Goal: Task Accomplishment & Management: Manage account settings

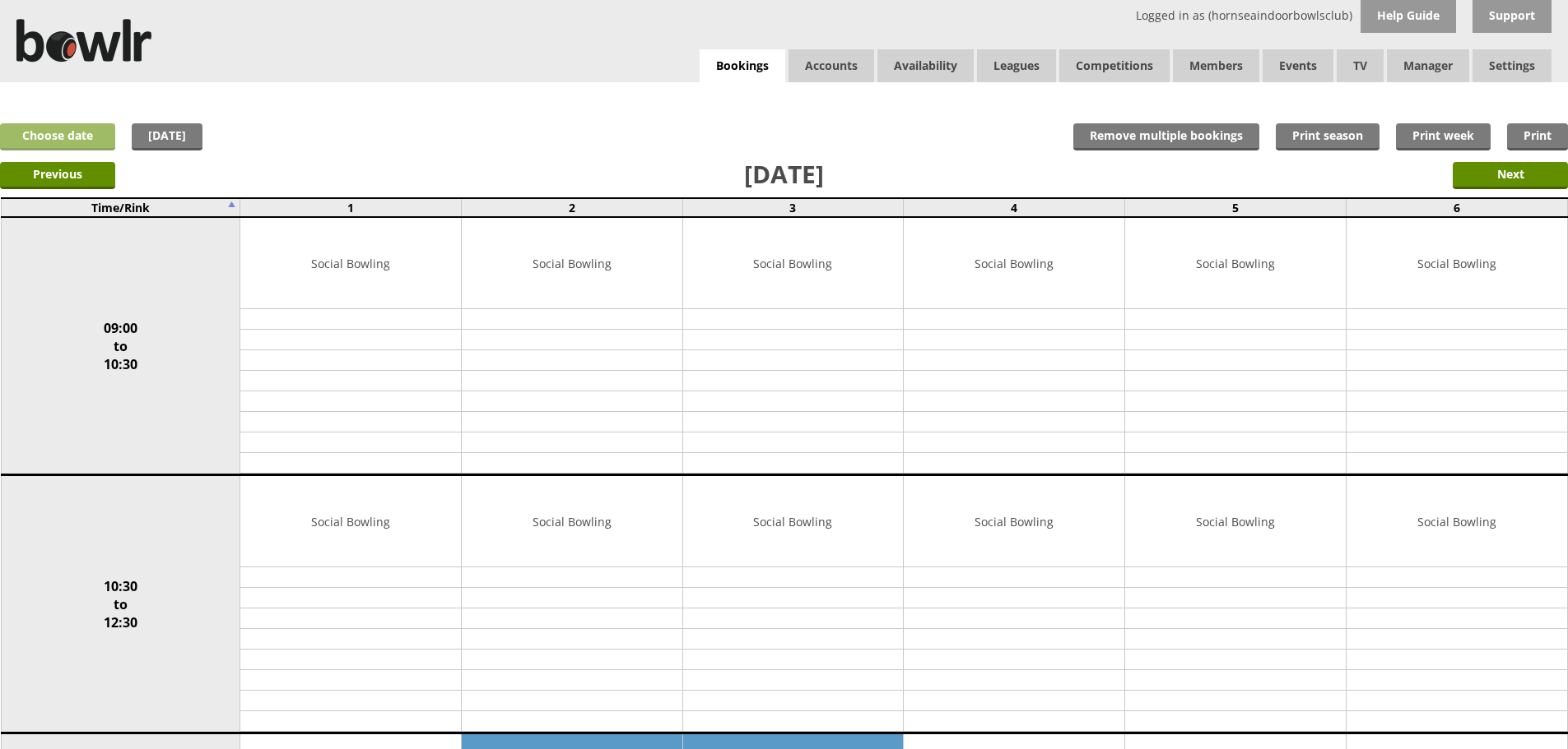
click at [90, 133] on link "Choose date" at bounding box center [57, 137] width 115 height 27
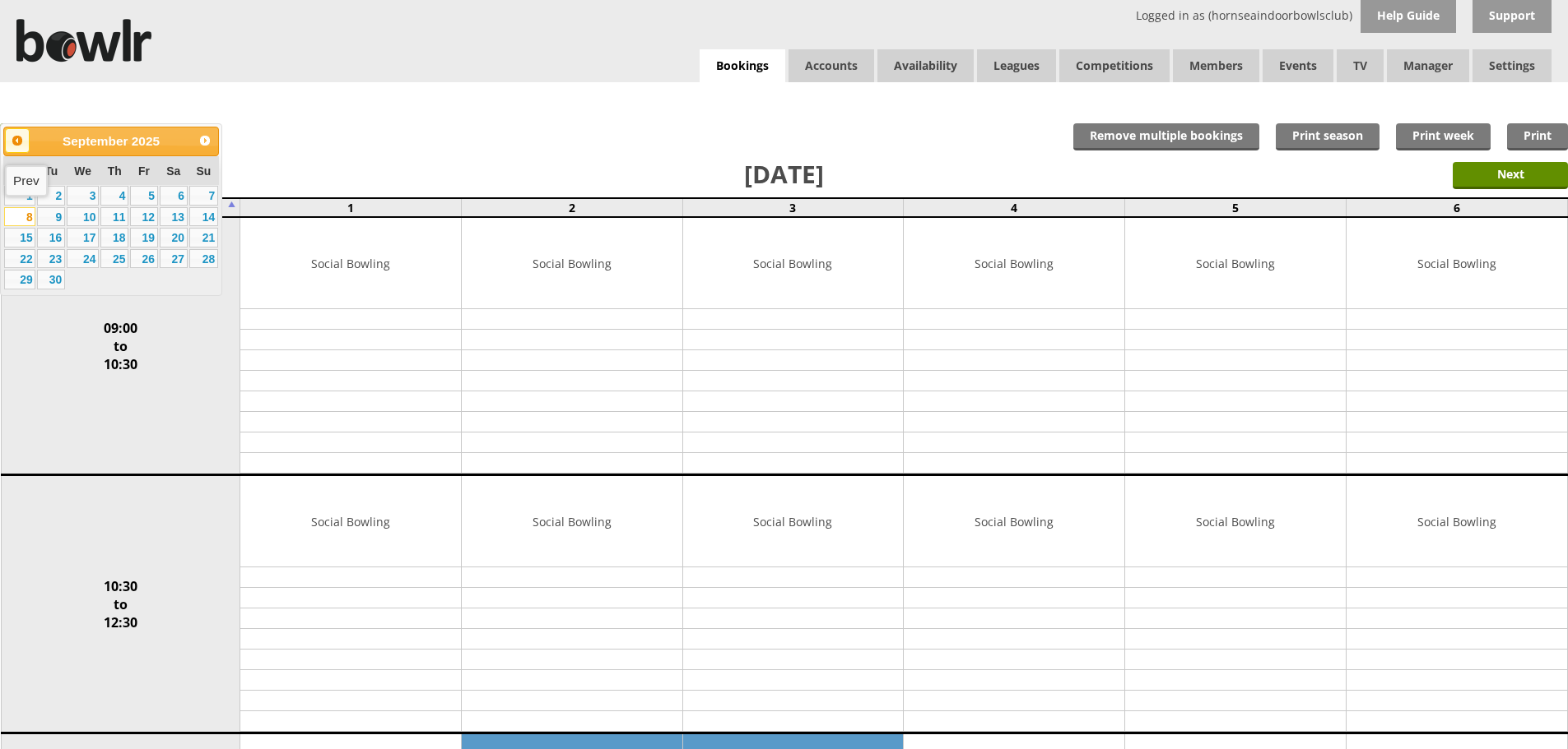
click at [14, 144] on span "Prev" at bounding box center [18, 140] width 13 height 13
click at [213, 148] on link "Next" at bounding box center [205, 140] width 25 height 25
click at [152, 217] on link "12" at bounding box center [144, 217] width 28 height 19
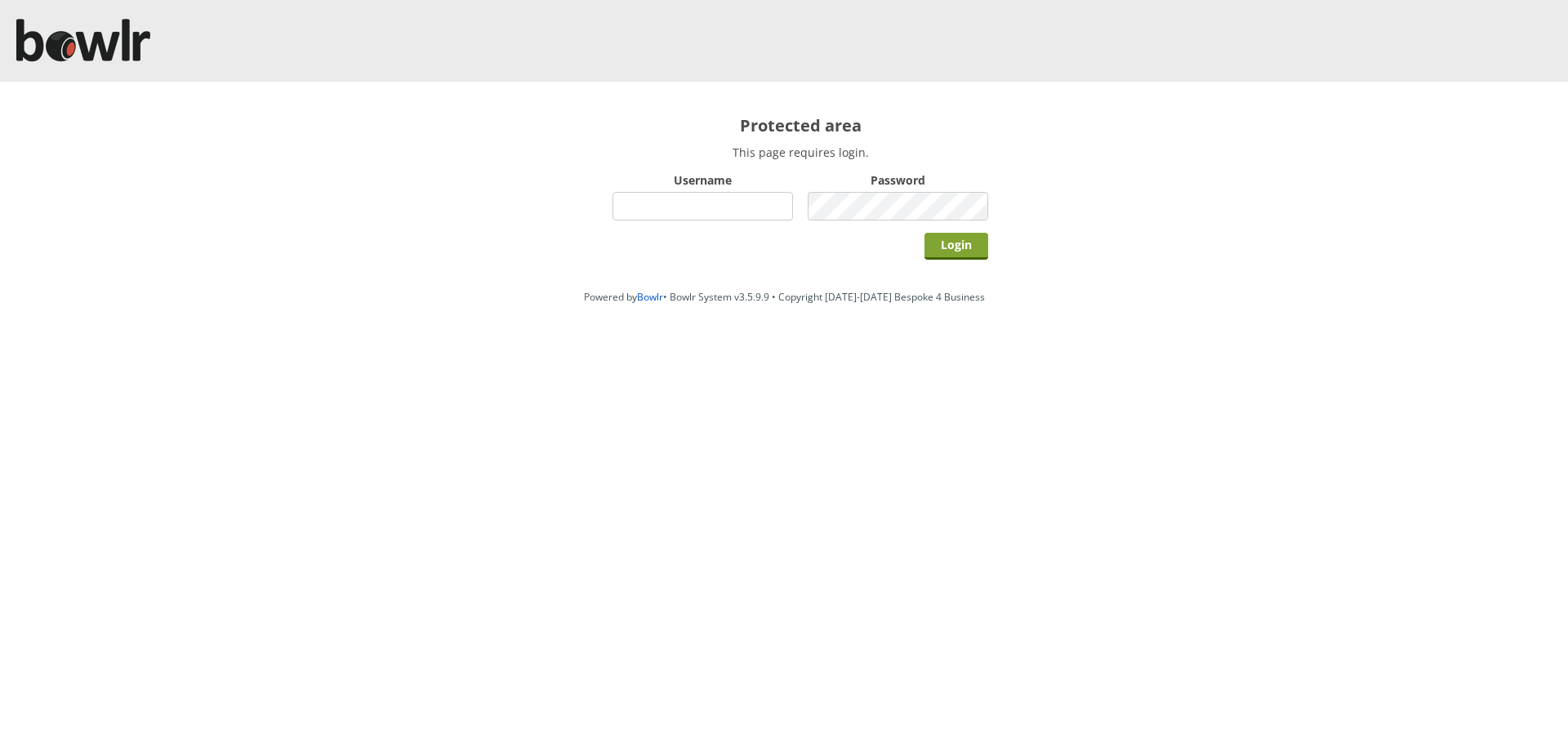
type input "hornseaindoorbowlsclub"
drag, startPoint x: 940, startPoint y: 253, endPoint x: 920, endPoint y: 255, distance: 20.1
click at [932, 253] on input "Login" at bounding box center [956, 246] width 64 height 27
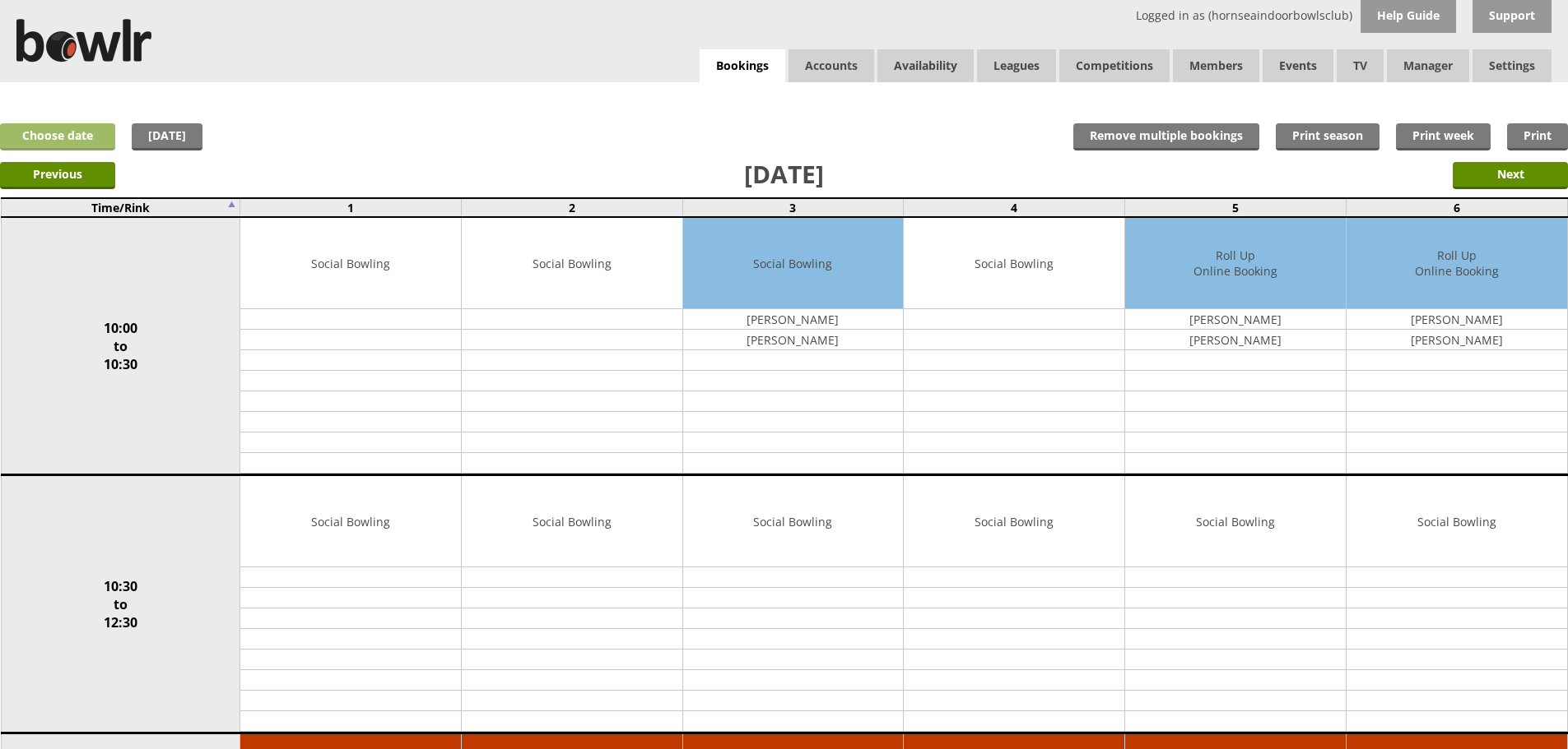
click at [84, 135] on link "Choose date" at bounding box center [57, 137] width 115 height 27
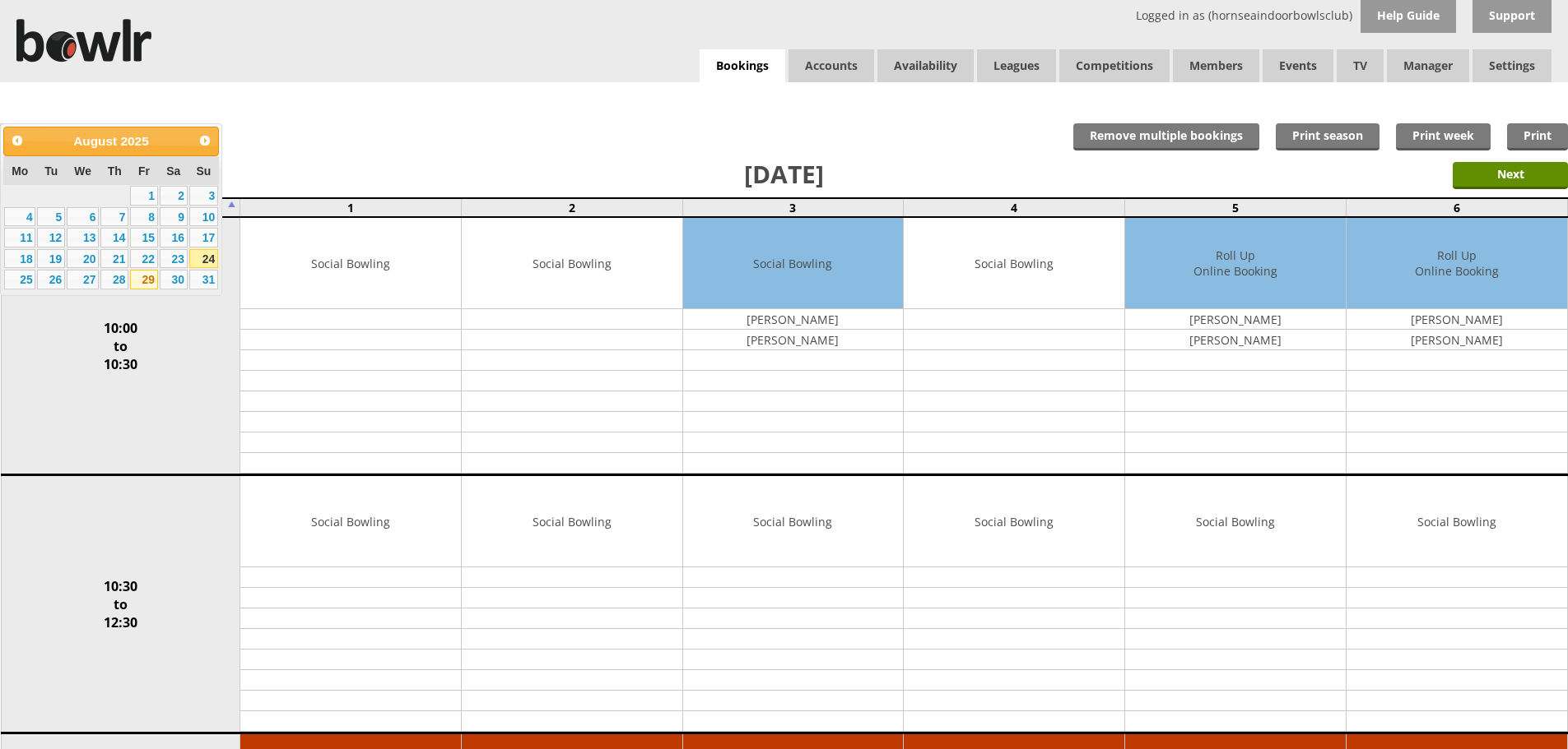
click at [146, 278] on link "29" at bounding box center [144, 279] width 28 height 19
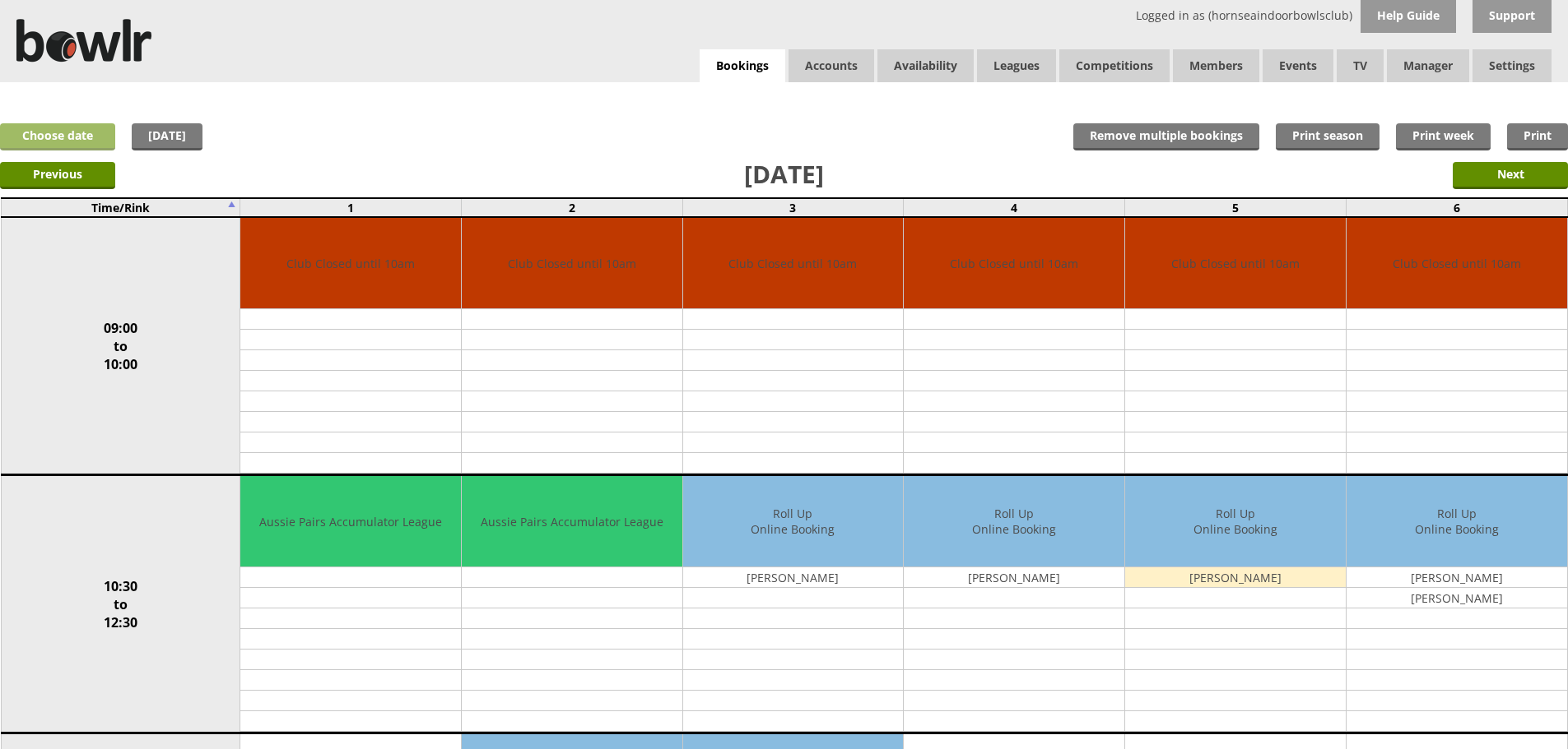
click at [28, 128] on link "Choose date" at bounding box center [57, 137] width 115 height 27
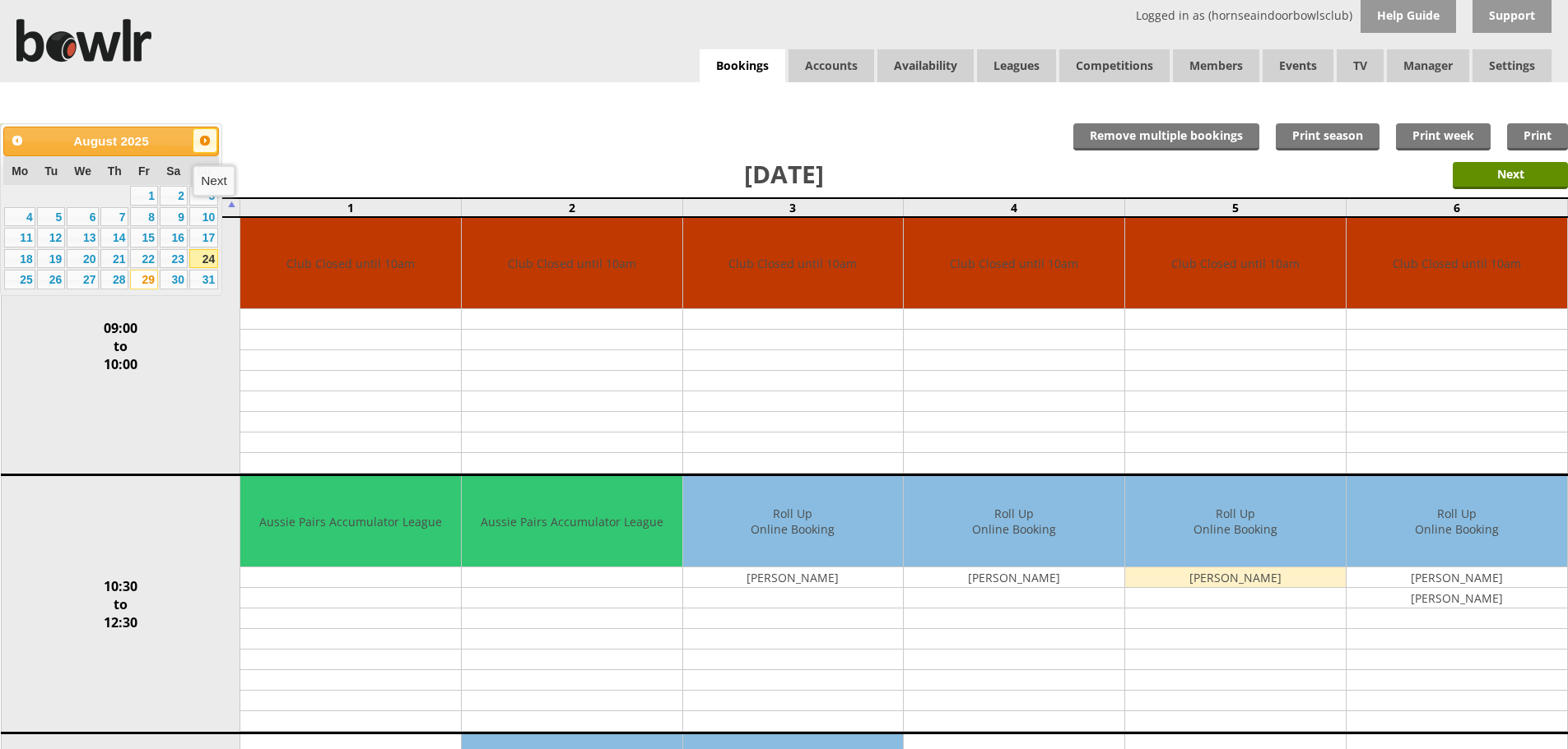
click at [204, 142] on span "Next" at bounding box center [205, 140] width 13 height 13
click at [142, 198] on link "5" at bounding box center [144, 196] width 28 height 19
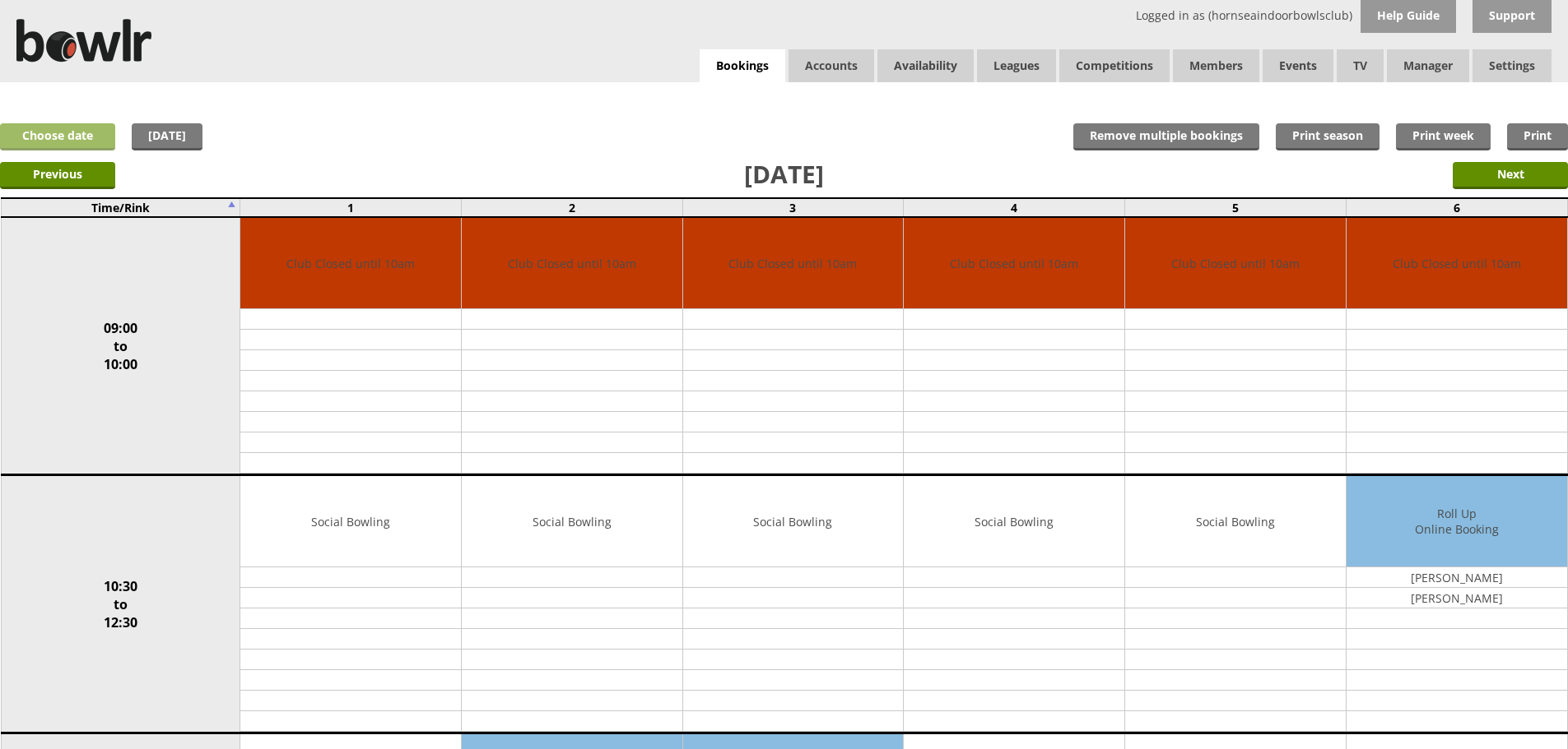
click at [49, 131] on link "Choose date" at bounding box center [57, 137] width 115 height 27
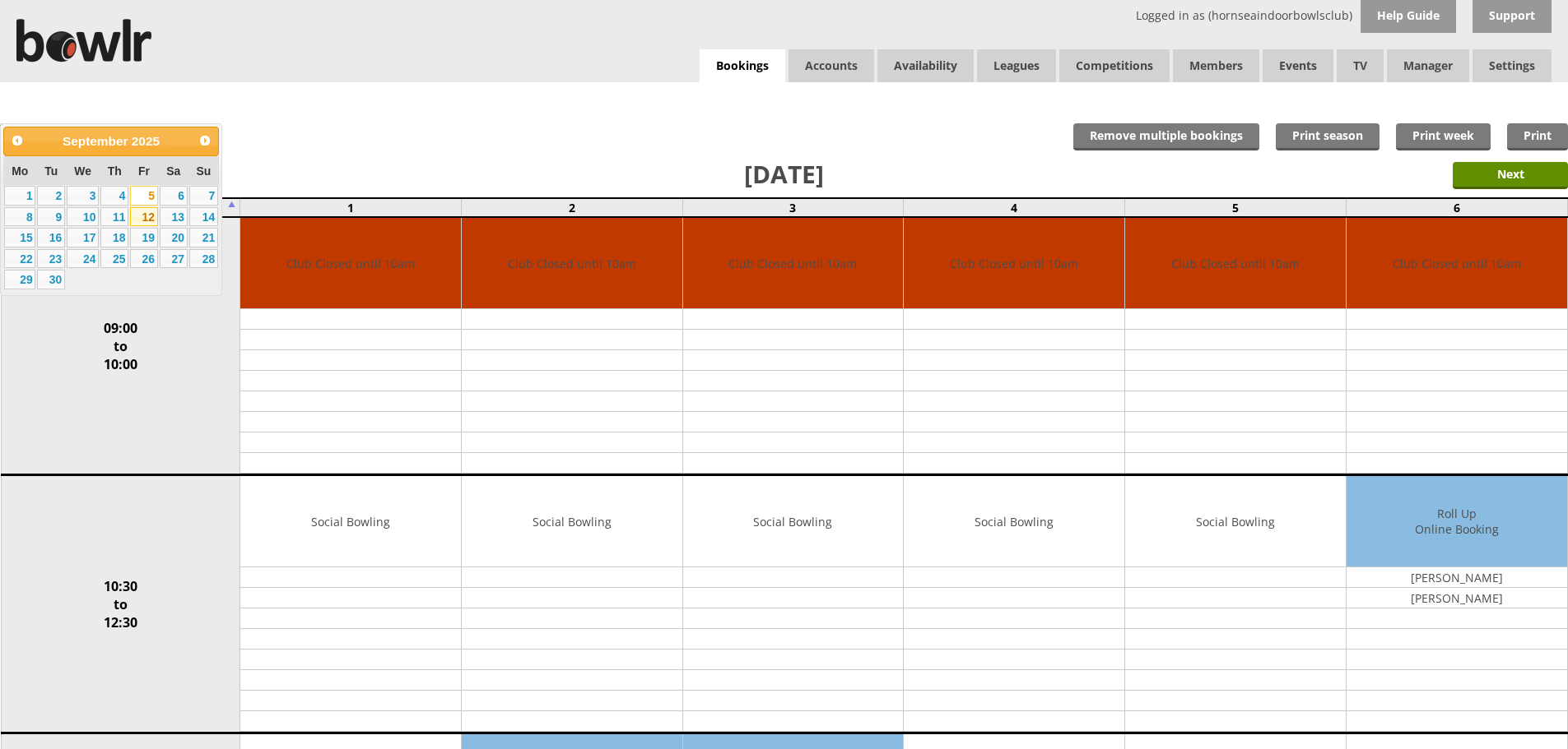
click at [144, 220] on link "12" at bounding box center [144, 217] width 28 height 19
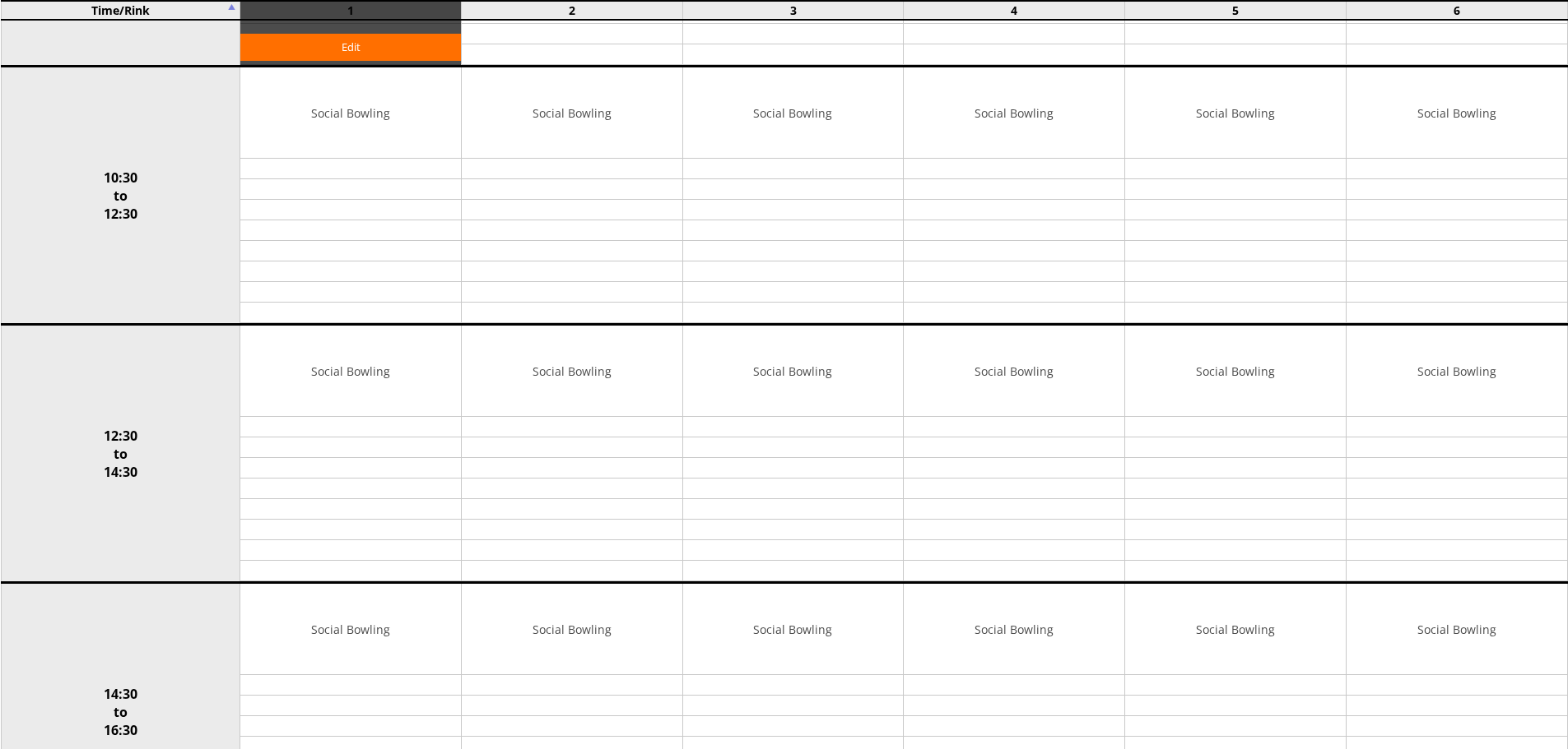
scroll to position [411, 0]
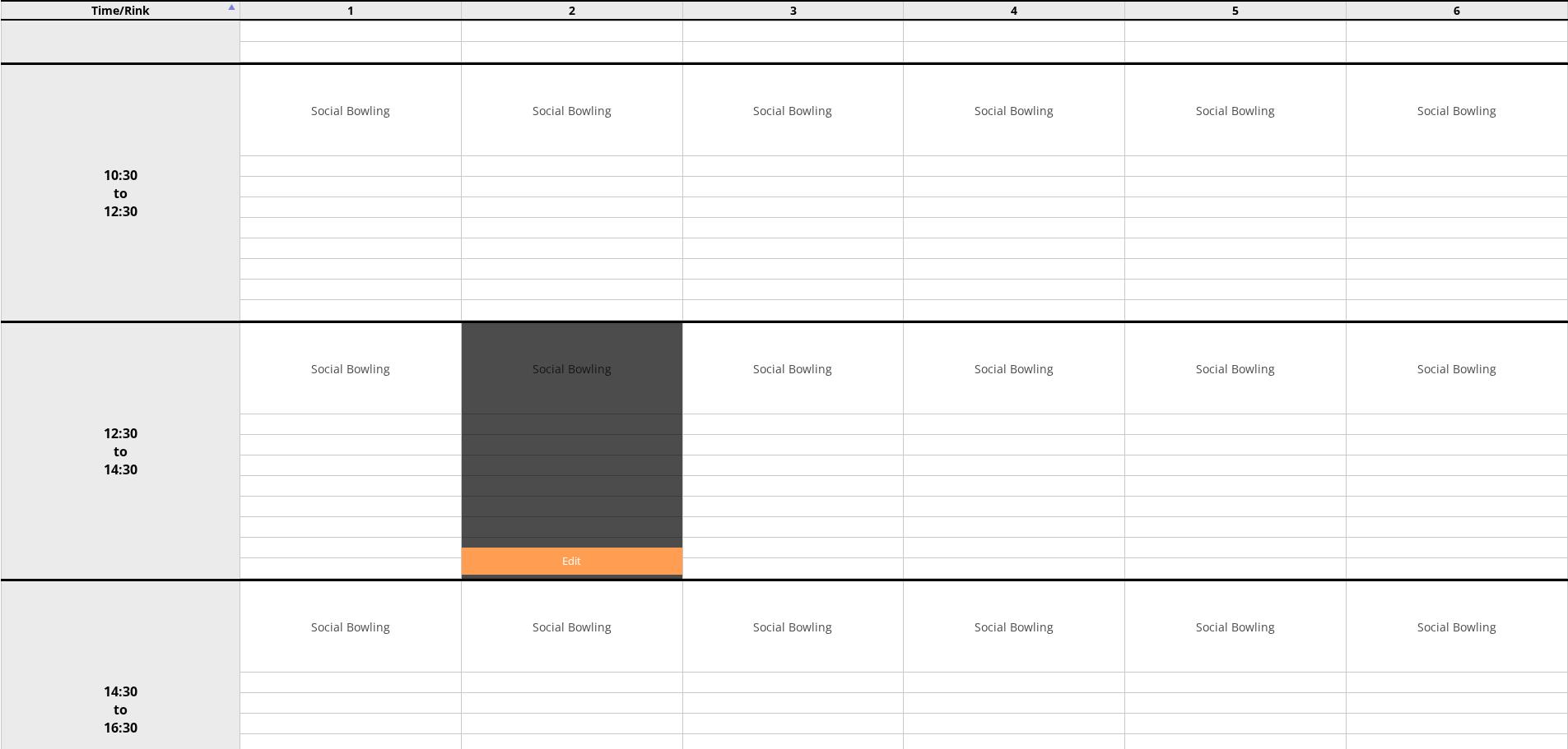
click at [568, 552] on link "Edit" at bounding box center [571, 561] width 221 height 27
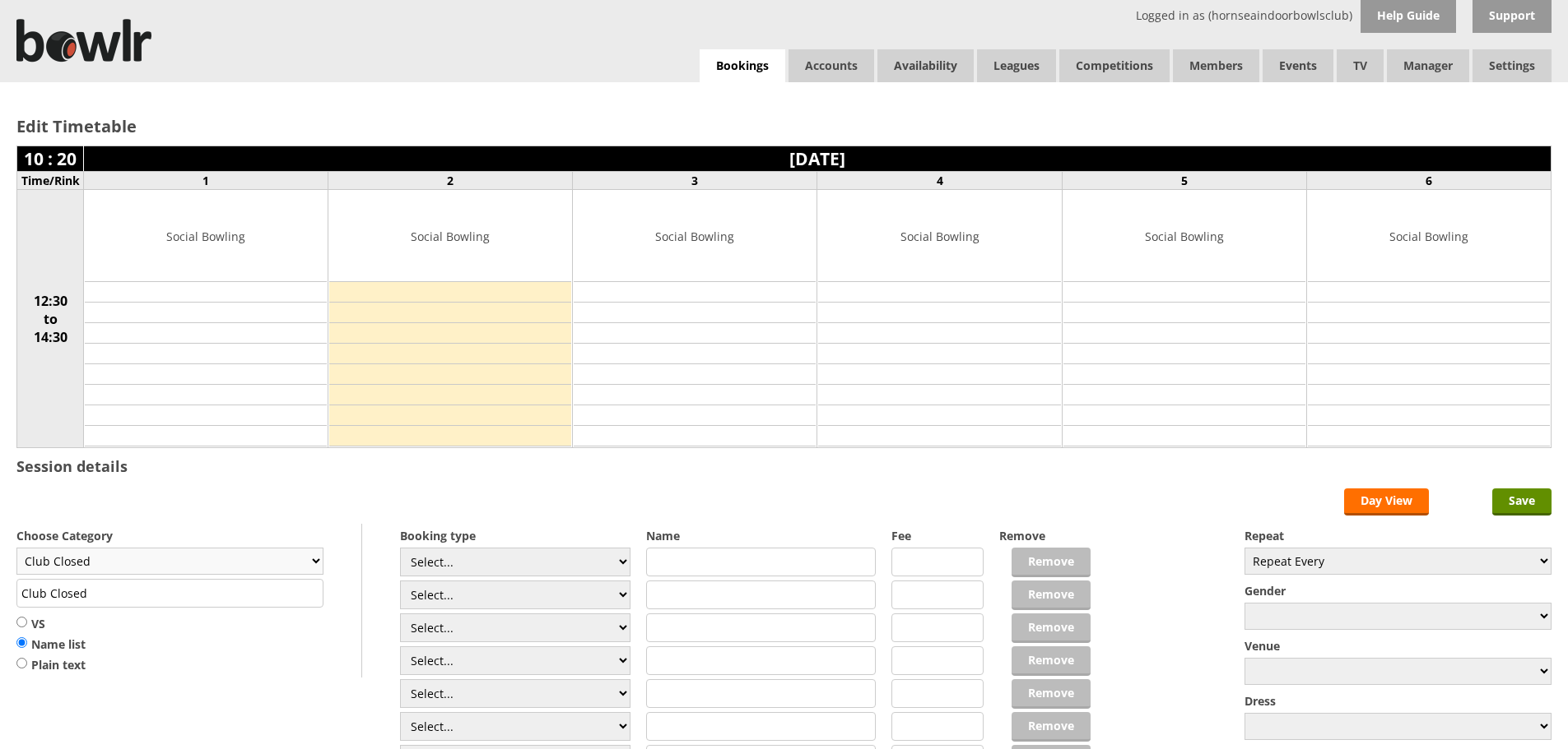
click at [297, 560] on select "Club Closed Singles League Triples League Pairs League Friendly Social Bowling …" at bounding box center [170, 561] width 307 height 27
click at [737, 65] on link "Bookings" at bounding box center [742, 65] width 86 height 34
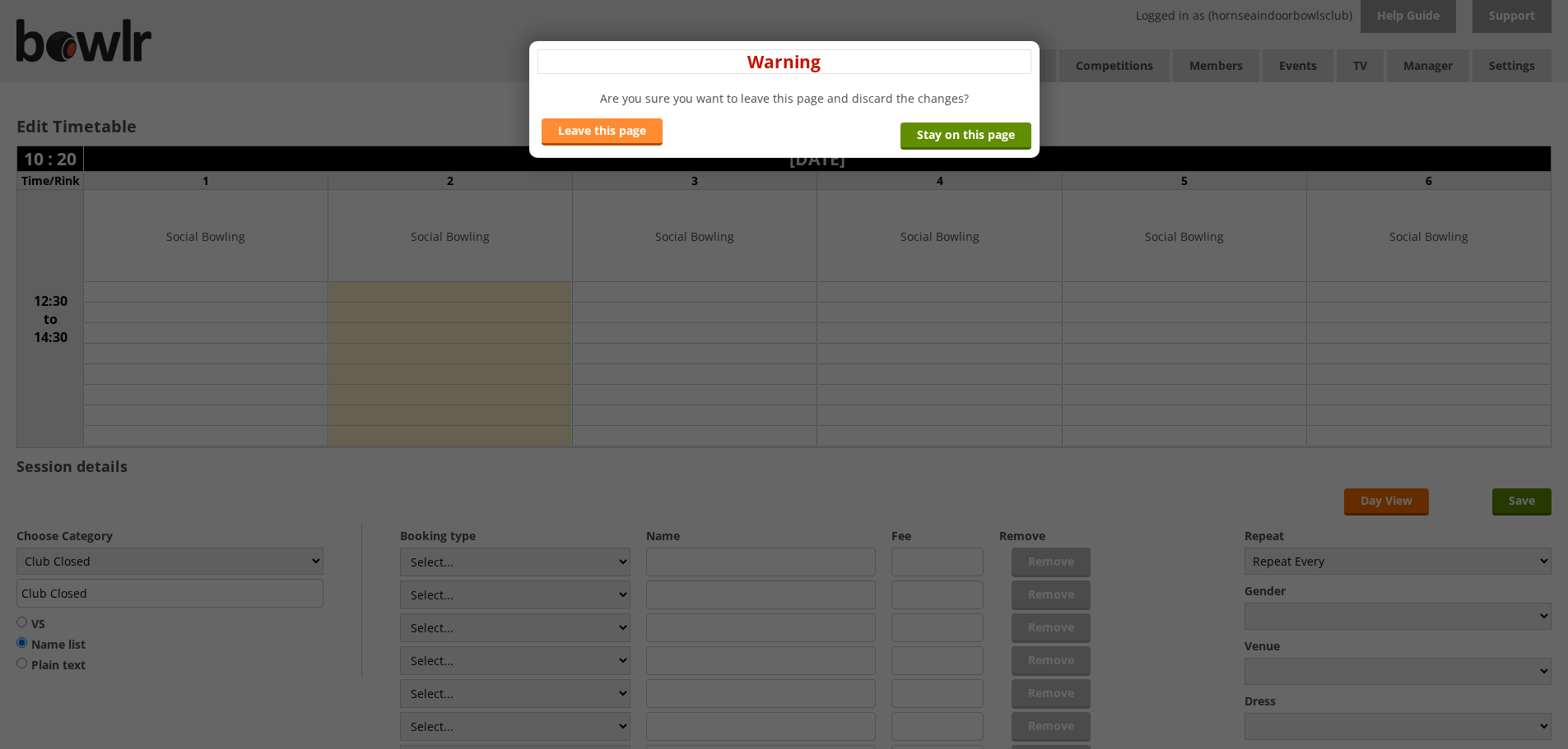
click at [583, 125] on link "Leave this page" at bounding box center [602, 131] width 121 height 27
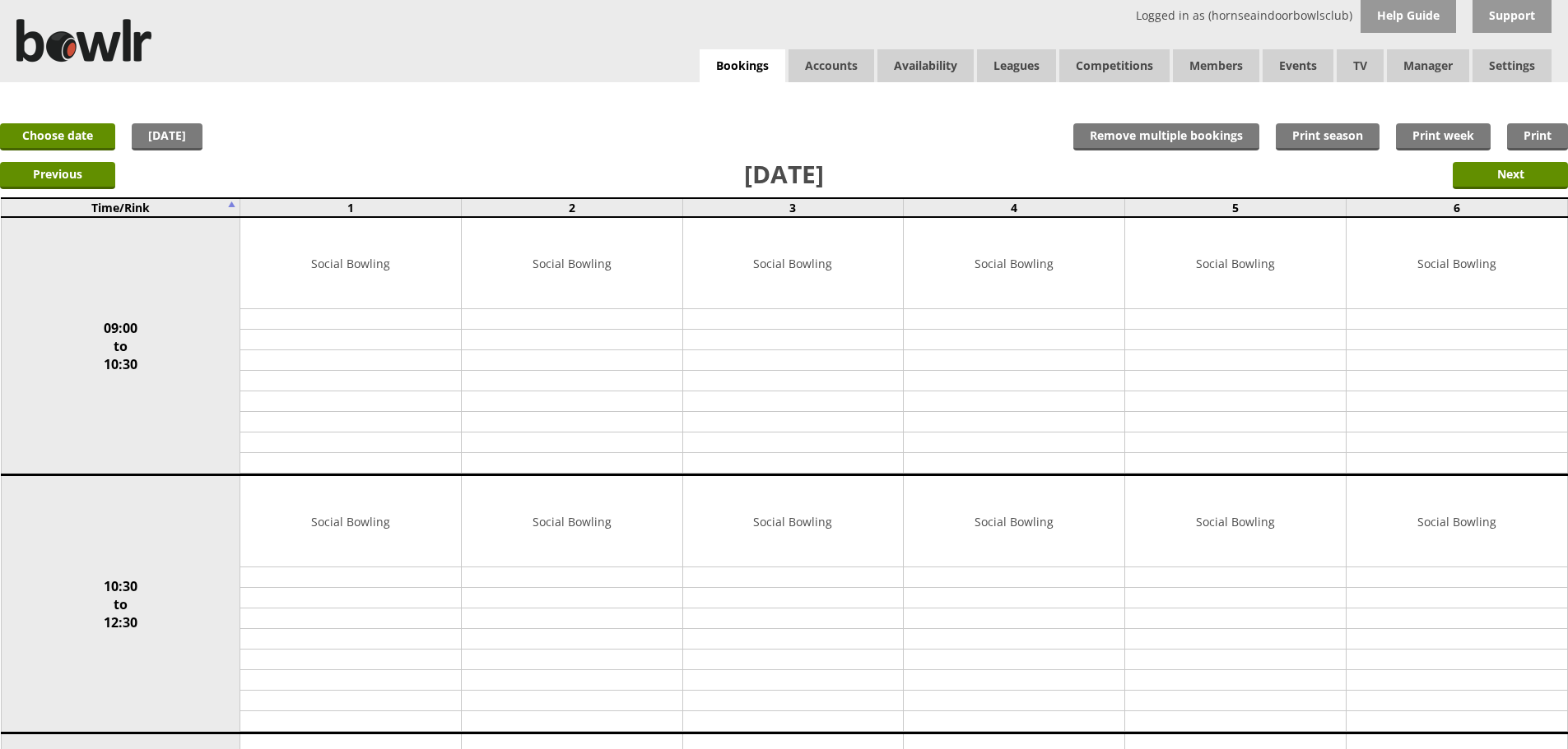
click at [91, 127] on link "Choose date" at bounding box center [57, 137] width 115 height 27
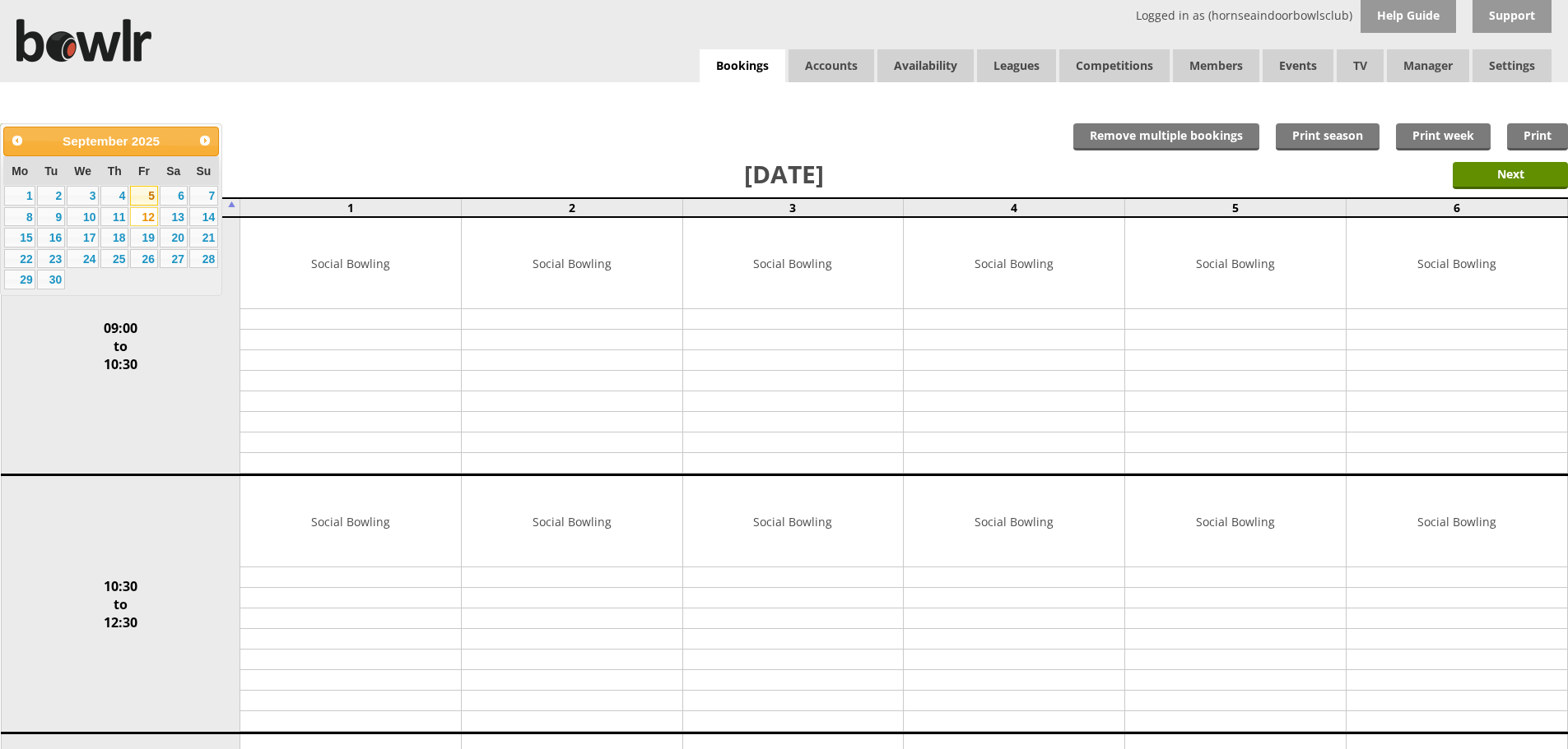
click at [149, 204] on link "5" at bounding box center [144, 196] width 28 height 19
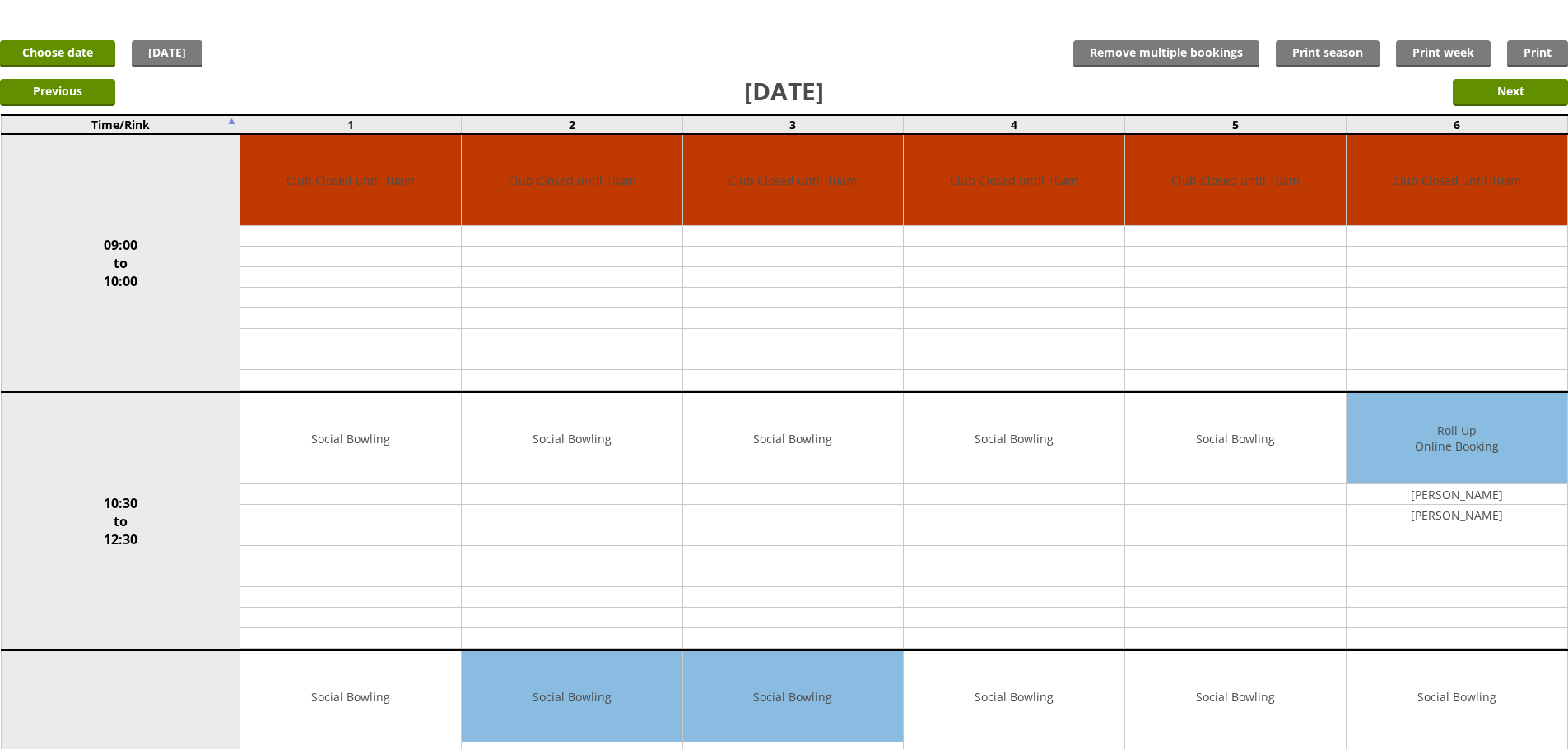
scroll to position [82, 0]
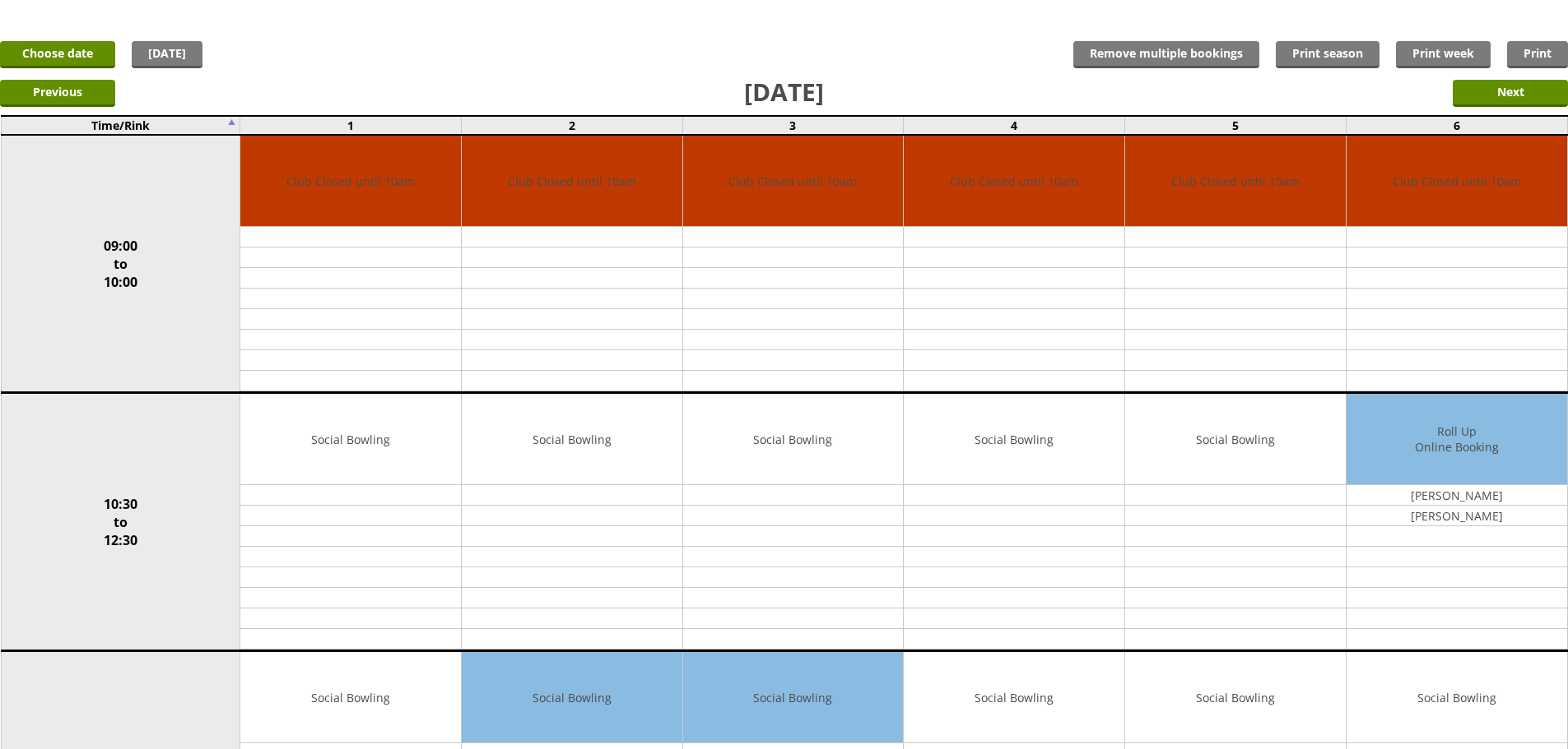
click at [102, 65] on link "Choose date" at bounding box center [57, 54] width 115 height 27
click at [112, 54] on link "Choose date" at bounding box center [57, 54] width 115 height 27
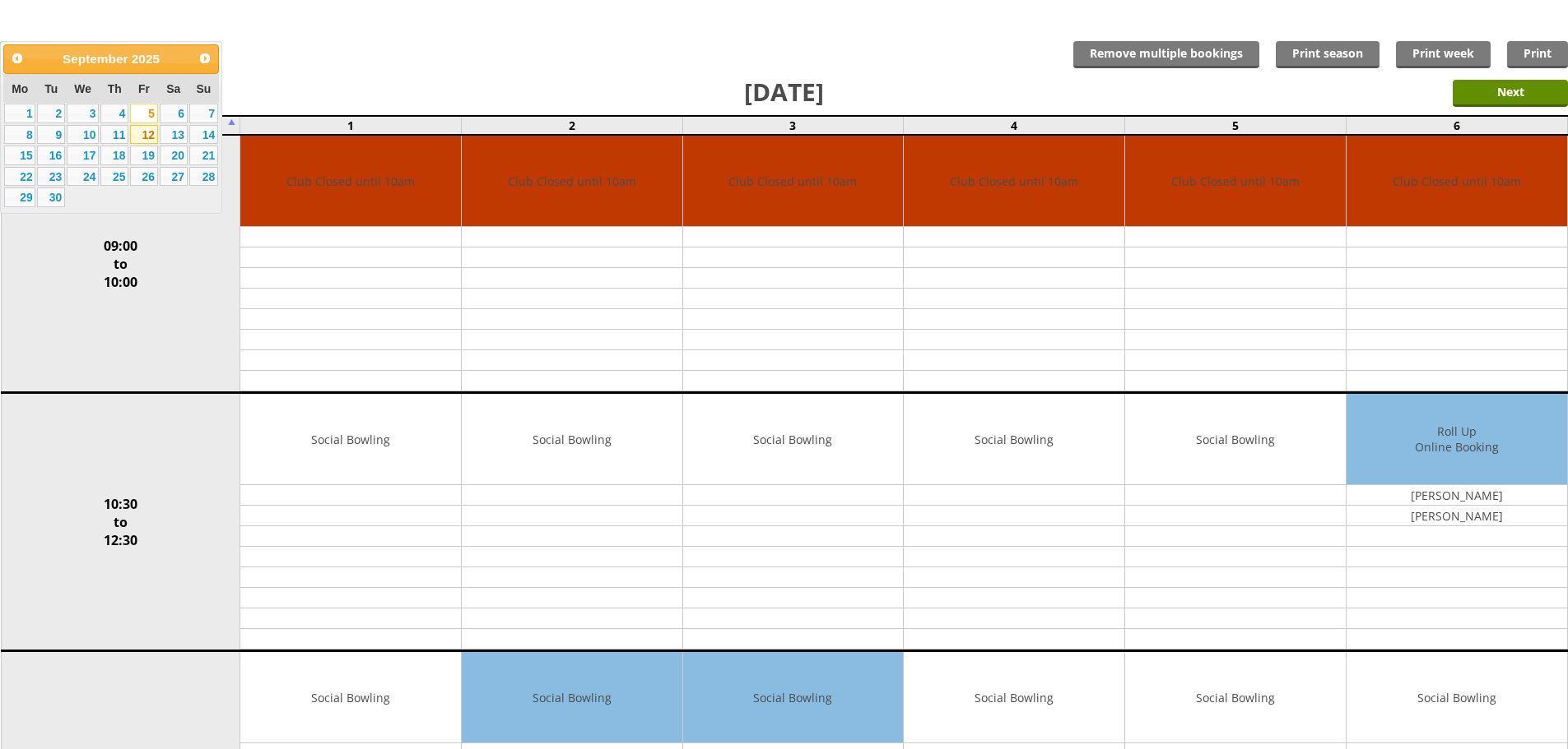
click at [153, 134] on link "12" at bounding box center [144, 135] width 28 height 19
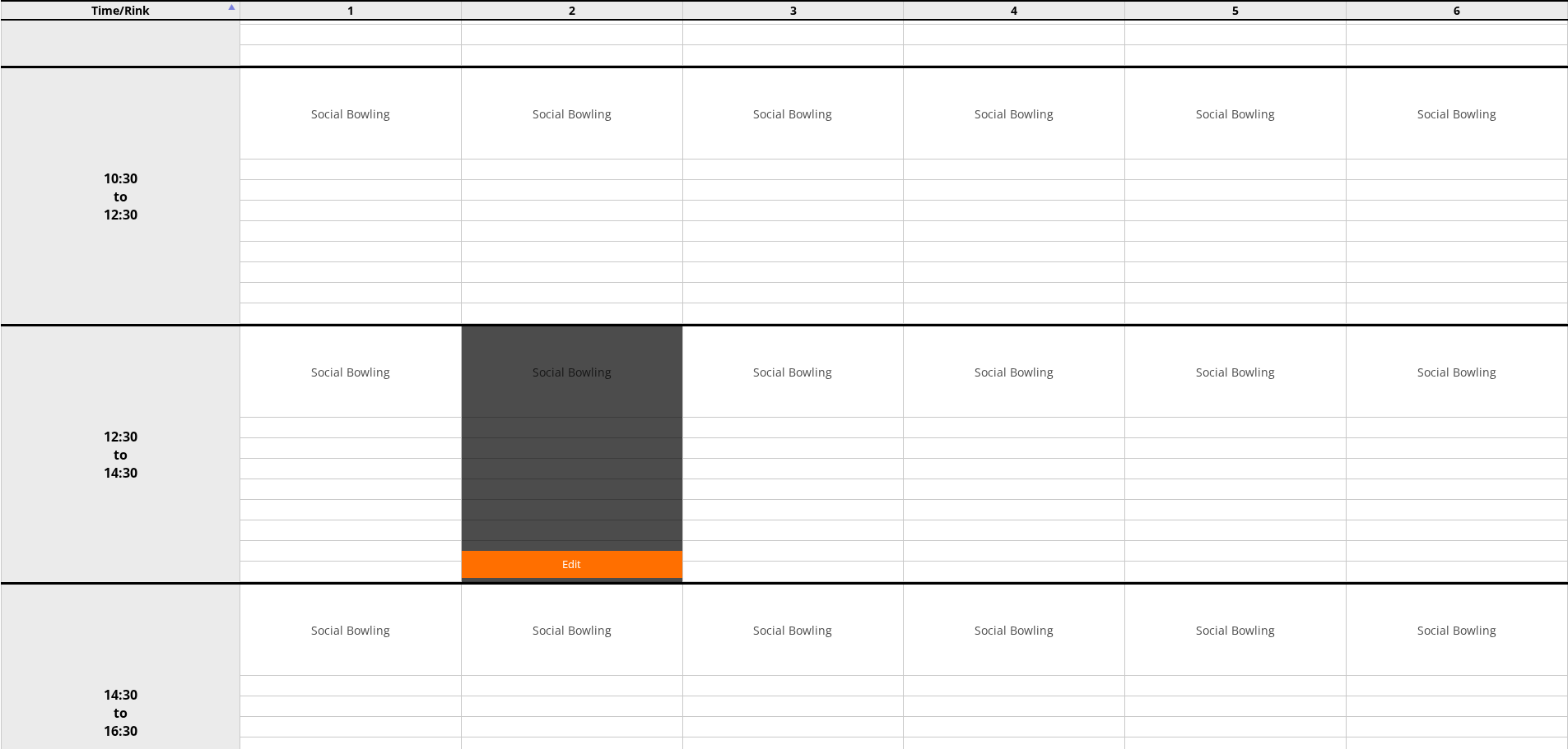
scroll to position [411, 0]
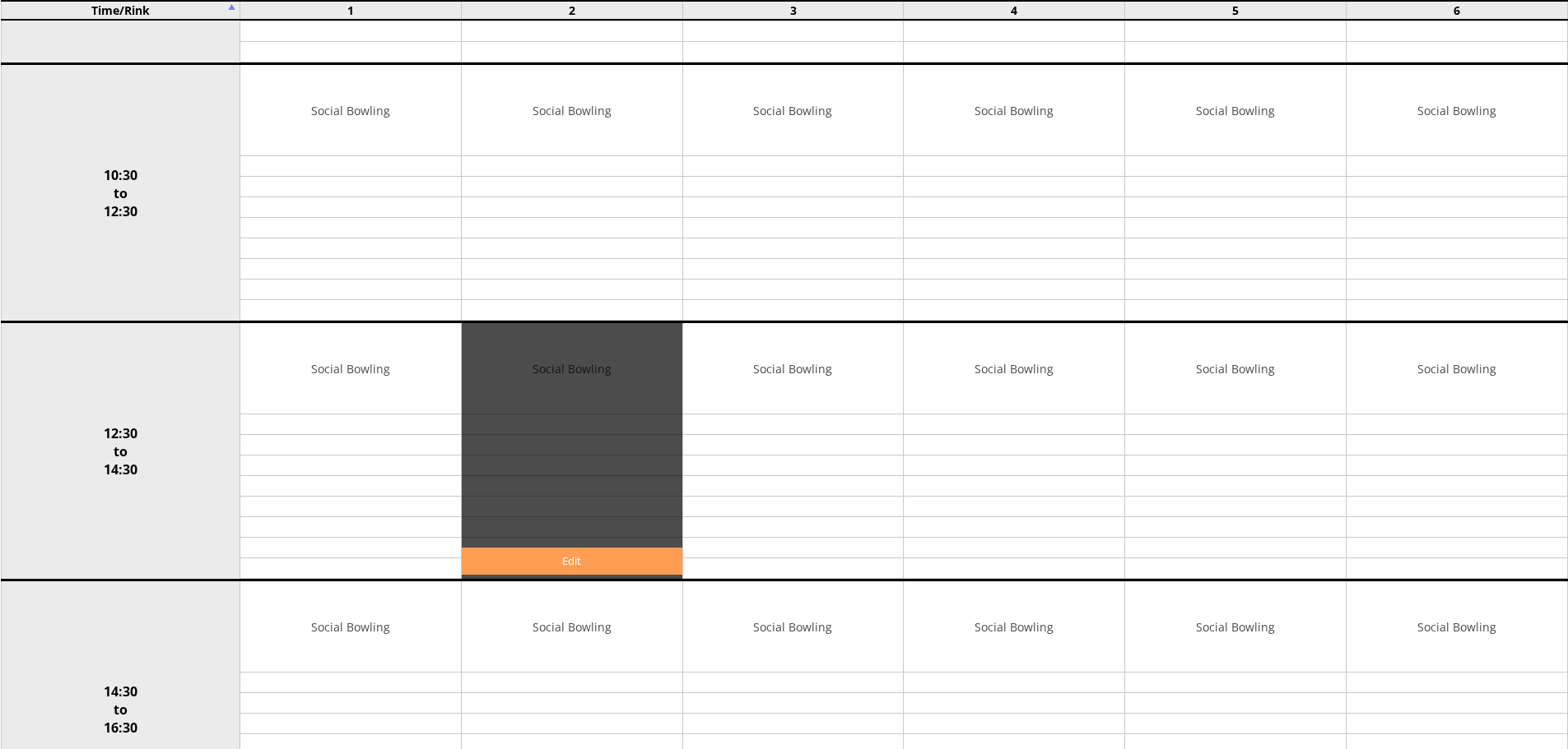
click at [581, 548] on link "Edit" at bounding box center [571, 561] width 221 height 27
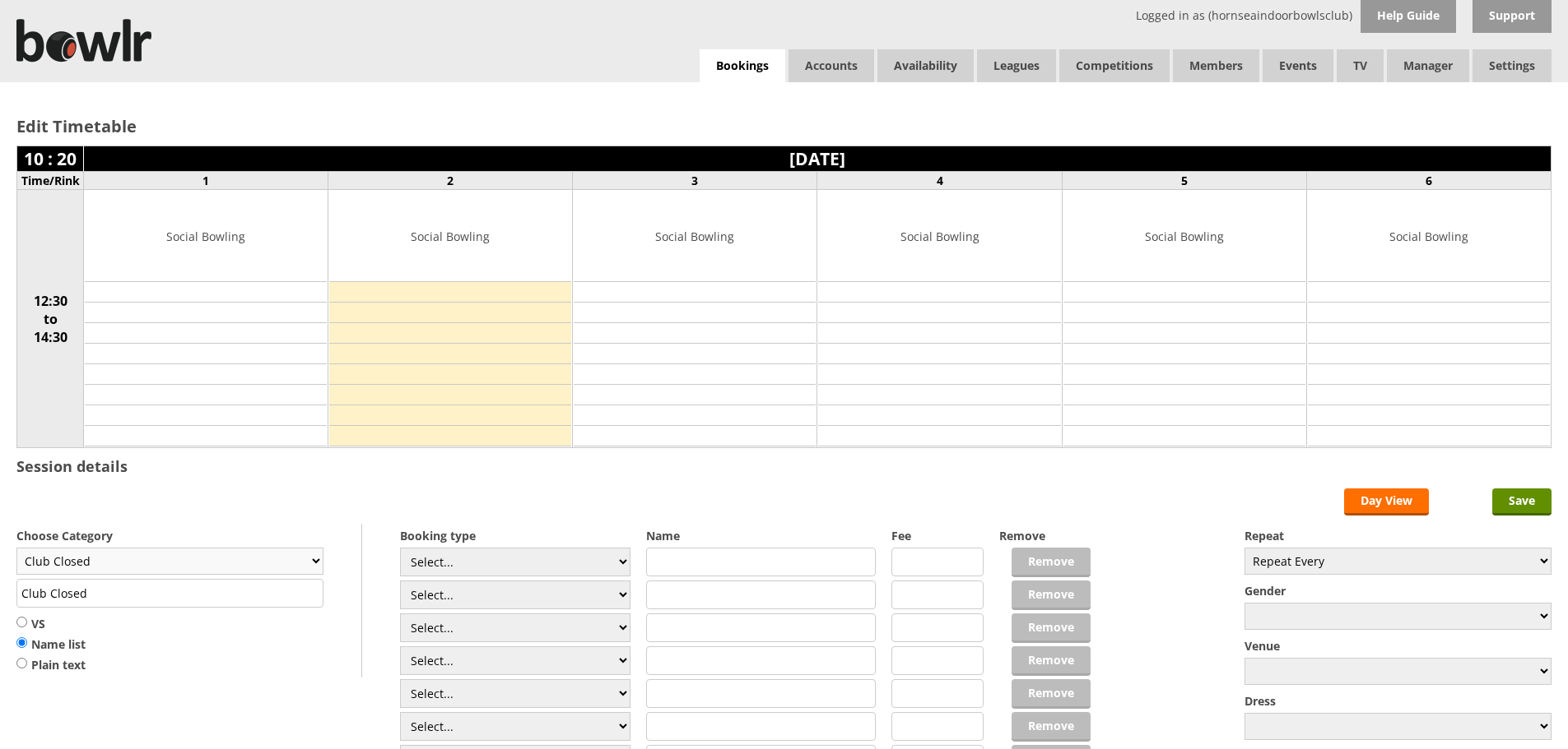
click at [312, 552] on select "Club Closed Singles League Triples League Pairs League Friendly Social Bowling …" at bounding box center [170, 561] width 307 height 27
select select "132"
click at [17, 548] on select "Club Closed Singles League Triples League Pairs League Friendly Social Bowling …" at bounding box center [170, 561] width 307 height 27
type input "Social Bowling"
click at [743, 559] on input "text" at bounding box center [761, 562] width 231 height 29
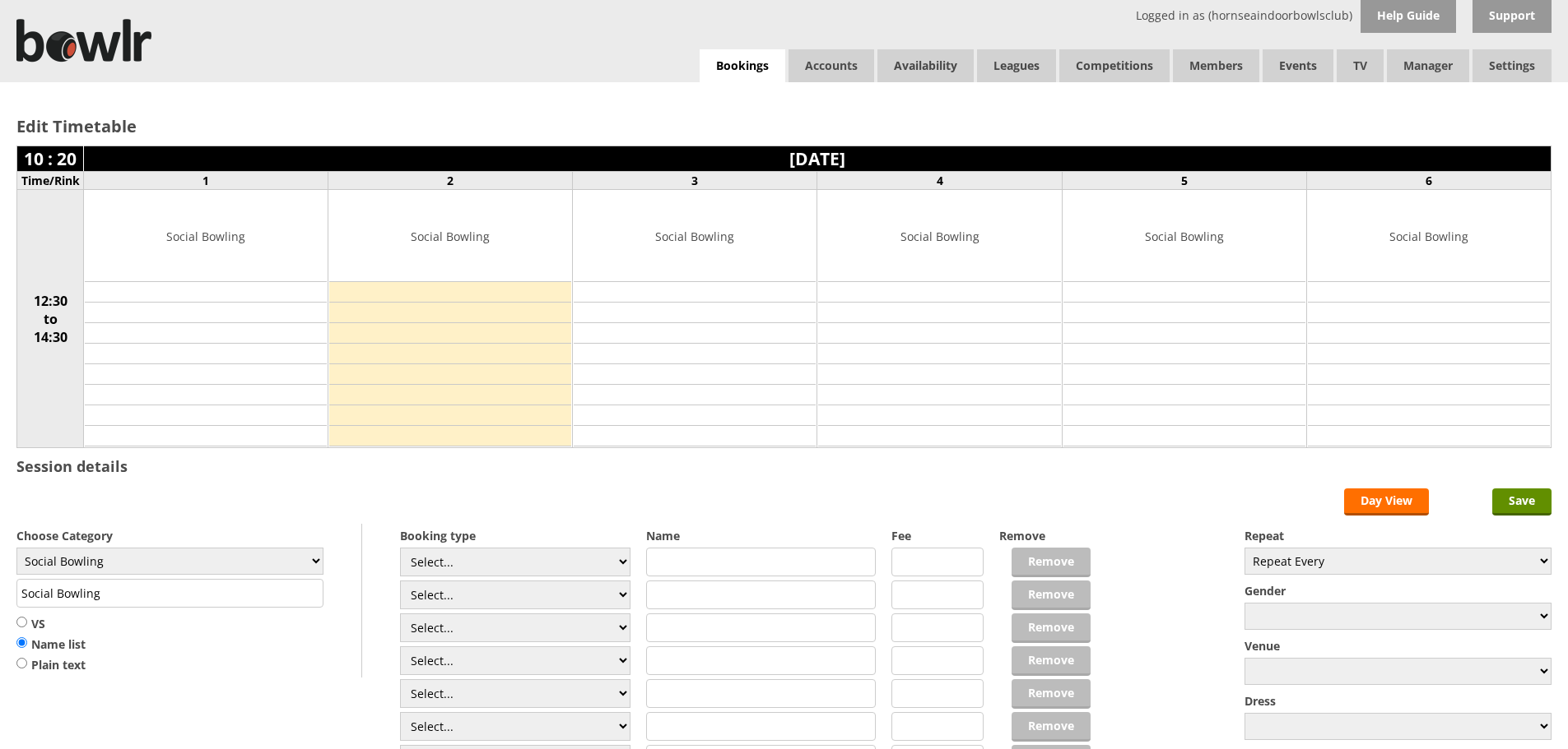
type input "u"
type input "U3A"
click at [1283, 552] on select "Repeat Every Daily Weekly Monthly" at bounding box center [1397, 561] width 307 height 27
select select "Weekly"
click at [1244, 548] on select "Repeat Every Daily Weekly Monthly" at bounding box center [1397, 561] width 307 height 27
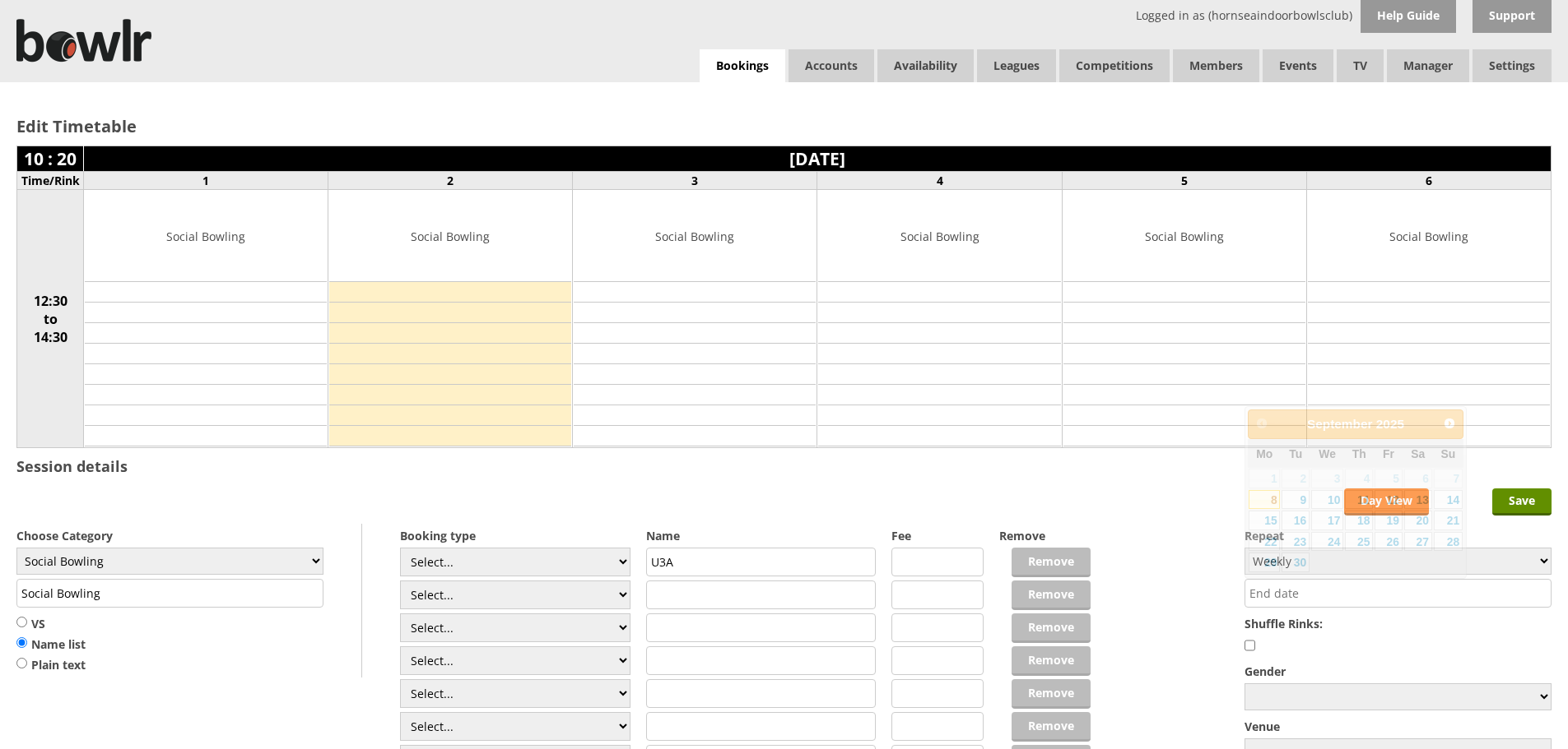
click at [1287, 602] on input "text" at bounding box center [1397, 593] width 307 height 29
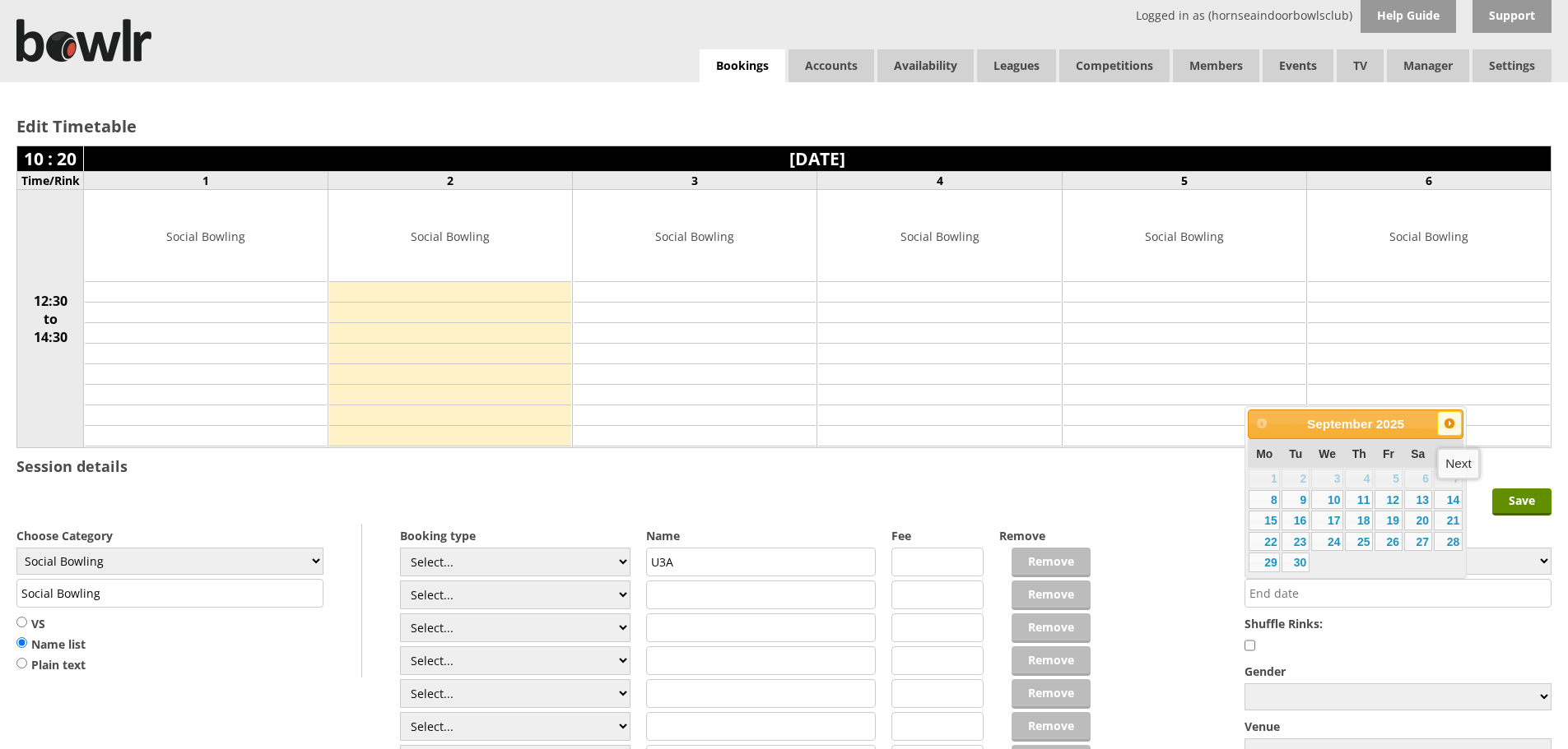
click at [1452, 425] on span "Next" at bounding box center [1449, 423] width 13 height 13
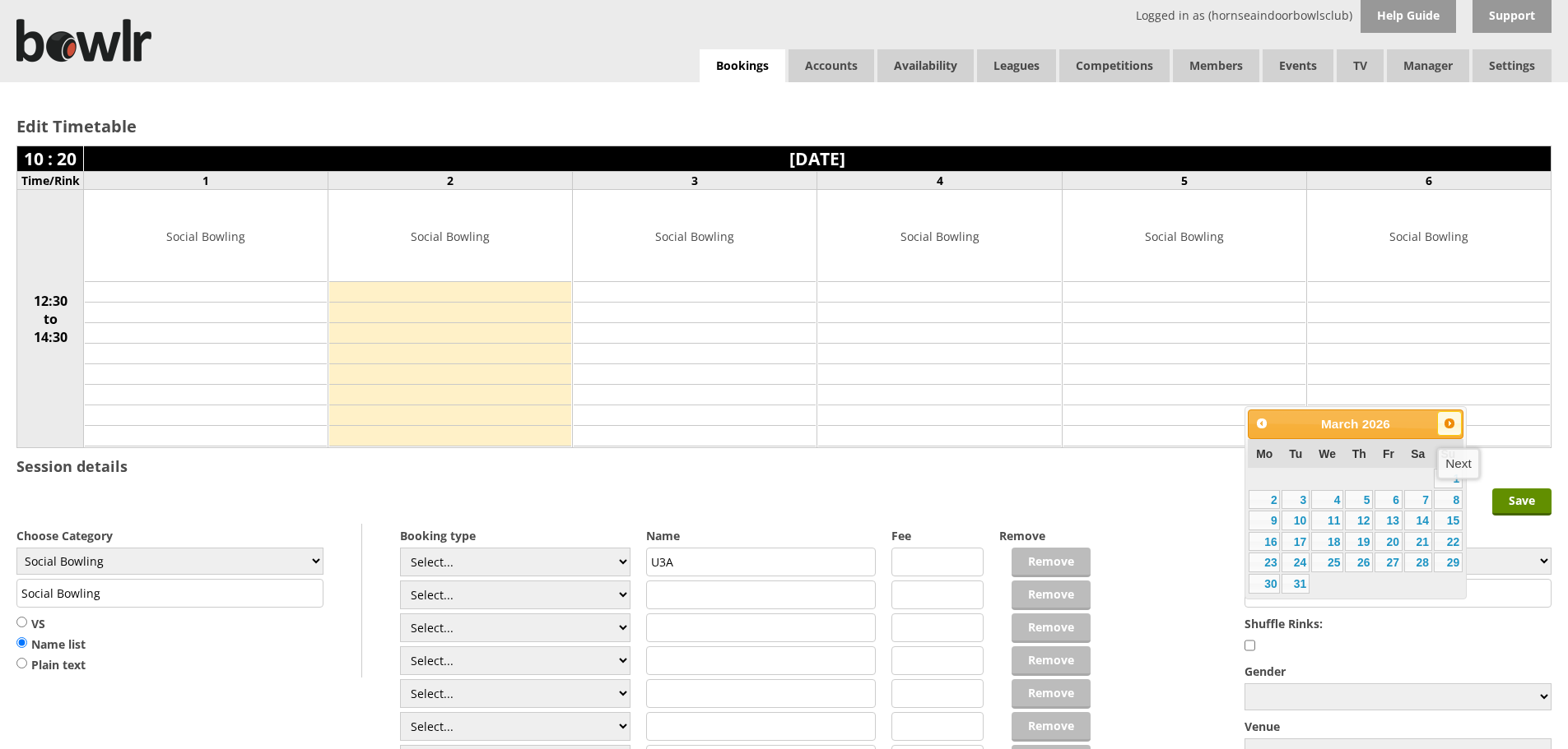
click at [1454, 417] on span "Next" at bounding box center [1449, 423] width 13 height 13
click at [1454, 417] on span "Next" at bounding box center [1449, 423] width 13 height 13
click at [1455, 417] on span "Next" at bounding box center [1449, 423] width 13 height 13
click at [1393, 497] on link "10" at bounding box center [1388, 499] width 28 height 19
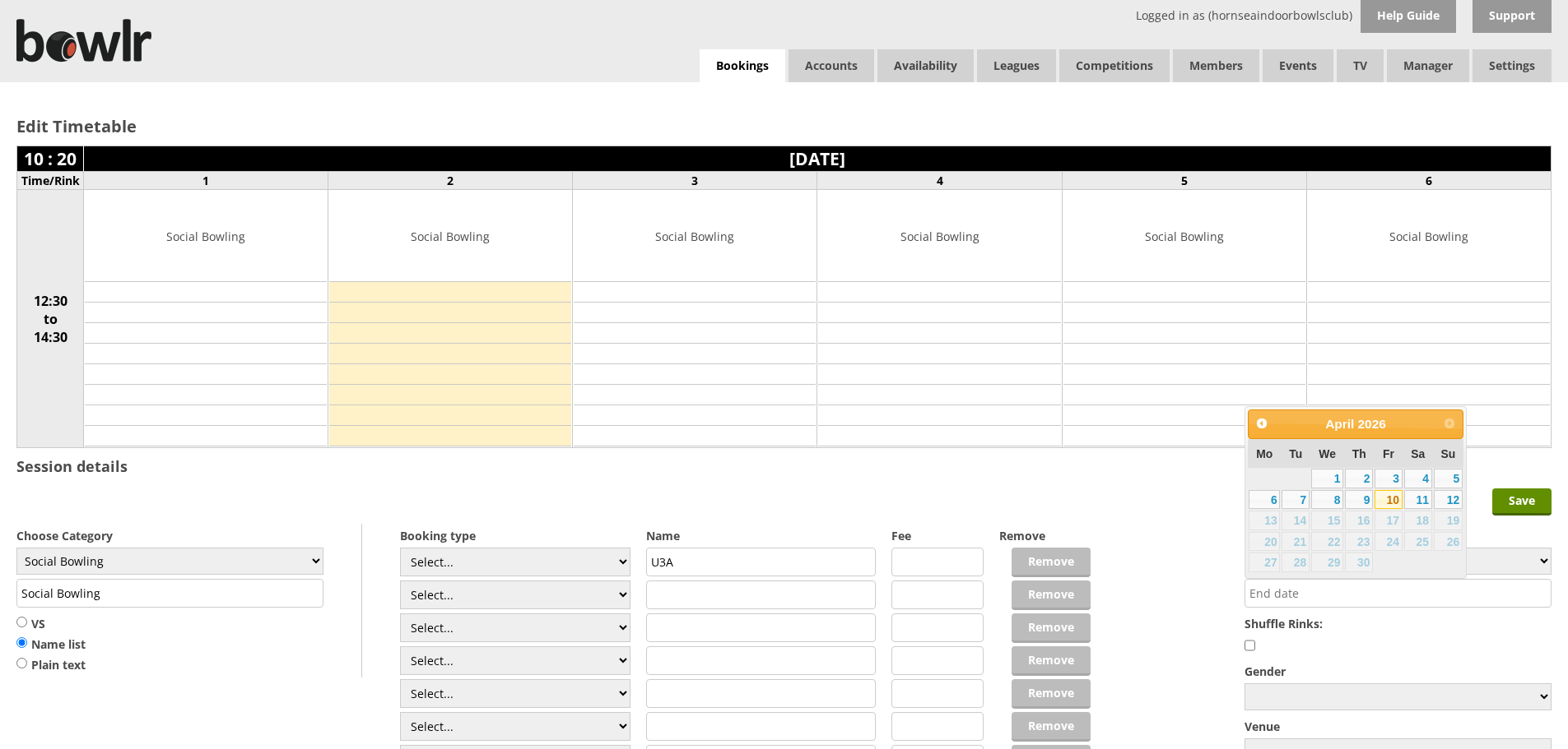
type input "10-04-2026"
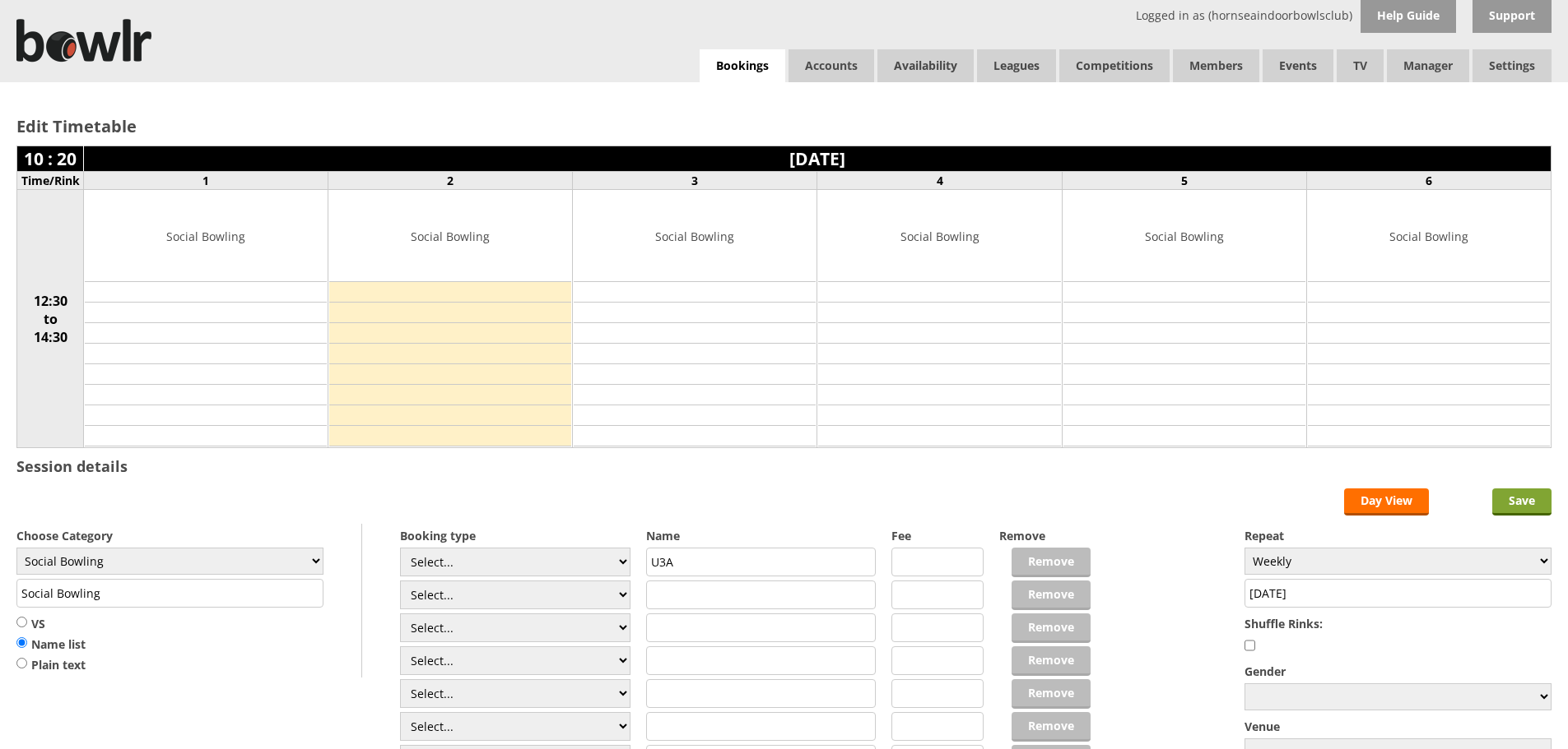
click at [1537, 498] on input "Save" at bounding box center [1522, 502] width 59 height 27
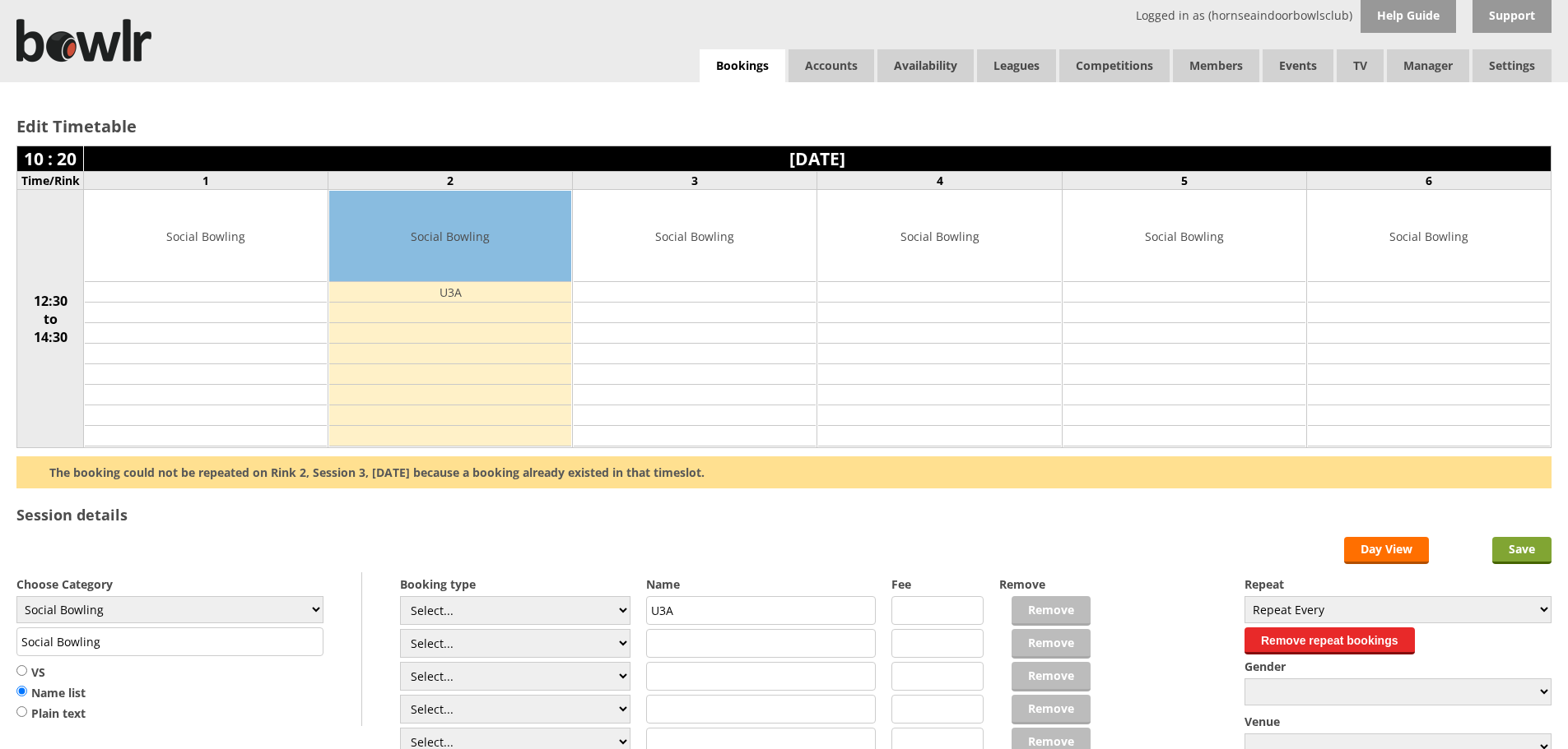
click at [1533, 553] on input "Save" at bounding box center [1522, 550] width 59 height 27
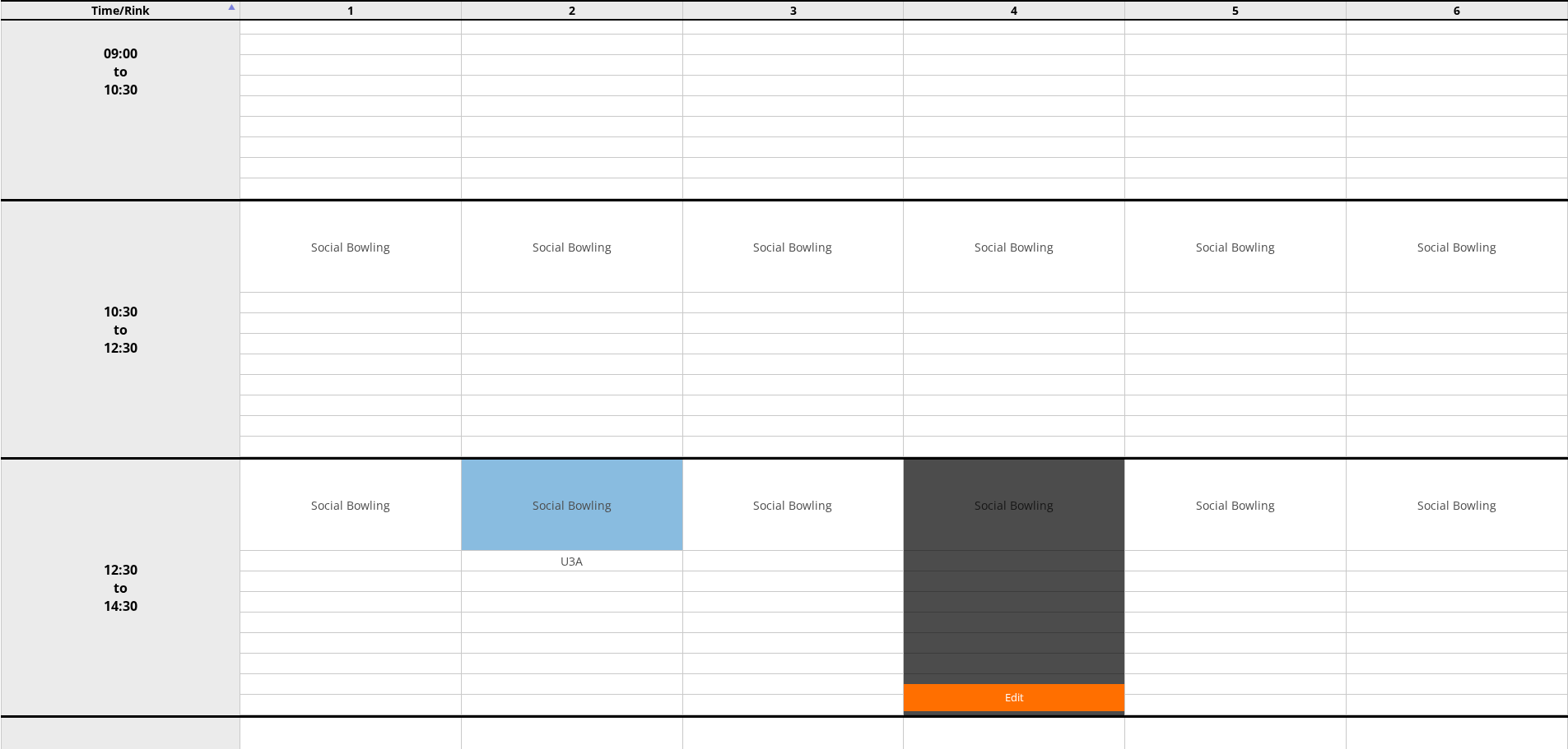
scroll to position [329, 0]
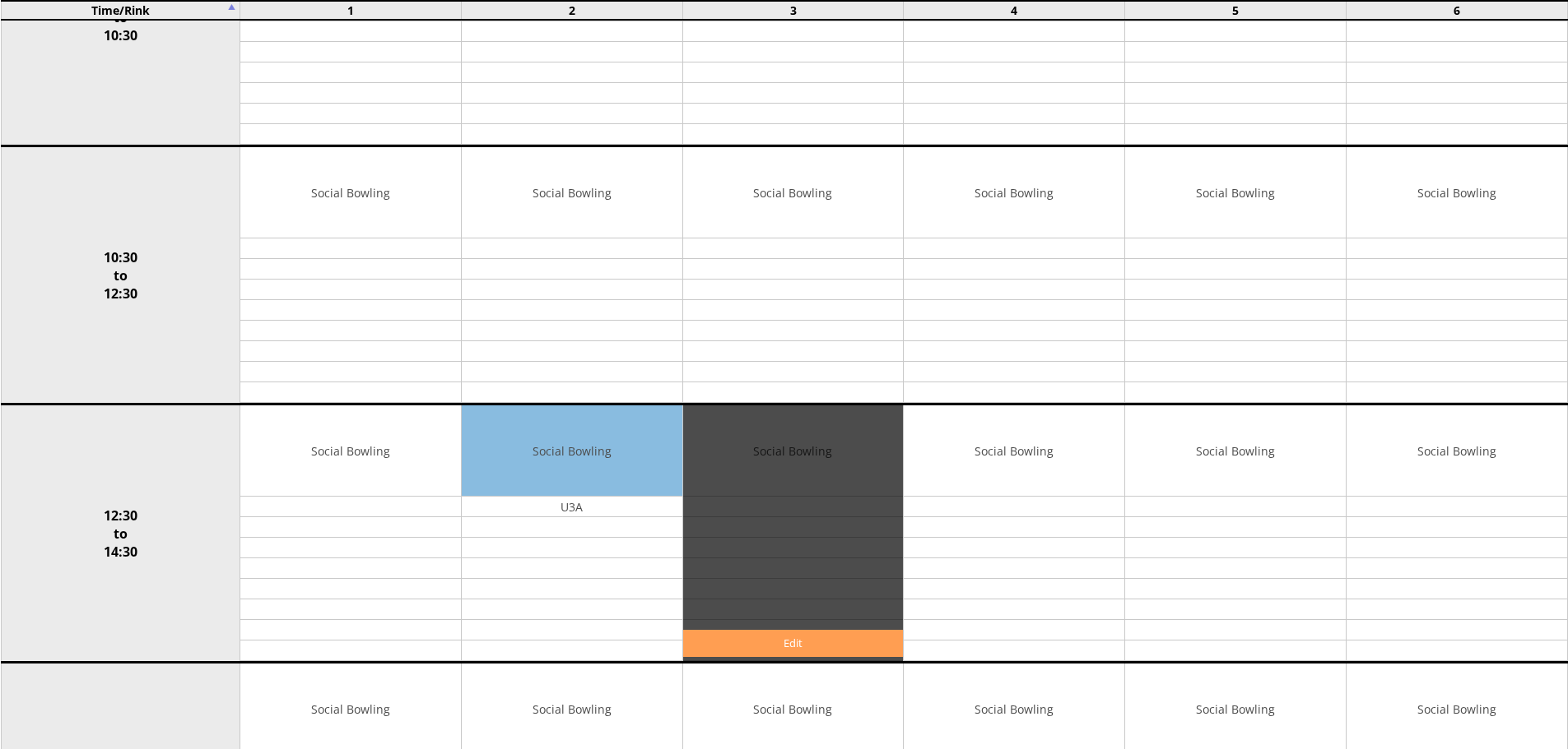
click at [816, 637] on link "Edit" at bounding box center [793, 643] width 221 height 27
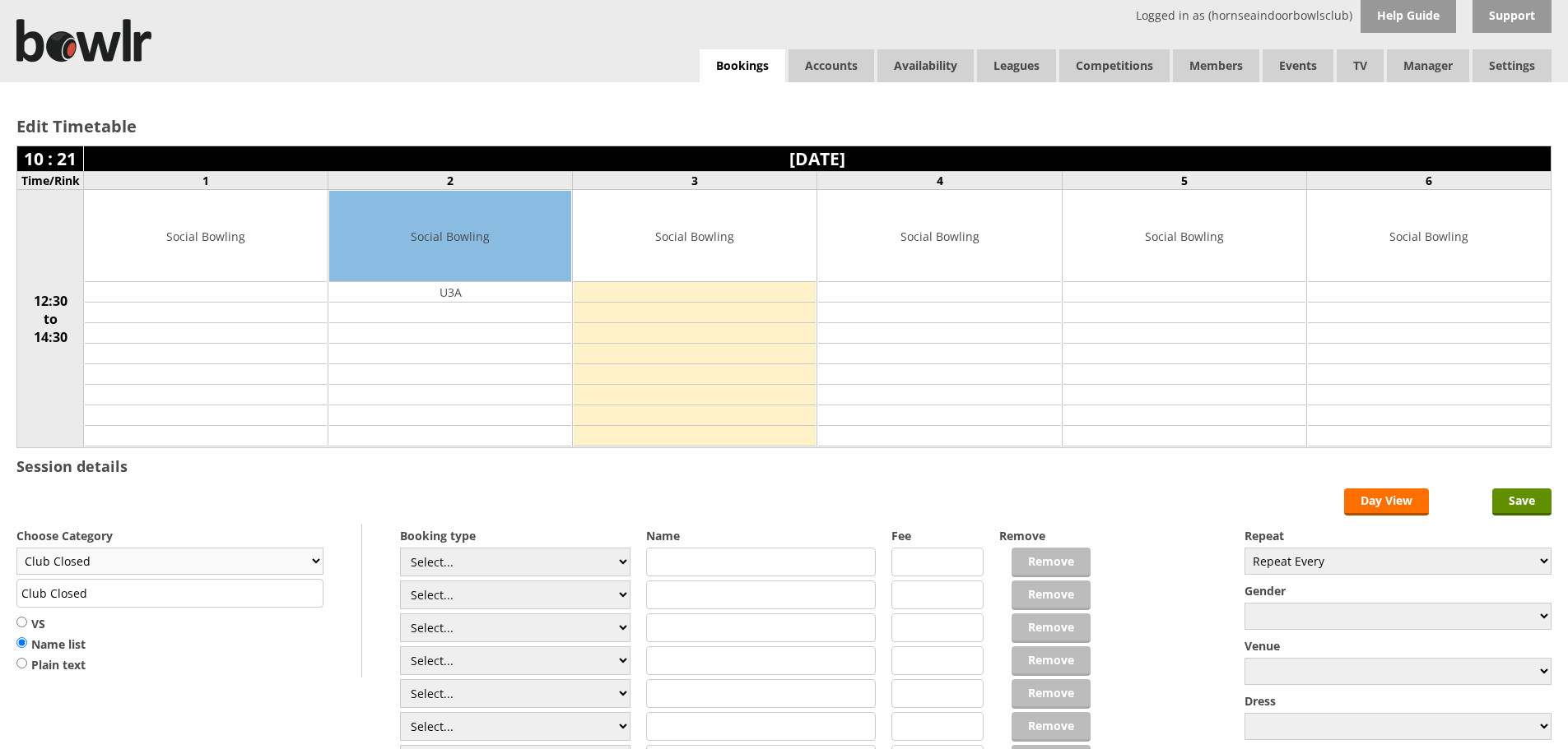
click at [310, 558] on select "Club Closed Singles League Triples League Pairs League Friendly Social Bowling …" at bounding box center [170, 561] width 307 height 27
select select "132"
click at [17, 548] on select "Club Closed Singles League Triples League Pairs League Friendly Social Bowling …" at bounding box center [170, 561] width 307 height 27
type input "Social Bowling"
click at [791, 557] on input "text" at bounding box center [761, 562] width 231 height 29
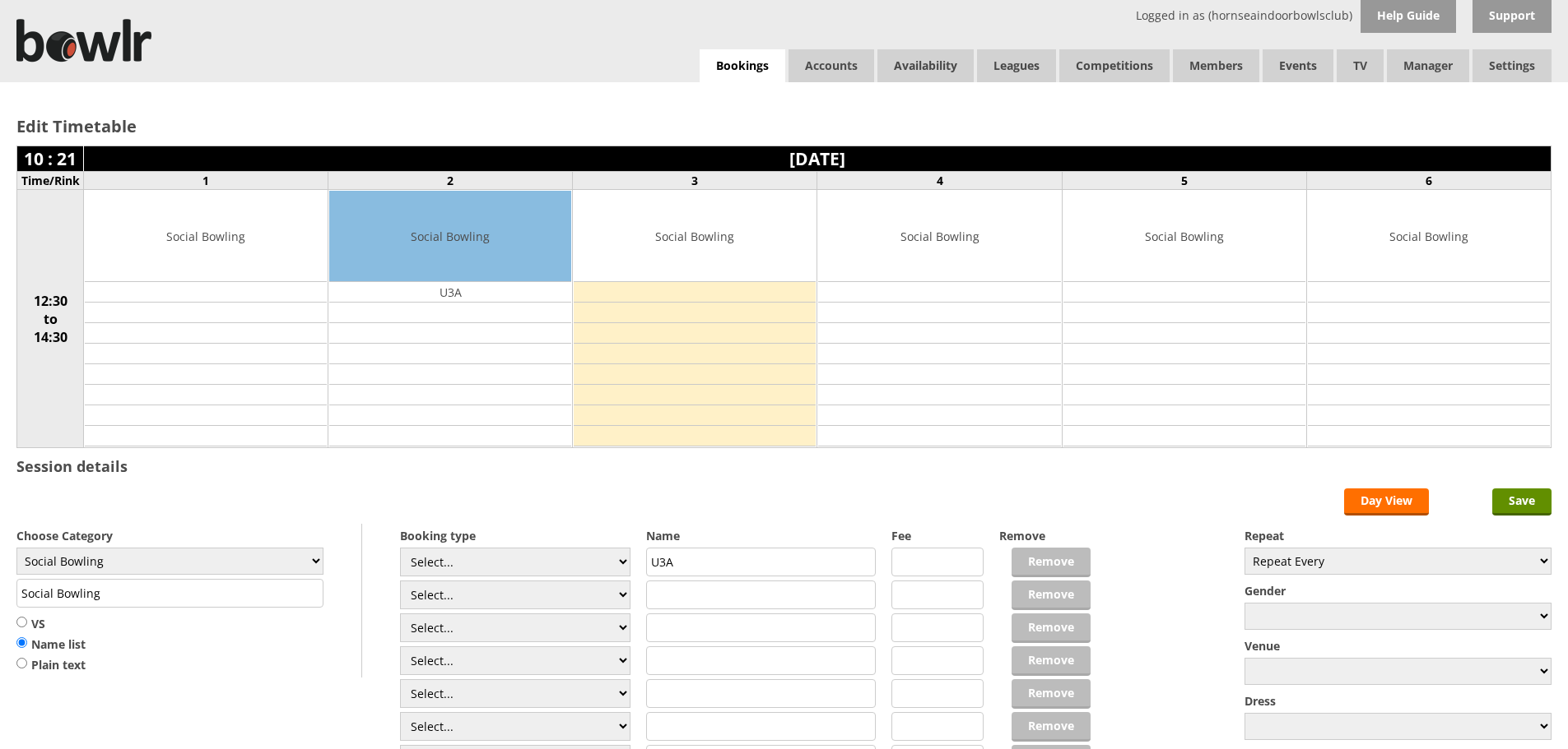
type input "U3A"
click at [1516, 577] on div "Repeat Repeat Every Daily Weekly Monthly Shuffle Rinks: Gender Male Female Mixe…" at bounding box center [1397, 661] width 307 height 276
click at [1515, 565] on select "Repeat Every Daily Weekly Monthly" at bounding box center [1397, 561] width 307 height 27
select select "Weekly"
click at [1244, 548] on select "Repeat Every Daily Weekly Monthly" at bounding box center [1397, 561] width 307 height 27
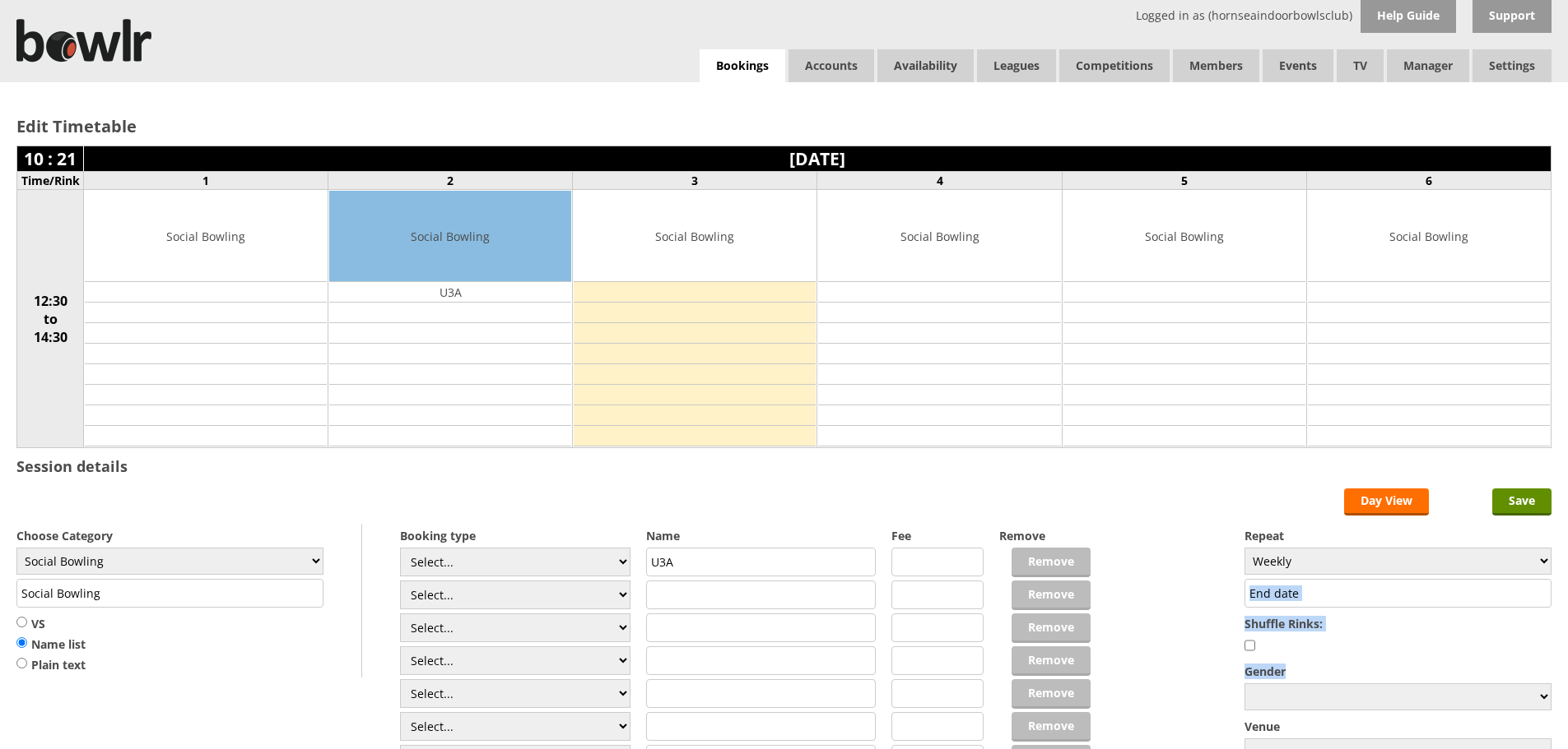
click at [1442, 589] on input "text" at bounding box center [1397, 593] width 307 height 29
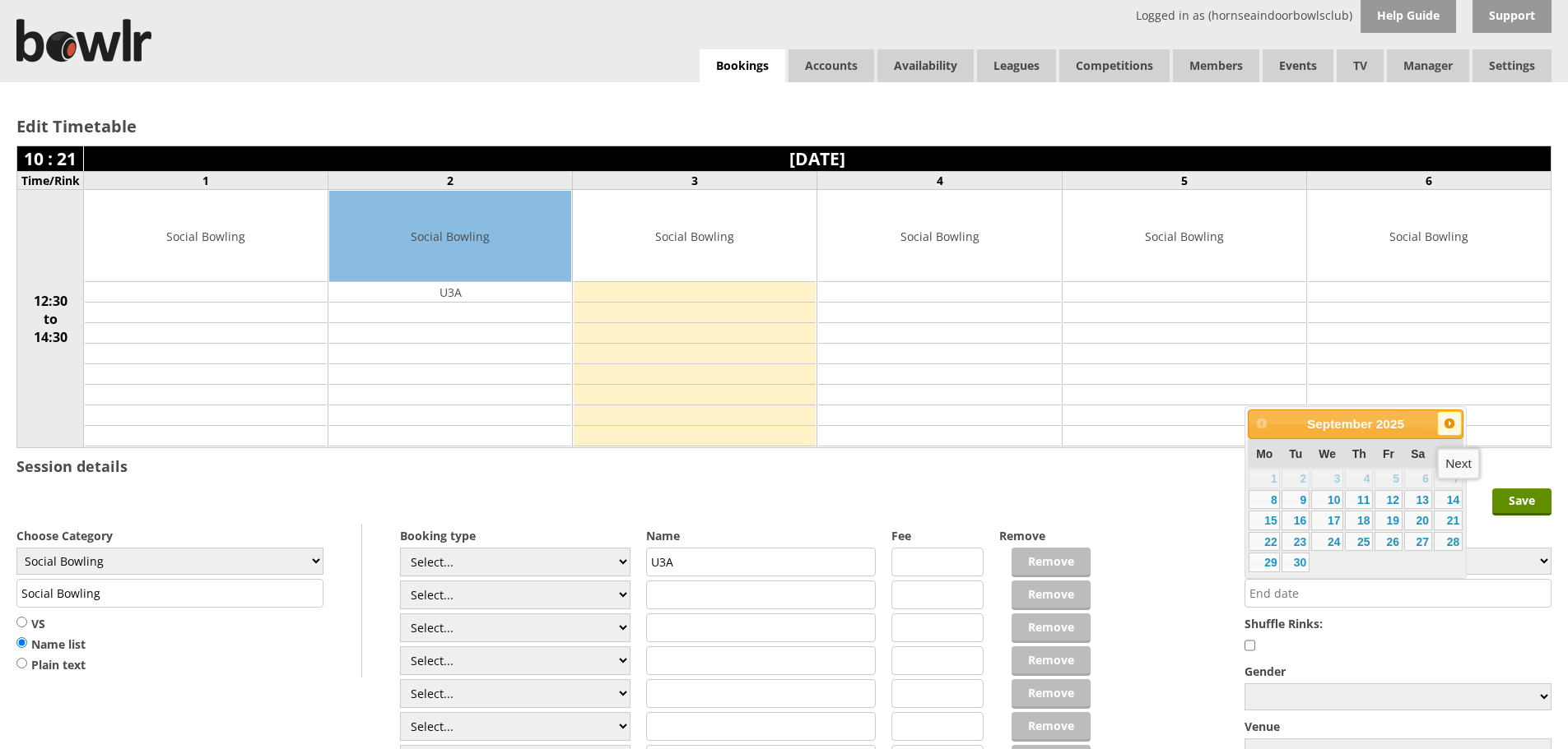
click at [1447, 425] on span "Next" at bounding box center [1449, 423] width 13 height 13
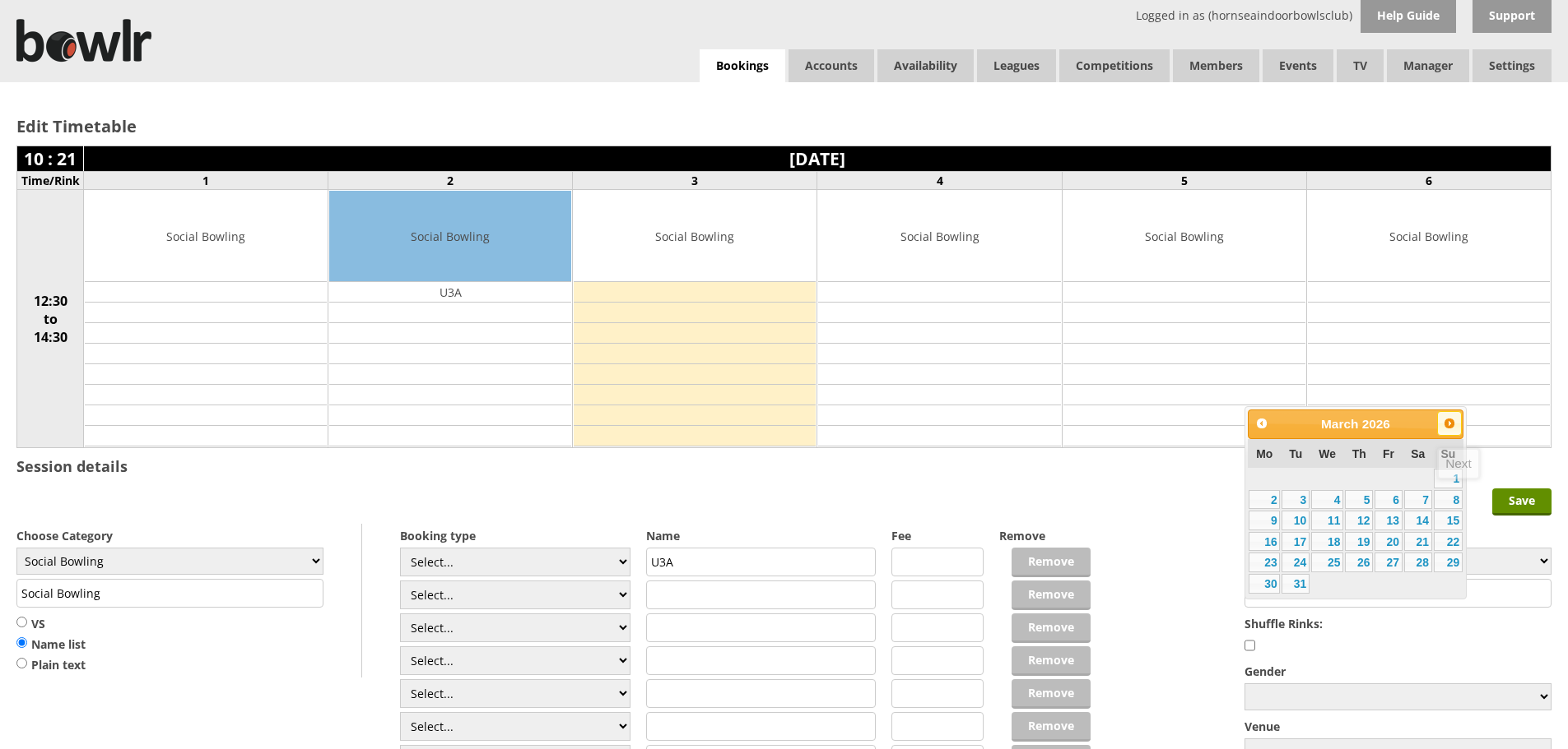
click at [1447, 425] on span "Next" at bounding box center [1449, 423] width 13 height 13
click at [1392, 500] on link "10" at bounding box center [1388, 499] width 28 height 19
type input "10-04-2026"
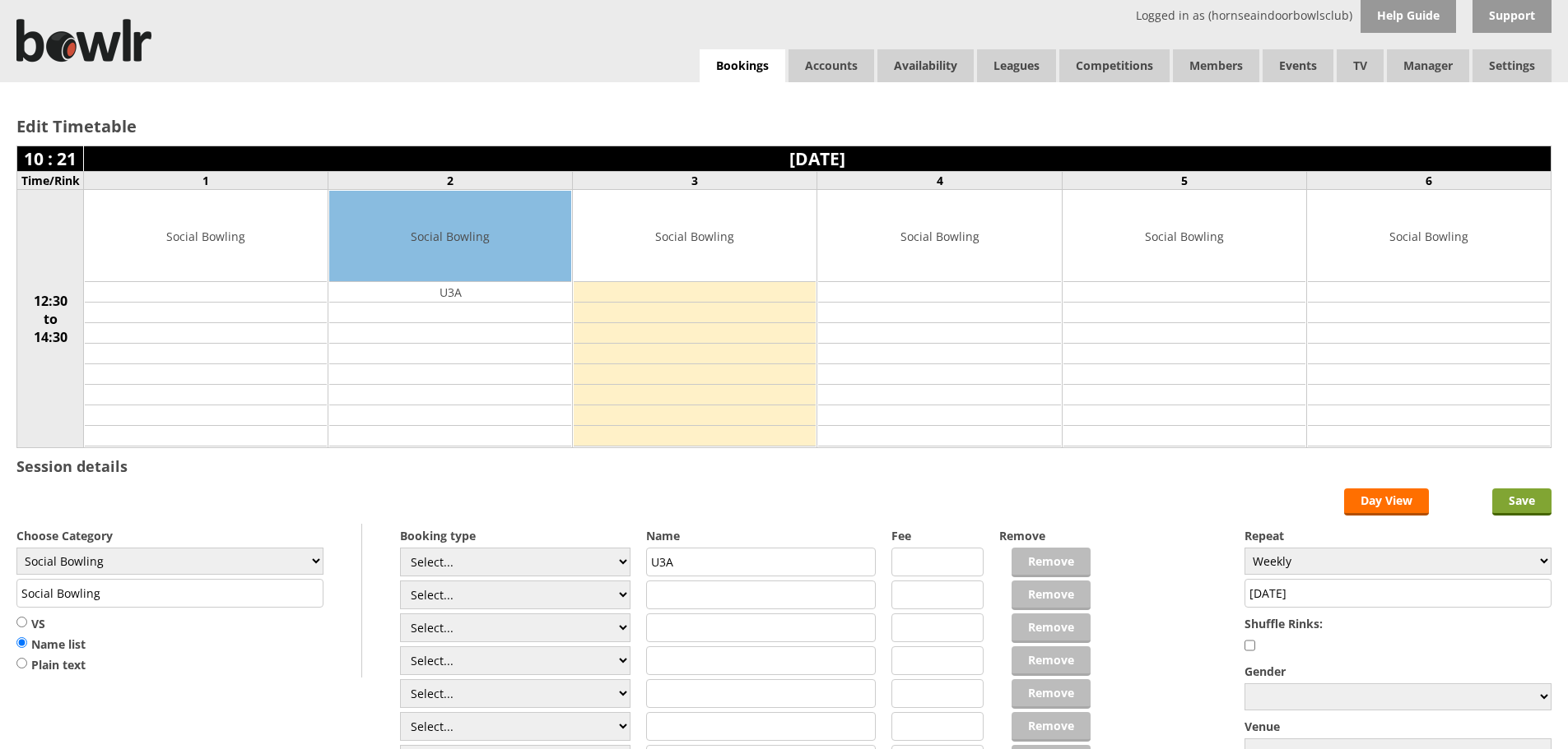
click at [1534, 507] on input "Save" at bounding box center [1522, 502] width 59 height 27
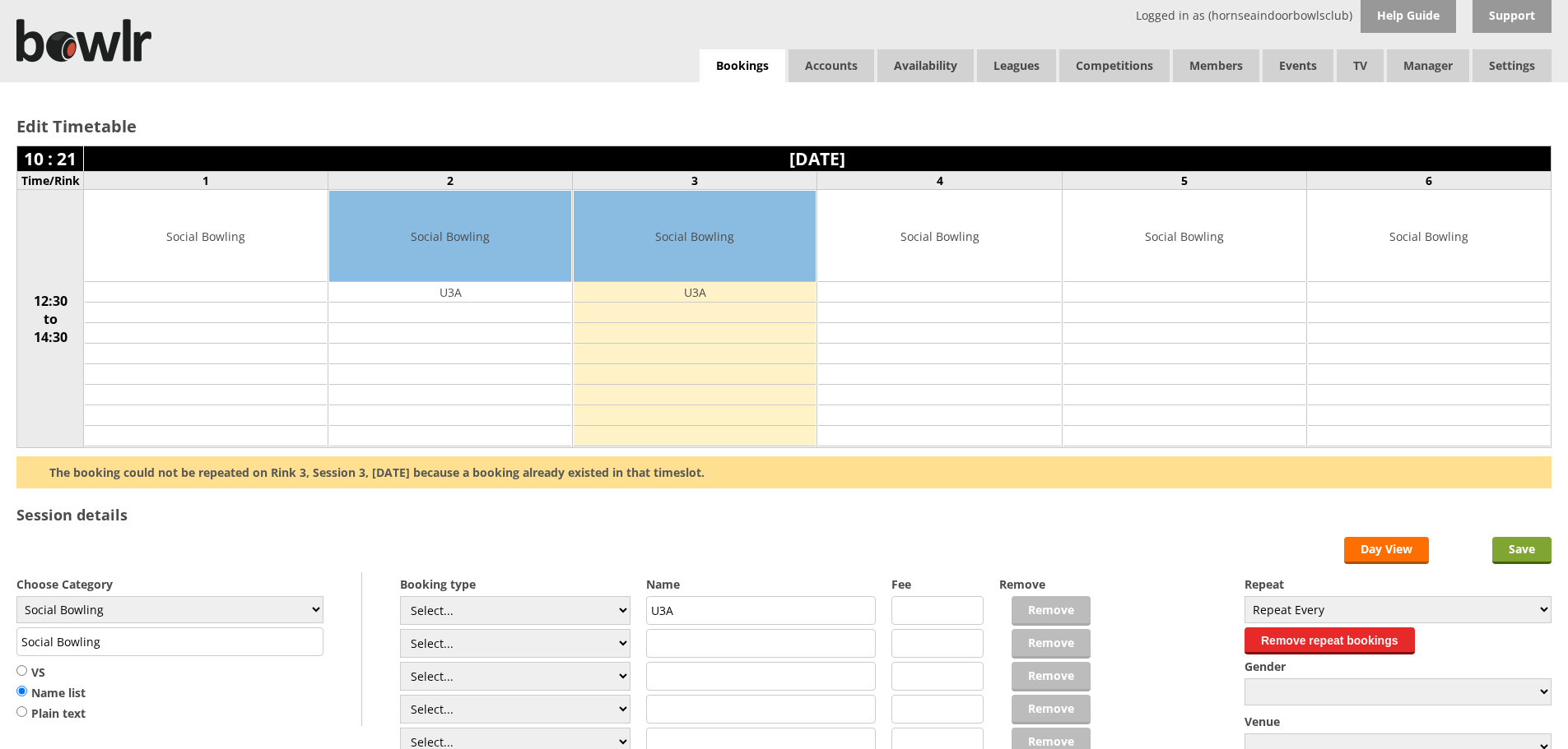
click at [1522, 550] on input "Save" at bounding box center [1522, 550] width 59 height 27
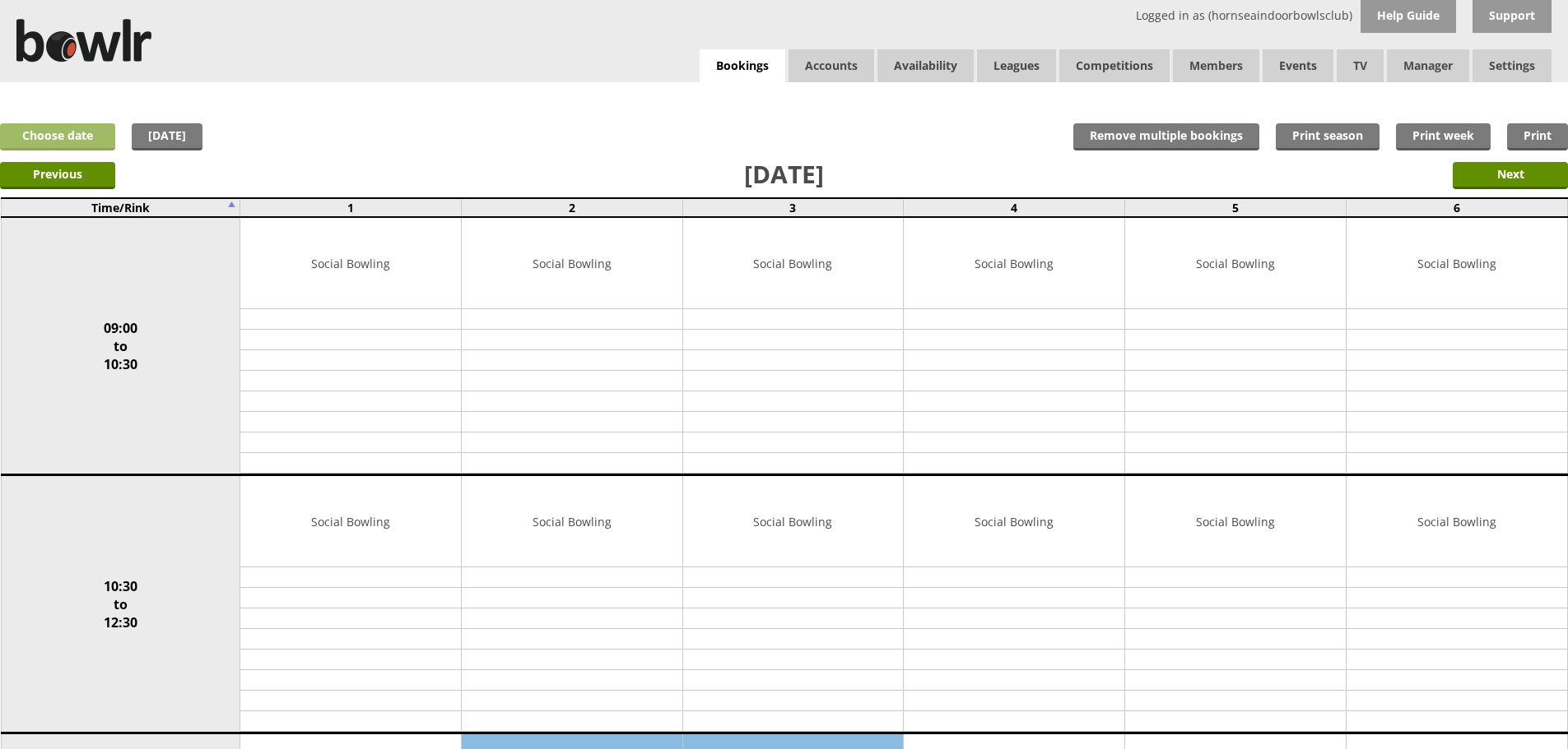
click at [52, 145] on link "Choose date" at bounding box center [57, 137] width 115 height 27
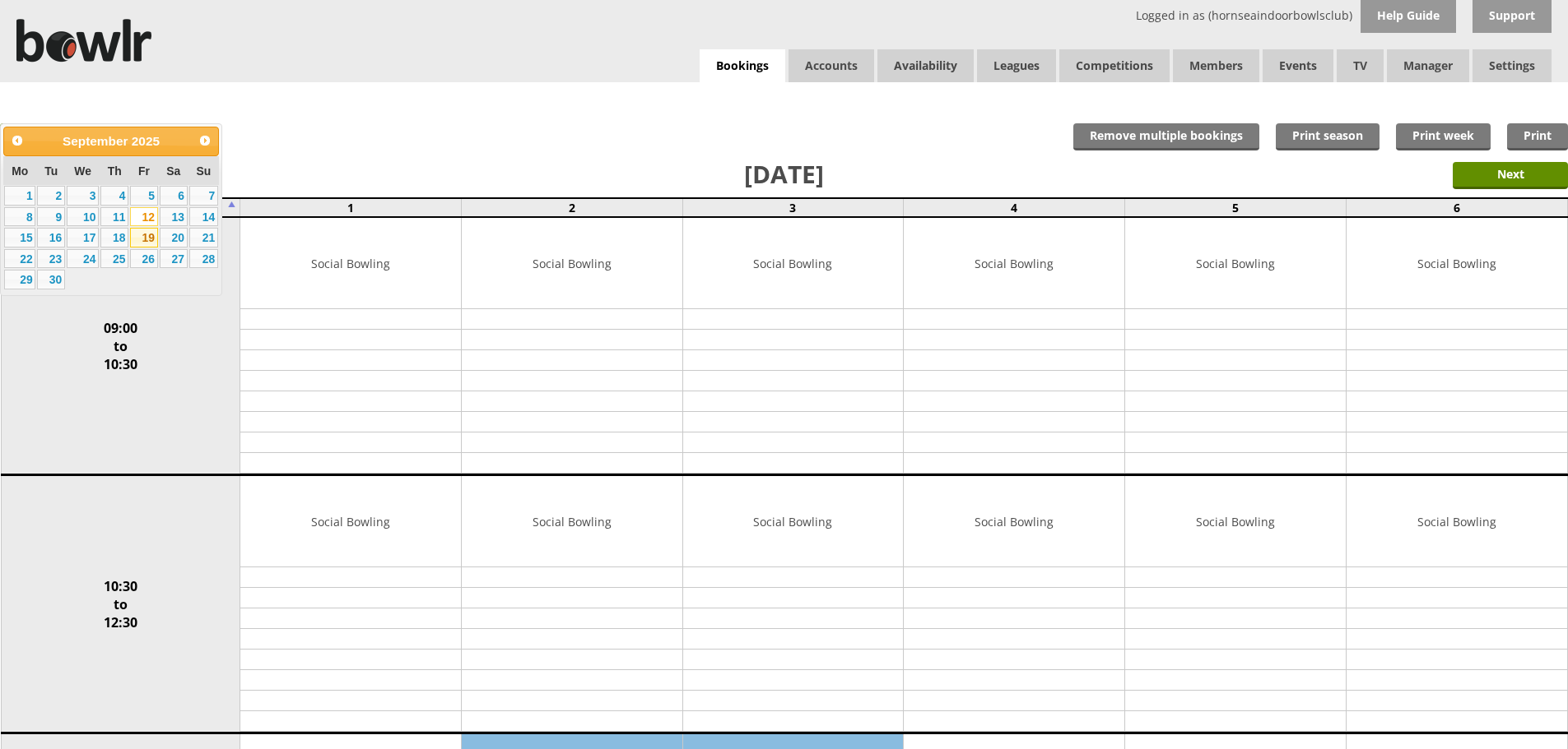
click at [142, 237] on link "19" at bounding box center [144, 237] width 28 height 19
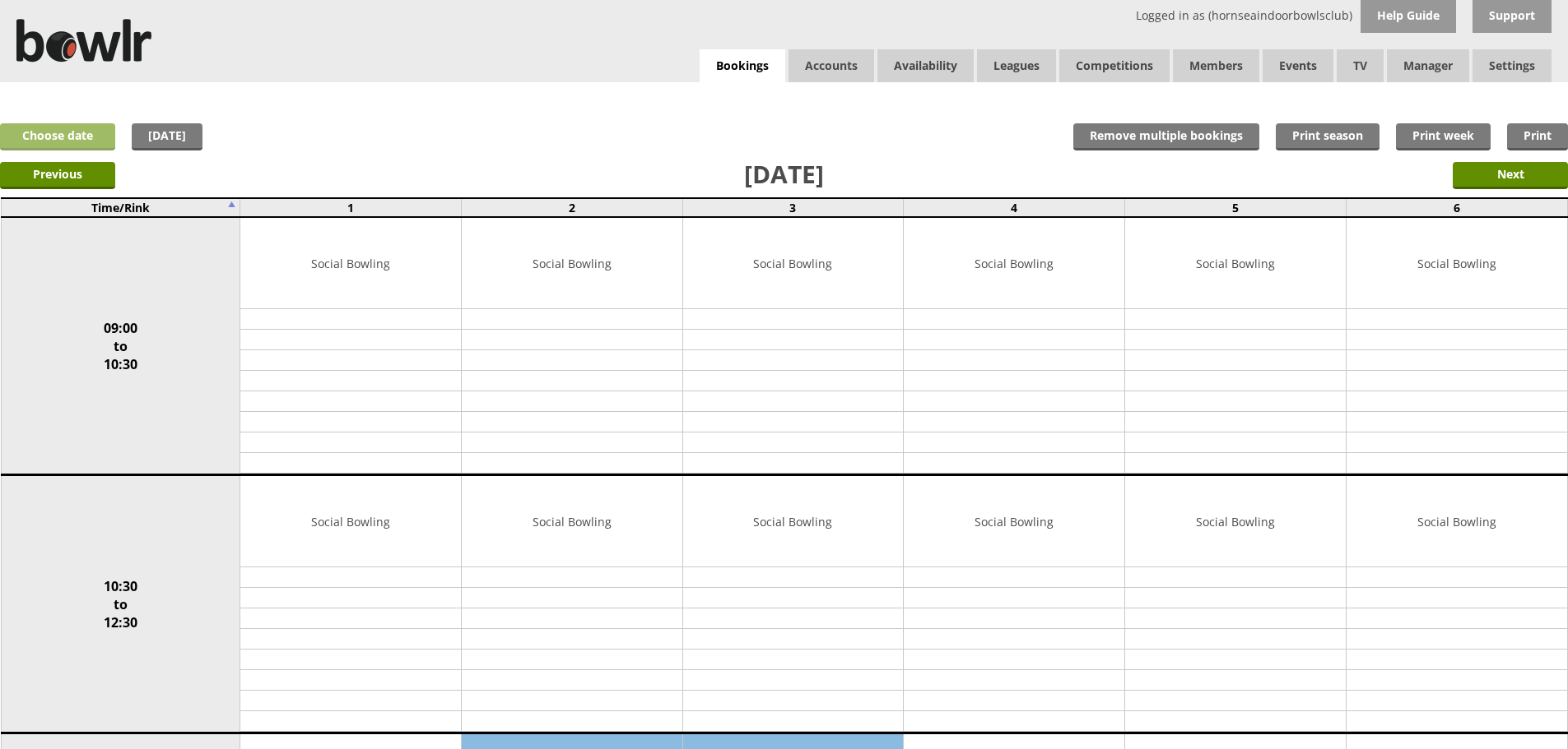
click at [106, 134] on link "Choose date" at bounding box center [57, 137] width 115 height 27
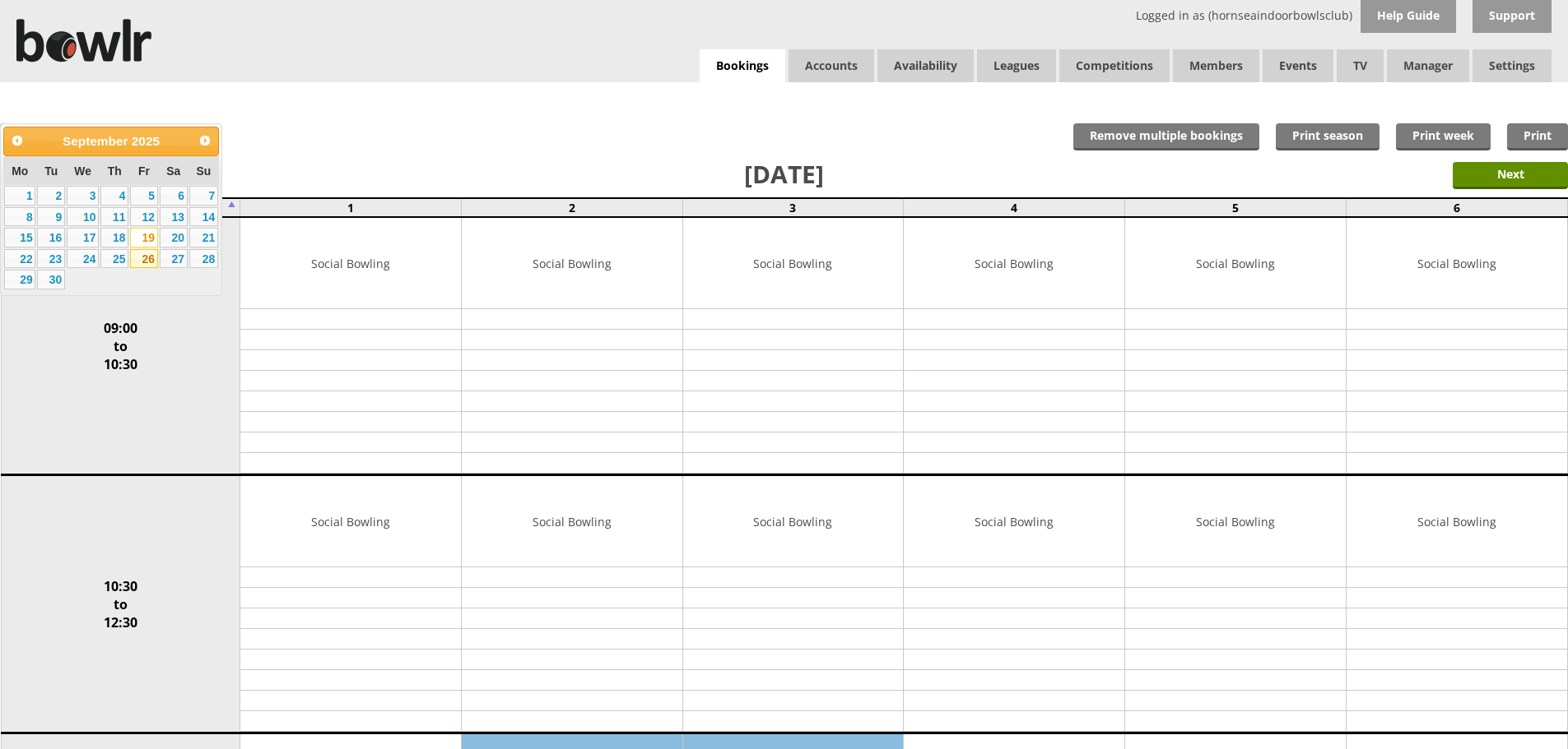
click at [150, 255] on link "26" at bounding box center [144, 258] width 28 height 19
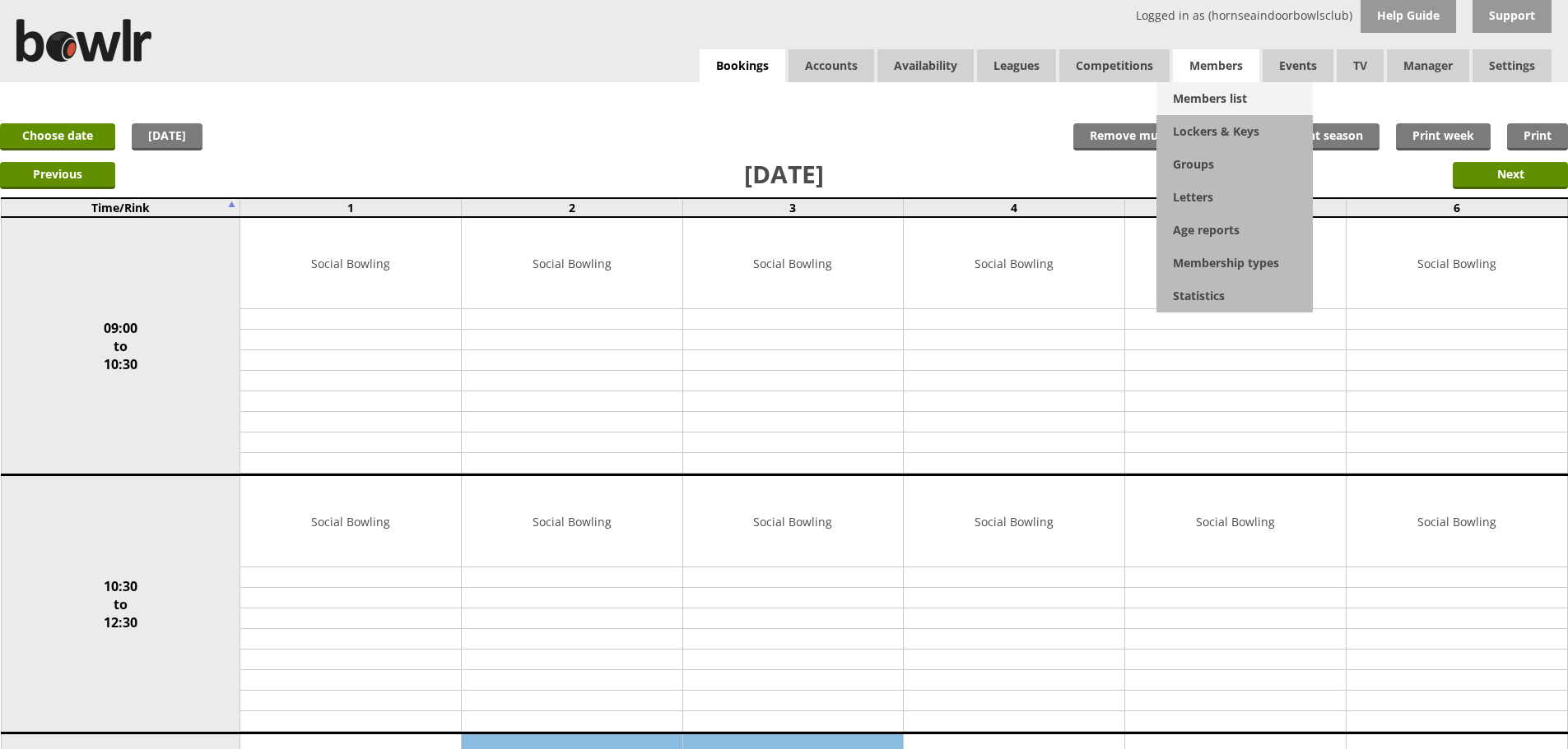
click at [1236, 92] on link "Members list" at bounding box center [1234, 99] width 156 height 33
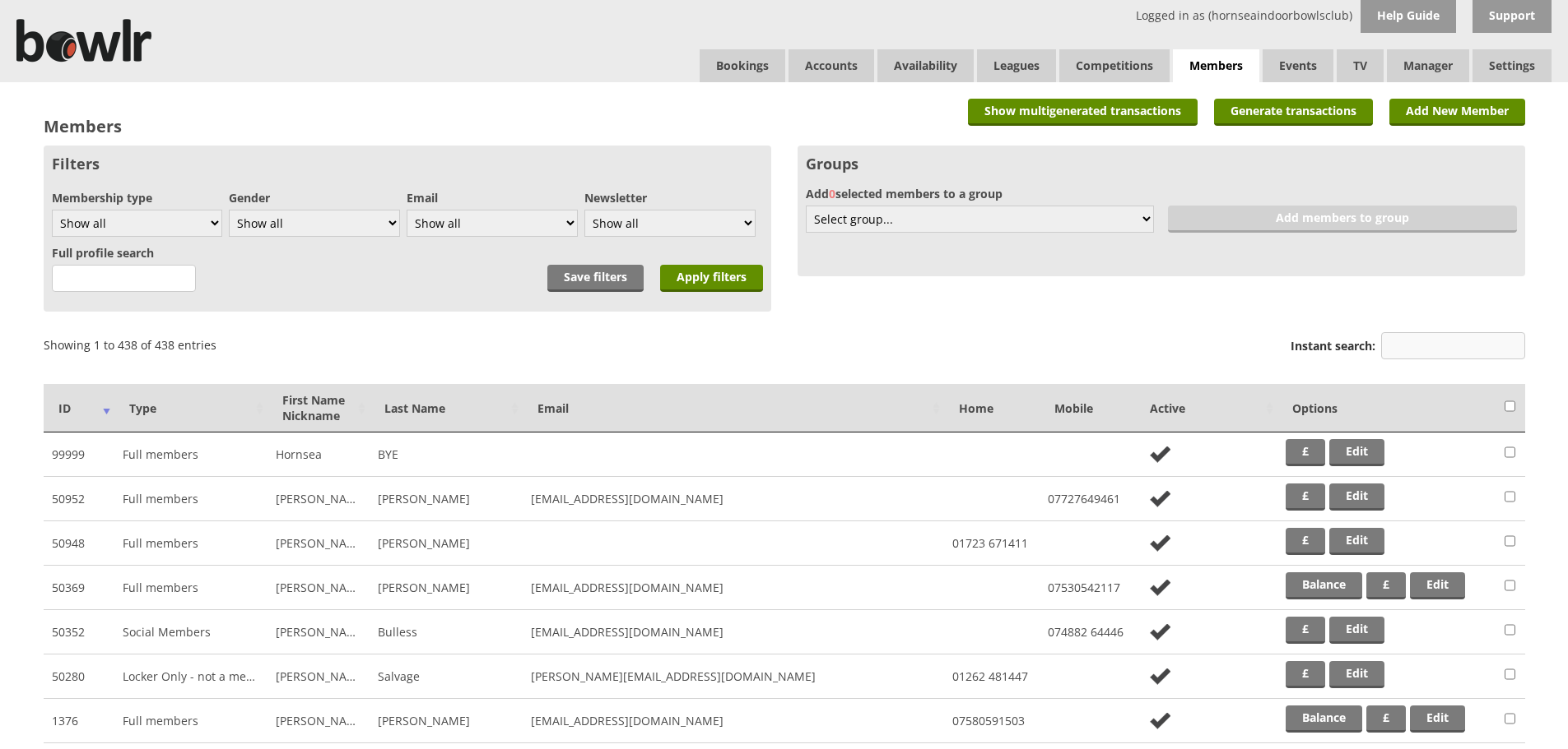
click at [1456, 348] on input "Instant search:" at bounding box center [1453, 345] width 144 height 27
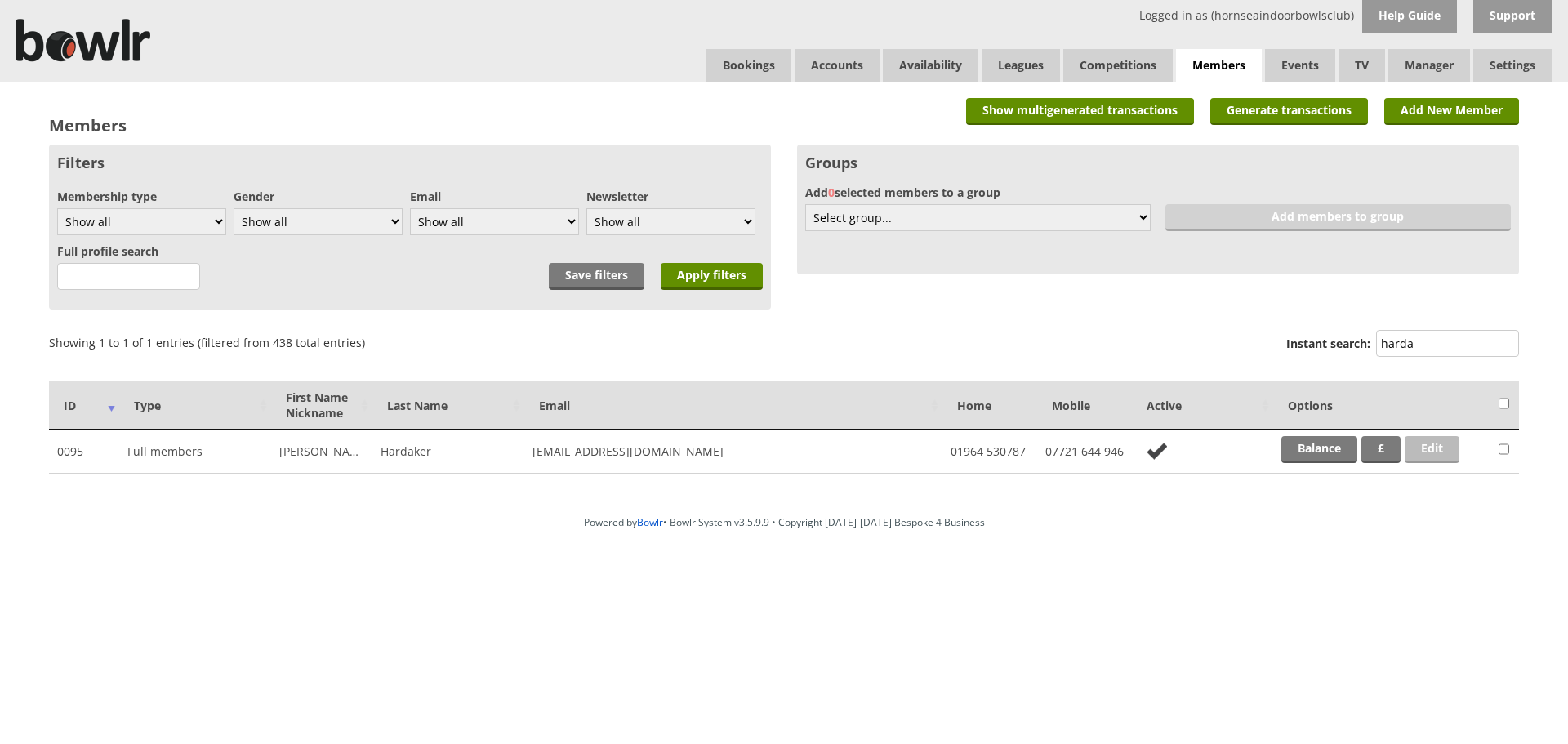
type input "harda"
click at [1433, 445] on link "Edit" at bounding box center [1432, 449] width 55 height 27
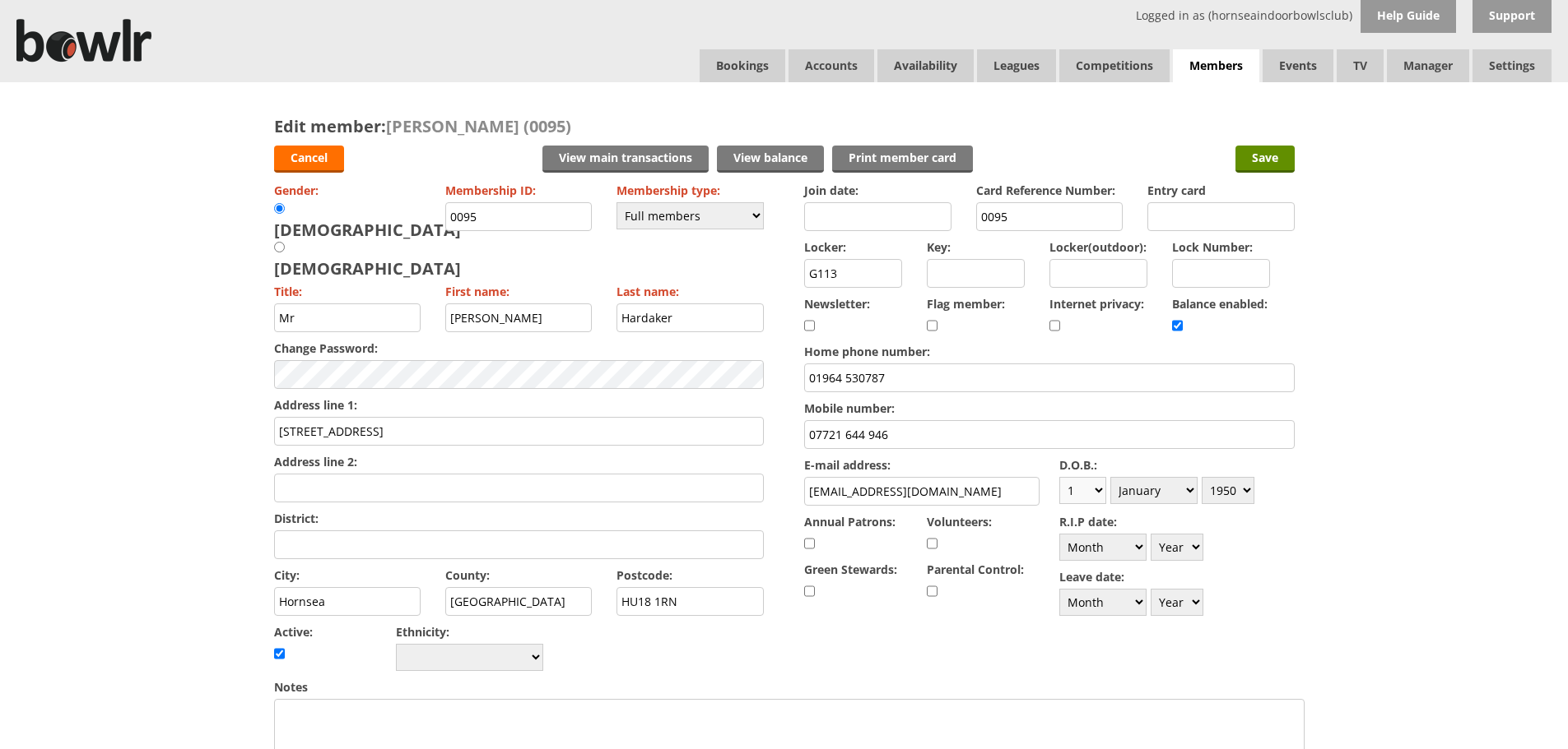
click at [1099, 500] on select "Day 1 2 3 4 5 6 7 8 9 10 11 12 13 14 15 16 17 18 19 20 21 22 23 24 25 26 27 28 …" at bounding box center [1083, 490] width 47 height 27
select select "7"
click at [1059, 477] on select "Day 1 2 3 4 5 6 7 8 9 10 11 12 13 14 15 16 17 18 19 20 21 22 23 24 25 26 27 28 …" at bounding box center [1083, 490] width 47 height 27
click at [1156, 503] on select "Month January February March April May June July August September October Novem…" at bounding box center [1154, 490] width 88 height 27
select select "11"
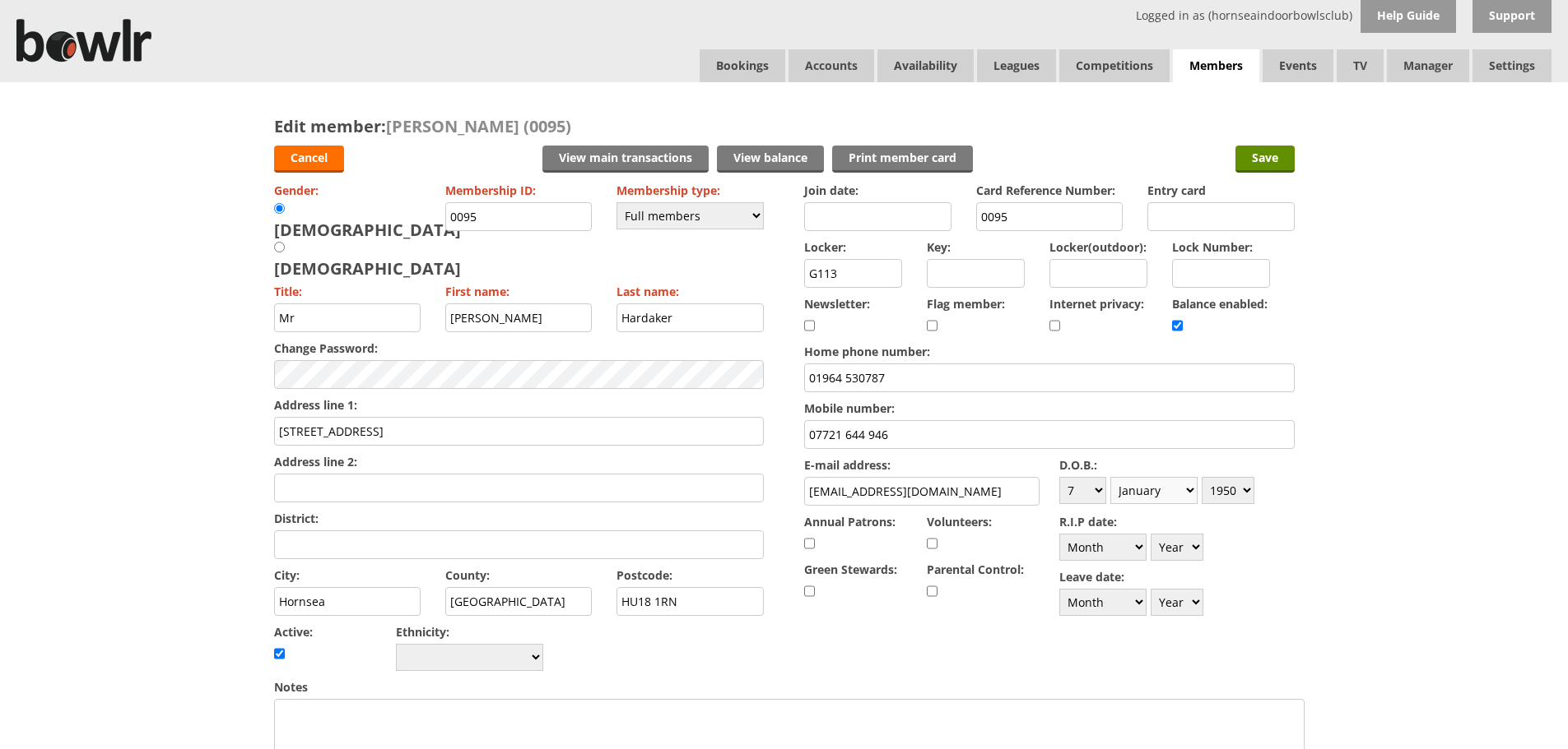
click at [1110, 477] on select "Month January February March April May June July August September October Novem…" at bounding box center [1154, 490] width 88 height 27
click at [1252, 503] on select "Year 1900 1901 1902 1903 1904 1905 1906 1907 1908 1909 1910 1911 1912 1913 1914…" at bounding box center [1227, 490] width 53 height 27
select select "1953"
click at [1202, 477] on select "Year 1900 1901 1902 1903 1904 1905 1906 1907 1908 1909 1910 1911 1912 1913 1914…" at bounding box center [1227, 490] width 53 height 27
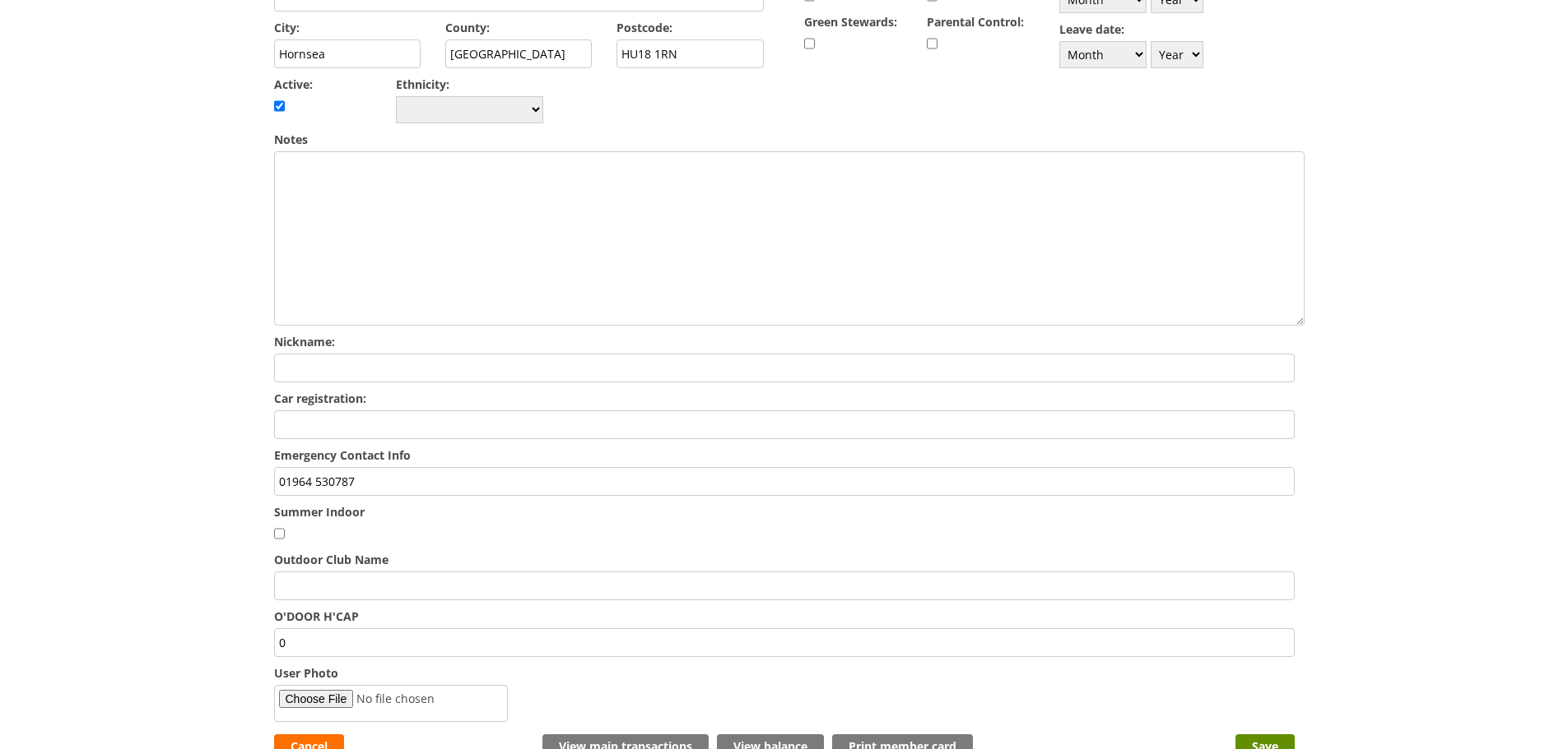
scroll to position [576, 0]
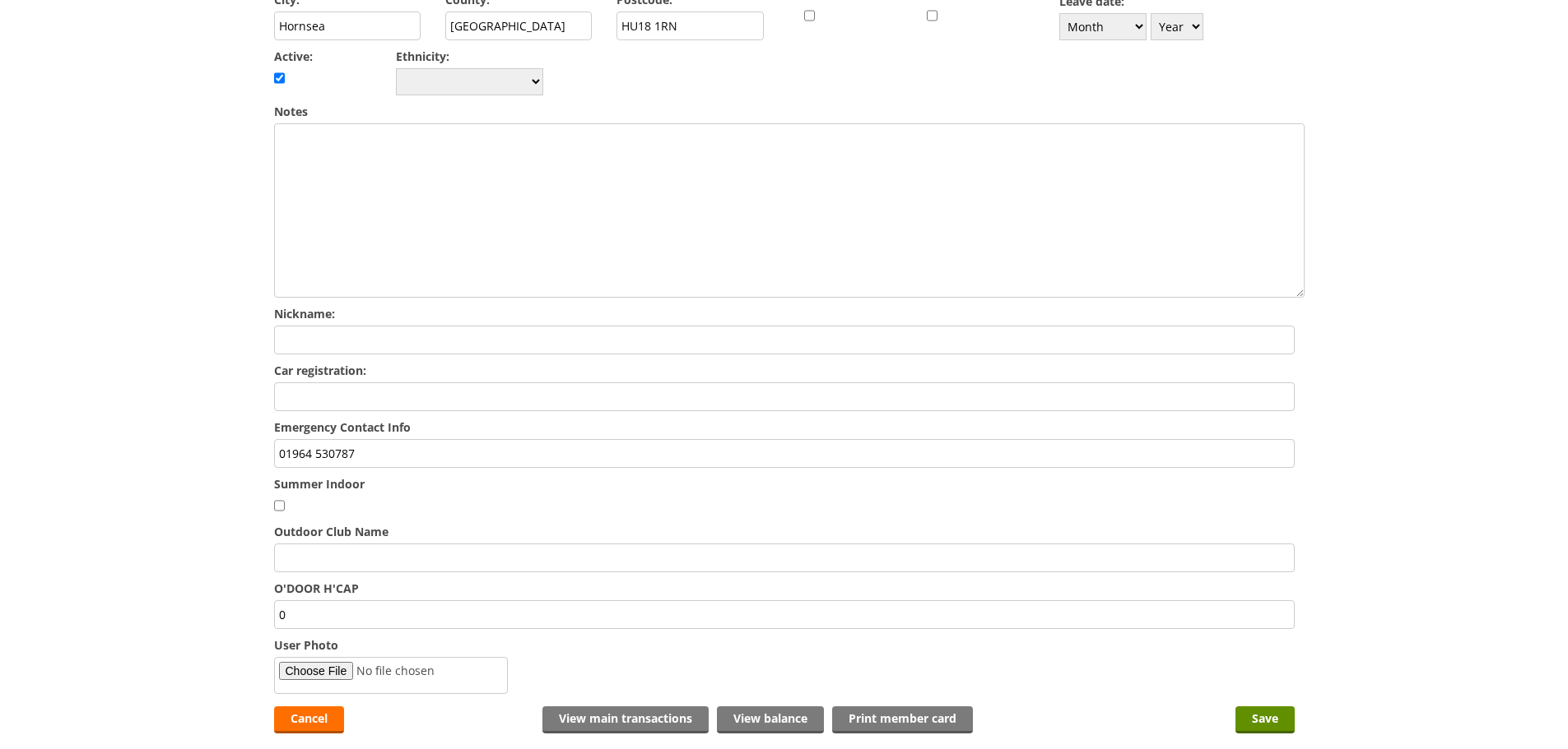
click at [494, 439] on input "01964 530787" at bounding box center [784, 453] width 1021 height 29
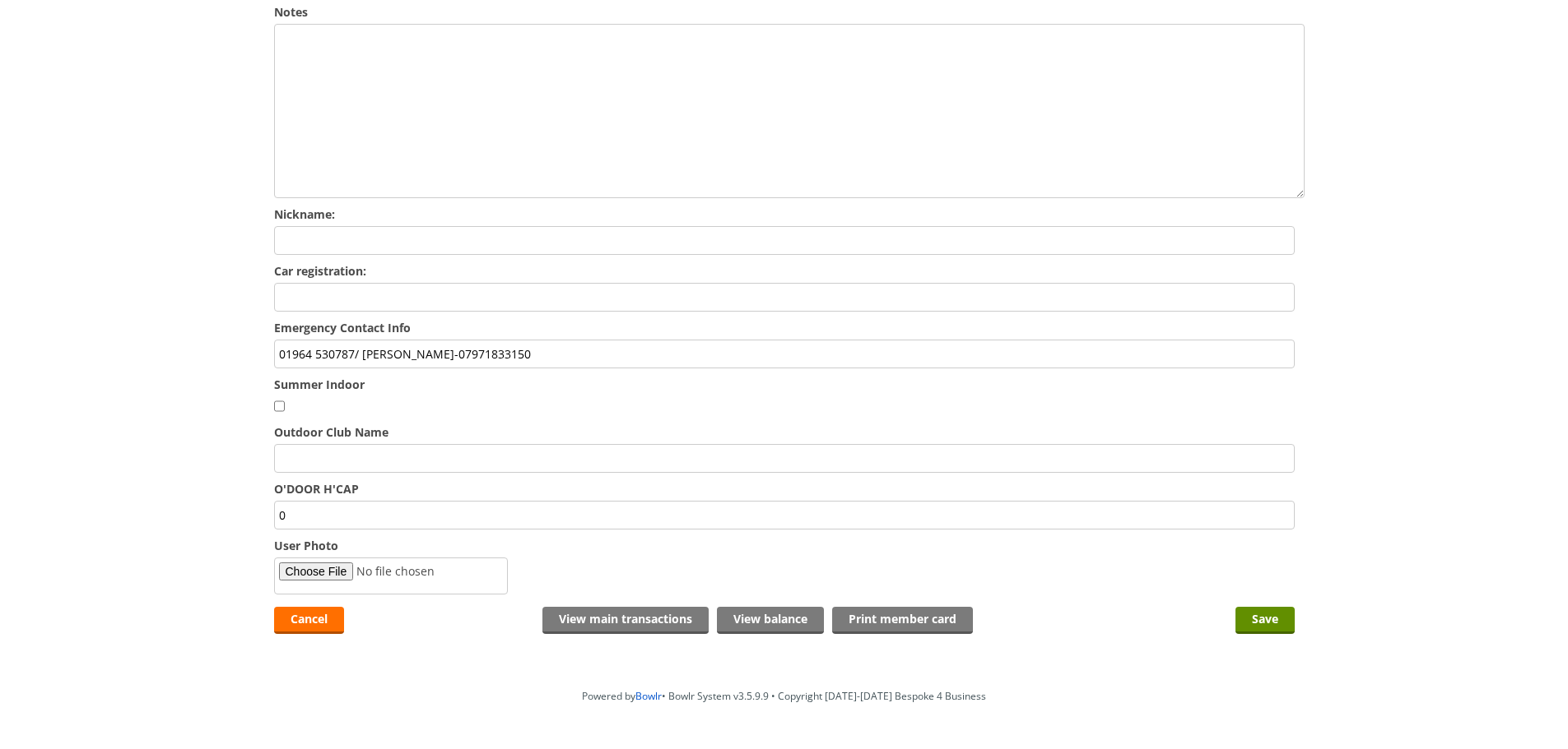
scroll to position [678, 0]
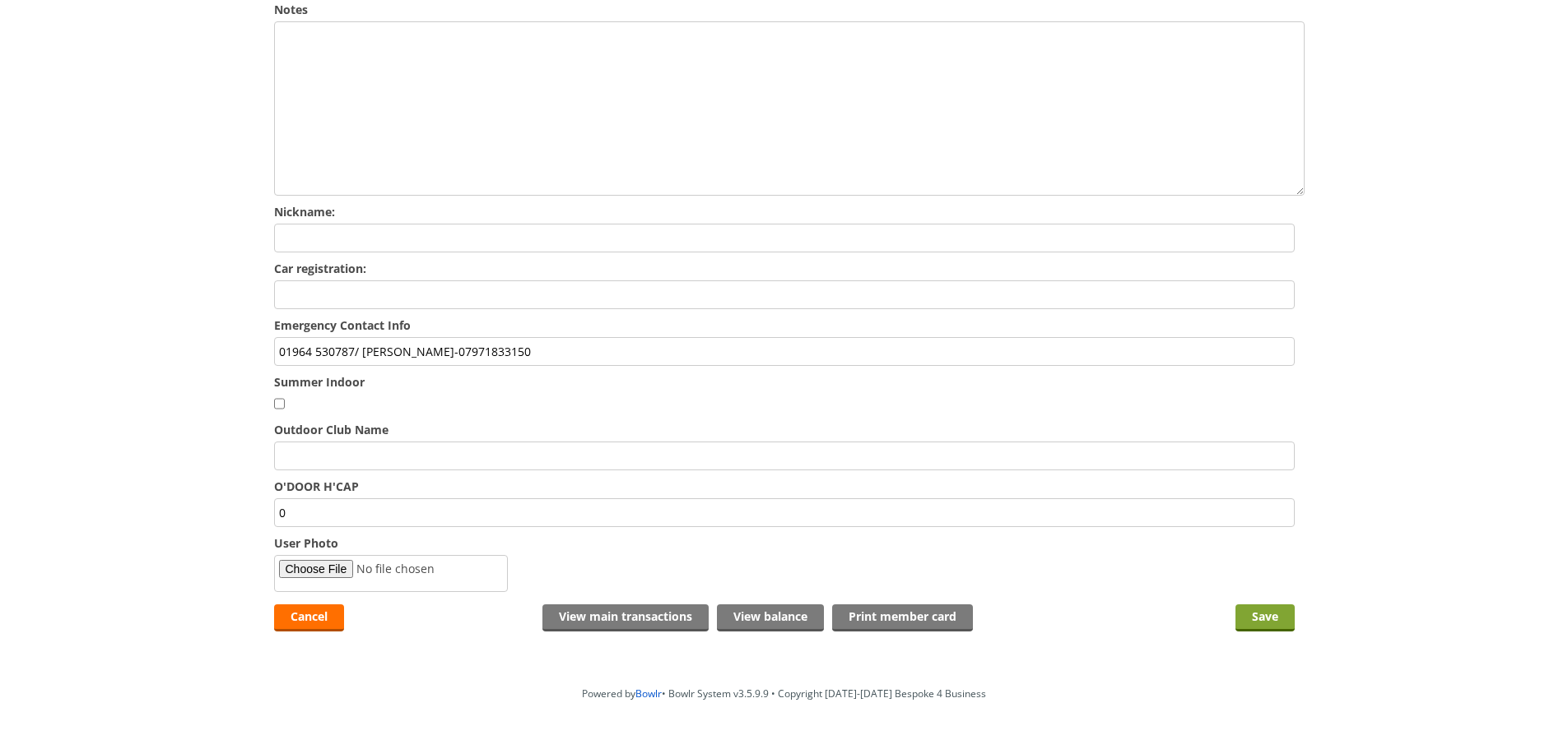
type input "01964 530787/ steven-07971833150"
drag, startPoint x: 1275, startPoint y: 570, endPoint x: 1291, endPoint y: 583, distance: 20.6
click at [1278, 604] on input "Save" at bounding box center [1264, 617] width 59 height 27
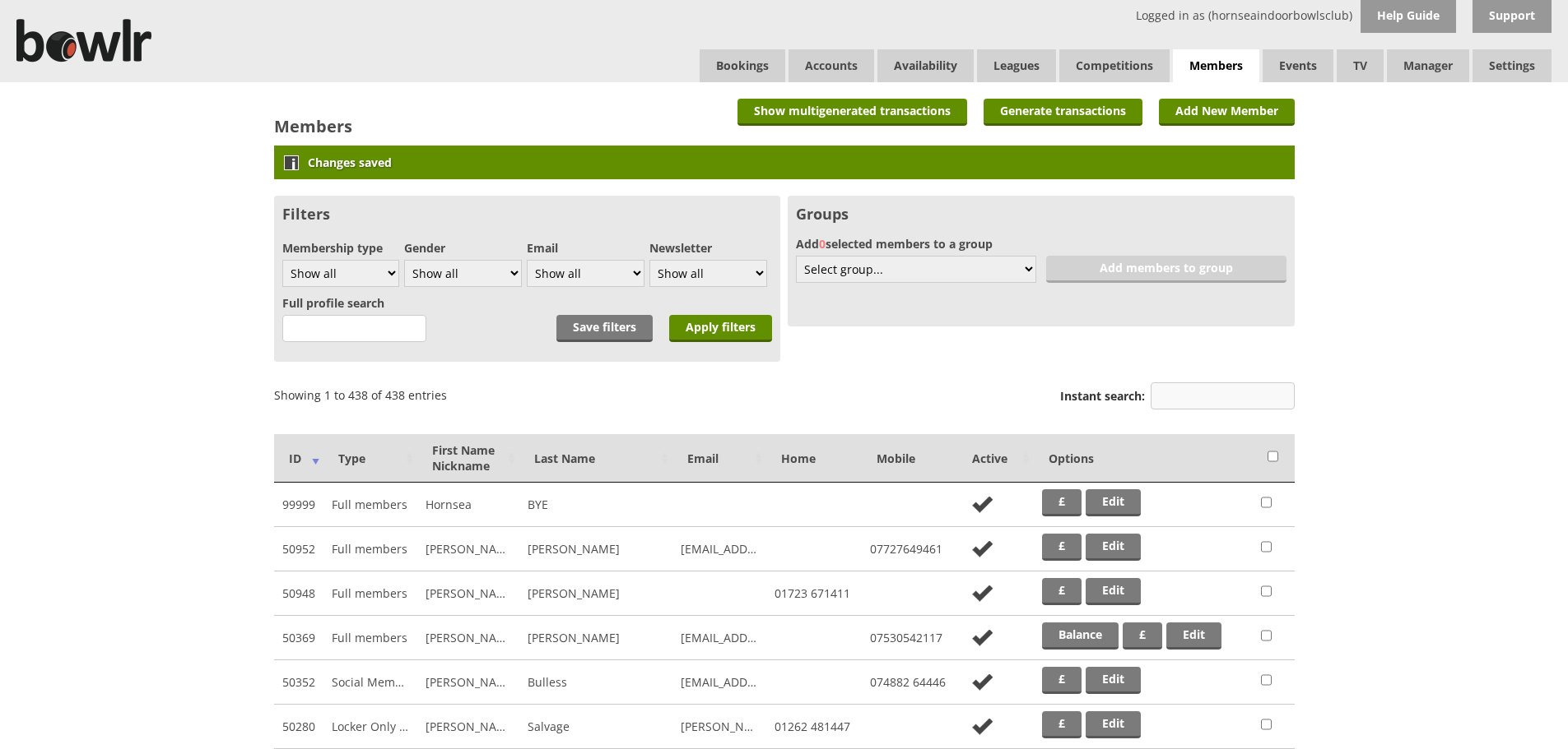
click at [1239, 394] on input "Instant search:" at bounding box center [1223, 396] width 144 height 27
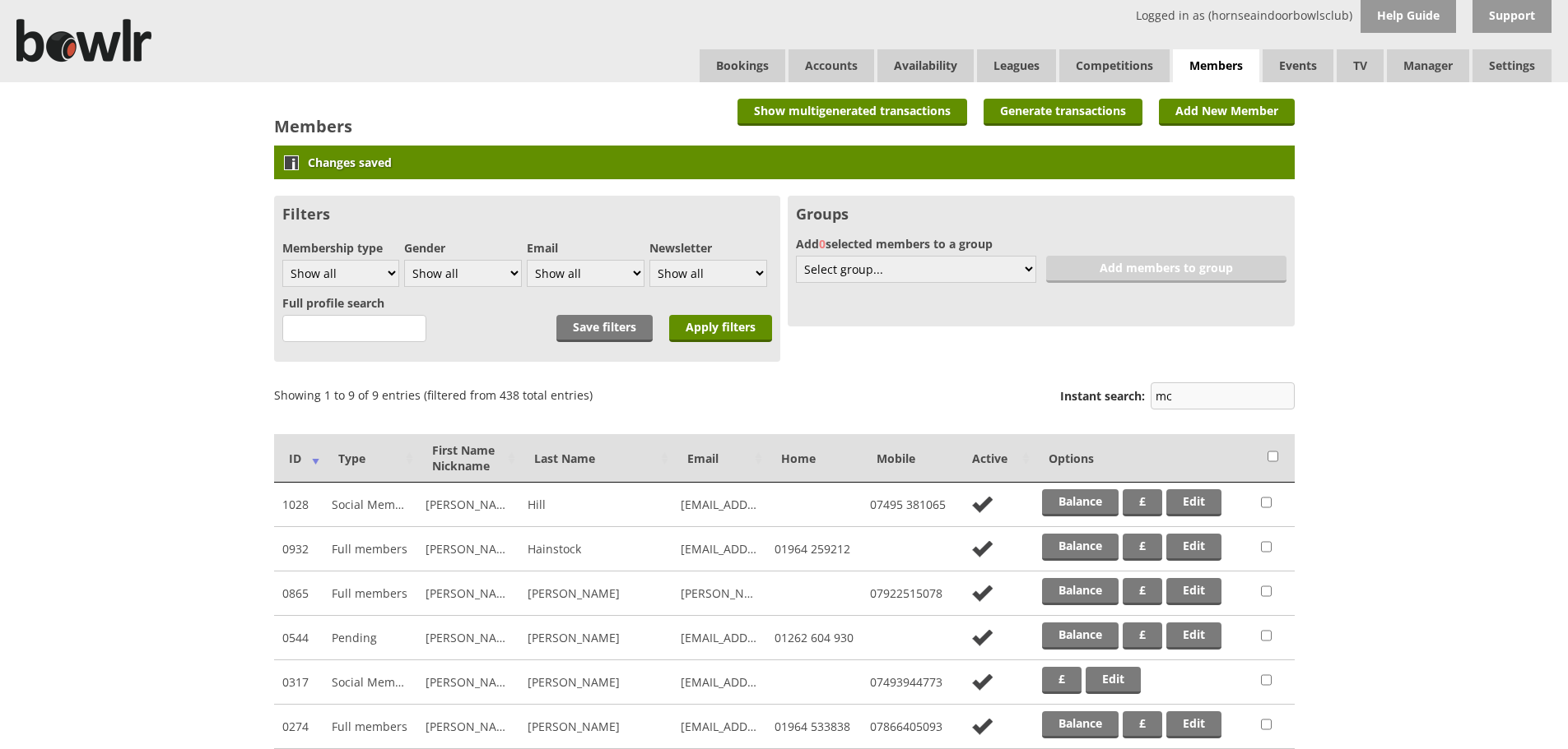
type input "m"
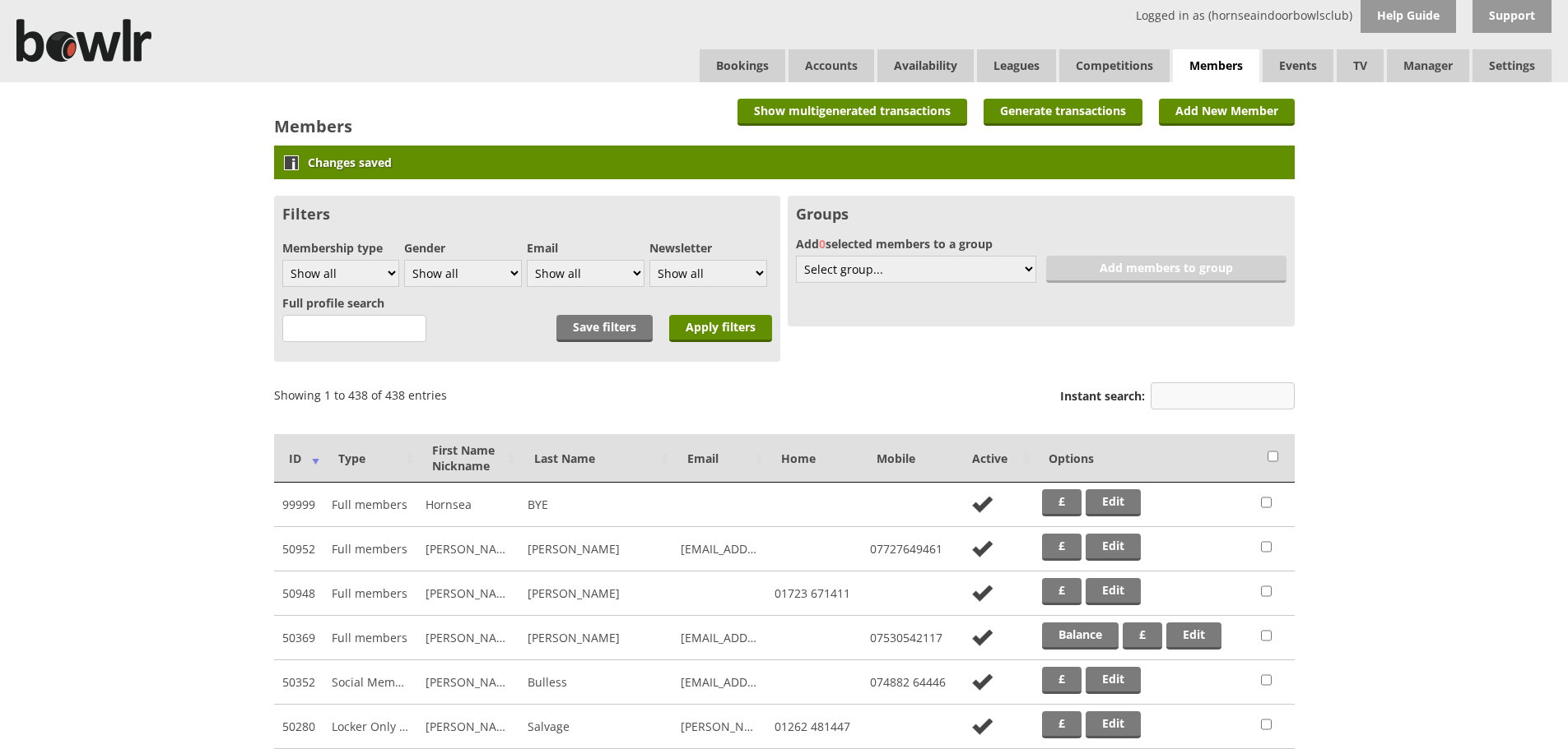
type input "m"
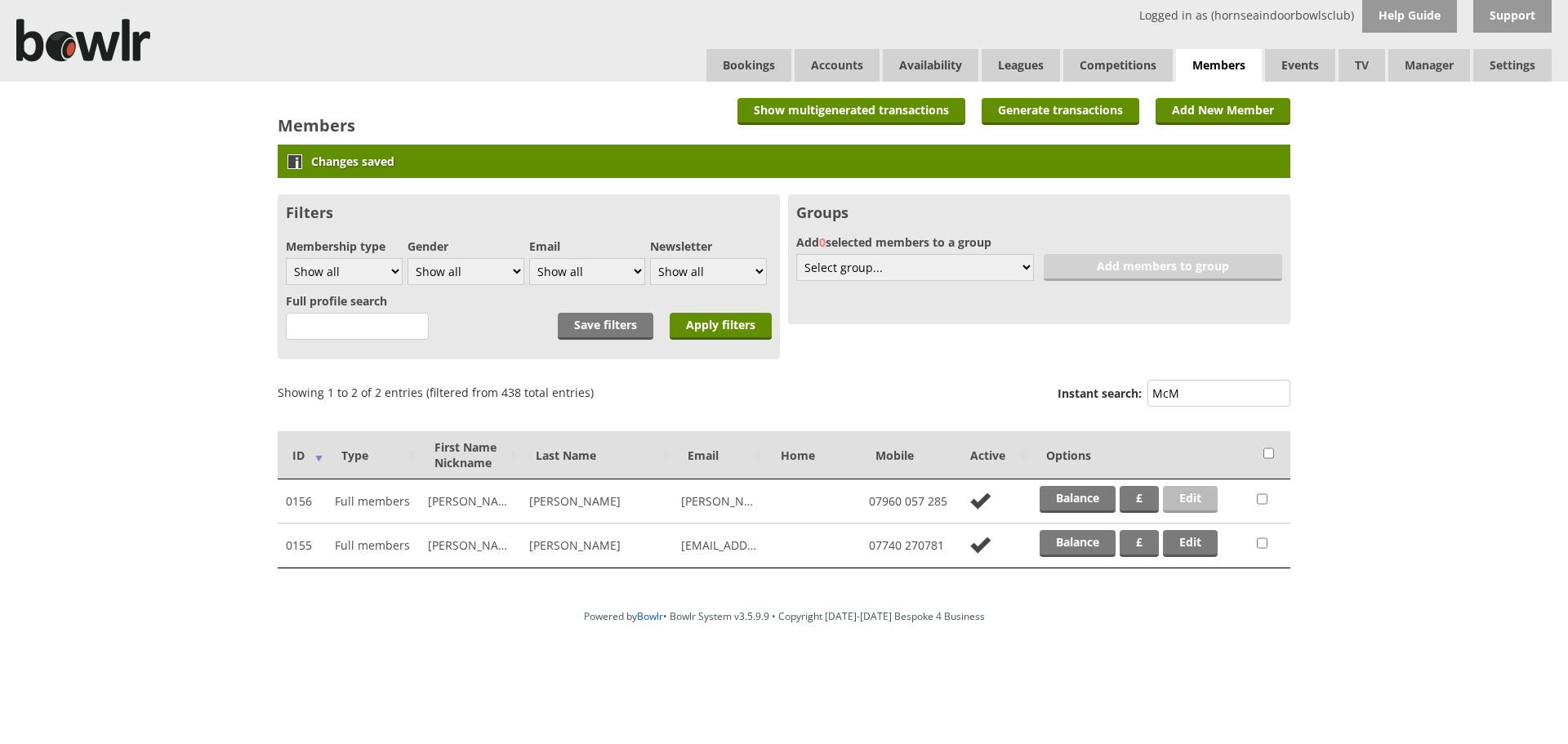
type input "McM"
click at [1203, 504] on link "Edit" at bounding box center [1191, 499] width 55 height 27
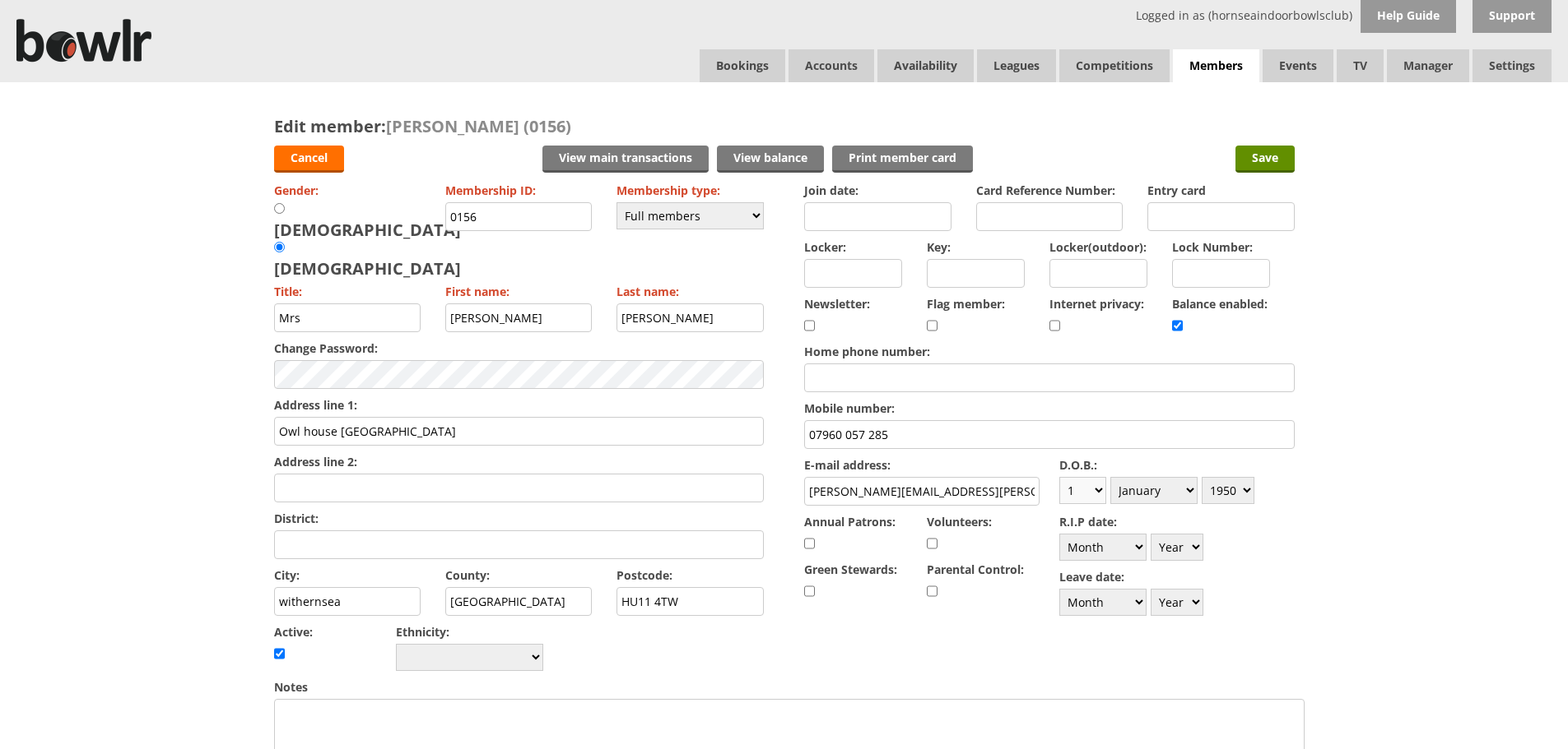
click at [1083, 490] on select "Day 1 2 3 4 5 6 7 8 9 10 11 12 13 14 15 16 17 18 19 20 21 22 23 24 25 26 27 28 …" at bounding box center [1083, 490] width 47 height 27
select select "29"
click at [1059, 477] on select "Day 1 2 3 4 5 6 7 8 9 10 11 12 13 14 15 16 17 18 19 20 21 22 23 24 25 26 27 28 …" at bounding box center [1083, 490] width 47 height 27
click at [1166, 496] on select "Month January February March April May June July August September October Novem…" at bounding box center [1154, 490] width 88 height 27
select select "7"
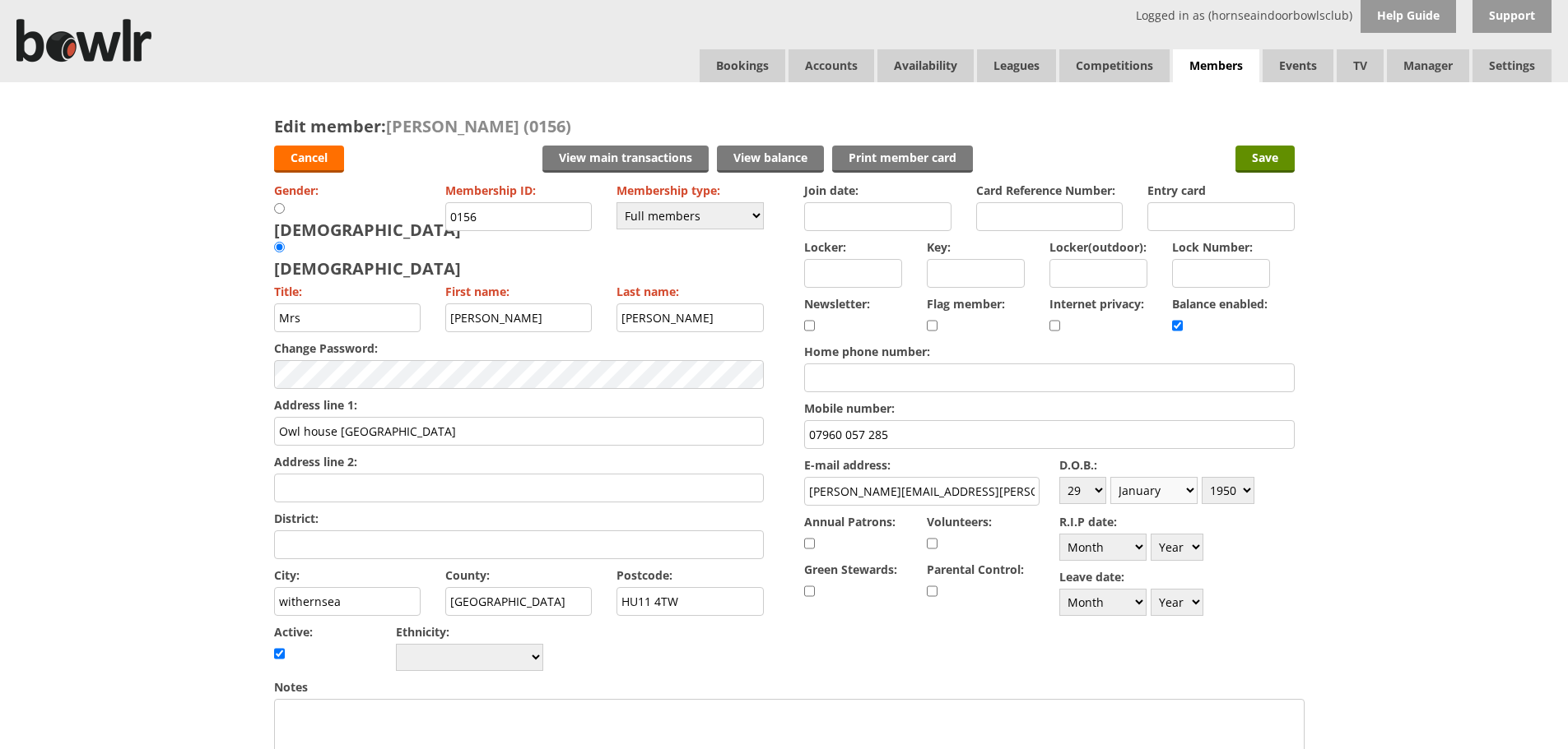
click at [1110, 477] on select "Month January February March April May June July August September October Novem…" at bounding box center [1154, 490] width 88 height 27
click at [1238, 494] on select "Year 1900 1901 1902 1903 1904 1905 1906 1907 1908 1909 1910 1911 1912 1913 1914…" at bounding box center [1227, 490] width 53 height 27
select select "1958"
click at [1202, 477] on select "Year 1900 1901 1902 1903 1904 1905 1906 1907 1908 1909 1910 1911 1912 1913 1914…" at bounding box center [1227, 490] width 53 height 27
click at [1275, 155] on input "Save" at bounding box center [1264, 159] width 59 height 27
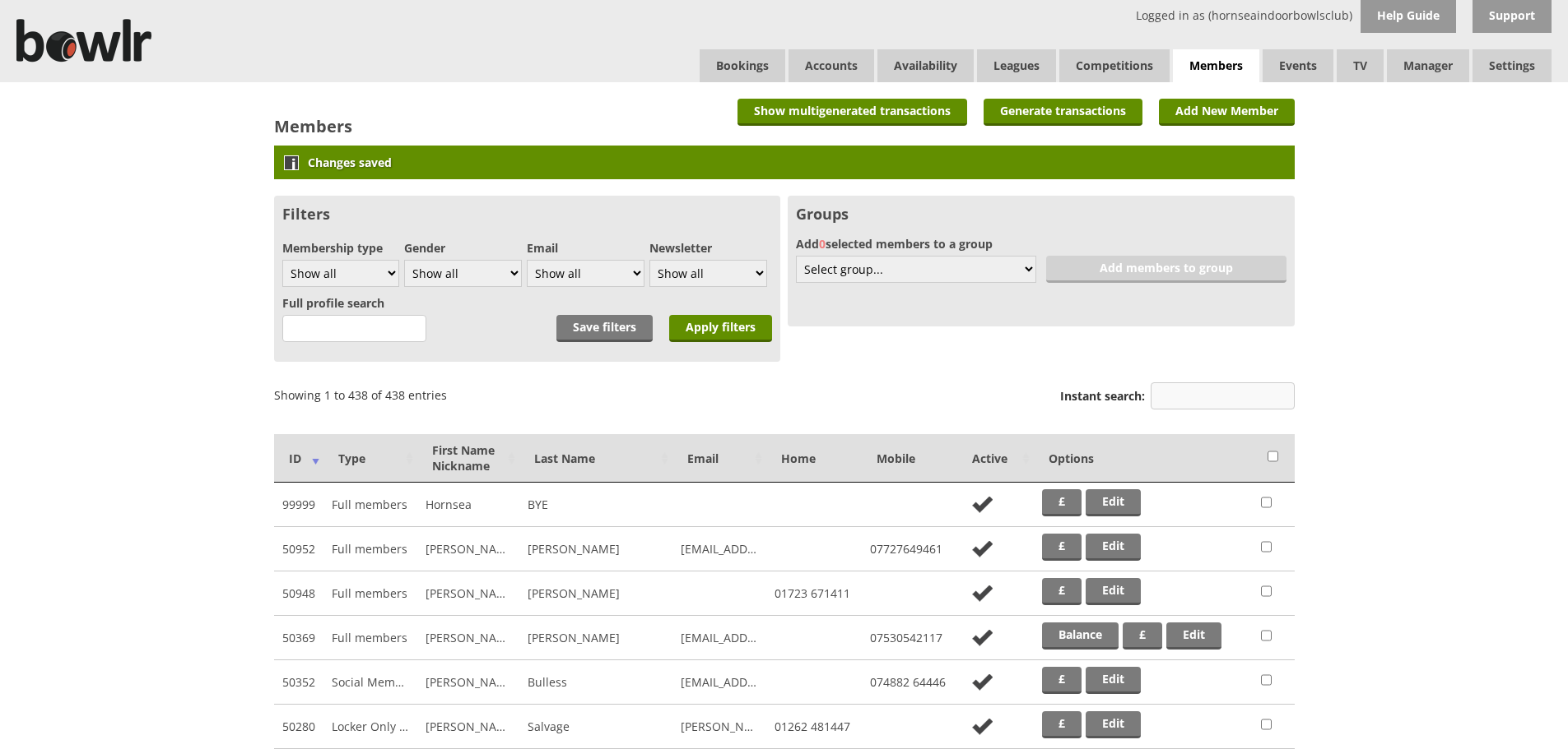
click at [1227, 391] on input "Instant search:" at bounding box center [1223, 396] width 144 height 27
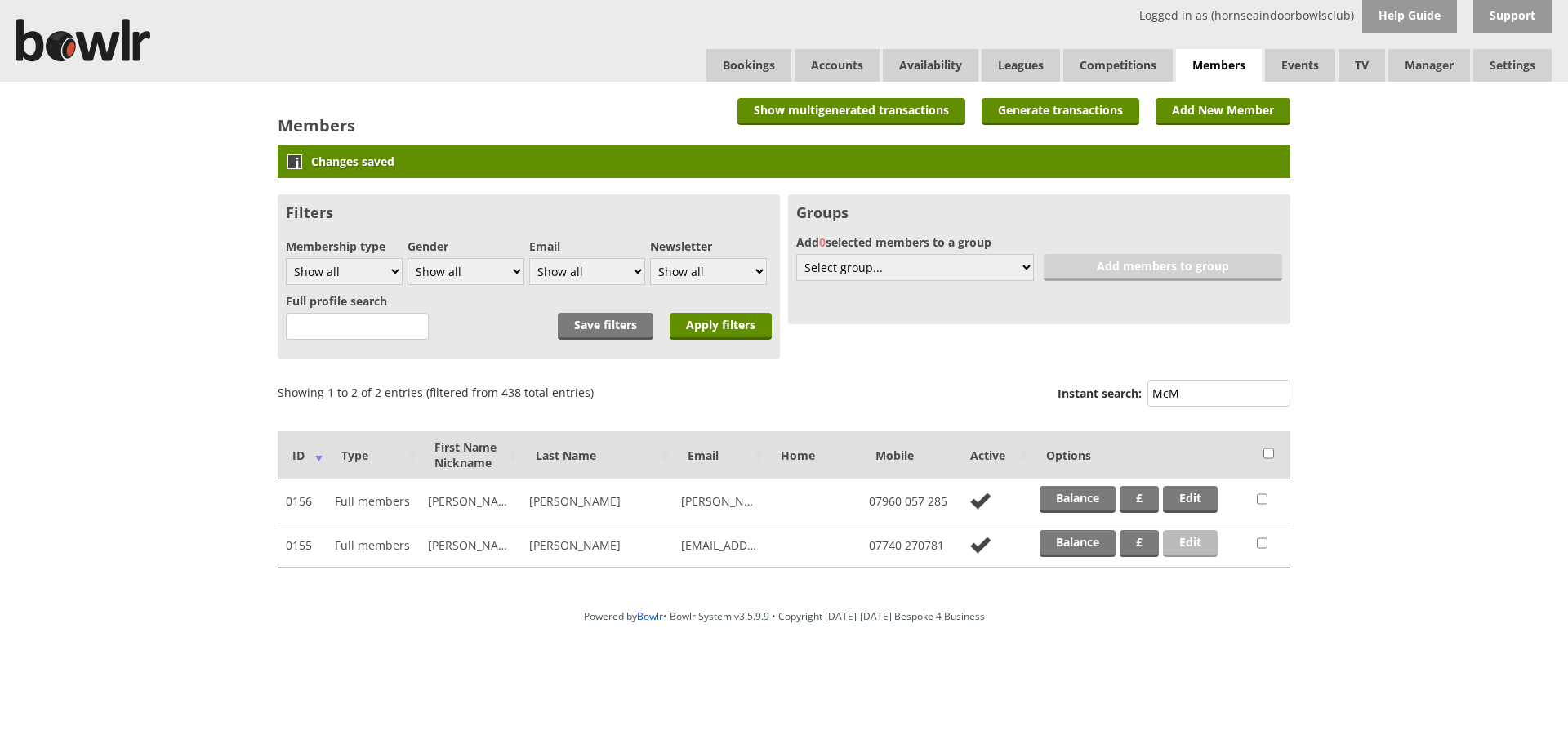
type input "McM"
click at [1215, 535] on link "Edit" at bounding box center [1191, 543] width 55 height 27
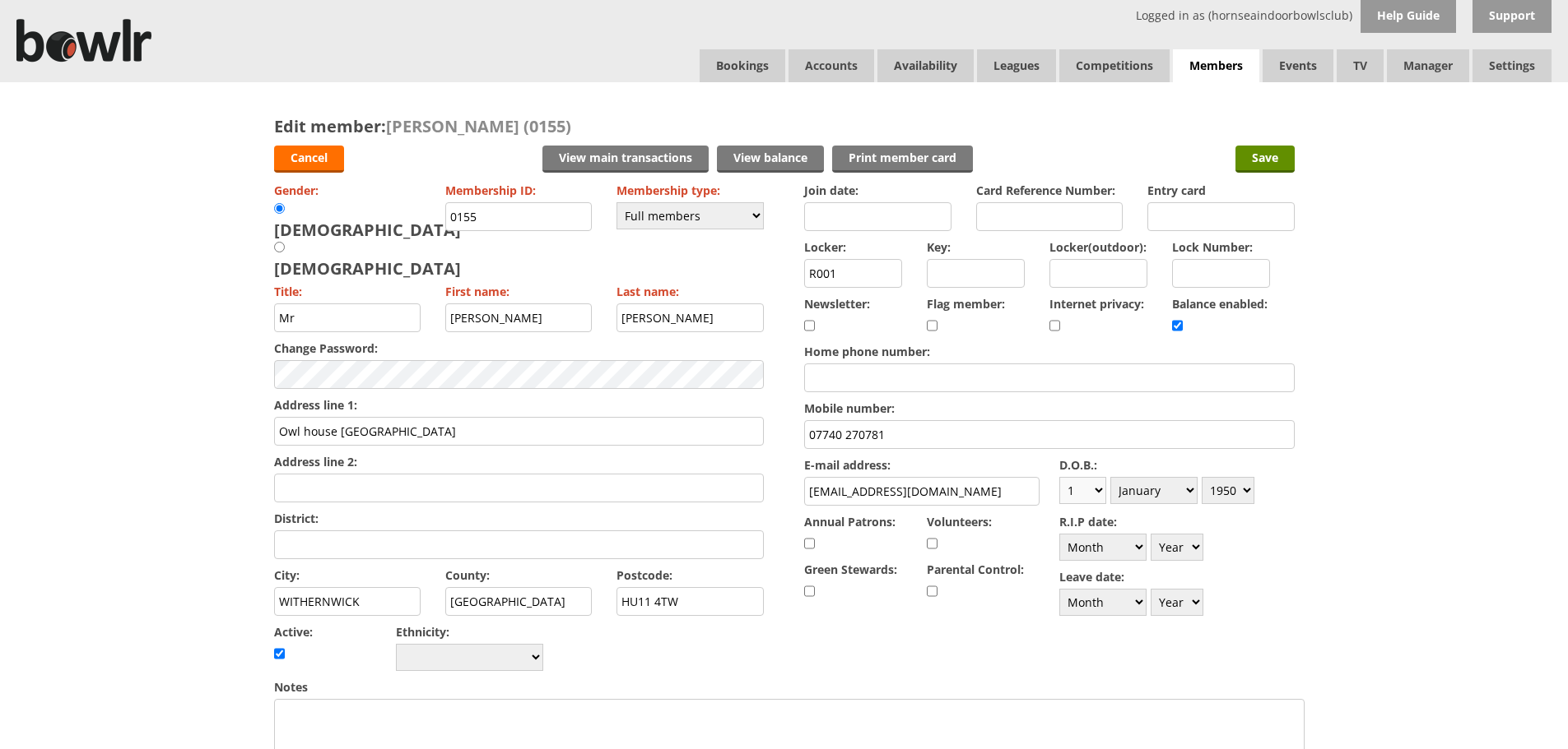
click at [1091, 493] on select "Day 1 2 3 4 5 6 7 8 9 10 11 12 13 14 15 16 17 18 19 20 21 22 23 24 25 26 27 28 …" at bounding box center [1083, 490] width 47 height 27
select select "28"
click at [1059, 477] on select "Day 1 2 3 4 5 6 7 8 9 10 11 12 13 14 15 16 17 18 19 20 21 22 23 24 25 26 27 28 …" at bounding box center [1083, 490] width 47 height 27
click at [1166, 486] on select "Month January February March April May June July August September October Novem…" at bounding box center [1154, 490] width 88 height 27
select select "5"
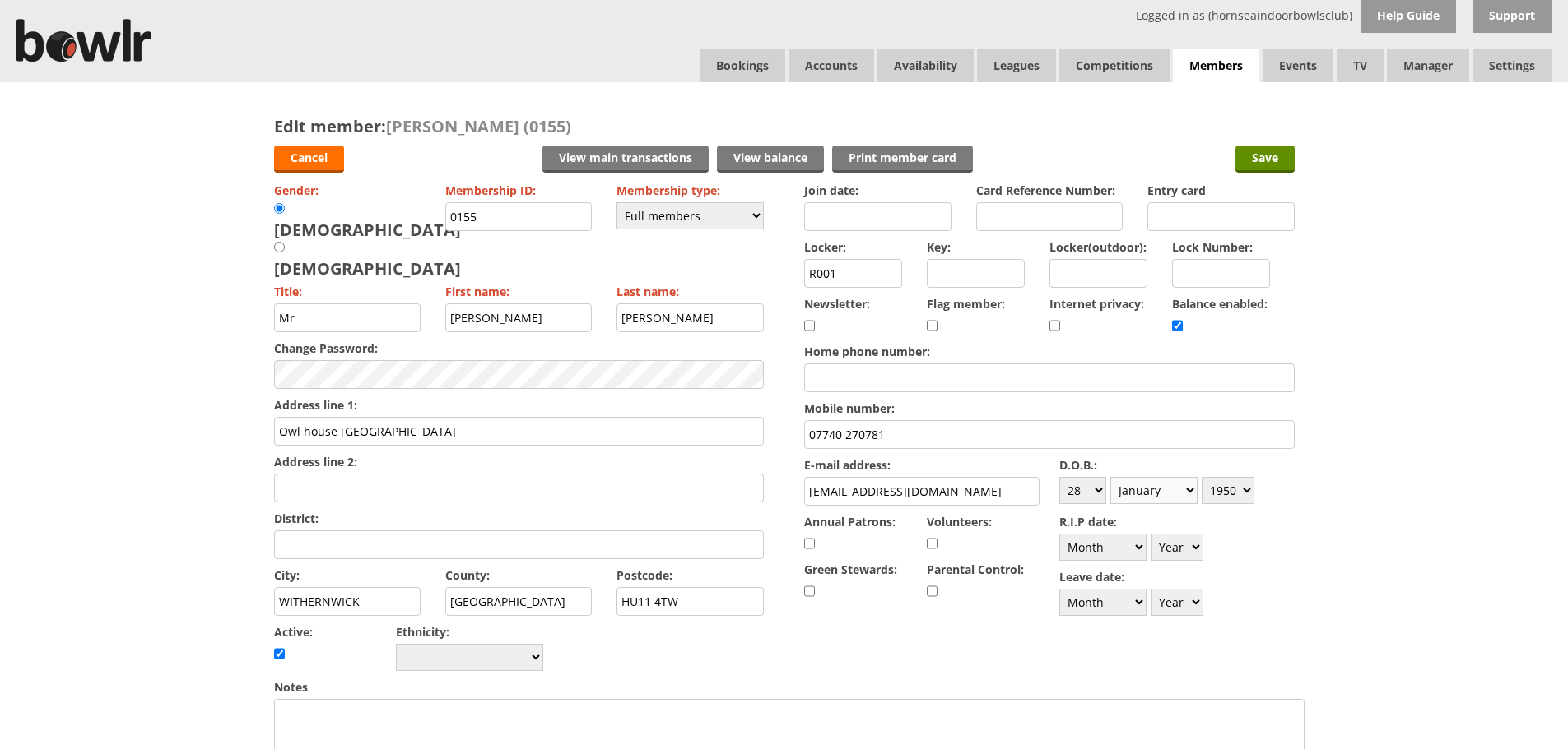
click at [1110, 477] on select "Month January February March April May June July August September October Novem…" at bounding box center [1154, 490] width 88 height 27
click at [1243, 492] on select "Year [DATE] 1901 1902 1903 1904 1905 1906 1907 1908 1909 1910 1911 1912 1913 19…" at bounding box center [1227, 490] width 53 height 27
select select "1951"
click at [1202, 477] on select "Year [DATE] 1901 1902 1903 1904 1905 1906 1907 1908 1909 1910 1911 1912 1913 19…" at bounding box center [1227, 490] width 53 height 27
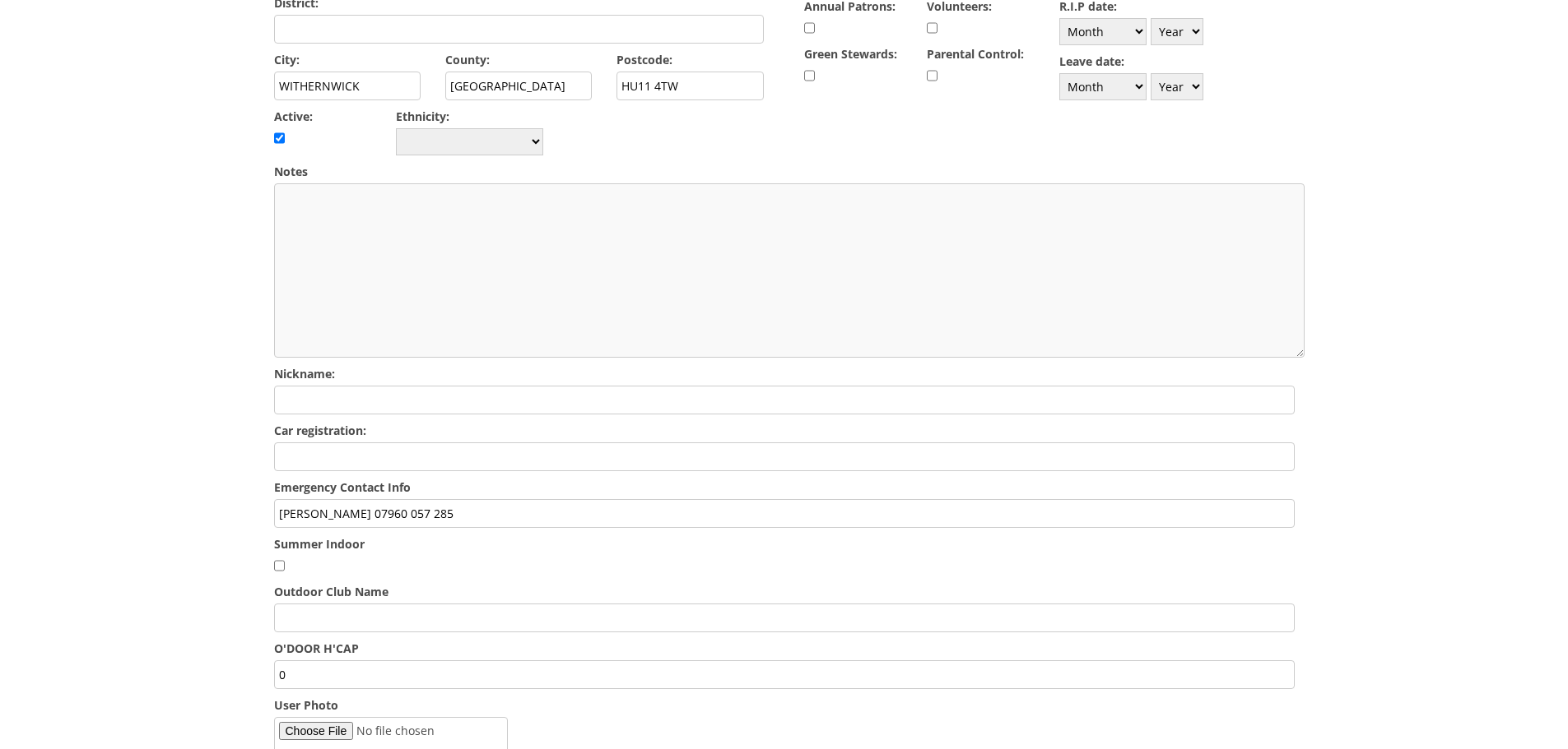
scroll to position [576, 0]
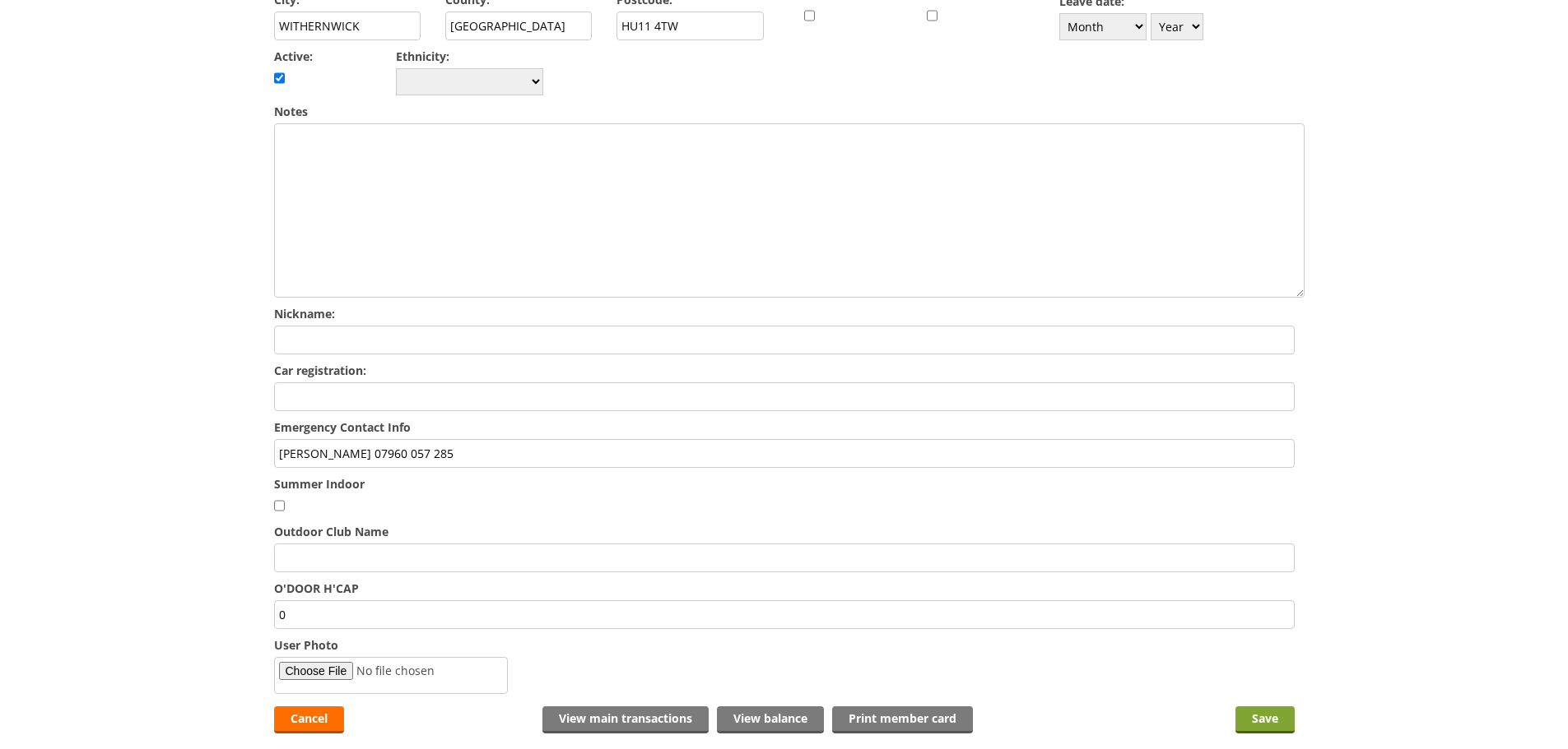
click at [1249, 707] on input "Save" at bounding box center [1264, 719] width 59 height 27
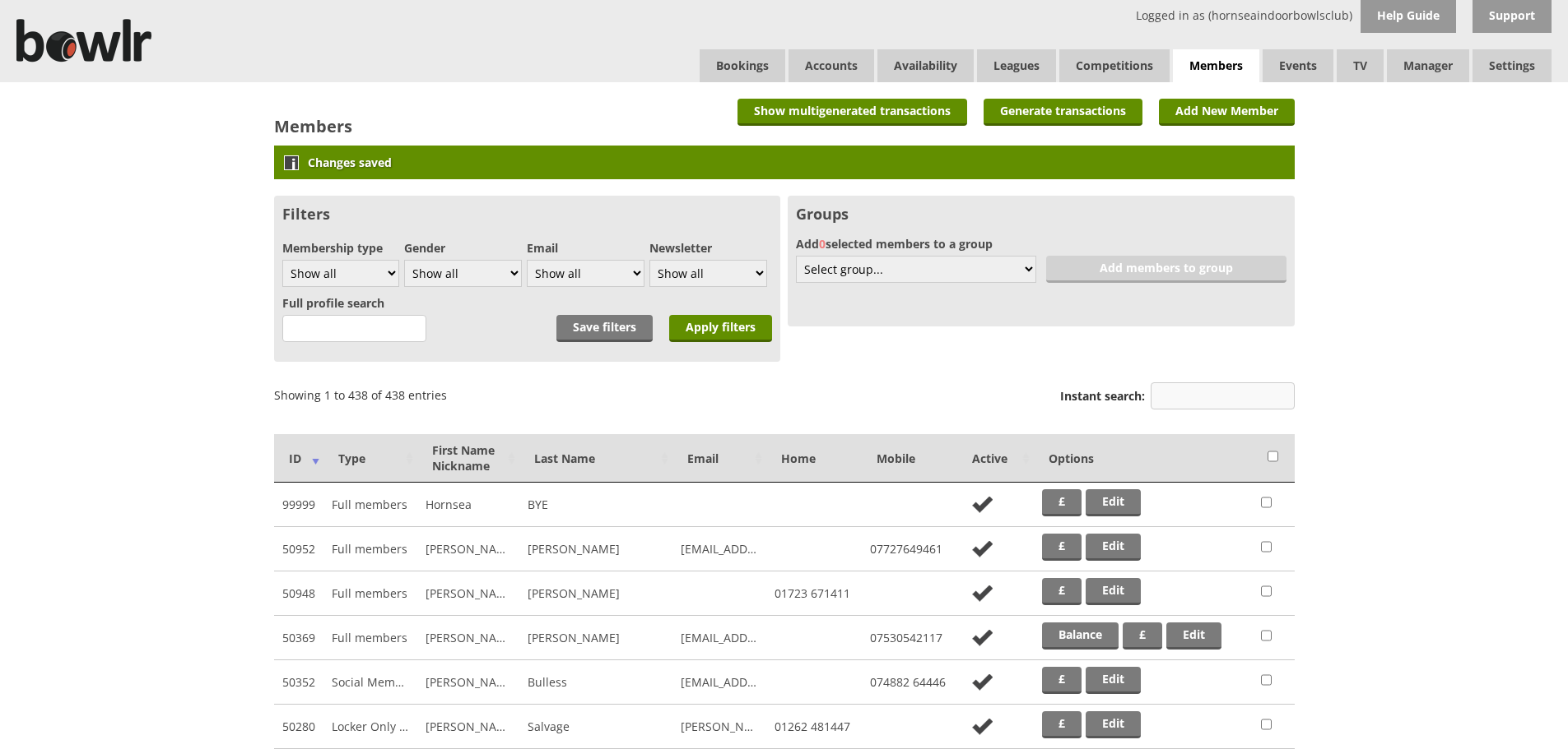
click at [1237, 383] on input "Instant search:" at bounding box center [1223, 396] width 144 height 27
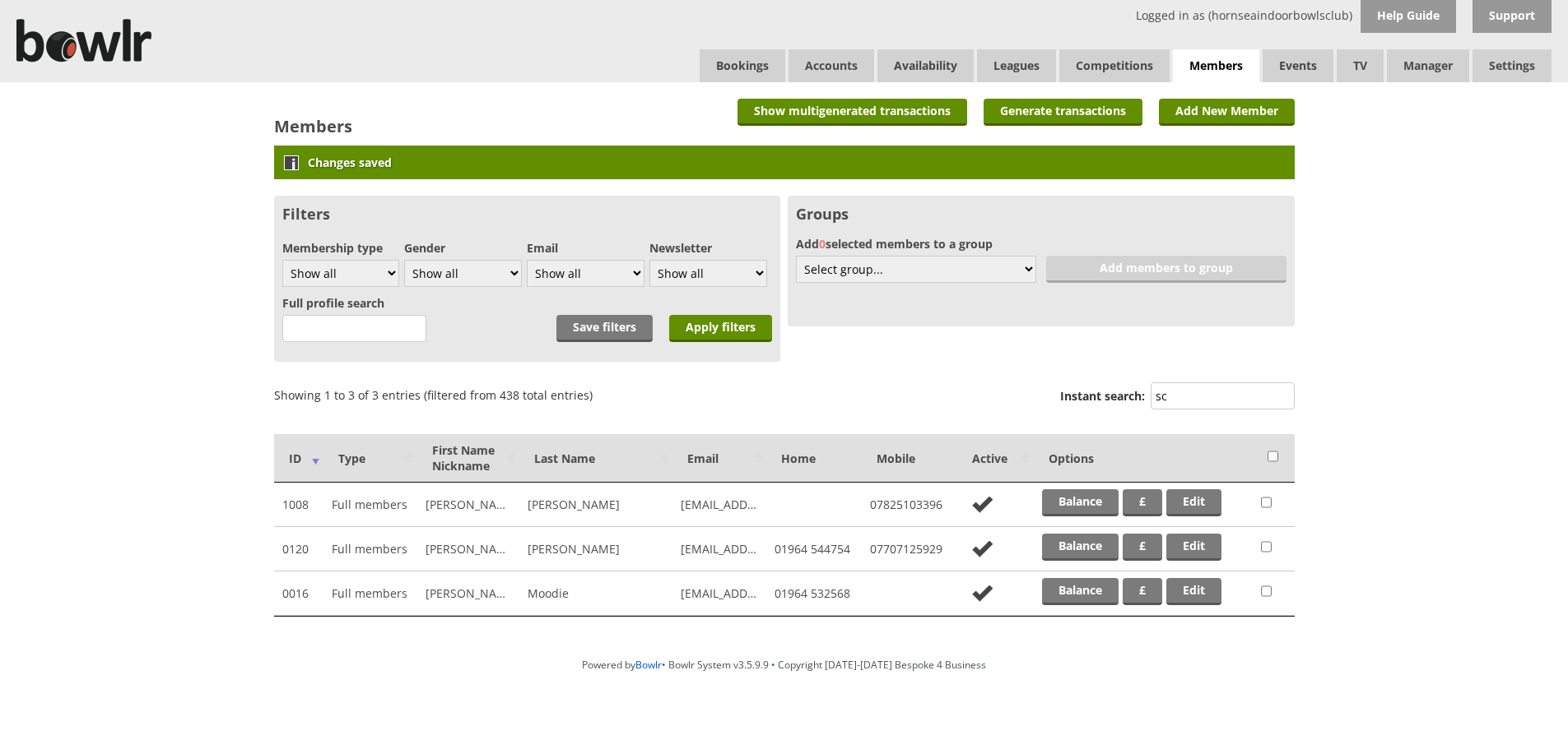
type input "s"
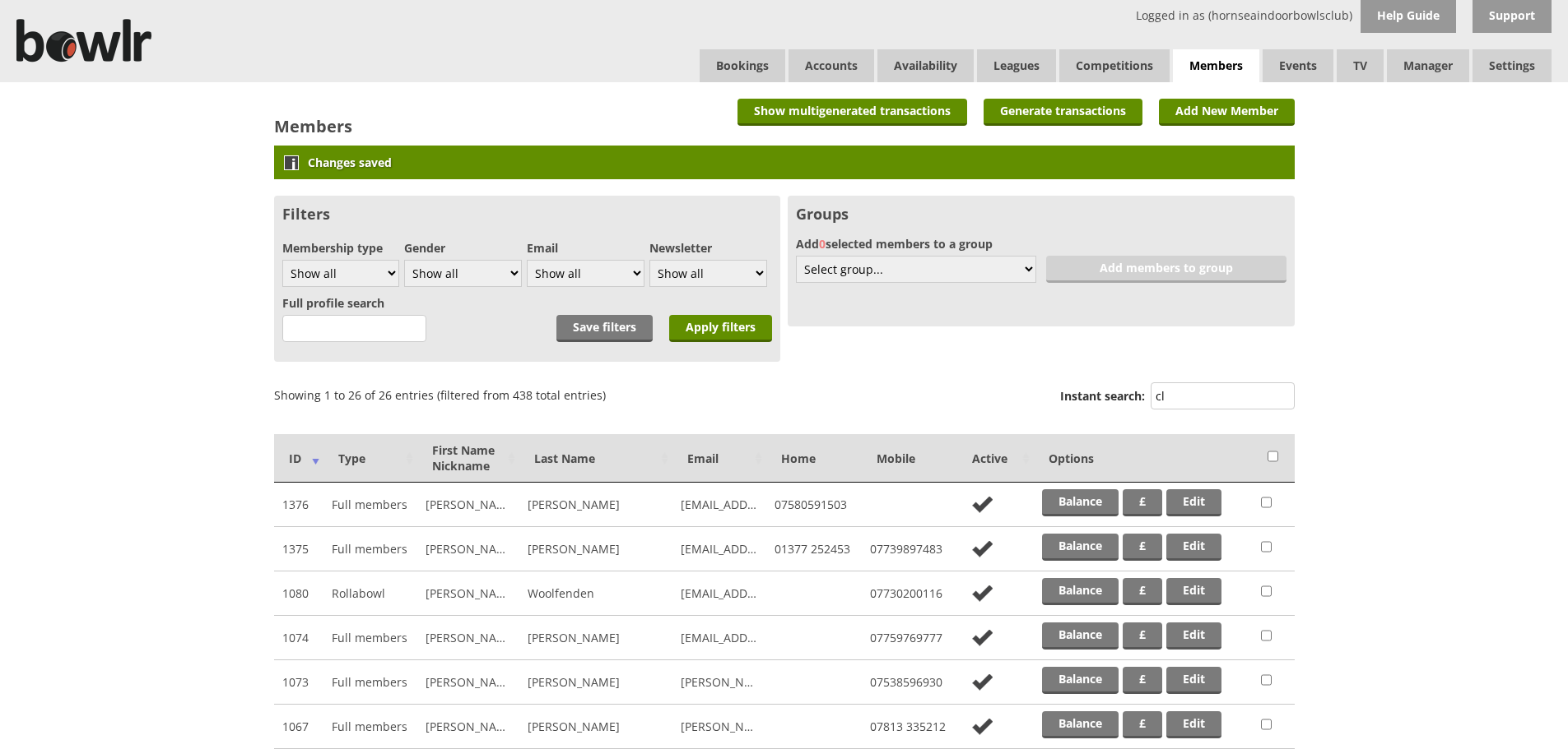
type input "c"
type input "0"
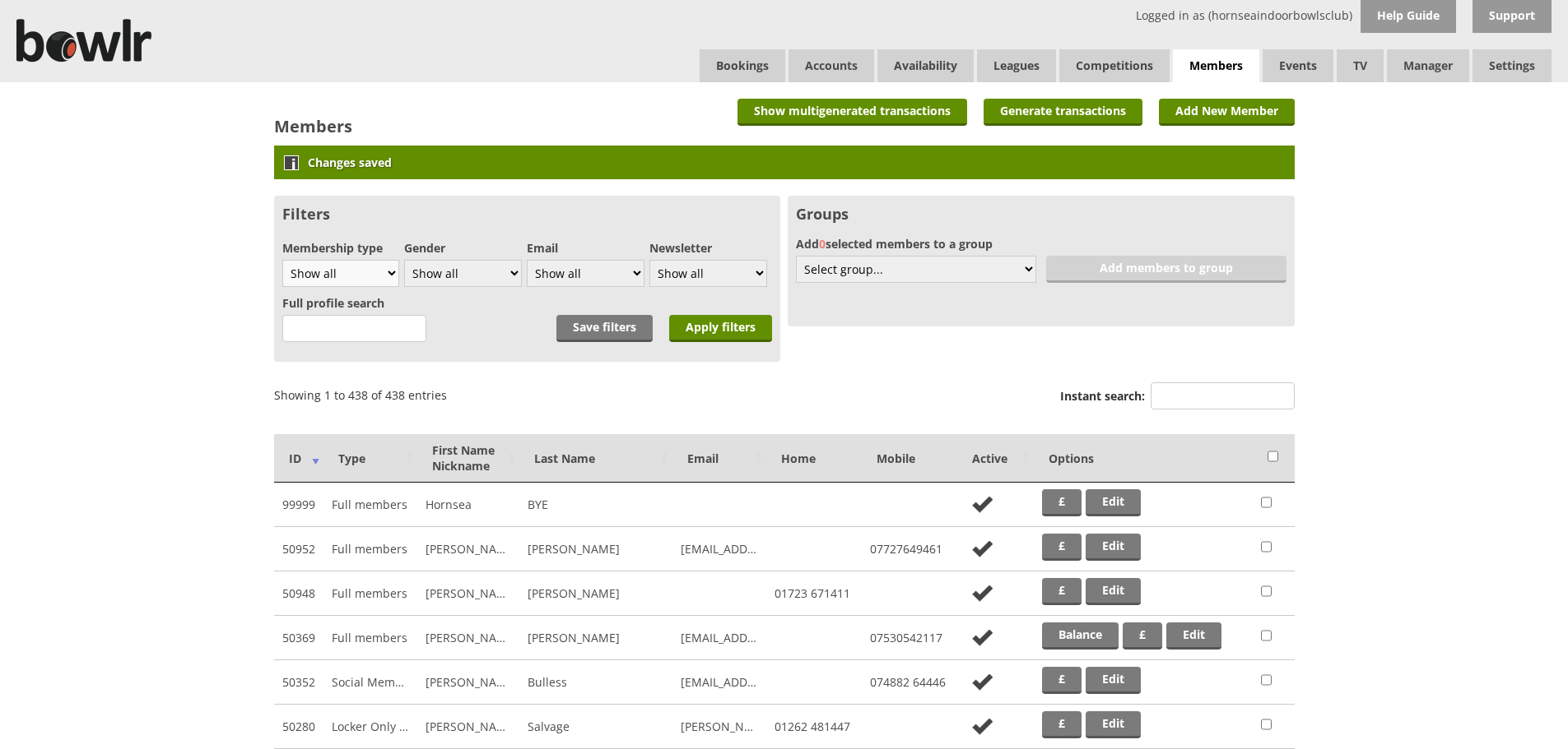
click at [372, 276] on select "Show all Full members Rollabowl Juniors Social Members Student Pending Left R.I…" at bounding box center [341, 273] width 118 height 27
select select "3"
click at [282, 260] on select "Show all Full members Rollabowl Juniors Social Members Student Pending Left R.I…" at bounding box center [341, 273] width 118 height 27
click at [1204, 391] on input "Instant search:" at bounding box center [1223, 396] width 144 height 27
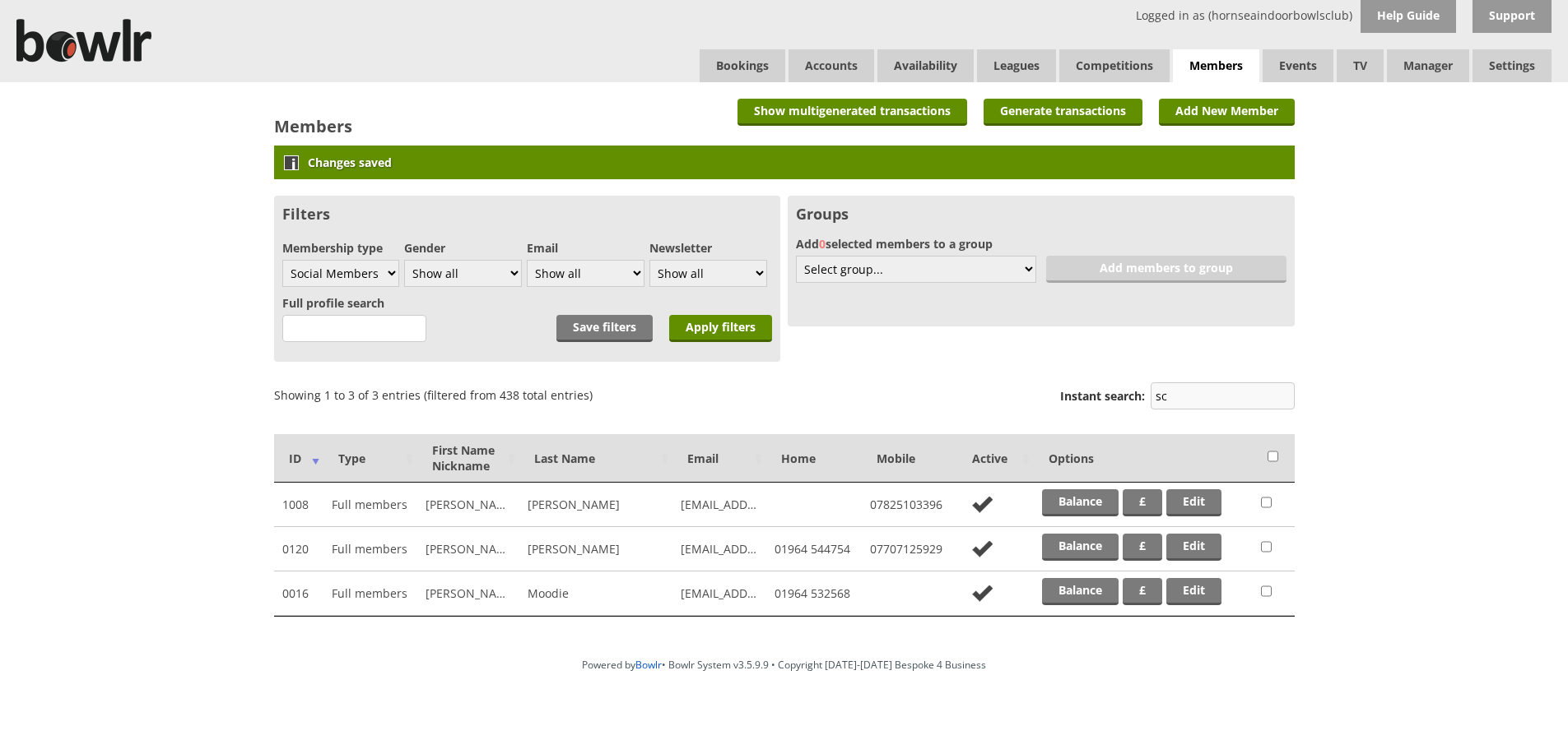
type input "s"
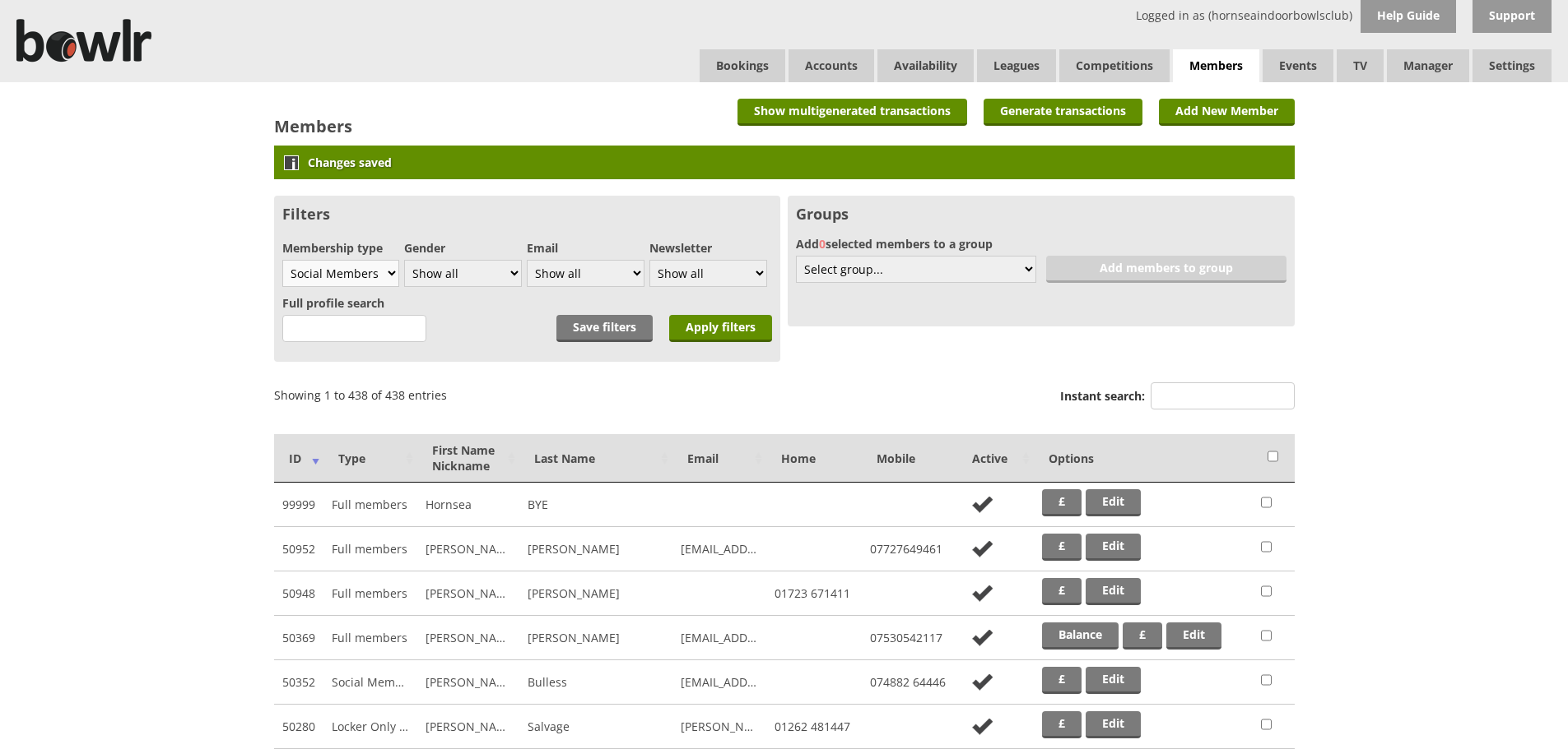
click at [347, 274] on select "Show all Full members Rollabowl Juniors Social Members Student Pending Left R.I…" at bounding box center [341, 273] width 118 height 27
click at [282, 260] on select "Show all Full members Rollabowl Juniors Social Members Student Pending Left R.I…" at bounding box center [341, 273] width 118 height 27
select select "1"
click at [1203, 400] on input "Instant search:" at bounding box center [1223, 396] width 144 height 27
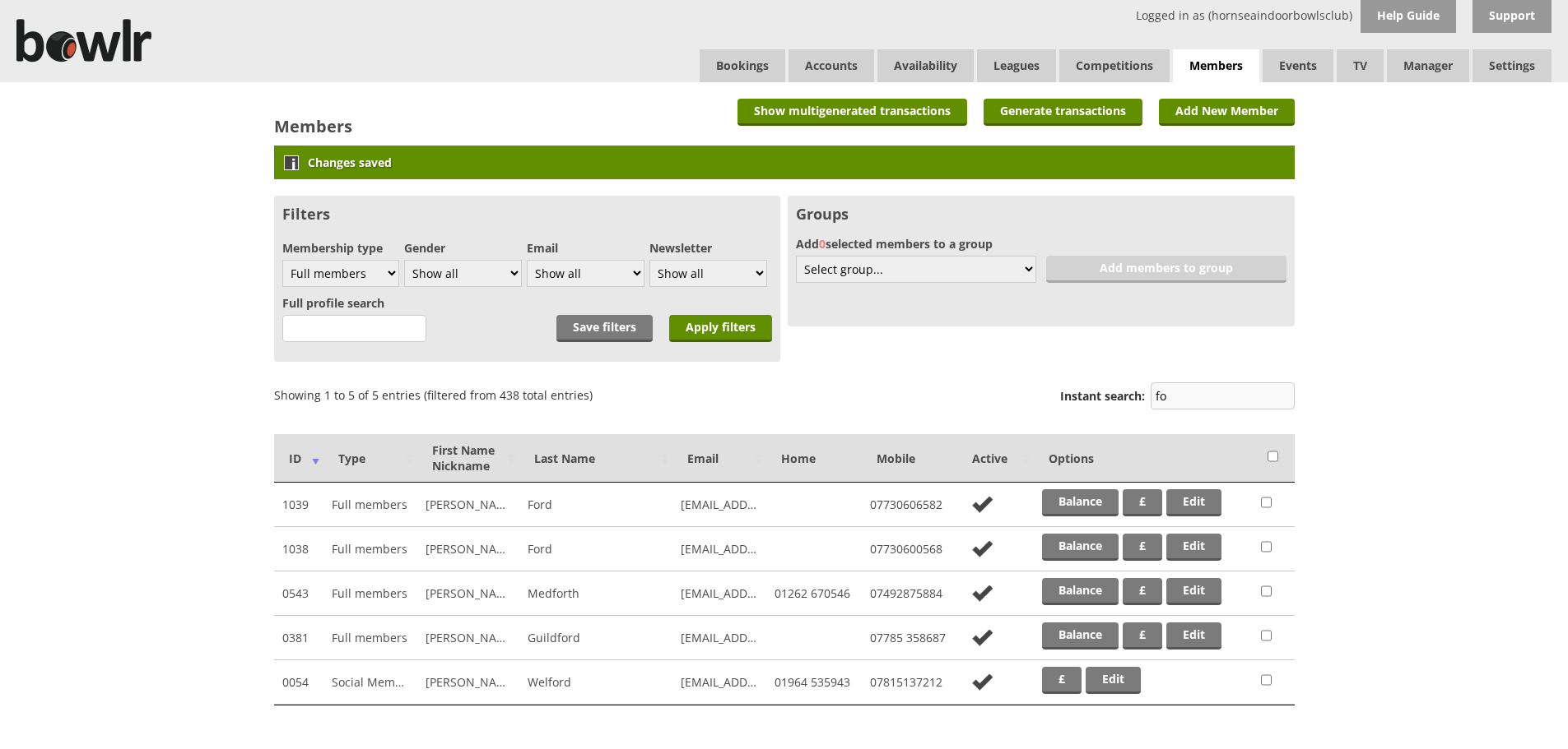
type input "f"
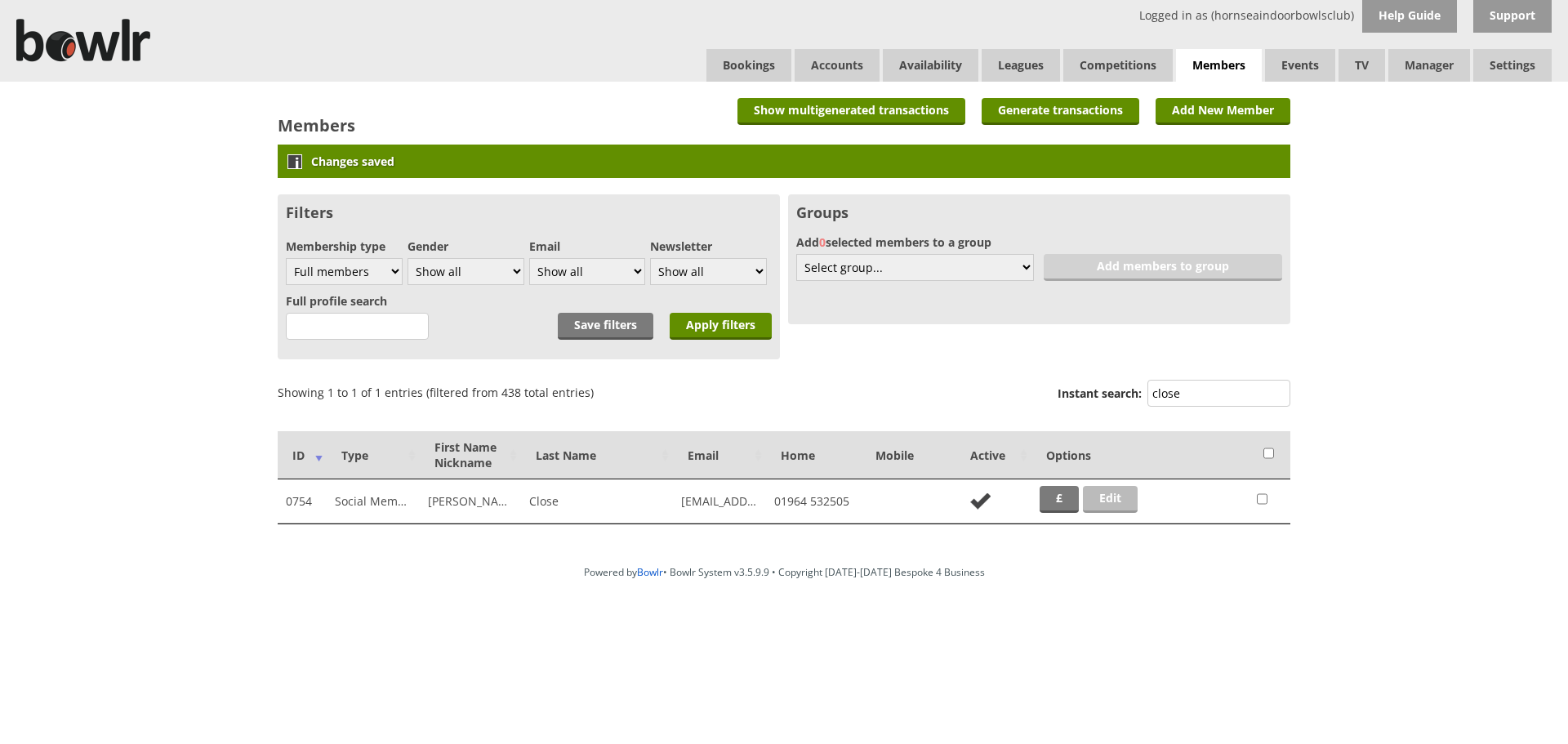
type input "close"
click at [1104, 501] on link "Edit" at bounding box center [1110, 499] width 55 height 27
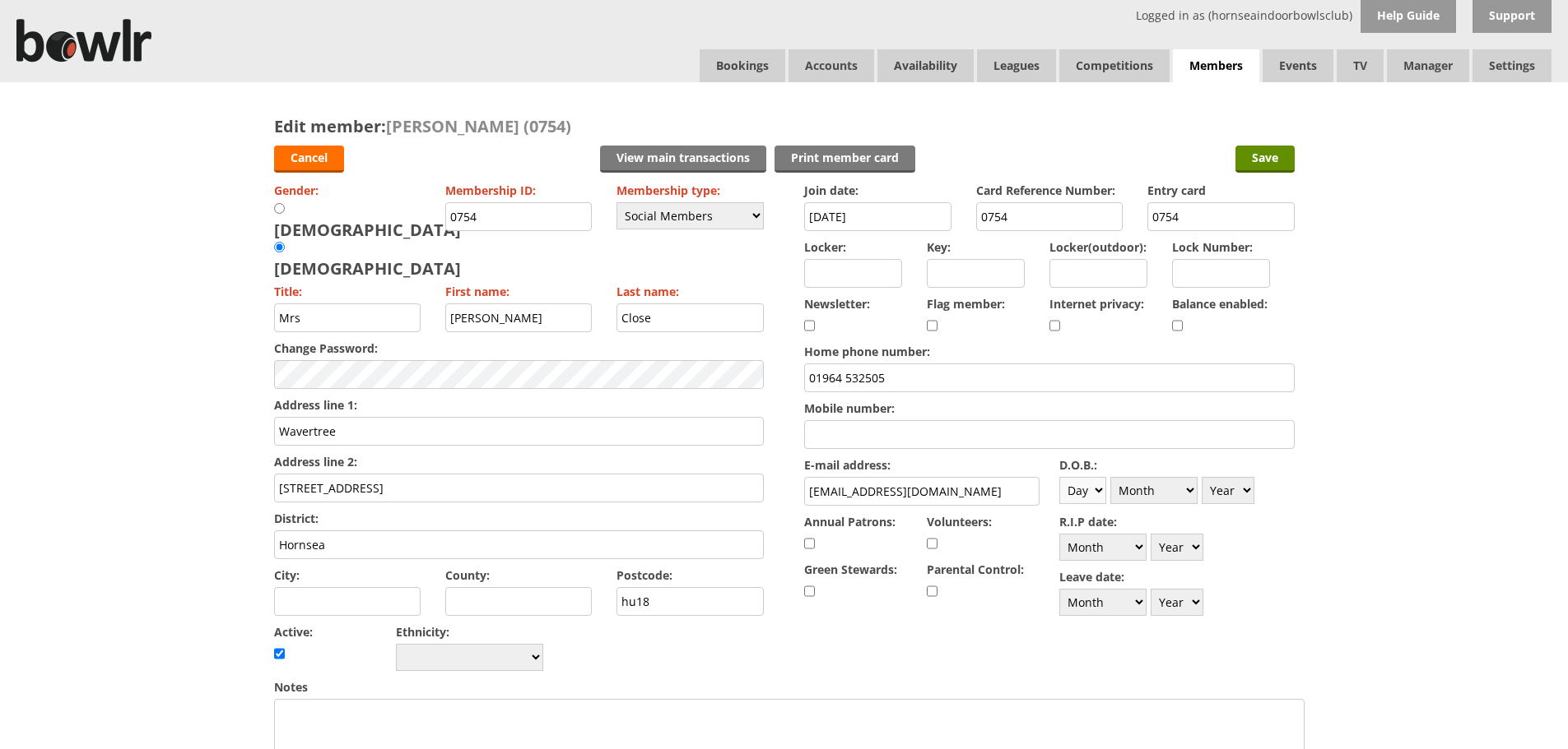
click at [1083, 490] on select "Day 1 2 3 4 5 6 7 8 9 10 11 12 13 14 15 16 17 18 19 20 21 22 23 24 25 26 27 28 …" at bounding box center [1083, 490] width 47 height 27
select select "25"
click at [1059, 477] on select "Day 1 2 3 4 5 6 7 8 9 10 11 12 13 14 15 16 17 18 19 20 21 22 23 24 25 26 27 28 …" at bounding box center [1083, 490] width 47 height 27
click at [1162, 487] on select "Month January February March April May June July August September October Novem…" at bounding box center [1154, 490] width 88 height 27
select select "5"
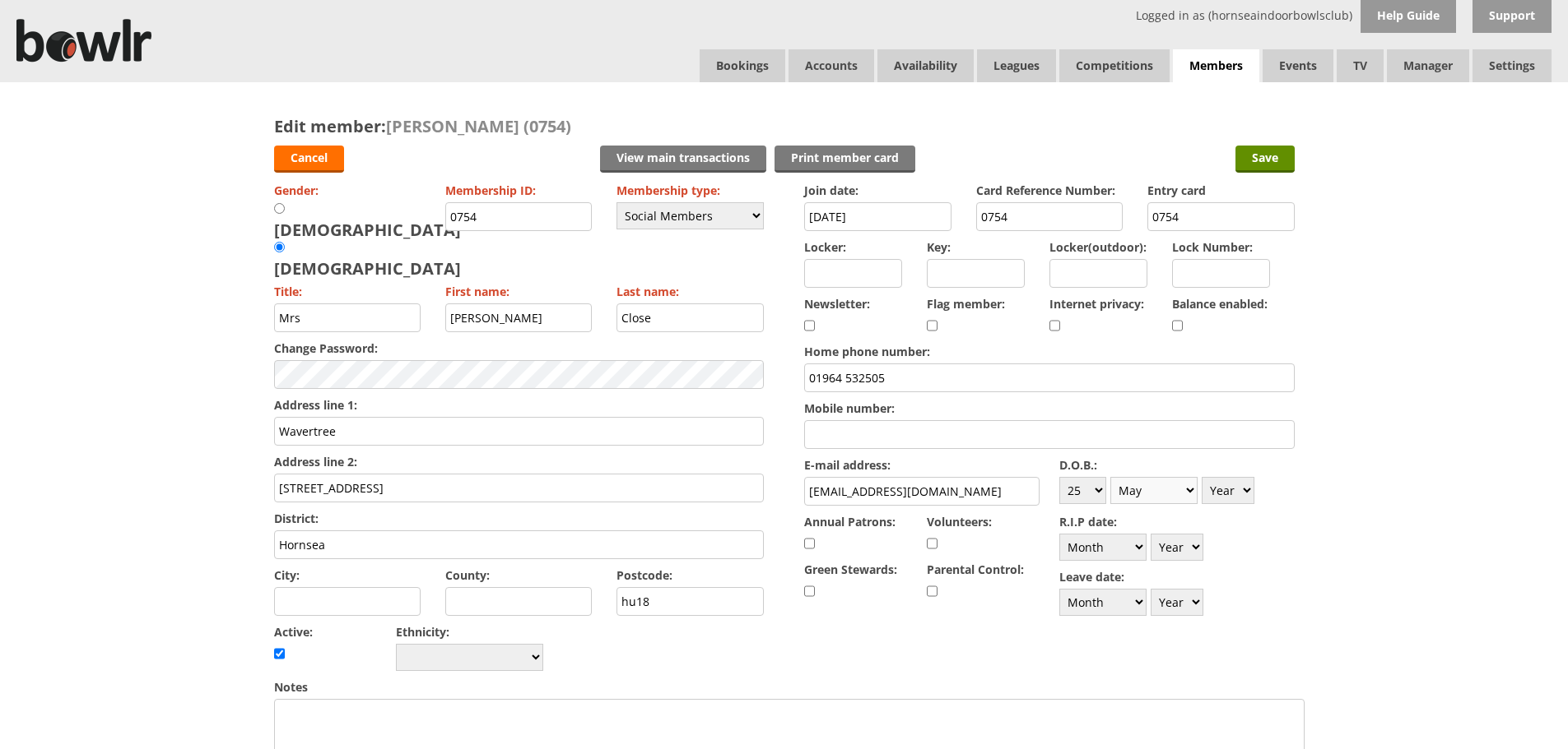
click at [1110, 477] on select "Month January February March April May June July August September October Novem…" at bounding box center [1154, 490] width 88 height 27
click at [1238, 483] on select "Year 1900 1901 1902 1903 1904 1905 1906 1907 1908 1909 1910 1911 1912 1913 1914…" at bounding box center [1227, 490] width 53 height 27
select select "1936"
click at [1202, 477] on select "Year 1900 1901 1902 1903 1904 1905 1906 1907 1908 1909 1910 1911 1912 1913 1914…" at bounding box center [1227, 490] width 53 height 27
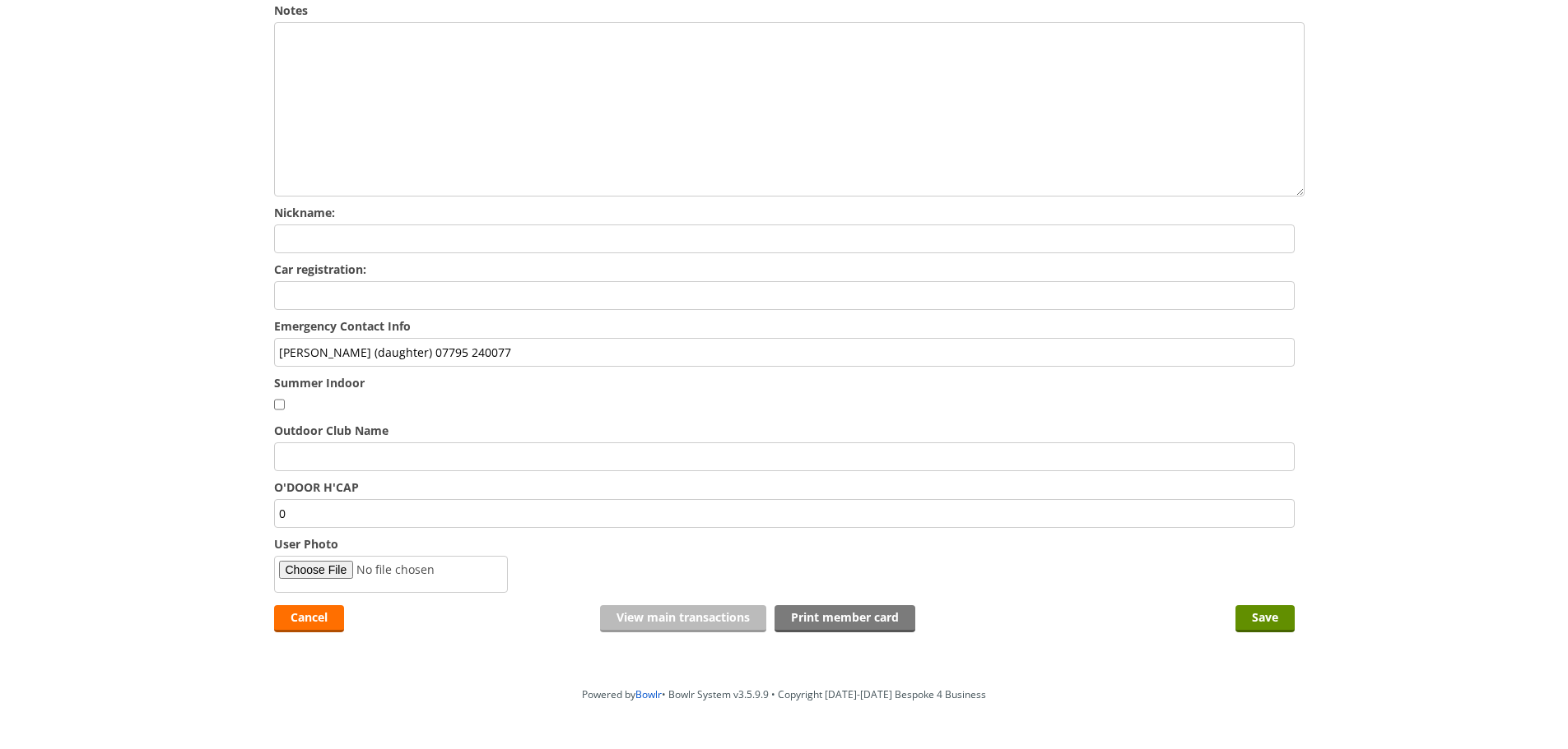
scroll to position [678, 0]
click at [1272, 604] on input "Save" at bounding box center [1264, 617] width 59 height 27
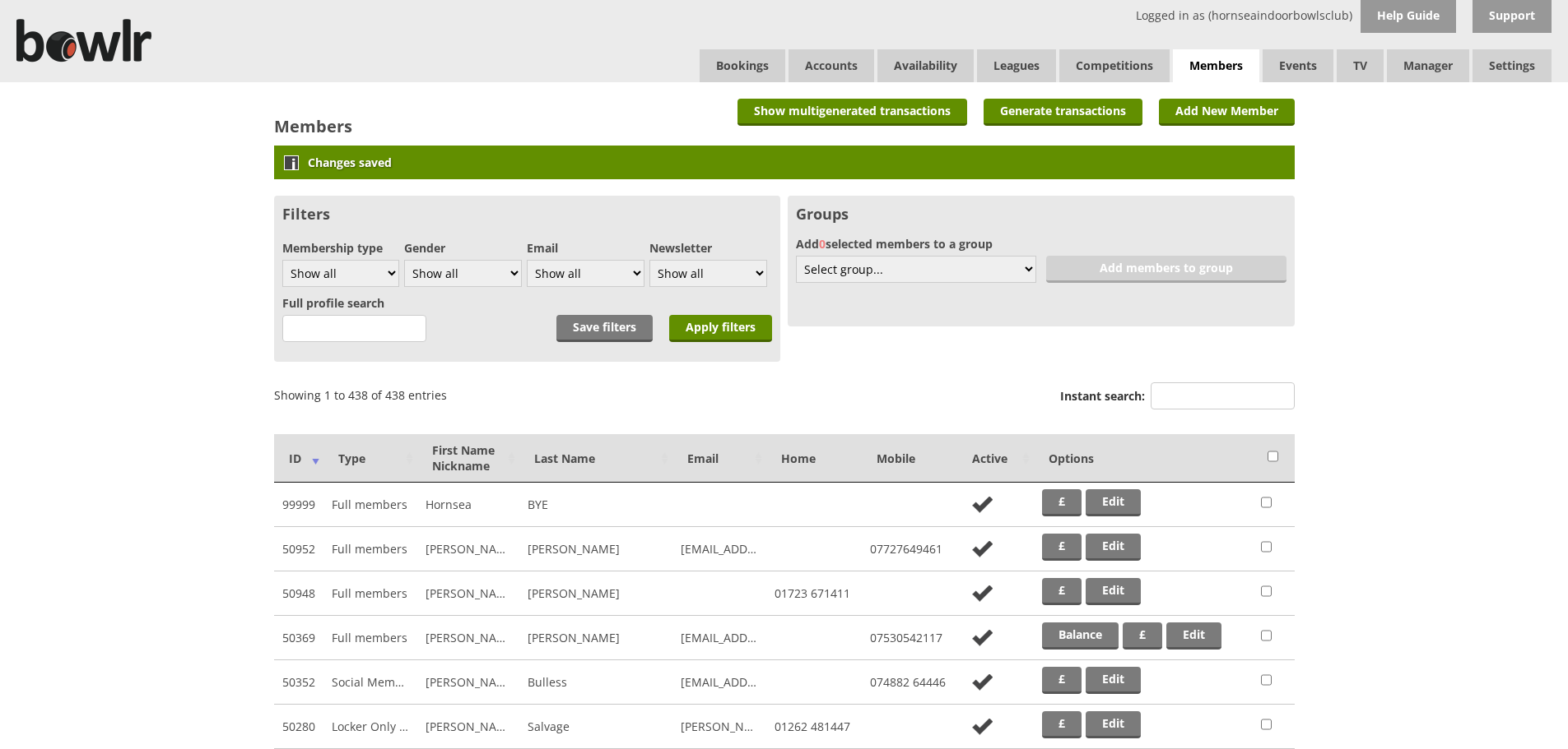
drag, startPoint x: 1235, startPoint y: 409, endPoint x: 1225, endPoint y: 406, distance: 10.4
click at [1234, 410] on label "Instant search:" at bounding box center [1177, 398] width 234 height 31
click at [1234, 410] on input "Instant search:" at bounding box center [1223, 396] width 144 height 27
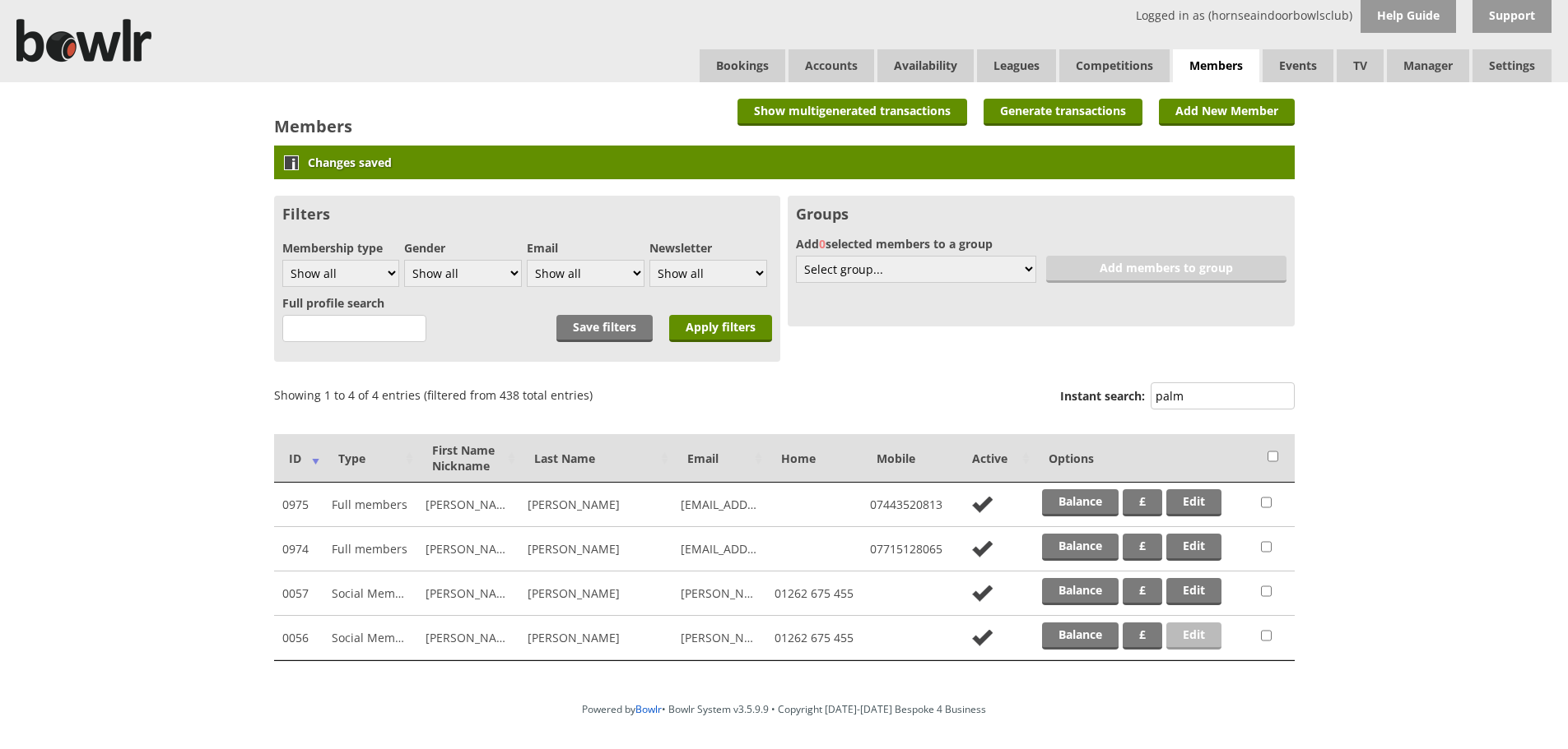
type input "palm"
click at [1192, 631] on link "Edit" at bounding box center [1193, 636] width 55 height 27
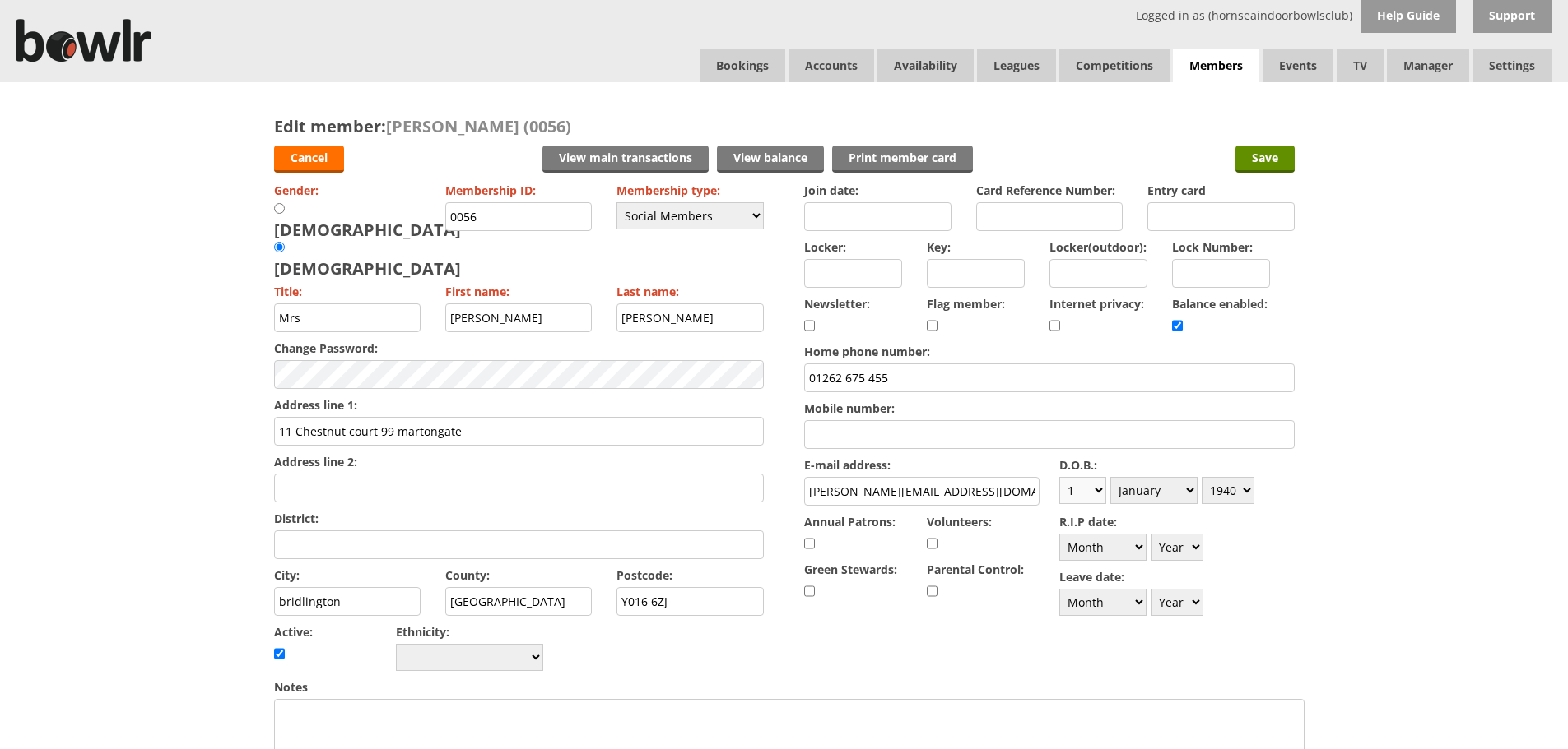
click at [1069, 491] on select "Day 1 2 3 4 5 6 7 8 9 10 11 12 13 14 15 16 17 18 19 20 21 22 23 24 25 26 27 28 …" at bounding box center [1083, 490] width 47 height 27
select select "20"
click at [1059, 477] on select "Day 1 2 3 4 5 6 7 8 9 10 11 12 13 14 15 16 17 18 19 20 21 22 23 24 25 26 27 28 …" at bounding box center [1083, 490] width 47 height 27
click at [1157, 496] on select "Month January February March April May June July August September October Novem…" at bounding box center [1154, 490] width 88 height 27
select select "6"
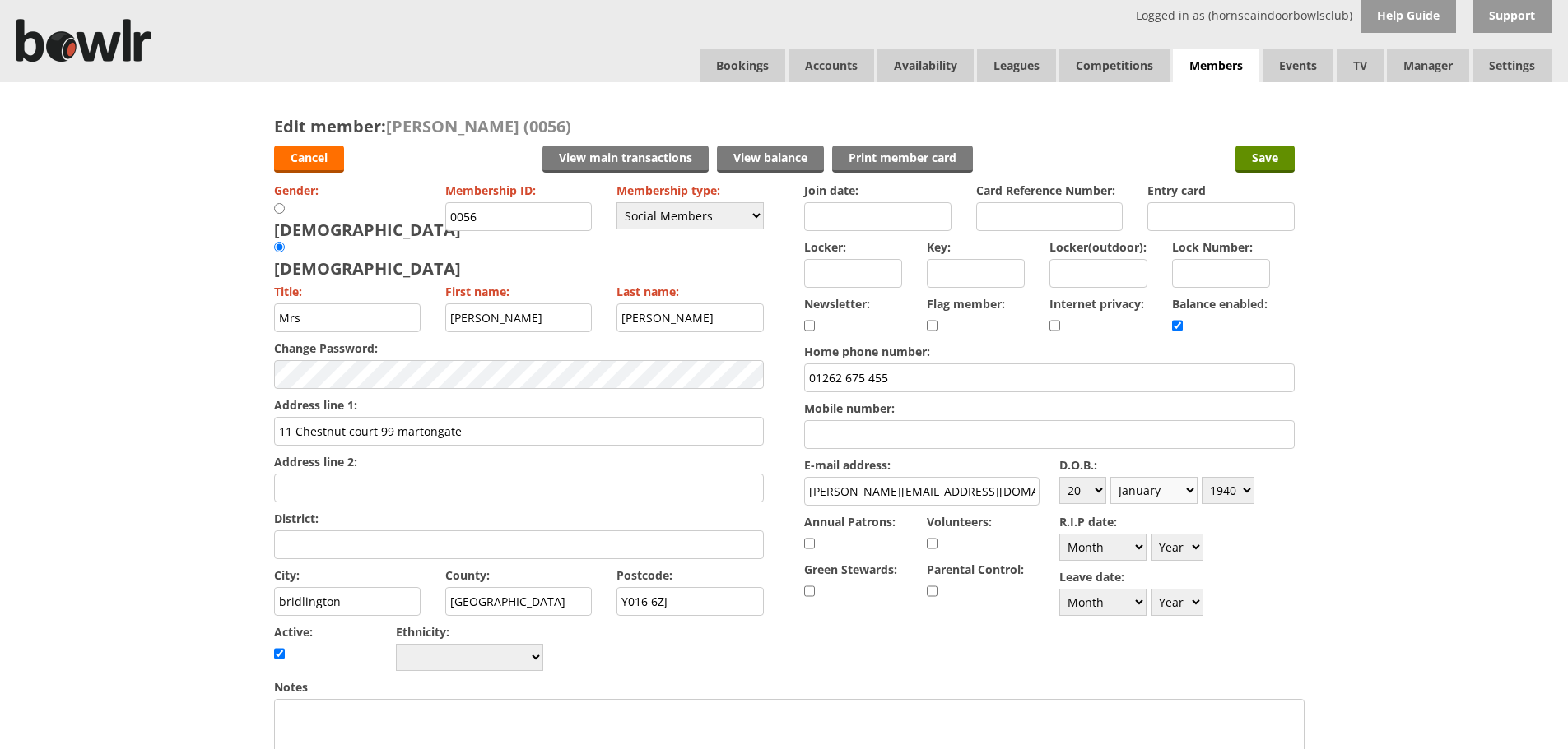
click at [1110, 477] on select "Month January February March April May June July August September October Novem…" at bounding box center [1154, 490] width 88 height 27
click at [1237, 499] on select "Year 1900 1901 1902 1903 1904 1905 1906 1907 1908 1909 1910 1911 1912 1913 1914…" at bounding box center [1227, 490] width 53 height 27
click at [1341, 506] on div "Edit member: Judy Palmer (0056) Cancel View main transactions View balance Prin…" at bounding box center [784, 719] width 1568 height 1274
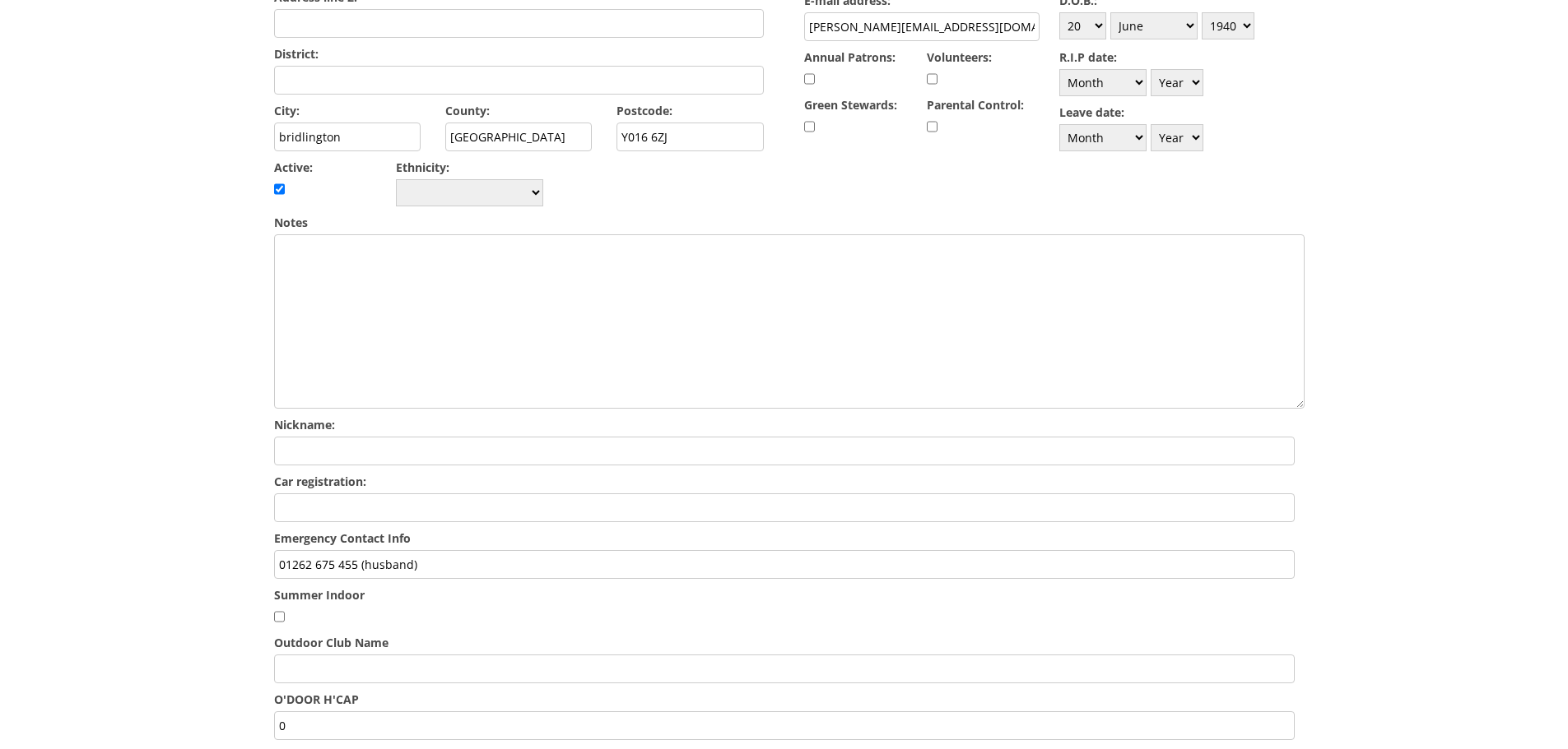
scroll to position [493, 0]
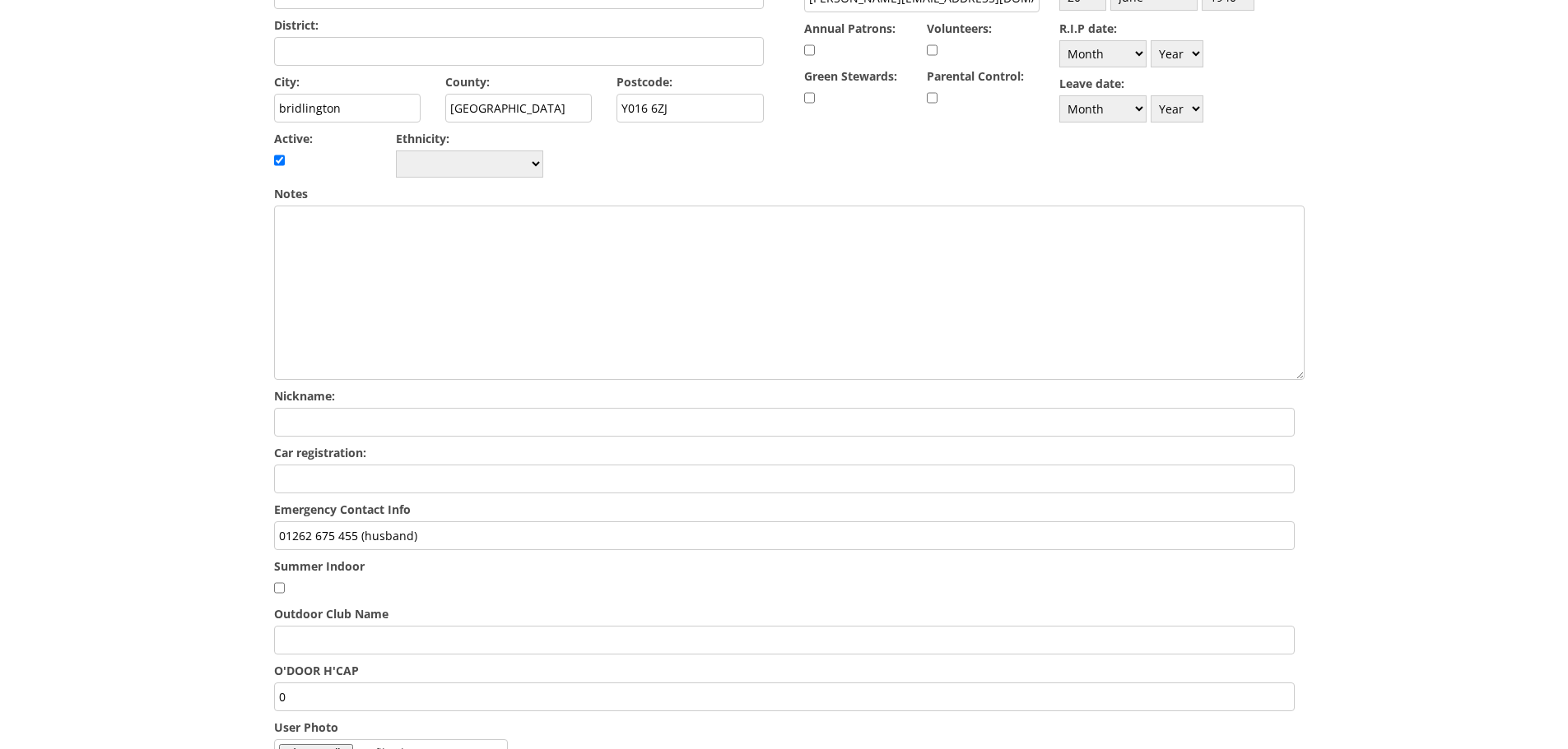
click at [486, 521] on input "01262 675 455 (husband)" at bounding box center [784, 535] width 1021 height 29
click at [537, 521] on input "01262 675 455 (husband)/ Jeremy Plamer 07715128065" at bounding box center [784, 535] width 1021 height 29
click at [543, 521] on input "01262 675 455 (husband)/ Jeremy Plamer 07715128065" at bounding box center [784, 535] width 1021 height 29
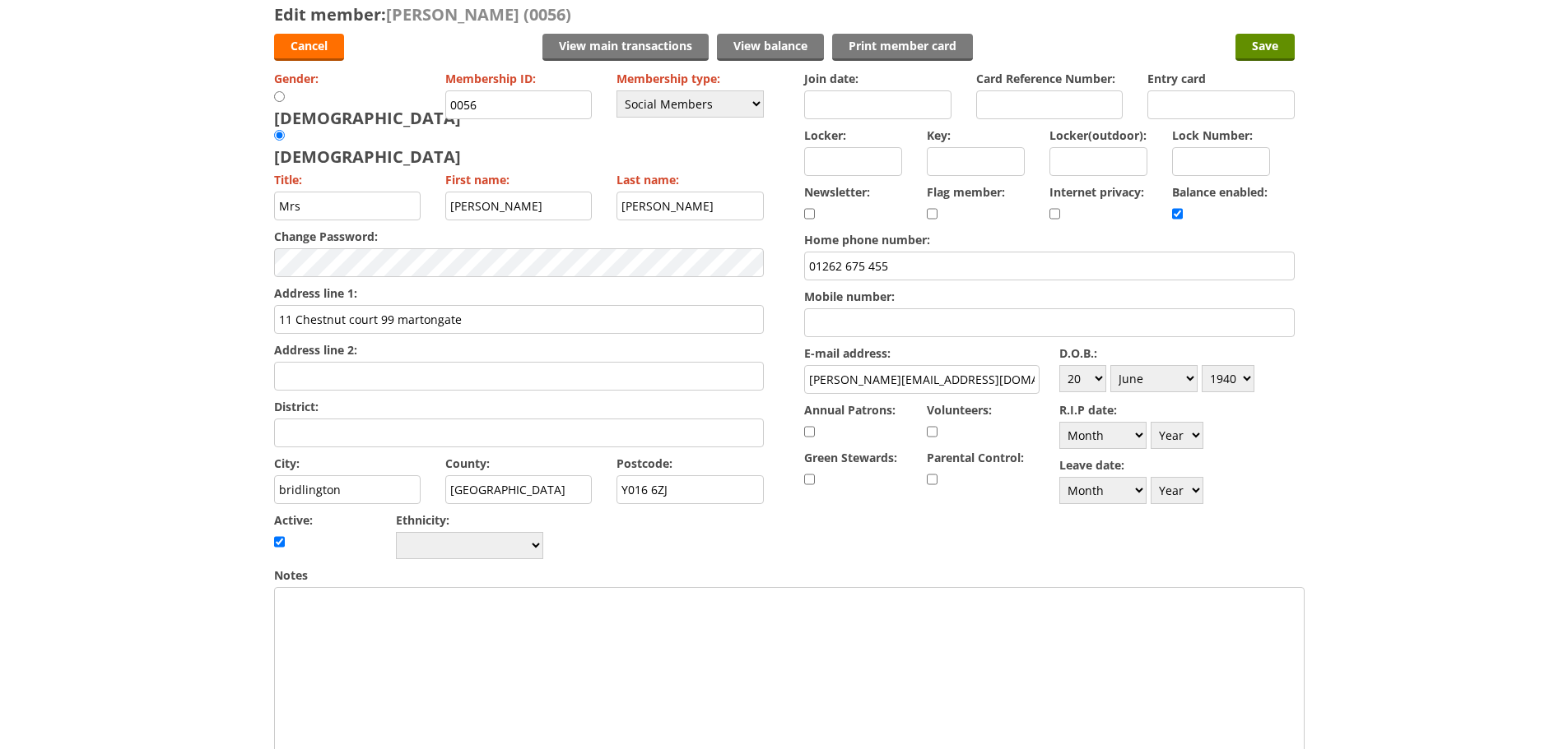
scroll to position [82, 0]
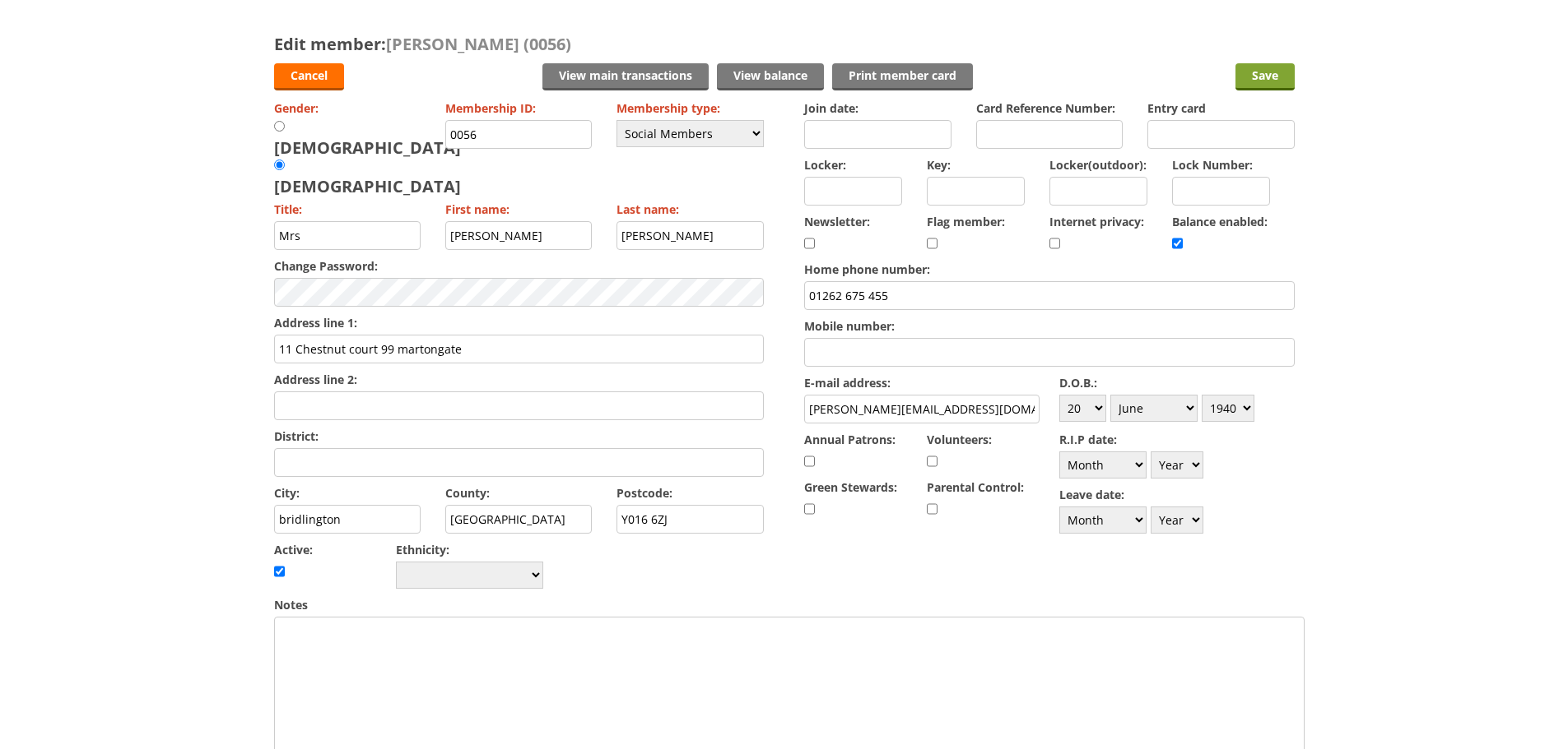
type input "01262 675 455 (husband)/ Jeremy Plamer 077151 28065"
click at [1273, 86] on input "Save" at bounding box center [1264, 77] width 59 height 27
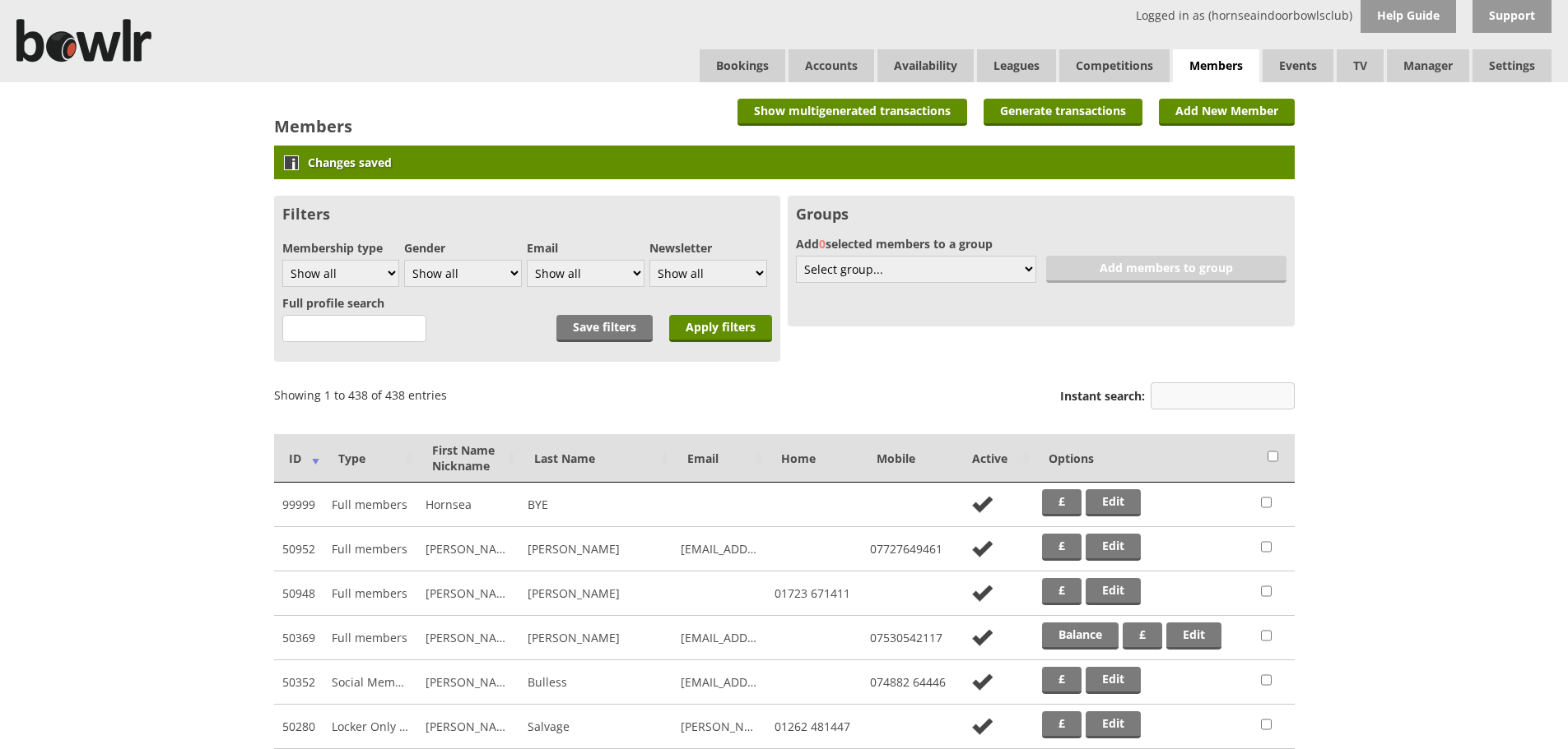
click at [1237, 398] on input "Instant search:" at bounding box center [1223, 396] width 144 height 27
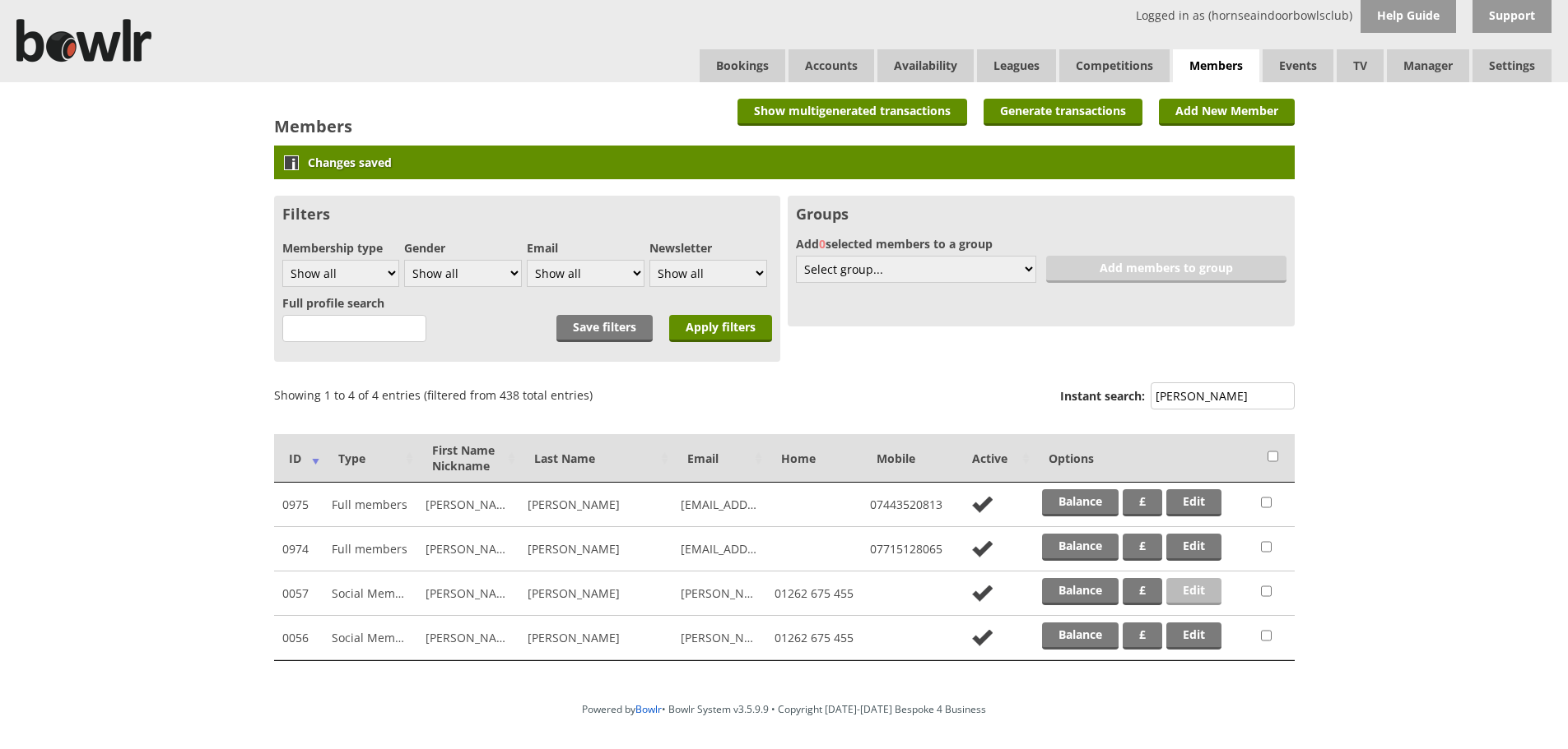
type input "palmer"
click at [1199, 596] on link "Edit" at bounding box center [1193, 591] width 55 height 27
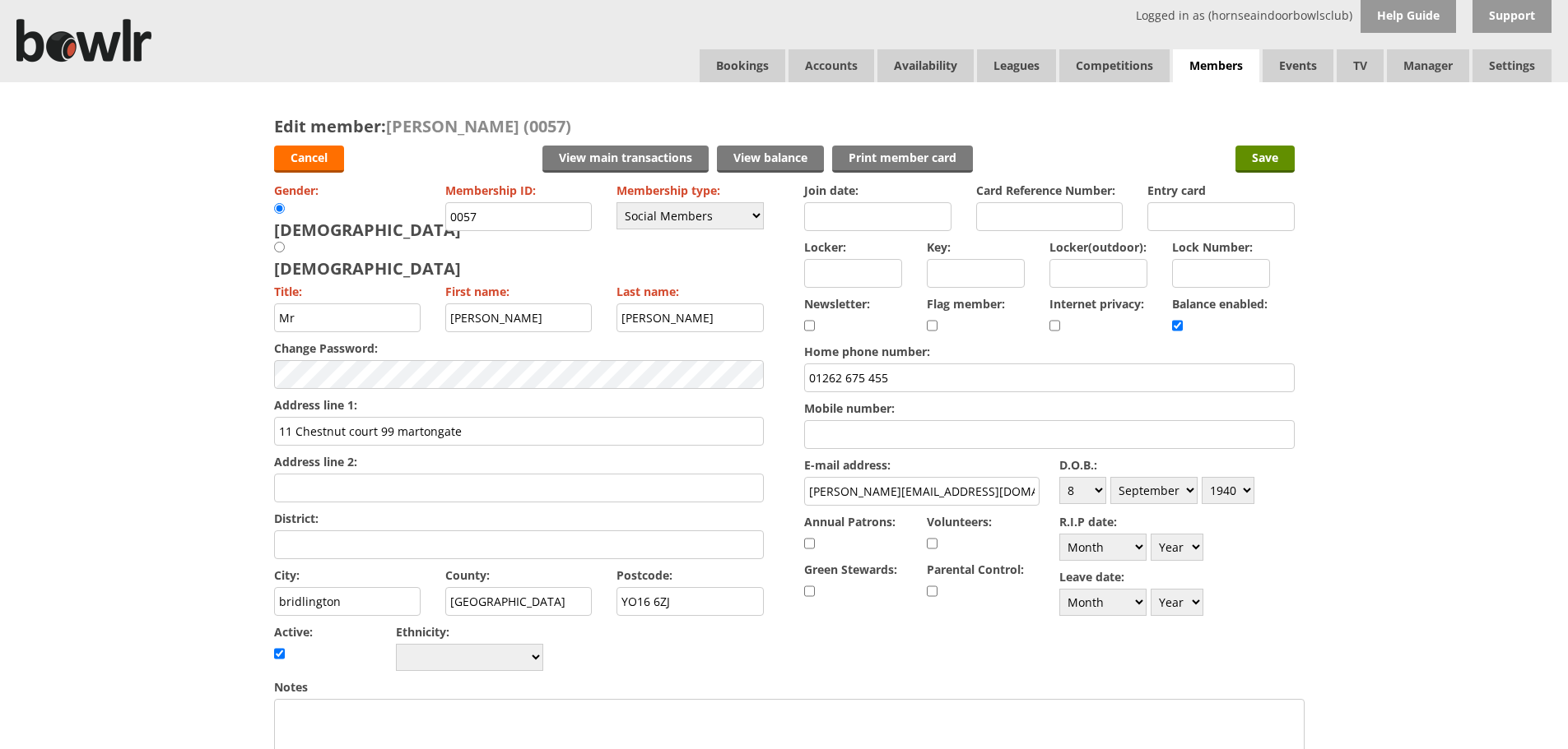
click at [1175, 505] on div "D.O.B.: Day 1 2 3 4 5 6 7 8 9 10 11 12 13 14 15 16 17 18 19 20 21 22 23 24 25 2…" at bounding box center [1177, 481] width 235 height 55
click at [1176, 497] on select "Month January February March April May June July August September October Novem…" at bounding box center [1154, 490] width 88 height 27
select select "8"
click at [1110, 477] on select "Month January February March April May June July August September October Novem…" at bounding box center [1154, 490] width 88 height 27
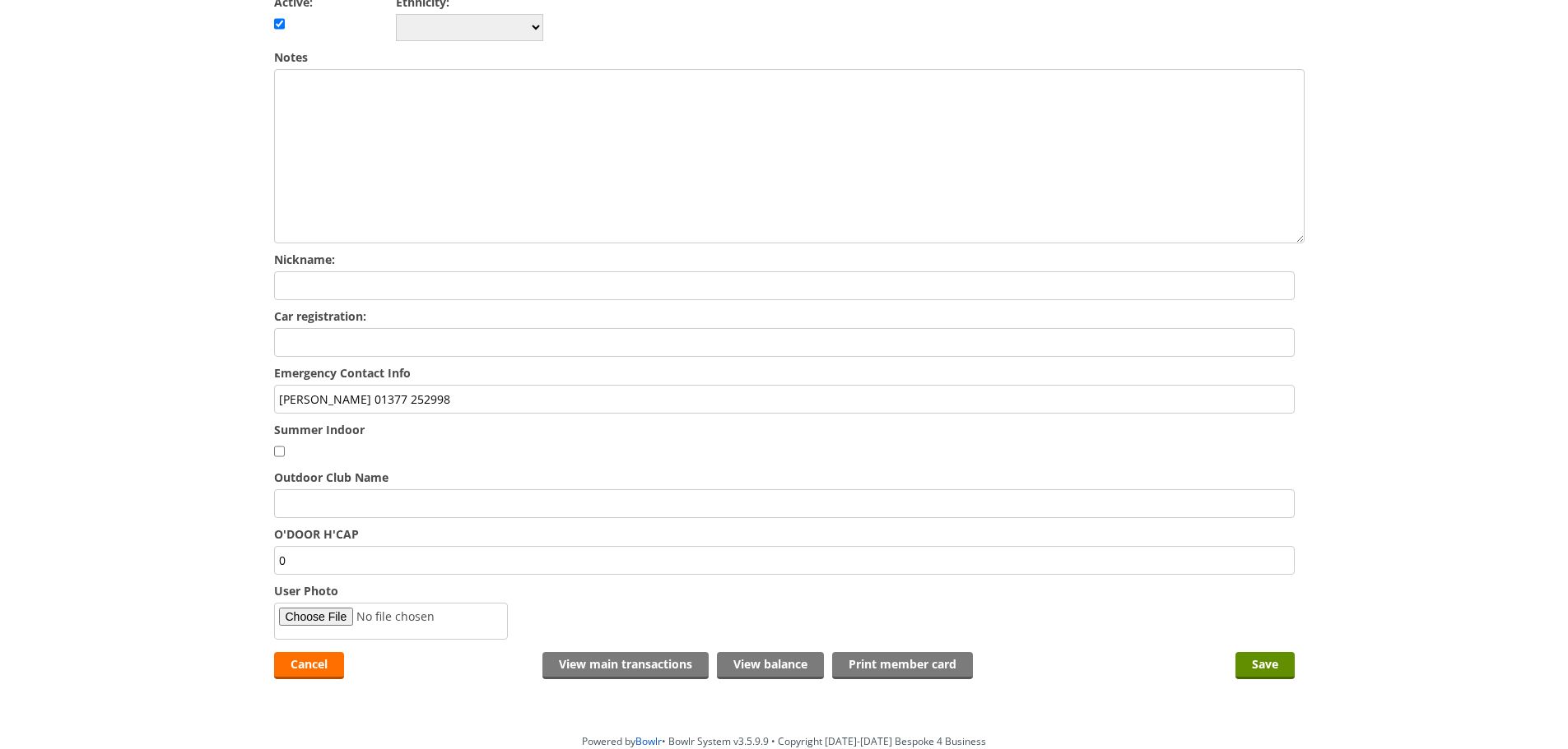
scroll to position [658, 0]
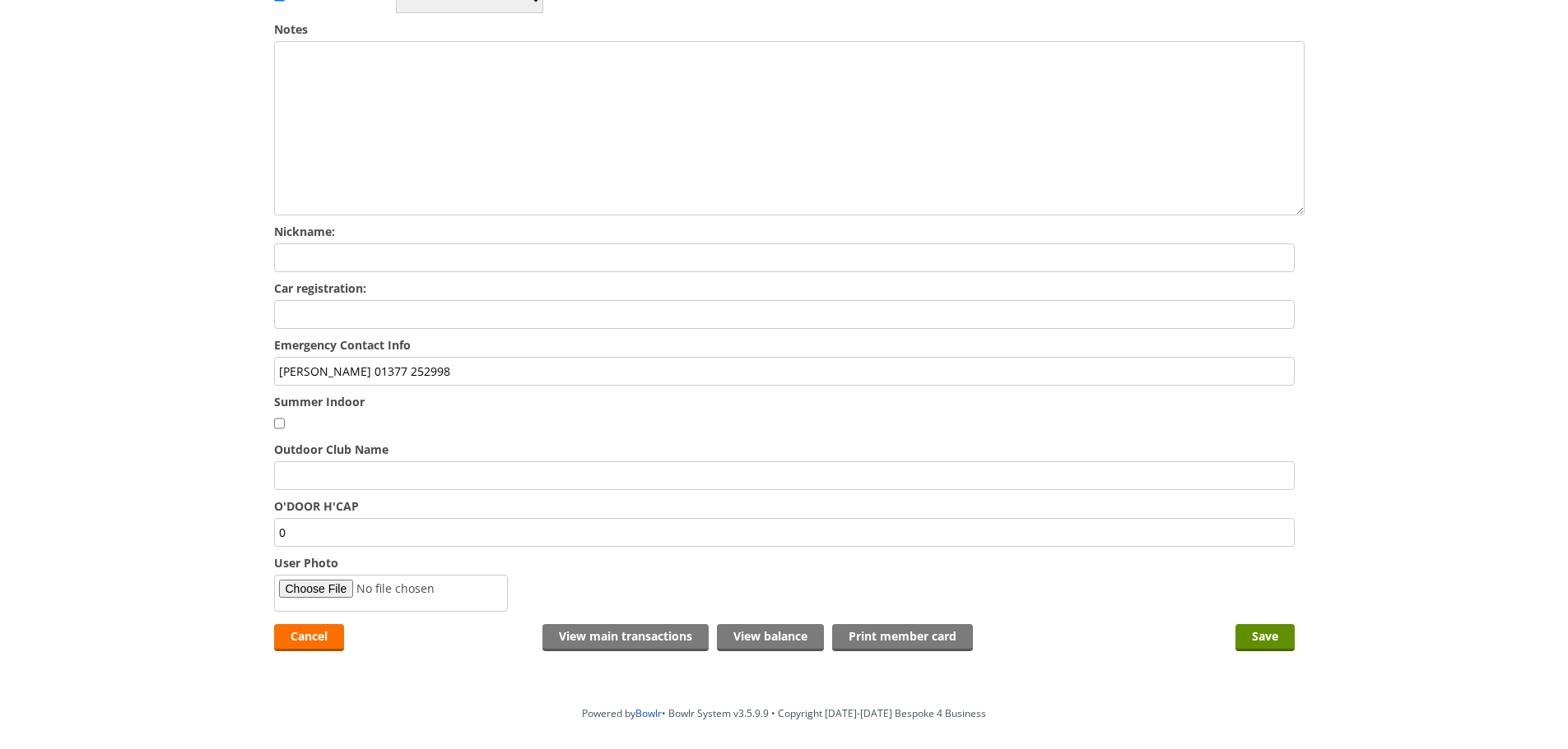
click at [579, 357] on input "[PERSON_NAME] 01377 252998" at bounding box center [784, 371] width 1021 height 29
type input "JUDY PALMER 01377 252998/ Jeremy Palmer 077151 28065"
click at [1263, 624] on input "Save" at bounding box center [1264, 637] width 59 height 27
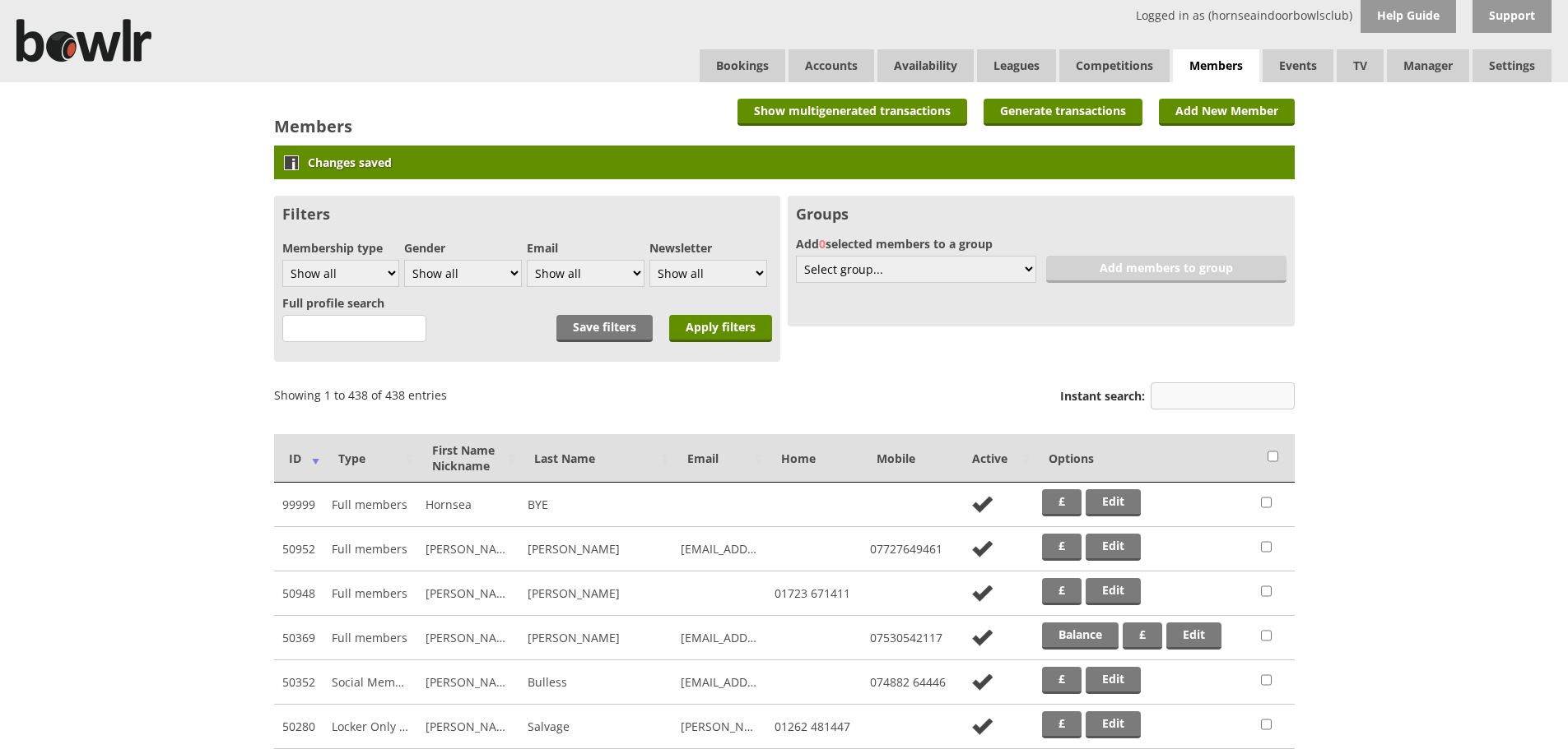
click at [1206, 394] on input "Instant search:" at bounding box center [1223, 396] width 144 height 27
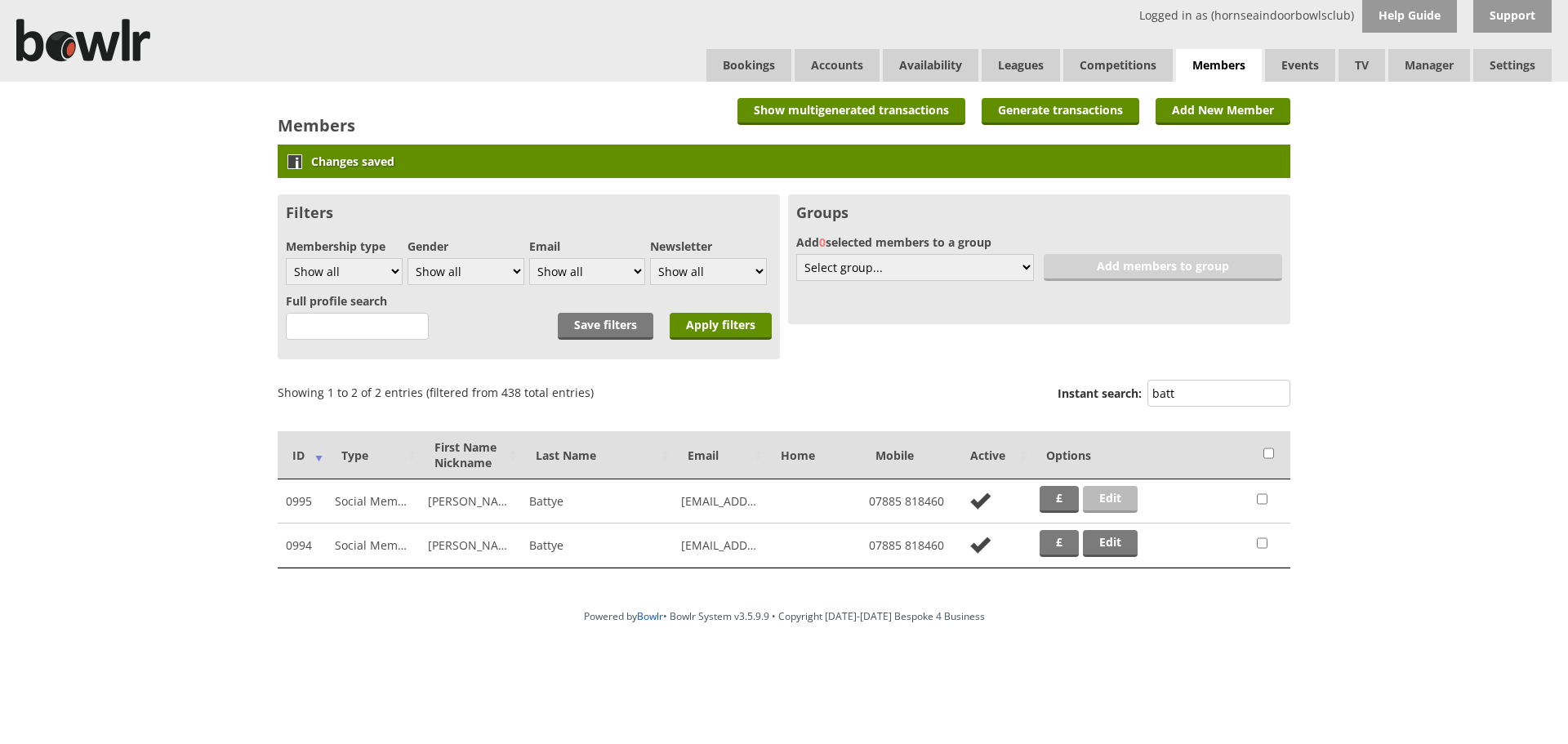
type input "batt"
click at [1125, 494] on link "Edit" at bounding box center [1110, 499] width 55 height 27
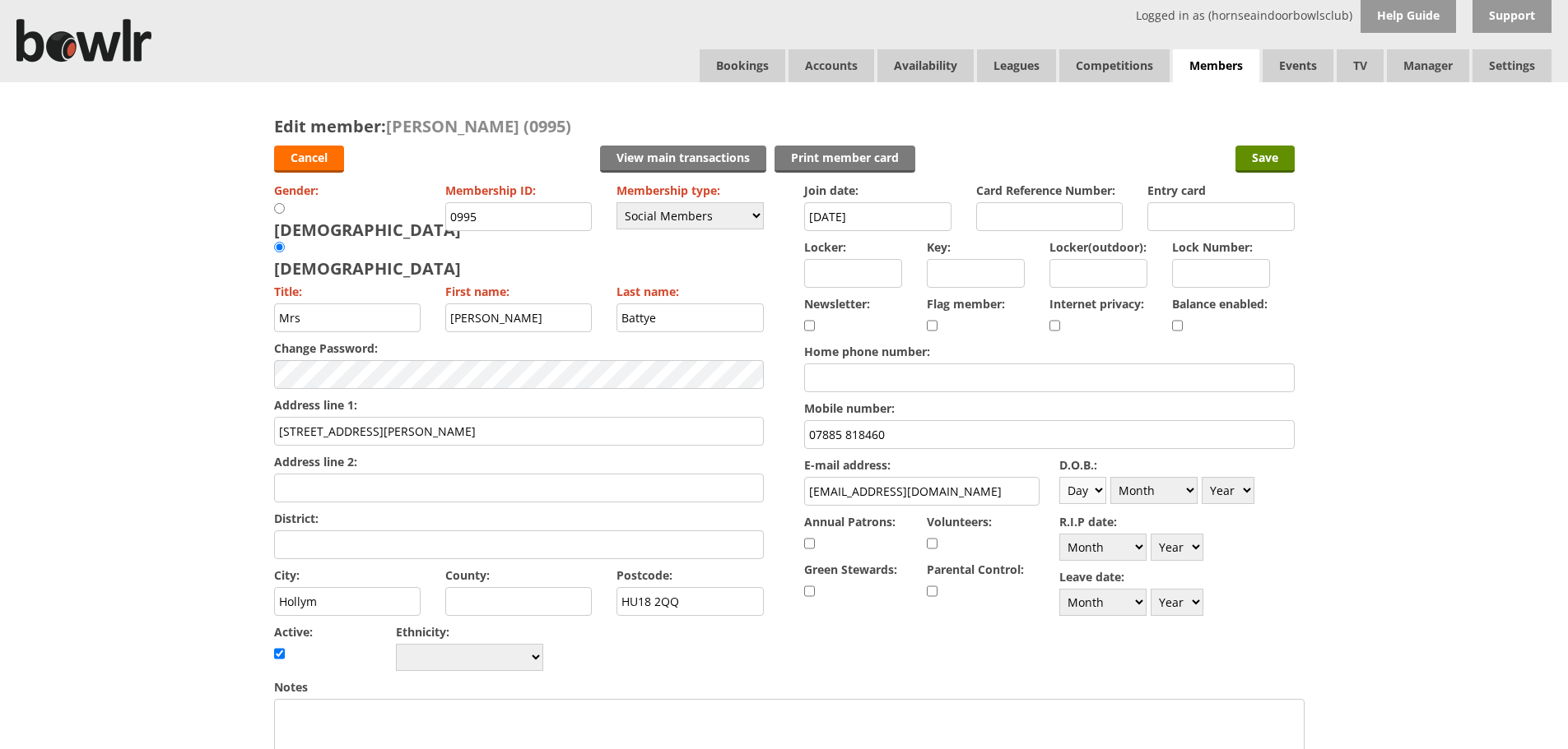
click at [1088, 491] on select "Day 1 2 3 4 5 6 7 8 9 10 11 12 13 14 15 16 17 18 19 20 21 22 23 24 25 26 27 28 …" at bounding box center [1083, 490] width 47 height 27
select select "6"
click at [1059, 477] on select "Day 1 2 3 4 5 6 7 8 9 10 11 12 13 14 15 16 17 18 19 20 21 22 23 24 25 26 27 28 …" at bounding box center [1083, 490] width 47 height 27
click at [1182, 494] on select "Month January February March April May June July August September October Novem…" at bounding box center [1154, 490] width 88 height 27
select select "7"
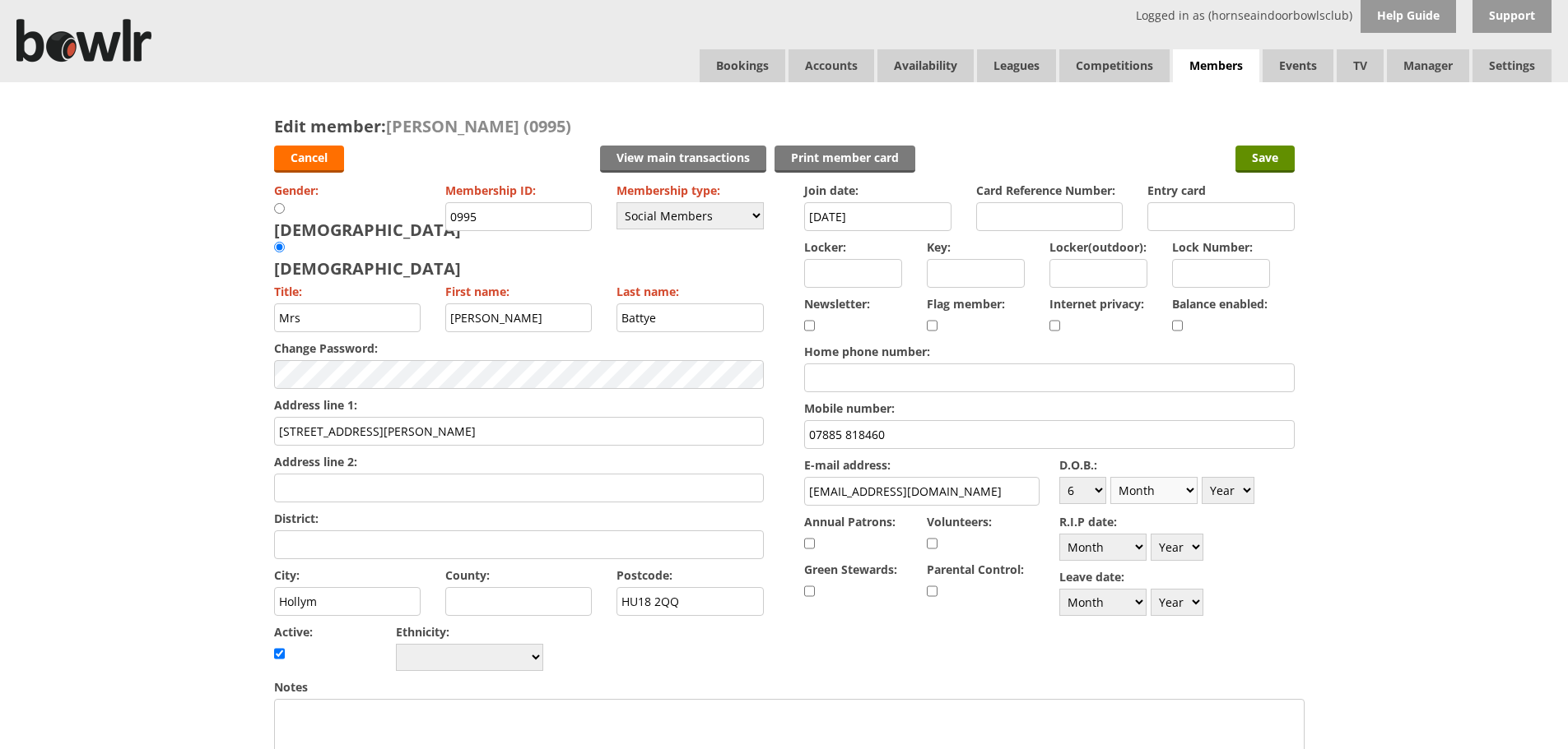
click at [1110, 477] on select "Month January February March April May June July August September October Novem…" at bounding box center [1154, 490] width 88 height 27
click at [1245, 482] on select "Year 1900 1901 1902 1903 1904 1905 1906 1907 1908 1909 1910 1911 1912 1913 1914…" at bounding box center [1227, 490] width 53 height 27
select select "1960"
click at [1202, 477] on select "Year 1900 1901 1902 1903 1904 1905 1906 1907 1908 1909 1910 1911 1912 1913 1914…" at bounding box center [1227, 490] width 53 height 27
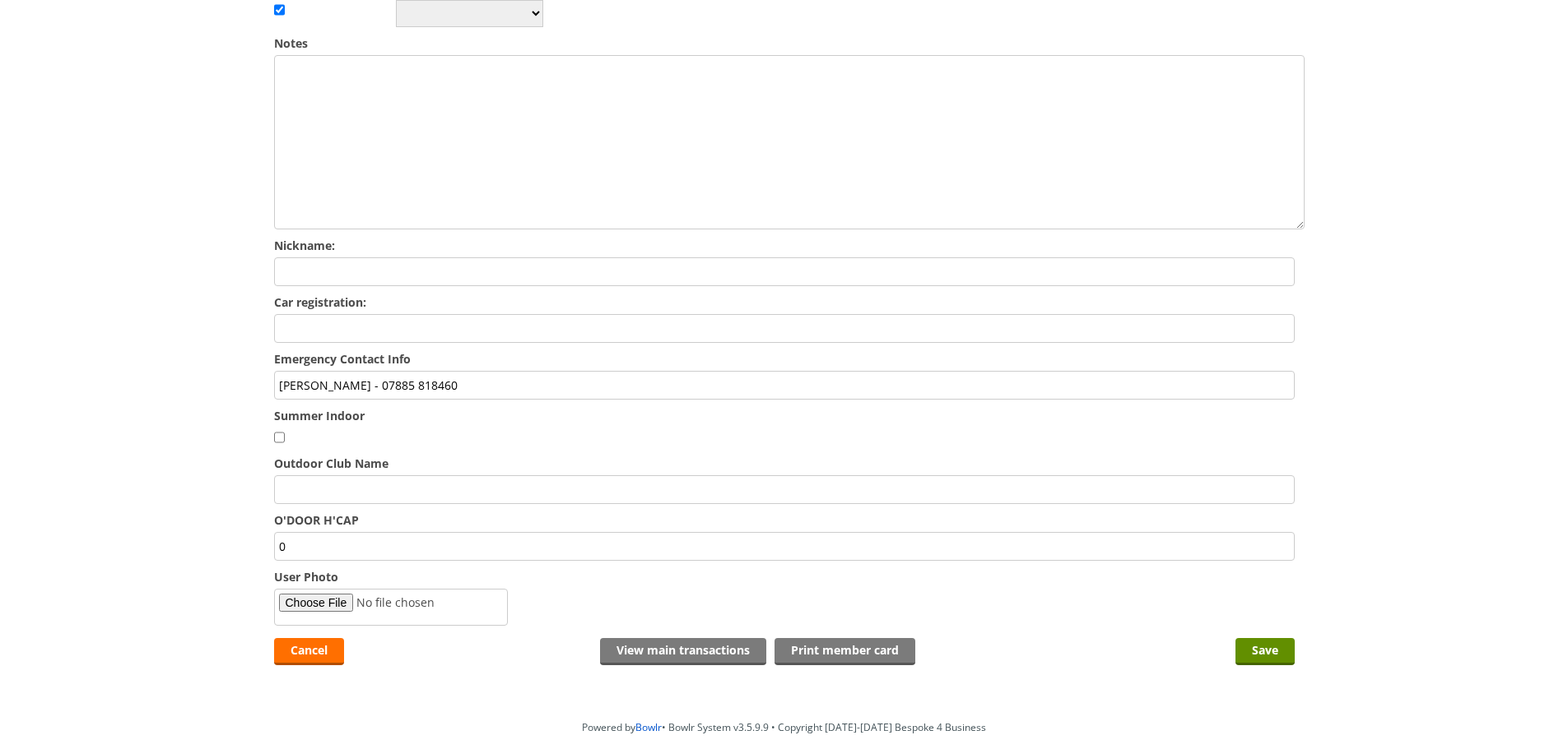
scroll to position [658, 0]
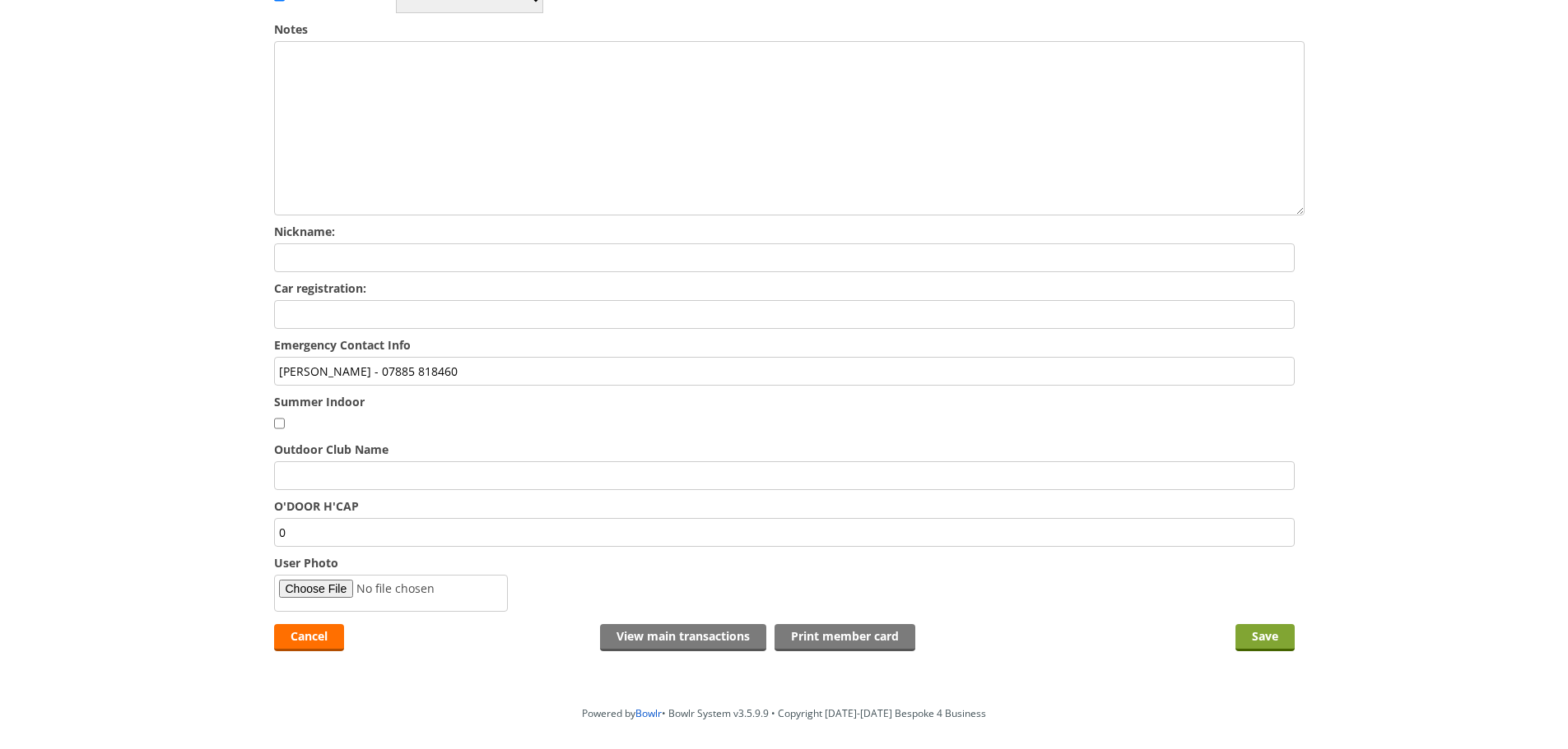
click at [1249, 624] on input "Save" at bounding box center [1264, 637] width 59 height 27
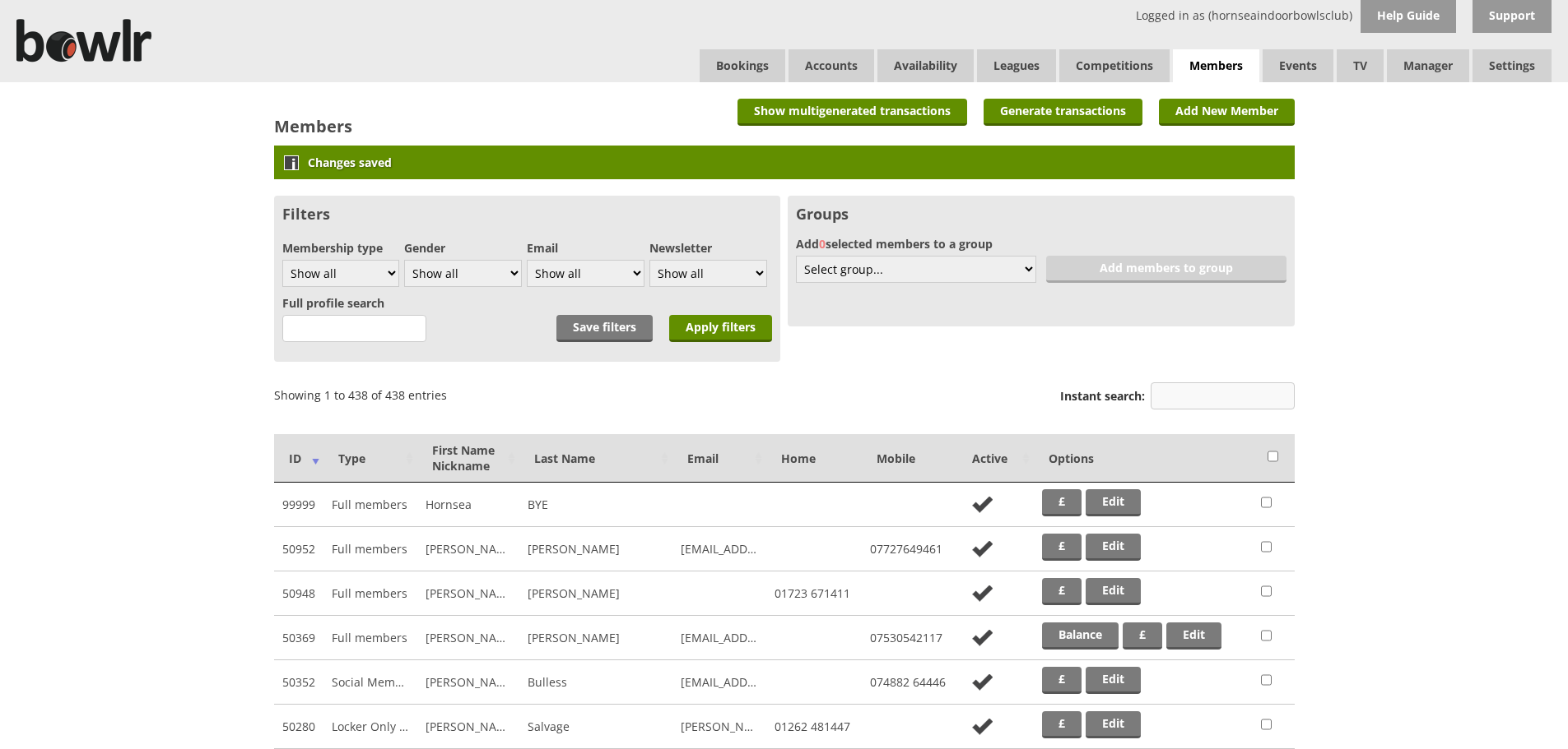
click at [1191, 394] on input "Instant search:" at bounding box center [1223, 396] width 144 height 27
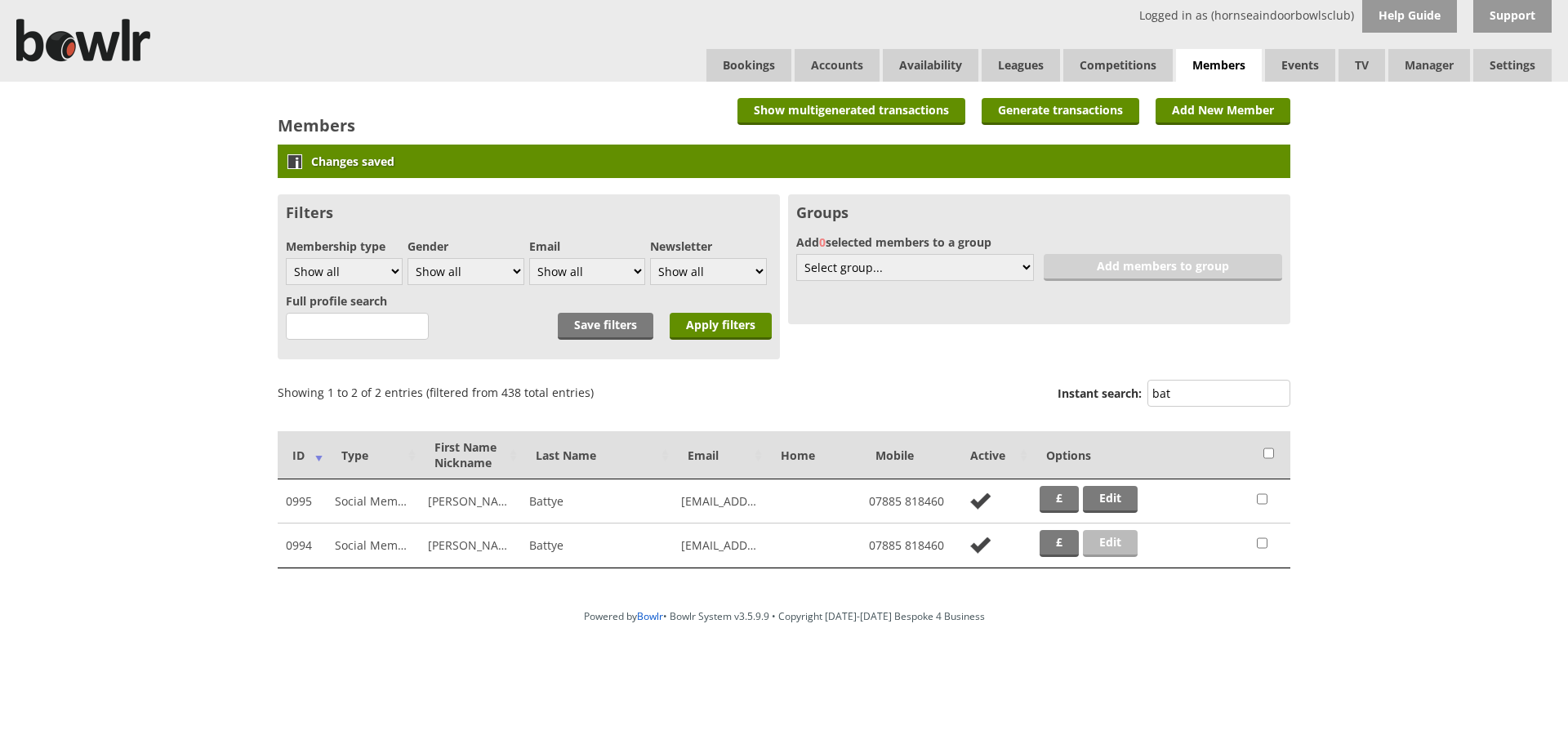
type input "bat"
click at [1103, 554] on link "Edit" at bounding box center [1110, 543] width 55 height 27
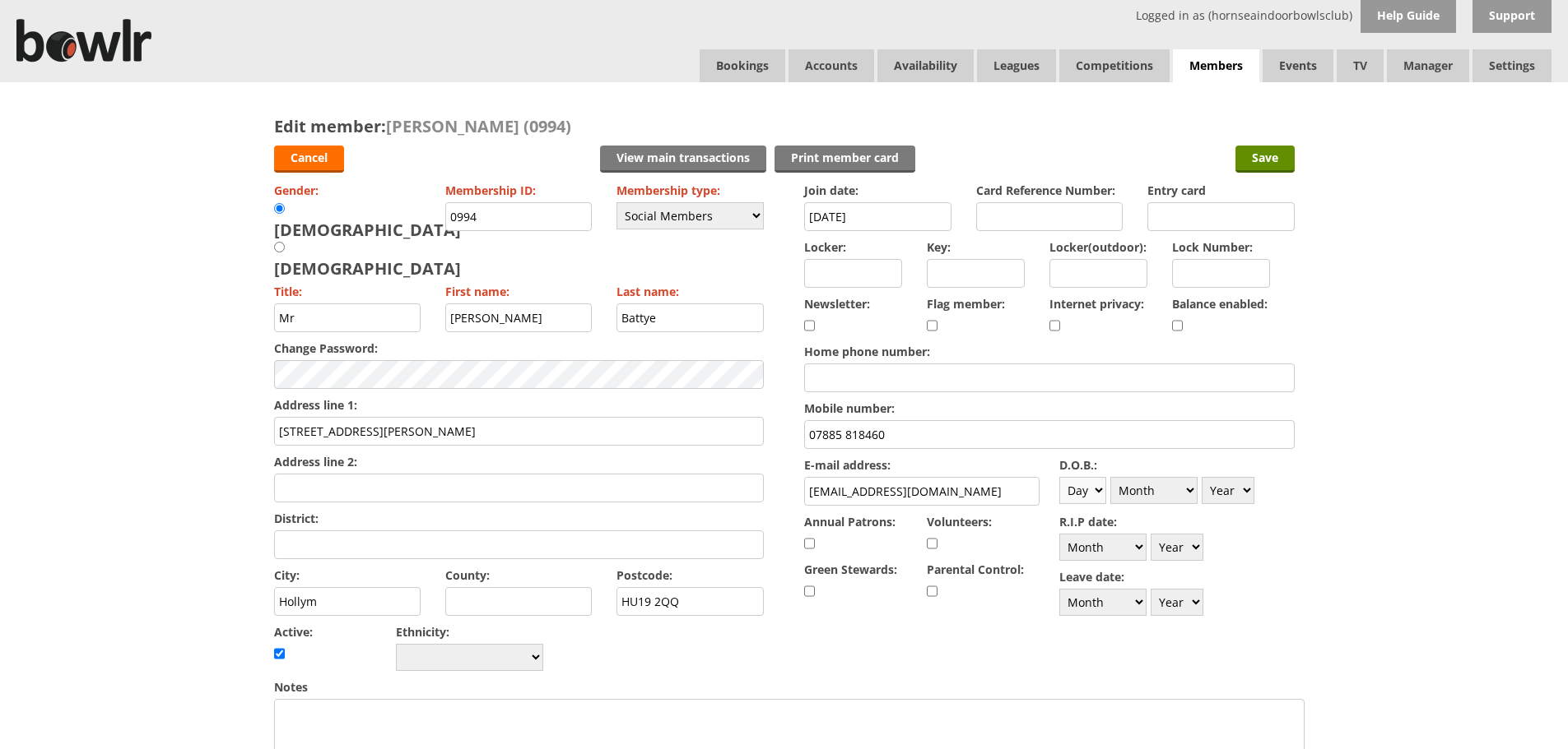
click at [1065, 484] on select "Day 1 2 3 4 5 6 7 8 9 10 11 12 13 14 15 16 17 18 19 20 21 22 23 24 25 26 27 28 …" at bounding box center [1083, 490] width 47 height 27
select select "28"
click at [1059, 477] on select "Day 1 2 3 4 5 6 7 8 9 10 11 12 13 14 15 16 17 18 19 20 21 22 23 24 25 26 27 28 …" at bounding box center [1083, 490] width 47 height 27
click at [1167, 493] on select "Month January February March April May June July August September October Novem…" at bounding box center [1154, 490] width 88 height 27
select select "5"
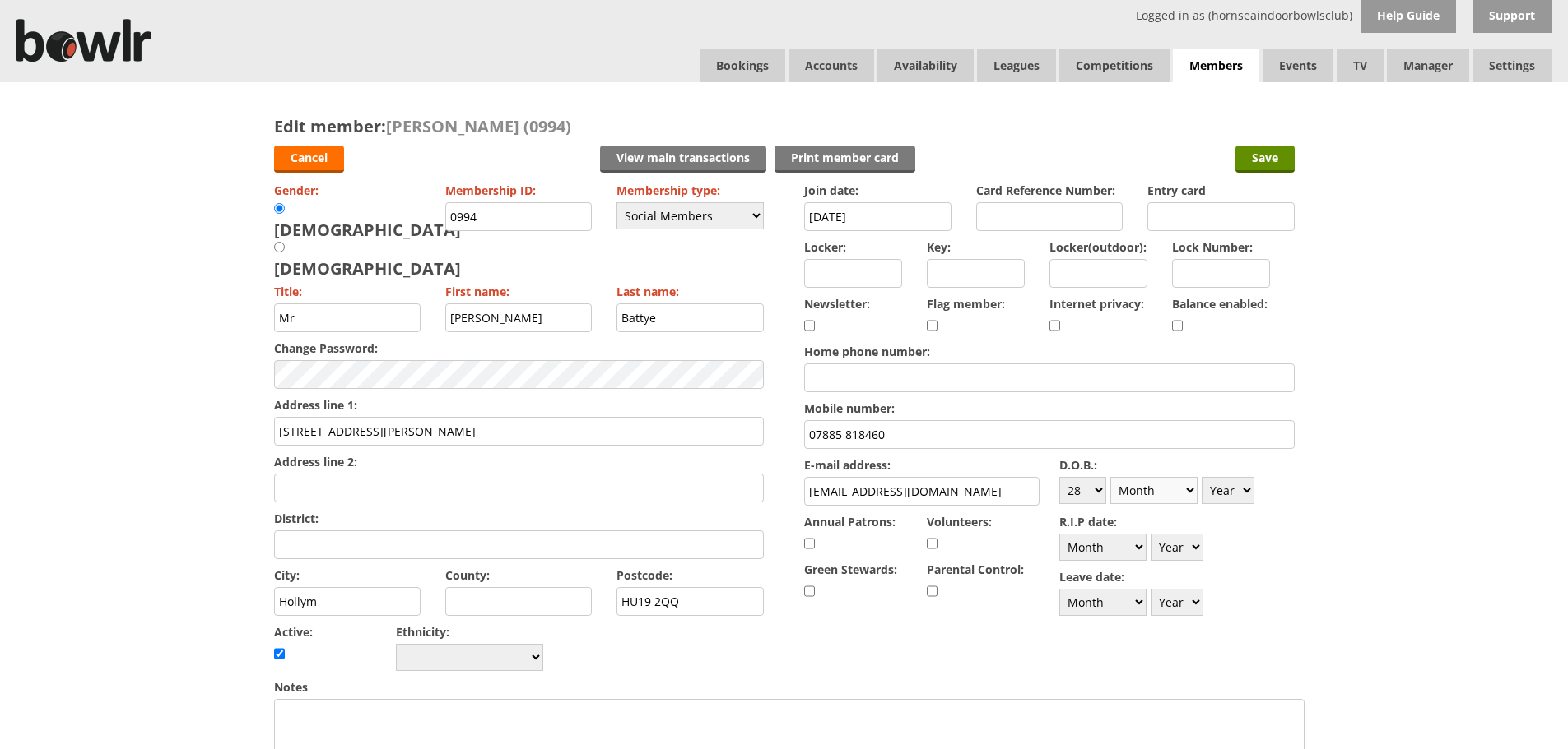
click at [1110, 477] on select "Month January February March April May June July August September October Novem…" at bounding box center [1154, 490] width 88 height 27
click at [1227, 489] on select "Year [DATE] 1901 1902 1903 1904 1905 1906 1907 1908 1909 1910 1911 1912 1913 19…" at bounding box center [1227, 490] width 53 height 27
select select "1962"
click at [1202, 477] on select "Year [DATE] 1901 1902 1903 1904 1905 1906 1907 1908 1909 1910 1911 1912 1913 19…" at bounding box center [1227, 490] width 53 height 27
click at [1273, 164] on input "Save" at bounding box center [1264, 159] width 59 height 27
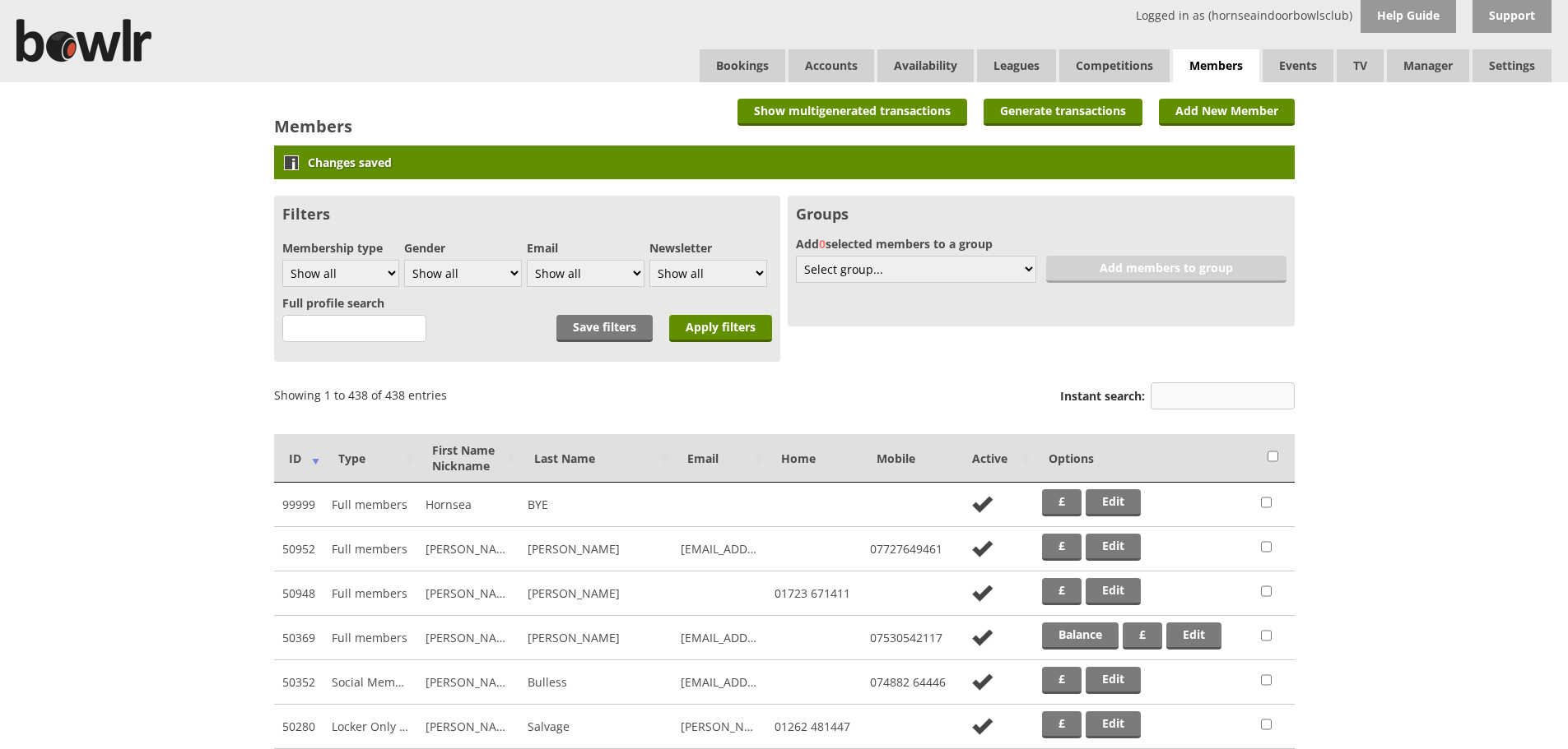
click at [1232, 391] on input "Instant search:" at bounding box center [1223, 396] width 144 height 27
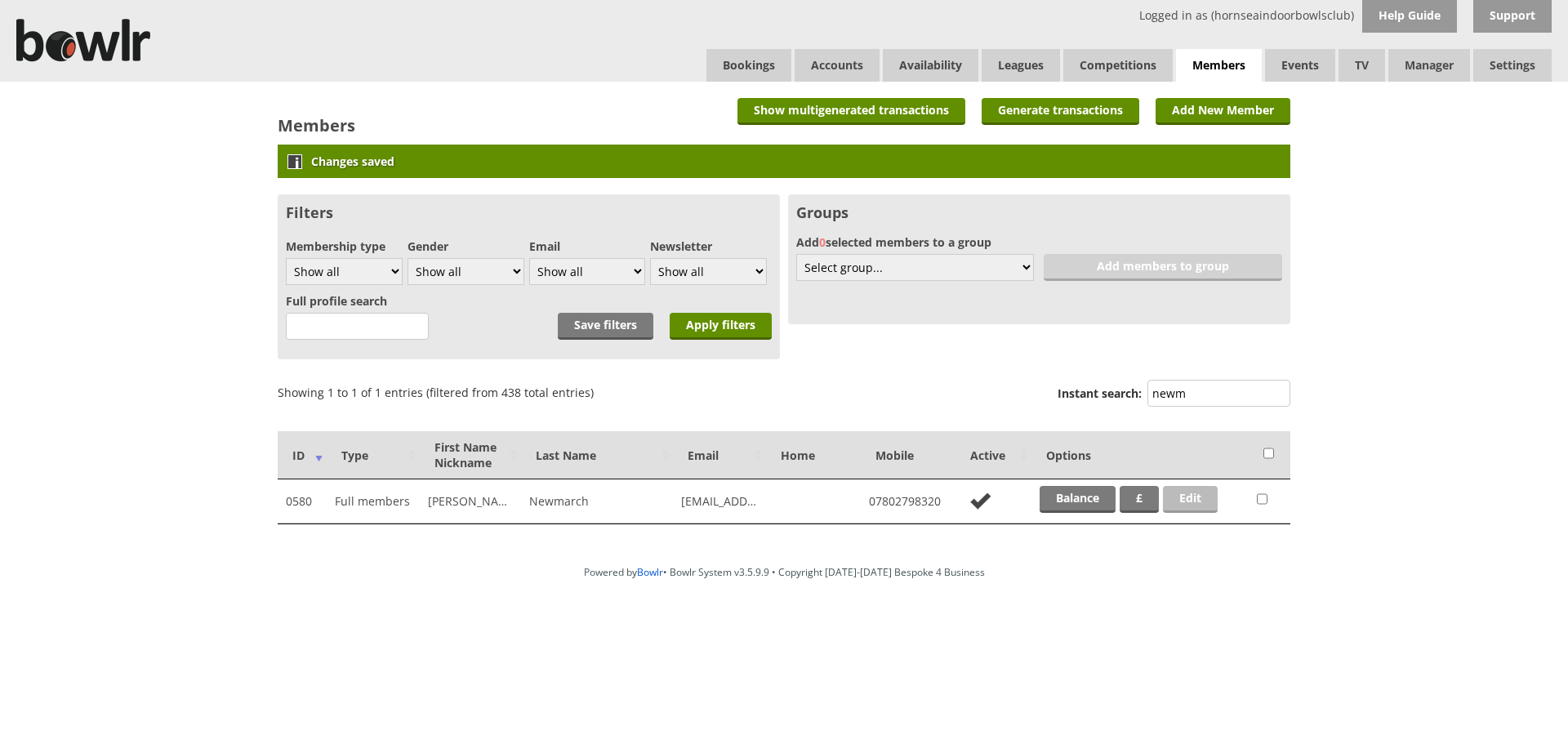
type input "newm"
click at [1212, 497] on link "Edit" at bounding box center [1191, 499] width 55 height 27
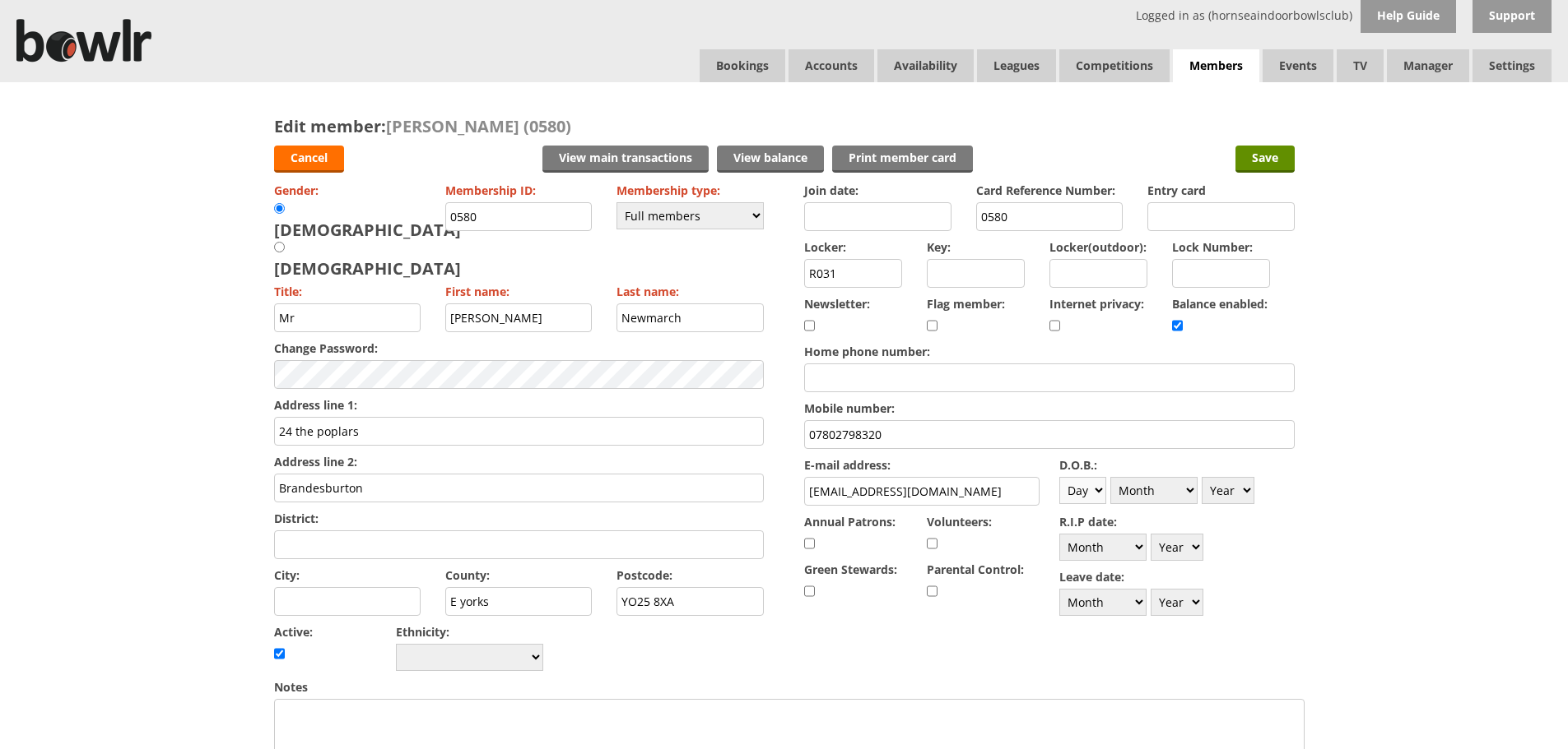
click at [1100, 490] on select "Day 1 2 3 4 5 6 7 8 9 10 11 12 13 14 15 16 17 18 19 20 21 22 23 24 25 26 27 28 …" at bounding box center [1083, 490] width 47 height 27
select select "12"
click at [1059, 477] on select "Day 1 2 3 4 5 6 7 8 9 10 11 12 13 14 15 16 17 18 19 20 21 22 23 24 25 26 27 28 …" at bounding box center [1083, 490] width 47 height 27
drag, startPoint x: 1171, startPoint y: 491, endPoint x: 1172, endPoint y: 482, distance: 9.1
click at [1171, 491] on select "Month January February March April May June July August September October Novem…" at bounding box center [1154, 490] width 88 height 27
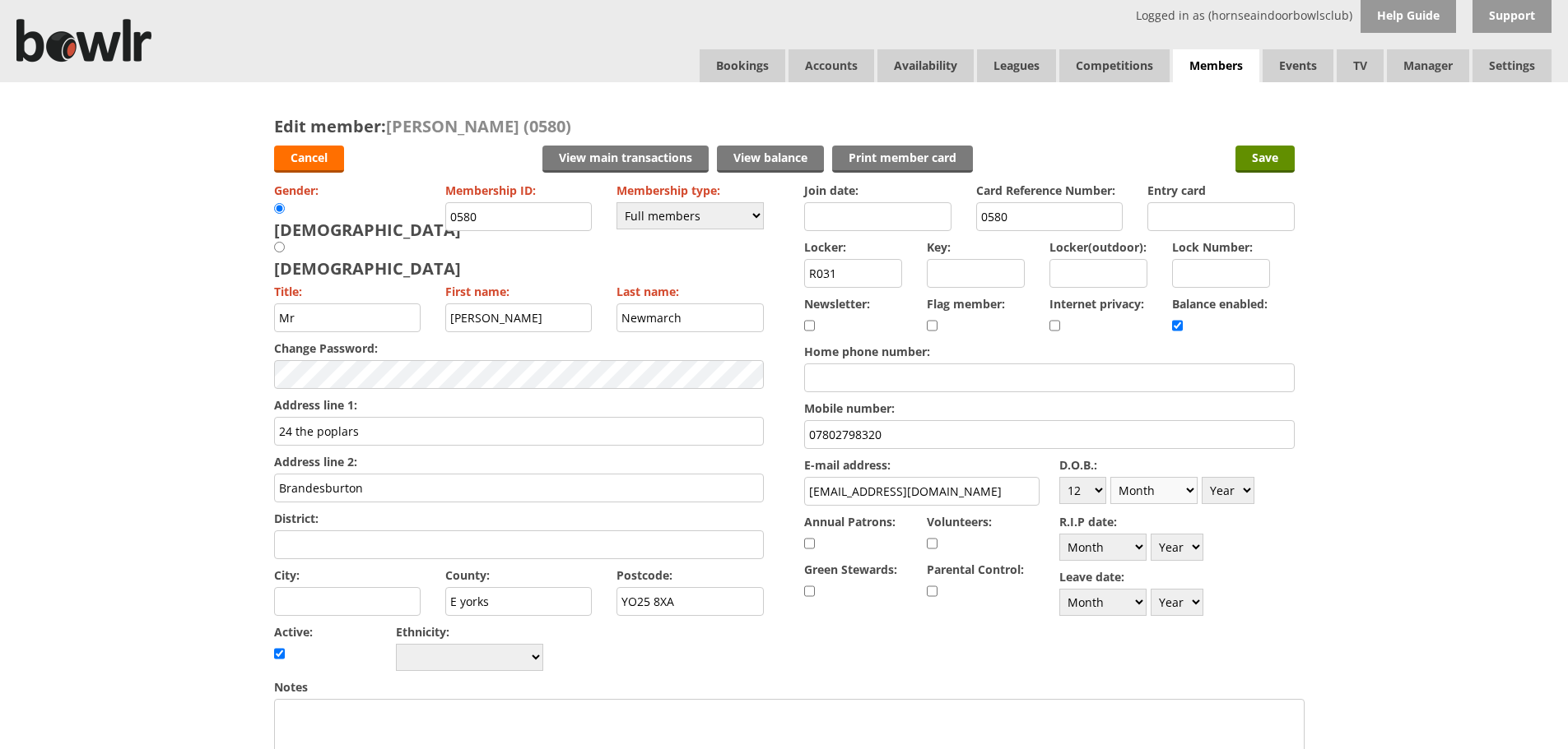
select select "6"
click at [1110, 477] on select "Month January February March April May June July August September October Novem…" at bounding box center [1154, 490] width 88 height 27
click at [1232, 493] on select "Year [DATE] 1901 1902 1903 1904 1905 1906 1907 1908 1909 1910 1911 1912 1913 19…" at bounding box center [1227, 490] width 53 height 27
select select "1953"
click at [1202, 477] on select "Year [DATE] 1901 1902 1903 1904 1905 1906 1907 1908 1909 1910 1911 1912 1913 19…" at bounding box center [1227, 490] width 53 height 27
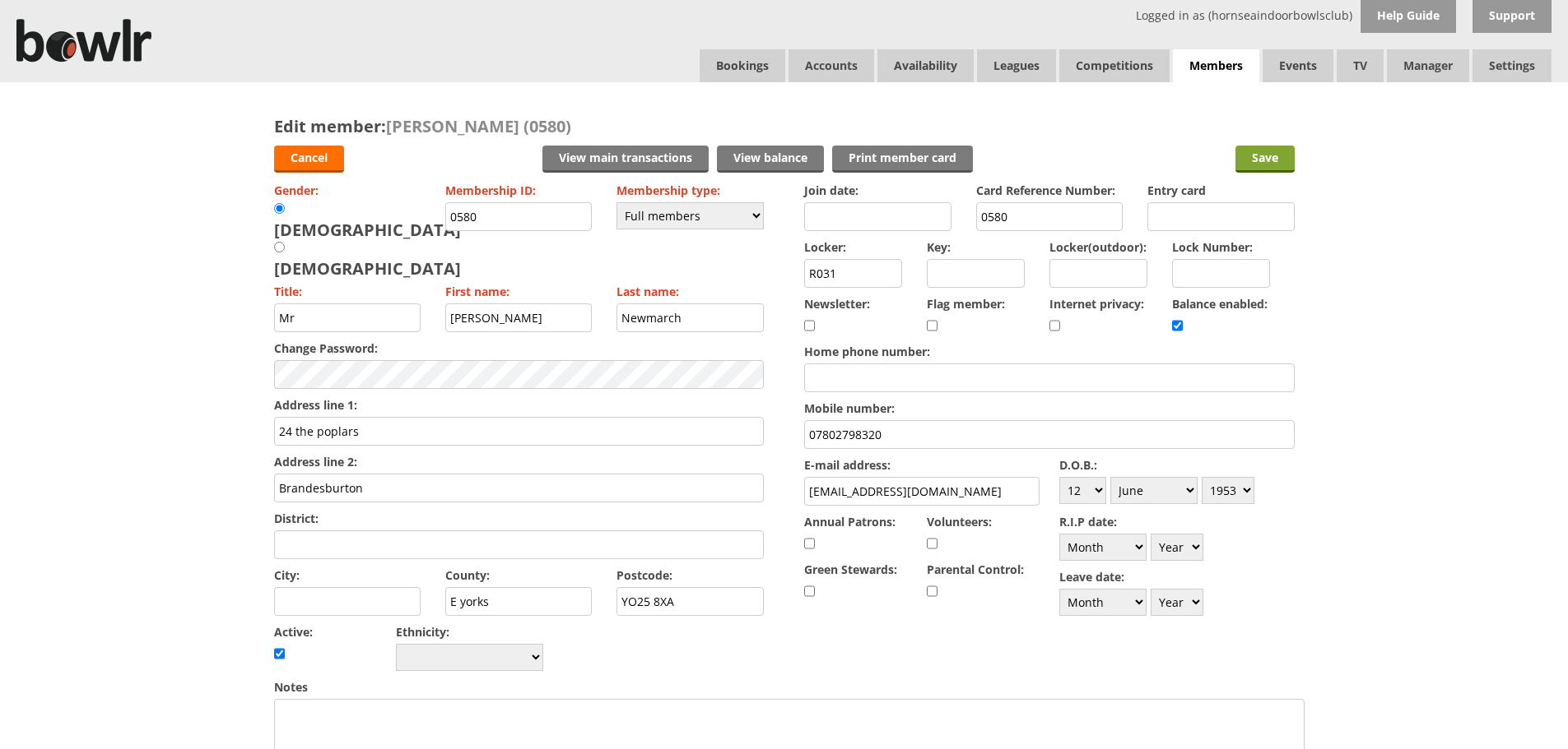
click at [1280, 151] on input "Save" at bounding box center [1264, 159] width 59 height 27
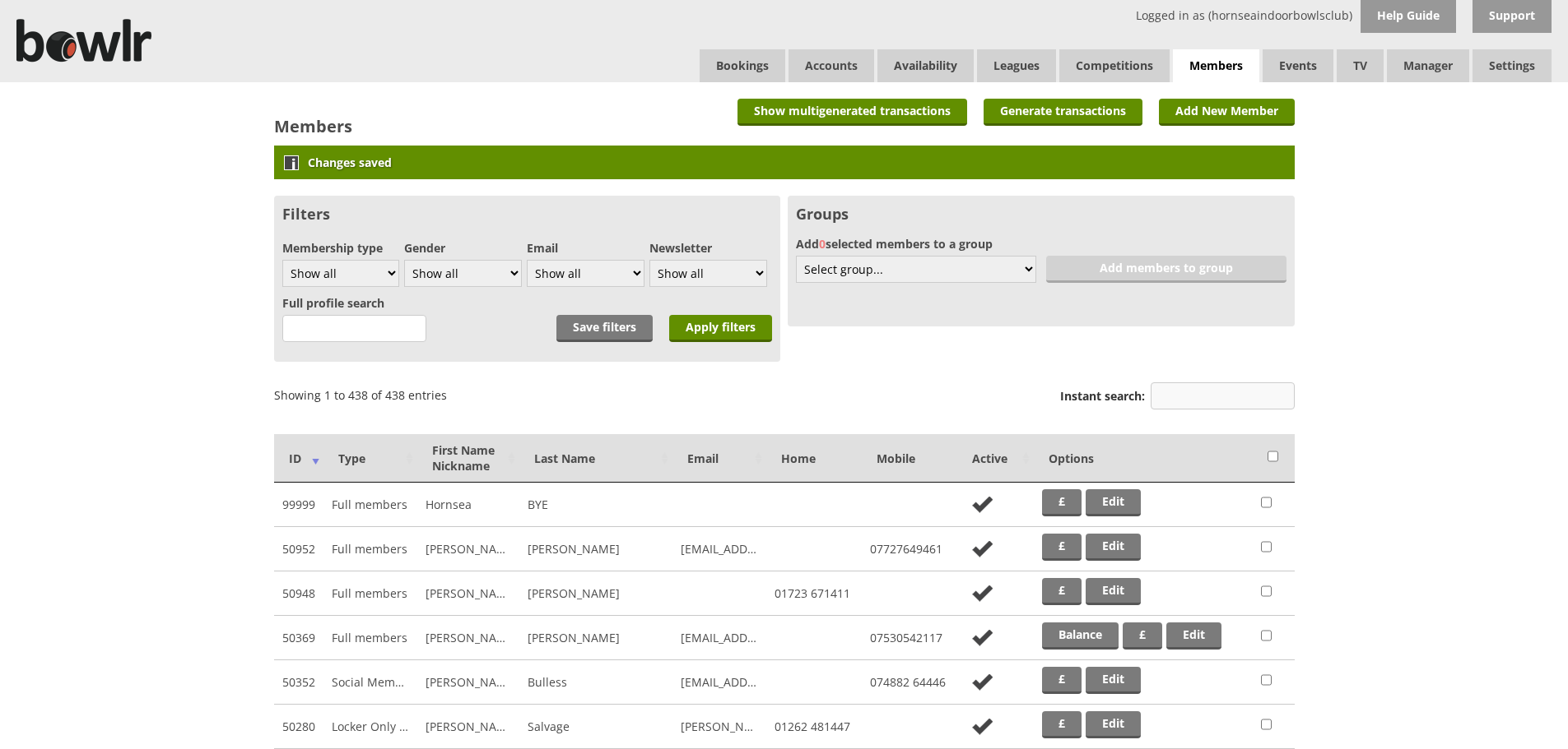
click at [1243, 398] on input "Instant search:" at bounding box center [1223, 396] width 144 height 27
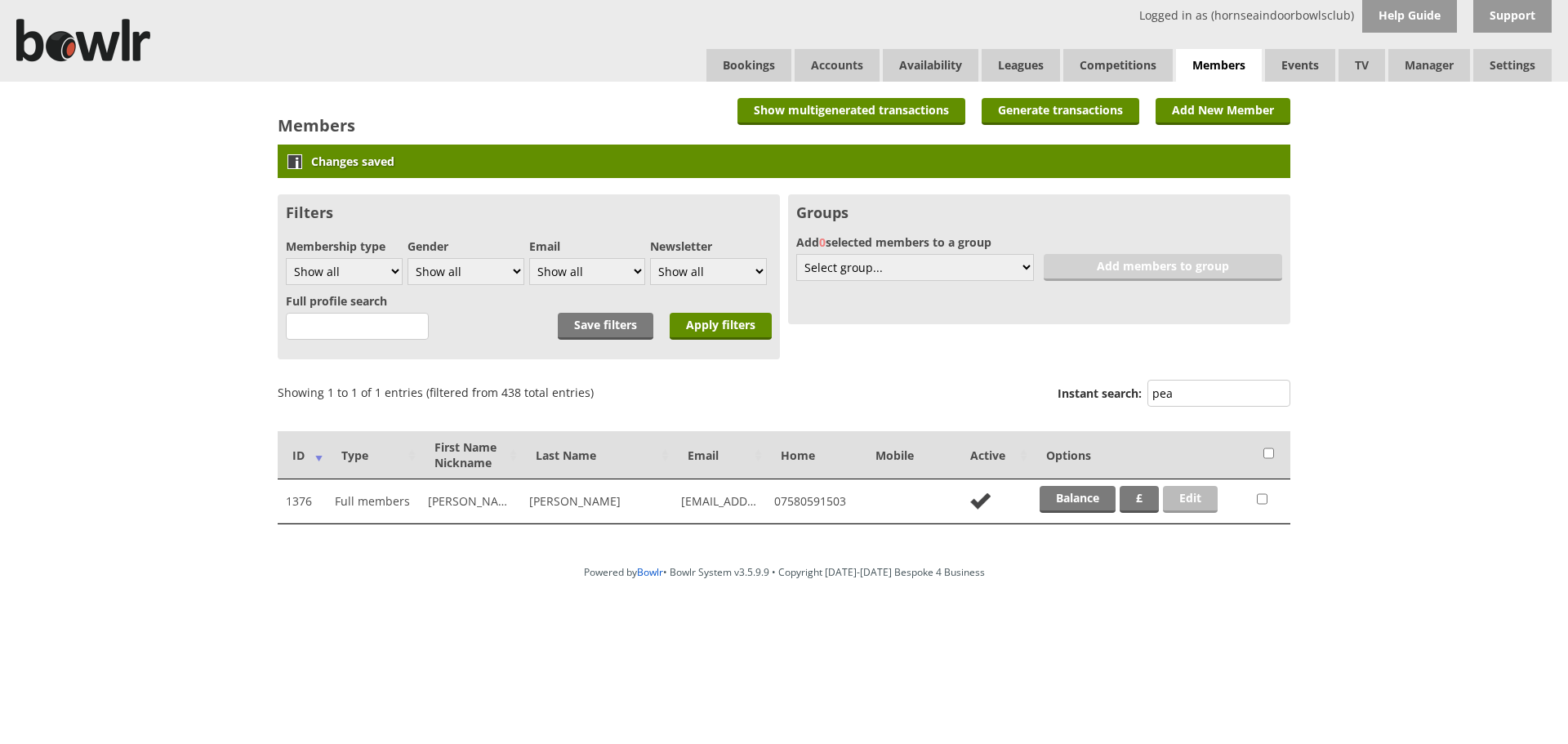
type input "pea"
click at [1190, 487] on link "Edit" at bounding box center [1191, 499] width 55 height 27
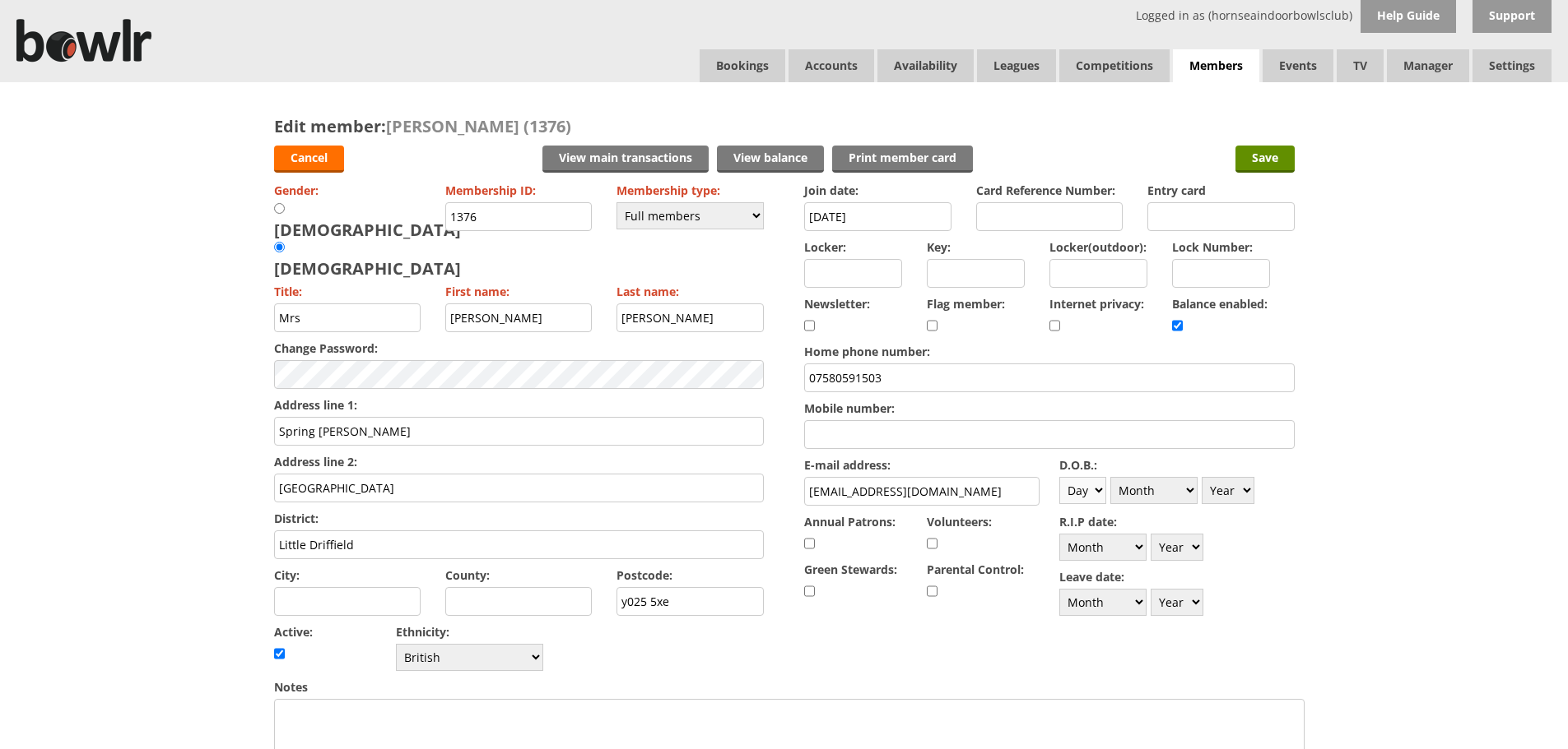
click at [1074, 494] on select "Day 1 2 3 4 5 6 7 8 9 10 11 12 13 14 15 16 17 18 19 20 21 22 23 24 25 26 27 28 …" at bounding box center [1083, 490] width 47 height 27
select select "12"
click at [1059, 477] on select "Day 1 2 3 4 5 6 7 8 9 10 11 12 13 14 15 16 17 18 19 20 21 22 23 24 25 26 27 28 …" at bounding box center [1083, 490] width 47 height 27
click at [1171, 490] on select "Month January February March April May June July August September October Novem…" at bounding box center [1154, 490] width 88 height 27
select select "12"
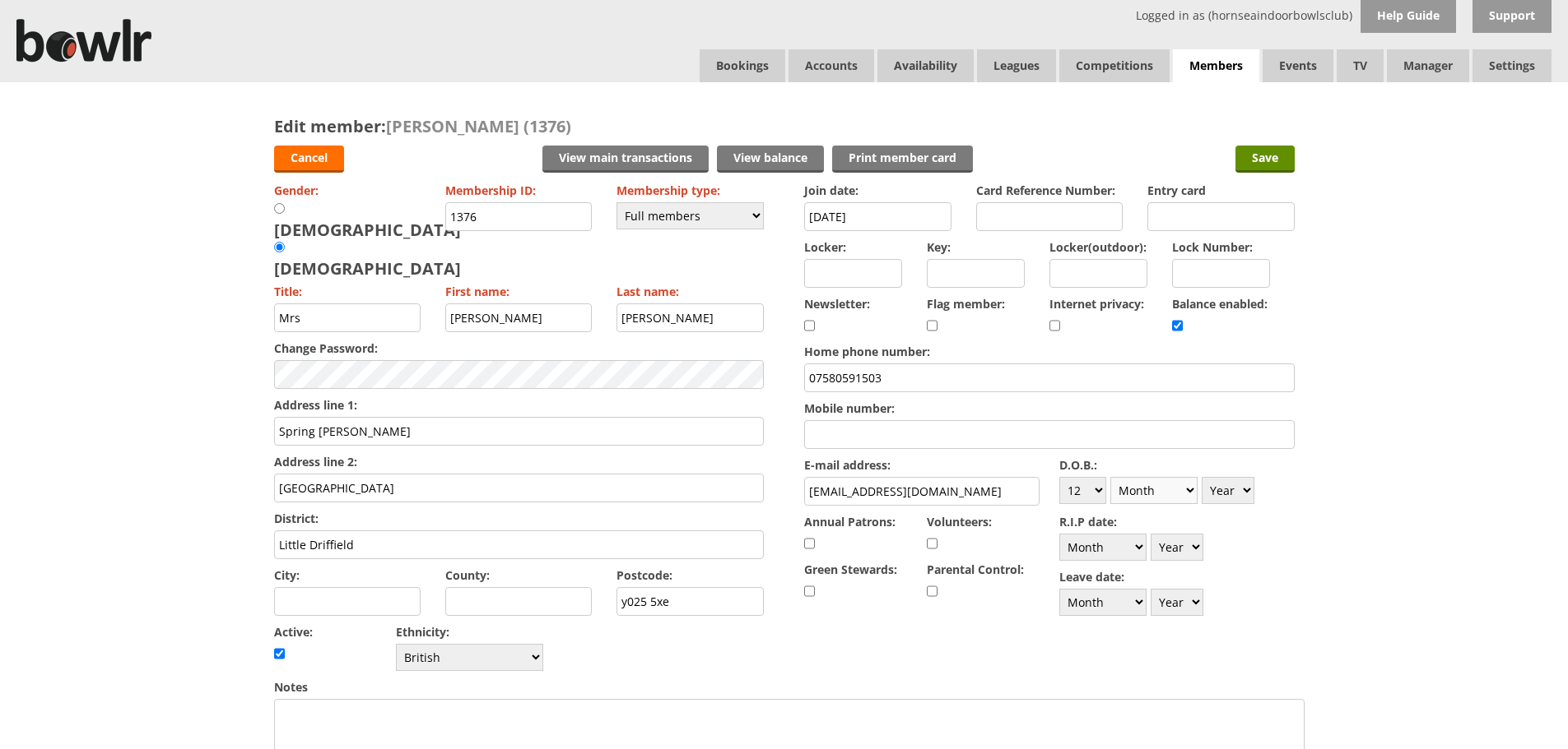
click at [1110, 477] on select "Month January February March April May June July August September October Novem…" at bounding box center [1154, 490] width 88 height 27
click at [1232, 500] on select "Year 1900 1901 1902 1903 1904 1905 1906 1907 1908 1909 1910 1911 1912 1913 1914…" at bounding box center [1227, 490] width 53 height 27
select select "1955"
click at [1202, 477] on select "Year 1900 1901 1902 1903 1904 1905 1906 1907 1908 1909 1910 1911 1912 1913 1914…" at bounding box center [1227, 490] width 53 height 27
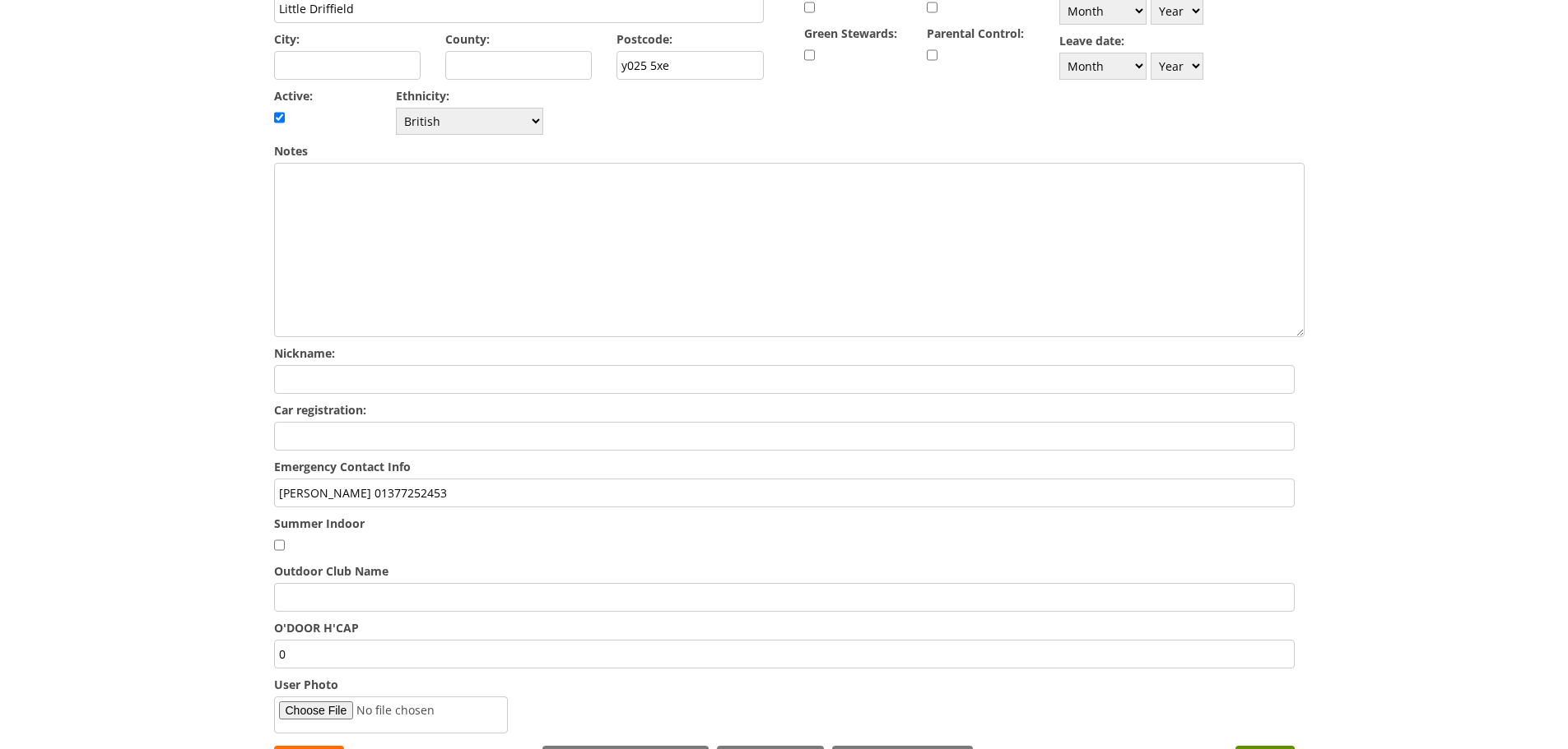
scroll to position [576, 0]
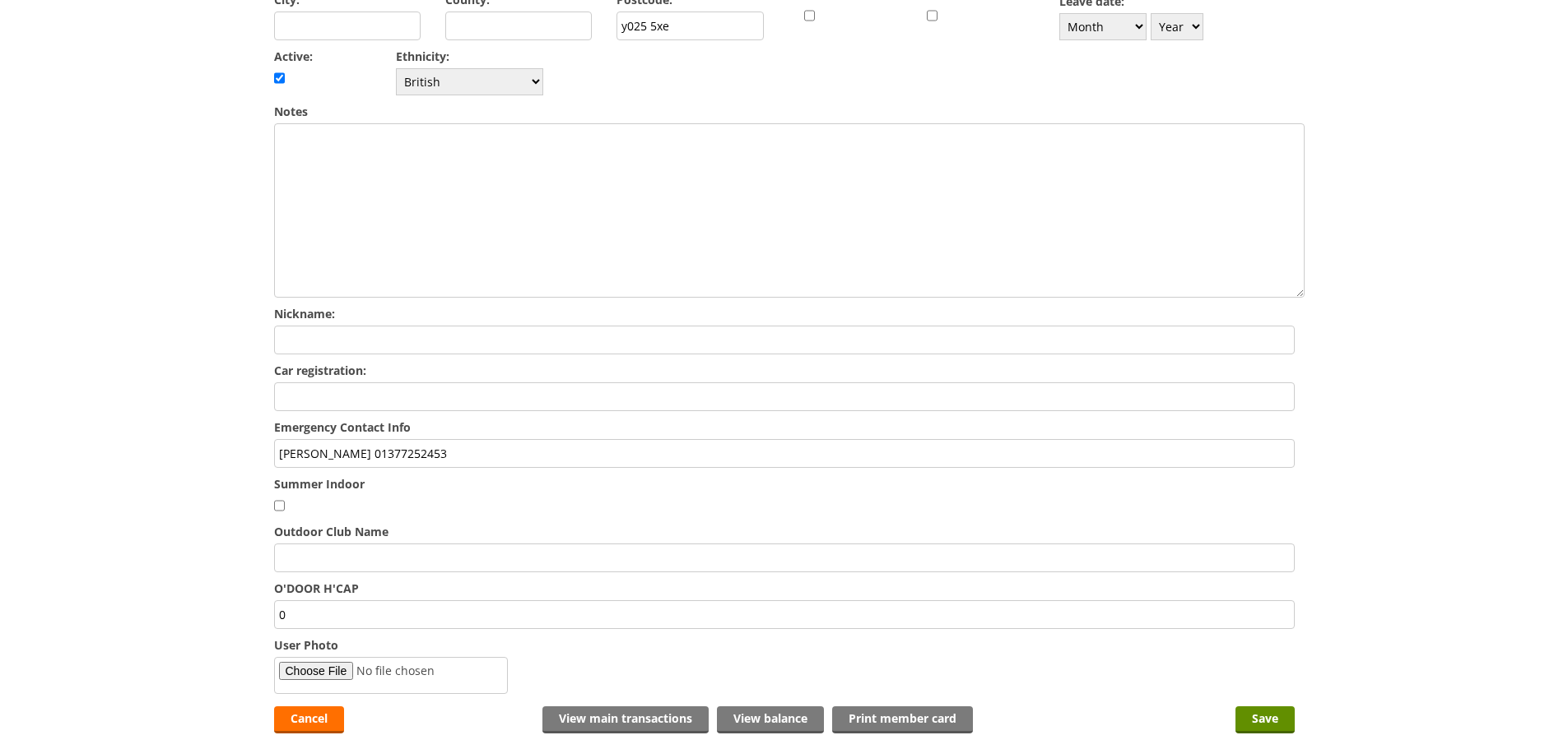
click at [437, 439] on input "chris 01377252453" at bounding box center [784, 453] width 1021 height 29
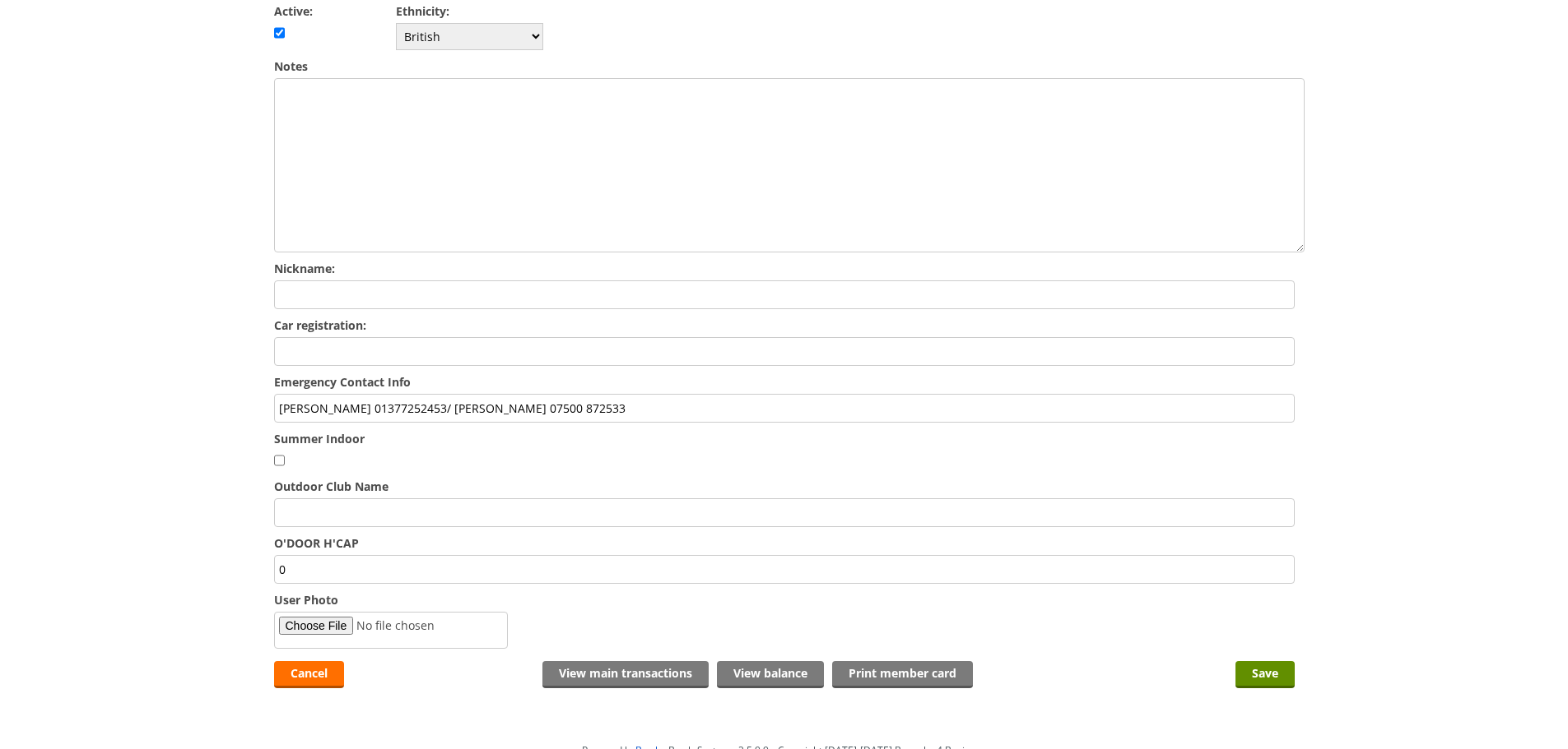
scroll to position [678, 0]
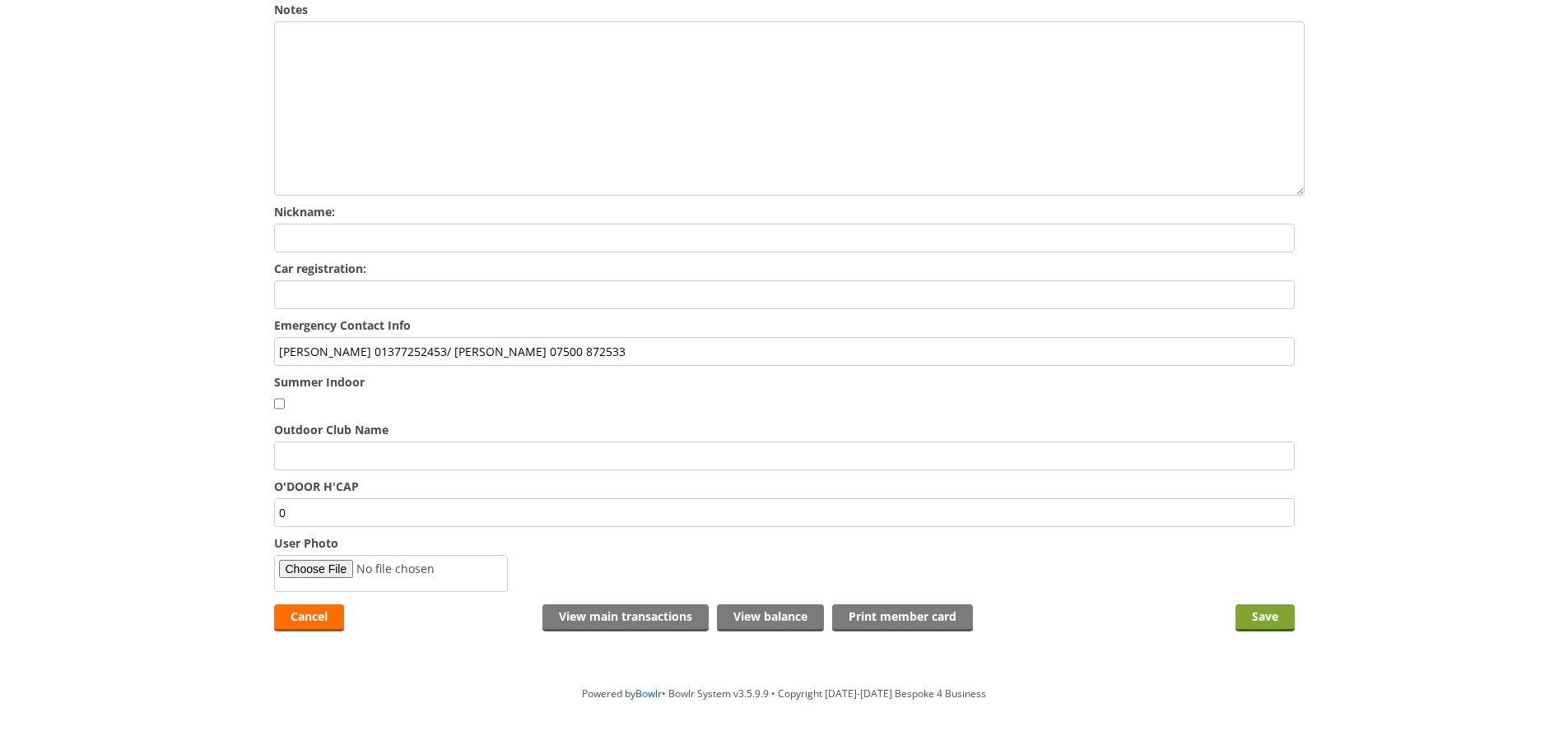
type input "chris 01377252453/ Kirsty Homles 07500 872533"
click at [1263, 604] on input "Save" at bounding box center [1264, 617] width 59 height 27
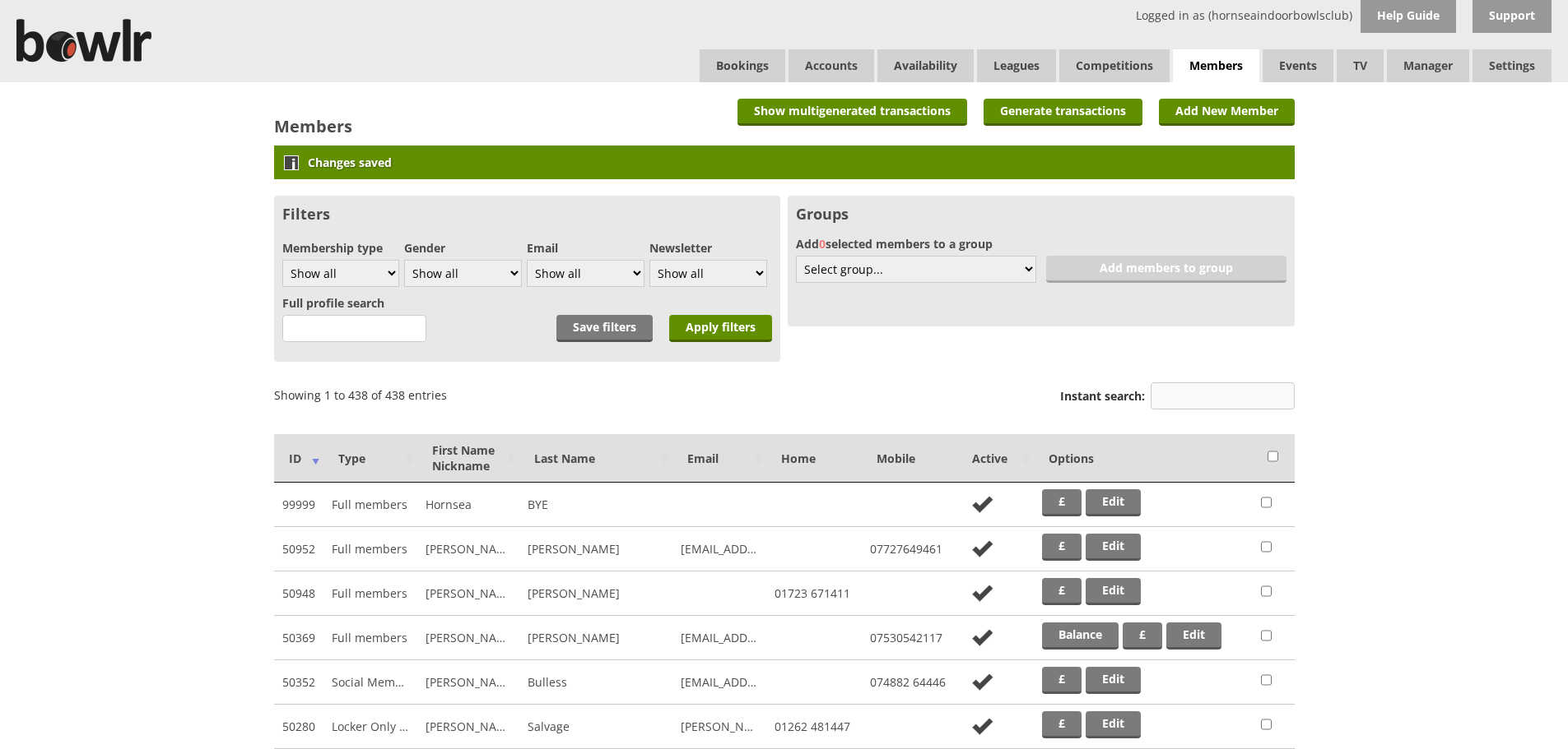
click at [1223, 396] on input "Instant search:" at bounding box center [1223, 396] width 144 height 27
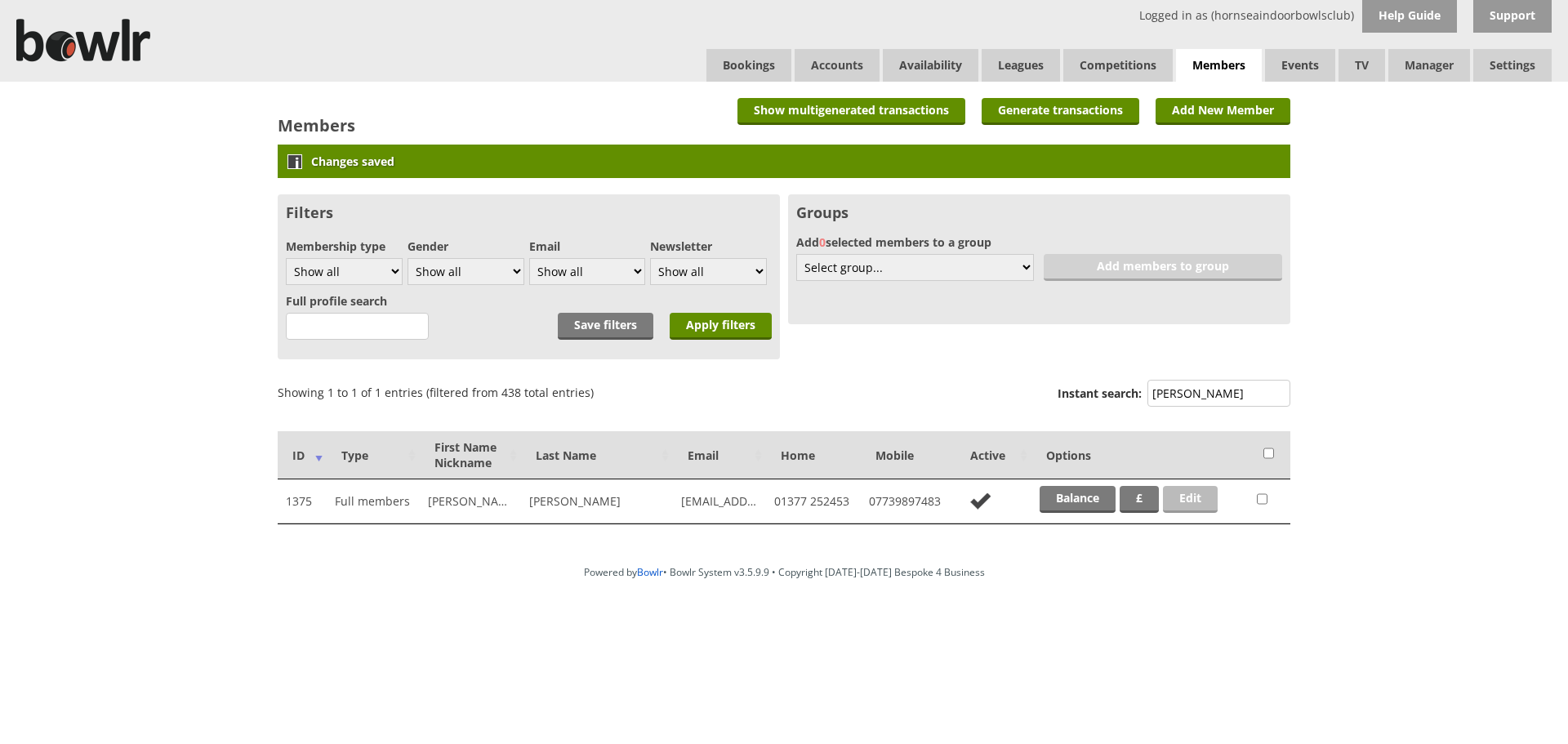
type input "waites"
click at [1194, 489] on link "Edit" at bounding box center [1191, 499] width 55 height 27
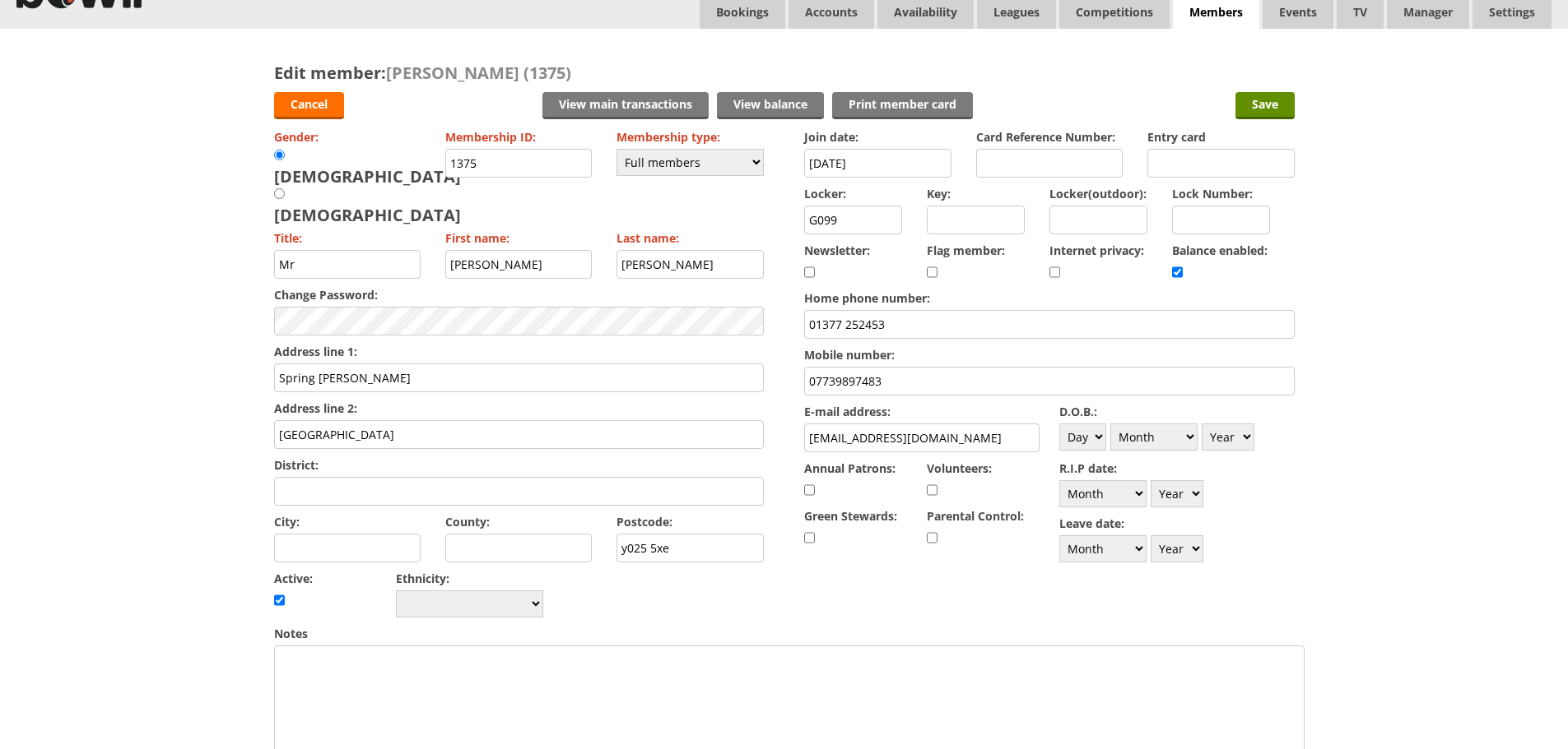
scroll to position [82, 0]
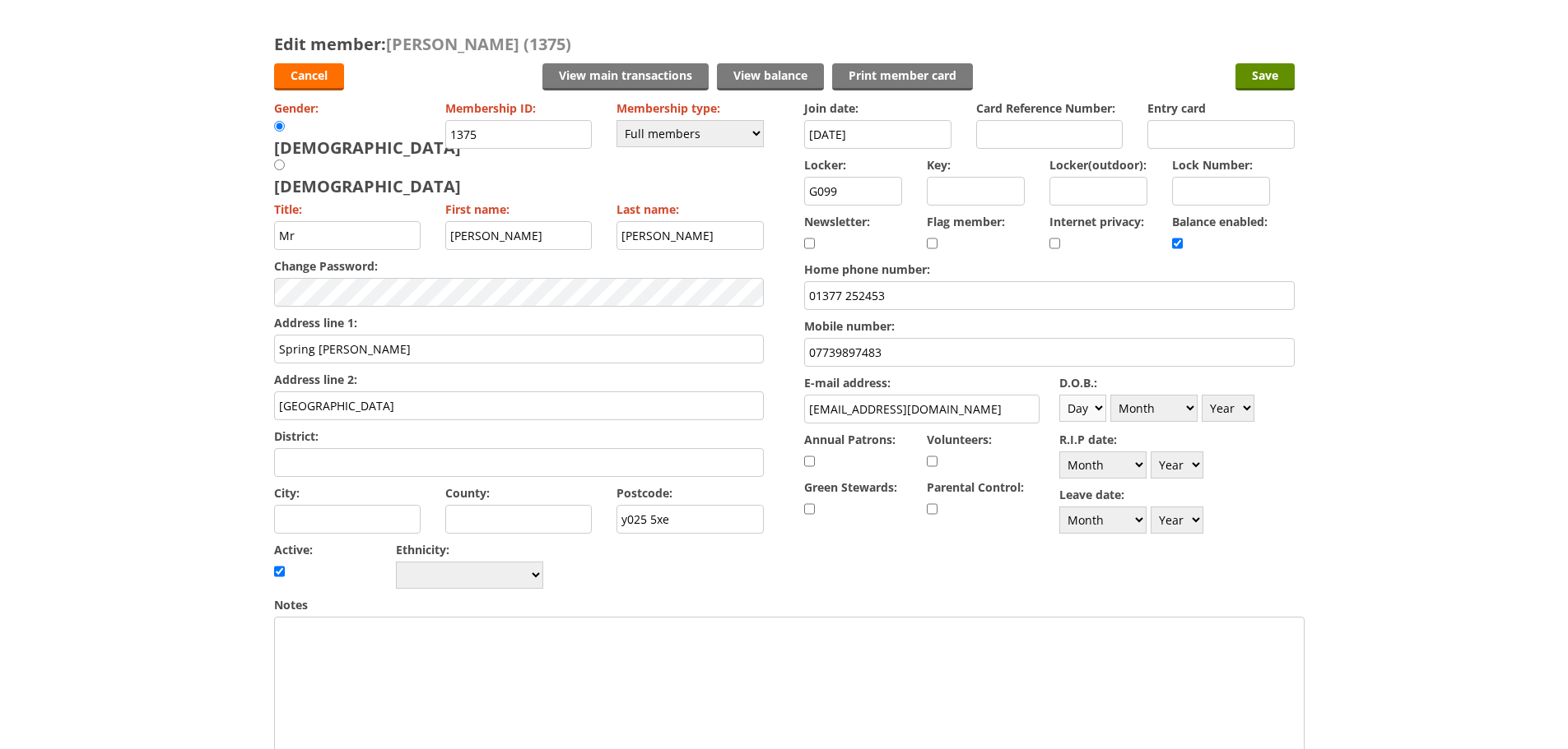
click at [1092, 401] on select "Day 1 2 3 4 5 6 7 8 9 10 11 12 13 14 15 16 17 18 19 20 21 22 23 24 25 26 27 28 …" at bounding box center [1083, 408] width 47 height 27
click at [1059, 395] on select "Day 1 2 3 4 5 6 7 8 9 10 11 12 13 14 15 16 17 18 19 20 21 22 23 24 25 26 27 28 …" at bounding box center [1083, 408] width 47 height 27
drag, startPoint x: 1098, startPoint y: 417, endPoint x: 1095, endPoint y: 397, distance: 20.2
click at [1096, 409] on select "Day 1 2 3 4 5 6 7 8 9 10 11 12 13 14 15 16 17 18 19 20 21 22 23 24 25 26 27 28 …" at bounding box center [1083, 408] width 47 height 27
select select "6"
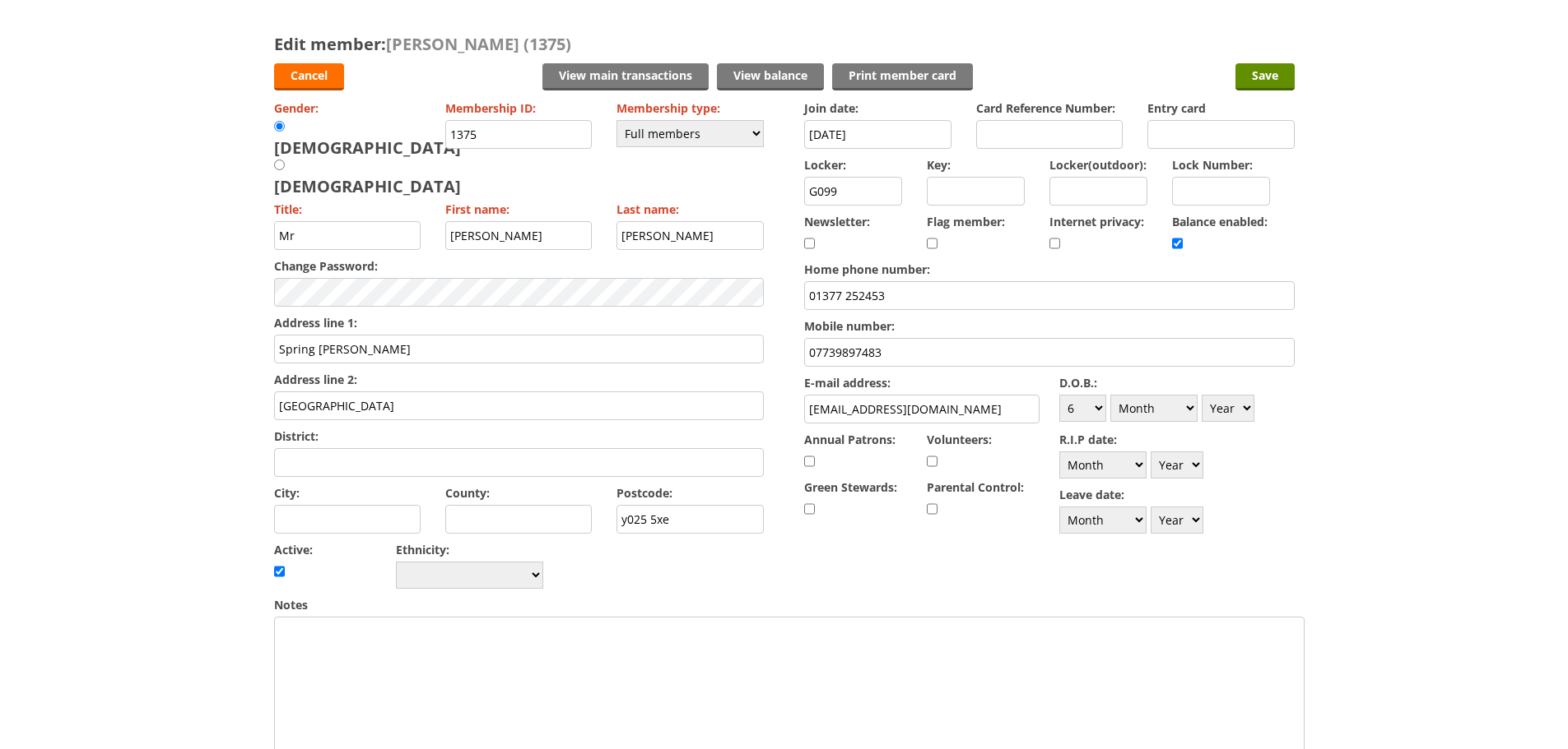
click at [1059, 395] on select "Day 1 2 3 4 5 6 7 8 9 10 11 12 13 14 15 16 17 18 19 20 21 22 23 24 25 26 27 28 …" at bounding box center [1083, 408] width 47 height 27
click at [1173, 414] on select "Month January February March April May June July August September October Novem…" at bounding box center [1154, 408] width 88 height 27
select select "9"
click at [1110, 395] on select "Month January February March April May June July August September October Novem…" at bounding box center [1154, 408] width 88 height 27
click at [1217, 398] on select "Year 1900 1901 1902 1903 1904 1905 1906 1907 1908 1909 1910 1911 1912 1913 1914…" at bounding box center [1227, 408] width 53 height 27
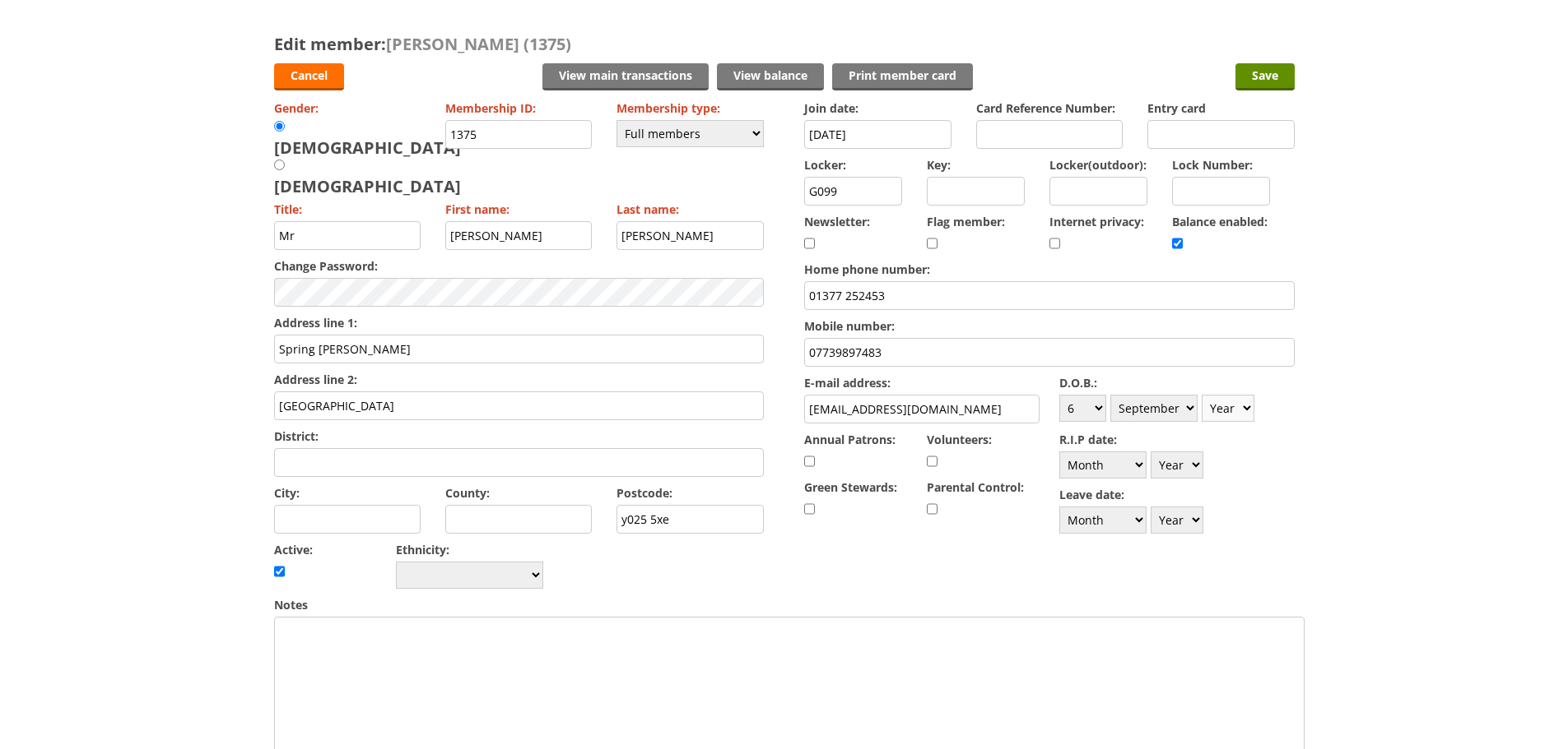
select select "1946"
click at [1202, 395] on select "Year 1900 1901 1902 1903 1904 1905 1906 1907 1908 1909 1910 1911 1912 1913 1914…" at bounding box center [1227, 408] width 53 height 27
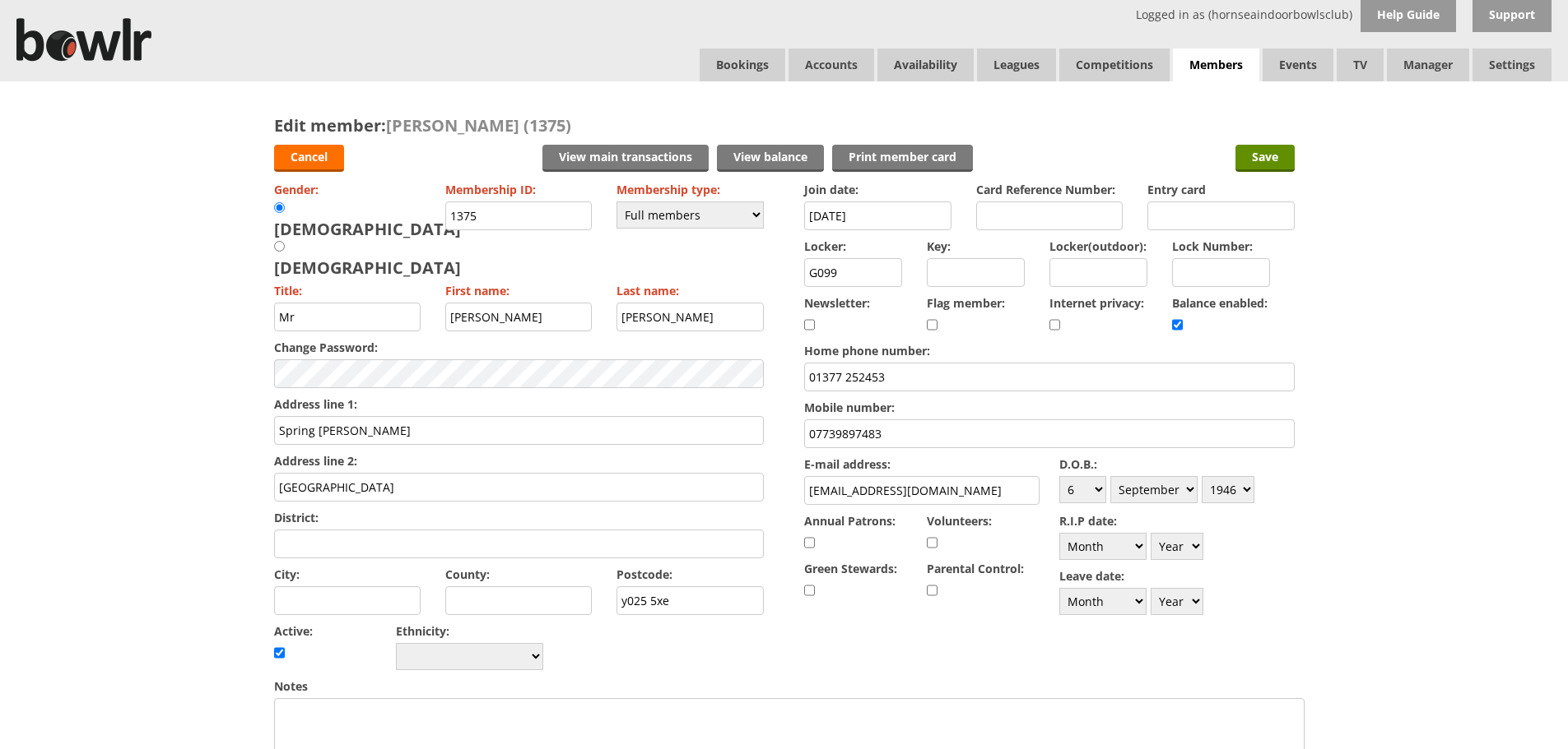
scroll to position [0, 0]
click at [1272, 162] on input "Save" at bounding box center [1264, 159] width 59 height 27
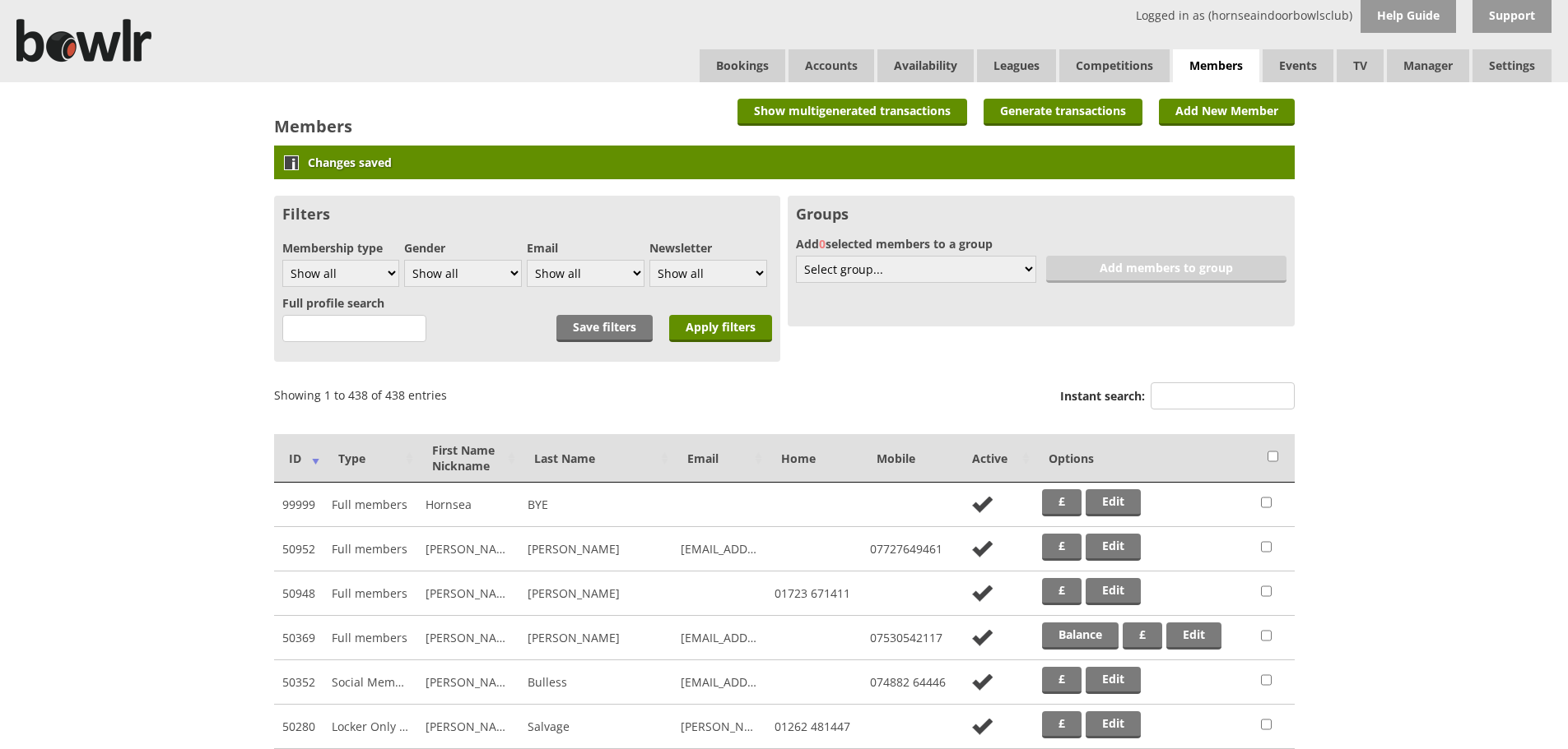
drag, startPoint x: 1261, startPoint y: 386, endPoint x: 1287, endPoint y: 375, distance: 28.2
click at [1263, 385] on input "Instant search:" at bounding box center [1223, 396] width 144 height 27
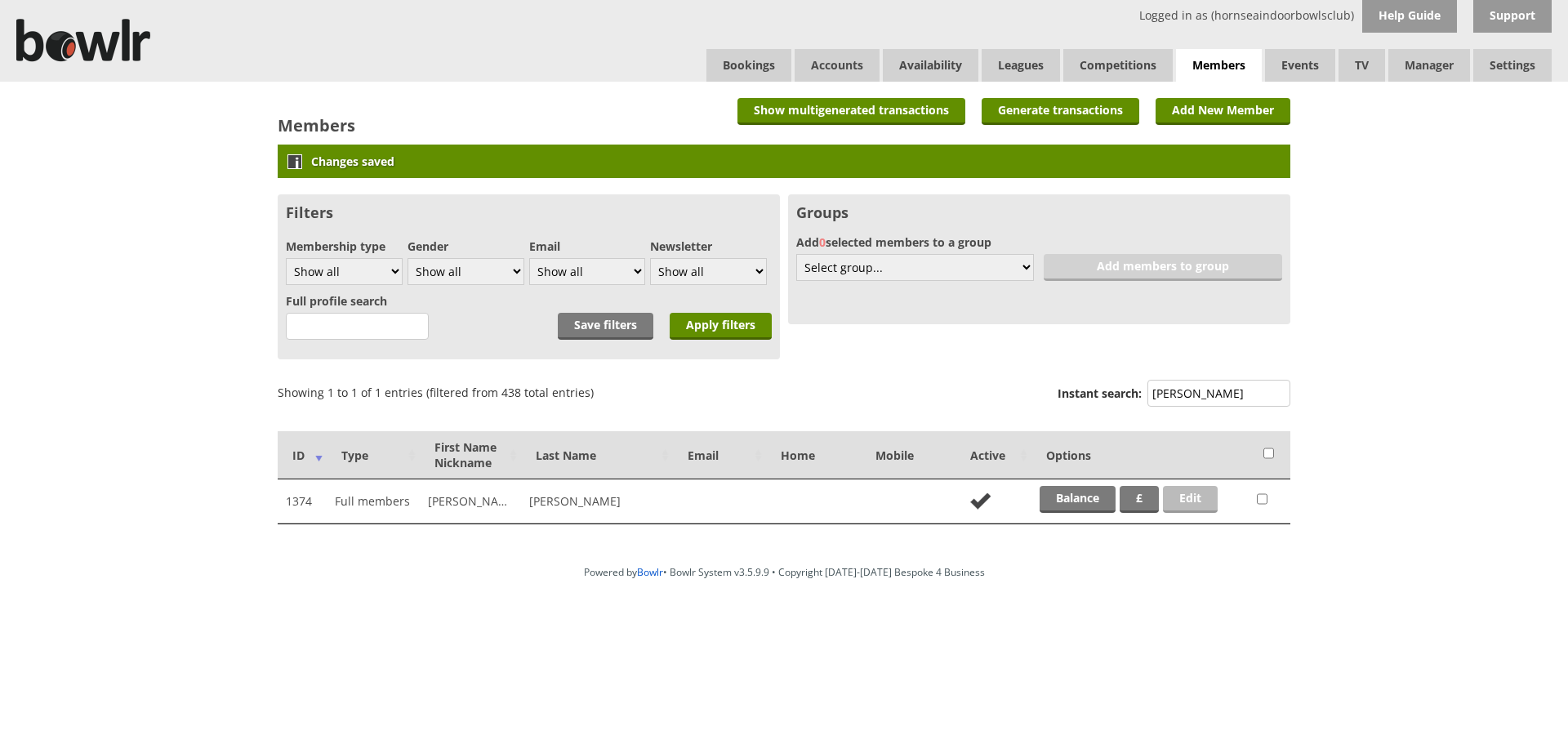
type input "dale"
click at [1195, 503] on link "Edit" at bounding box center [1191, 499] width 55 height 27
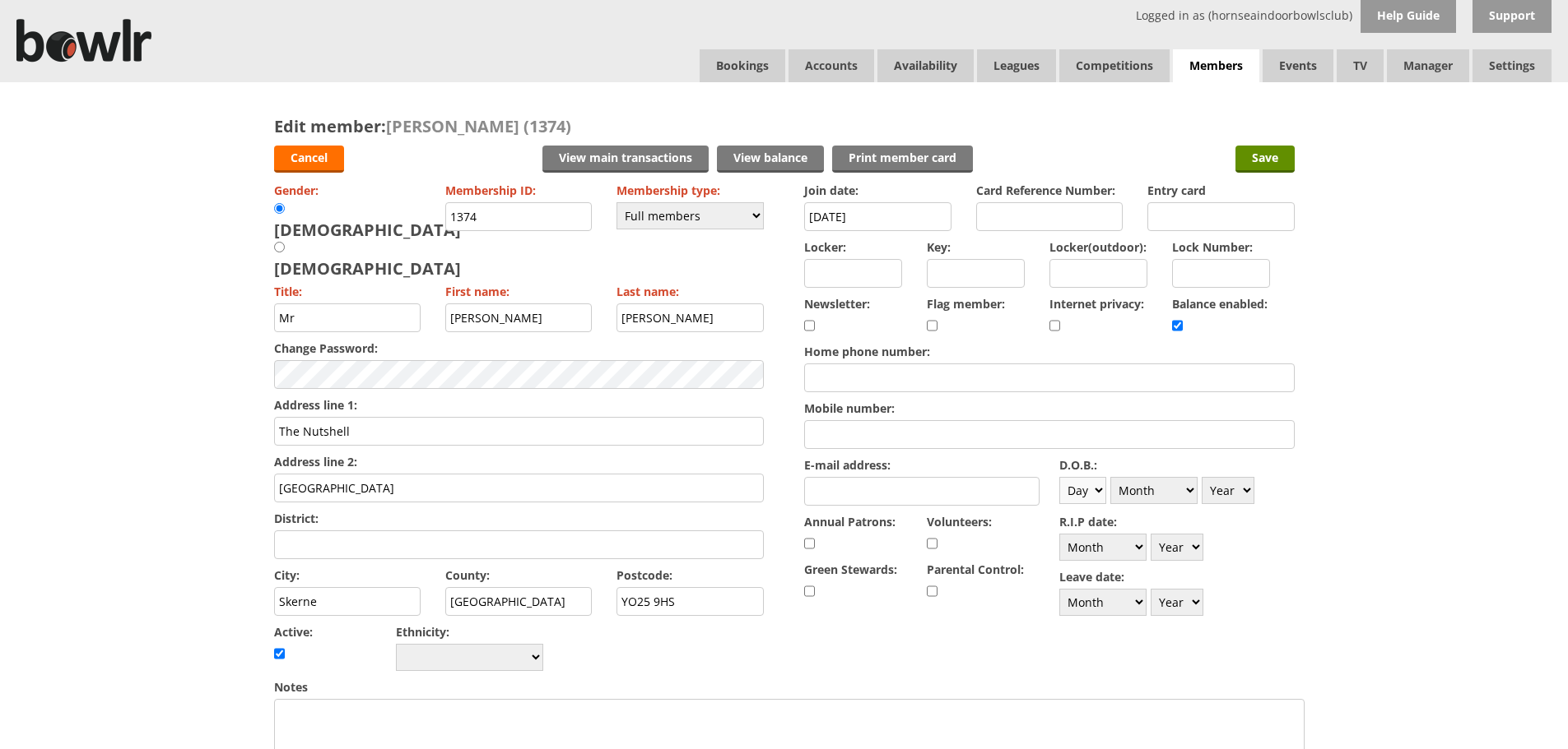
click at [1100, 490] on select "Day 1 2 3 4 5 6 7 8 9 10 11 12 13 14 15 16 17 18 19 20 21 22 23 24 25 26 27 28 …" at bounding box center [1083, 490] width 47 height 27
select select "9"
click at [1059, 477] on select "Day 1 2 3 4 5 6 7 8 9 10 11 12 13 14 15 16 17 18 19 20 21 22 23 24 25 26 27 28 …" at bounding box center [1083, 490] width 47 height 27
click at [1166, 505] on div "D.O.B.: Day 1 2 3 4 5 6 7 8 9 10 11 12 13 14 15 16 17 18 19 20 21 22 23 24 25 2…" at bounding box center [1177, 481] width 235 height 55
click at [1161, 496] on select "Month January February March April May June July August September October Novem…" at bounding box center [1154, 490] width 88 height 27
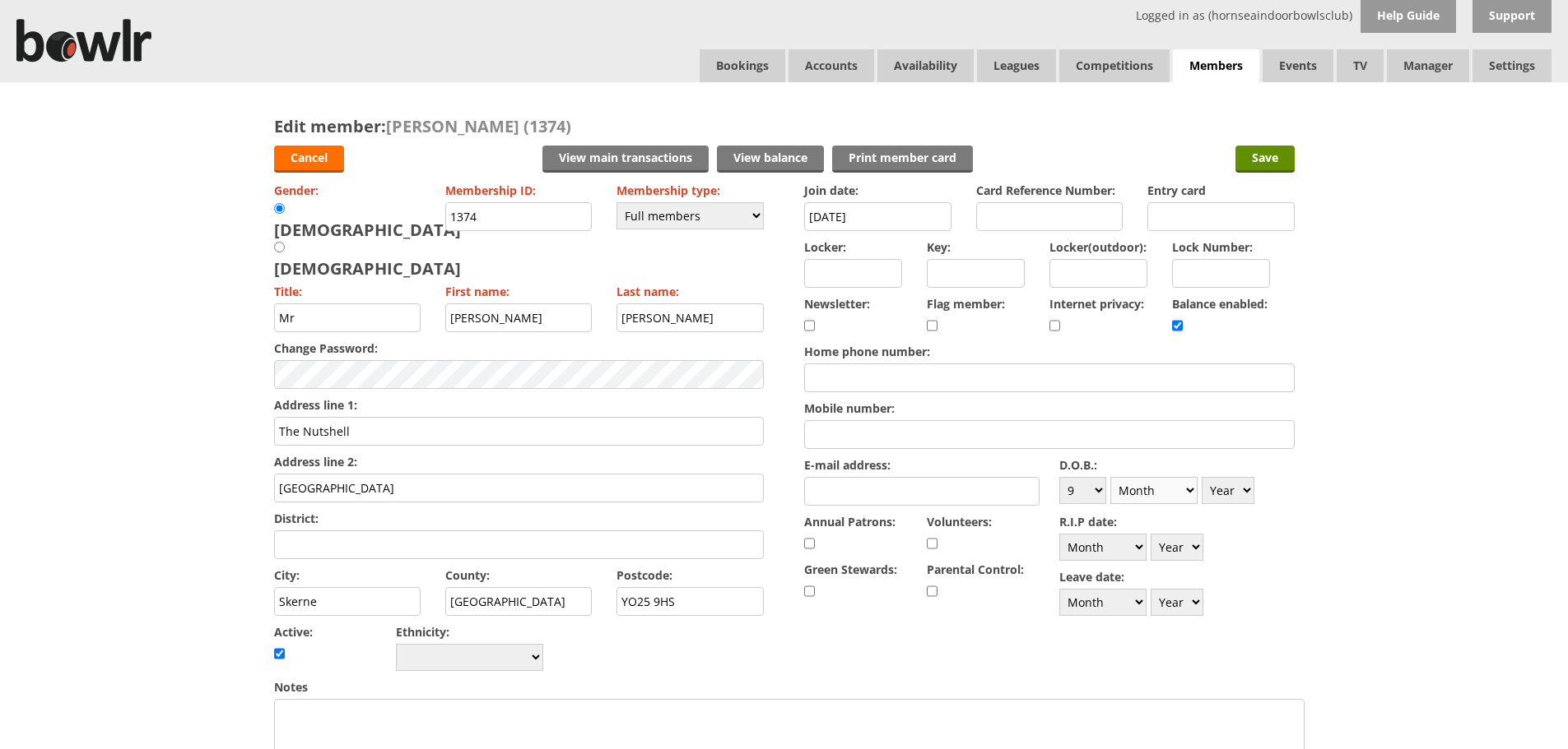
select select "5"
click at [1110, 477] on select "Month January February March April May June July August September October Novem…" at bounding box center [1154, 490] width 88 height 27
click at [1226, 498] on select "Year 1900 1901 1902 1903 1904 1905 1906 1907 1908 1909 1910 1911 1912 1913 1914…" at bounding box center [1227, 490] width 53 height 27
select select "1954"
click at [1202, 477] on select "Year 1900 1901 1902 1903 1904 1905 1906 1907 1908 1909 1910 1911 1912 1913 1914…" at bounding box center [1227, 490] width 53 height 27
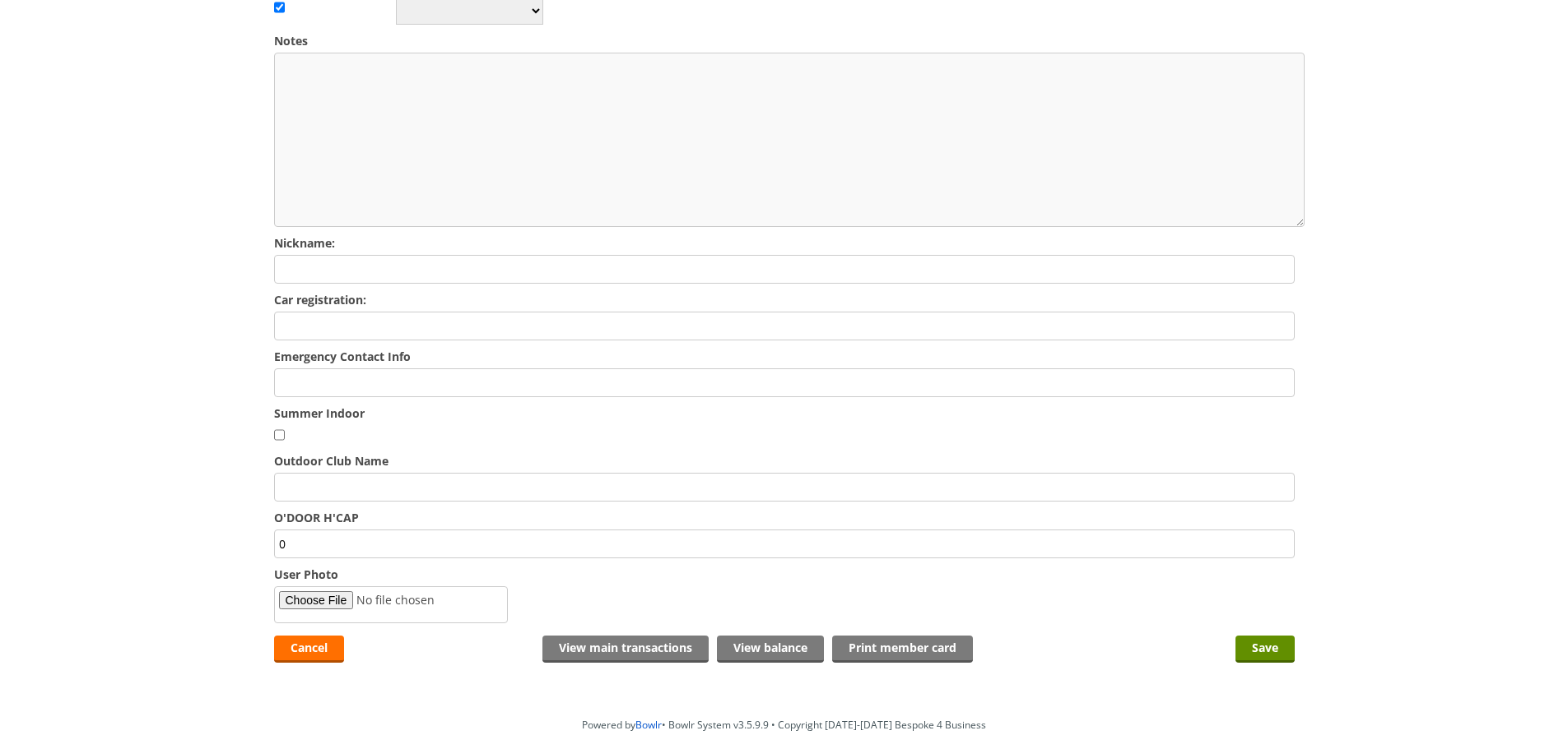
scroll to position [658, 0]
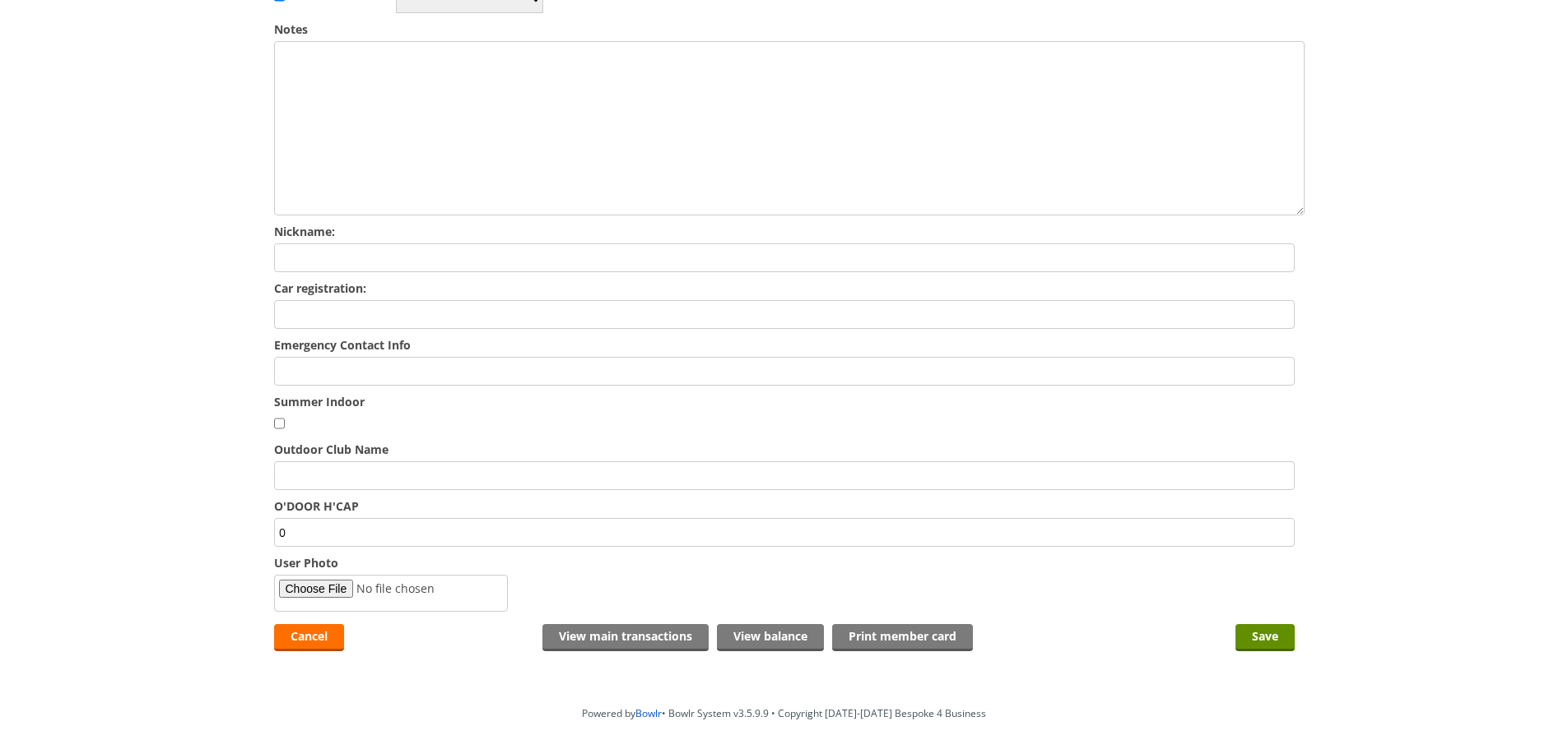
click at [521, 357] on input "Emergency Contact Info" at bounding box center [784, 371] width 1021 height 29
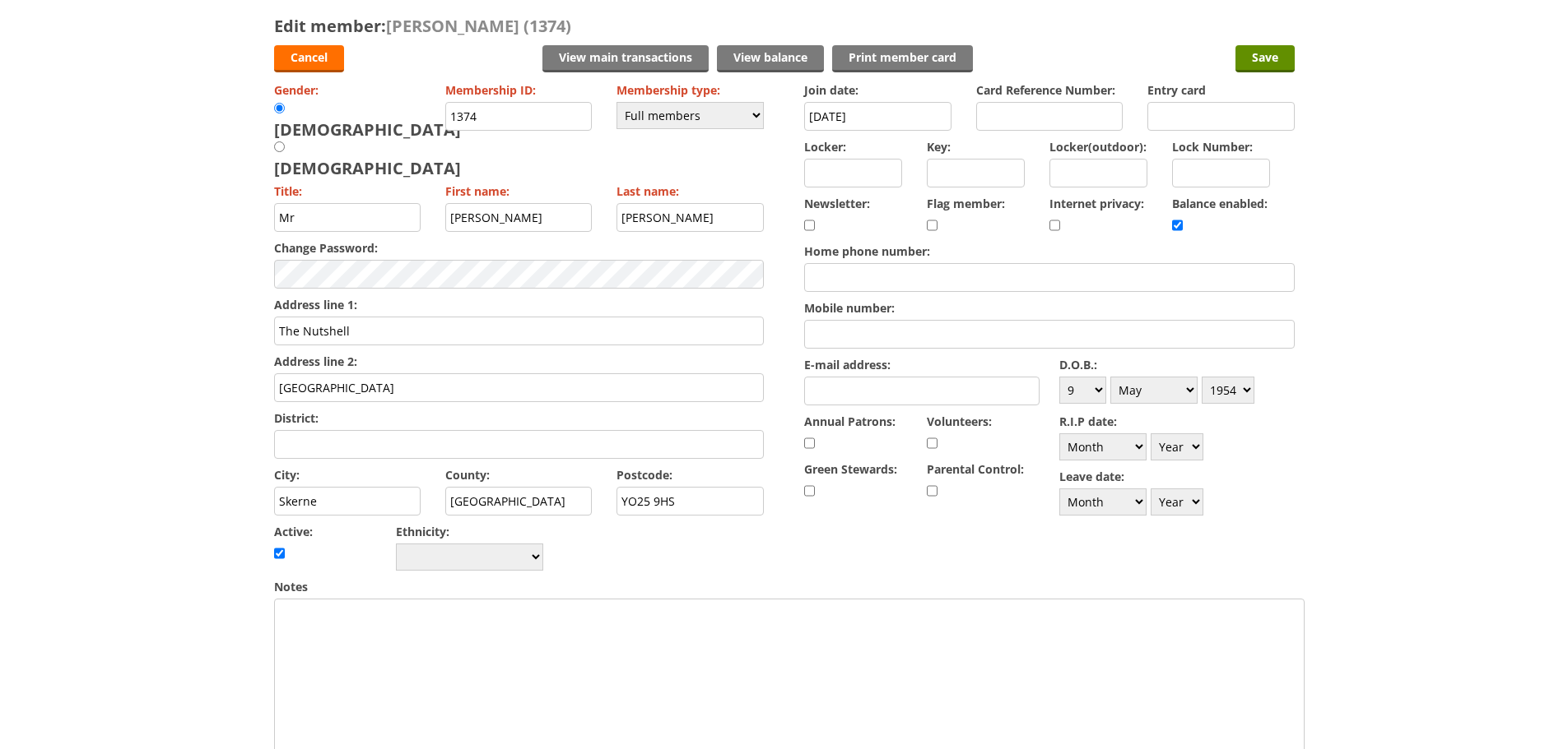
scroll to position [82, 0]
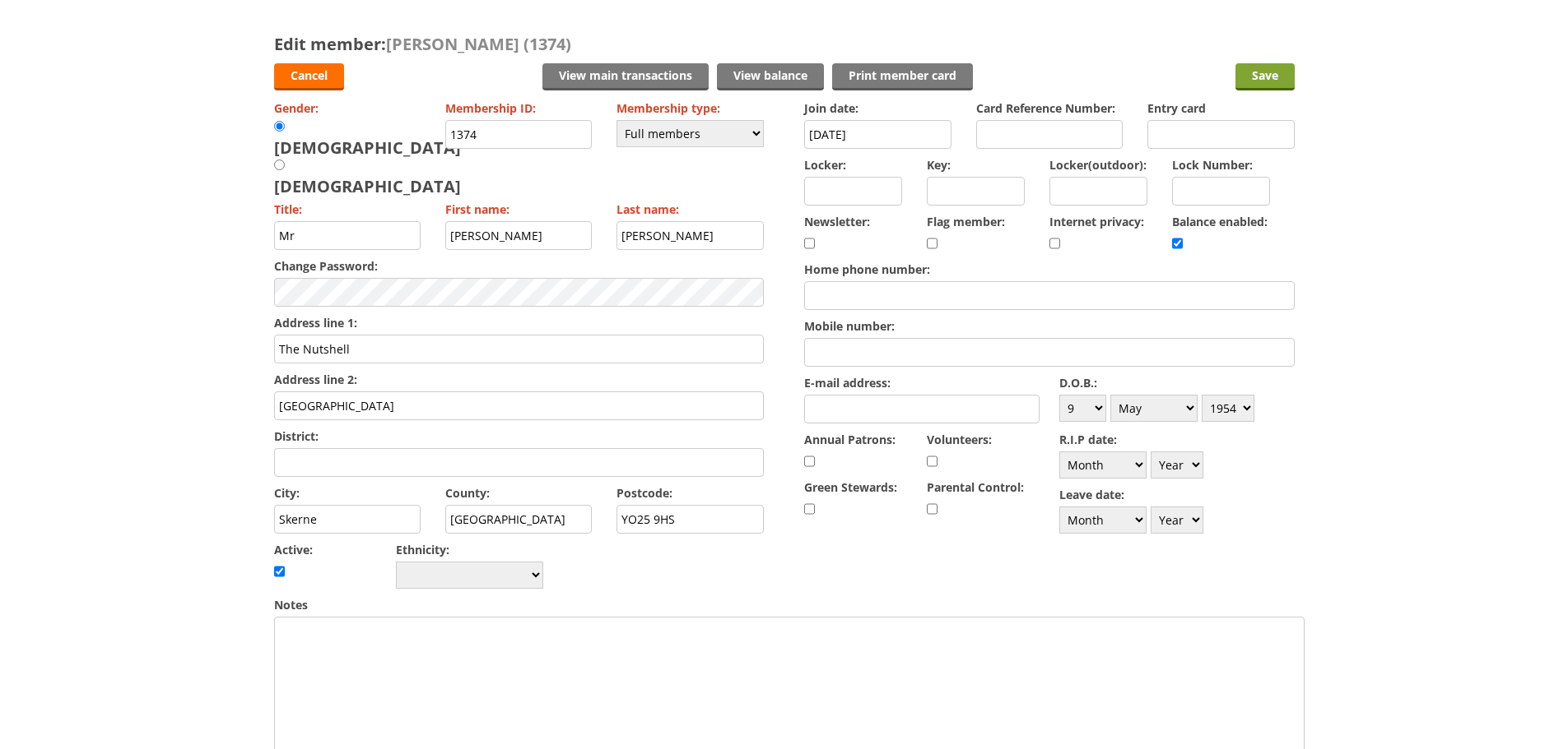
type input "Jill- 0752730186 or 01377272400"
click at [1275, 82] on input "Save" at bounding box center [1264, 77] width 59 height 27
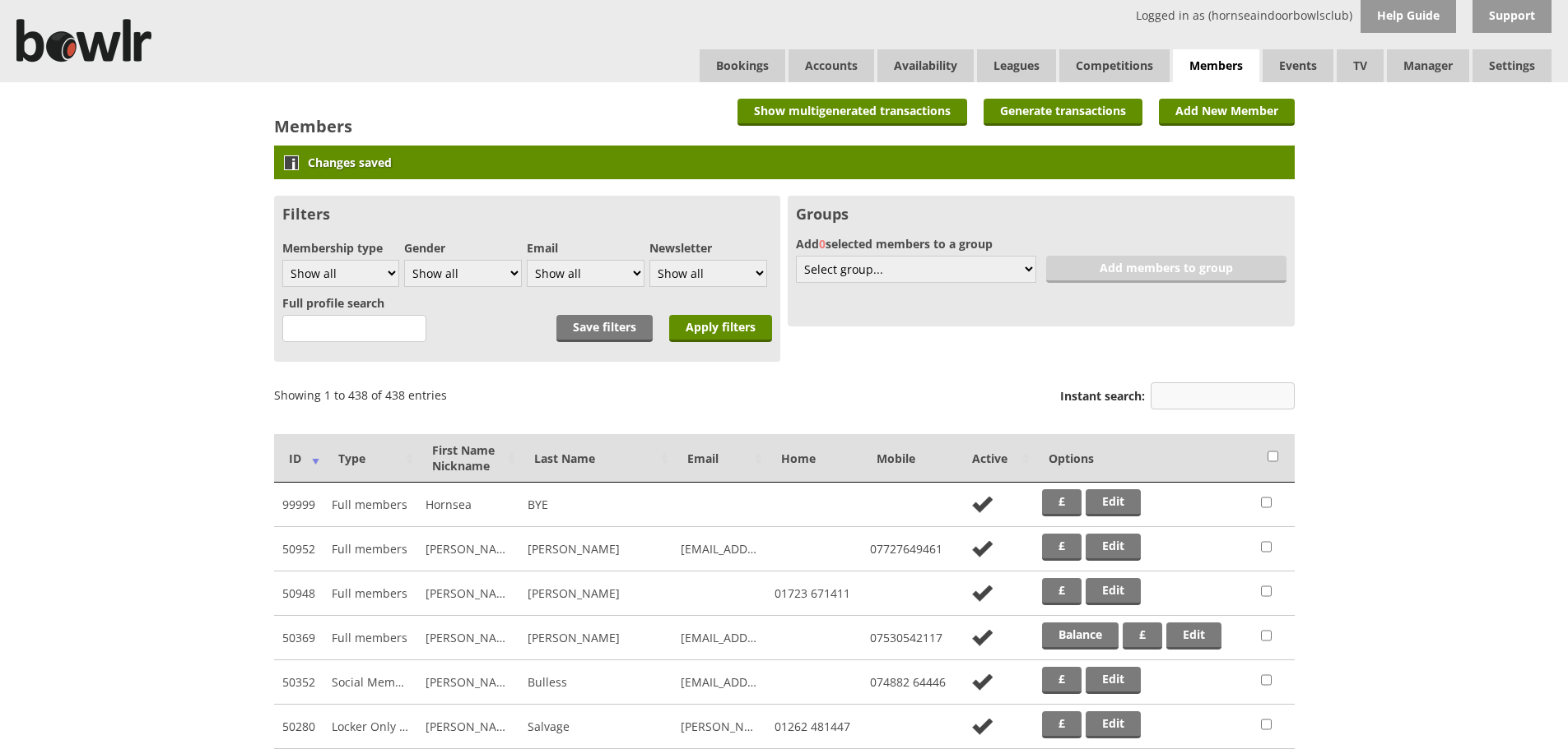
click at [1236, 389] on input "Instant search:" at bounding box center [1223, 396] width 144 height 27
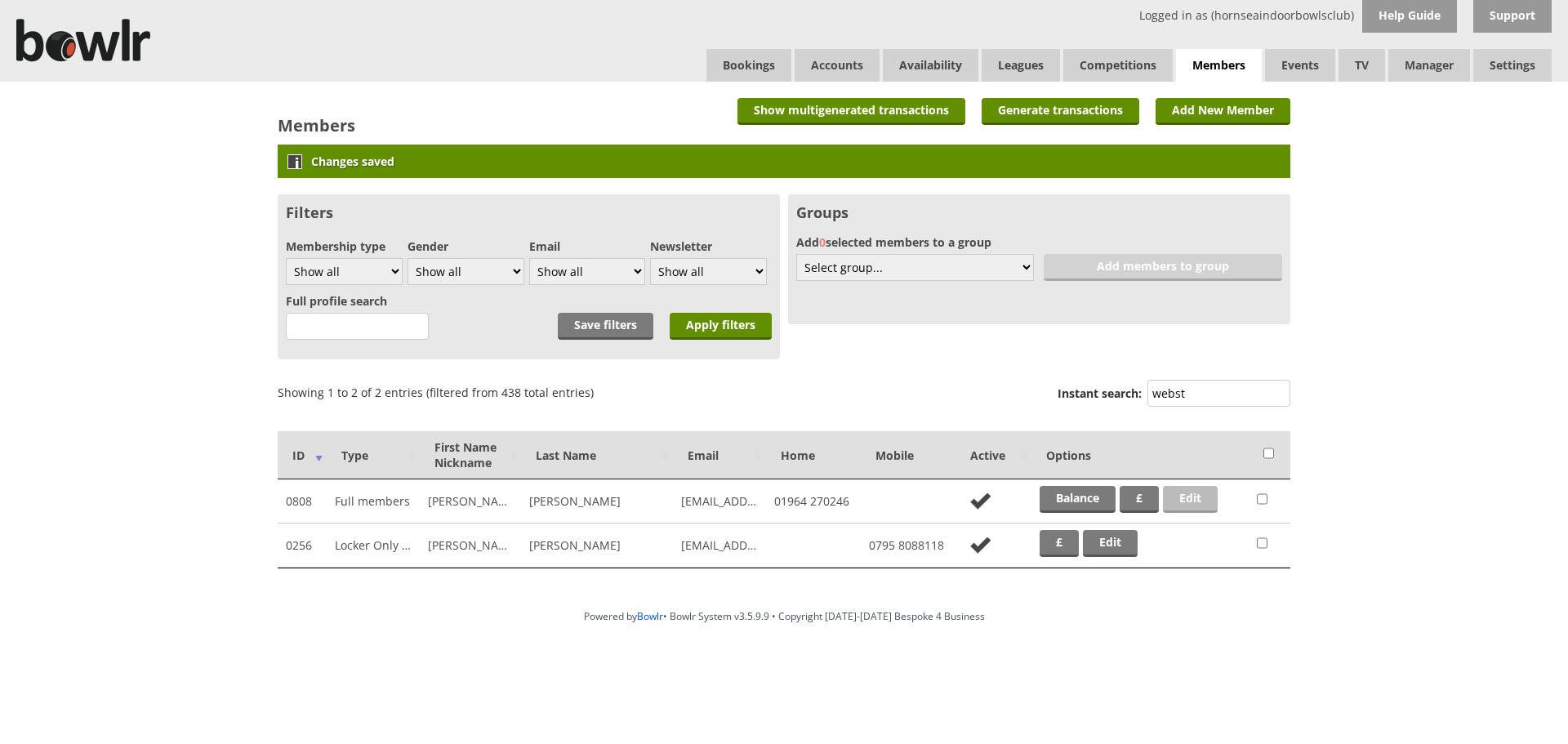
type input "webst"
click at [1202, 508] on link "Edit" at bounding box center [1191, 499] width 55 height 27
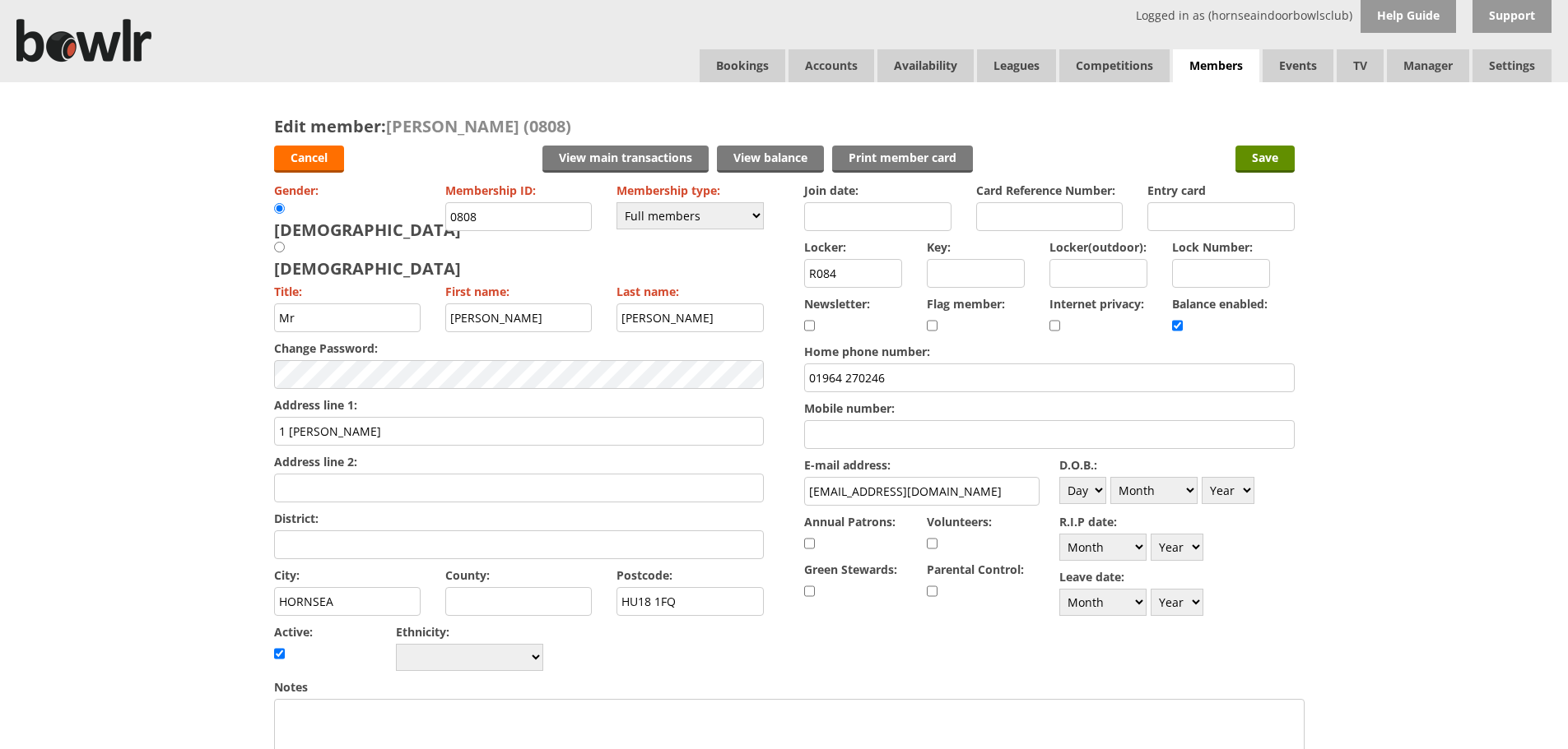
scroll to position [82, 0]
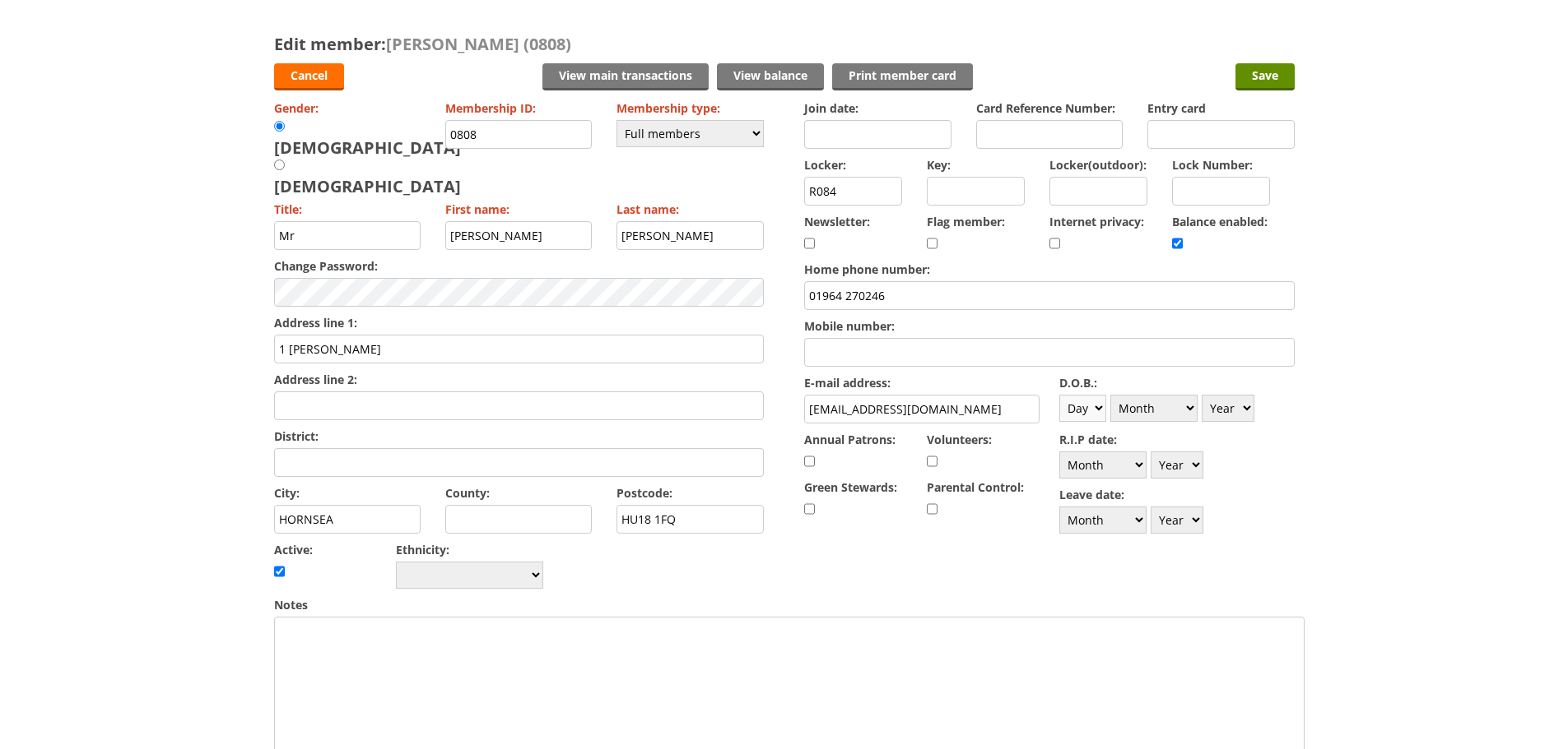
click at [1083, 401] on select "Day 1 2 3 4 5 6 7 8 9 10 11 12 13 14 15 16 17 18 19 20 21 22 23 24 25 26 27 28 …" at bounding box center [1083, 408] width 47 height 27
select select "6"
click at [1059, 395] on select "Day 1 2 3 4 5 6 7 8 9 10 11 12 13 14 15 16 17 18 19 20 21 22 23 24 25 26 27 28 …" at bounding box center [1083, 408] width 47 height 27
click at [1188, 404] on select "Month January February March April May June July August September October Novem…" at bounding box center [1154, 408] width 88 height 27
select select "5"
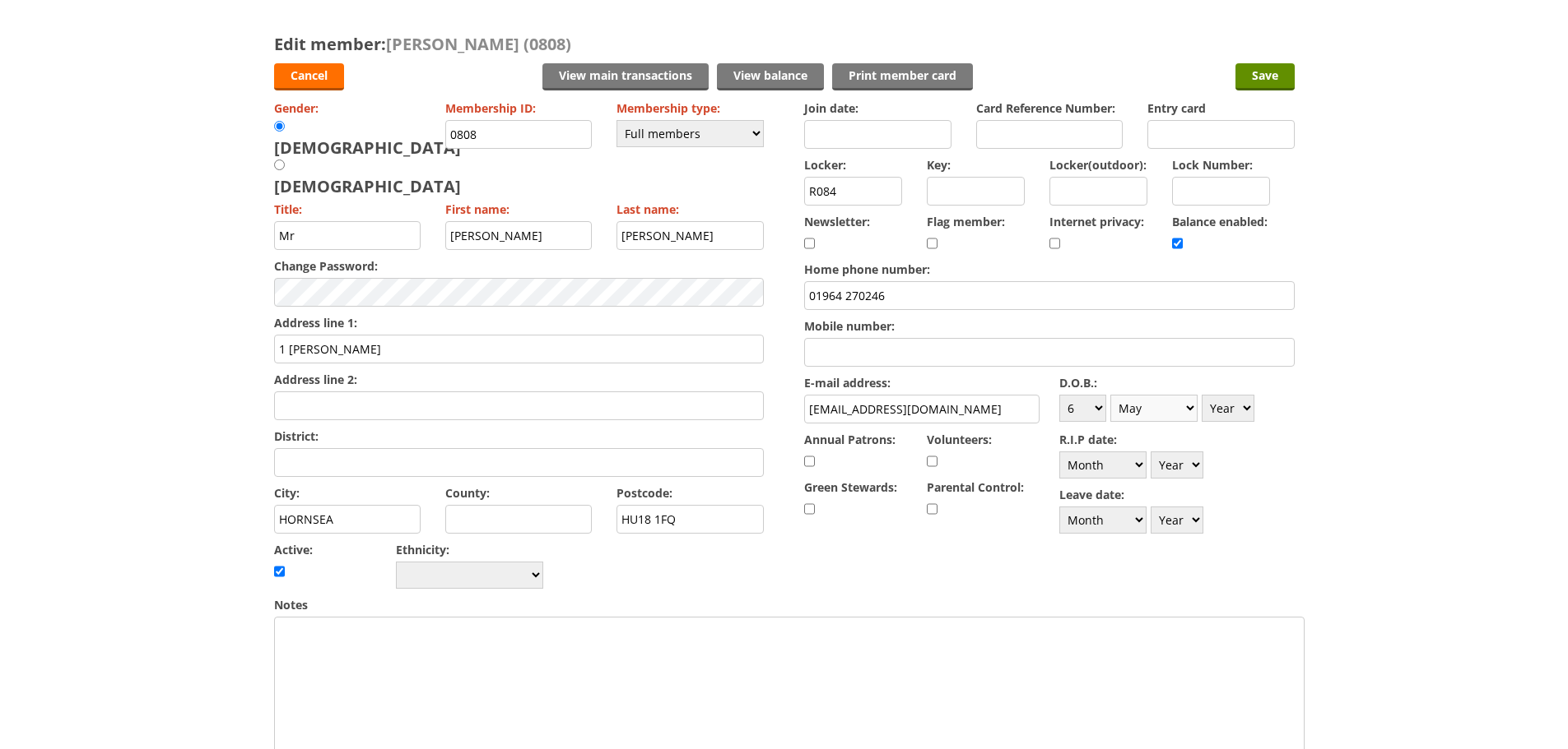
click at [1110, 395] on select "Month January February March April May June July August September October Novem…" at bounding box center [1154, 408] width 88 height 27
click at [1230, 396] on select "Year 1900 1901 1902 1903 1904 1905 1906 1907 1908 1909 1910 1911 1912 1913 1914…" at bounding box center [1227, 408] width 53 height 27
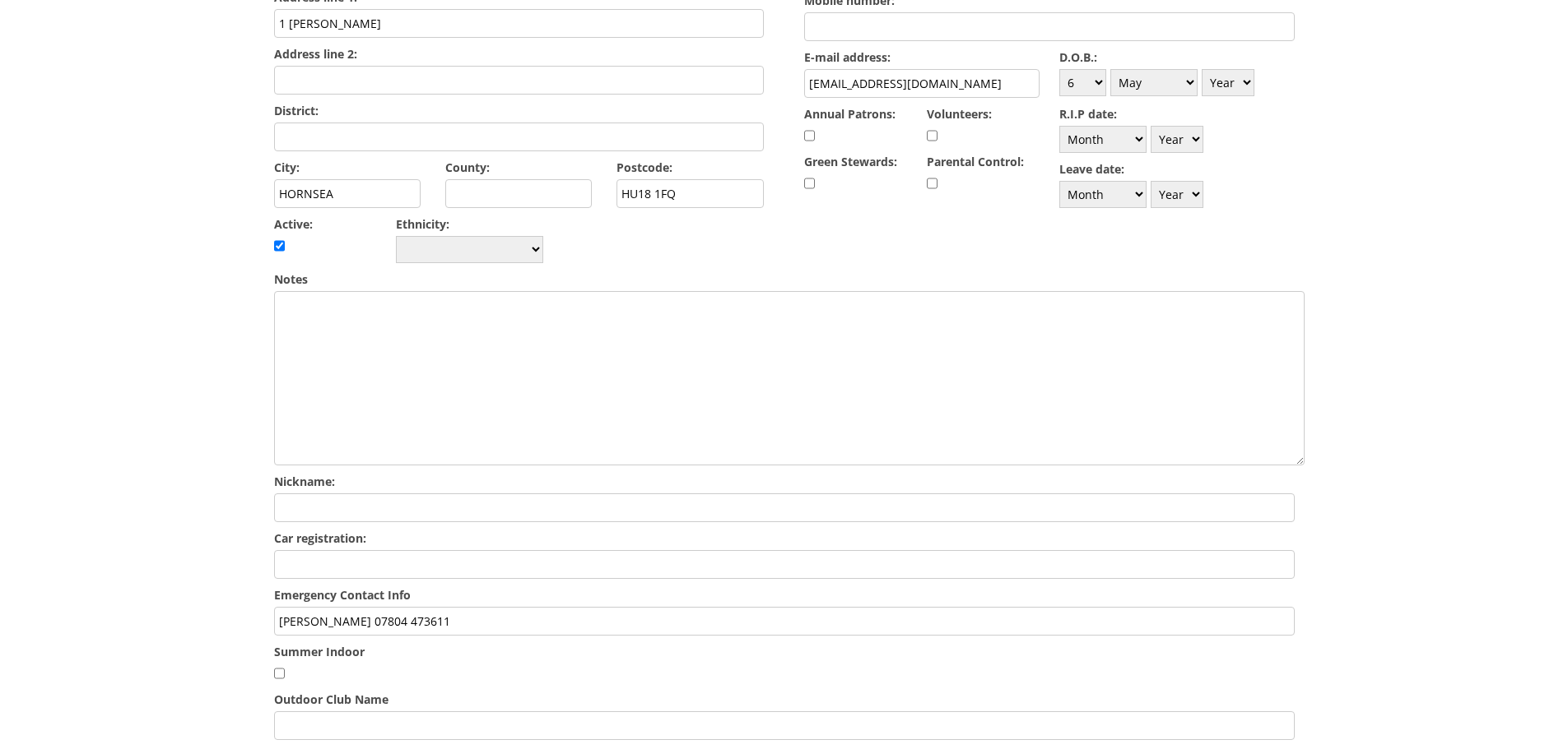
scroll to position [411, 0]
click at [1228, 72] on select "Year [DATE] 1901 1902 1903 1904 1905 1906 1907 1908 1909 1910 1911 1912 1913 19…" at bounding box center [1227, 78] width 53 height 27
select select "1969"
click at [1202, 65] on select "Year 1900 1901 1902 1903 1904 1905 1906 1907 1908 1909 1910 1911 1912 1913 1914…" at bounding box center [1227, 78] width 53 height 27
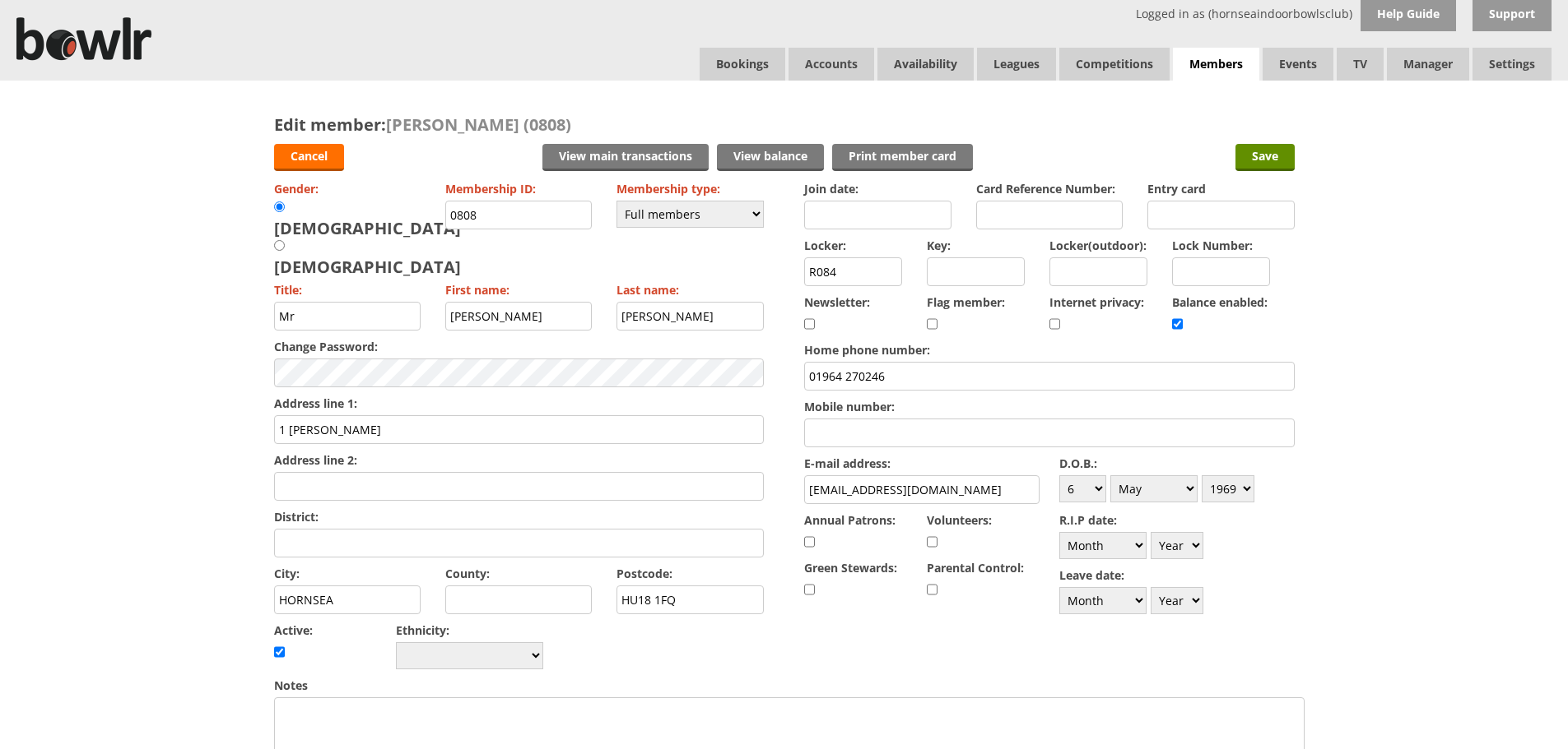
scroll to position [0, 0]
click at [1267, 170] on input "Save" at bounding box center [1264, 159] width 59 height 27
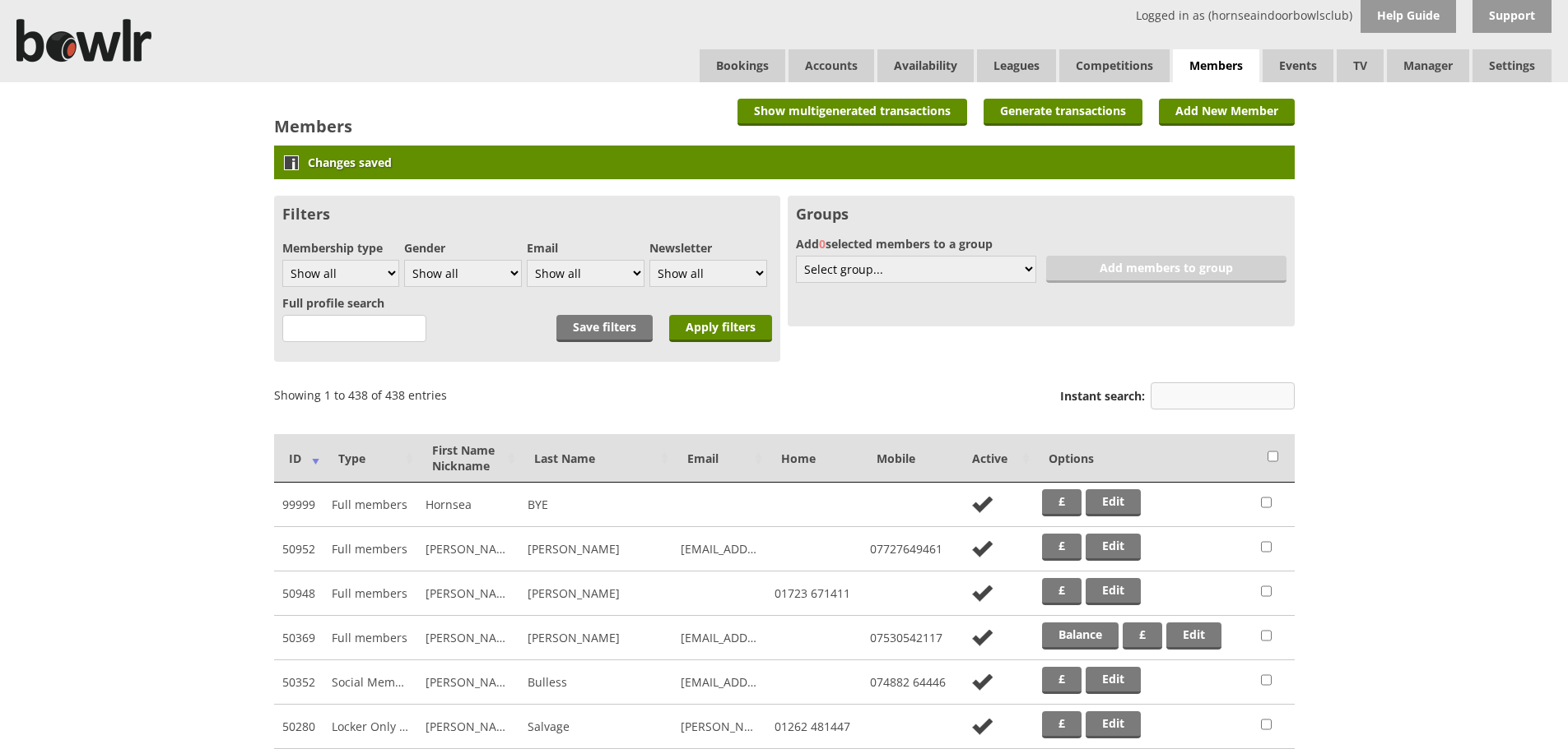
click at [1264, 406] on input "Instant search:" at bounding box center [1223, 396] width 144 height 27
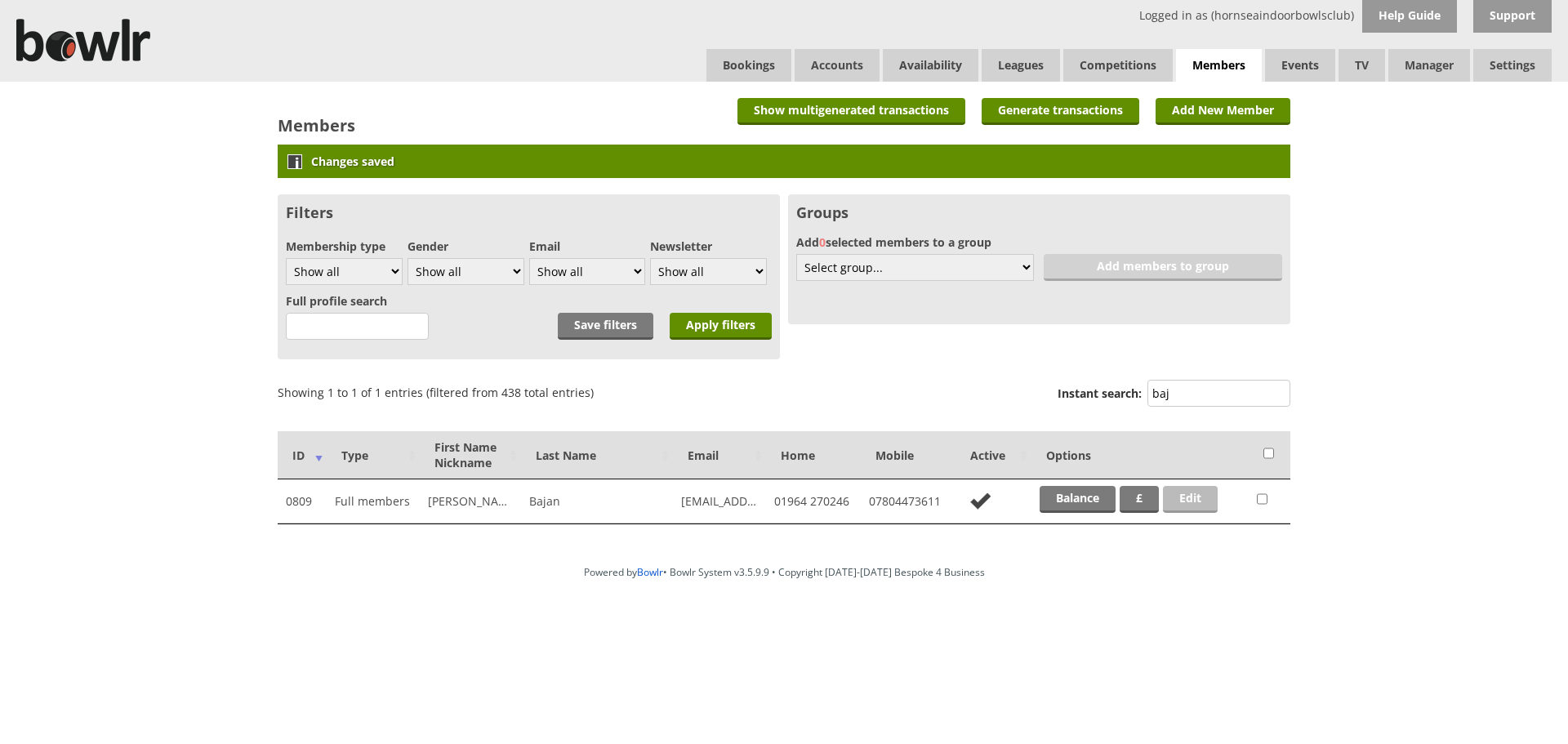
type input "baj"
click at [1210, 509] on link "Edit" at bounding box center [1191, 499] width 55 height 27
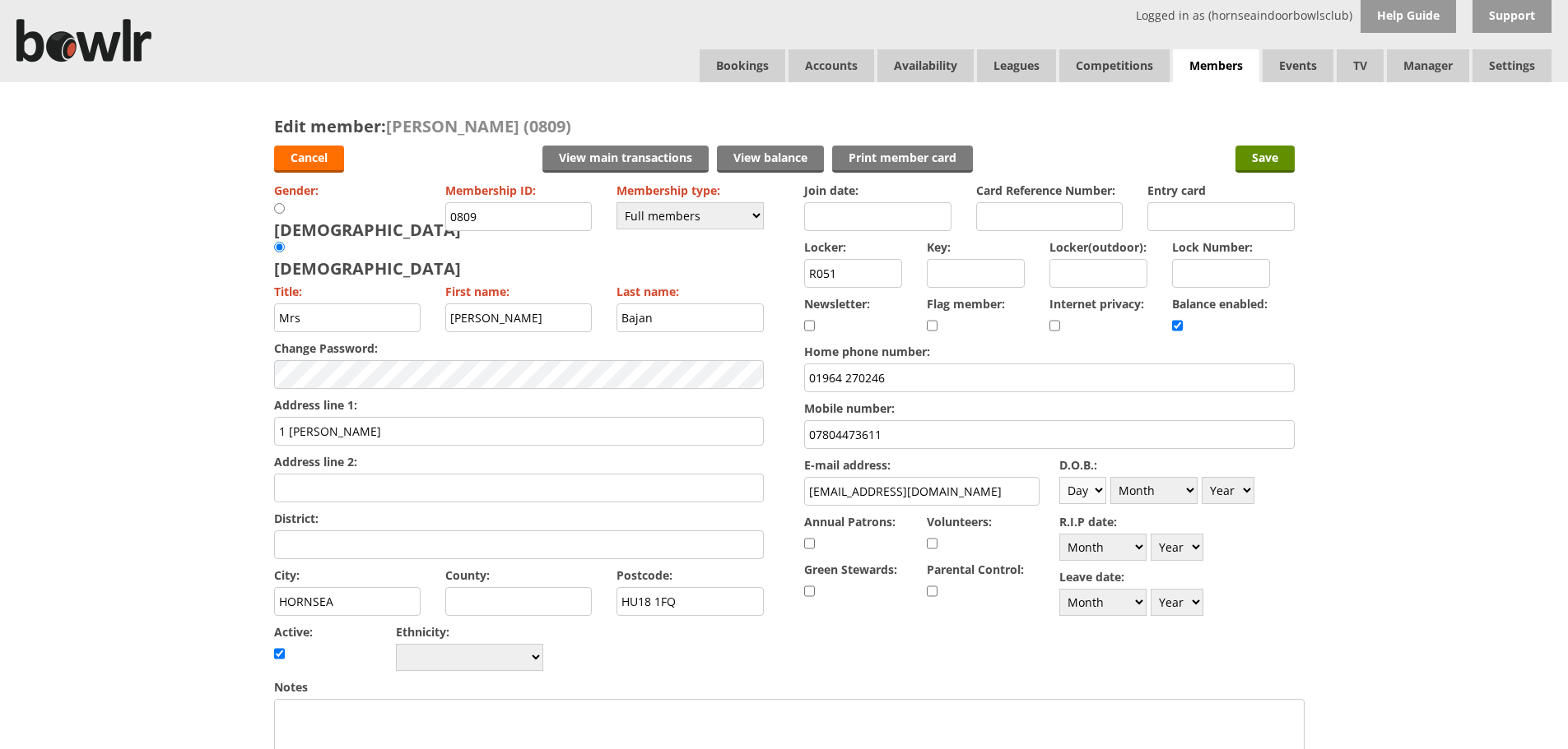
click at [1105, 495] on select "Day 1 2 3 4 5 6 7 8 9 10 11 12 13 14 15 16 17 18 19 20 21 22 23 24 25 26 27 28 …" at bounding box center [1083, 490] width 47 height 27
select select "16"
click at [1059, 477] on select "Day 1 2 3 4 5 6 7 8 9 10 11 12 13 14 15 16 17 18 19 20 21 22 23 24 25 26 27 28 …" at bounding box center [1083, 490] width 47 height 27
click at [1176, 497] on select "Month January February March April May June July August September October Novem…" at bounding box center [1154, 490] width 88 height 27
select select "3"
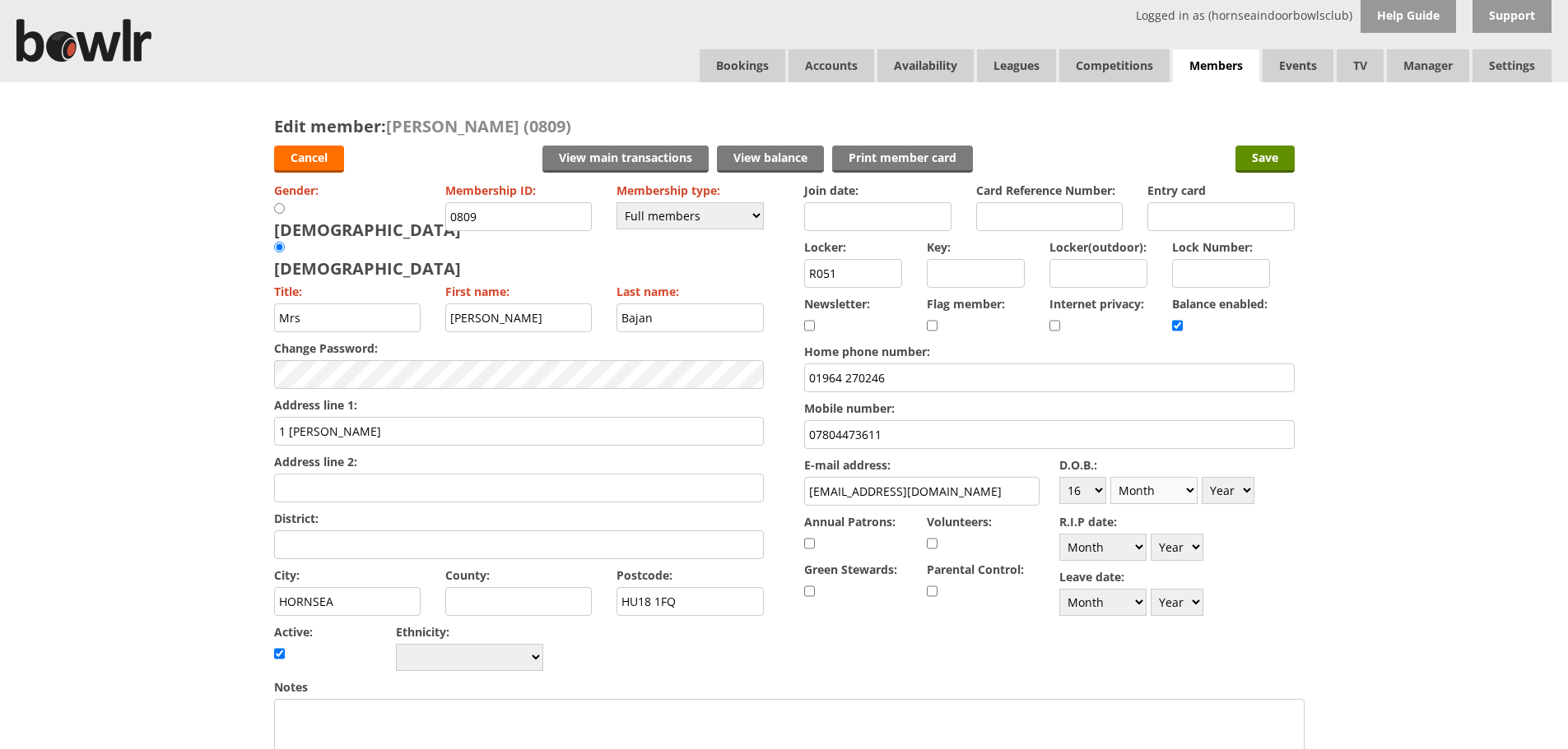
click at [1110, 477] on select "Month January February March April May June July August September October Novem…" at bounding box center [1154, 490] width 88 height 27
click at [1241, 505] on div "D.O.B.: Day 1 2 3 4 5 6 7 8 9 10 11 12 13 14 15 16 17 18 19 20 21 22 23 24 25 2…" at bounding box center [1177, 481] width 235 height 55
click at [1236, 497] on select "Year 1900 1901 1902 1903 1904 1905 1906 1907 1908 1909 1910 1911 1912 1913 1914…" at bounding box center [1227, 490] width 53 height 27
select select "1969"
click at [1202, 477] on select "Year 1900 1901 1902 1903 1904 1905 1906 1907 1908 1909 1910 1911 1912 1913 1914…" at bounding box center [1227, 490] width 53 height 27
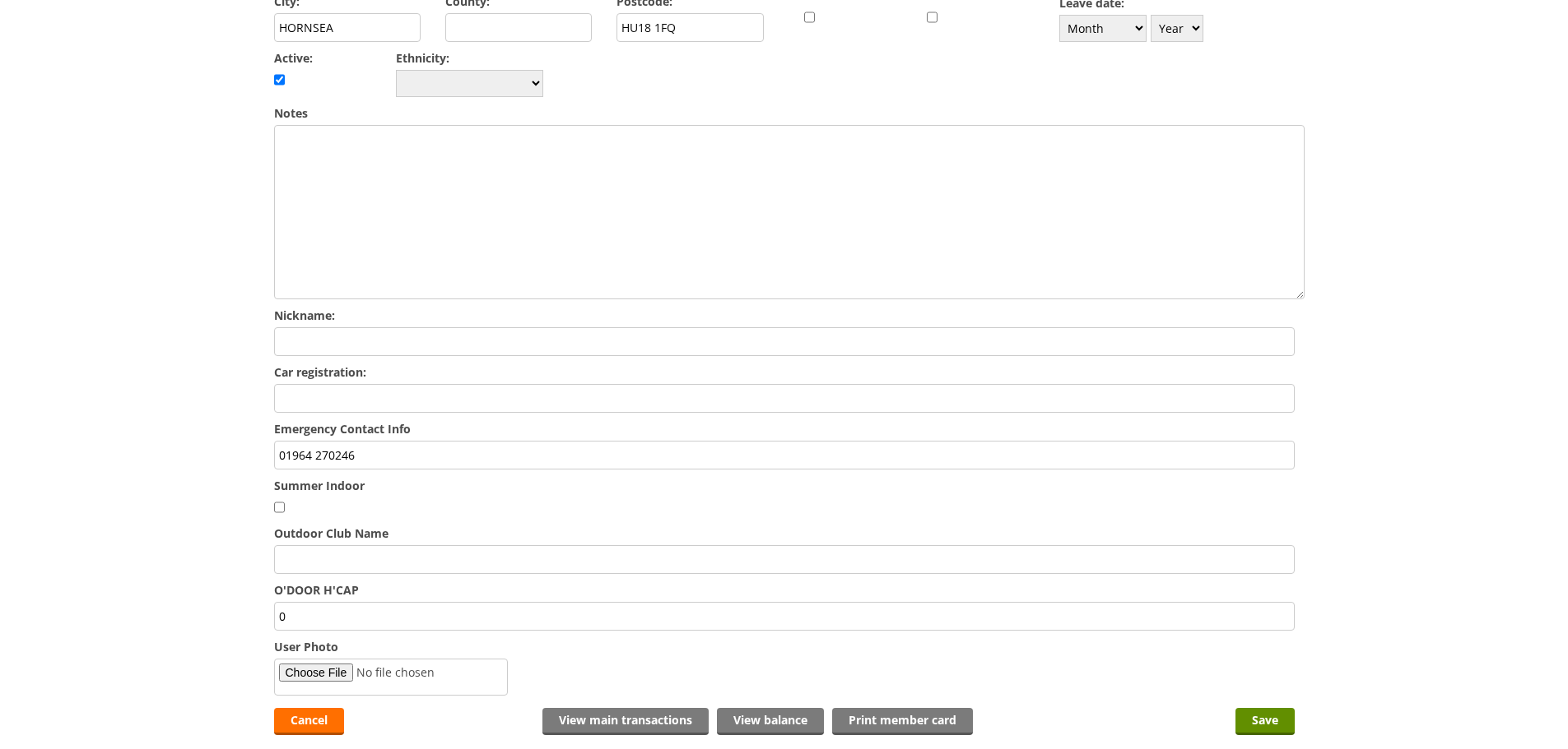
scroll to position [576, 0]
click at [1264, 707] on input "Save" at bounding box center [1264, 719] width 59 height 27
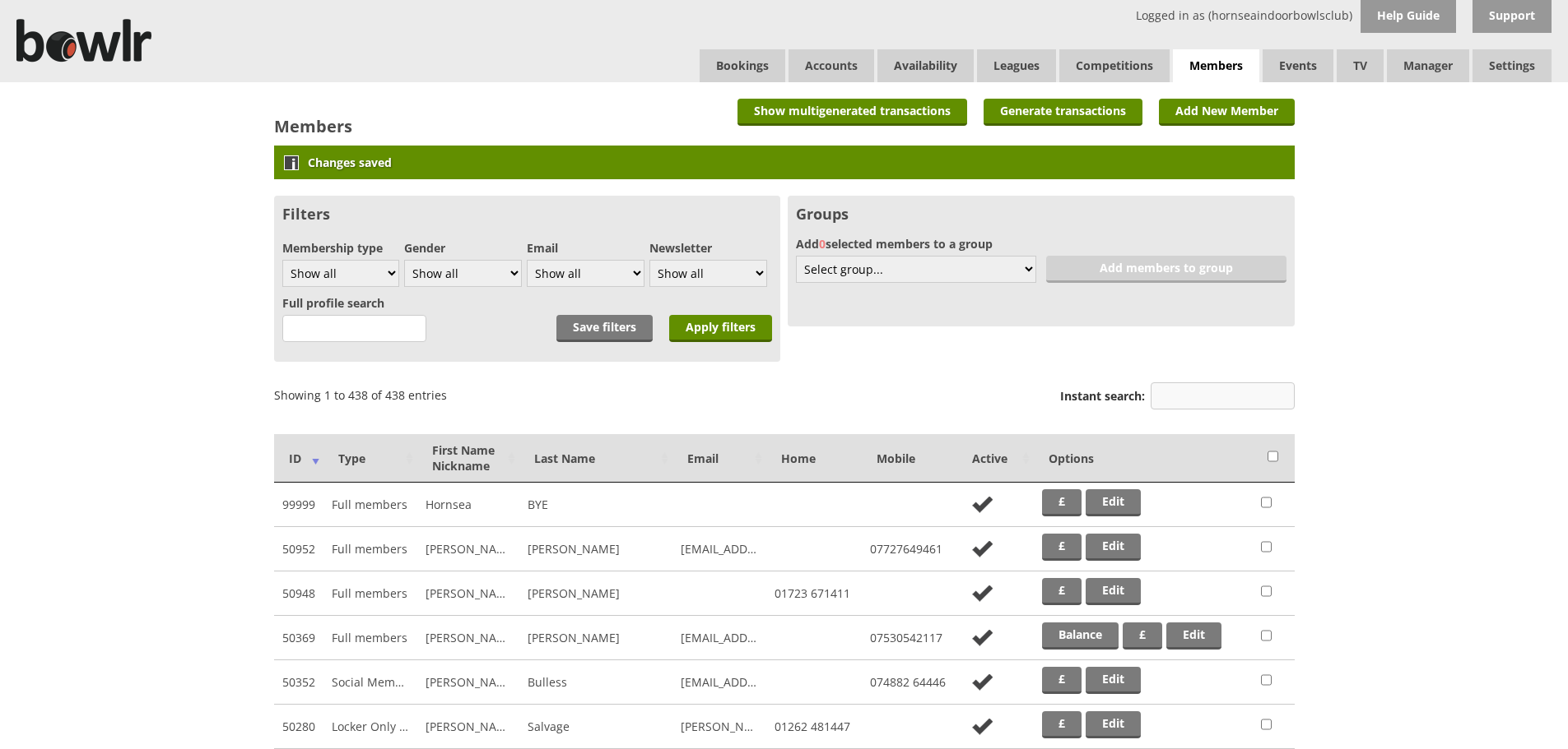
click at [1241, 408] on input "Instant search:" at bounding box center [1223, 396] width 144 height 27
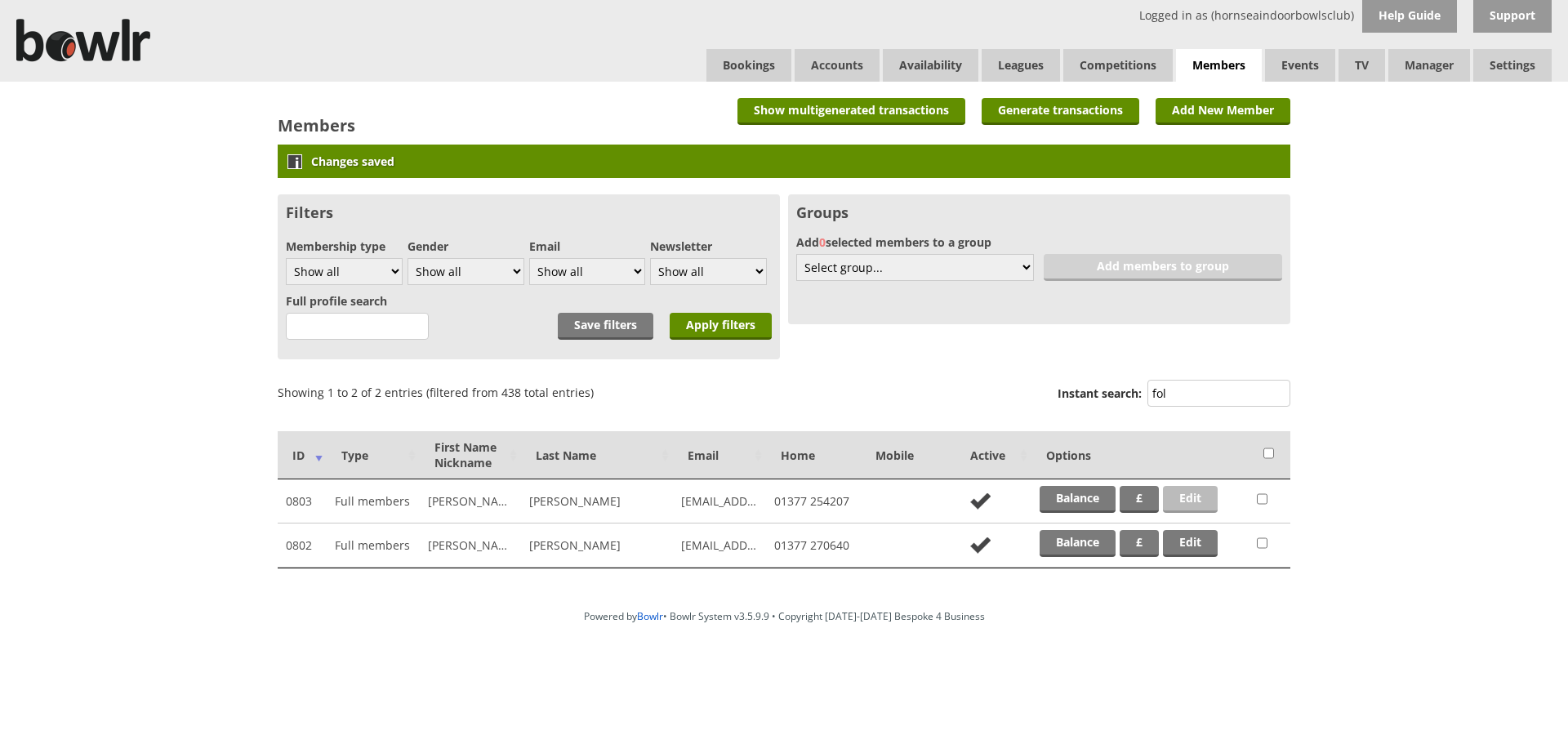
type input "fol"
click at [1207, 489] on link "Edit" at bounding box center [1191, 499] width 55 height 27
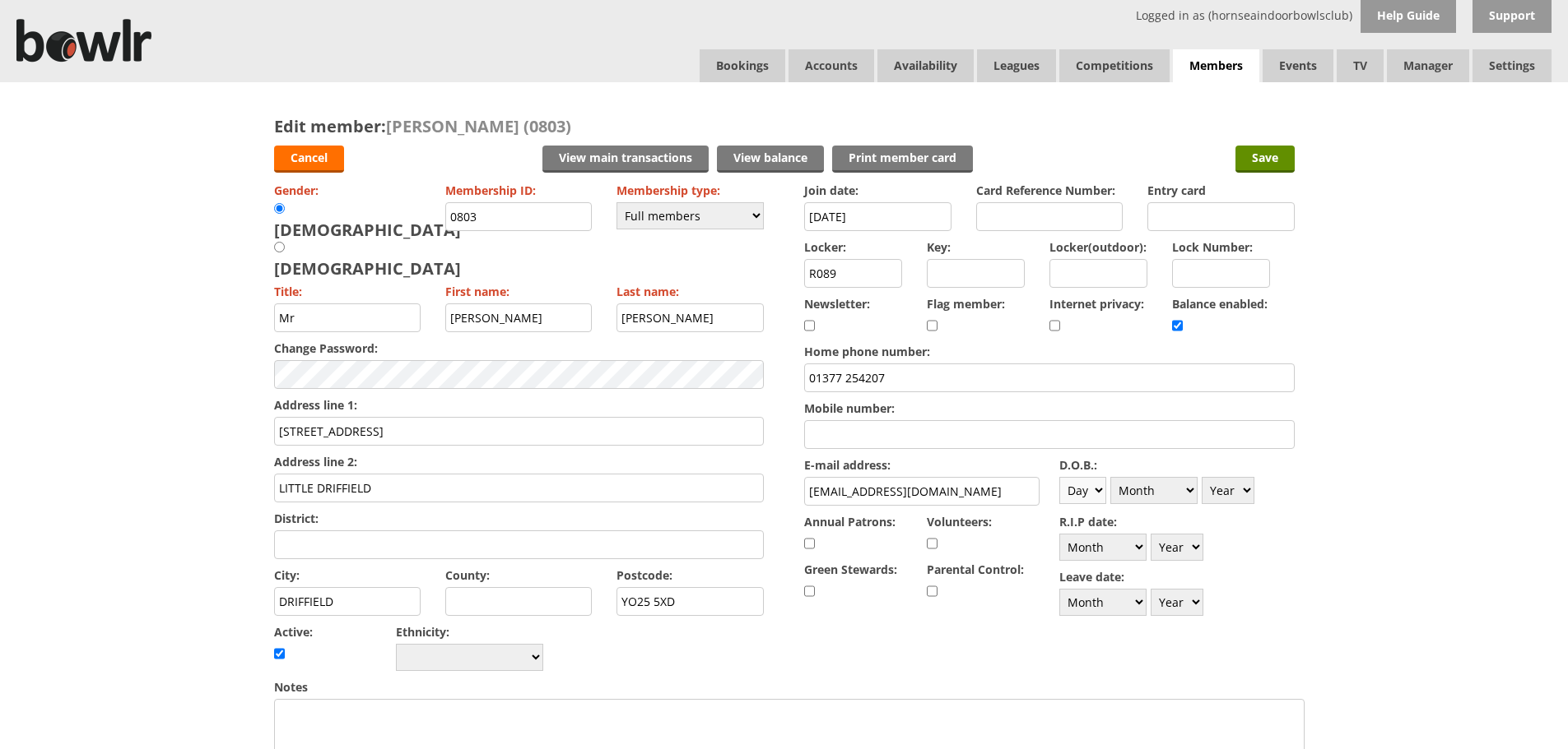
click at [1095, 494] on select "Day 1 2 3 4 5 6 7 8 9 10 11 12 13 14 15 16 17 18 19 20 21 22 23 24 25 26 27 28 …" at bounding box center [1083, 490] width 47 height 27
click at [1458, 198] on div "Edit member: [PERSON_NAME] (0803) Cancel View main transactions View balance Pr…" at bounding box center [784, 719] width 1568 height 1274
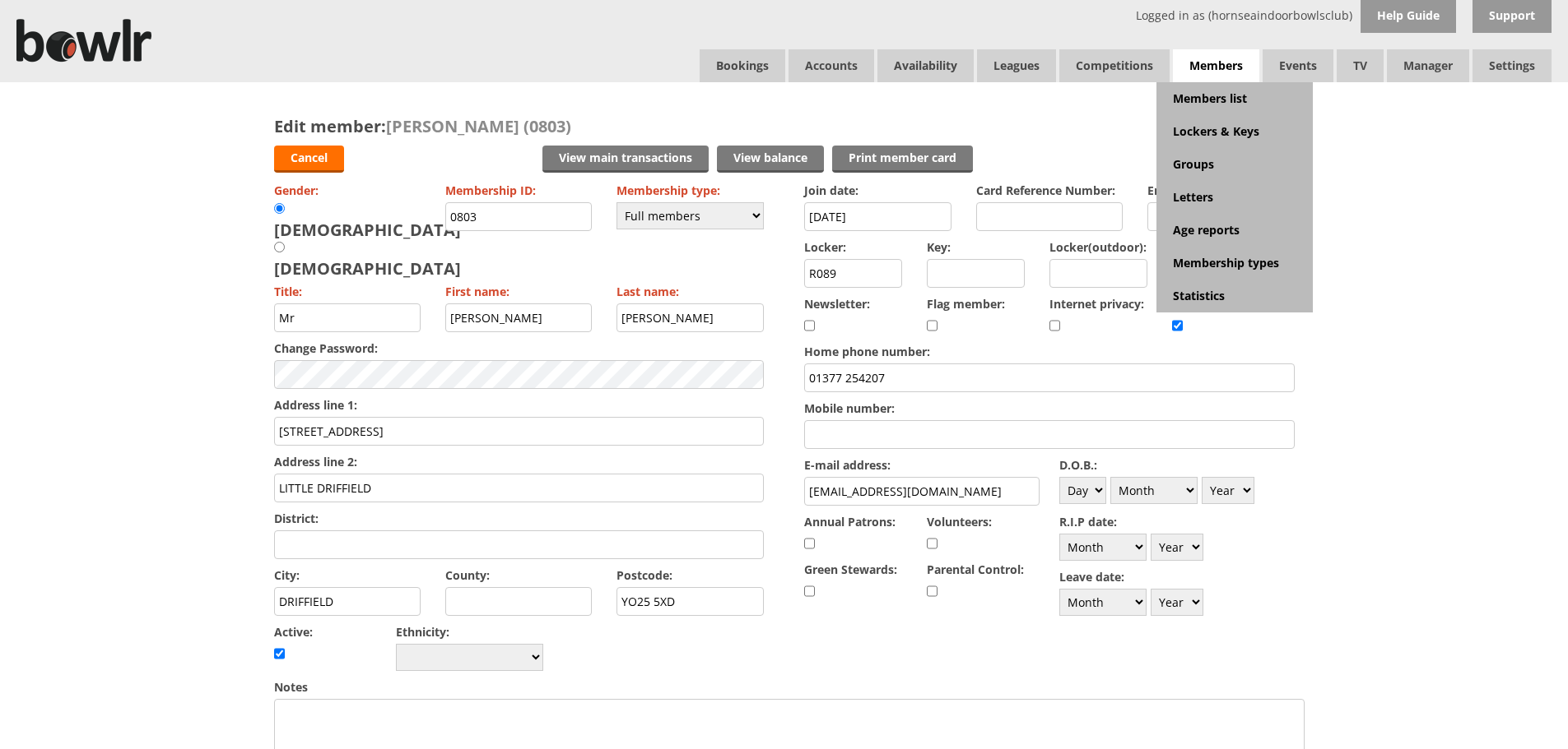
click at [1219, 76] on span "Members" at bounding box center [1216, 65] width 87 height 34
click at [1219, 93] on link "Members list" at bounding box center [1234, 99] width 156 height 33
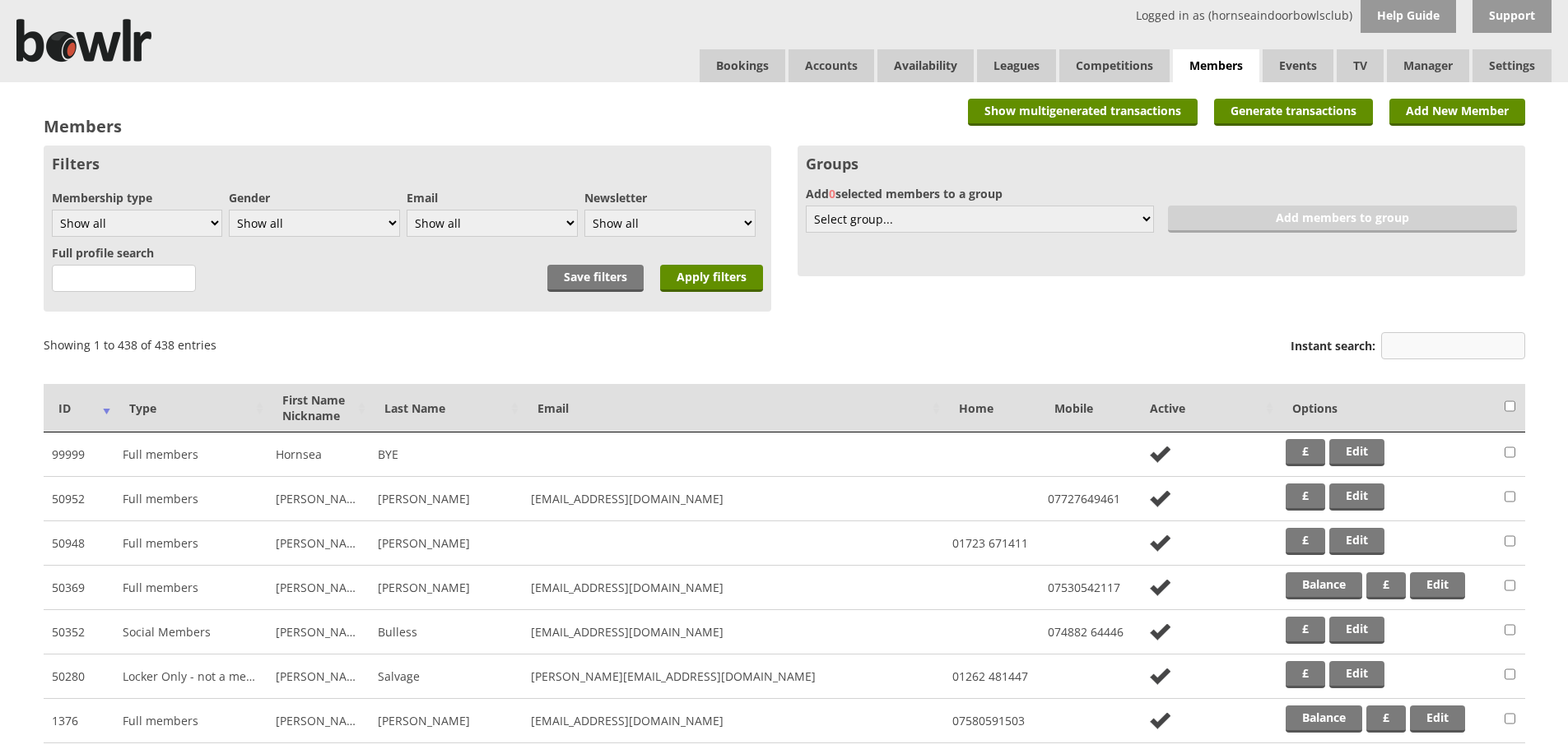
click at [1439, 343] on input "Instant search:" at bounding box center [1453, 345] width 144 height 27
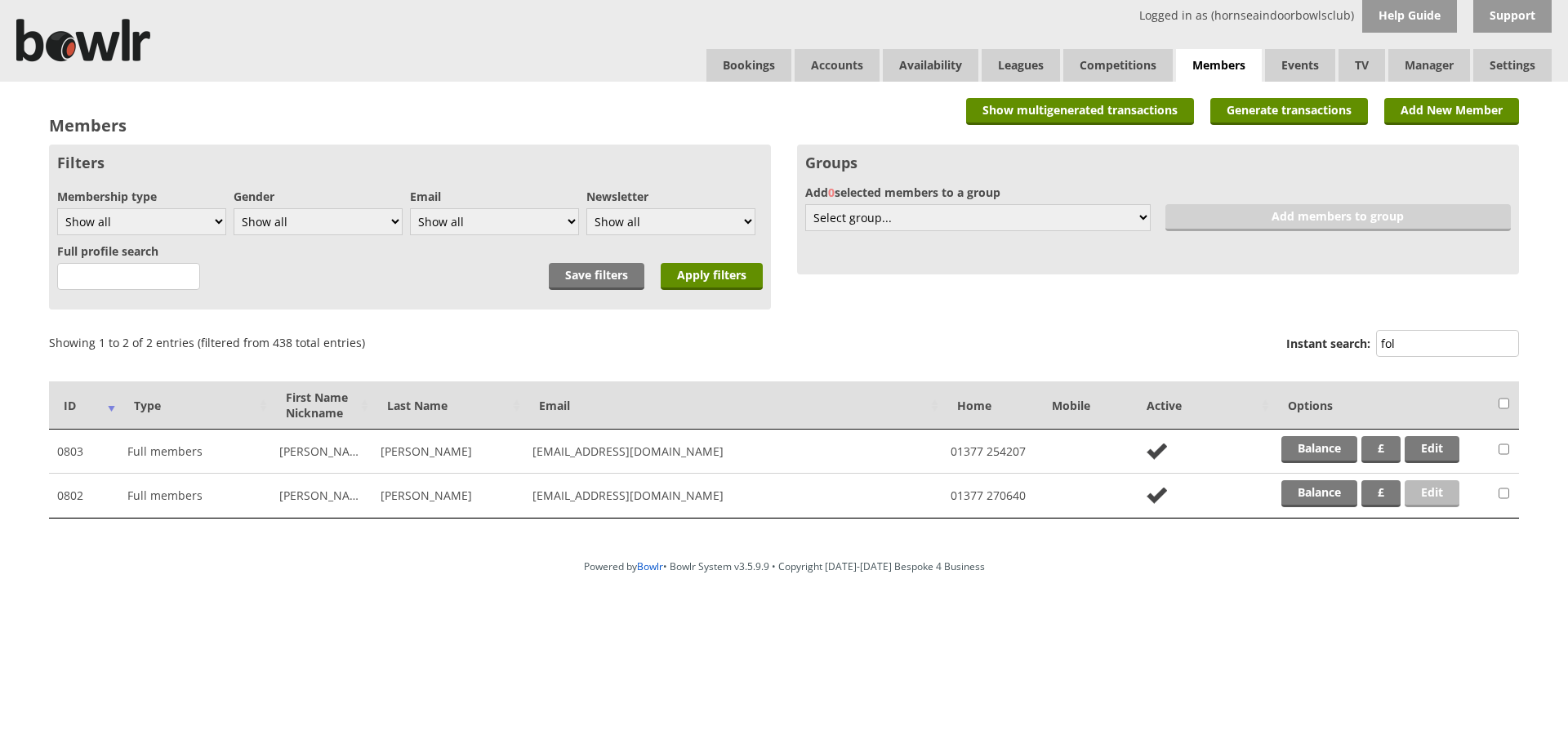
type input "fol"
click at [1451, 494] on link "Edit" at bounding box center [1432, 493] width 55 height 27
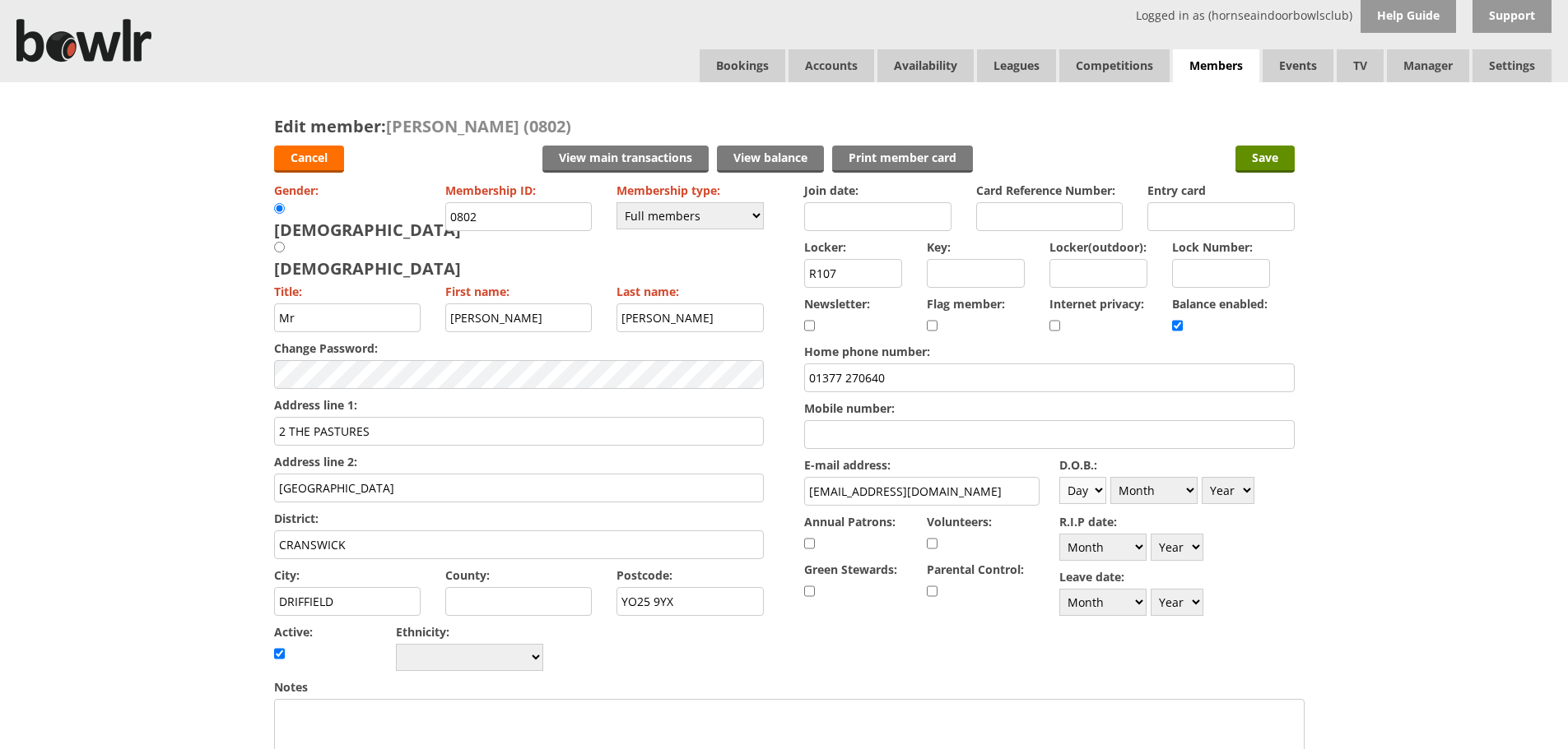
click at [1095, 494] on select "Day 1 2 3 4 5 6 7 8 9 10 11 12 13 14 15 16 17 18 19 20 21 22 23 24 25 26 27 28 …" at bounding box center [1083, 490] width 47 height 27
select select "27"
click at [1059, 477] on select "Day 1 2 3 4 5 6 7 8 9 10 11 12 13 14 15 16 17 18 19 20 21 22 23 24 25 26 27 28 …" at bounding box center [1083, 490] width 47 height 27
click at [1137, 497] on select "Month January February March April May June July August September October Novem…" at bounding box center [1154, 490] width 88 height 27
select select "9"
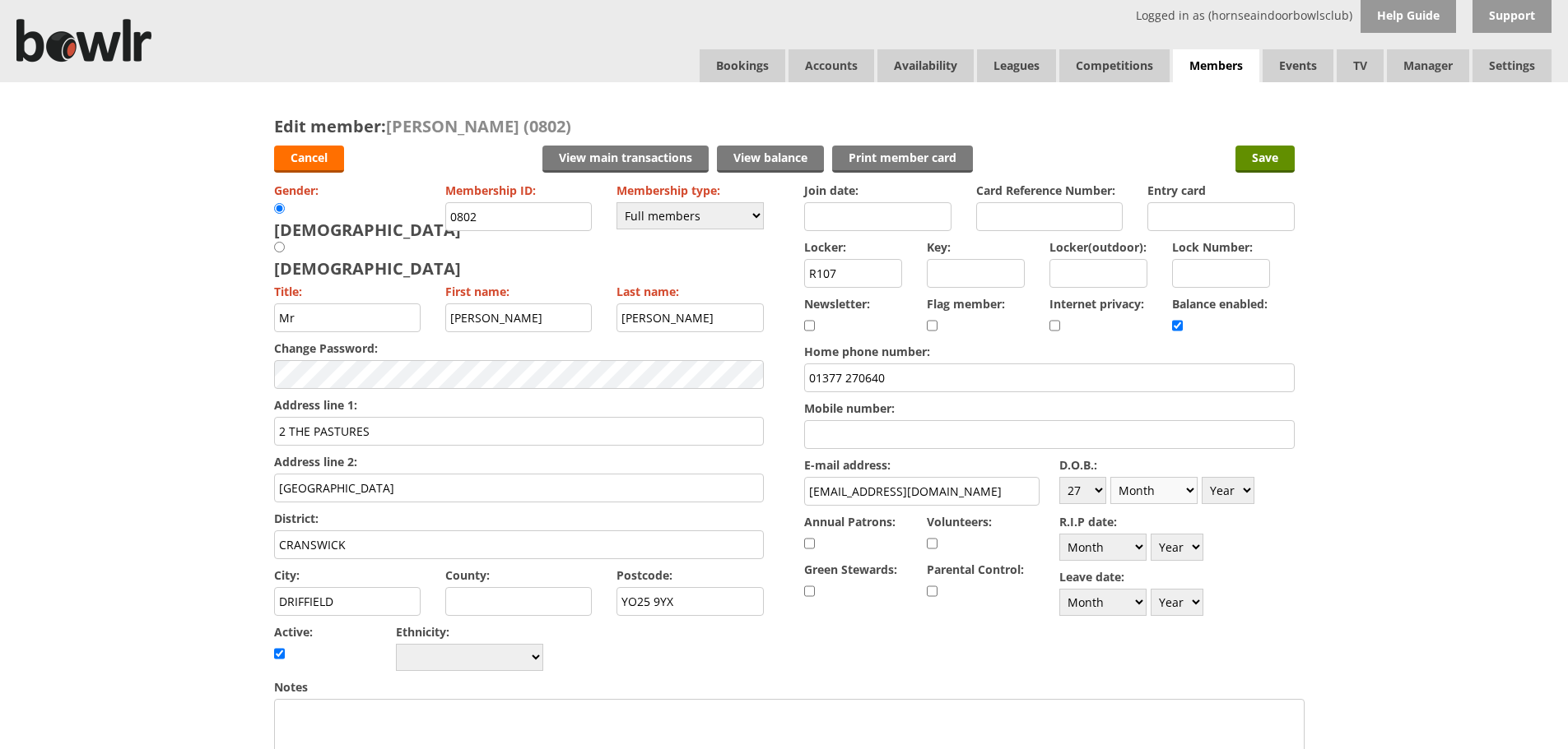
click at [1110, 477] on select "Month January February March April May June July August September October Novem…" at bounding box center [1154, 490] width 88 height 27
click at [1232, 489] on select "Year 1900 1901 1902 1903 1904 1905 1906 1907 1908 1909 1910 1911 1912 1913 1914…" at bounding box center [1227, 490] width 53 height 27
select select "1951"
click at [1202, 477] on select "Year 1900 1901 1902 1903 1904 1905 1906 1907 1908 1909 1910 1911 1912 1913 1914…" at bounding box center [1227, 490] width 53 height 27
click at [1268, 158] on input "Save" at bounding box center [1264, 159] width 59 height 27
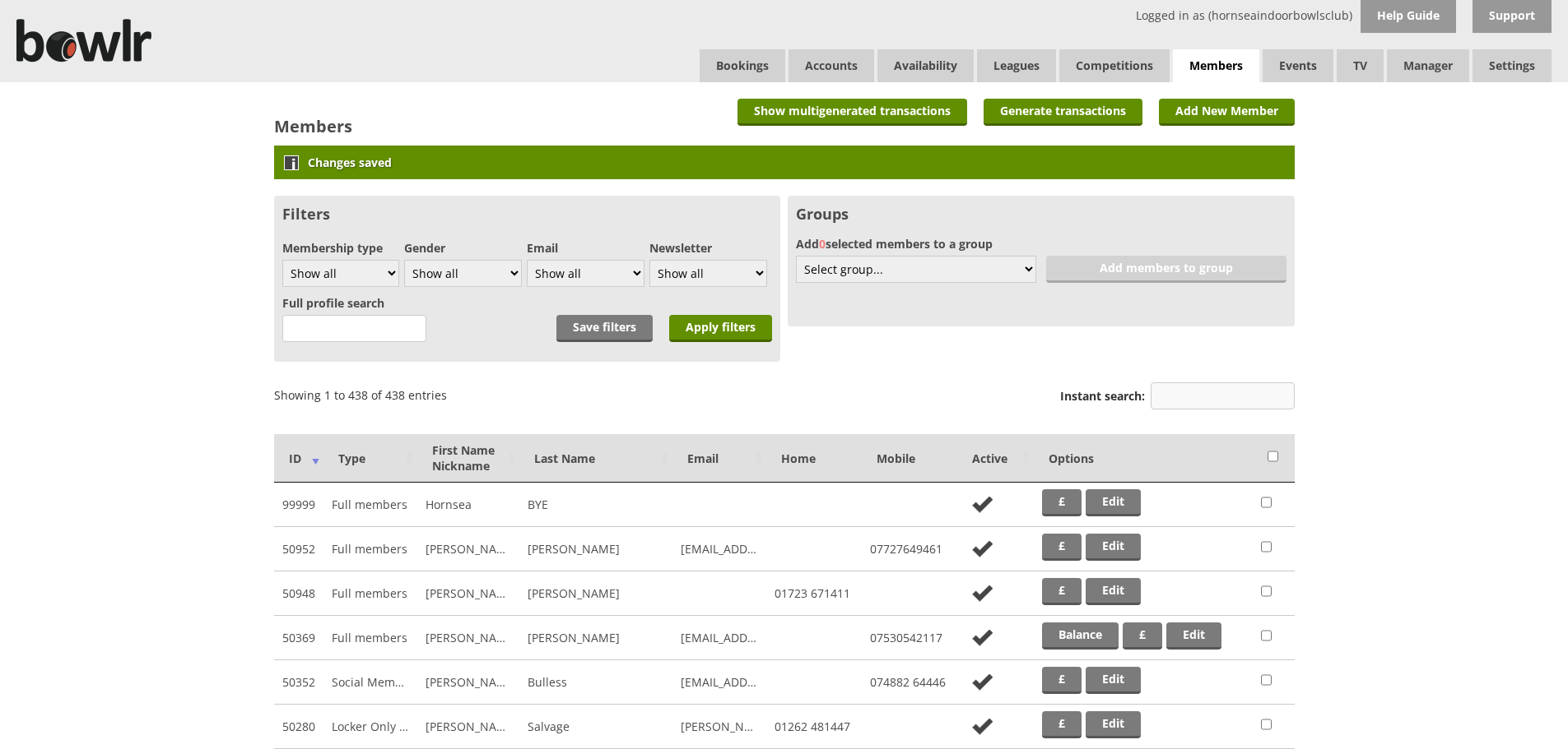
click at [1215, 400] on input "Instant search:" at bounding box center [1223, 396] width 144 height 27
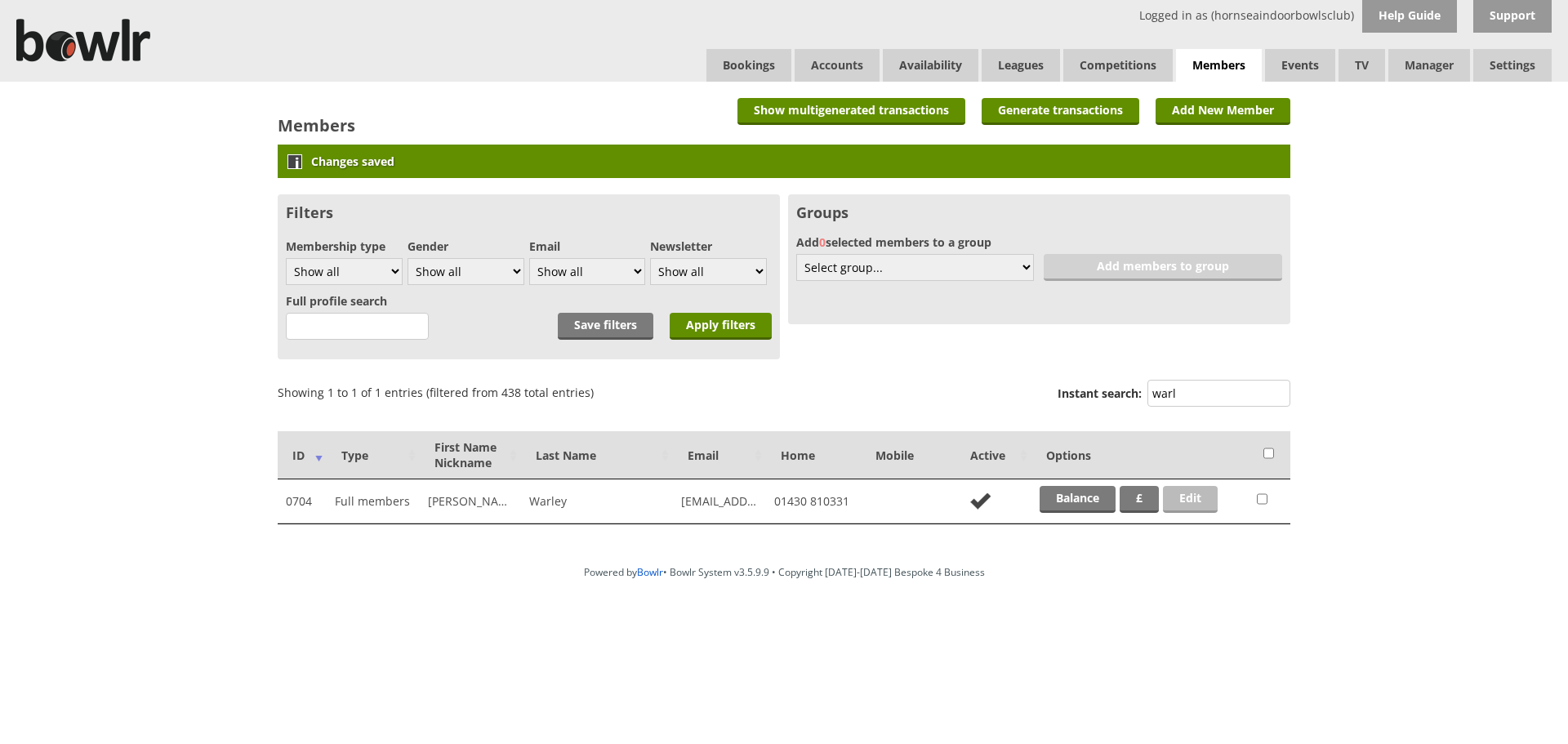
type input "warl"
click at [1211, 502] on link "Edit" at bounding box center [1191, 499] width 55 height 27
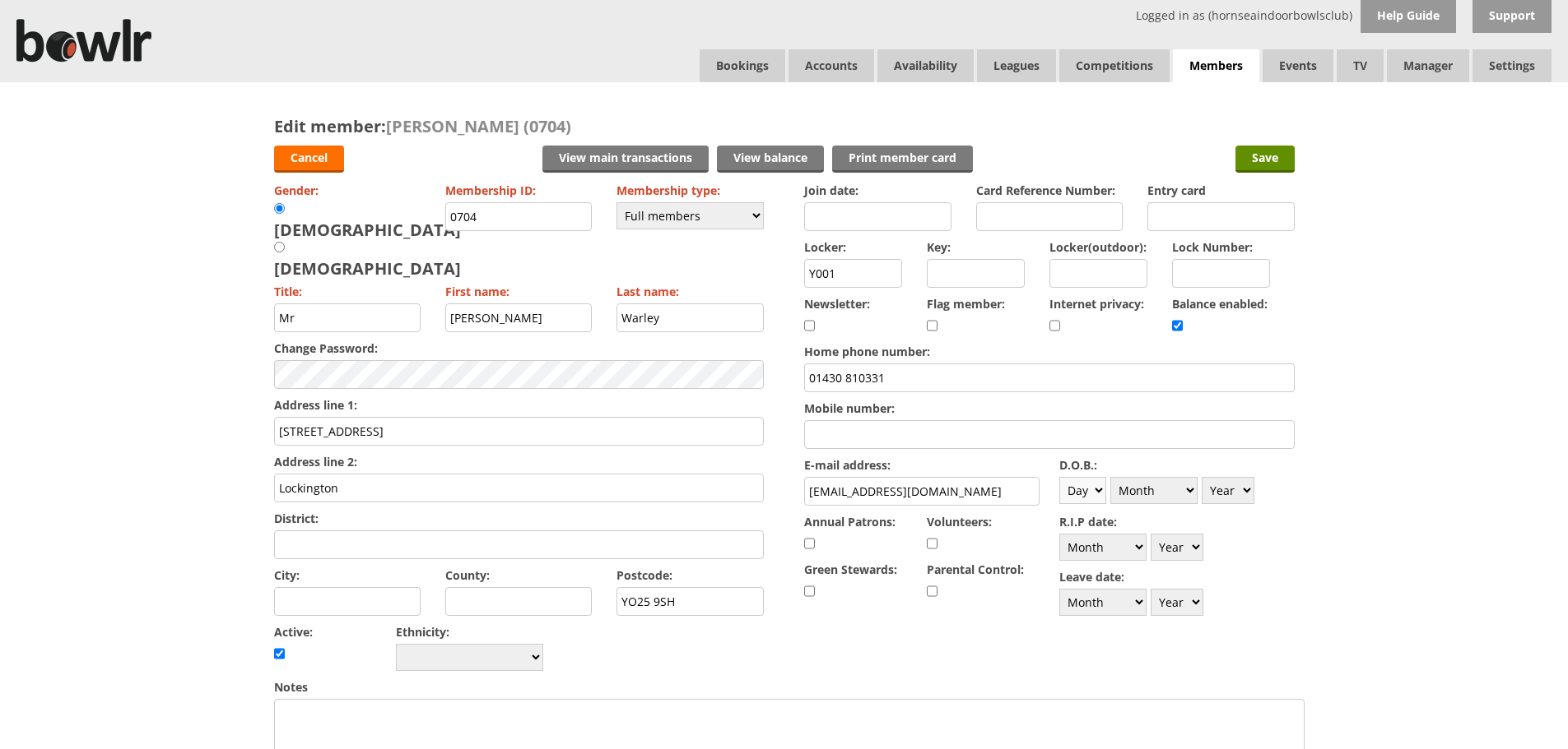
click at [1090, 484] on select "Day 1 2 3 4 5 6 7 8 9 10 11 12 13 14 15 16 17 18 19 20 21 22 23 24 25 26 27 28 …" at bounding box center [1083, 490] width 47 height 27
select select "27"
click at [1059, 477] on select "Day 1 2 3 4 5 6 7 8 9 10 11 12 13 14 15 16 17 18 19 20 21 22 23 24 25 26 27 28 …" at bounding box center [1083, 490] width 47 height 27
drag, startPoint x: 1186, startPoint y: 490, endPoint x: 1179, endPoint y: 483, distance: 9.9
click at [1185, 490] on select "Month January February March April May June July August September October Novem…" at bounding box center [1154, 490] width 88 height 27
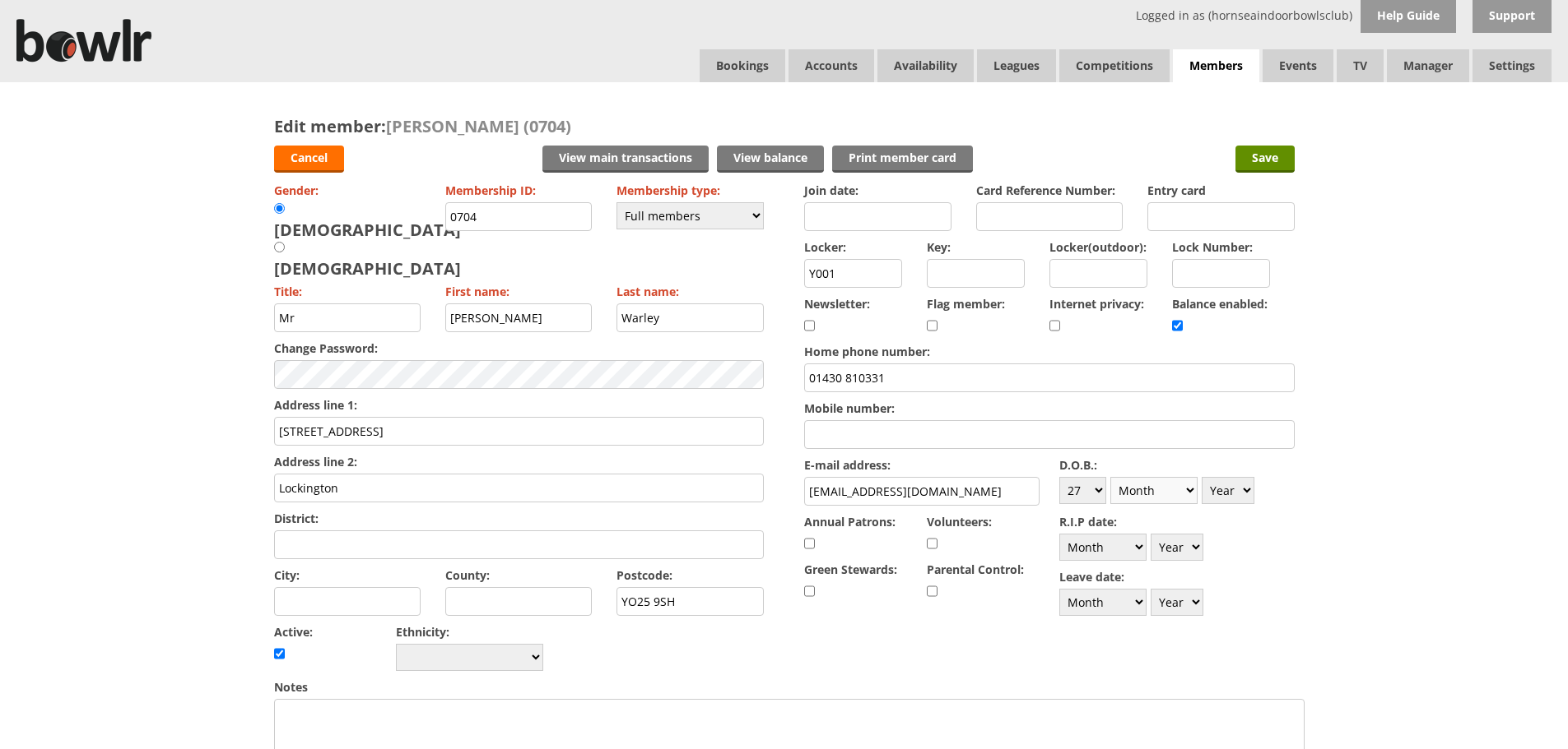
select select "10"
click at [1110, 477] on select "Month January February March April May June July August September October Novem…" at bounding box center [1154, 490] width 88 height 27
click at [1242, 499] on select "Year 1900 1901 1902 1903 1904 1905 1906 1907 1908 1909 1910 1911 1912 1913 1914…" at bounding box center [1227, 490] width 53 height 27
select select "1958"
click at [1202, 477] on select "Year 1900 1901 1902 1903 1904 1905 1906 1907 1908 1909 1910 1911 1912 1913 1914…" at bounding box center [1227, 490] width 53 height 27
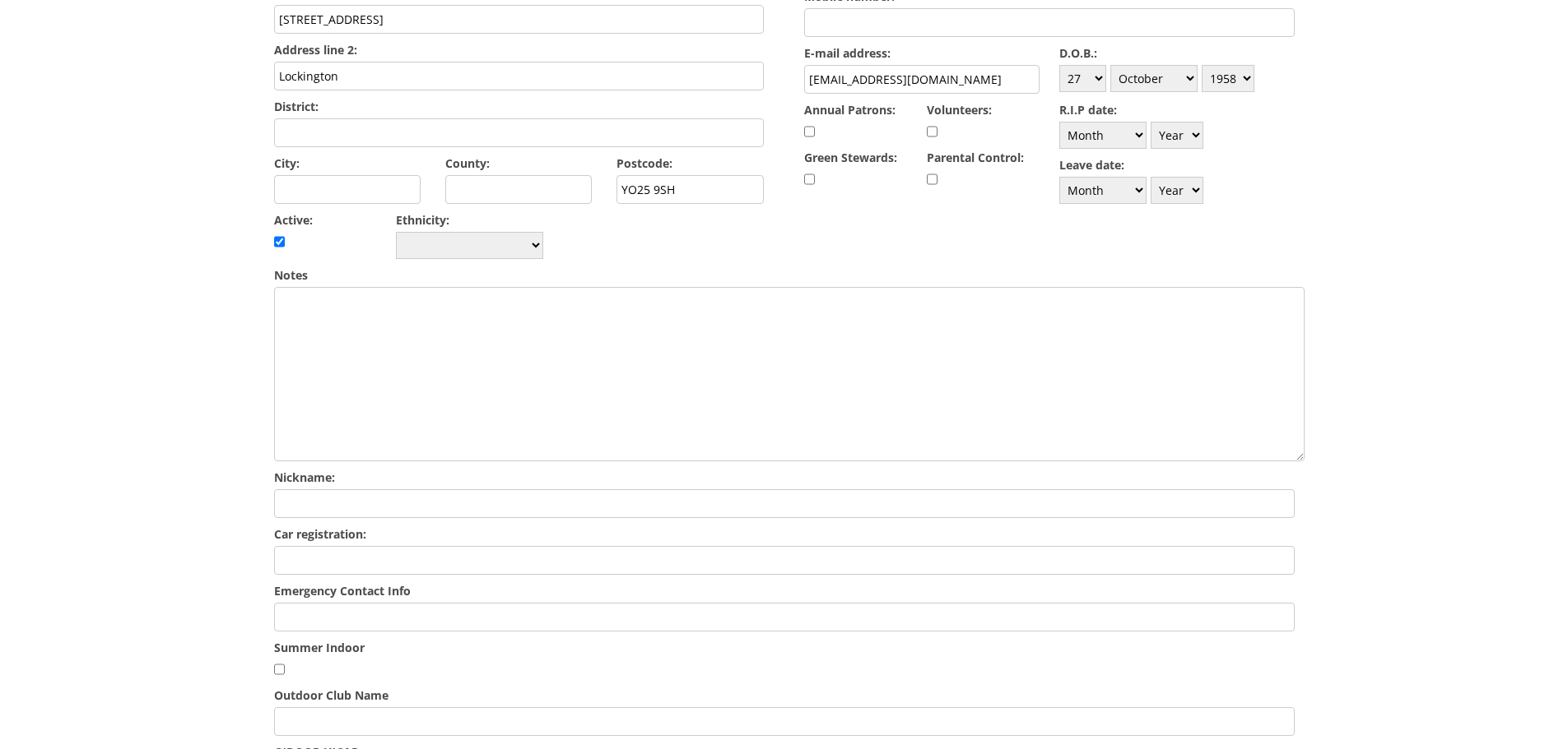
scroll to position [493, 0]
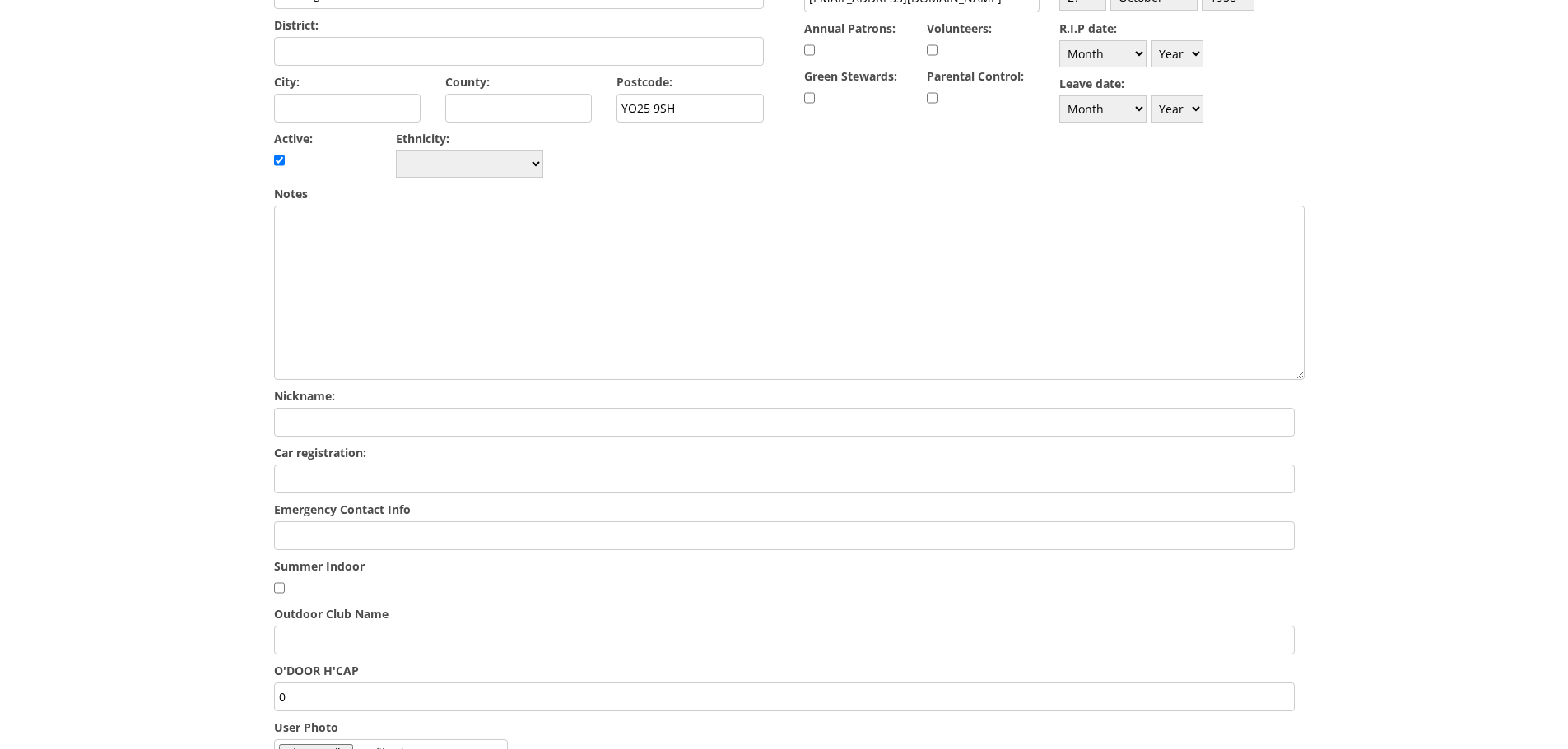
click at [791, 521] on input "Emergency Contact Info" at bounding box center [784, 535] width 1021 height 29
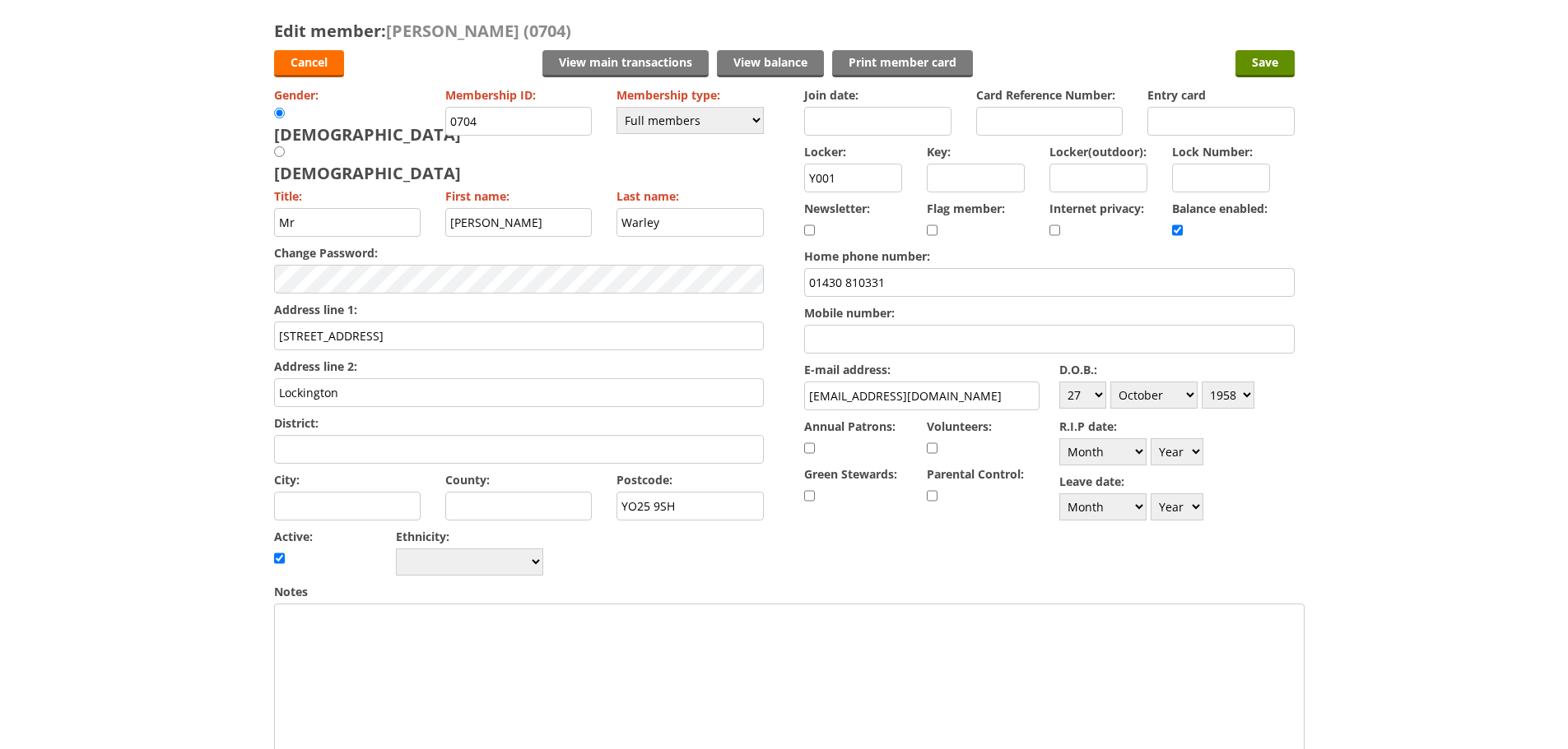
scroll to position [0, 0]
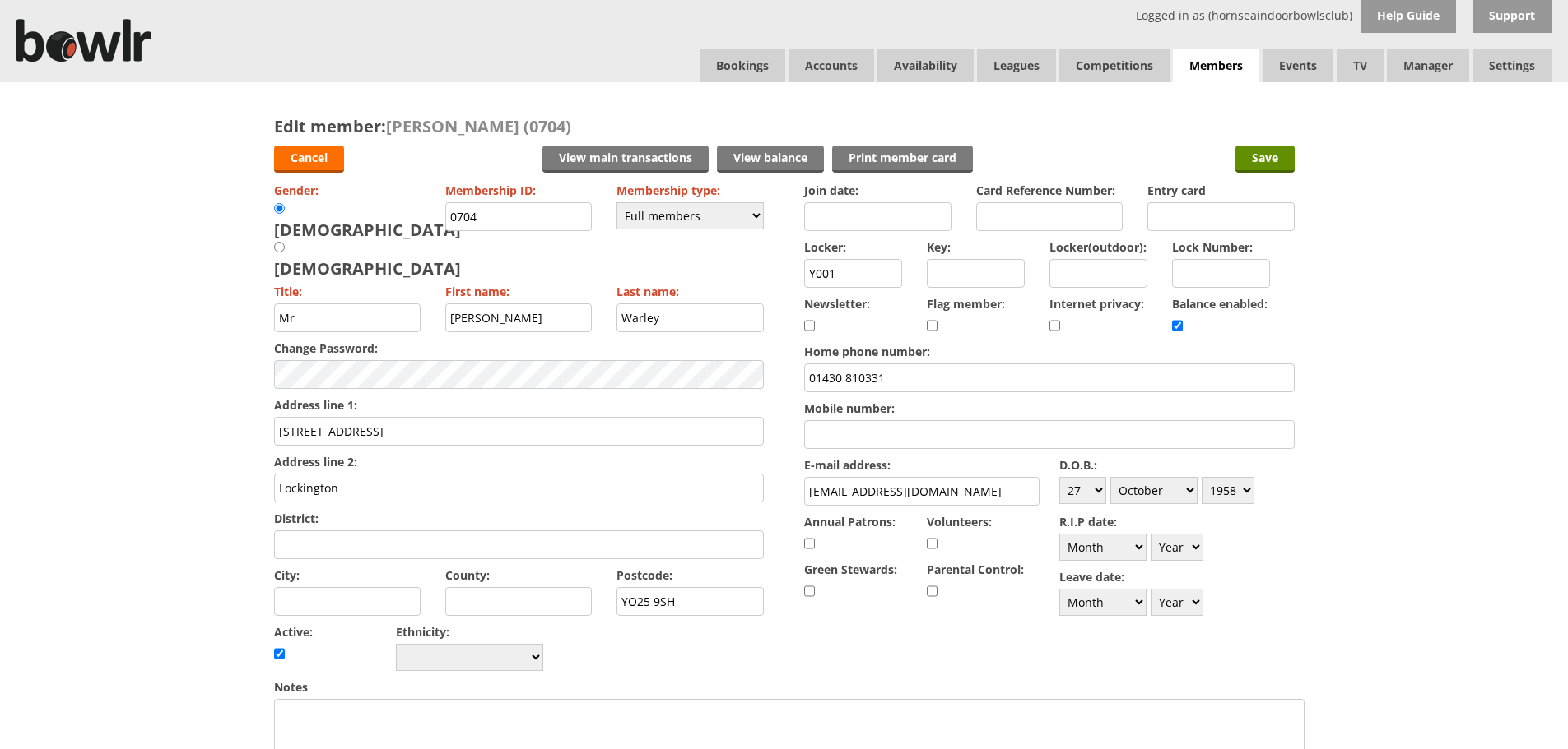
type input "Les Watts 01964544948"
click at [1261, 175] on div "Cancel View main transactions View balance Print member card Save" at bounding box center [784, 158] width 1021 height 42
click at [1279, 166] on input "Save" at bounding box center [1264, 159] width 59 height 27
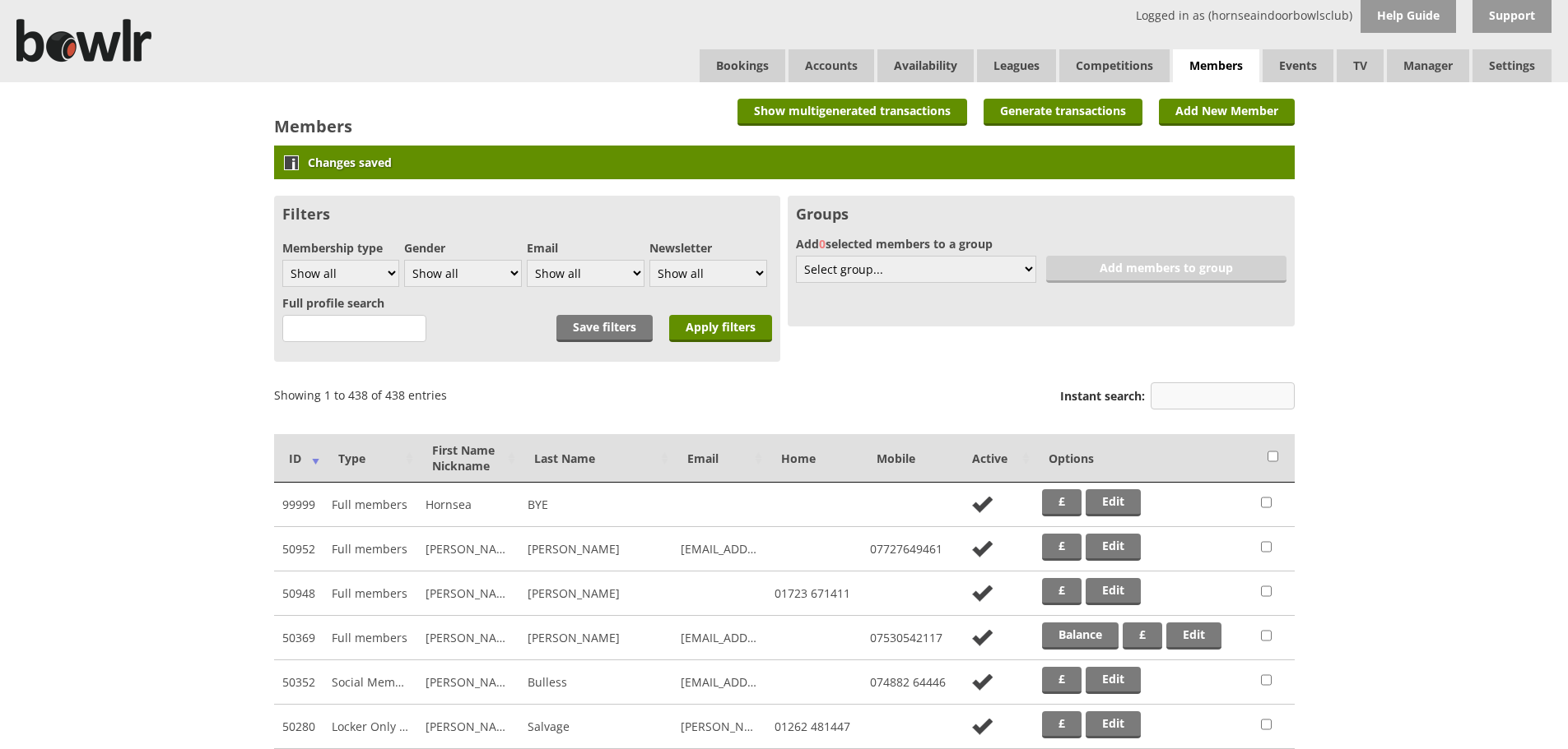
click at [1162, 402] on input "Instant search:" at bounding box center [1223, 396] width 144 height 27
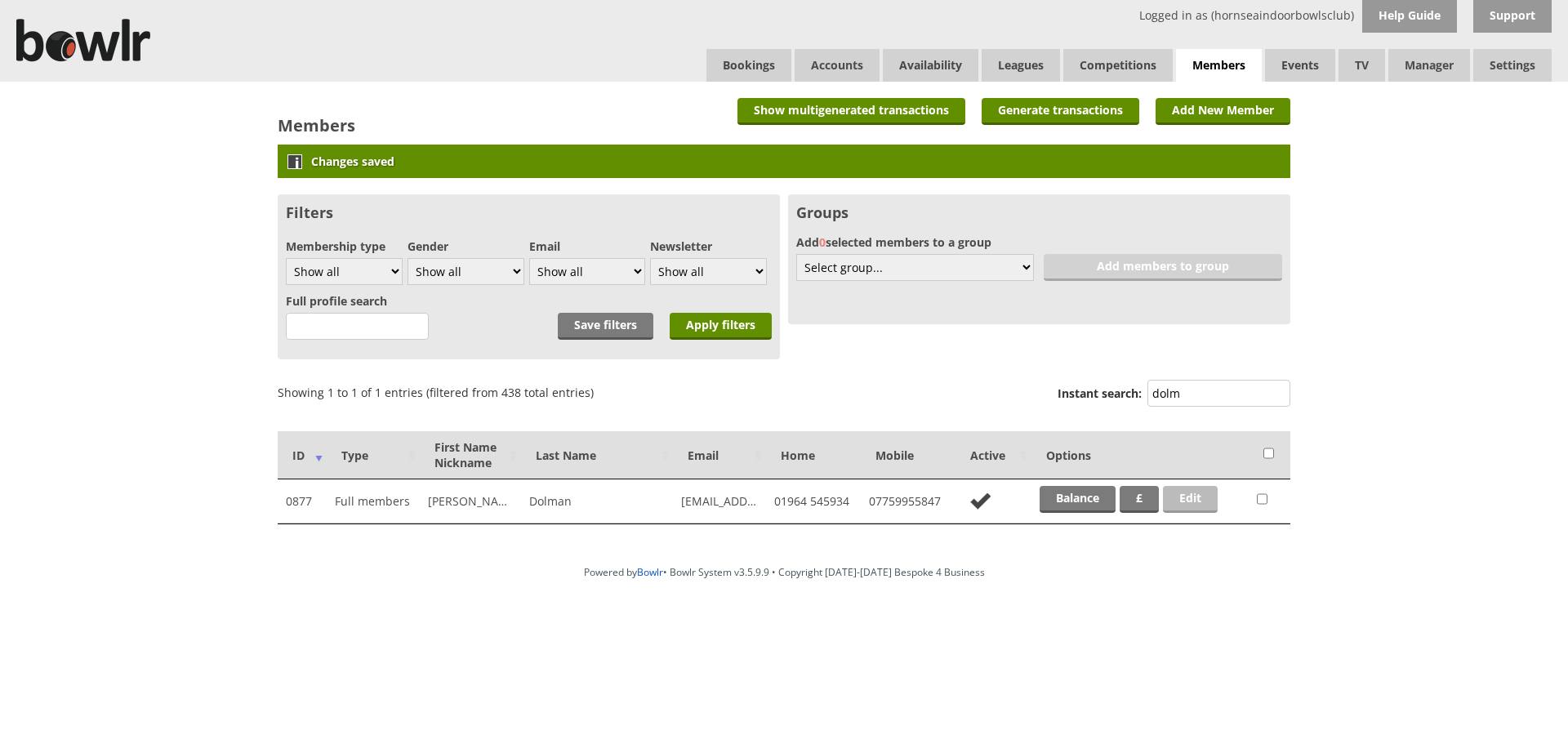
type input "dolm"
click at [1202, 506] on link "Edit" at bounding box center [1191, 499] width 55 height 27
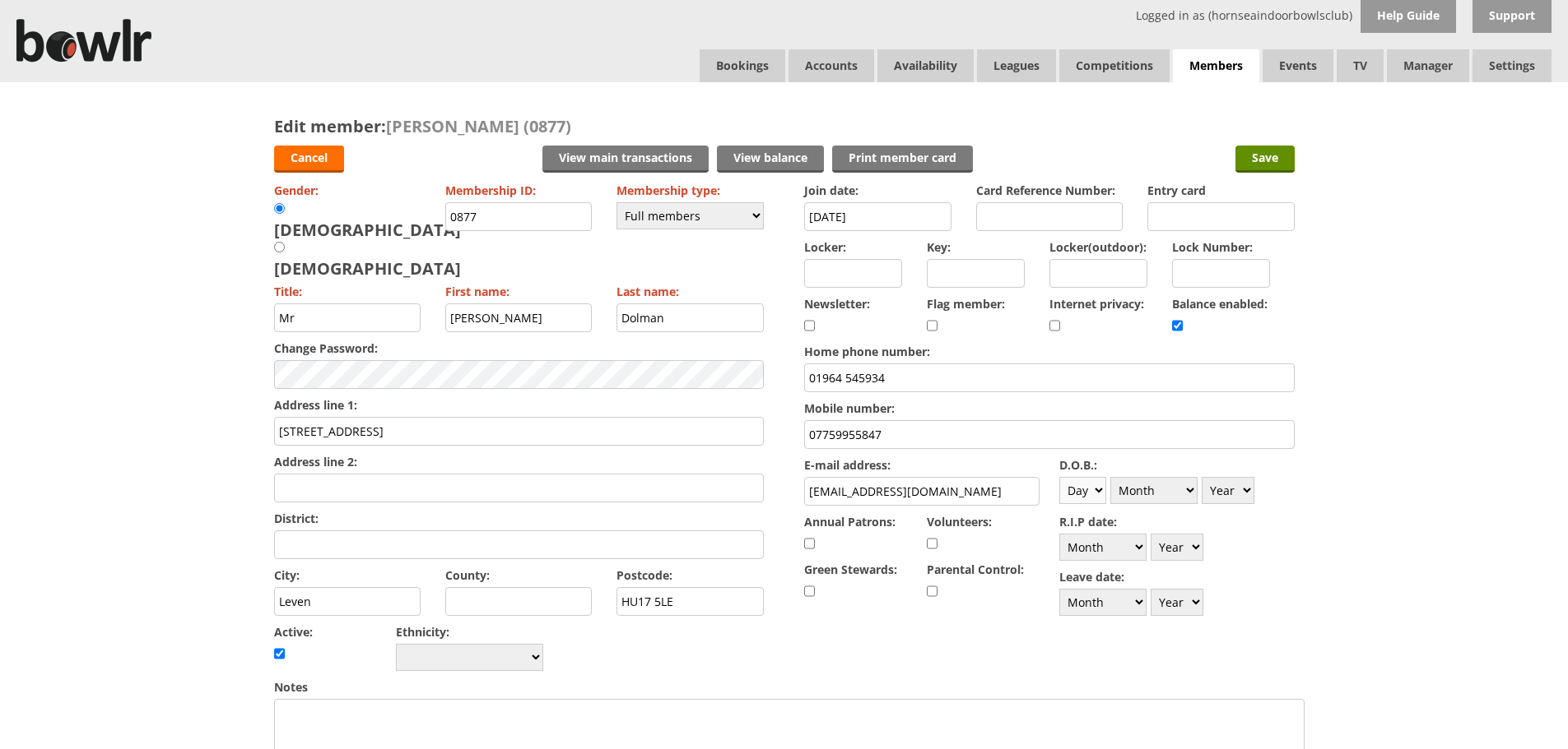
click at [1073, 493] on select "Day 1 2 3 4 5 6 7 8 9 10 11 12 13 14 15 16 17 18 19 20 21 22 23 24 25 26 27 28 …" at bounding box center [1083, 490] width 47 height 27
select select "21"
click at [1059, 477] on select "Day 1 2 3 4 5 6 7 8 9 10 11 12 13 14 15 16 17 18 19 20 21 22 23 24 25 26 27 28 …" at bounding box center [1083, 490] width 47 height 27
click at [1191, 495] on select "Month January February March April May June July August September October Novem…" at bounding box center [1154, 490] width 88 height 27
select select "10"
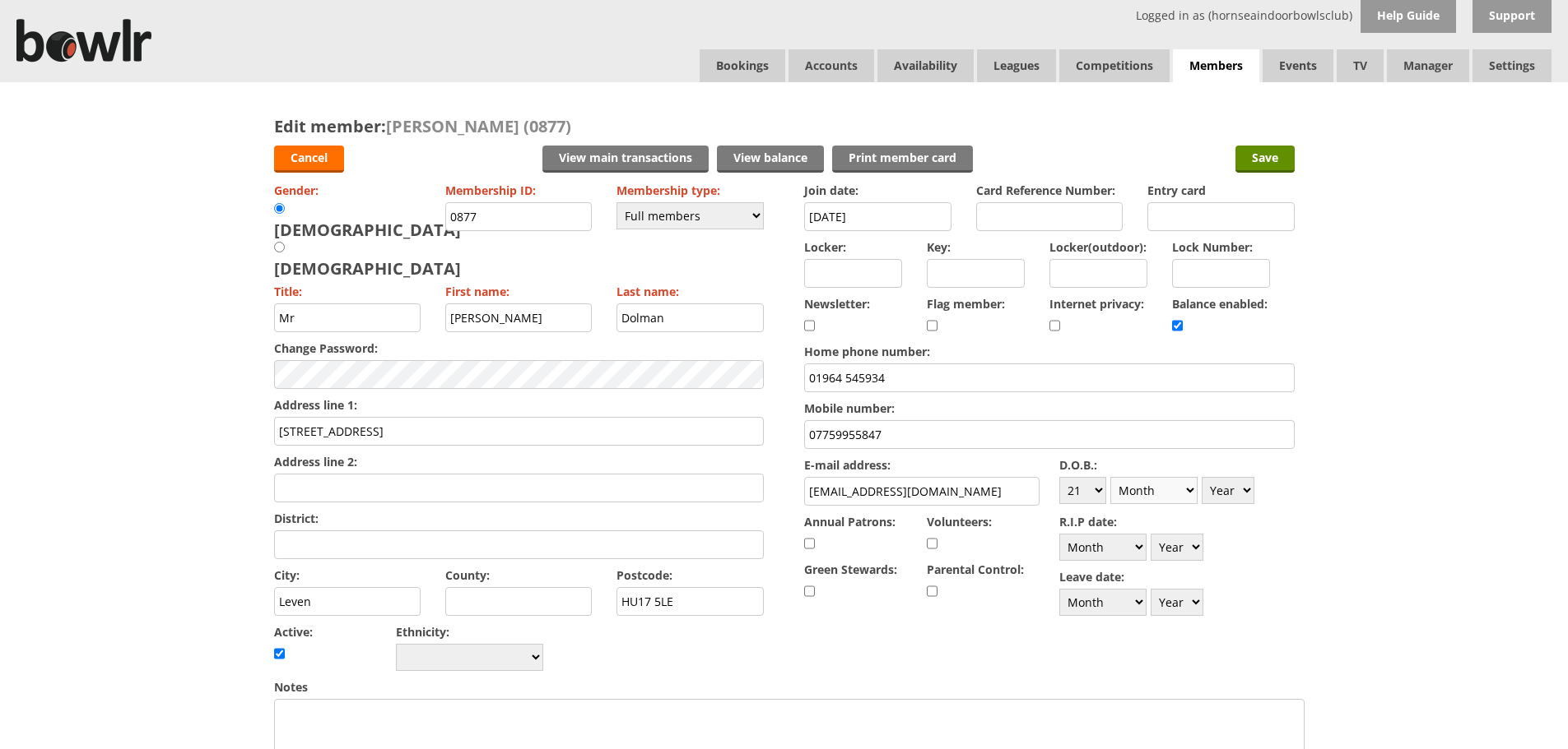
click at [1110, 477] on select "Month January February March April May June July August September October Novem…" at bounding box center [1154, 490] width 88 height 27
click at [1237, 493] on select "Year 1900 1901 1902 1903 1904 1905 1906 1907 1908 1909 1910 1911 1912 1913 1914…" at bounding box center [1227, 490] width 53 height 27
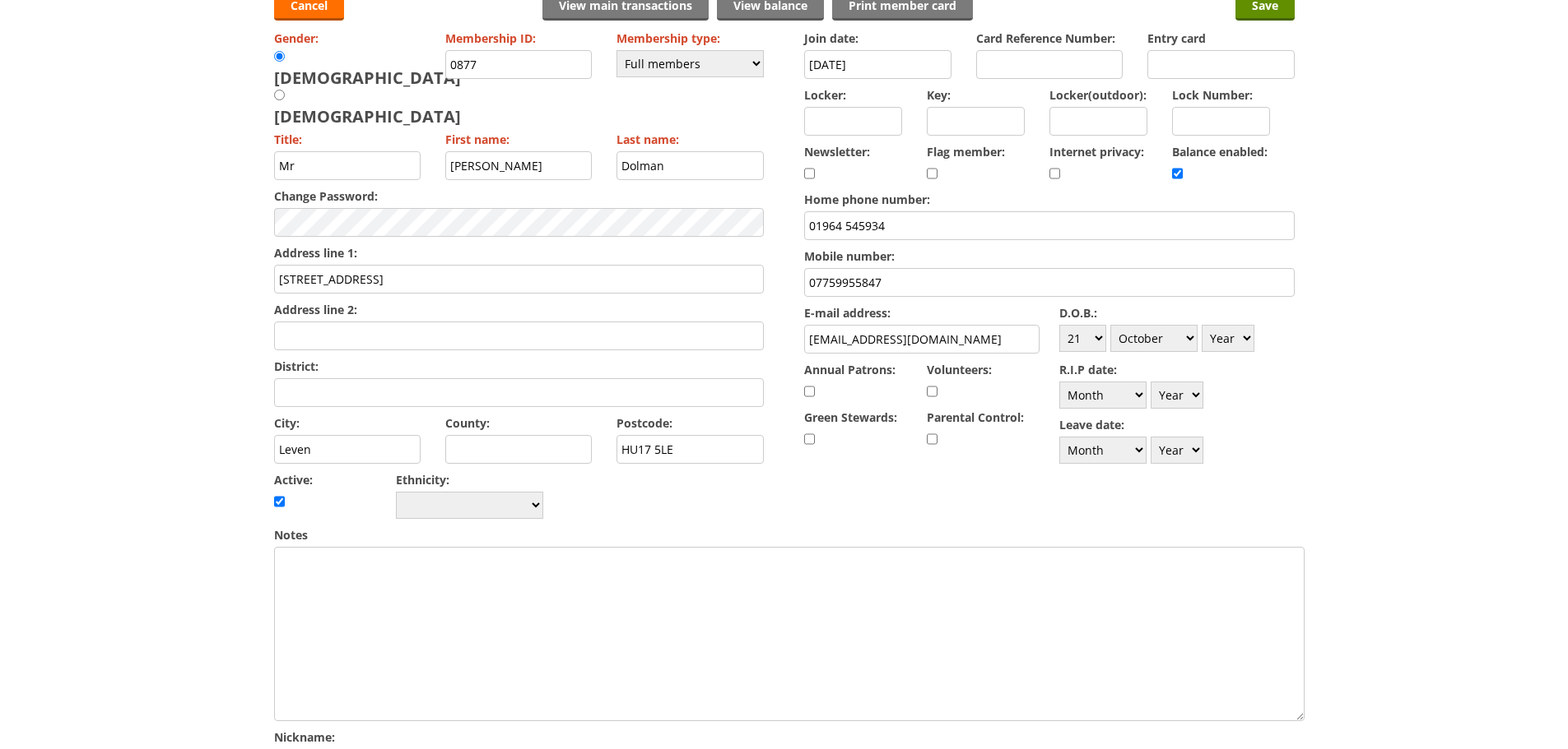
scroll to position [164, 0]
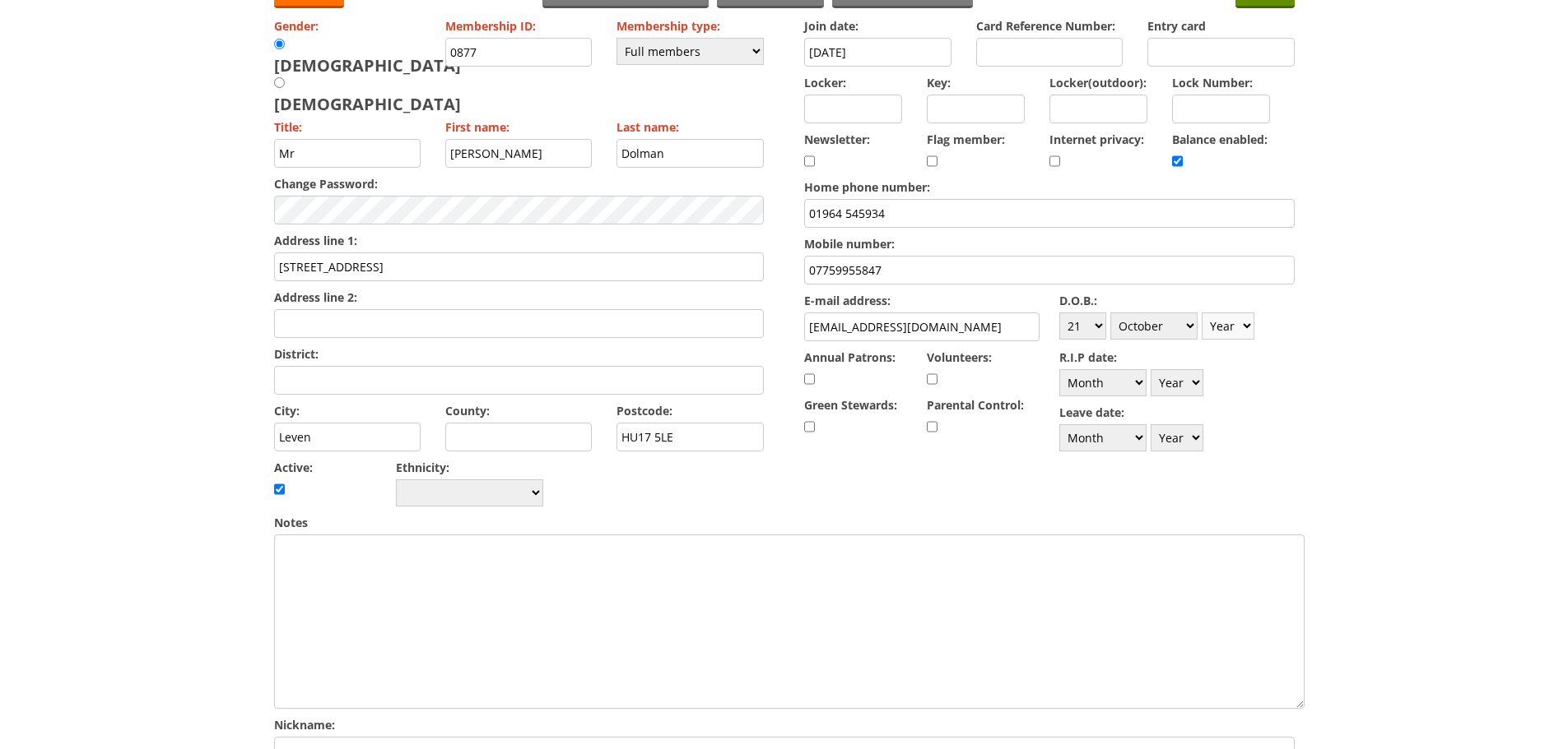
click at [1224, 329] on select "Year 1900 1901 1902 1903 1904 1905 1906 1907 1908 1909 1910 1911 1912 1913 1914…" at bounding box center [1227, 326] width 53 height 27
select select "1938"
click at [1202, 313] on select "Year 1900 1901 1902 1903 1904 1905 1906 1907 1908 1909 1910 1911 1912 1913 1914…" at bounding box center [1227, 326] width 53 height 27
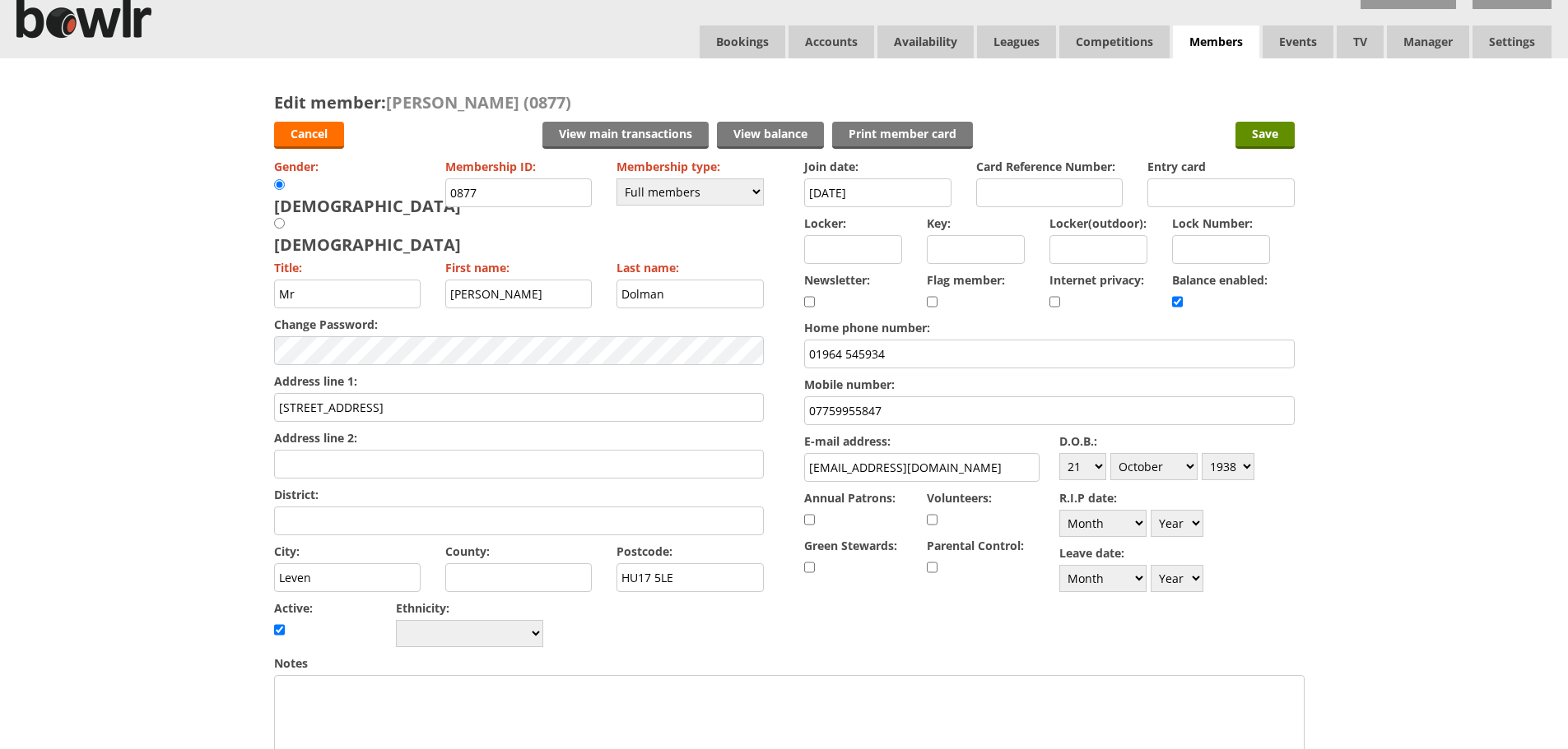
scroll to position [0, 0]
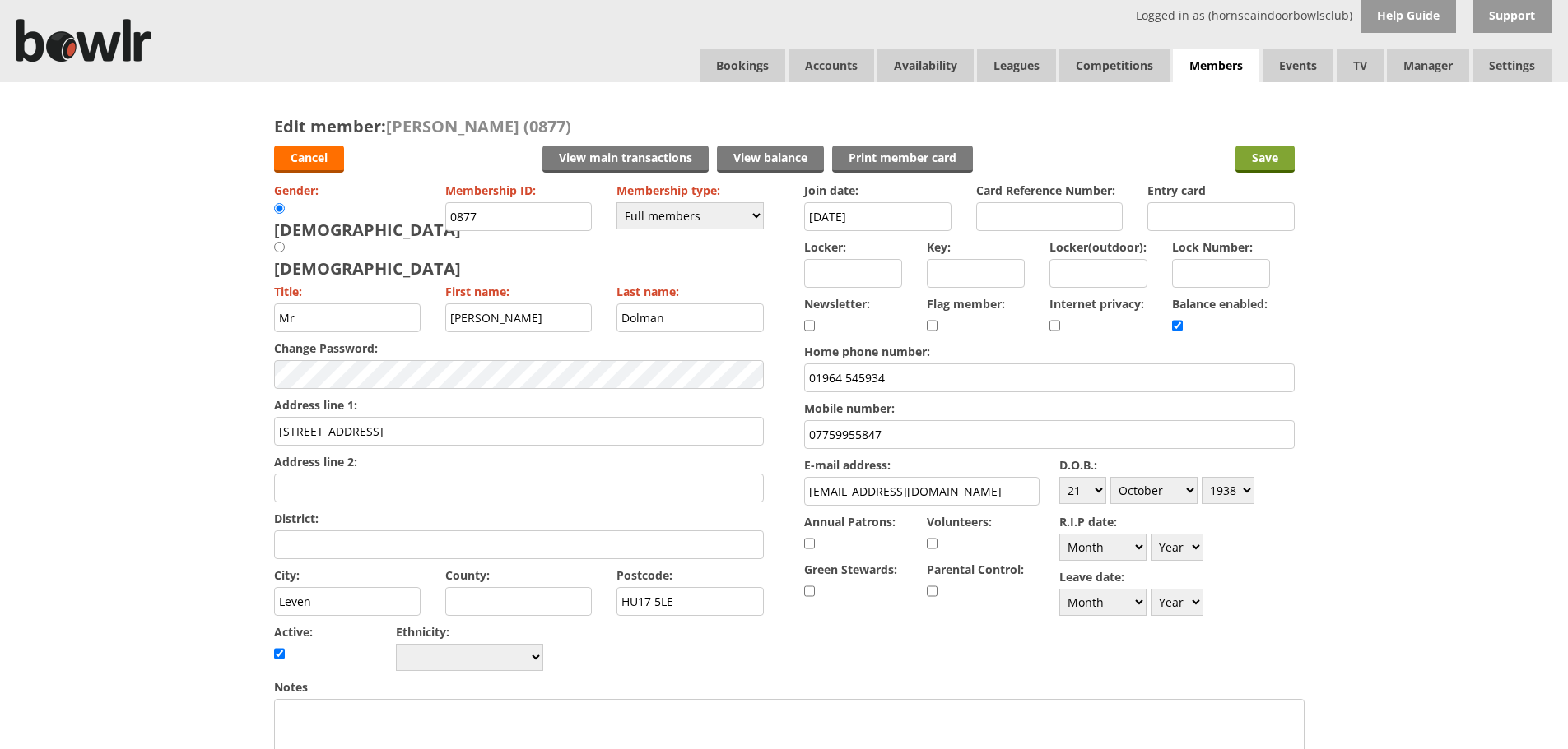
click at [1253, 166] on input "Save" at bounding box center [1264, 159] width 59 height 27
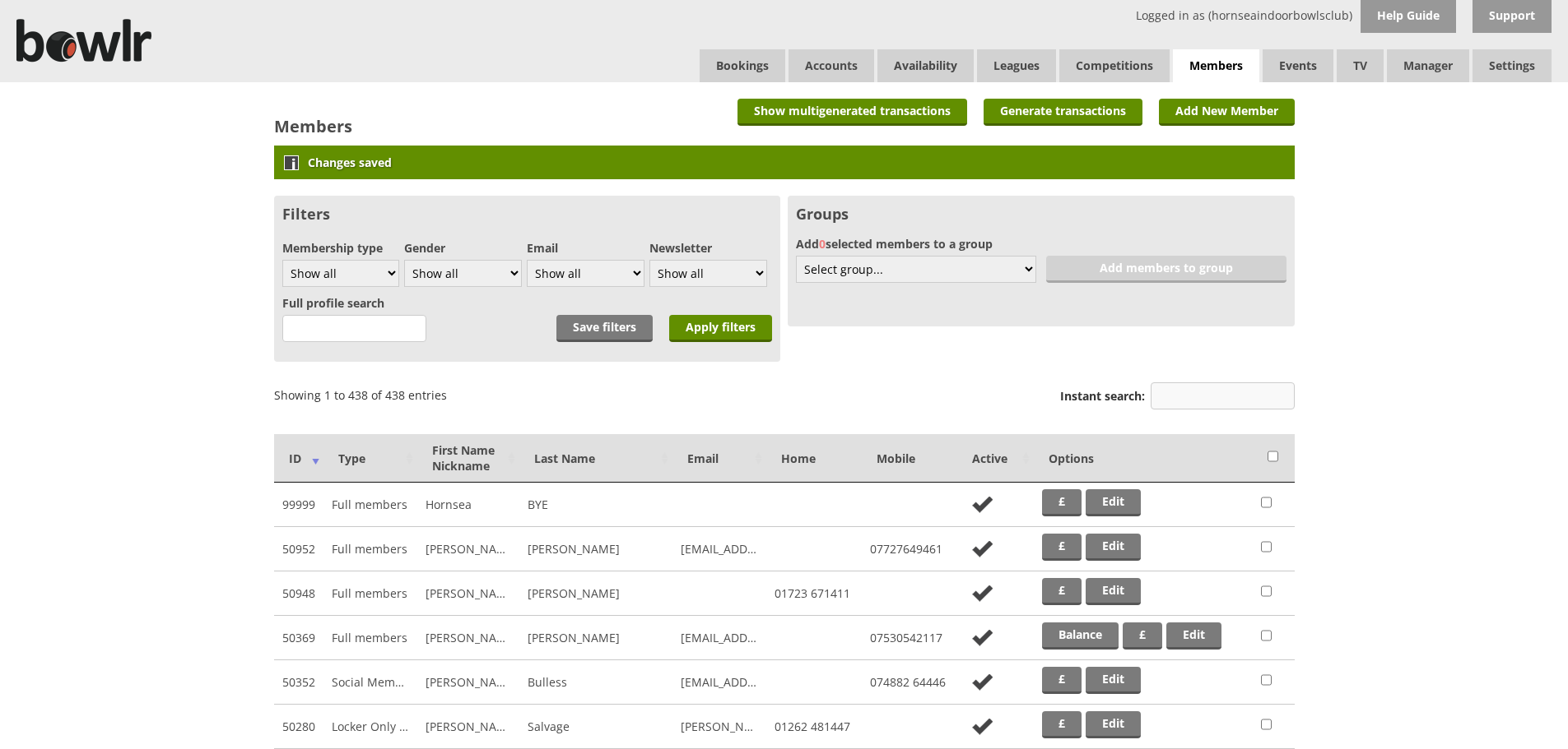
click at [1215, 398] on input "Instant search:" at bounding box center [1223, 396] width 144 height 27
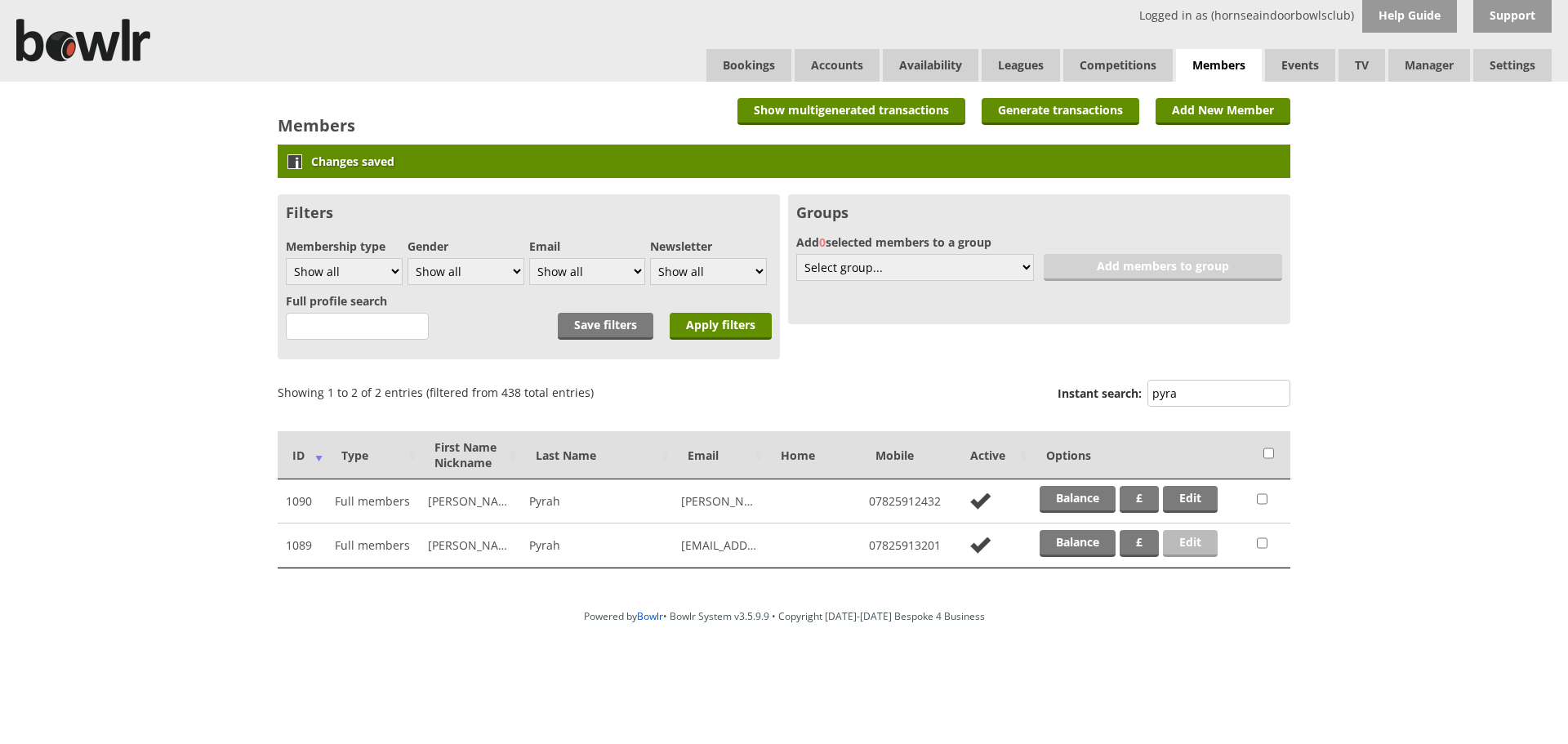
type input "pyra"
click at [1199, 547] on link "Edit" at bounding box center [1191, 543] width 55 height 27
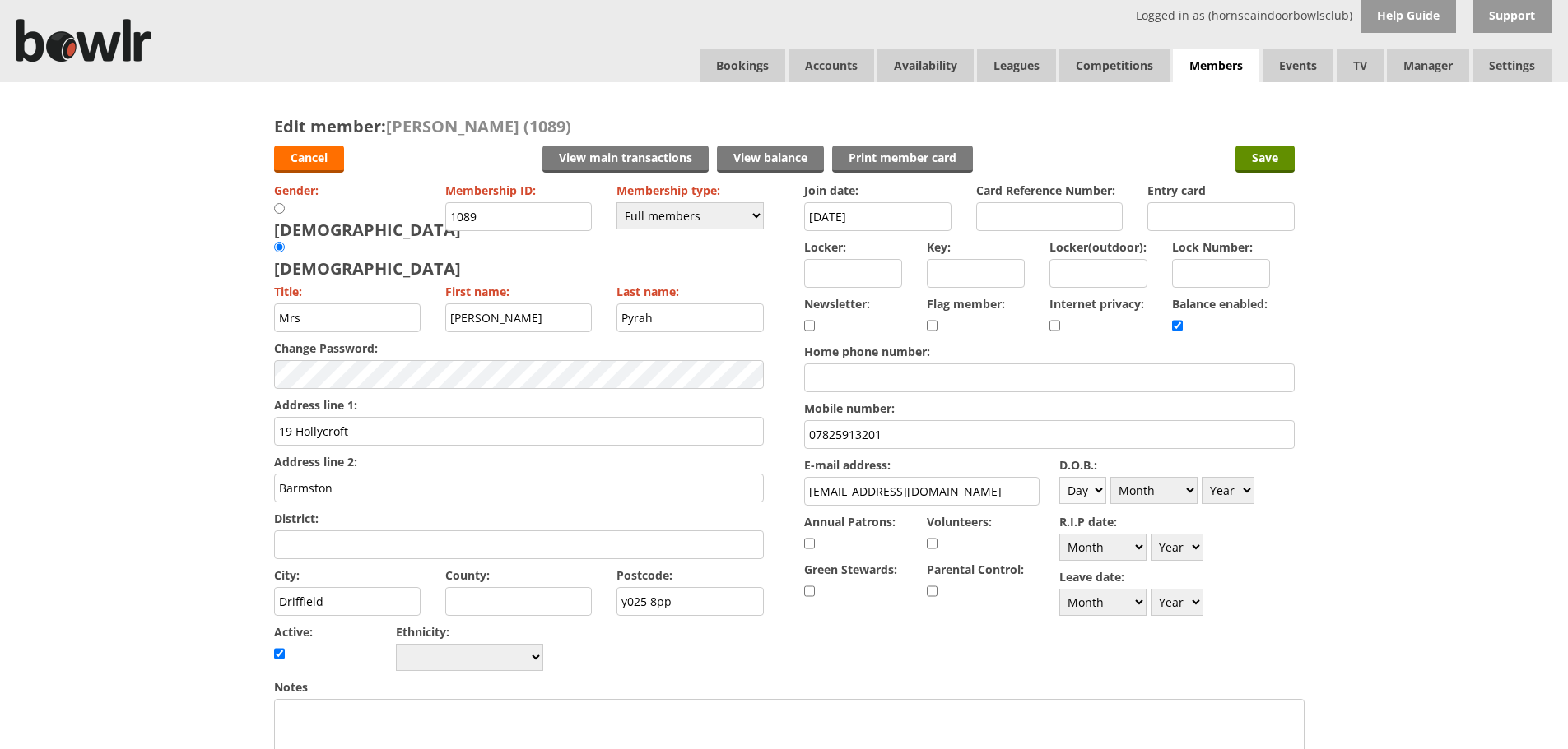
click at [1104, 487] on select "Day 1 2 3 4 5 6 7 8 9 10 11 12 13 14 15 16 17 18 19 20 21 22 23 24 25 26 27 28 …" at bounding box center [1083, 490] width 47 height 27
select select "20"
click at [1059, 477] on select "Day 1 2 3 4 5 6 7 8 9 10 11 12 13 14 15 16 17 18 19 20 21 22 23 24 25 26 27 28 …" at bounding box center [1083, 490] width 47 height 27
drag, startPoint x: 1175, startPoint y: 505, endPoint x: 1181, endPoint y: 352, distance: 153.1
click at [1174, 492] on div "D.O.B.: Day 1 2 3 4 5 6 7 8 9 10 11 12 13 14 15 16 17 18 19 20 21 22 23 24 25 2…" at bounding box center [1177, 481] width 235 height 55
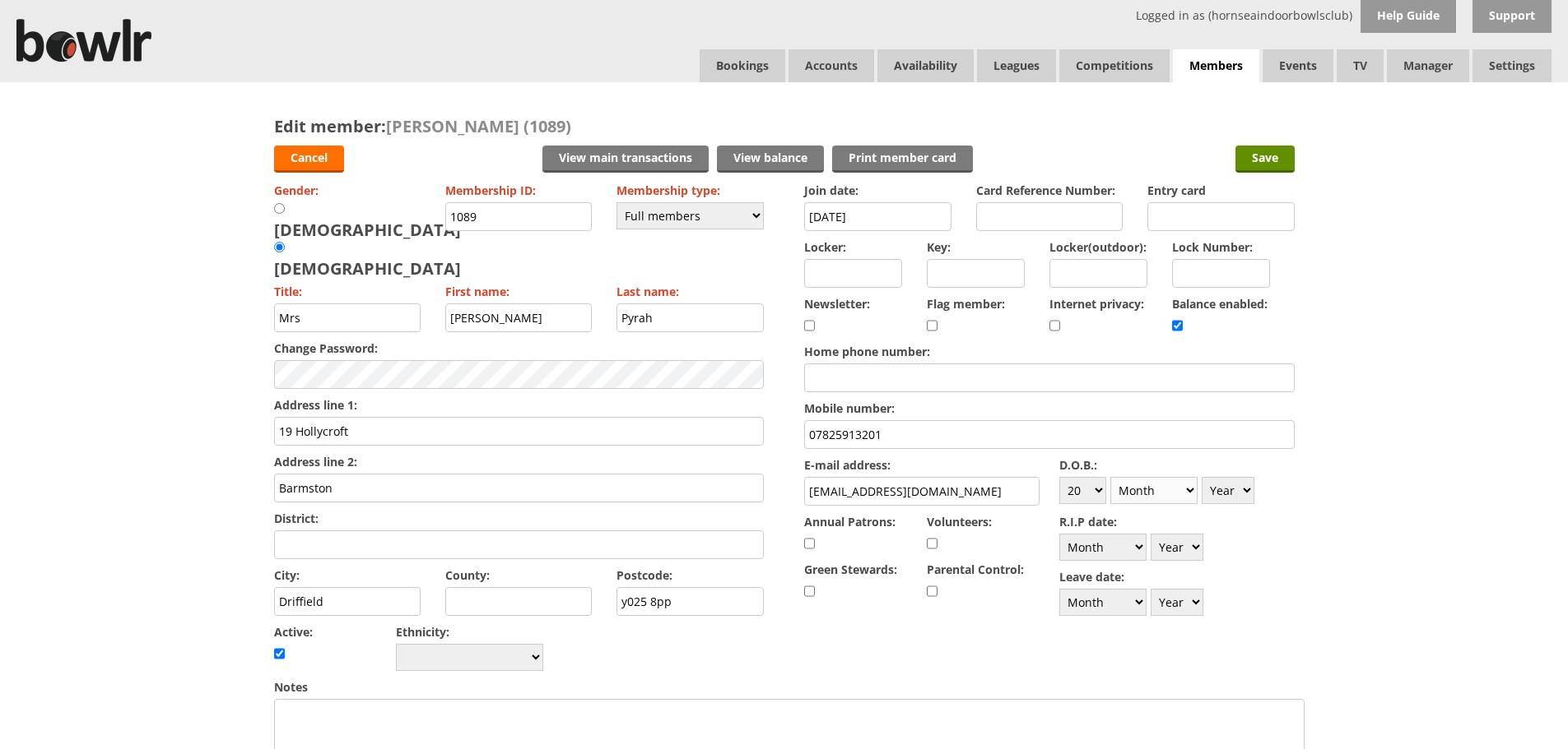
click at [1170, 494] on select "Month January February March April May June July August September October Novem…" at bounding box center [1154, 490] width 88 height 27
select select "5"
click at [1110, 477] on select "Month January February March April May June July August September October Novem…" at bounding box center [1154, 490] width 88 height 27
click at [1235, 490] on select "Year 1900 1901 1902 1903 1904 1905 1906 1907 1908 1909 1910 1911 1912 1913 1914…" at bounding box center [1227, 490] width 53 height 27
select select "1957"
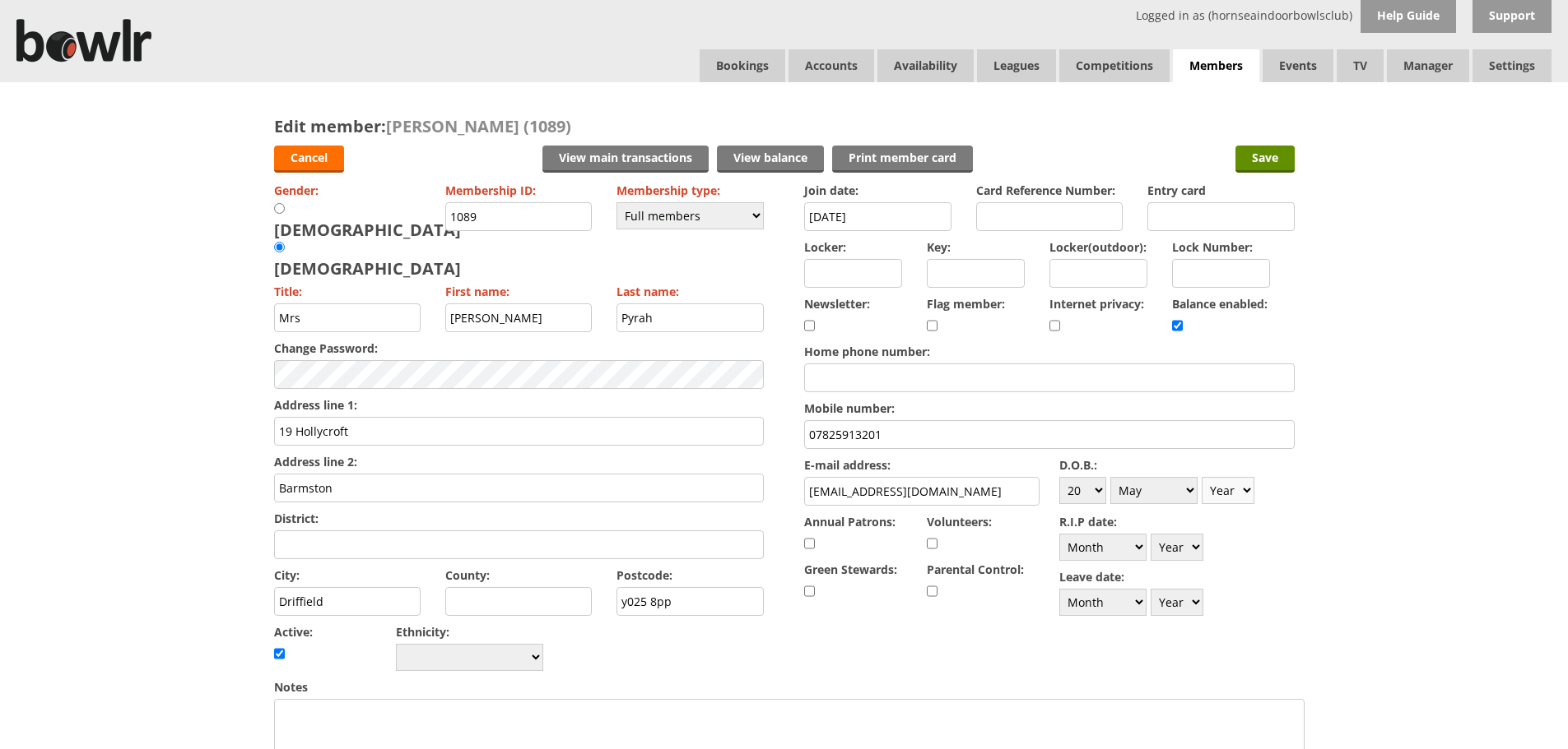
click at [1202, 477] on select "Year 1900 1901 1902 1903 1904 1905 1906 1907 1908 1909 1910 1911 1912 1913 1914…" at bounding box center [1227, 490] width 53 height 27
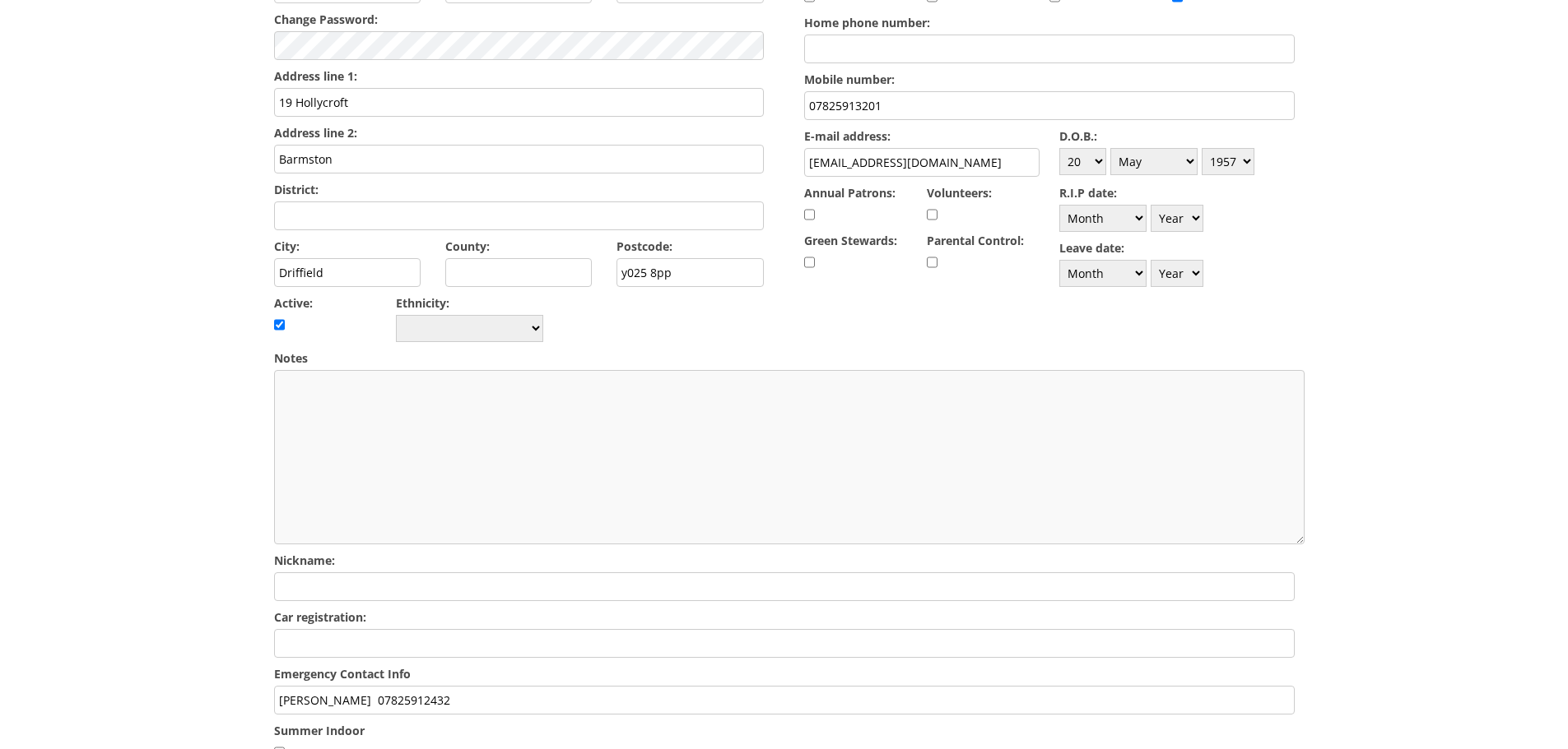
scroll to position [493, 0]
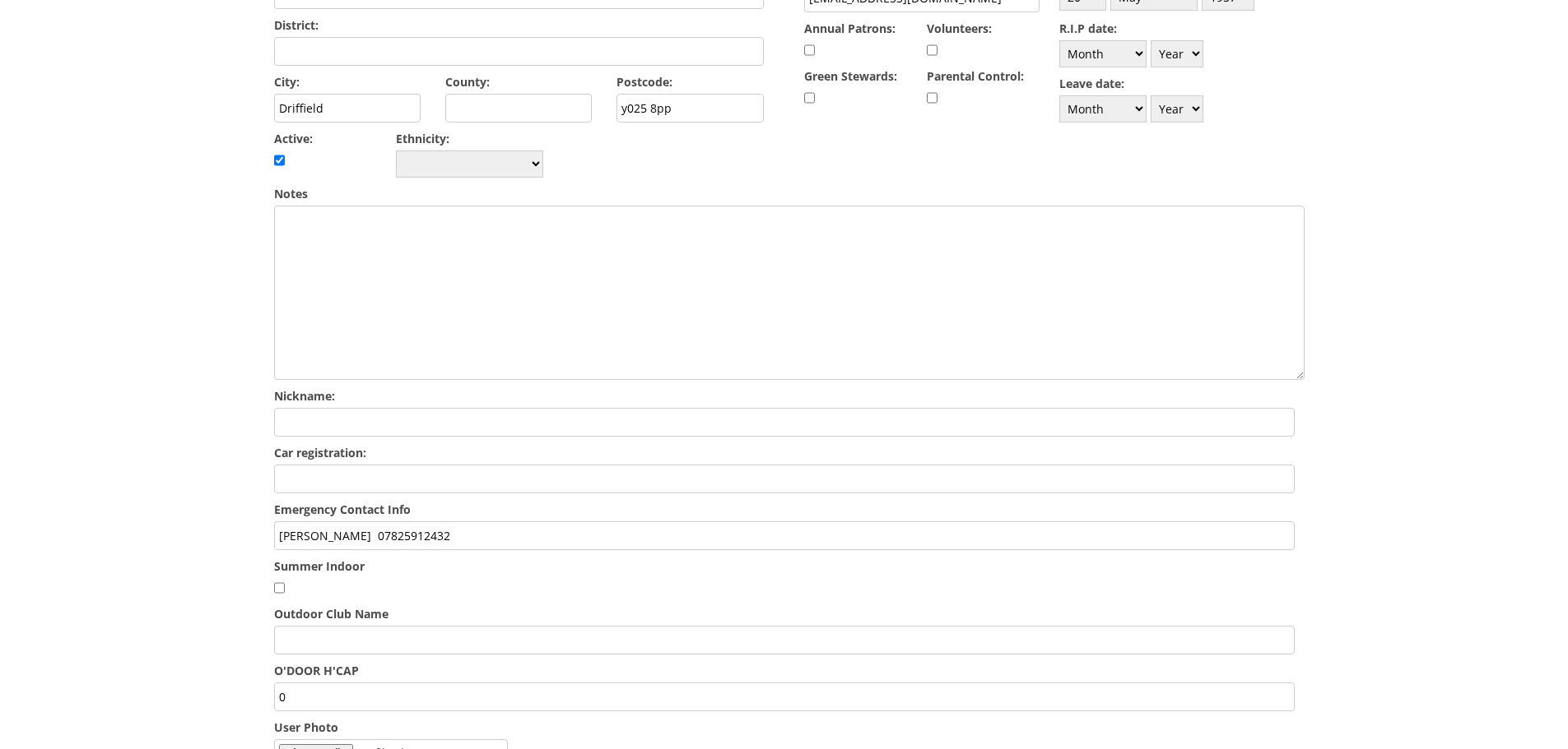
click at [441, 521] on input "alan 07825912432" at bounding box center [784, 535] width 1021 height 29
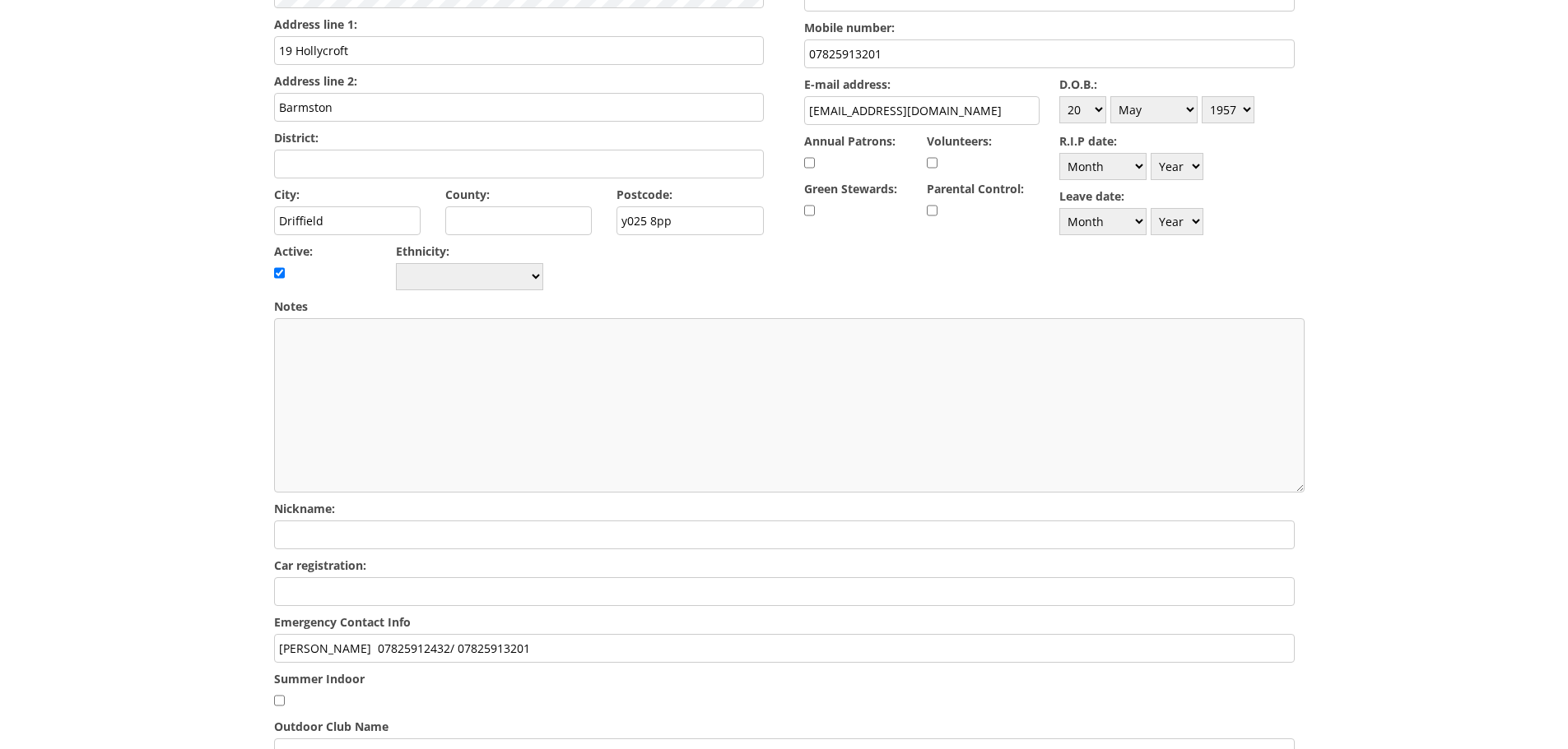
scroll to position [0, 0]
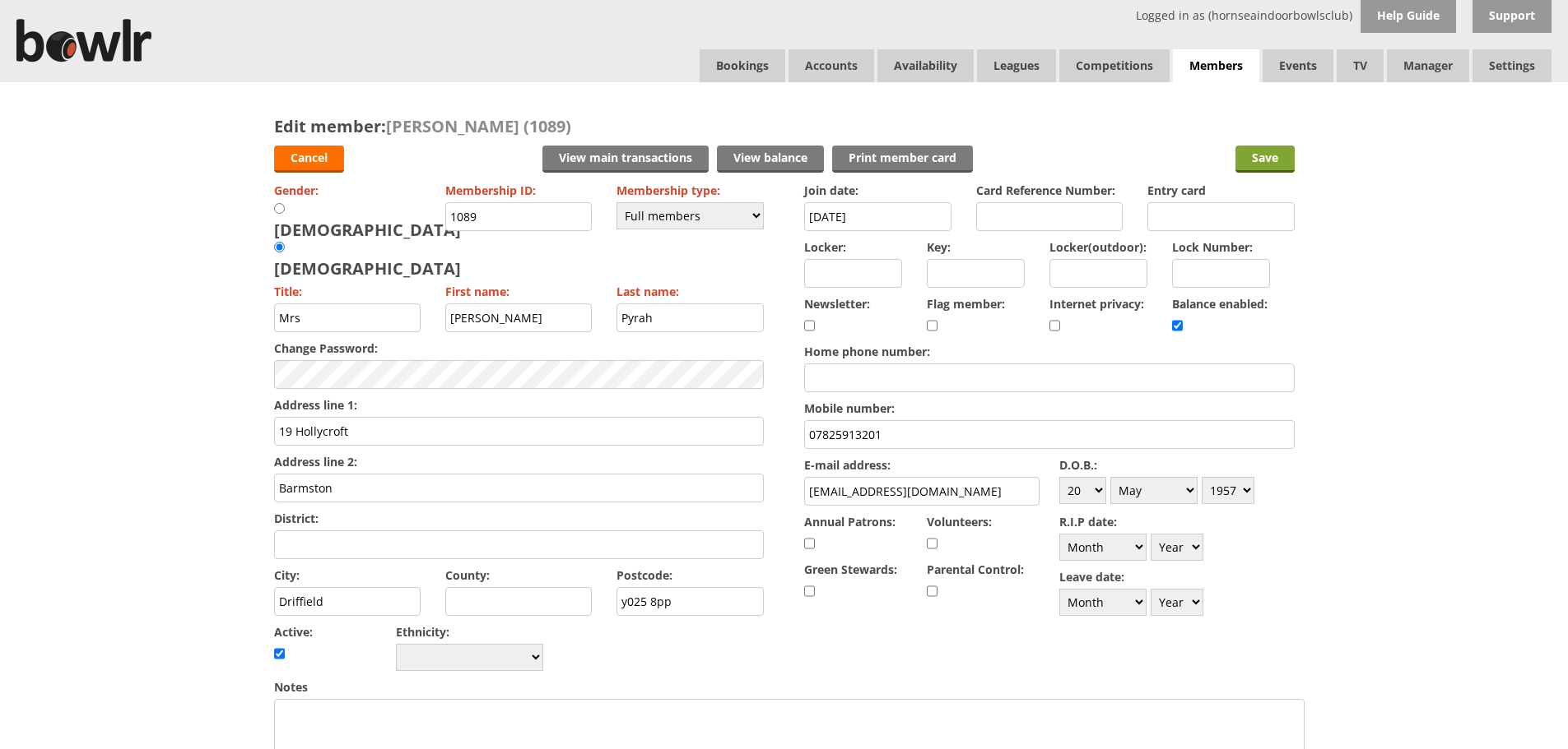
type input "alan 07825912432/ 07825913201"
click at [1263, 157] on input "Save" at bounding box center [1264, 159] width 59 height 27
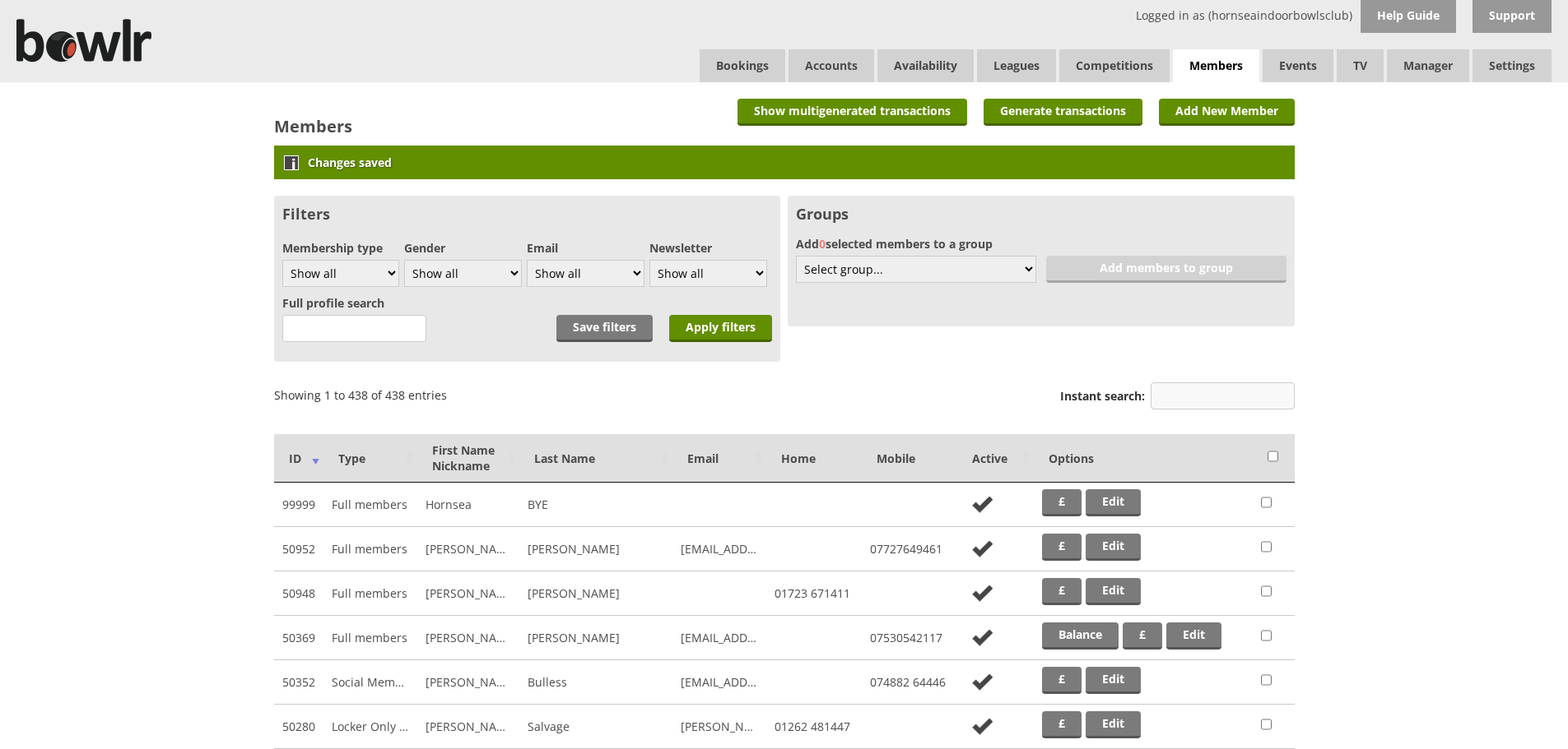
click at [1239, 407] on input "Instant search:" at bounding box center [1223, 396] width 144 height 27
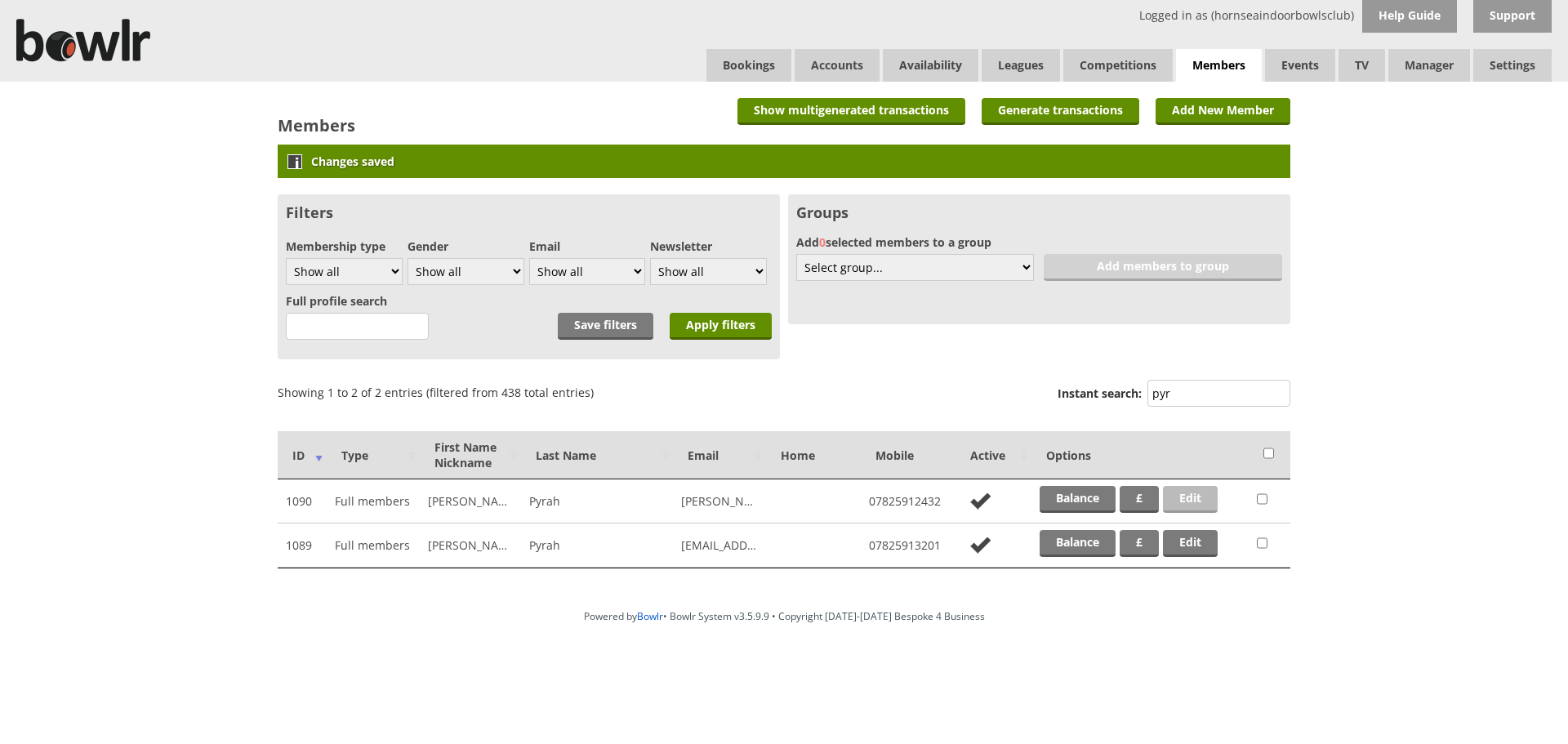
type input "pyr"
click at [1203, 494] on link "Edit" at bounding box center [1191, 499] width 55 height 27
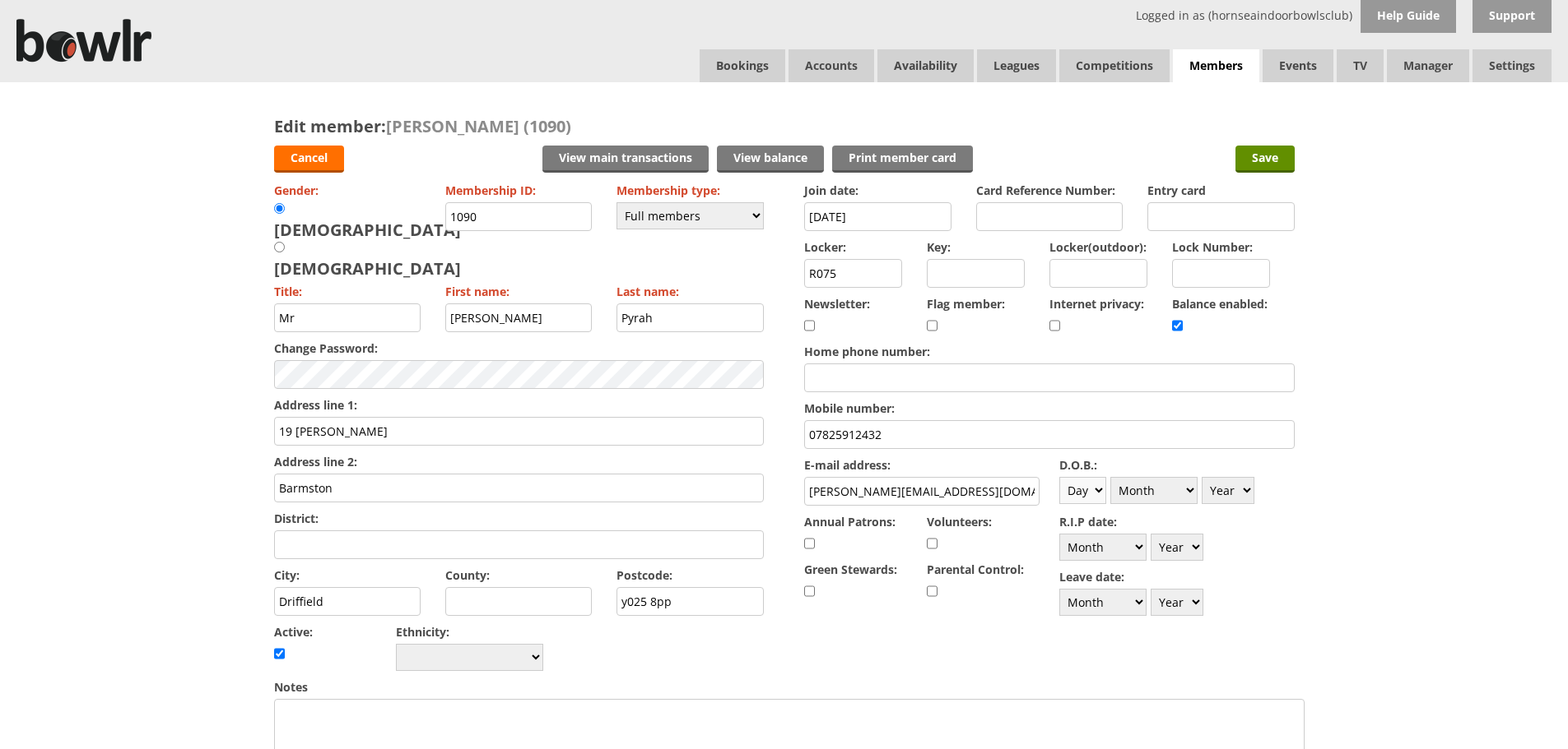
click at [1089, 491] on select "Day 1 2 3 4 5 6 7 8 9 10 11 12 13 14 15 16 17 18 19 20 21 22 23 24 25 26 27 28 …" at bounding box center [1083, 490] width 47 height 27
select select "2"
click at [1059, 477] on select "Day 1 2 3 4 5 6 7 8 9 10 11 12 13 14 15 16 17 18 19 20 21 22 23 24 25 26 27 28 …" at bounding box center [1083, 490] width 47 height 27
click at [1174, 505] on div "D.O.B.: Day 1 2 3 4 5 6 7 8 9 10 11 12 13 14 15 16 17 18 19 20 21 22 23 24 25 2…" at bounding box center [1177, 481] width 235 height 55
click at [1171, 480] on select "Month January February March April May June July August September October Novem…" at bounding box center [1154, 490] width 88 height 27
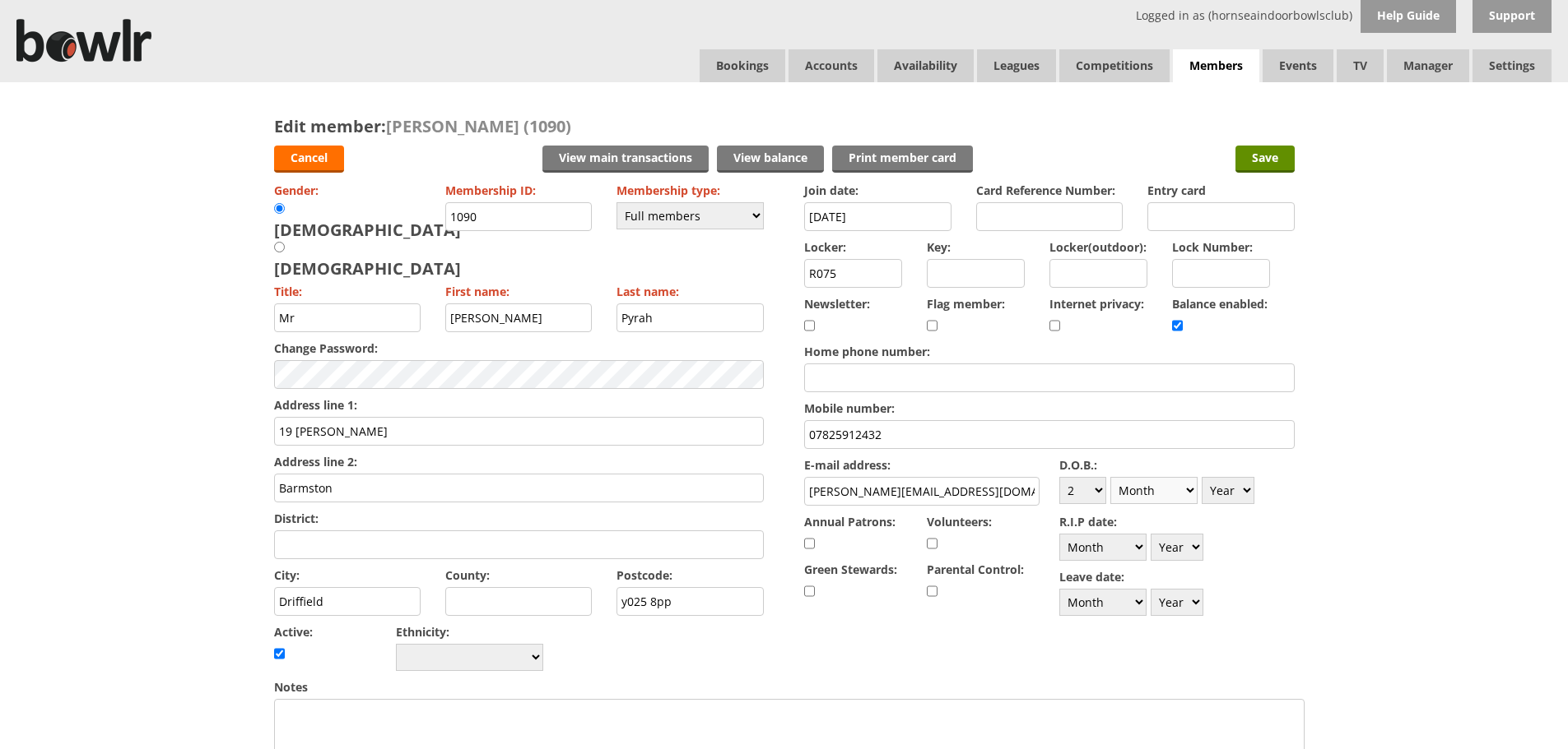
click at [1110, 477] on select "Month January February March April May June July August September October Novem…" at bounding box center [1154, 490] width 88 height 27
drag, startPoint x: 1180, startPoint y: 497, endPoint x: 1179, endPoint y: 478, distance: 19.0
click at [1180, 497] on select "Month January February March April May June July August September October Novem…" at bounding box center [1154, 490] width 88 height 27
select select "7"
click at [1110, 477] on select "Month January February March April May June July August September October Novem…" at bounding box center [1154, 490] width 88 height 27
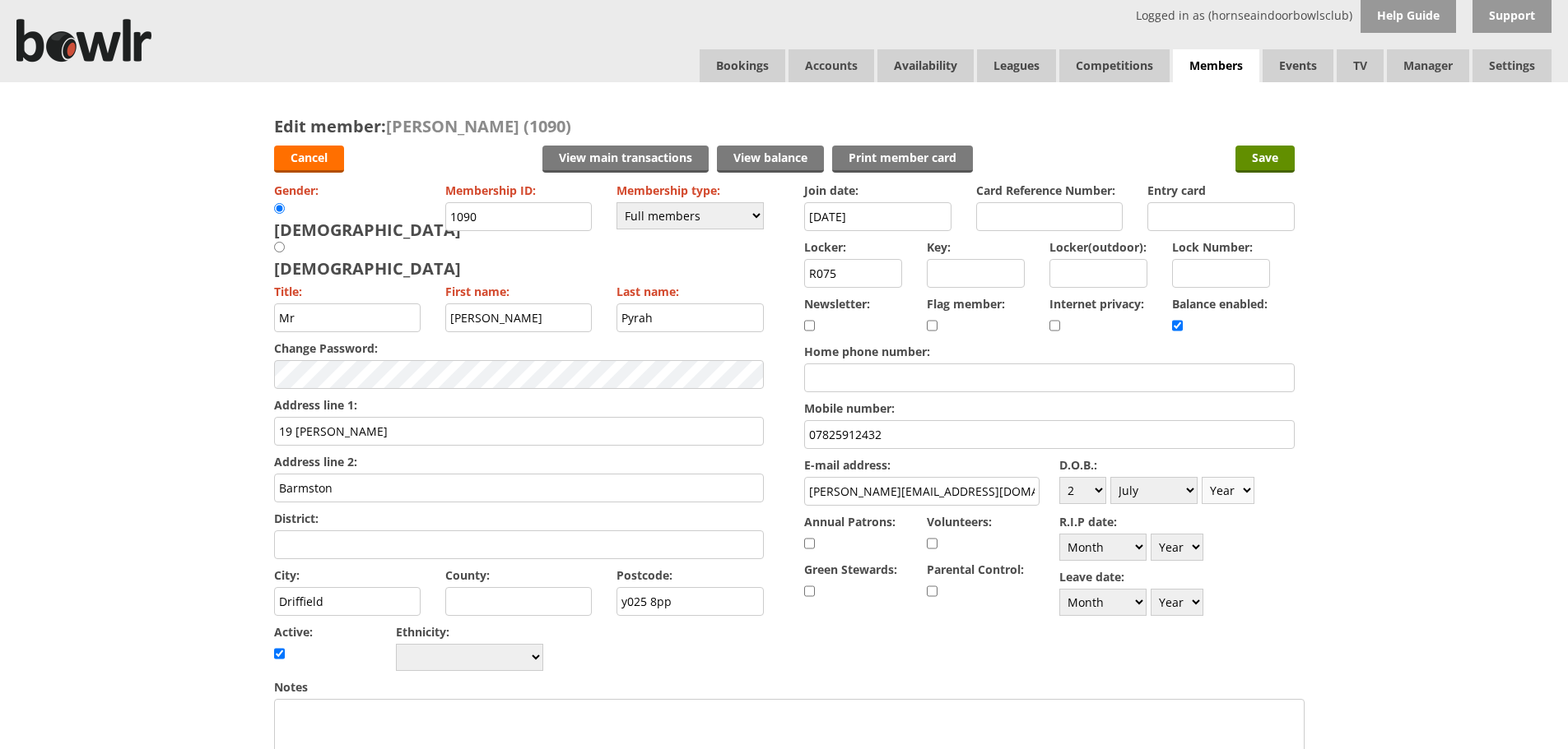
click at [1230, 482] on select "Year 1900 1901 1902 1903 1904 1905 1906 1907 1908 1909 1910 1911 1912 1913 1914…" at bounding box center [1227, 490] width 53 height 27
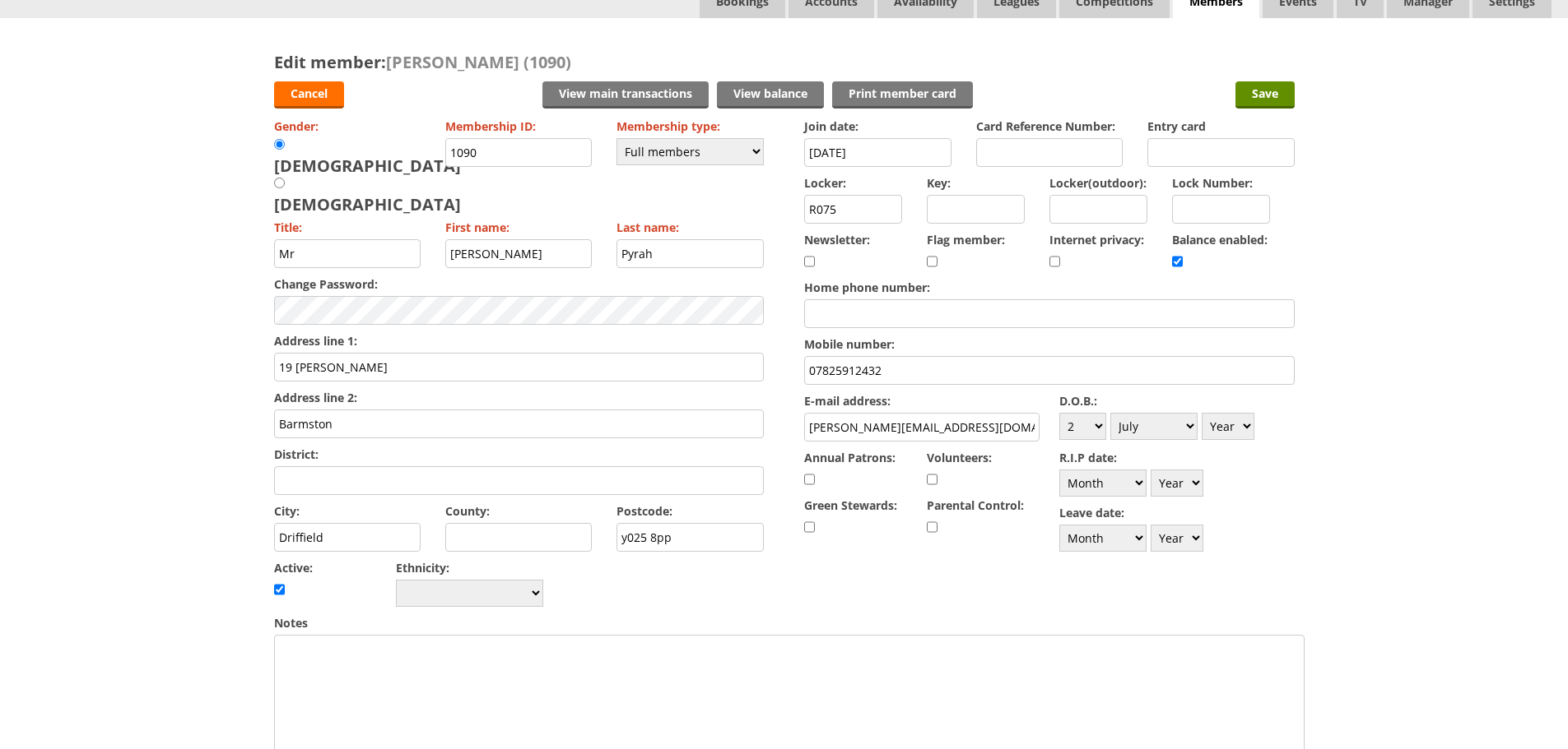
scroll to position [82, 0]
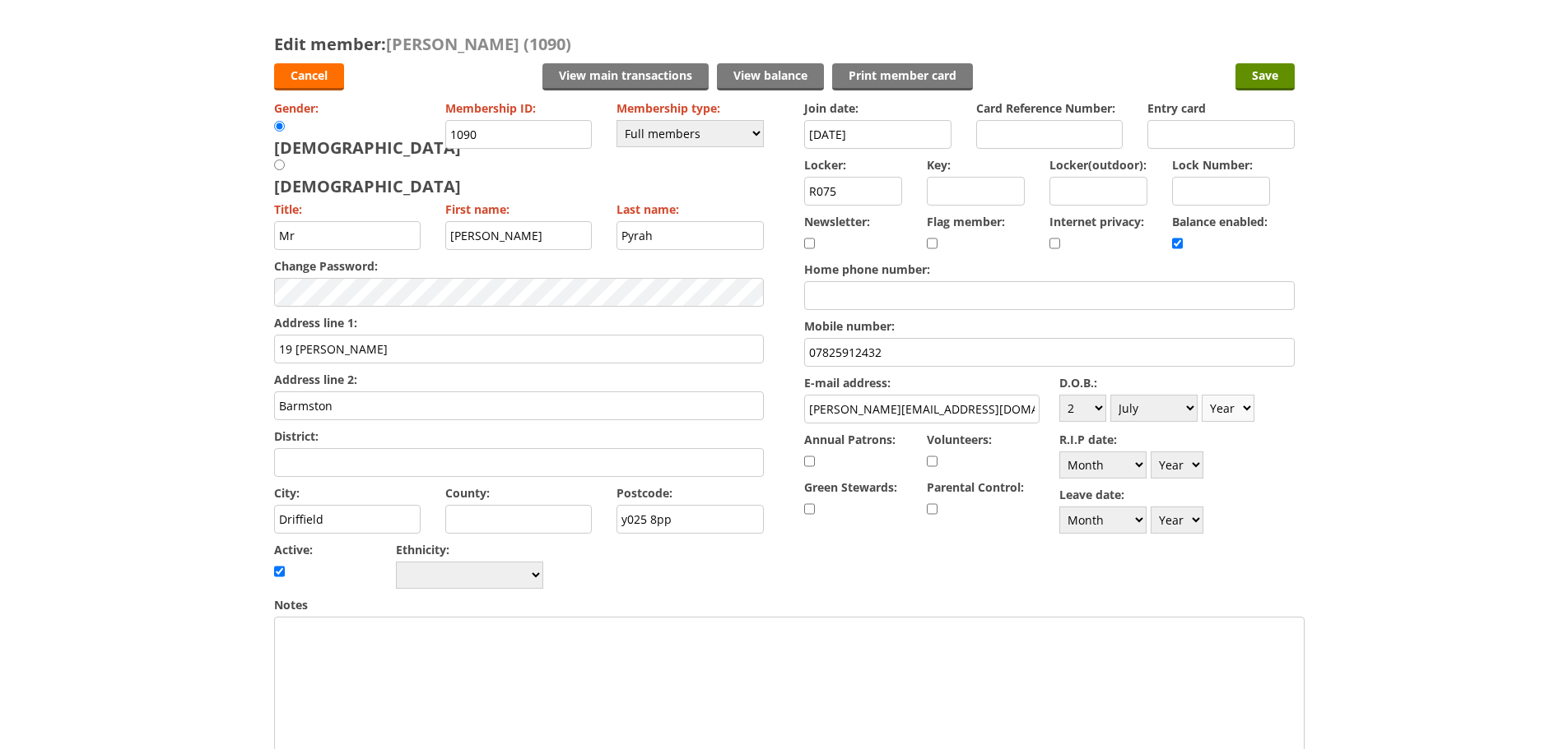
click at [1230, 400] on select "Year [DATE] 1901 1902 1903 1904 1905 1906 1907 1908 1909 1910 1911 1912 1913 19…" at bounding box center [1227, 408] width 53 height 27
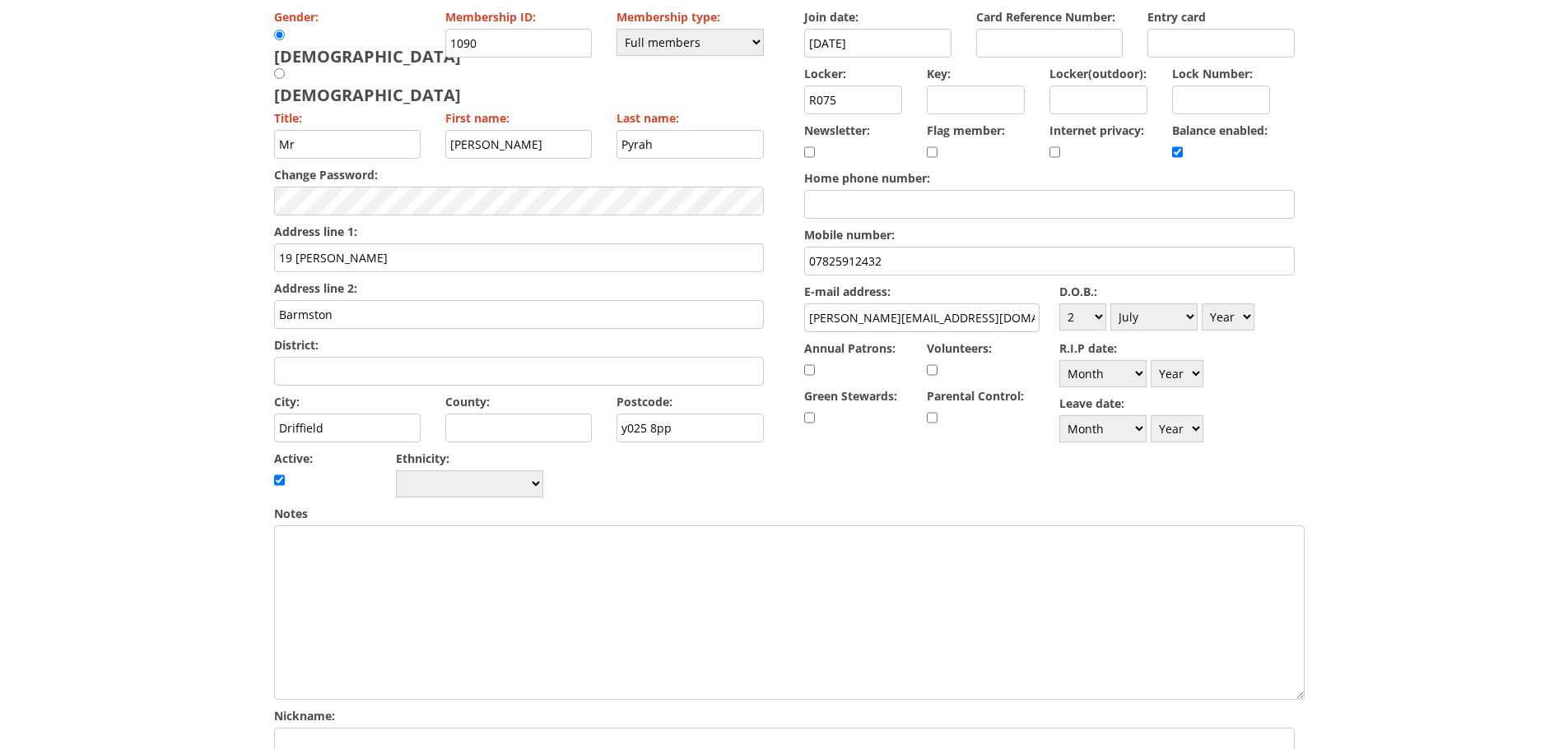
scroll to position [164, 0]
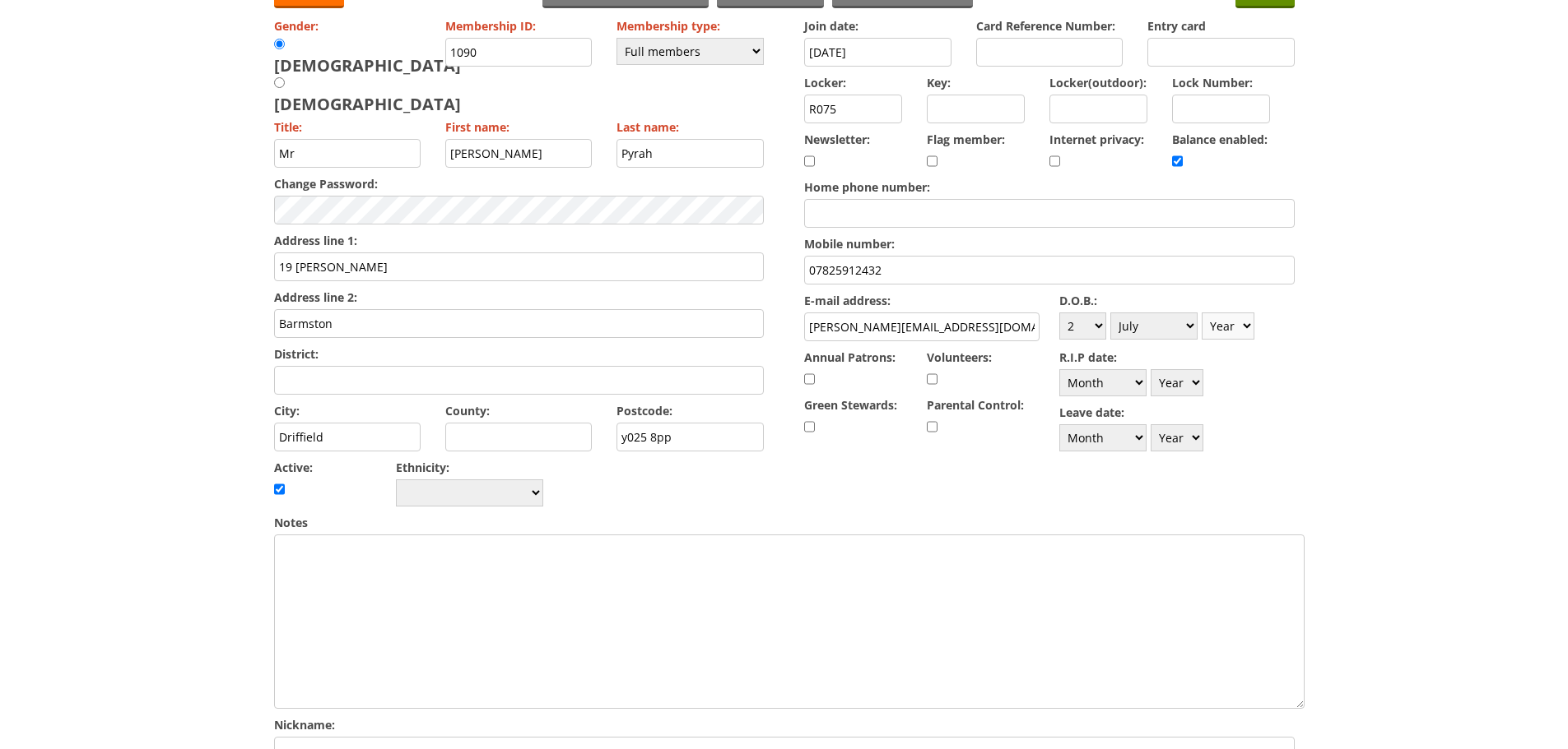
click at [1242, 329] on select "Year 1900 1901 1902 1903 1904 1905 1906 1907 1908 1909 1910 1911 1912 1913 1914…" at bounding box center [1227, 326] width 53 height 27
select select "1959"
click at [1202, 313] on select "Year 1900 1901 1902 1903 1904 1905 1906 1907 1908 1909 1910 1911 1912 1913 1914…" at bounding box center [1227, 326] width 53 height 27
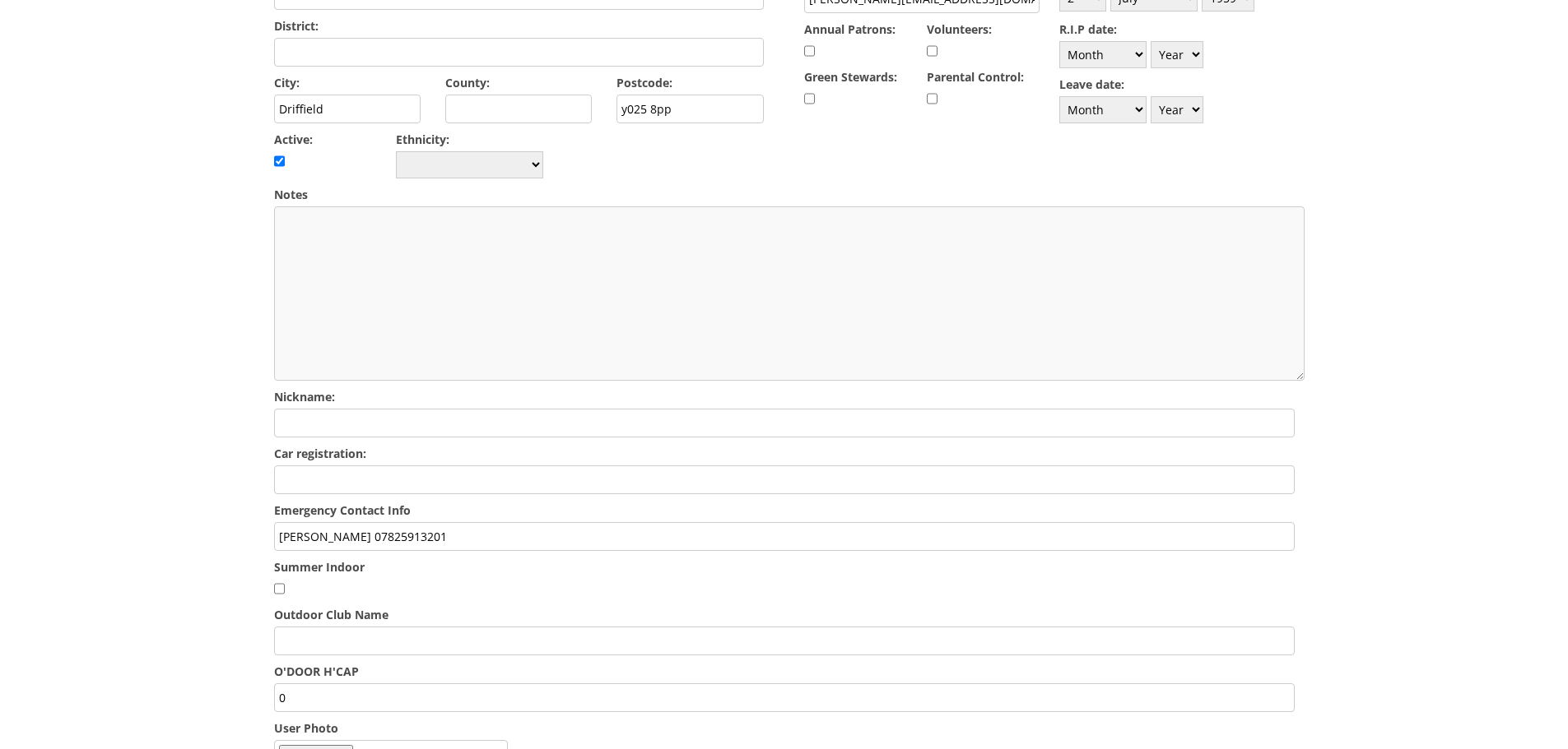
scroll to position [493, 0]
click at [459, 521] on input "linda 07825913201" at bounding box center [784, 535] width 1021 height 29
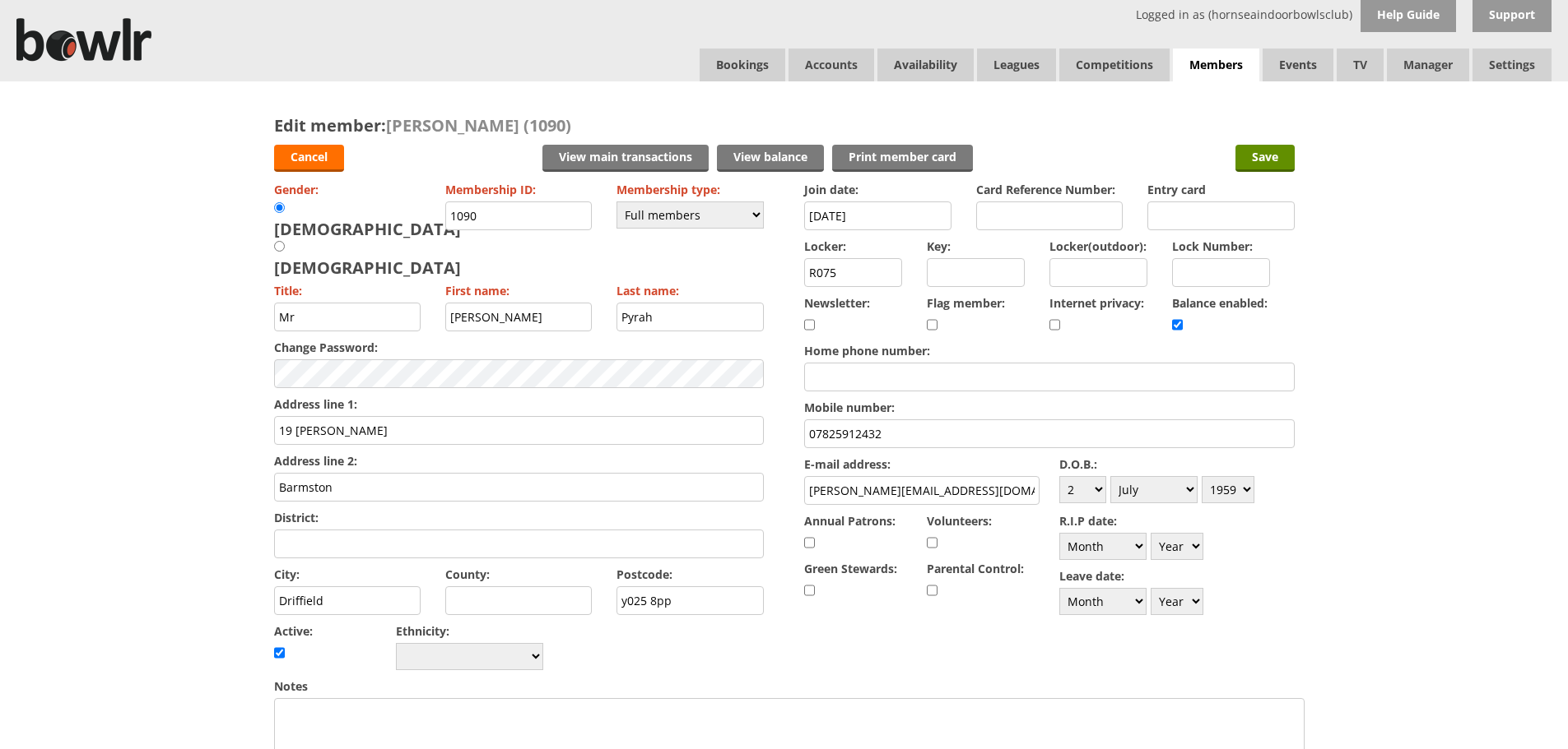
scroll to position [0, 0]
click at [1263, 156] on input "Save" at bounding box center [1264, 159] width 59 height 27
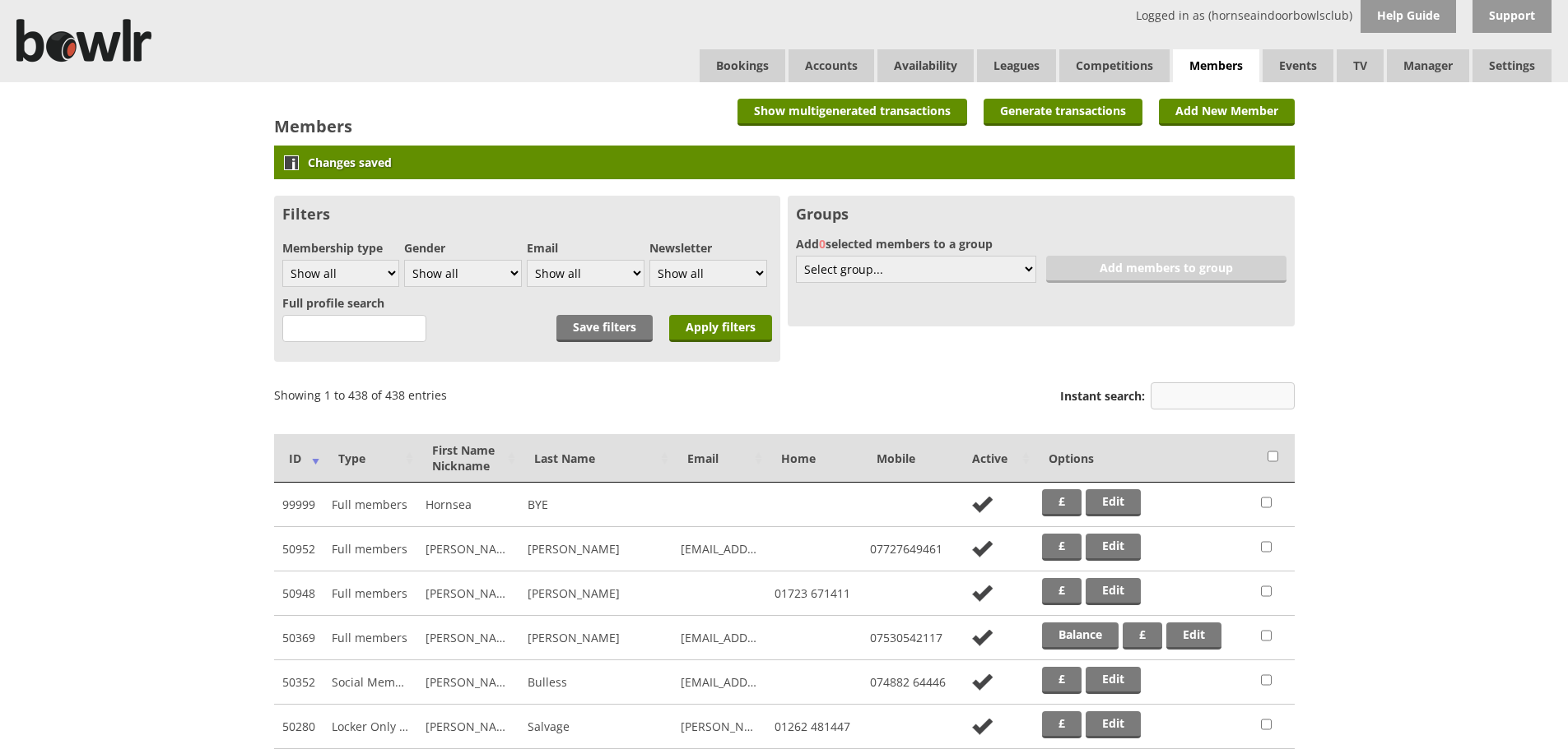
click at [1241, 400] on input "Instant search:" at bounding box center [1223, 396] width 144 height 27
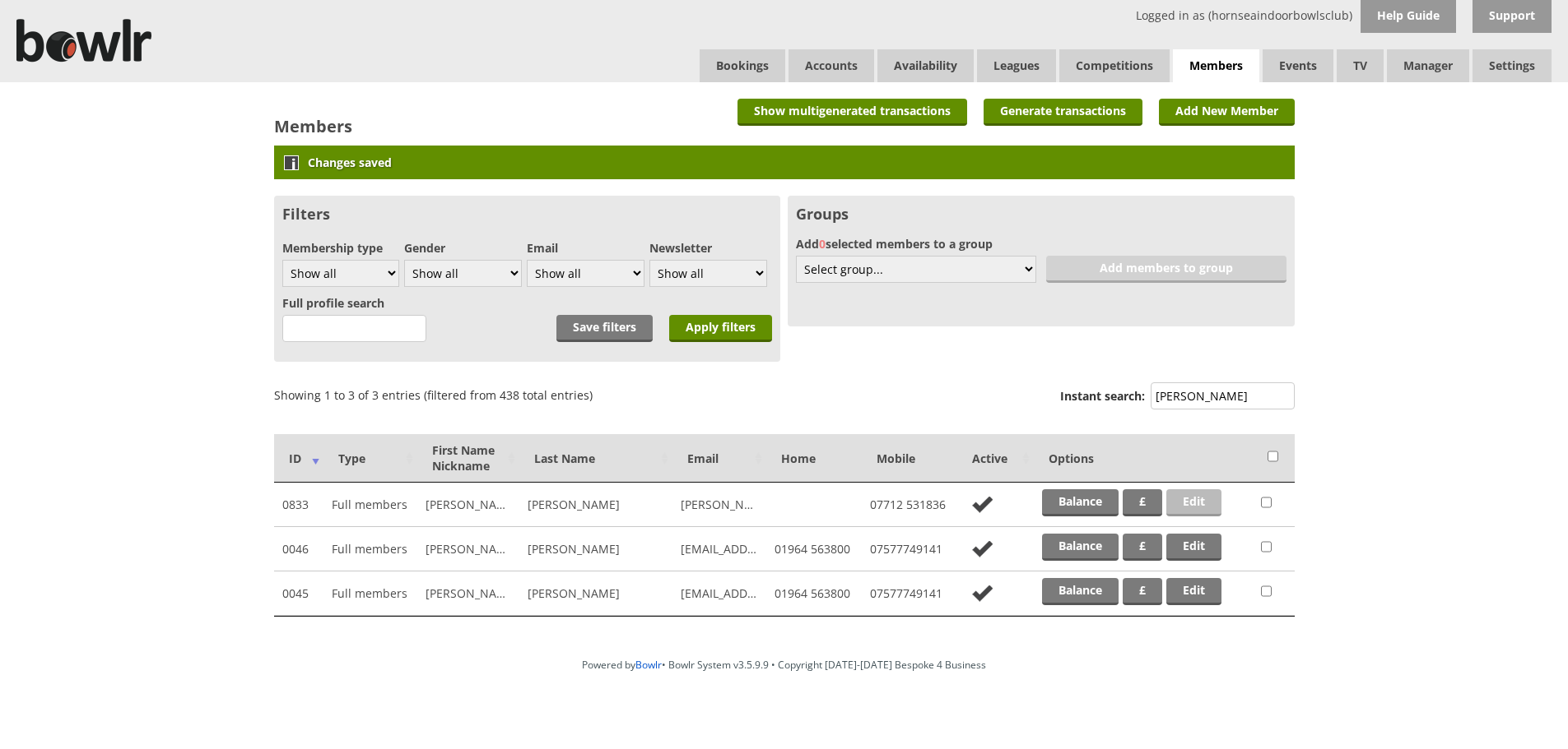
type input "ginn"
click at [1192, 494] on link "Edit" at bounding box center [1193, 503] width 55 height 27
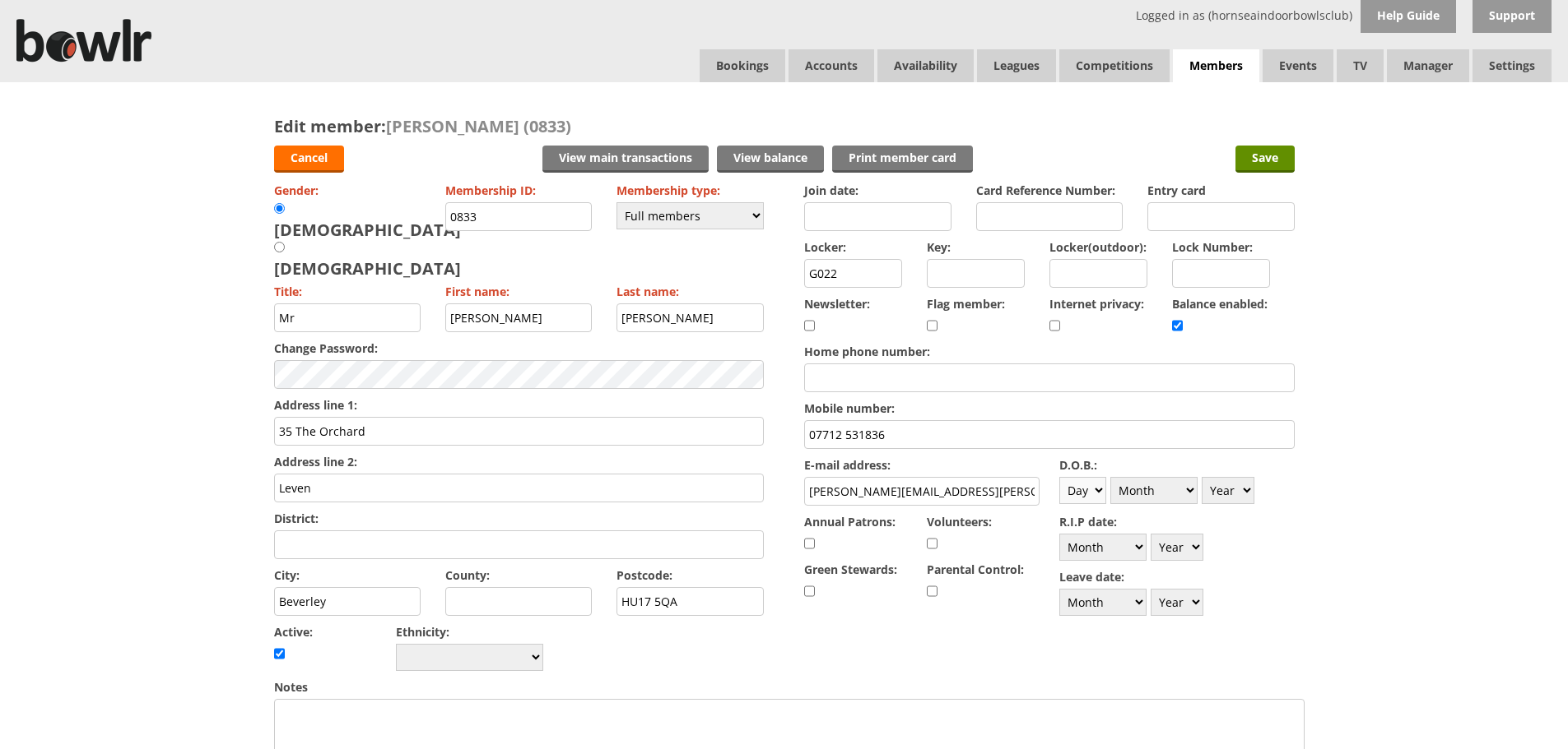
click at [1097, 493] on select "Day 1 2 3 4 5 6 7 8 9 10 11 12 13 14 15 16 17 18 19 20 21 22 23 24 25 26 27 28 …" at bounding box center [1083, 490] width 47 height 27
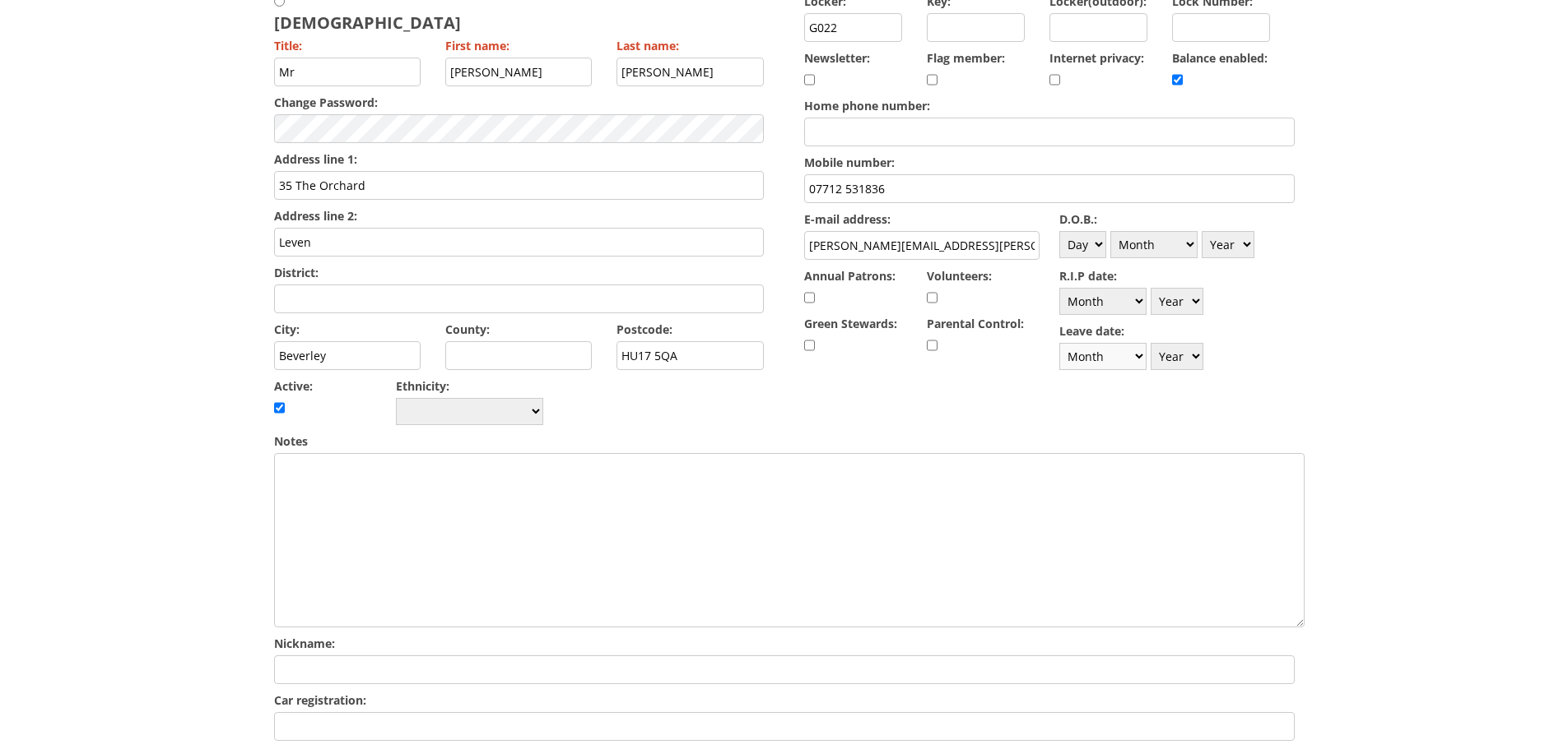
scroll to position [246, 0]
click at [1083, 244] on select "Day 1 2 3 4 5 6 7 8 9 10 11 12 13 14 15 16 17 18 19 20 21 22 23 24 25 26 27 28 …" at bounding box center [1083, 244] width 47 height 27
select select "25"
click at [1059, 231] on select "Day 1 2 3 4 5 6 7 8 9 10 11 12 13 14 15 16 17 18 19 20 21 22 23 24 25 26 27 28 …" at bounding box center [1083, 244] width 47 height 27
click at [1149, 232] on select "Month January February March April May June July August September October Novem…" at bounding box center [1154, 244] width 88 height 27
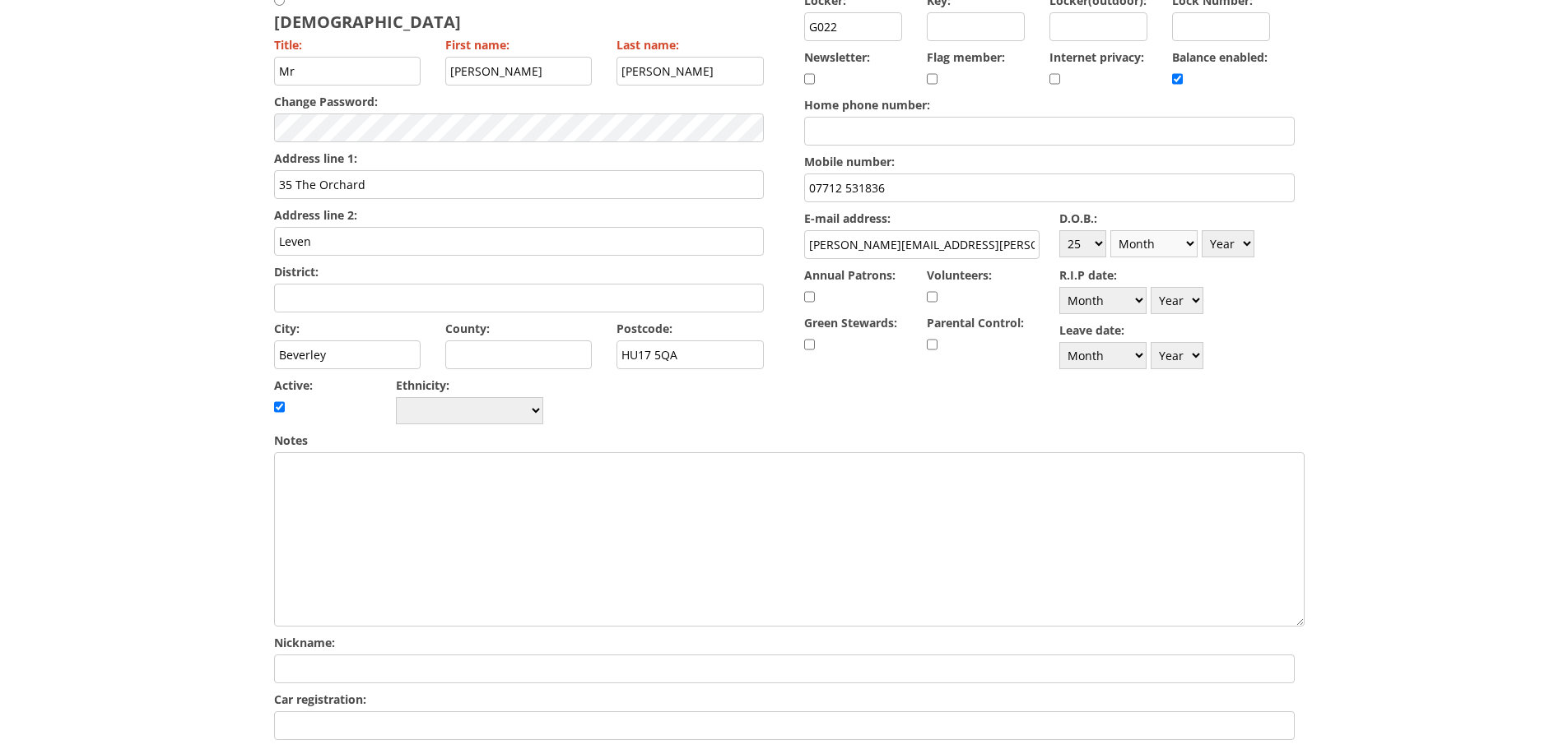
select select "2"
click at [1110, 231] on select "Month January February March April May June July August September October Novem…" at bounding box center [1154, 244] width 88 height 27
click at [1230, 243] on select "Year [DATE] 1901 1902 1903 1904 1905 1906 1907 1908 1909 1910 1911 1912 1913 19…" at bounding box center [1227, 244] width 53 height 27
select select "1955"
click at [1202, 231] on select "Year 1900 1901 1902 1903 1904 1905 1906 1907 1908 1909 1910 1911 1912 1913 1914…" at bounding box center [1227, 244] width 53 height 27
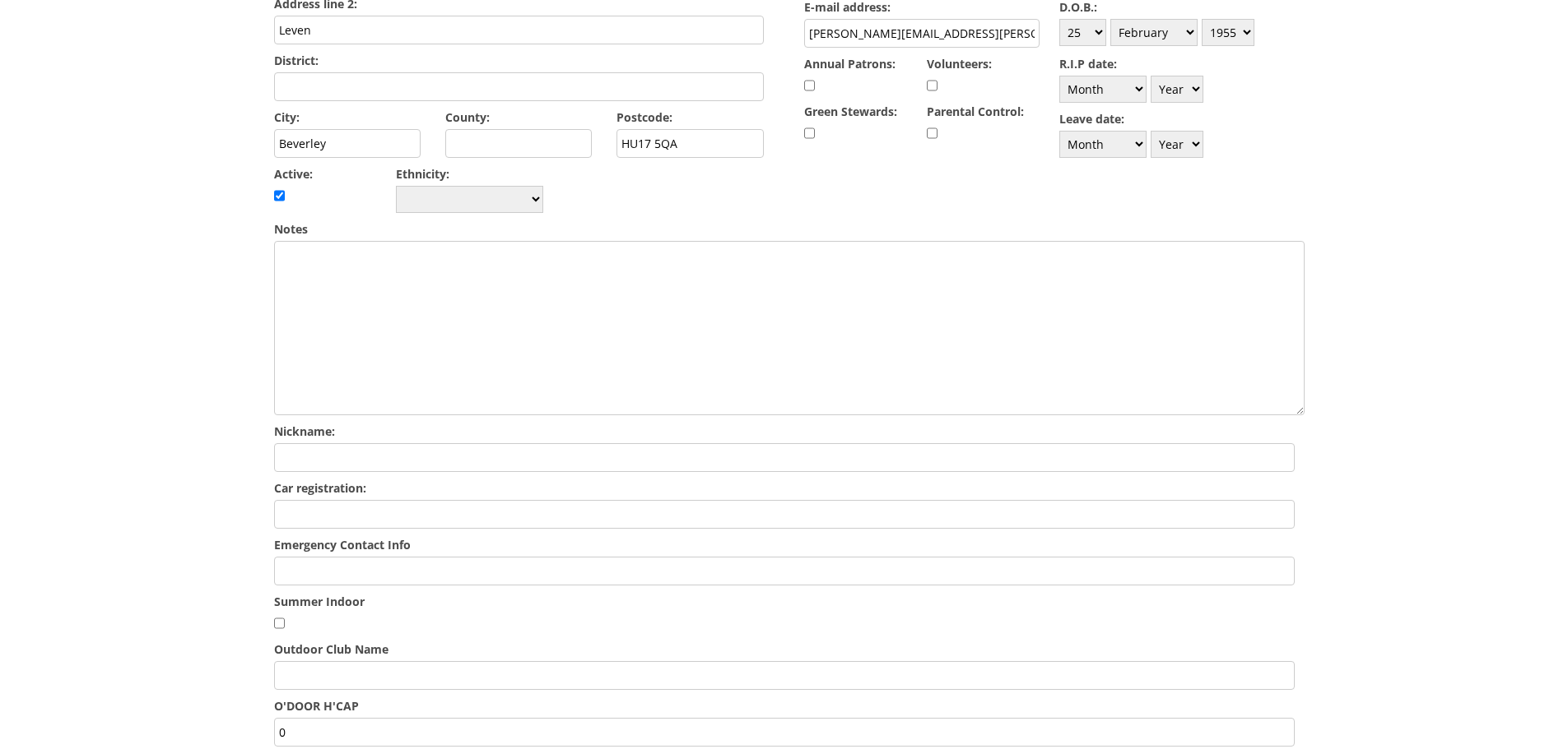
scroll to position [493, 0]
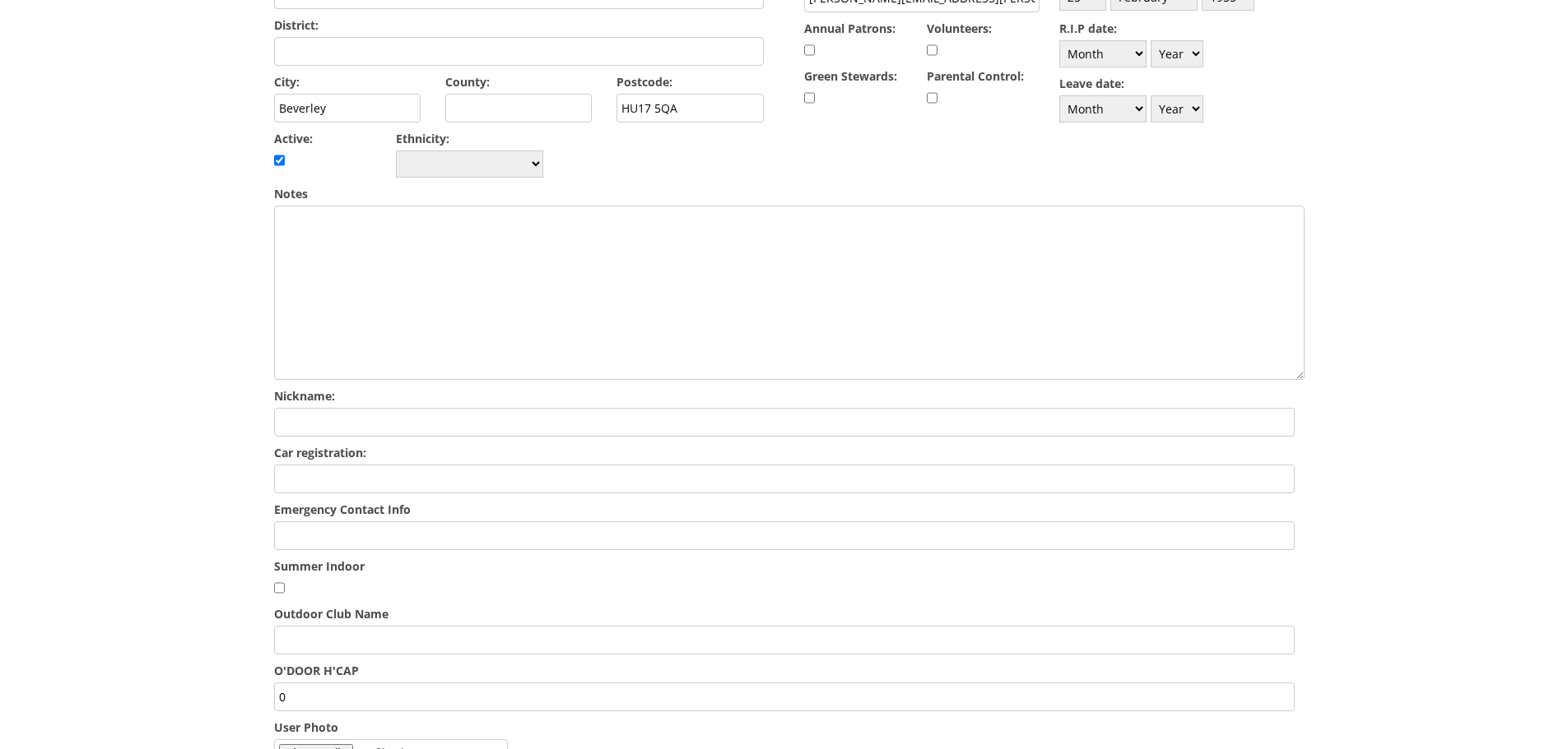
click at [592, 521] on input "Emergency Contact Info" at bounding box center [784, 535] width 1021 height 29
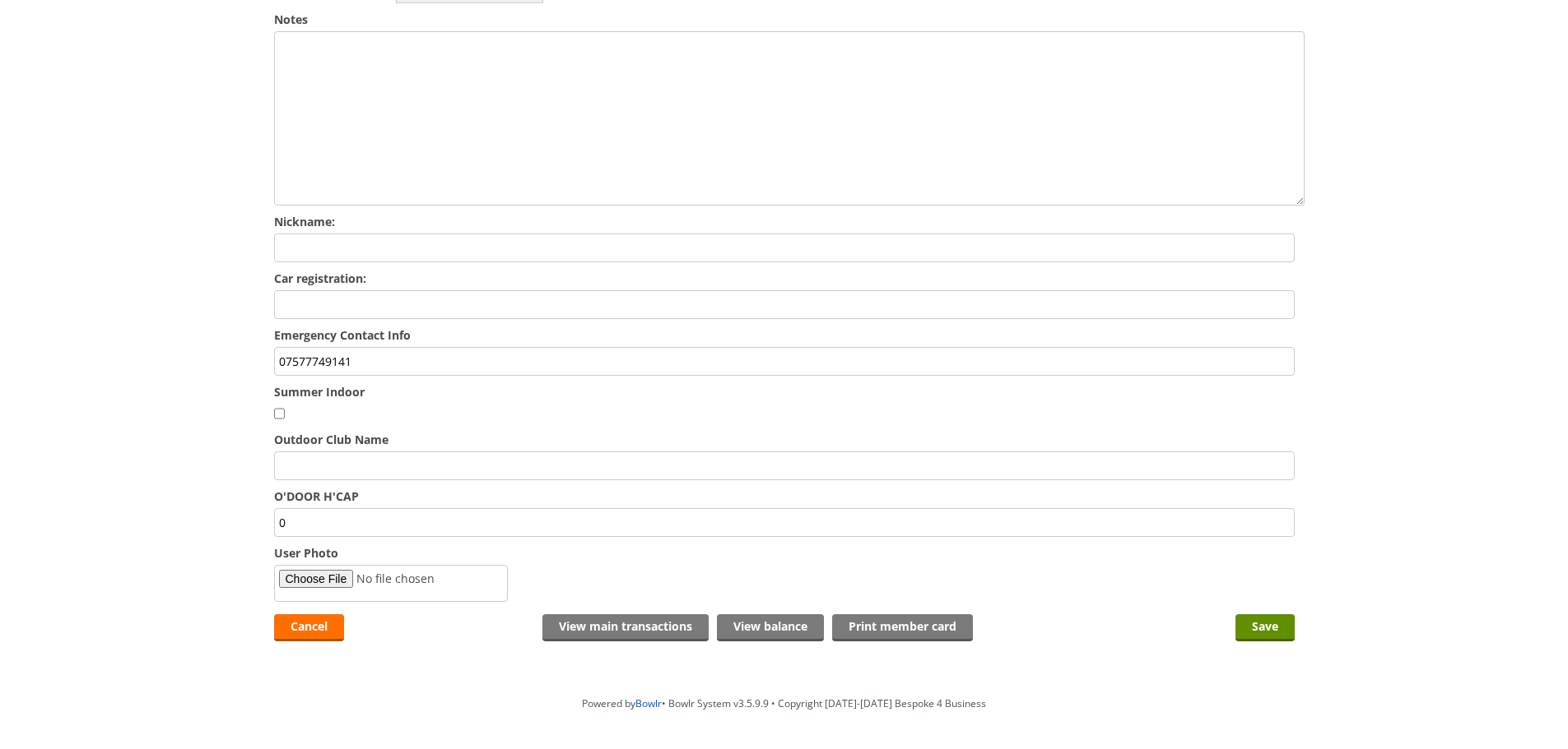
scroll to position [678, 0]
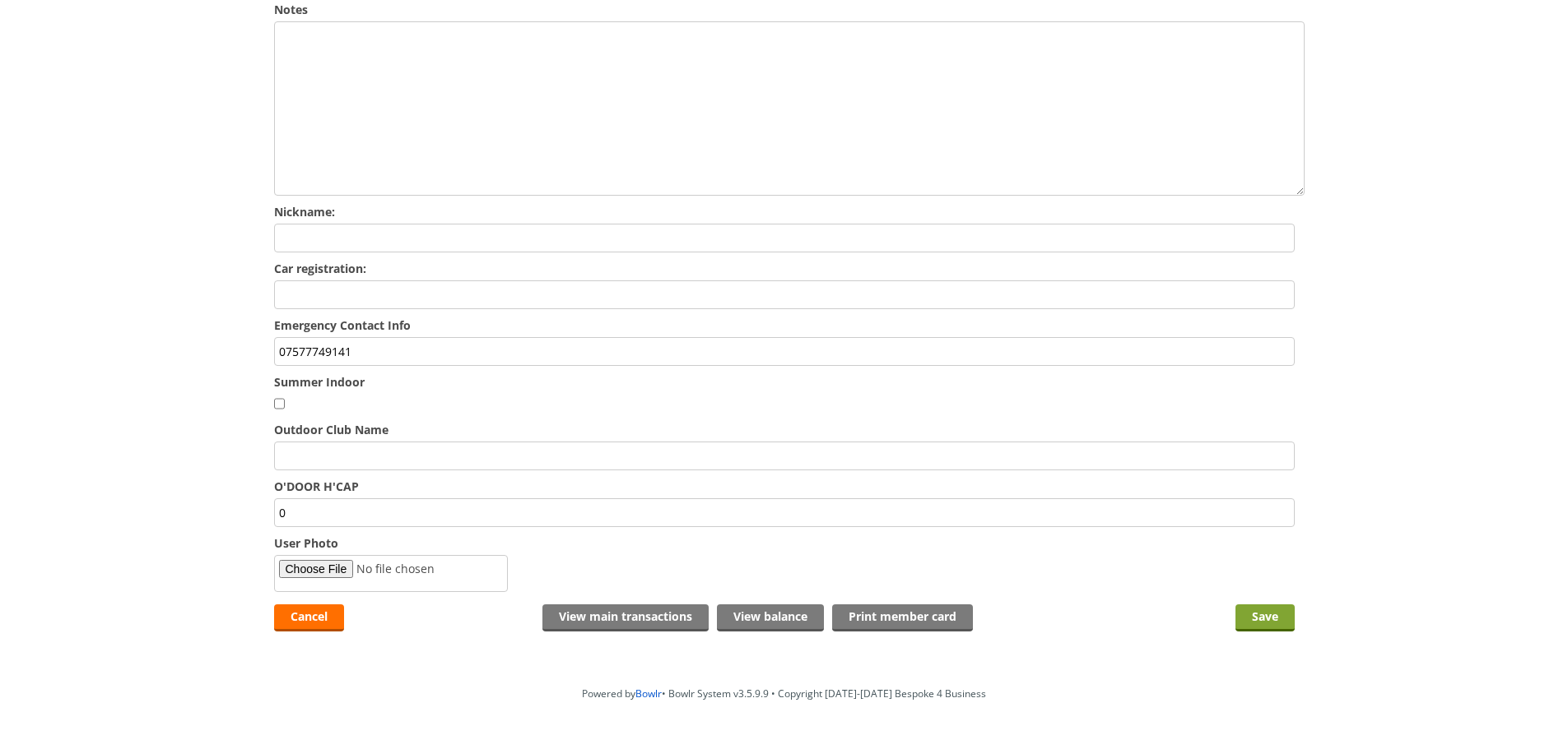
type input "07577749141"
click at [1270, 604] on input "Save" at bounding box center [1264, 617] width 59 height 27
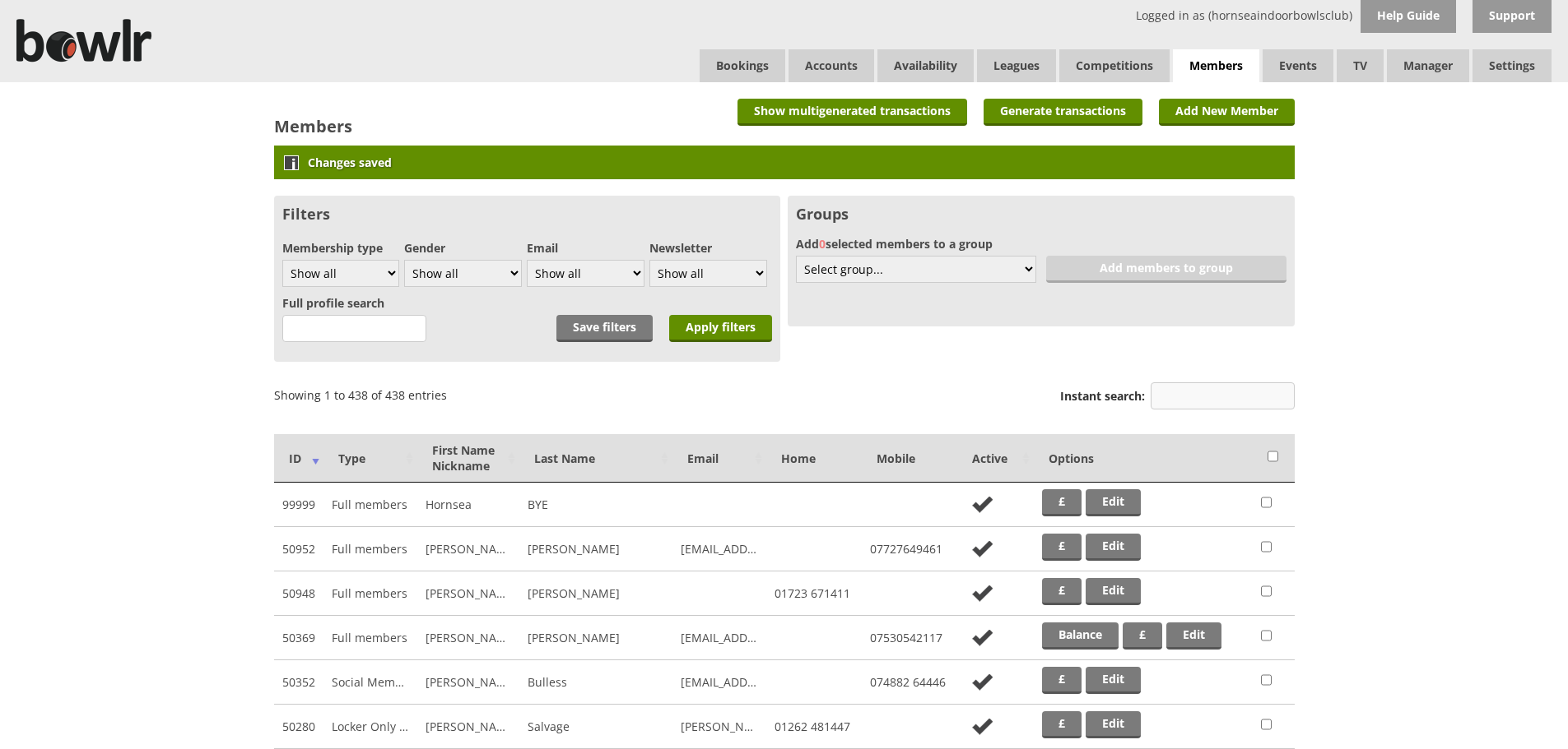
click at [1183, 387] on input "Instant search:" at bounding box center [1223, 396] width 144 height 27
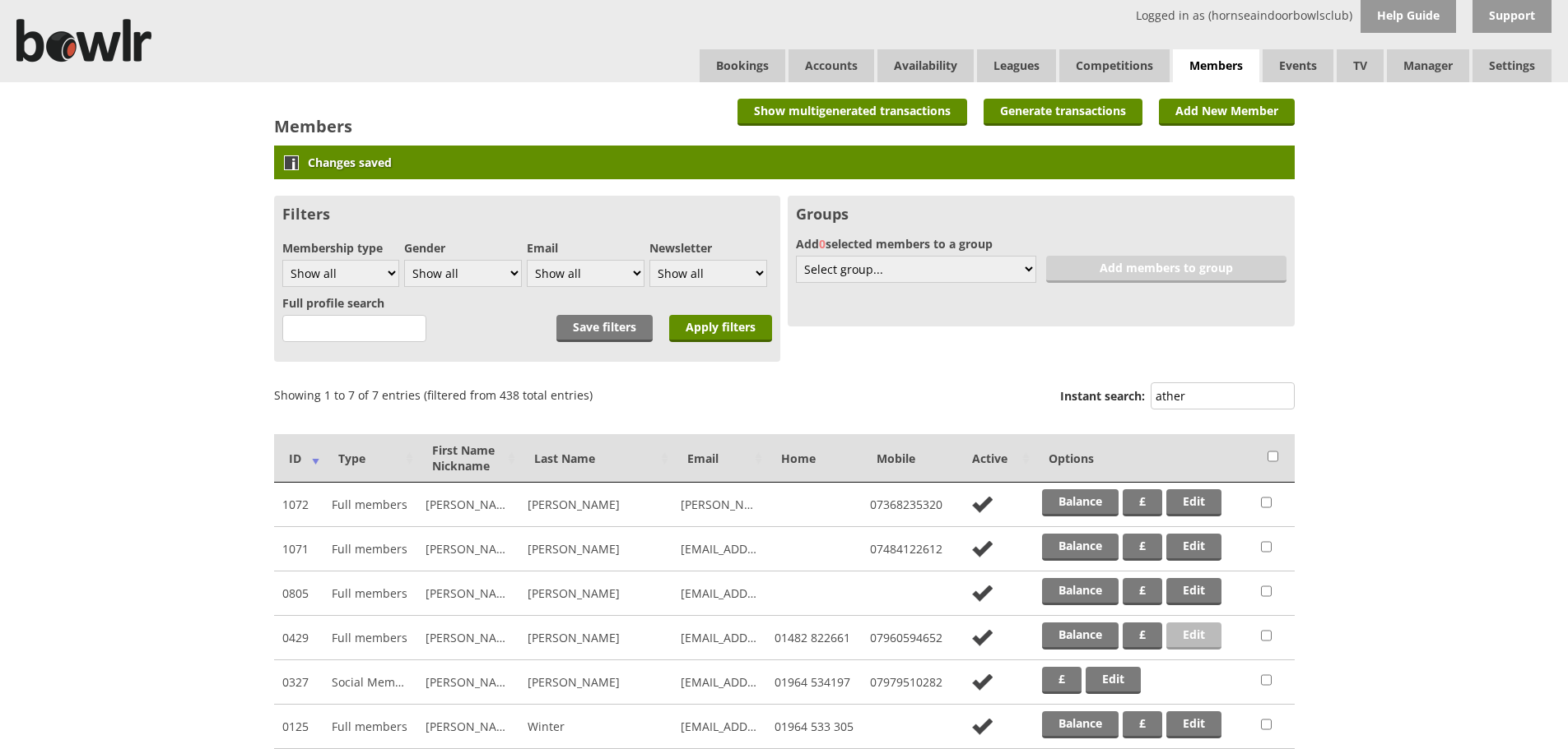
type input "ather"
click at [1188, 626] on link "Edit" at bounding box center [1193, 636] width 55 height 27
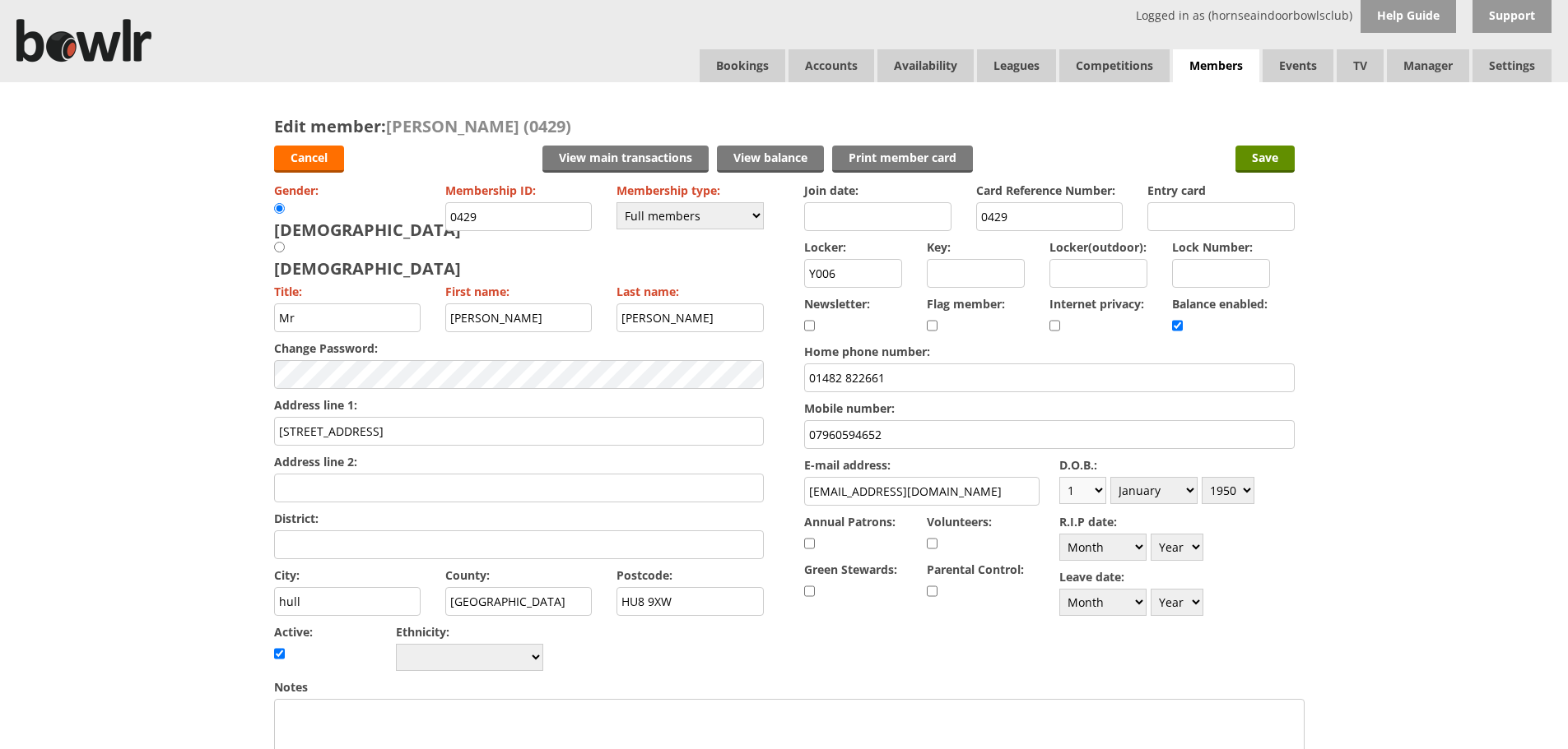
click at [1098, 492] on select "Day 1 2 3 4 5 6 7 8 9 10 11 12 13 14 15 16 17 18 19 20 21 22 23 24 25 26 27 28 …" at bounding box center [1083, 490] width 47 height 27
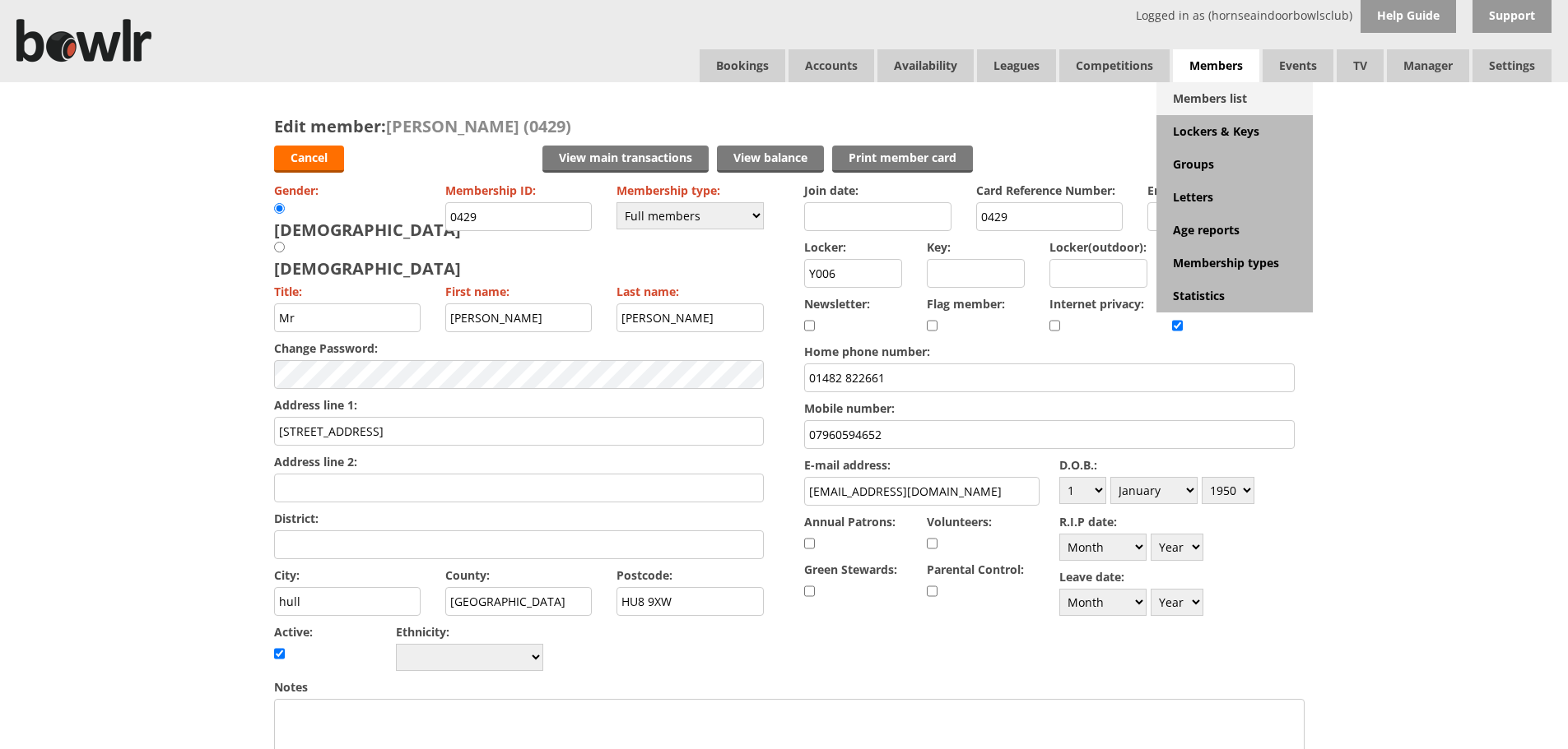
click at [1212, 99] on link "Members list" at bounding box center [1234, 99] width 156 height 33
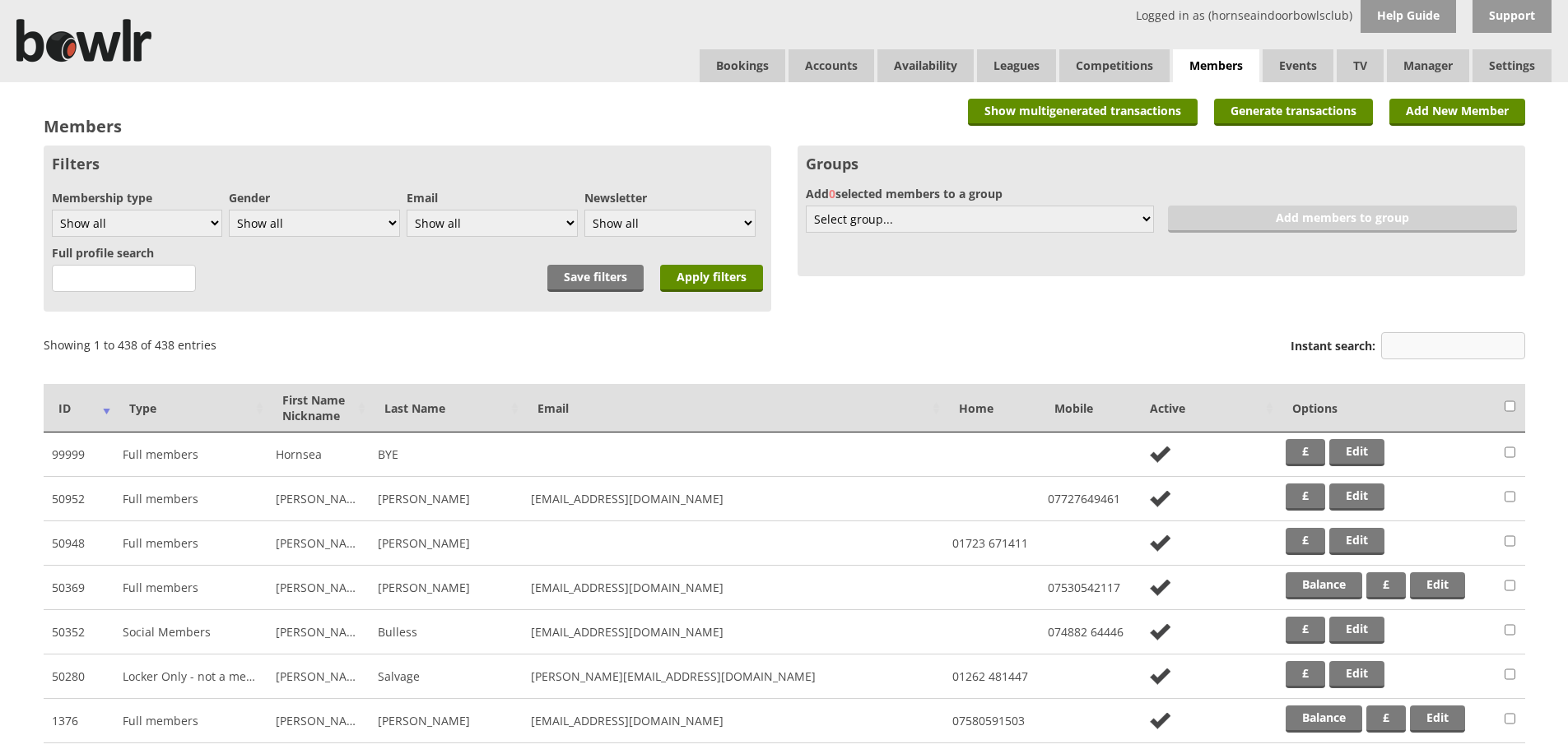
click at [1441, 338] on input "Instant search:" at bounding box center [1453, 345] width 144 height 27
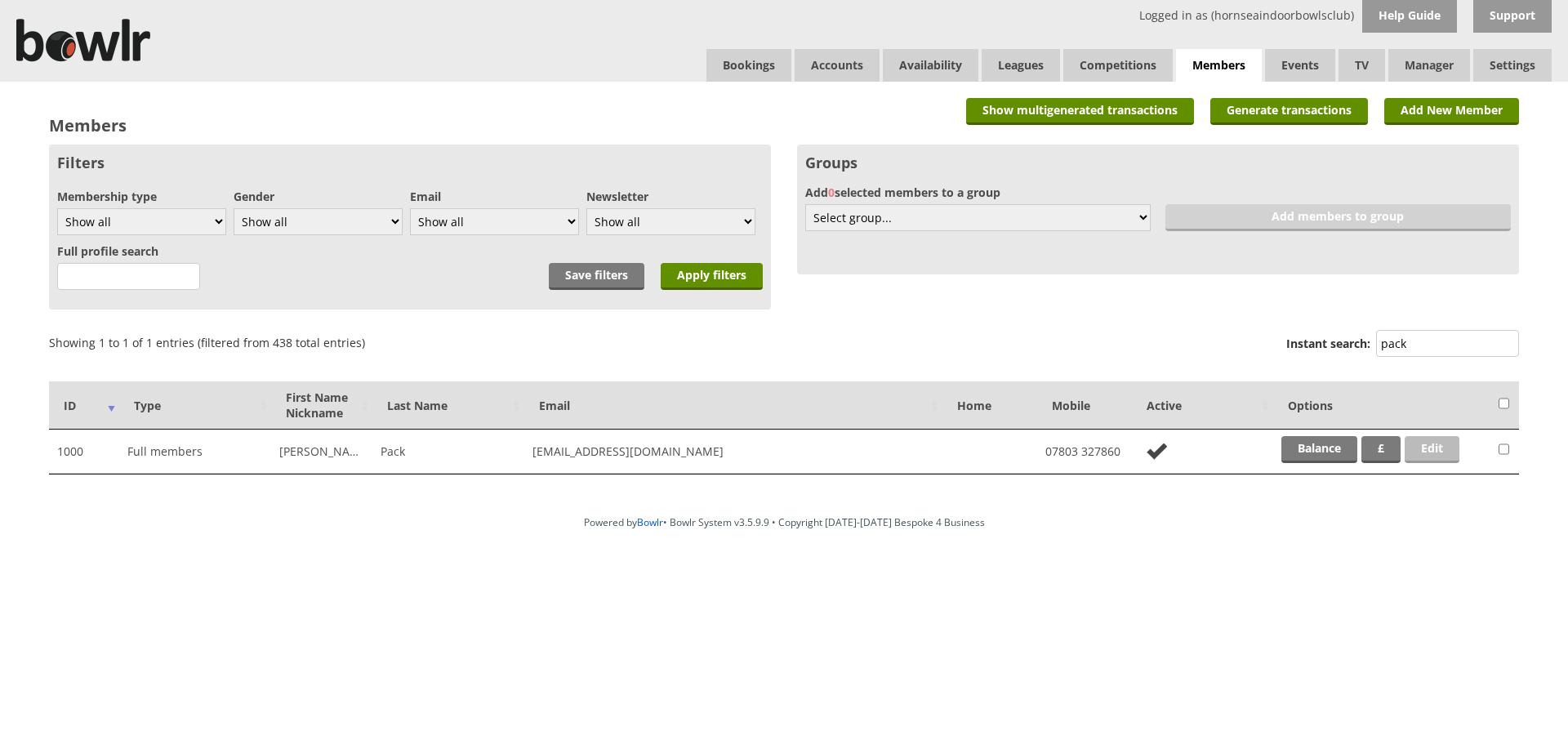
type input "pack"
click at [1454, 463] on link "Edit" at bounding box center [1432, 449] width 55 height 27
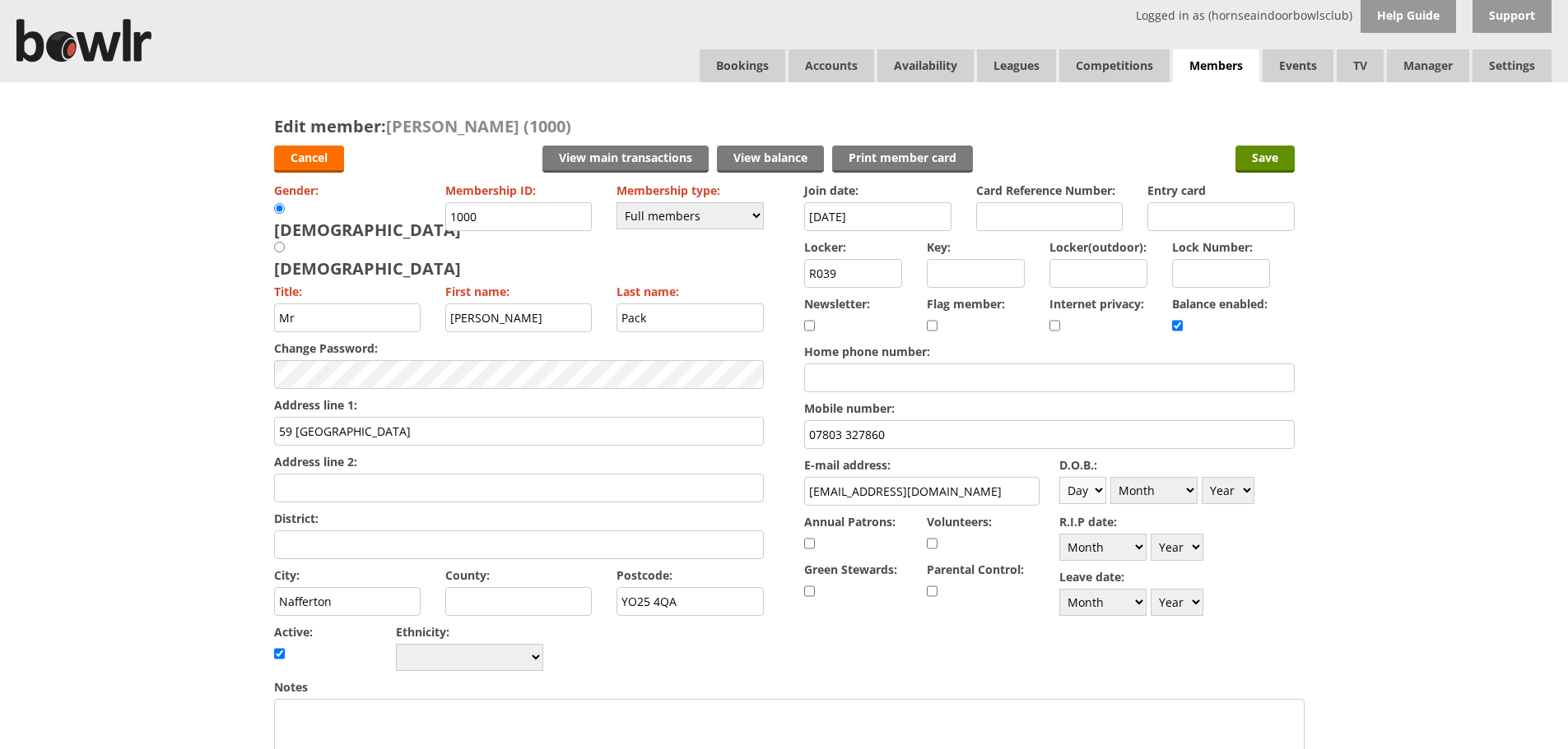
click at [1069, 497] on select "Day 1 2 3 4 5 6 7 8 9 10 11 12 13 14 15 16 17 18 19 20 21 22 23 24 25 26 27 28 …" at bounding box center [1083, 490] width 47 height 27
select select "7"
click at [1059, 477] on select "Day 1 2 3 4 5 6 7 8 9 10 11 12 13 14 15 16 17 18 19 20 21 22 23 24 25 26 27 28 …" at bounding box center [1083, 490] width 47 height 27
click at [1166, 502] on select "Month January February March April May June July August September October Novem…" at bounding box center [1154, 490] width 88 height 27
select select "9"
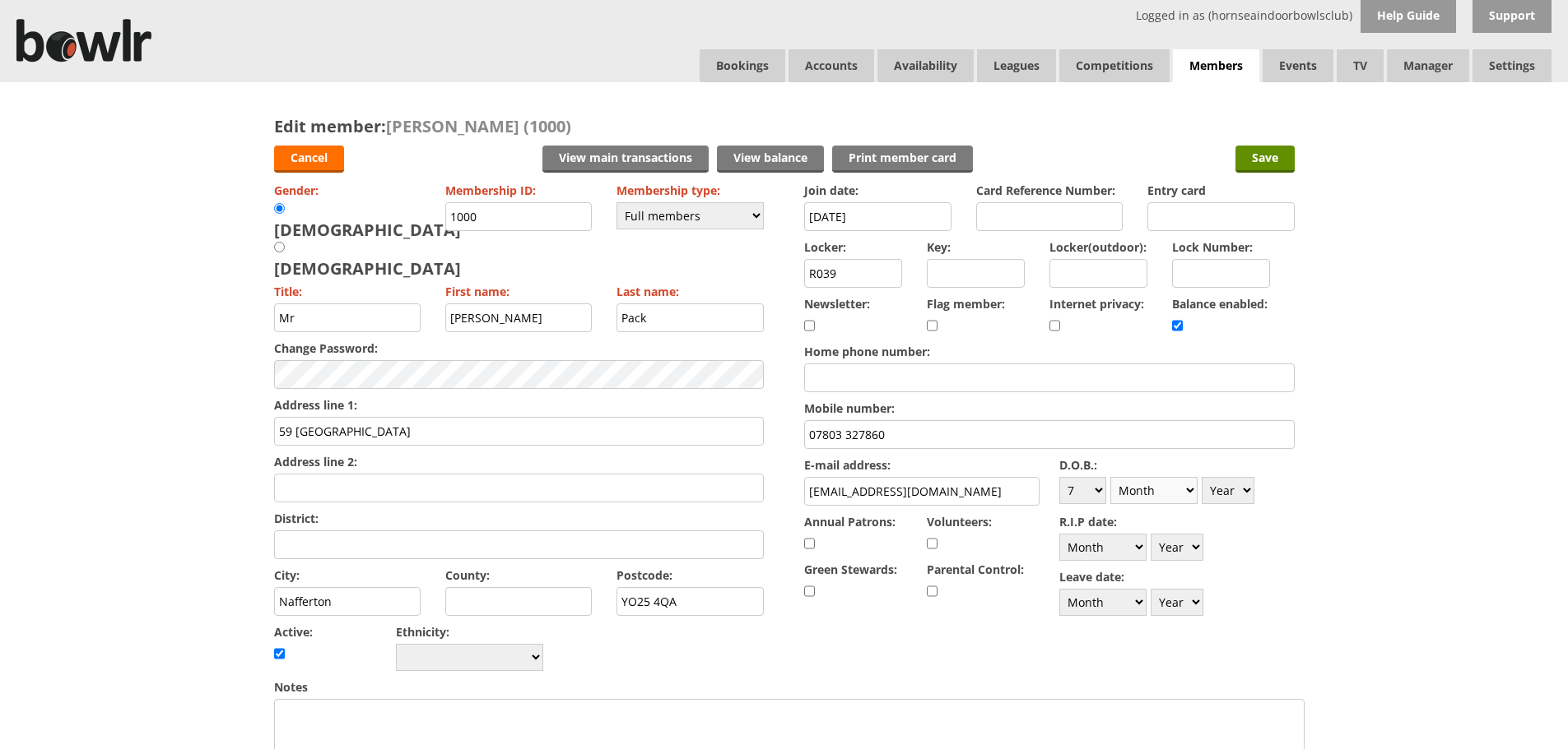
click at [1110, 477] on select "Month January February March April May June July August September October Novem…" at bounding box center [1154, 490] width 88 height 27
click at [1227, 493] on select "Year 1900 1901 1902 1903 1904 1905 1906 1907 1908 1909 1910 1911 1912 1913 1914…" at bounding box center [1227, 490] width 53 height 27
select select "1966"
click at [1202, 477] on select "Year 1900 1901 1902 1903 1904 1905 1906 1907 1908 1909 1910 1911 1912 1913 1914…" at bounding box center [1227, 490] width 53 height 27
click at [1270, 148] on input "Save" at bounding box center [1264, 159] width 59 height 27
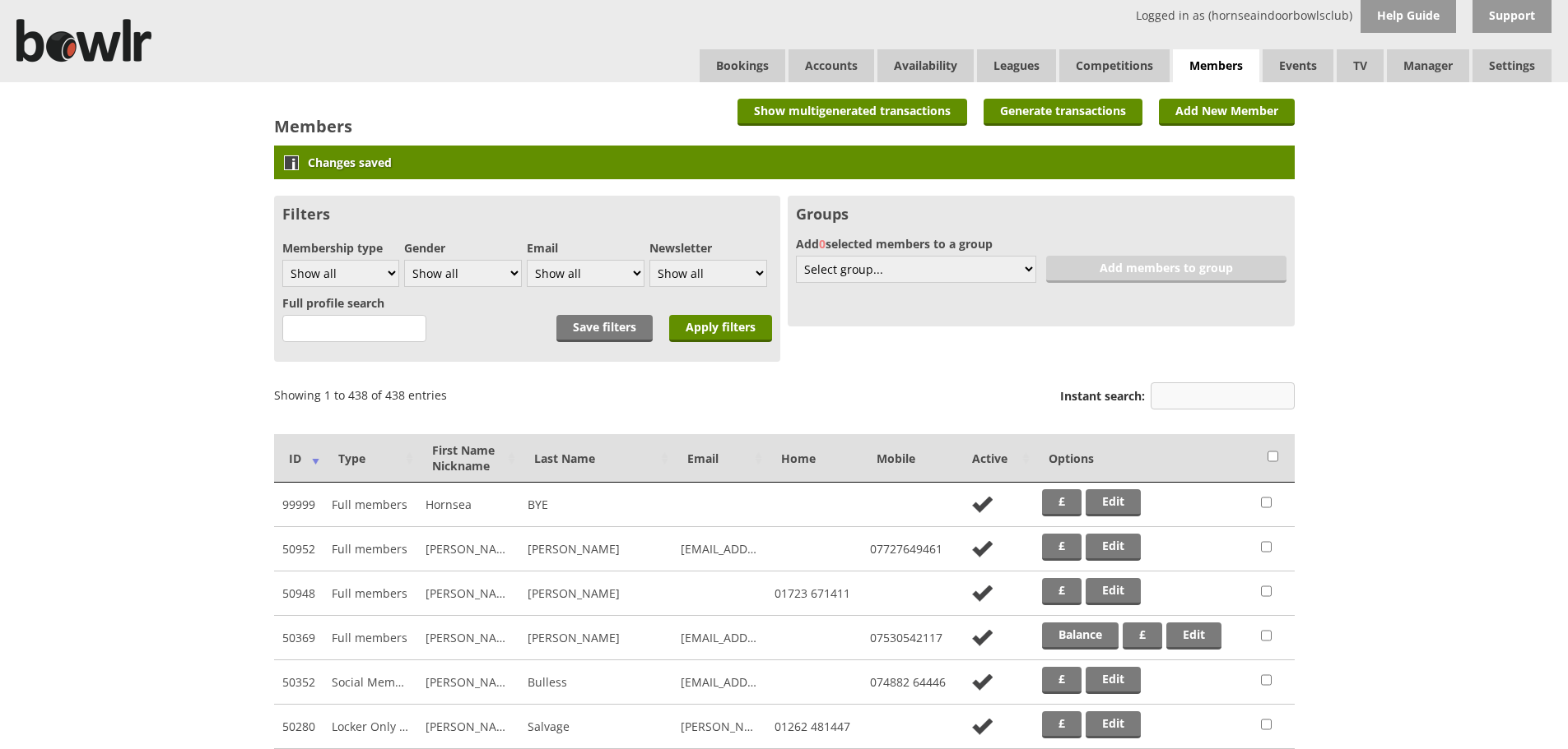
click at [1223, 391] on input "Instant search:" at bounding box center [1223, 396] width 144 height 27
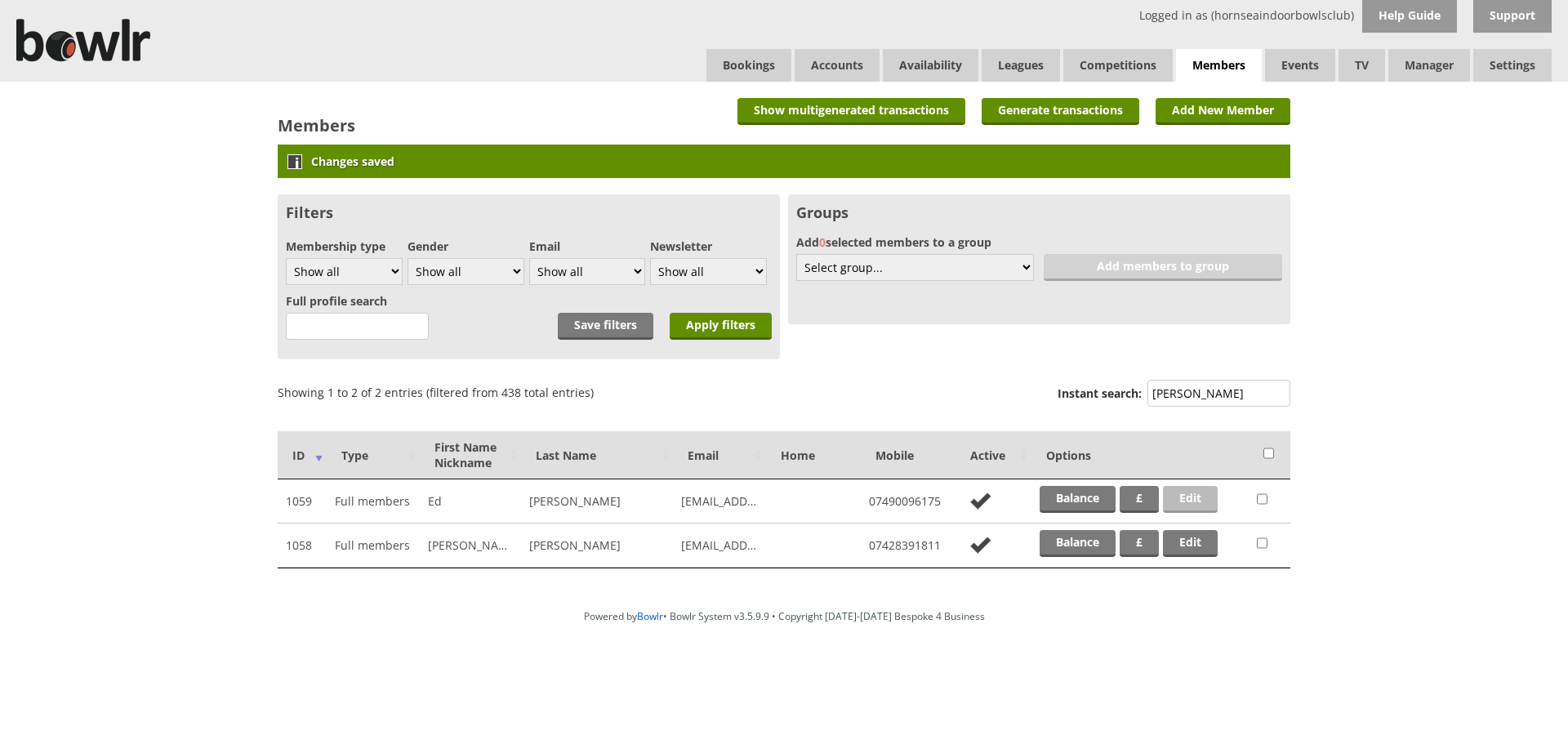
type input "[PERSON_NAME]"
click at [1201, 501] on link "Edit" at bounding box center [1191, 499] width 55 height 27
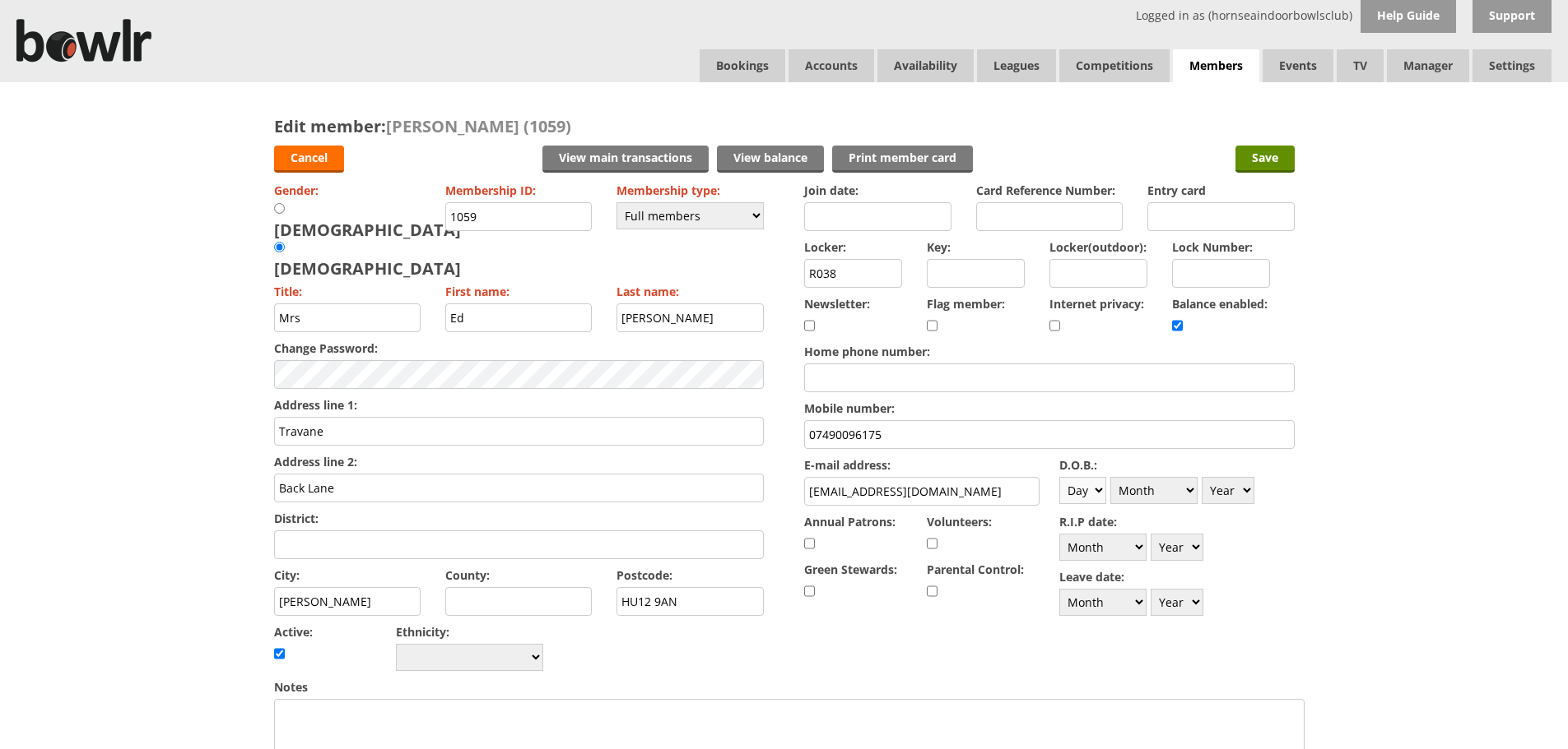
click at [1087, 497] on select "Day 1 2 3 4 5 6 7 8 9 10 11 12 13 14 15 16 17 18 19 20 21 22 23 24 25 26 27 28 …" at bounding box center [1083, 490] width 47 height 27
select select "10"
click at [1059, 477] on select "Day 1 2 3 4 5 6 7 8 9 10 11 12 13 14 15 16 17 18 19 20 21 22 23 24 25 26 27 28 …" at bounding box center [1083, 490] width 47 height 27
click at [1179, 496] on select "Month January February March April May June July August September October Novem…" at bounding box center [1154, 490] width 88 height 27
select select "10"
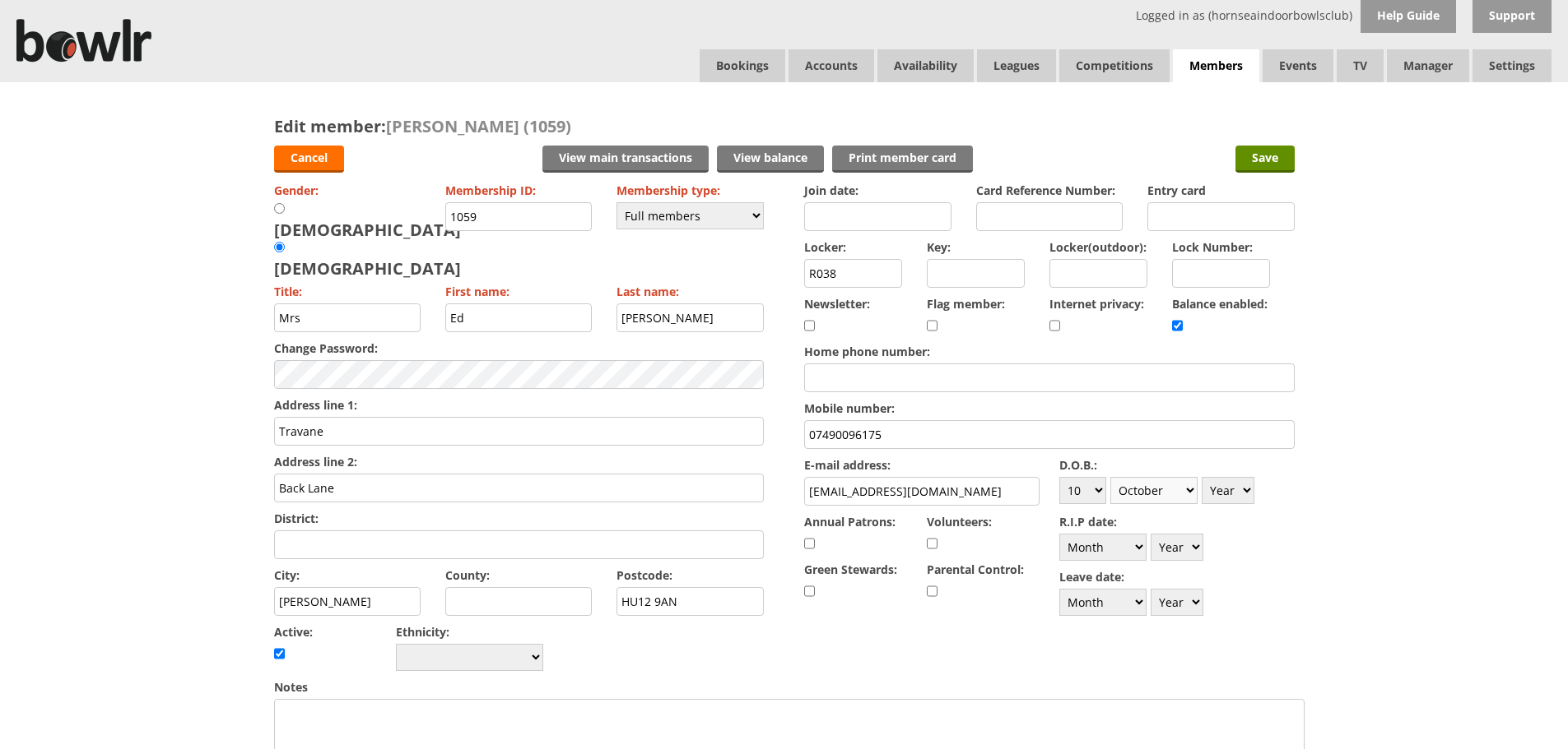
click at [1110, 477] on select "Month January February March April May June July August September October Novem…" at bounding box center [1154, 490] width 88 height 27
click at [1240, 493] on select "Year [DATE] 1901 1902 1903 1904 1905 1906 1907 1908 1909 1910 1911 1912 1913 19…" at bounding box center [1227, 490] width 53 height 27
select select "1945"
click at [1202, 477] on select "Year [DATE] 1901 1902 1903 1904 1905 1906 1907 1908 1909 1910 1911 1912 1913 19…" at bounding box center [1227, 490] width 53 height 27
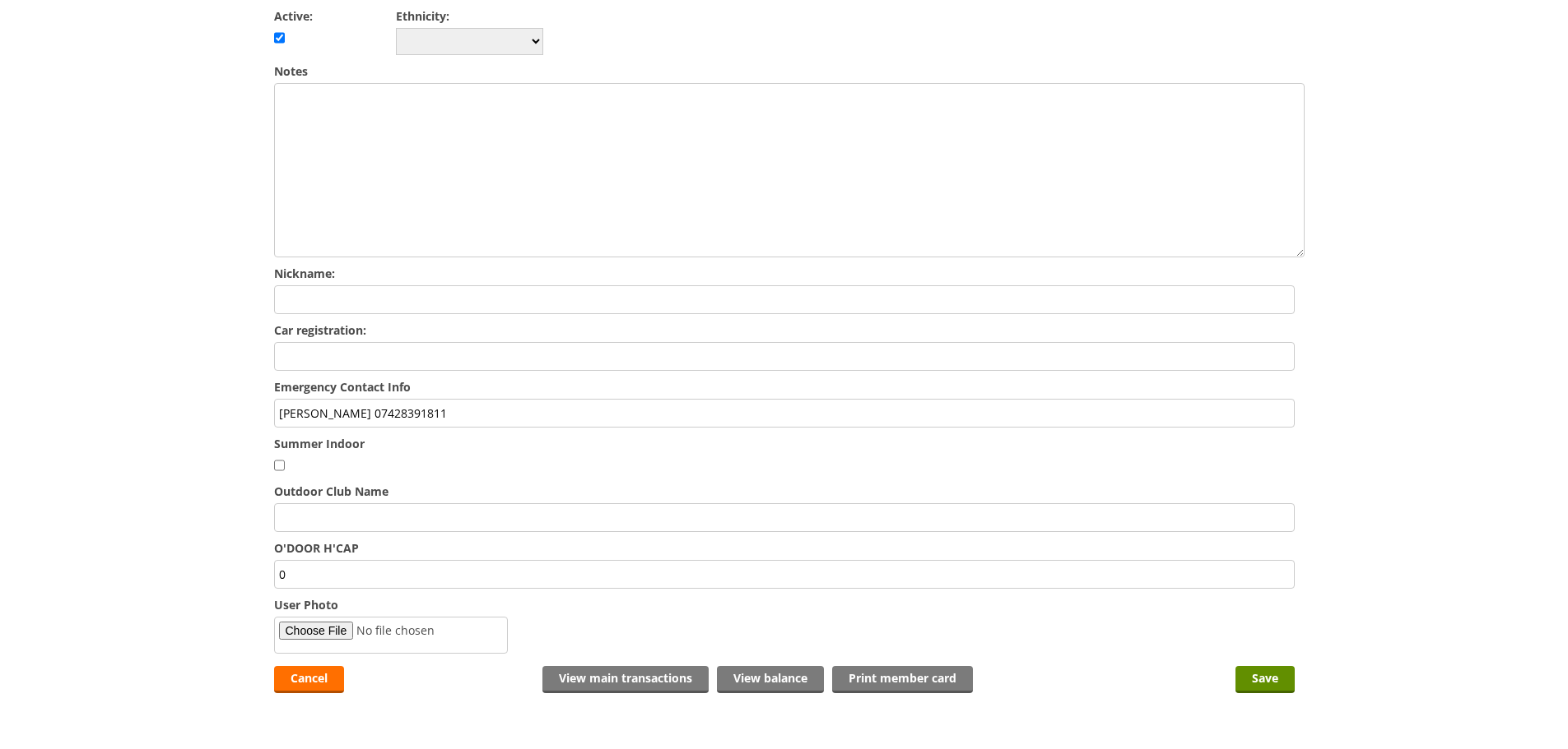
scroll to position [658, 0]
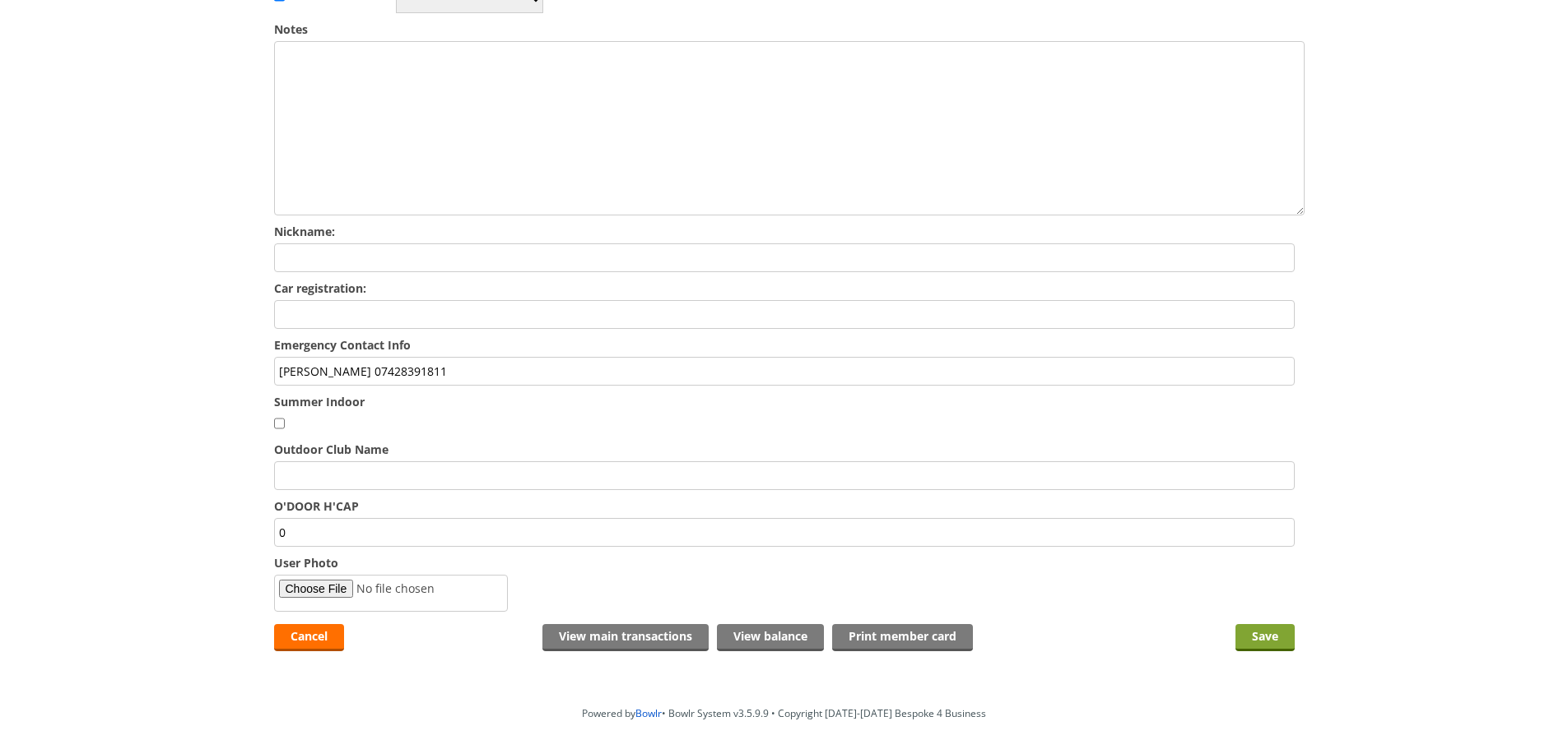
click at [1265, 624] on input "Save" at bounding box center [1264, 637] width 59 height 27
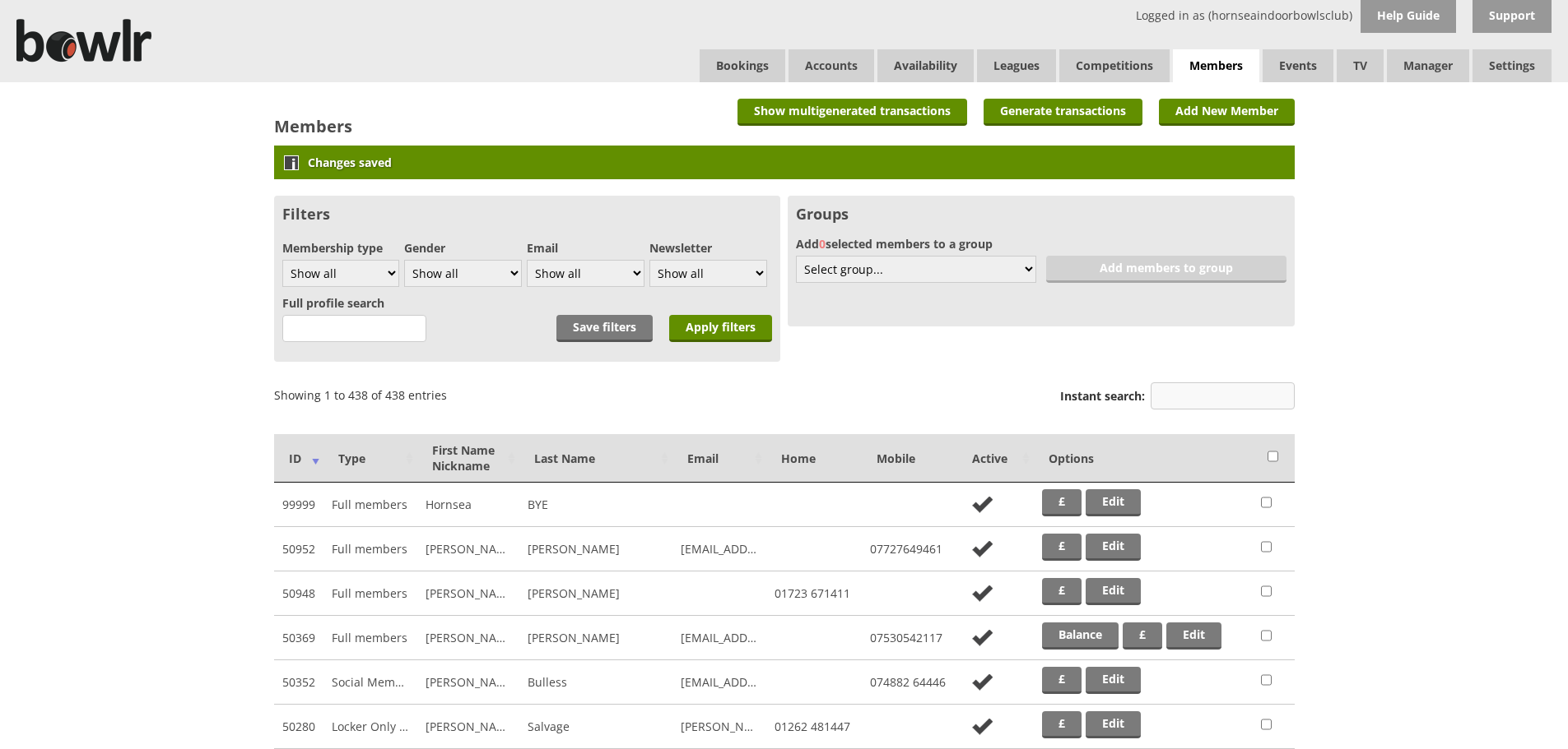
click at [1212, 394] on input "Instant search:" at bounding box center [1223, 396] width 144 height 27
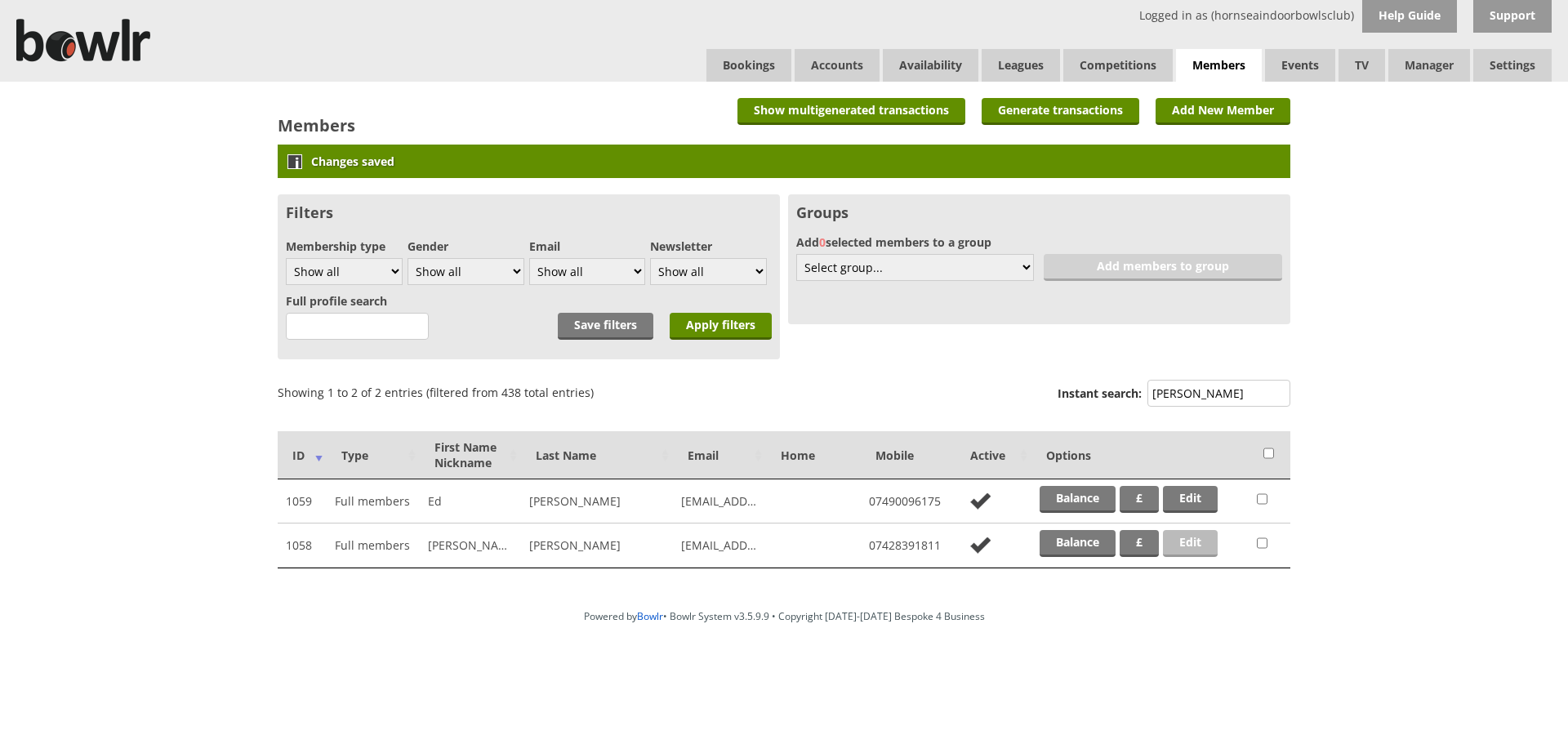
type input "kyle"
click at [1198, 533] on link "Edit" at bounding box center [1191, 543] width 55 height 27
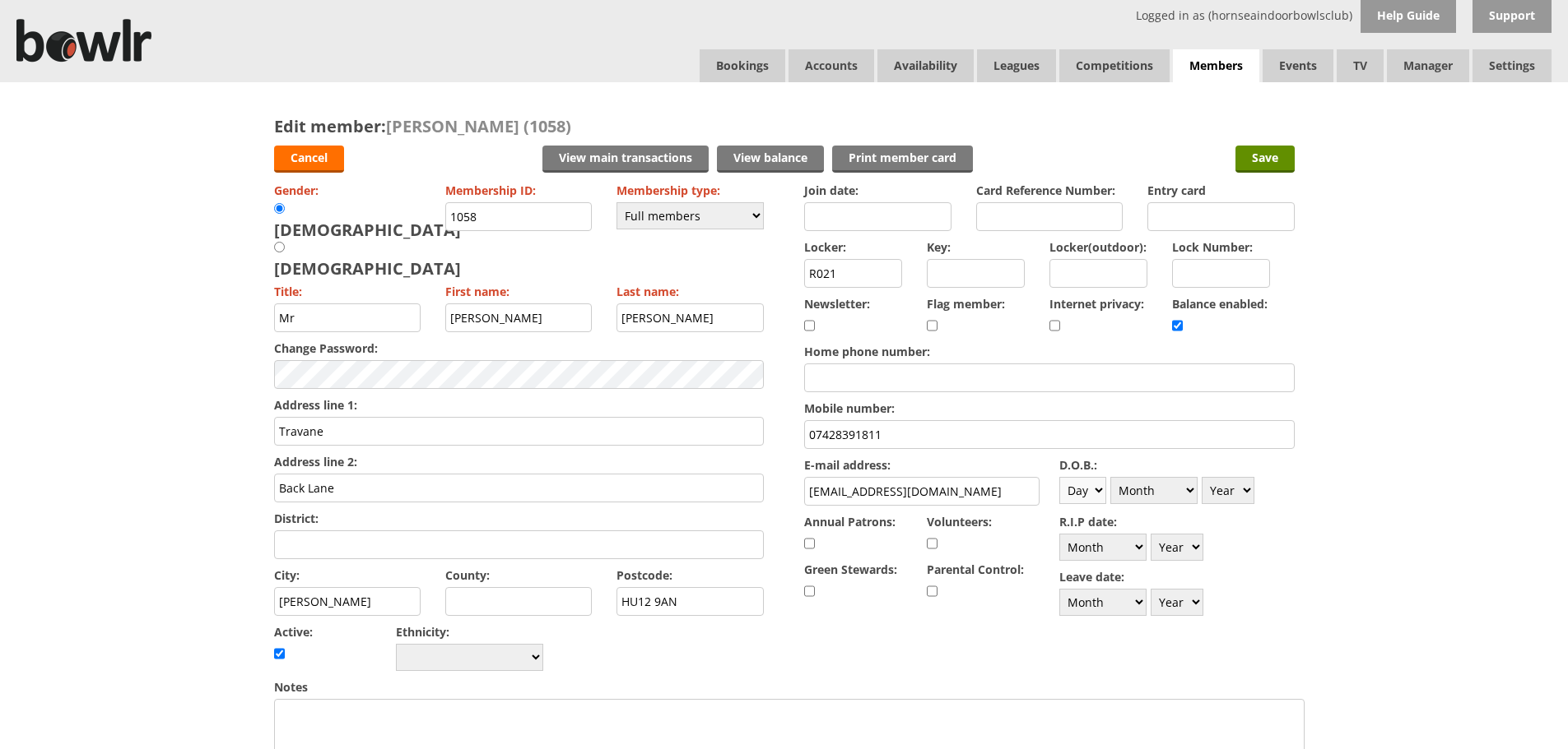
click at [1095, 495] on select "Day 1 2 3 4 5 6 7 8 9 10 11 12 13 14 15 16 17 18 19 20 21 22 23 24 25 26 27 28 …" at bounding box center [1083, 490] width 47 height 27
select select "29"
click at [1059, 477] on select "Day 1 2 3 4 5 6 7 8 9 10 11 12 13 14 15 16 17 18 19 20 21 22 23 24 25 26 27 28 …" at bounding box center [1083, 490] width 47 height 27
click at [1167, 493] on select "Month January February March April May June July August September October Novem…" at bounding box center [1154, 490] width 88 height 27
select select "11"
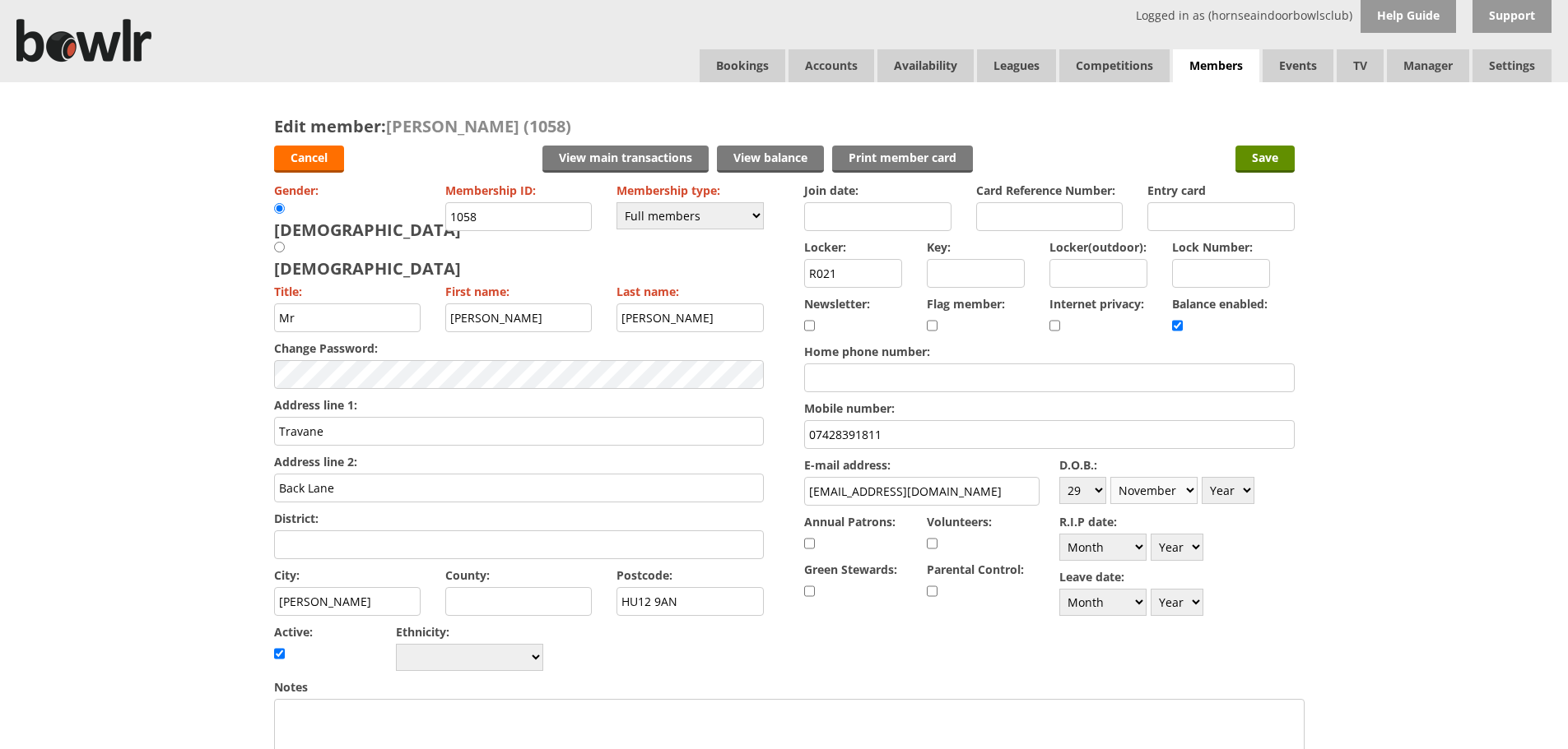
click at [1110, 477] on select "Month January February March April May June July August September October Novem…" at bounding box center [1154, 490] width 88 height 27
click at [1234, 488] on select "Year [DATE] 1901 1902 1903 1904 1905 1906 1907 1908 1909 1910 1911 1912 1913 19…" at bounding box center [1227, 490] width 53 height 27
select select "1944"
click at [1202, 477] on select "Year [DATE] 1901 1902 1903 1904 1905 1906 1907 1908 1909 1910 1911 1912 1913 19…" at bounding box center [1227, 490] width 53 height 27
drag, startPoint x: 1262, startPoint y: 158, endPoint x: 1251, endPoint y: 157, distance: 11.0
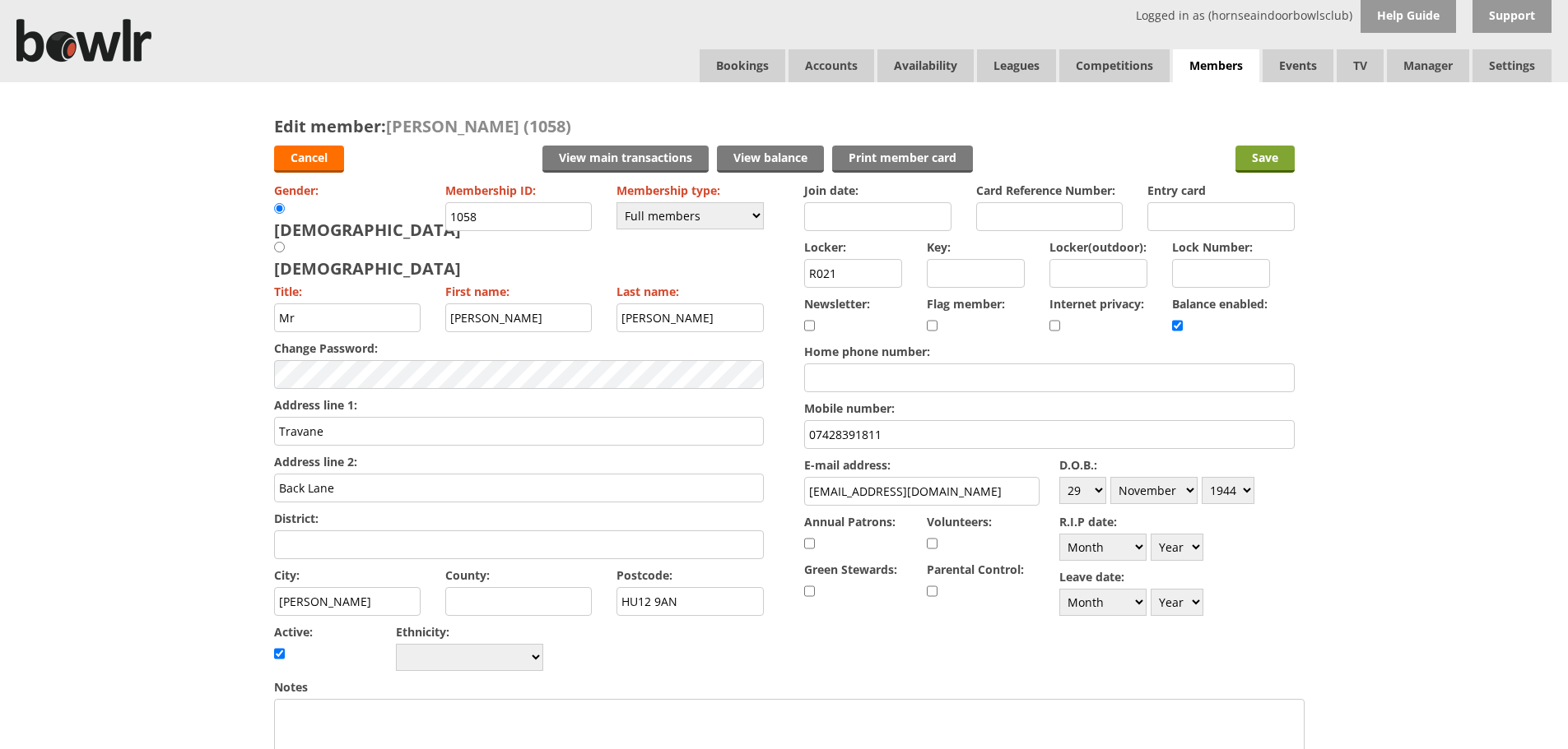
click at [1258, 157] on input "Save" at bounding box center [1264, 159] width 59 height 27
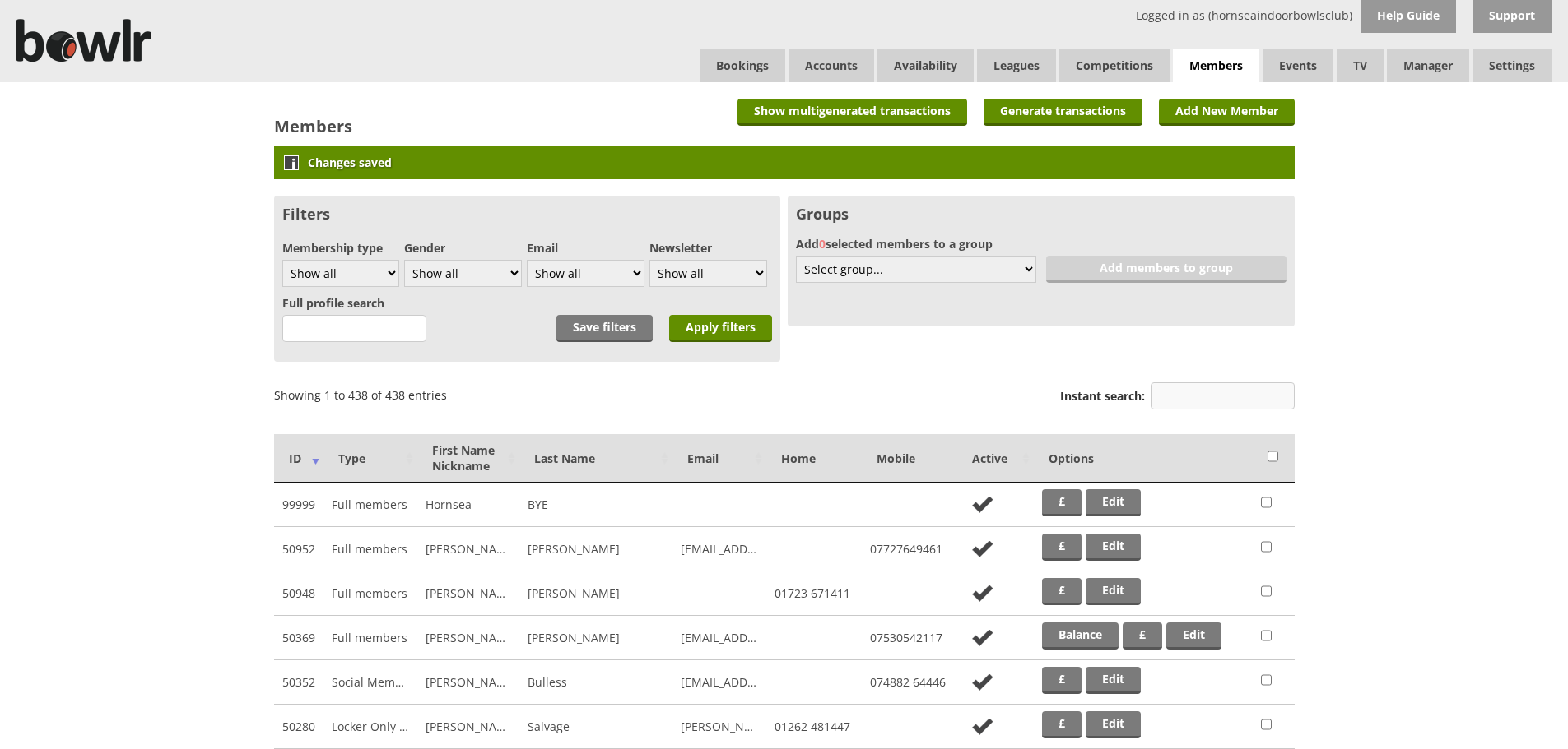
click at [1272, 398] on input "Instant search:" at bounding box center [1223, 396] width 144 height 27
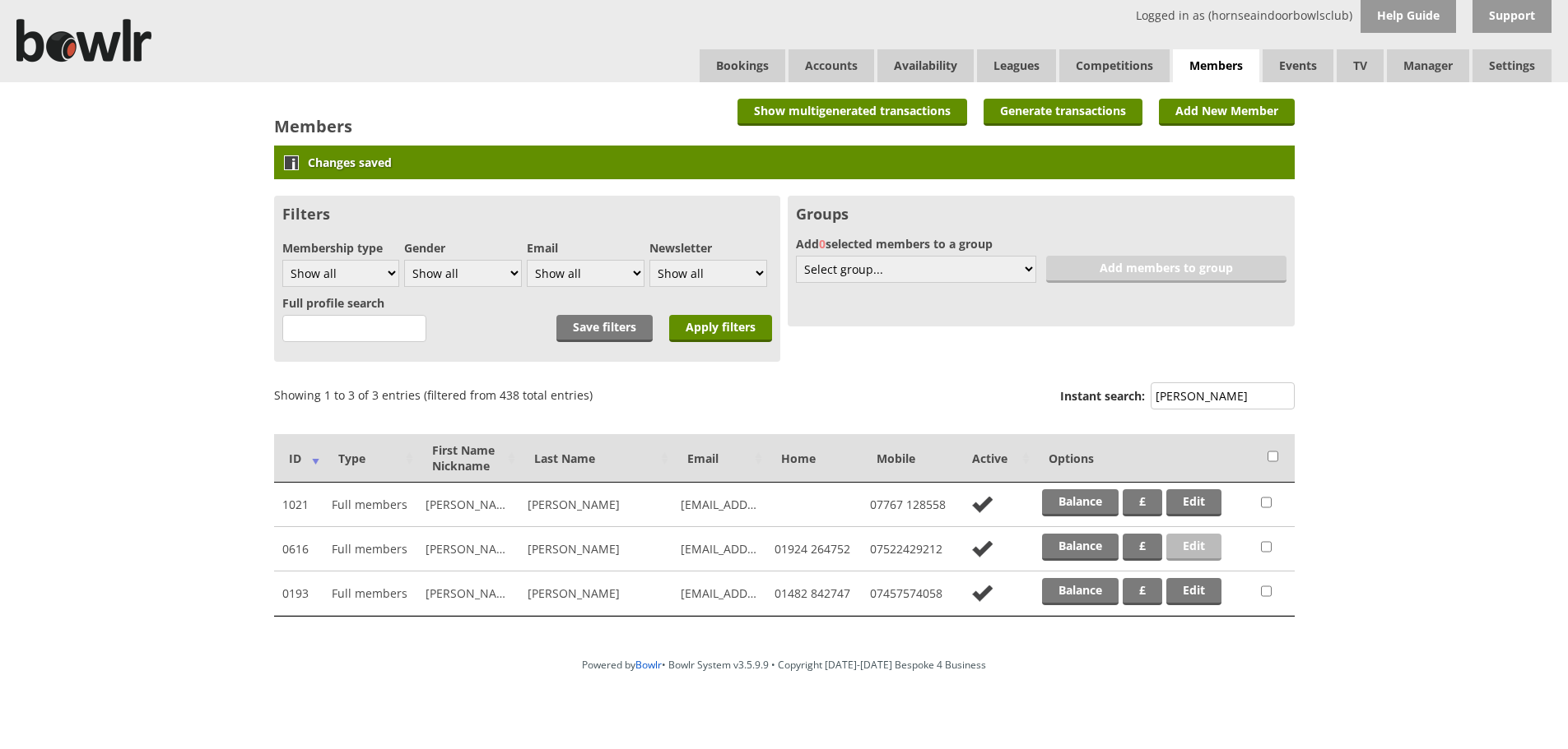
type input "jones"
click at [1203, 544] on link "Edit" at bounding box center [1193, 547] width 55 height 27
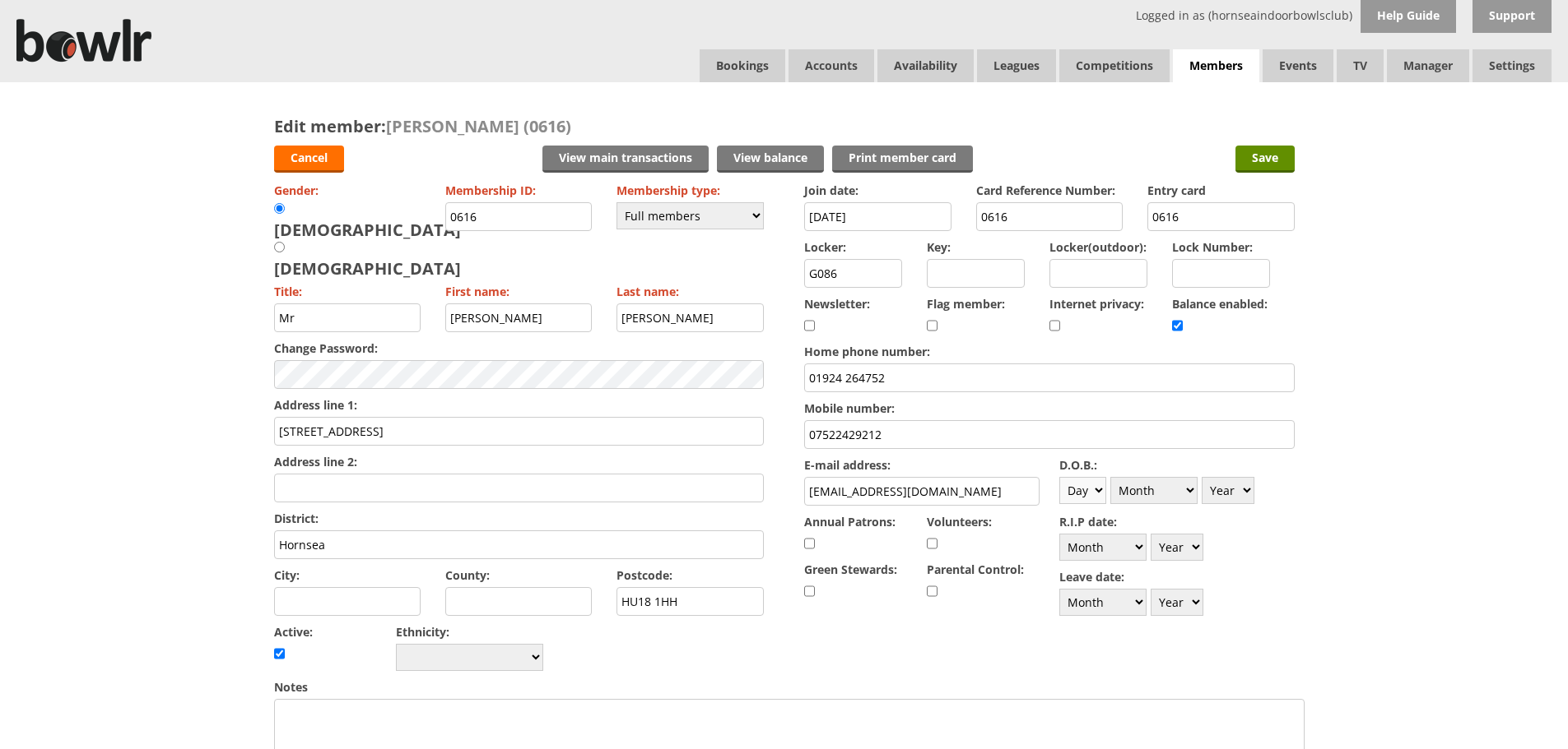
click at [1100, 496] on select "Day 1 2 3 4 5 6 7 8 9 10 11 12 13 14 15 16 17 18 19 20 21 22 23 24 25 26 27 28 …" at bounding box center [1083, 490] width 47 height 27
select select "8"
click at [1059, 477] on select "Day 1 2 3 4 5 6 7 8 9 10 11 12 13 14 15 16 17 18 19 20 21 22 23 24 25 26 27 28 …" at bounding box center [1083, 490] width 47 height 27
click at [1167, 497] on select "Month January February March April May June July August September October Novem…" at bounding box center [1154, 490] width 88 height 27
select select "1"
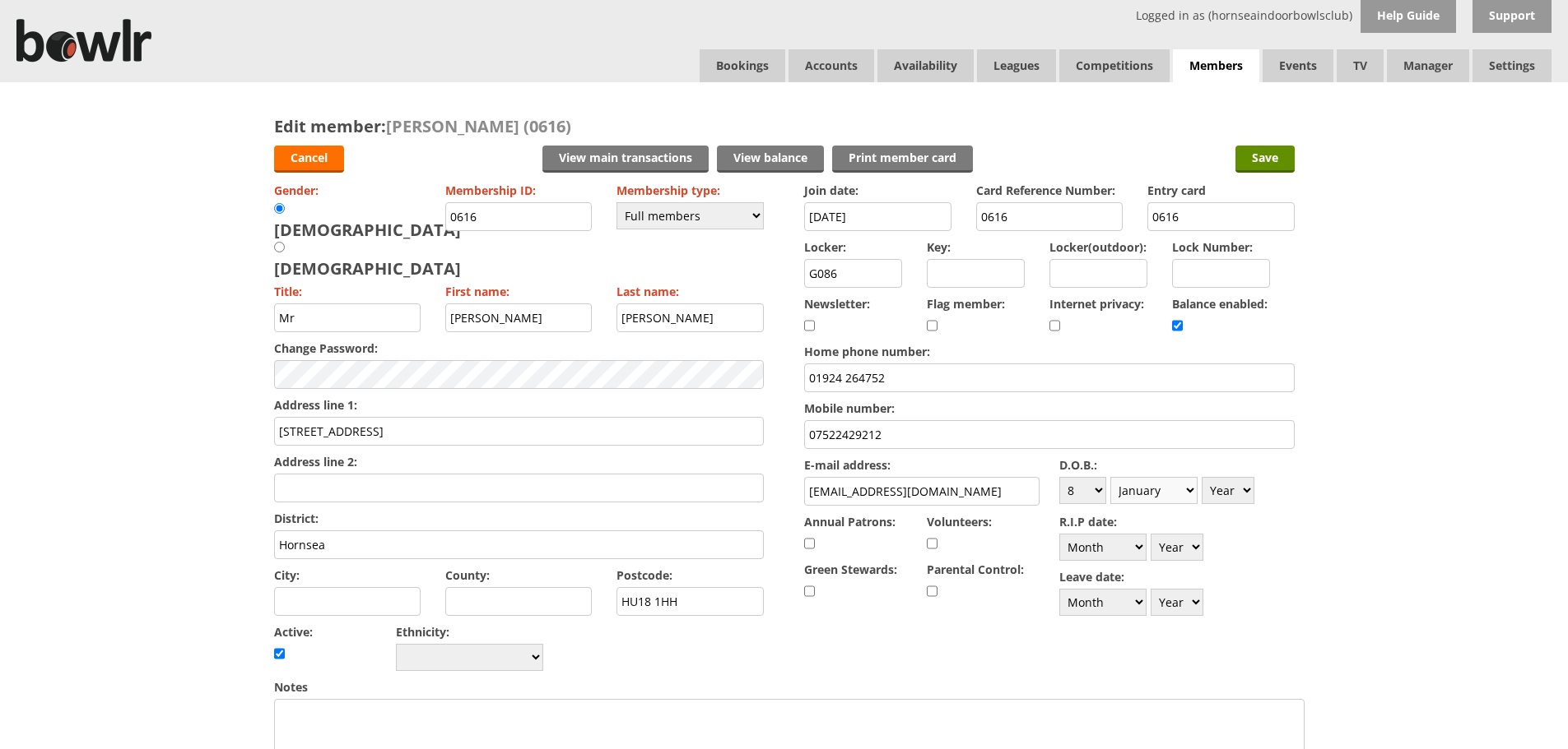
click at [1110, 477] on select "Month January February March April May June July August September October Novem…" at bounding box center [1154, 490] width 88 height 27
click at [1225, 490] on select "Year 1900 1901 1902 1903 1904 1905 1906 1907 1908 1909 1910 1911 1912 1913 1914…" at bounding box center [1227, 490] width 53 height 27
select select "1945"
click at [1202, 477] on select "Year 1900 1901 1902 1903 1904 1905 1906 1907 1908 1909 1910 1911 1912 1913 1914…" at bounding box center [1227, 490] width 53 height 27
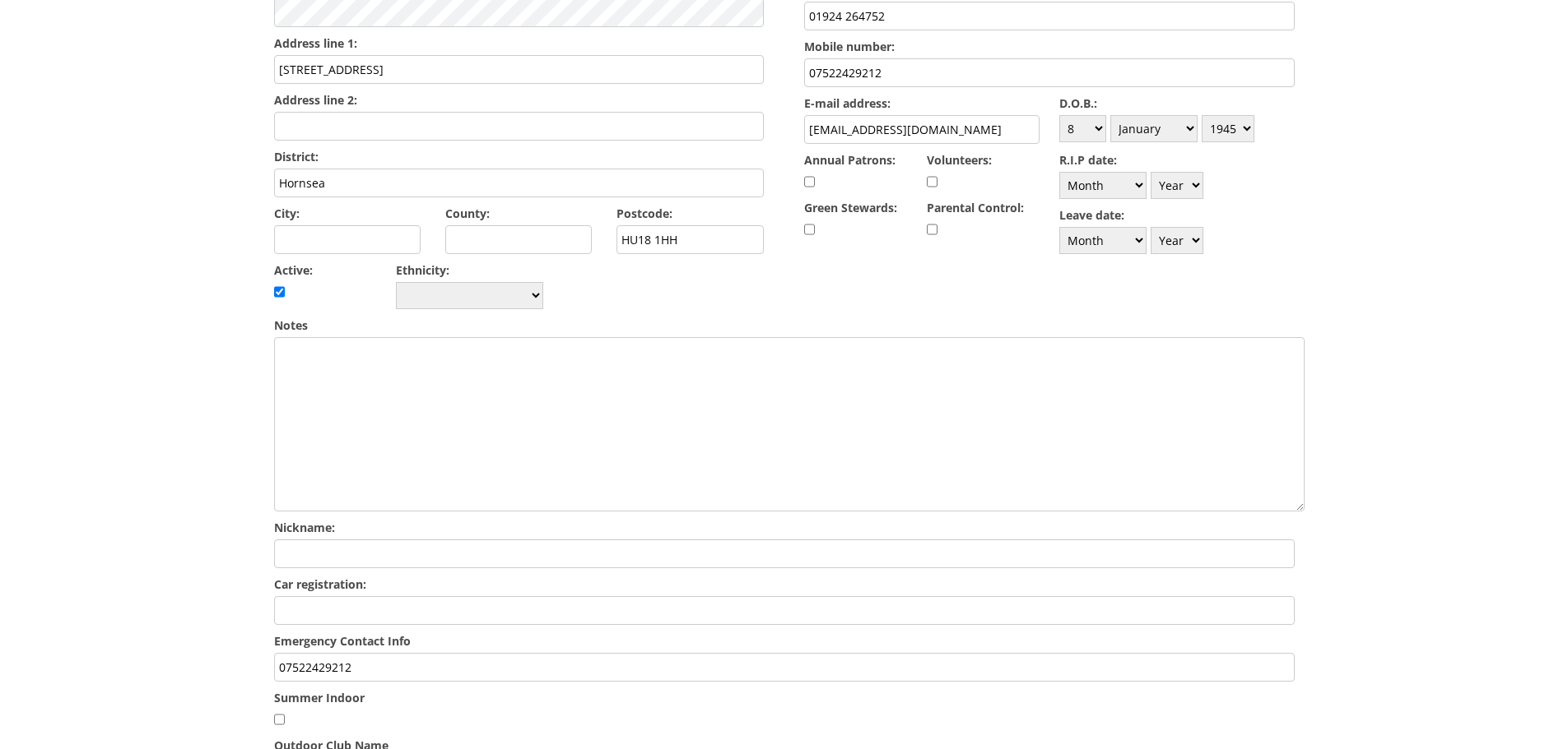
scroll to position [411, 0]
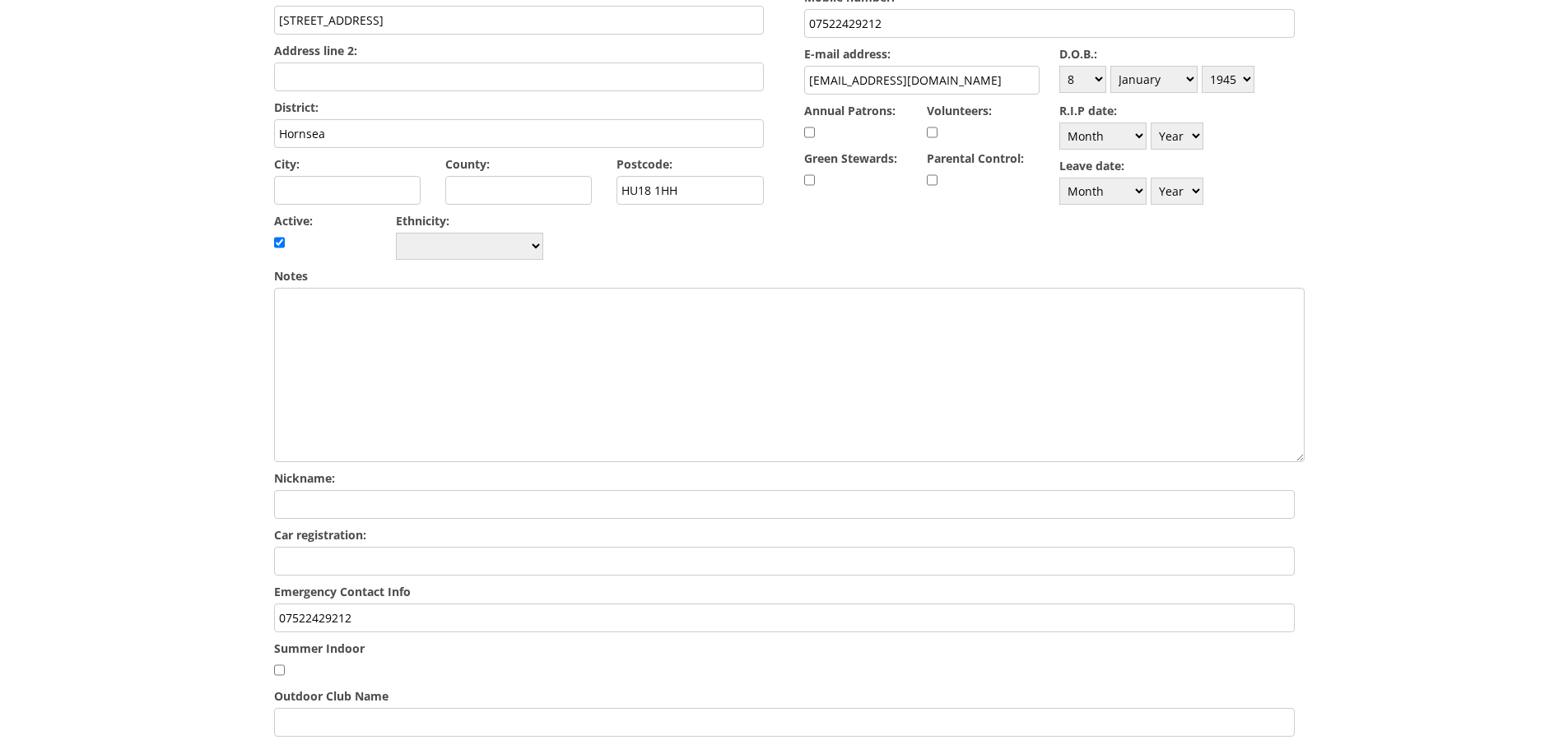
click at [582, 603] on input "07522429212" at bounding box center [784, 617] width 1021 height 29
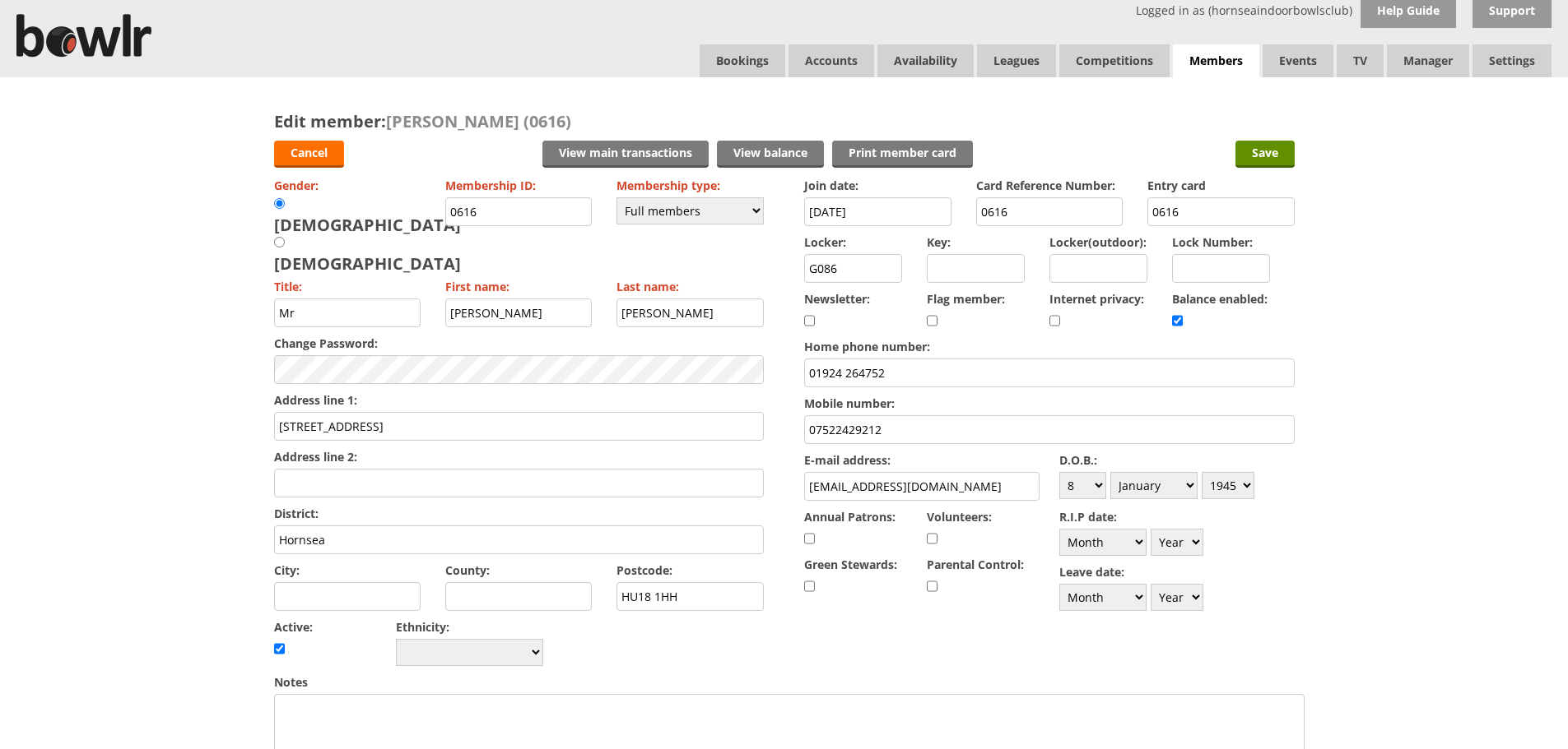
scroll to position [0, 0]
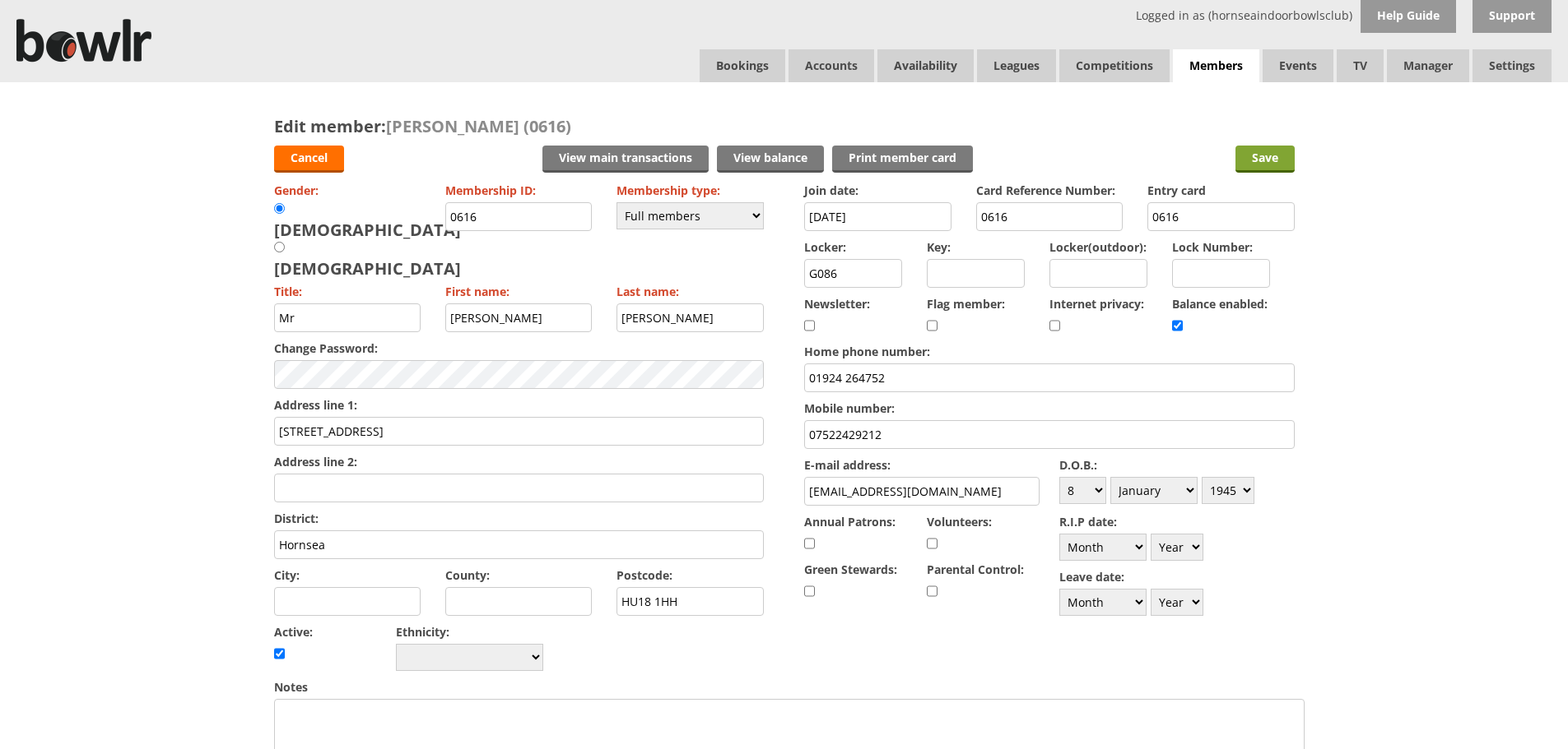
type input "07522429212/ pam jones 07749039938"
click at [1272, 163] on input "Save" at bounding box center [1264, 159] width 59 height 27
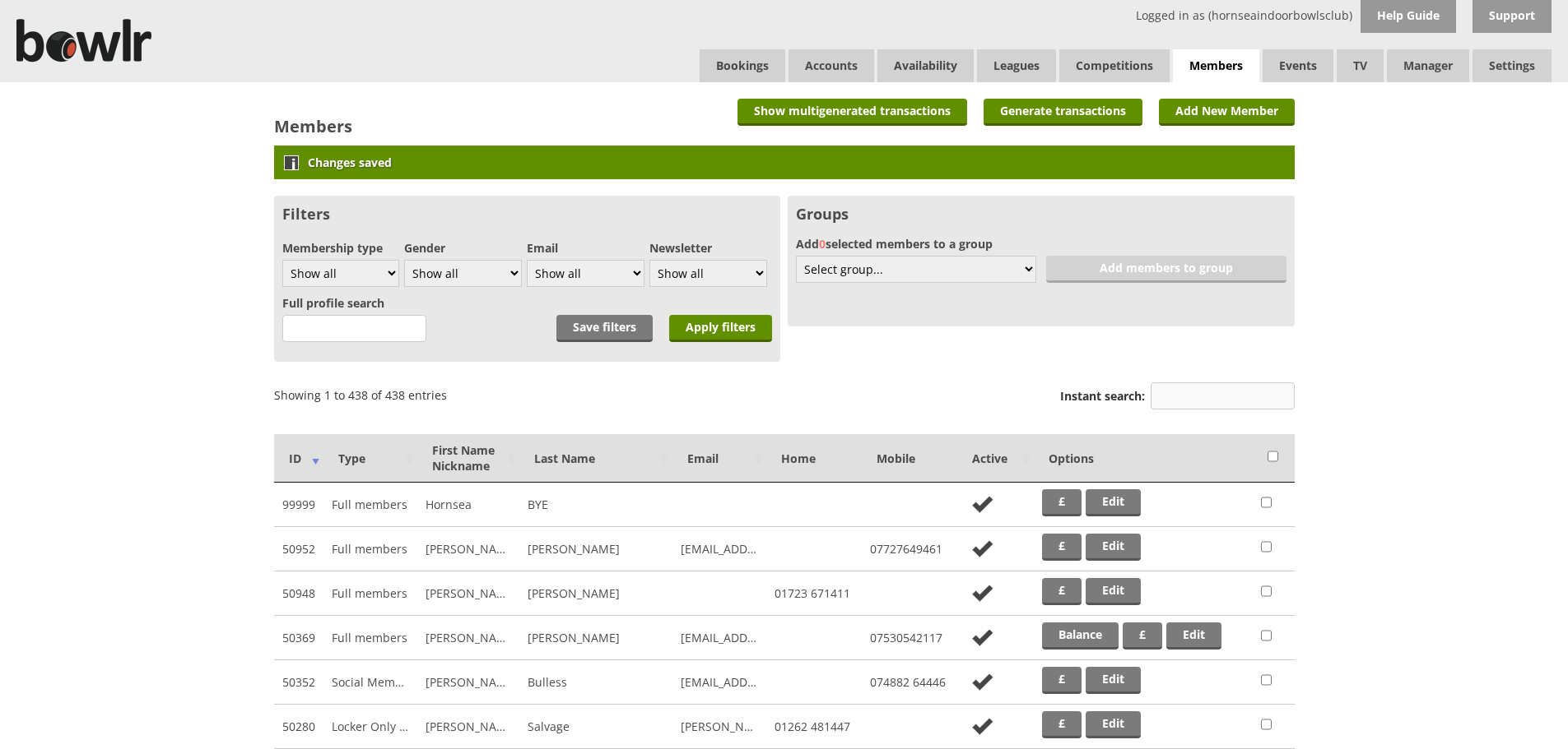
click at [1263, 389] on input "Instant search:" at bounding box center [1223, 396] width 144 height 27
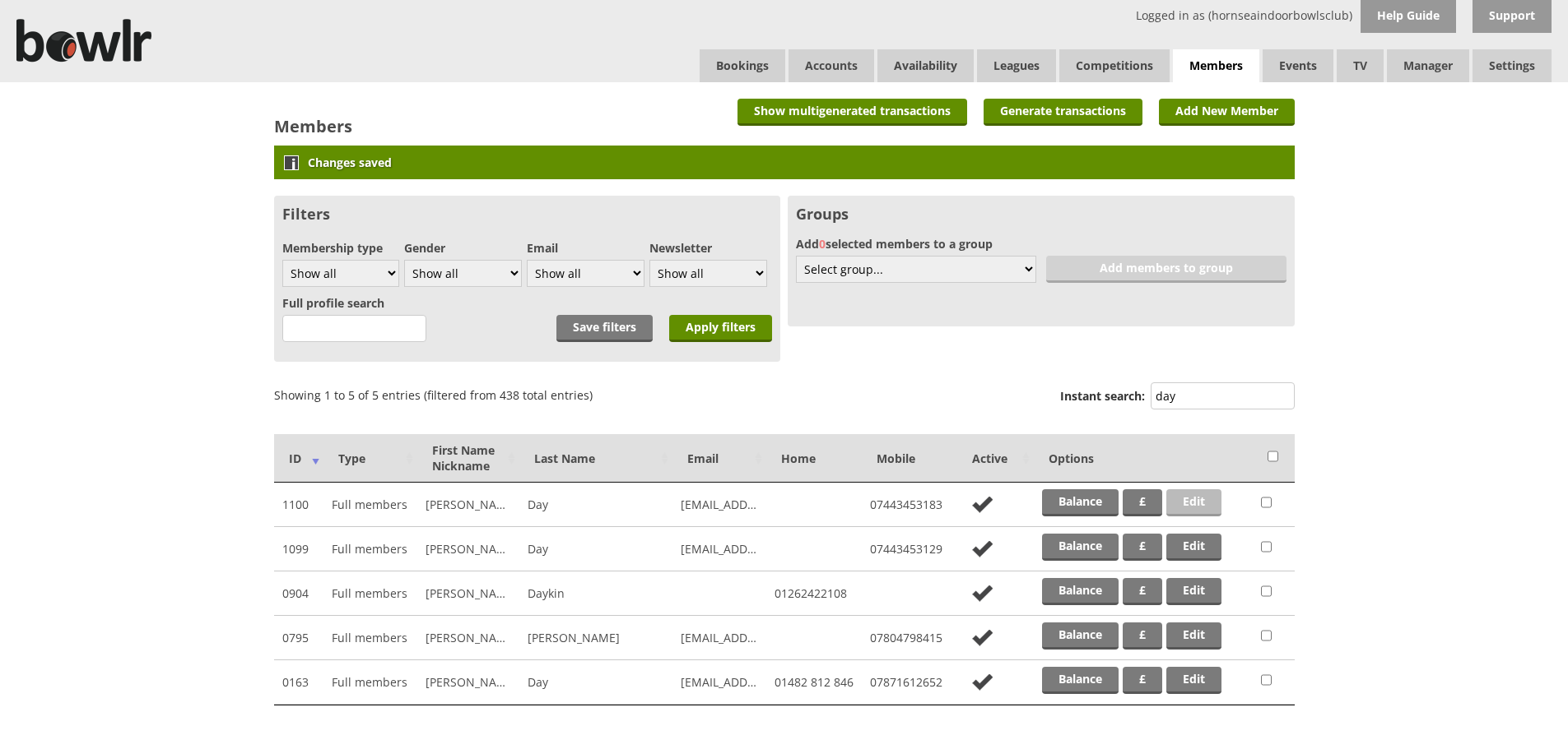
type input "day"
click at [1197, 510] on link "Edit" at bounding box center [1193, 503] width 55 height 27
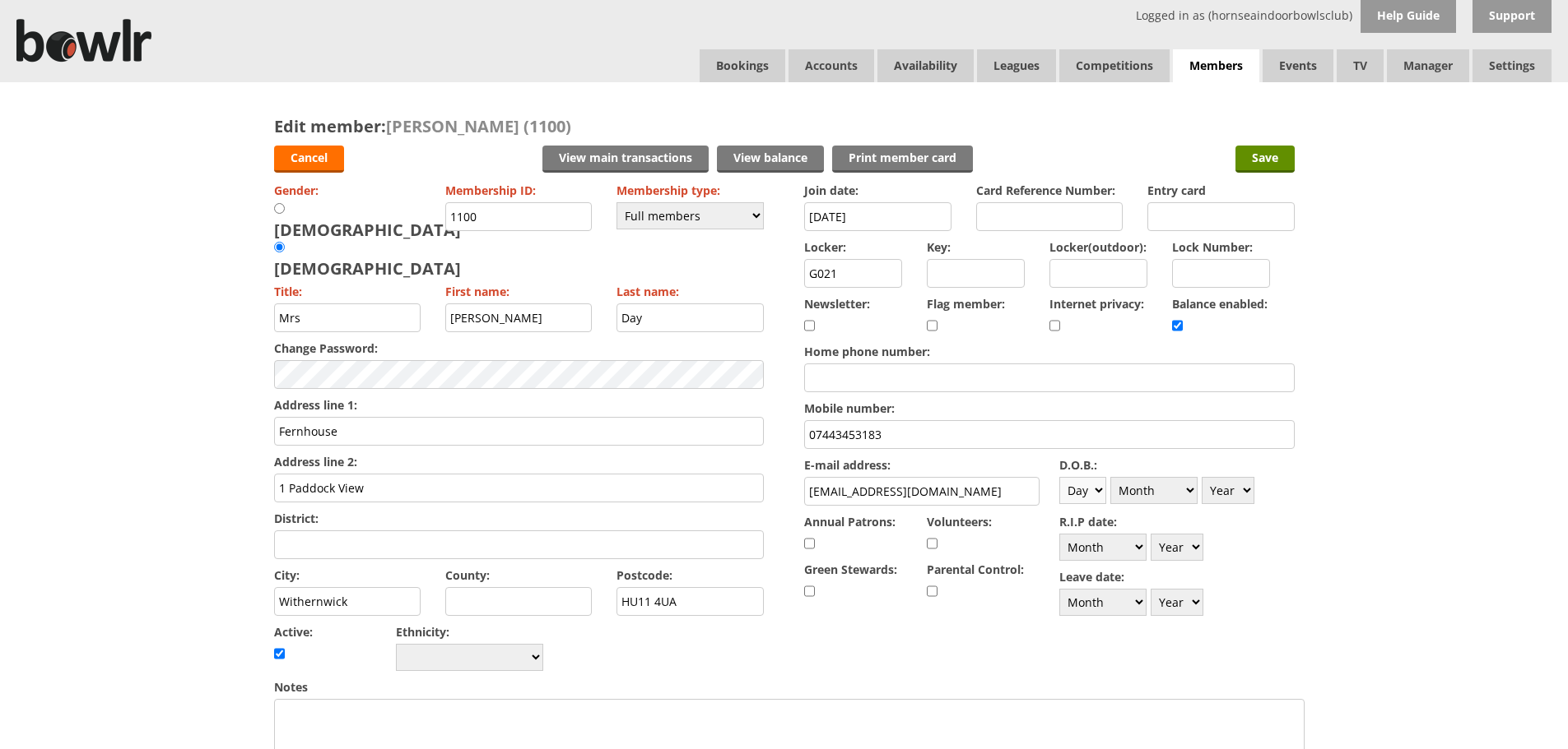
click at [1092, 490] on select "Day 1 2 3 4 5 6 7 8 9 10 11 12 13 14 15 16 17 18 19 20 21 22 23 24 25 26 27 28 …" at bounding box center [1083, 490] width 47 height 27
select select "23"
click at [1059, 477] on select "Day 1 2 3 4 5 6 7 8 9 10 11 12 13 14 15 16 17 18 19 20 21 22 23 24 25 26 27 28 …" at bounding box center [1083, 490] width 47 height 27
click at [1163, 481] on select "Month January February March April May June July August September October Novem…" at bounding box center [1154, 490] width 88 height 27
select select "11"
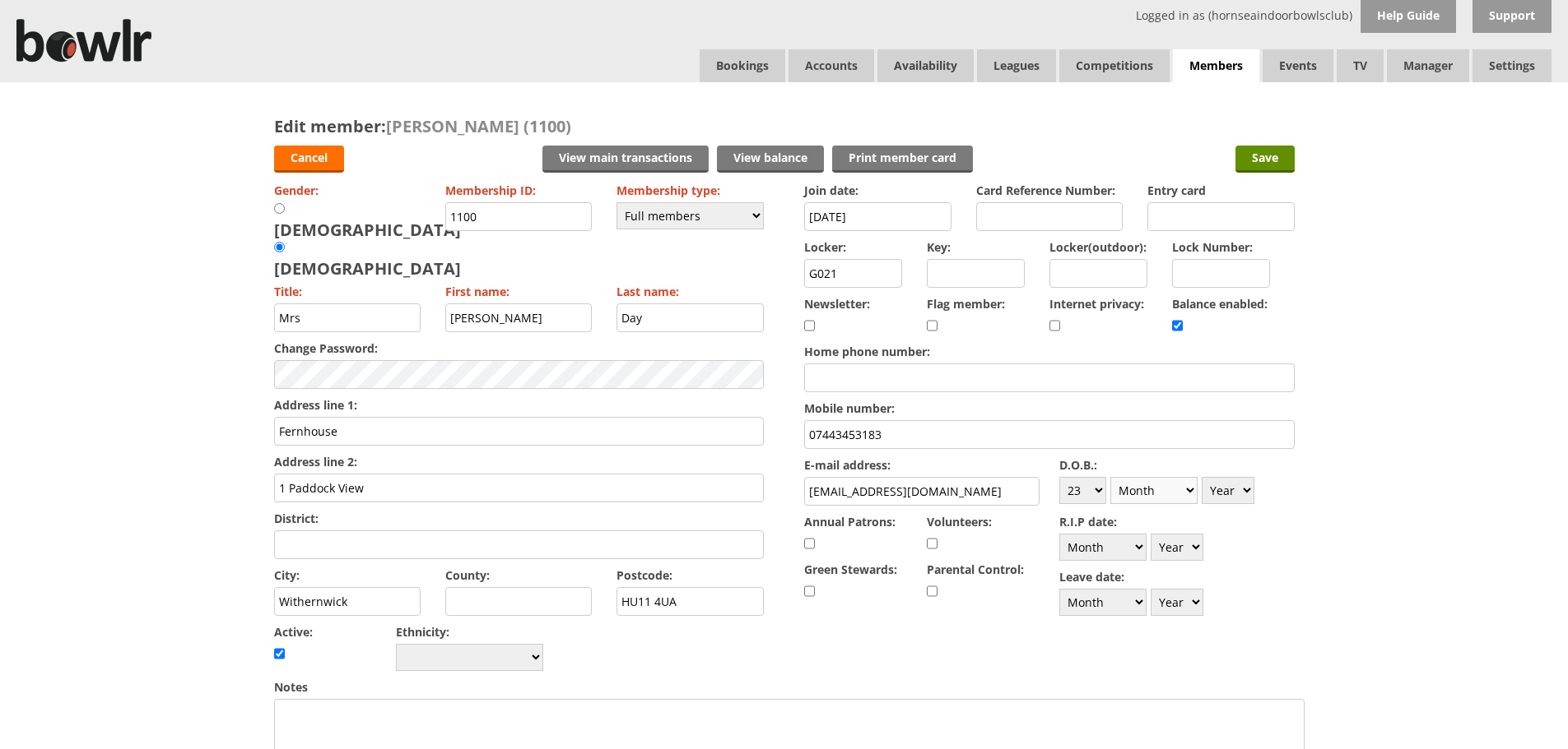
click at [1110, 477] on select "Month January February March April May June July August September October Novem…" at bounding box center [1154, 490] width 88 height 27
click at [1225, 488] on select "Year [DATE] 1901 1902 1903 1904 1905 1906 1907 1908 1909 1910 1911 1912 1913 19…" at bounding box center [1227, 490] width 53 height 27
select select "1953"
click at [1202, 477] on select "Year [DATE] 1901 1902 1903 1904 1905 1906 1907 1908 1909 1910 1911 1912 1913 19…" at bounding box center [1227, 490] width 53 height 27
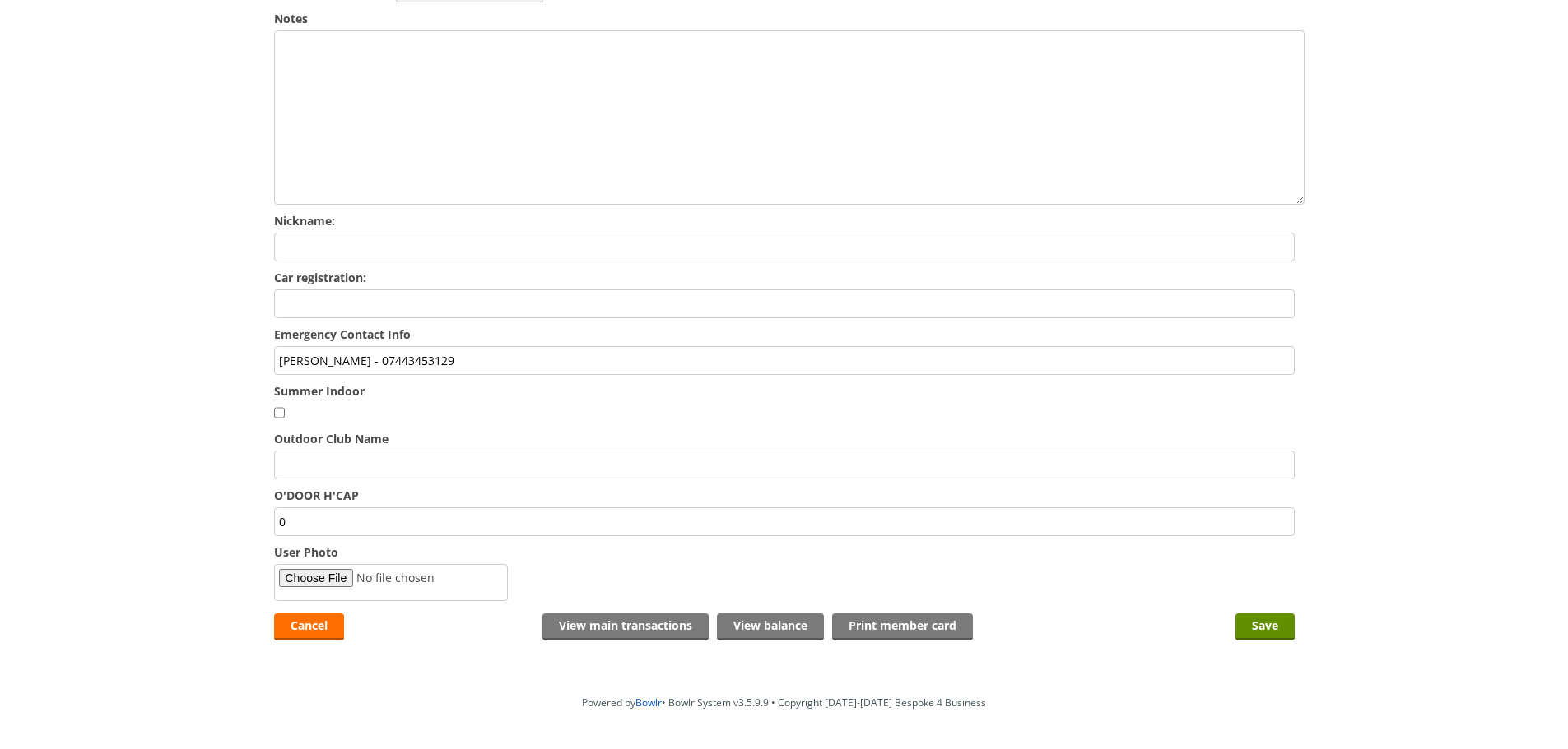
scroll to position [678, 0]
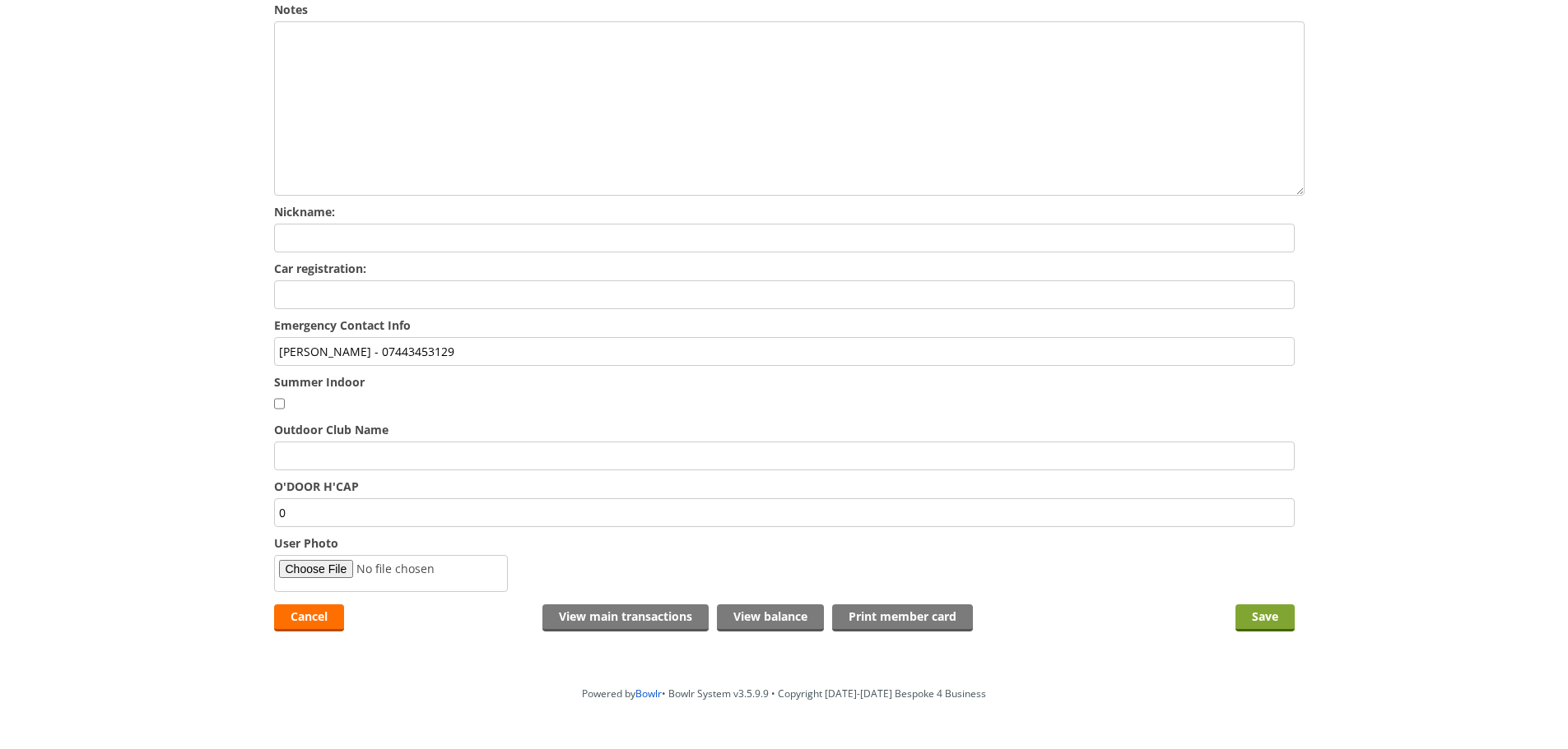
click at [1254, 604] on input "Save" at bounding box center [1264, 617] width 59 height 27
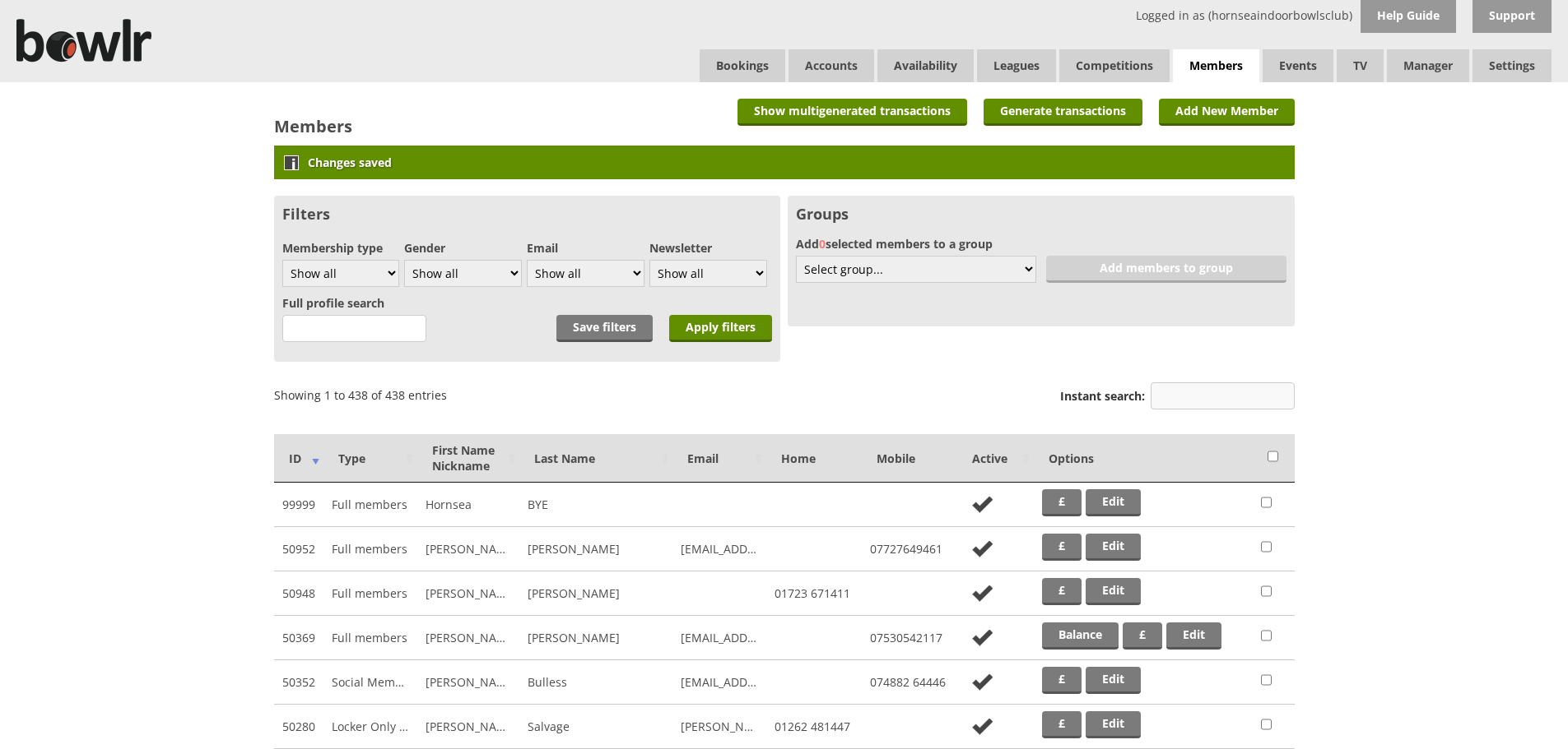
click at [1250, 391] on input "Instant search:" at bounding box center [1223, 396] width 144 height 27
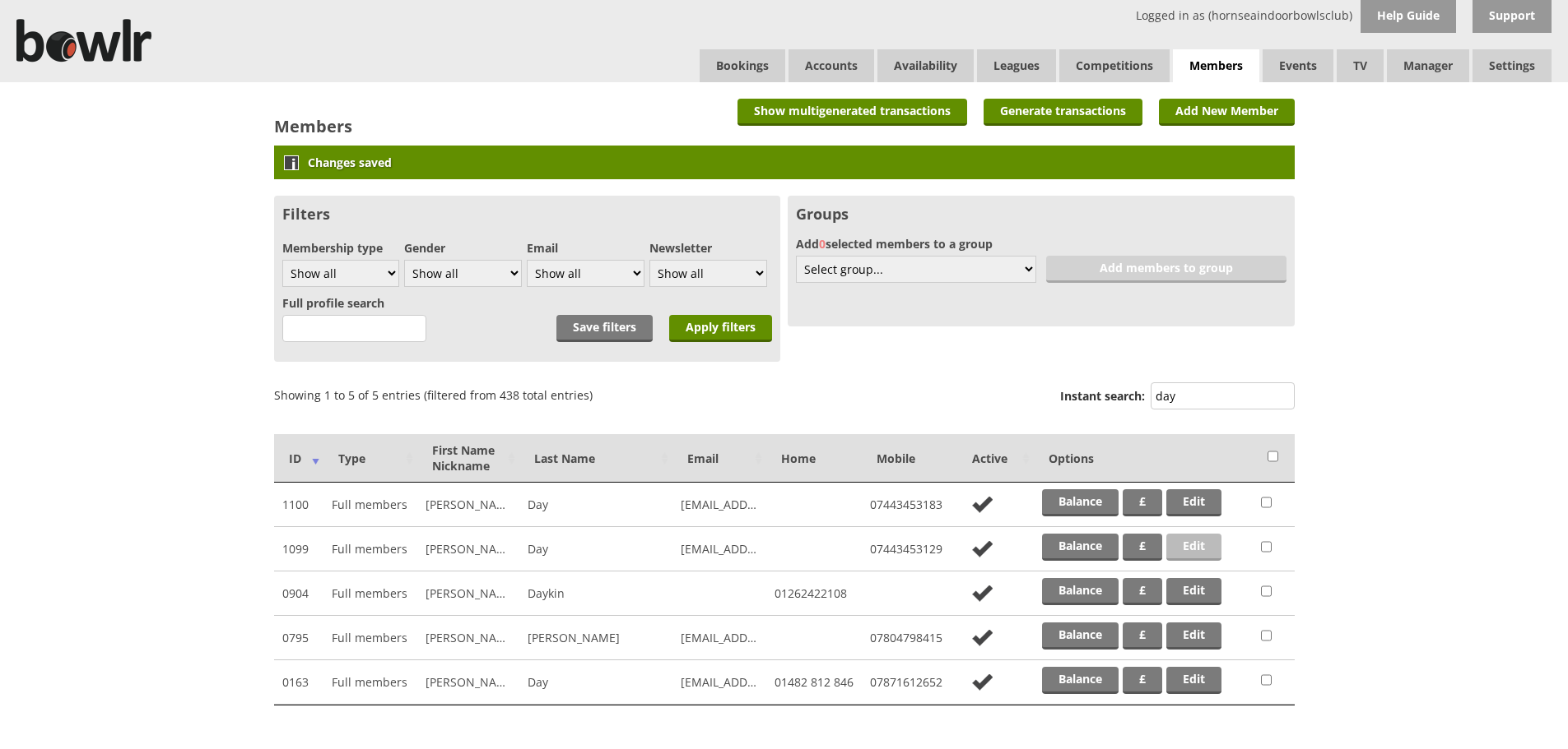
type input "day"
click at [1211, 541] on link "Edit" at bounding box center [1193, 547] width 55 height 27
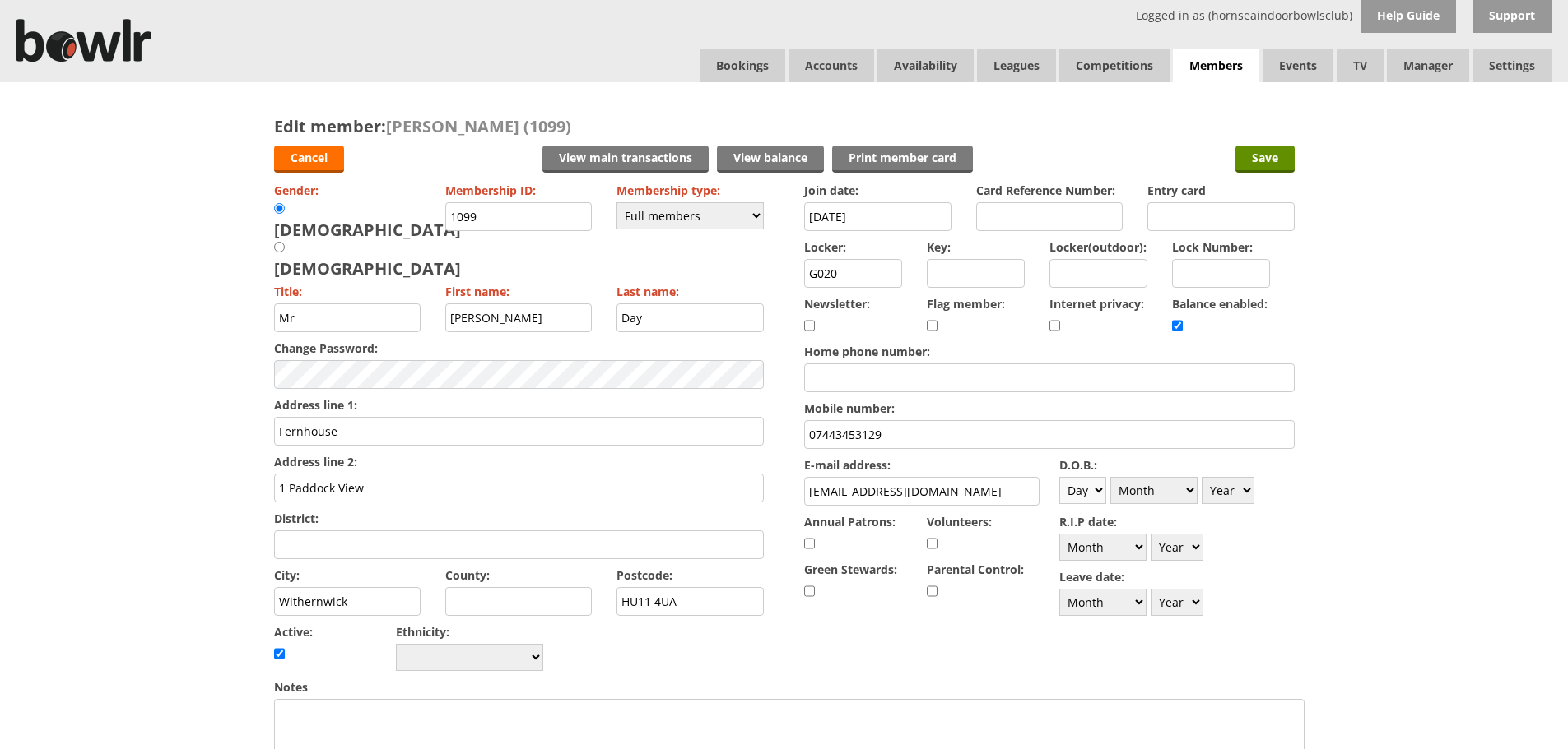
click at [1084, 500] on select "Day 1 2 3 4 5 6 7 8 9 10 11 12 13 14 15 16 17 18 19 20 21 22 23 24 25 26 27 28 …" at bounding box center [1083, 490] width 47 height 27
select select "17"
click at [1059, 477] on select "Day 1 2 3 4 5 6 7 8 9 10 11 12 13 14 15 16 17 18 19 20 21 22 23 24 25 26 27 28 …" at bounding box center [1083, 490] width 47 height 27
click at [1167, 501] on select "Month January February March April May June July August September October Novem…" at bounding box center [1154, 490] width 88 height 27
select select "4"
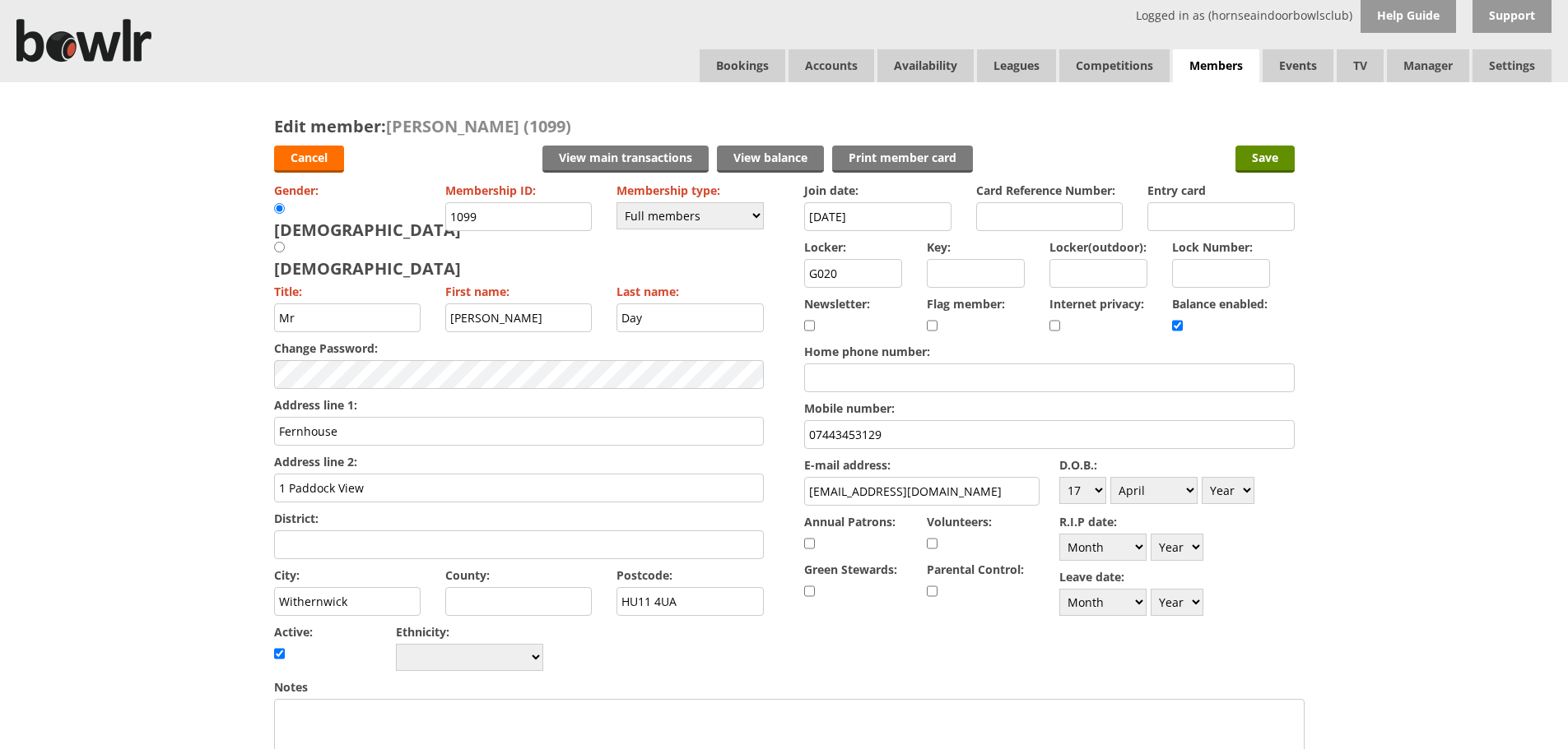
click at [1110, 477] on select "Month January February March April May June July August September October Novem…" at bounding box center [1154, 490] width 88 height 27
click at [1244, 486] on select "Year 1900 1901 1902 1903 1904 1905 1906 1907 1908 1909 1910 1911 1912 1913 1914…" at bounding box center [1227, 490] width 53 height 27
select select "1949"
click at [1202, 477] on select "Year 1900 1901 1902 1903 1904 1905 1906 1907 1908 1909 1910 1911 1912 1913 1914…" at bounding box center [1227, 490] width 53 height 27
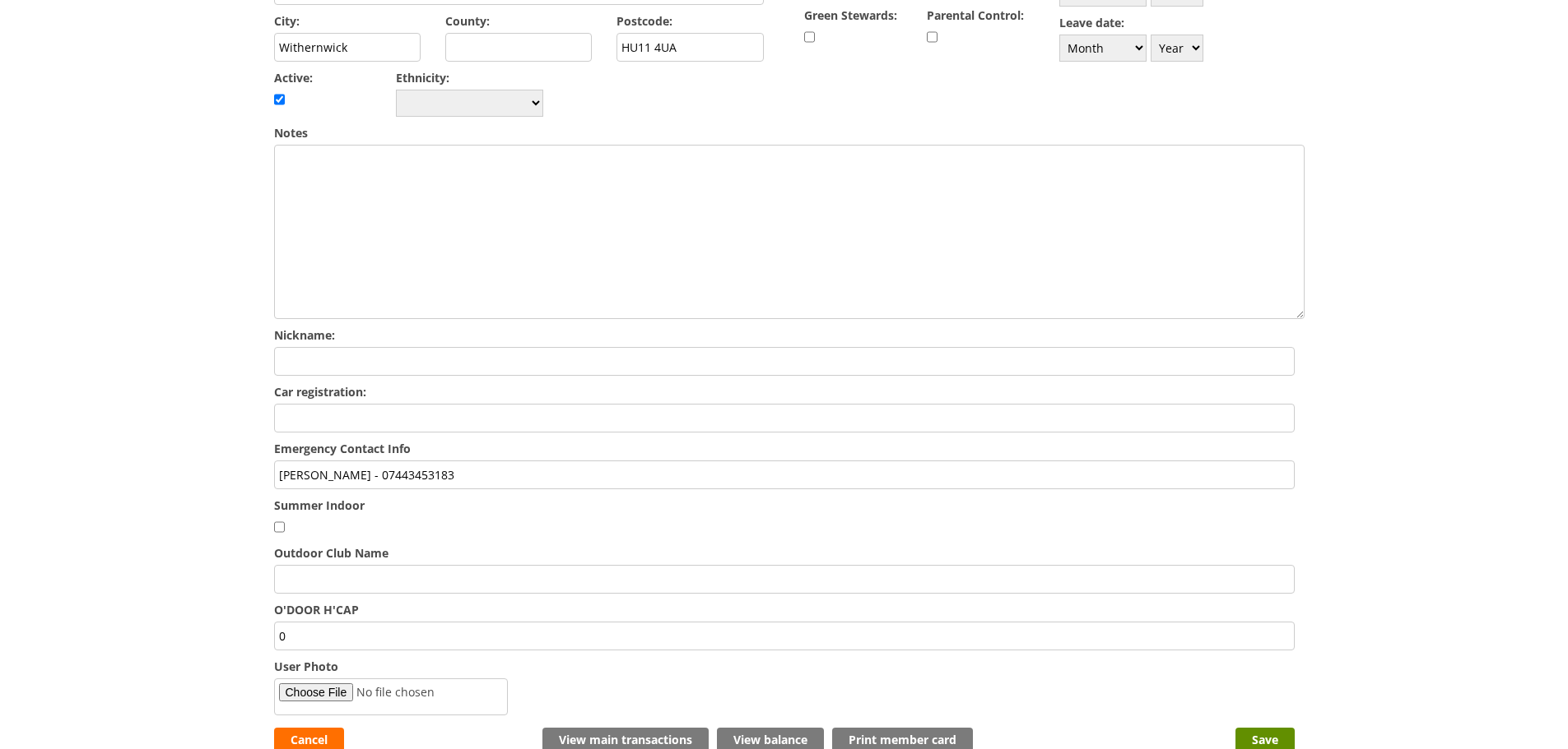
scroll to position [576, 0]
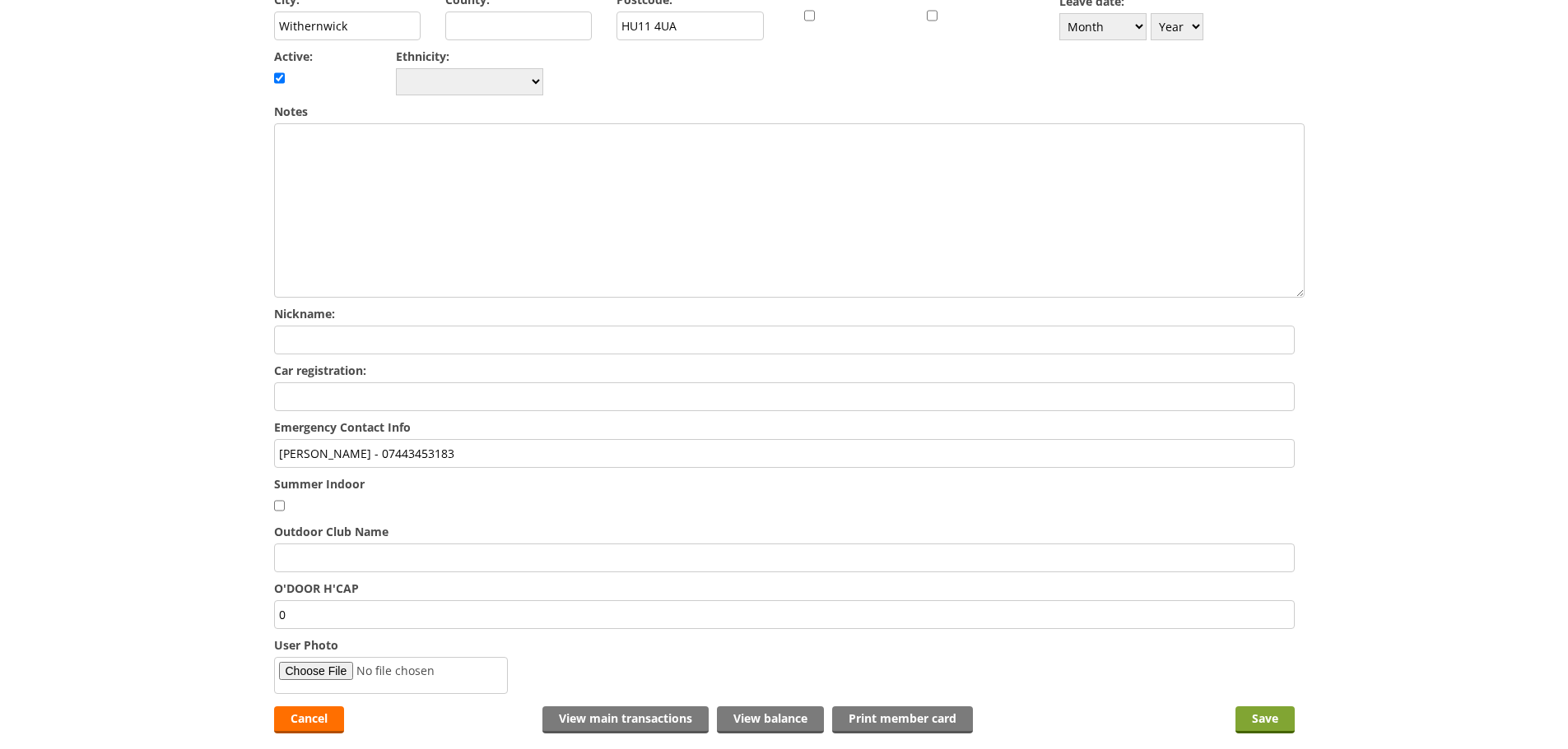
click at [1257, 707] on input "Save" at bounding box center [1264, 719] width 59 height 27
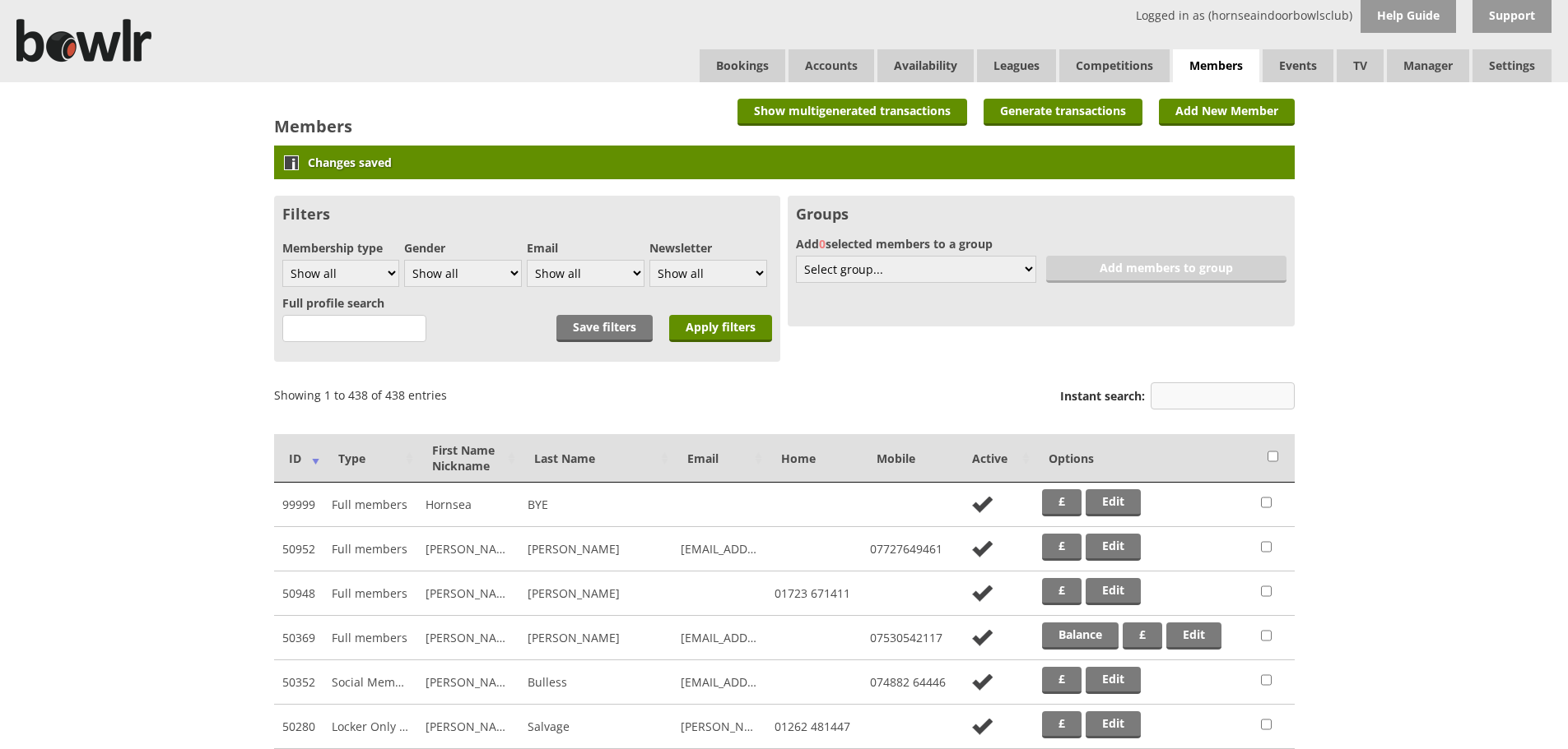
drag, startPoint x: 1181, startPoint y: 397, endPoint x: 1193, endPoint y: 402, distance: 13.0
click at [1183, 397] on input "Instant search:" at bounding box center [1223, 396] width 144 height 27
click at [715, 70] on link "Bookings" at bounding box center [742, 65] width 86 height 33
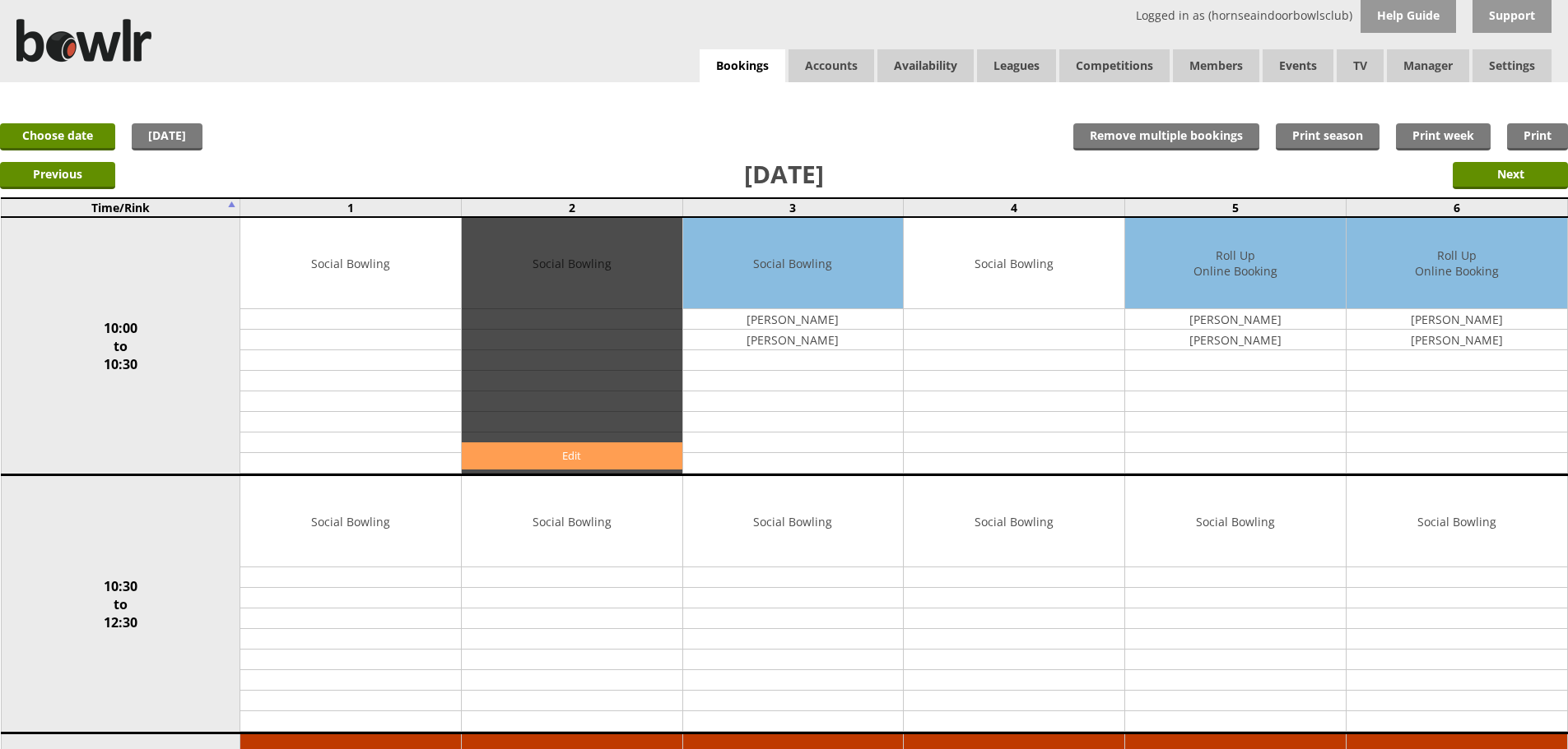
click at [590, 454] on link "Edit" at bounding box center [571, 456] width 221 height 27
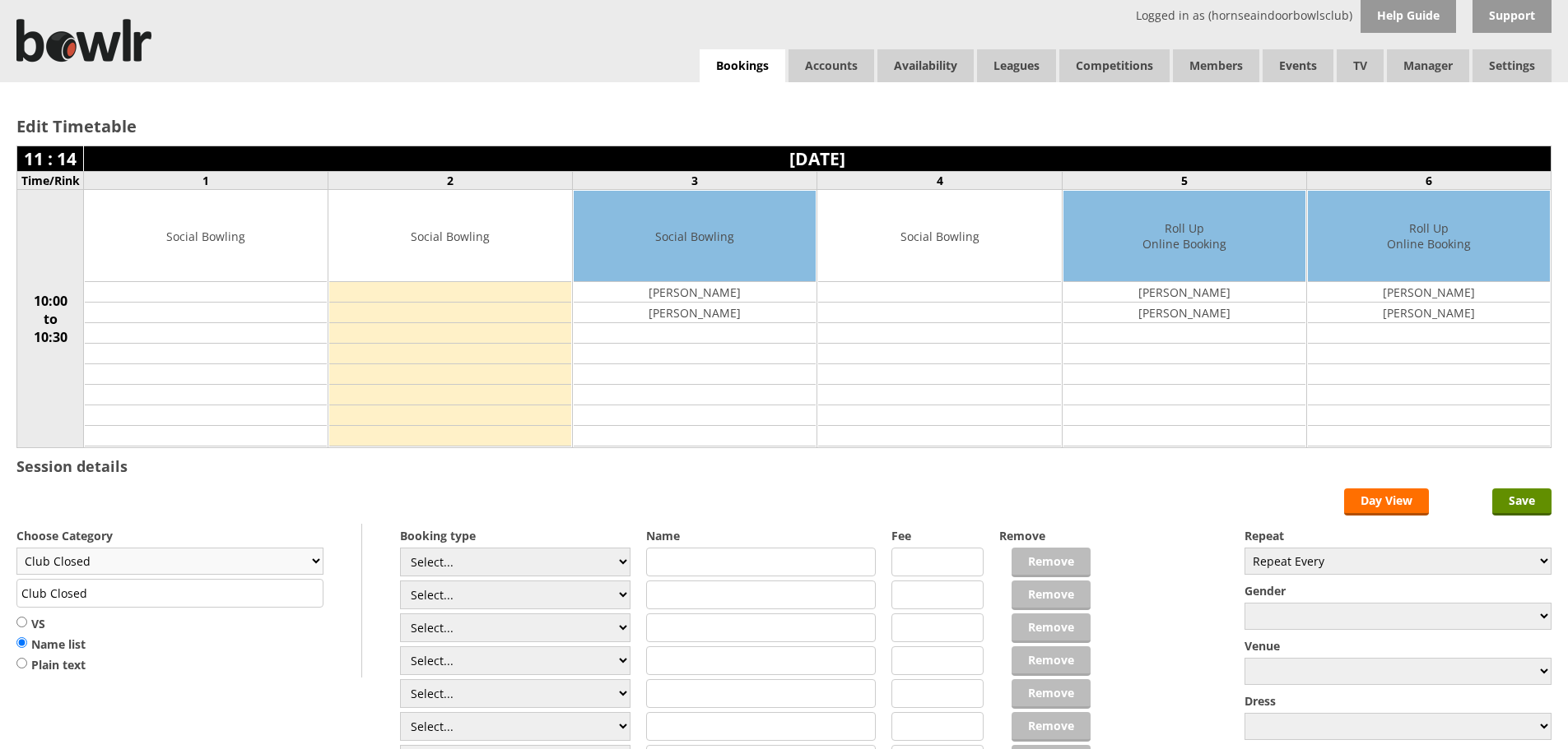
click at [225, 565] on select "Club Closed Singles League Triples League Pairs League Friendly Social Bowling …" at bounding box center [170, 561] width 307 height 27
select select "119"
click at [17, 548] on select "Club Closed Singles League Triples League Pairs League Friendly Social Bowling …" at bounding box center [170, 561] width 307 height 27
type input "Social Bowling"
click at [487, 570] on select "Select... Club Competition (Member) Club Competition (Visitor) National (Member…" at bounding box center [515, 562] width 231 height 29
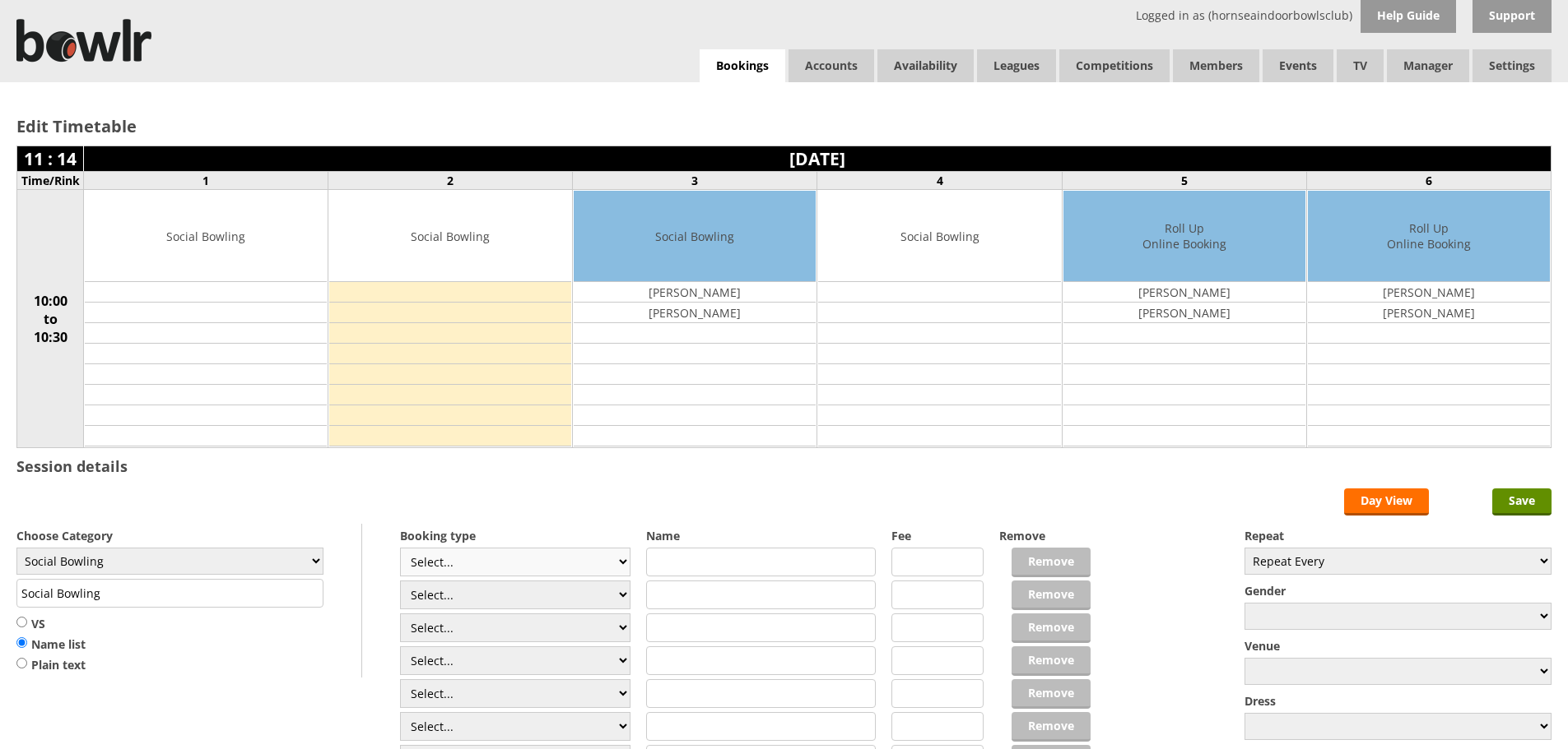
select select "1_54"
click at [400, 548] on select "Select... Club Competition (Member) Club Competition (Visitor) National (Member…" at bounding box center [515, 562] width 231 height 29
type input "3.0000"
click at [514, 596] on select "Select... Club Competition (Member) Club Competition (Visitor) National (Member…" at bounding box center [515, 594] width 231 height 29
select select "1_54"
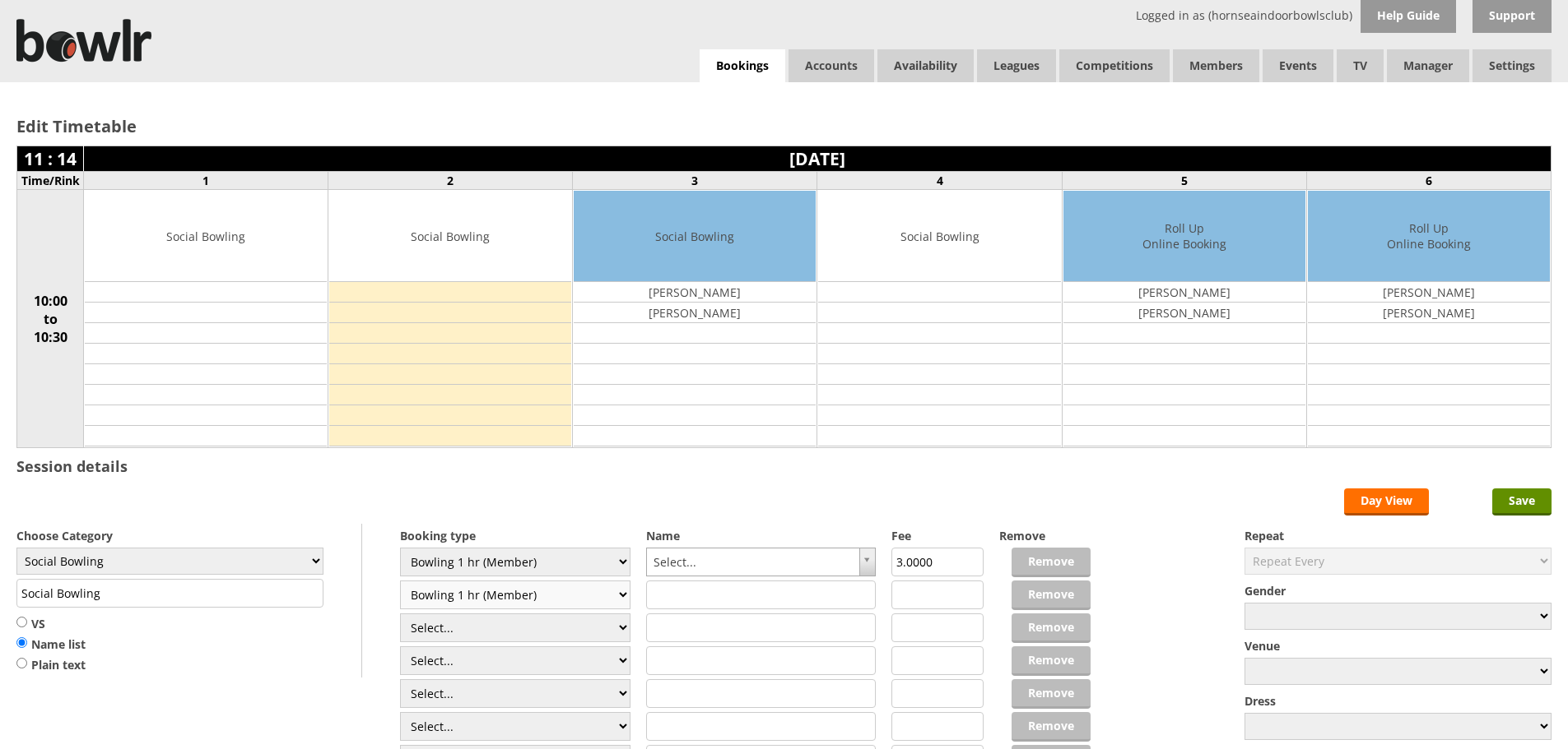
click at [400, 580] on select "Select... Club Competition (Member) Club Competition (Visitor) National (Member…" at bounding box center [515, 594] width 231 height 29
type input "3.0000"
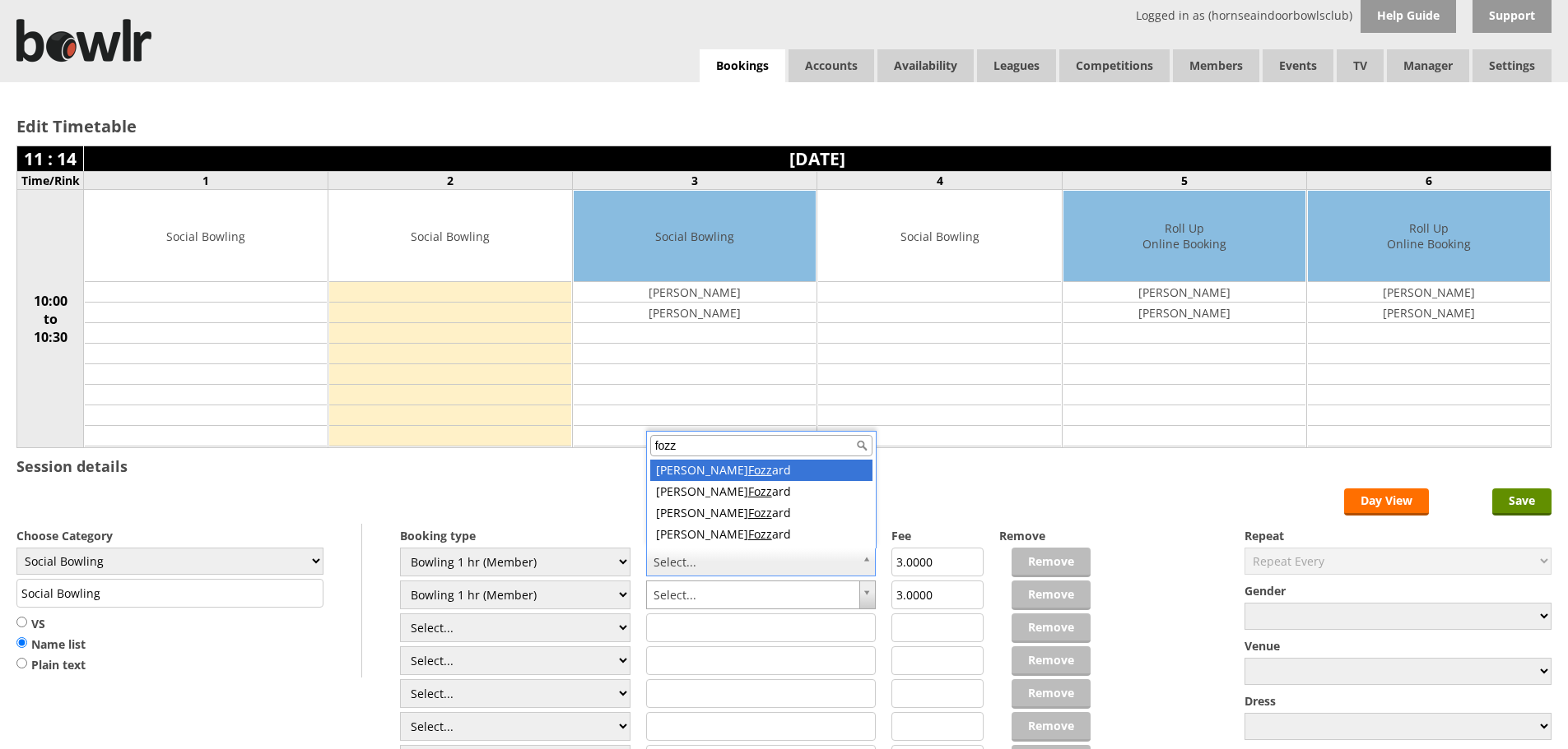
type input "fozz"
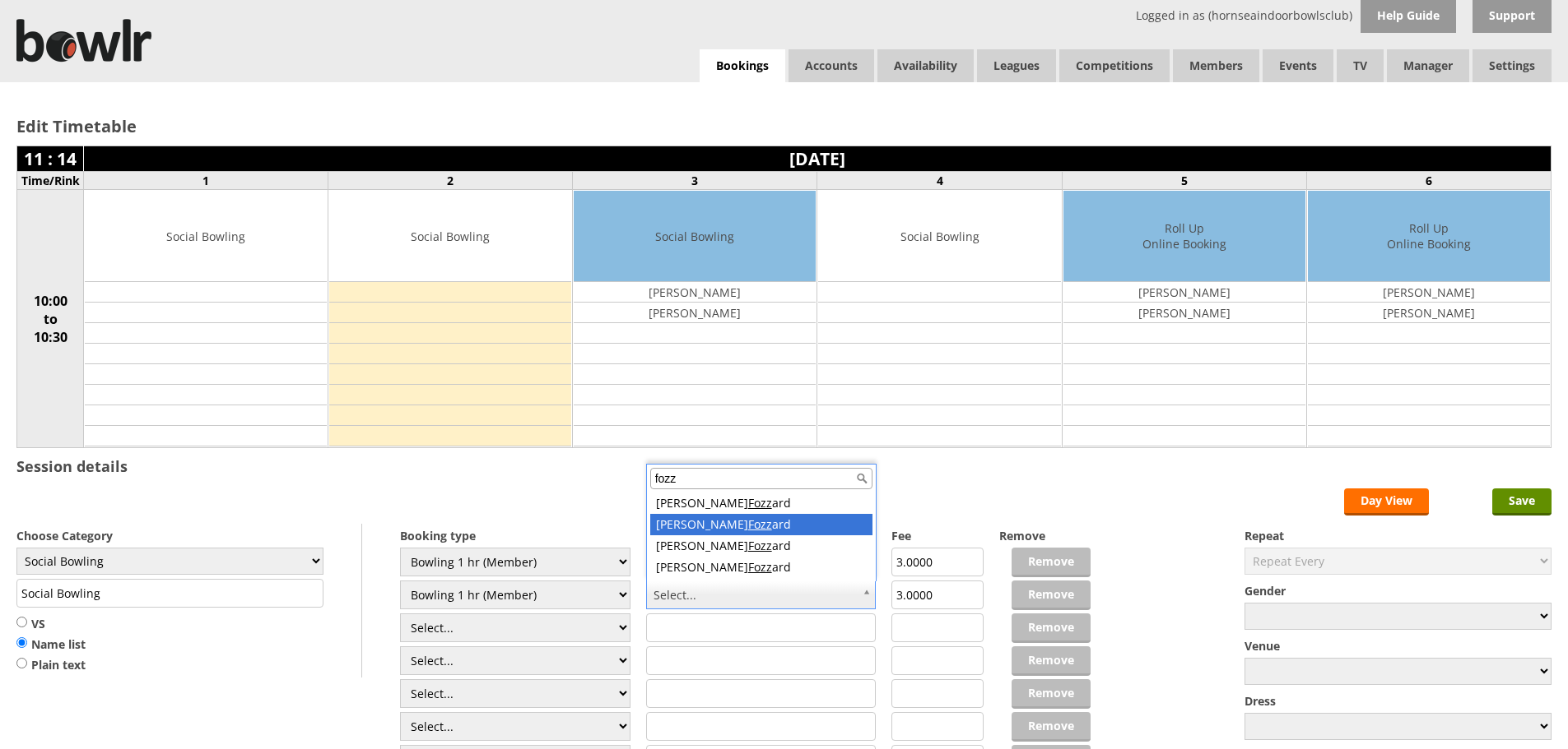
type input "fozz"
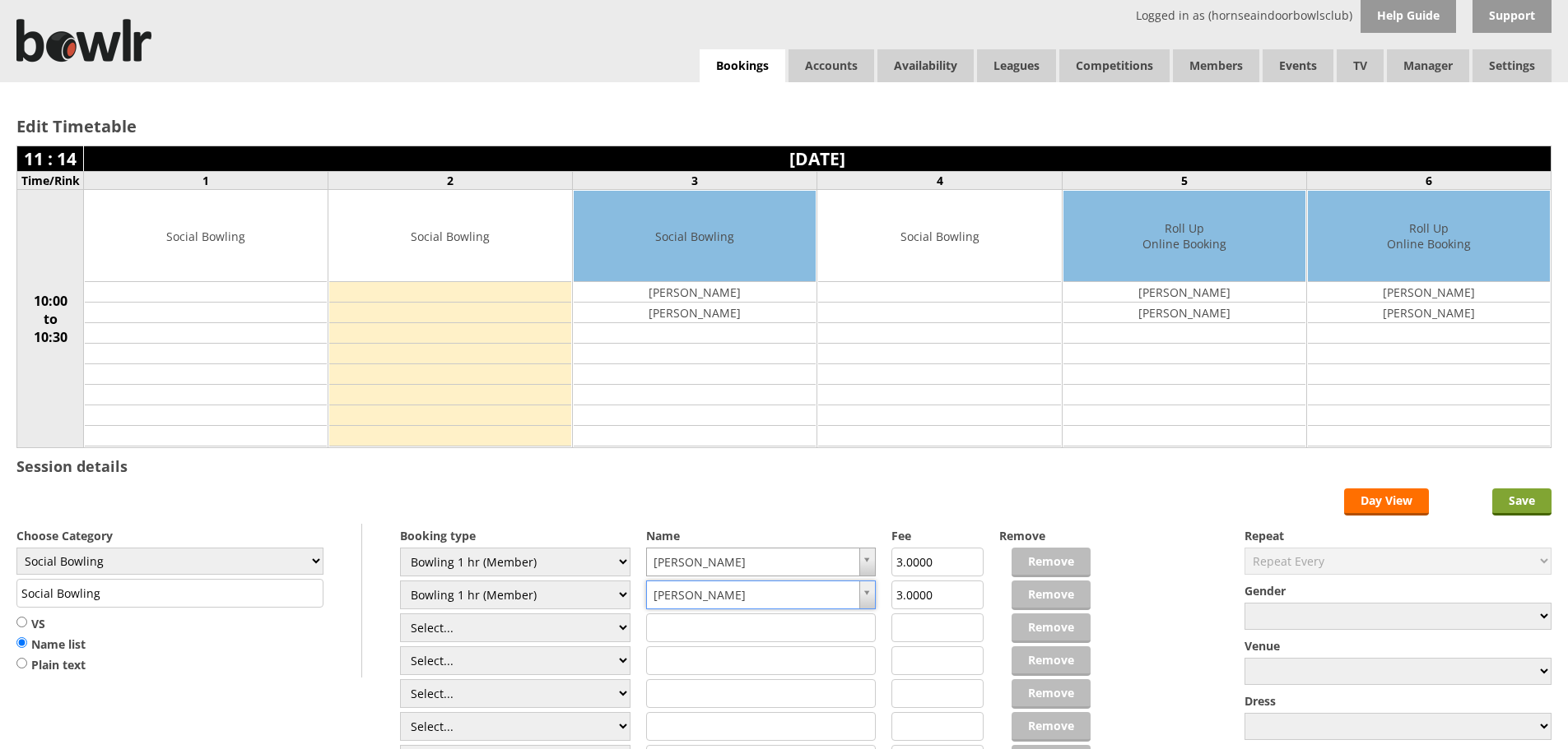
click at [1533, 499] on input "Save" at bounding box center [1522, 502] width 59 height 27
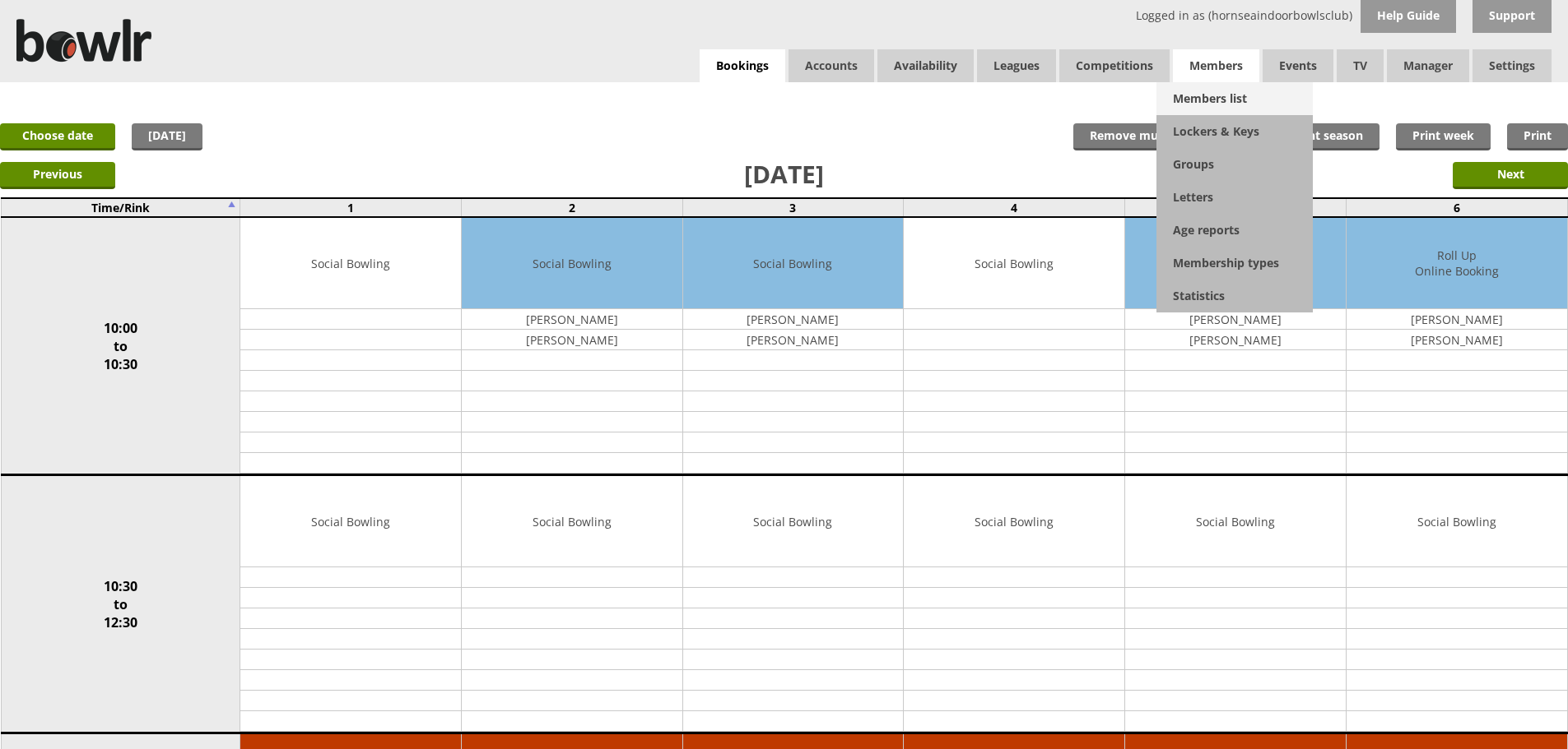
click at [1220, 90] on link "Members list" at bounding box center [1234, 99] width 156 height 33
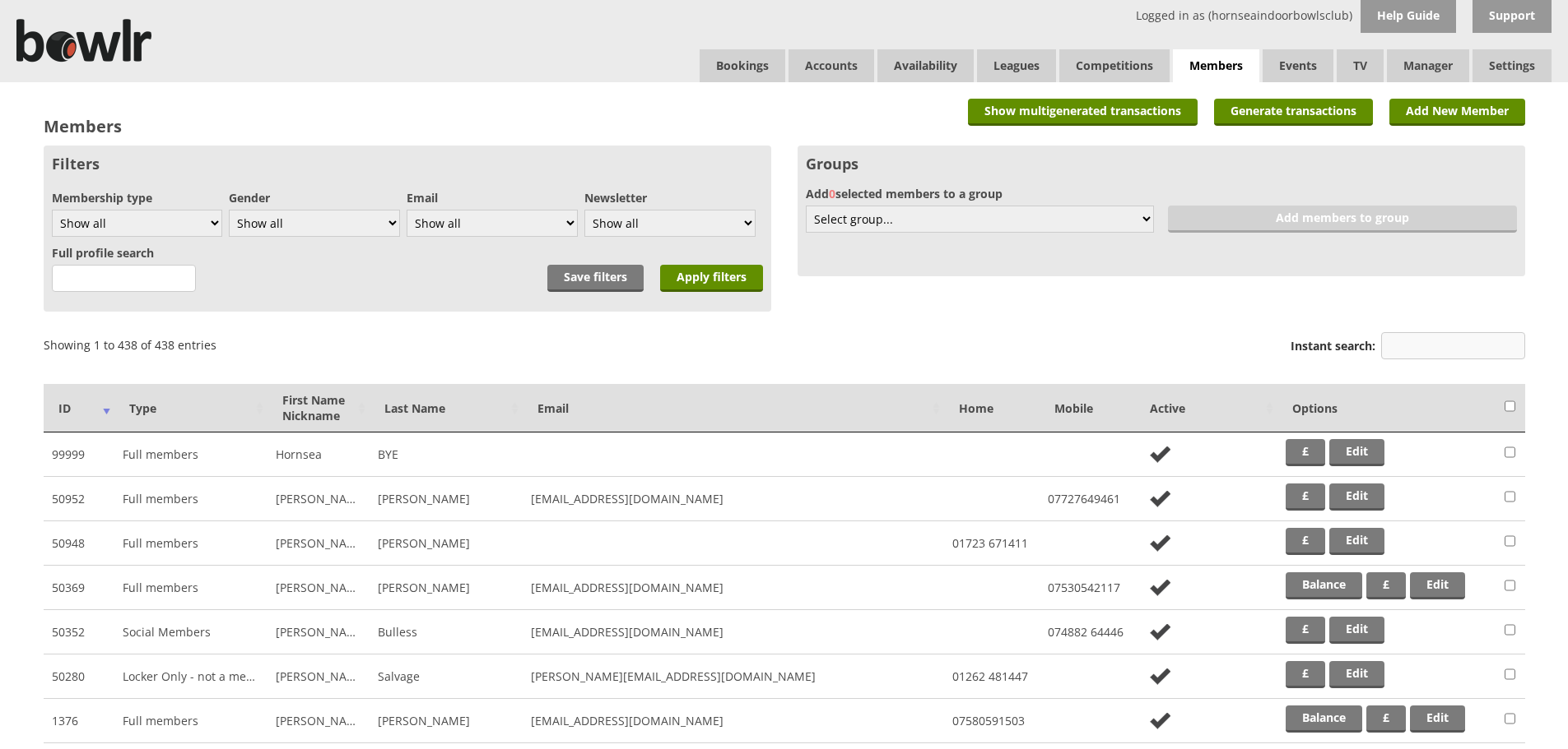
click at [1478, 347] on input "Instant search:" at bounding box center [1453, 345] width 144 height 27
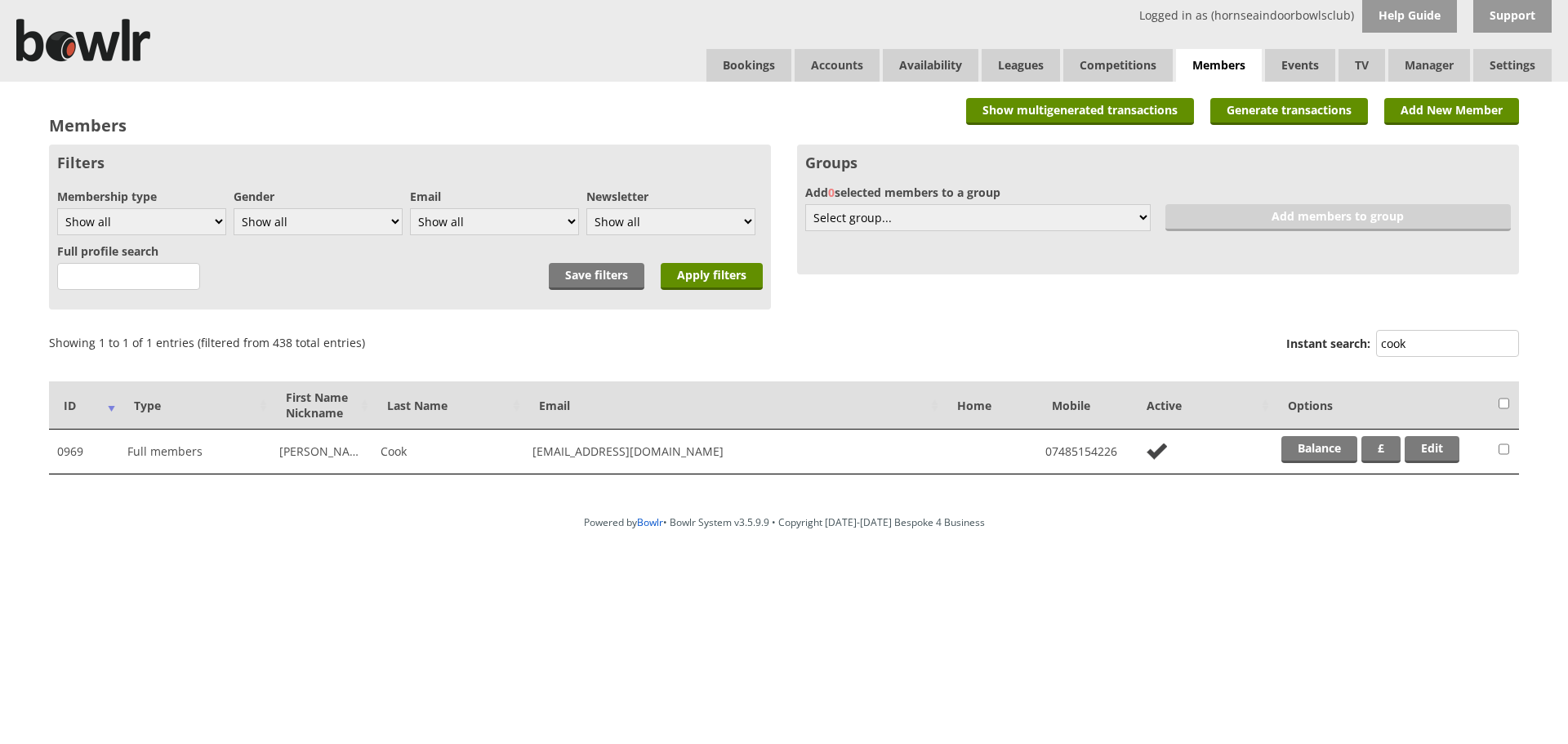
type input "cook"
click at [1440, 460] on link "Edit" at bounding box center [1432, 449] width 55 height 27
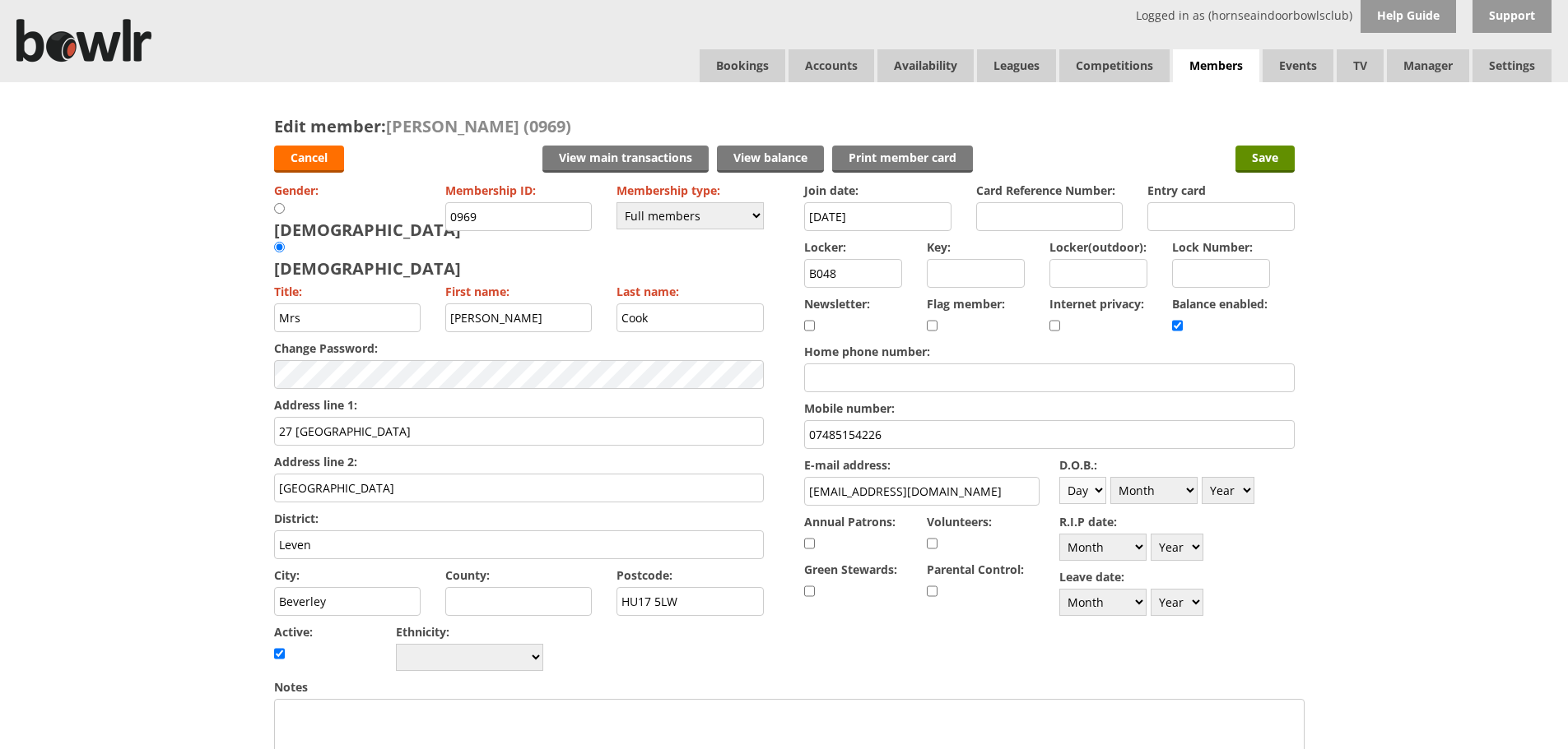
click at [1097, 489] on select "Day 1 2 3 4 5 6 7 8 9 10 11 12 13 14 15 16 17 18 19 20 21 22 23 24 25 26 27 28 …" at bounding box center [1083, 490] width 47 height 27
select select "15"
click at [1059, 477] on select "Day 1 2 3 4 5 6 7 8 9 10 11 12 13 14 15 16 17 18 19 20 21 22 23 24 25 26 27 28 …" at bounding box center [1083, 490] width 47 height 27
click at [1160, 500] on select "Month January February March April May June July August September October Novem…" at bounding box center [1154, 490] width 88 height 27
select select "12"
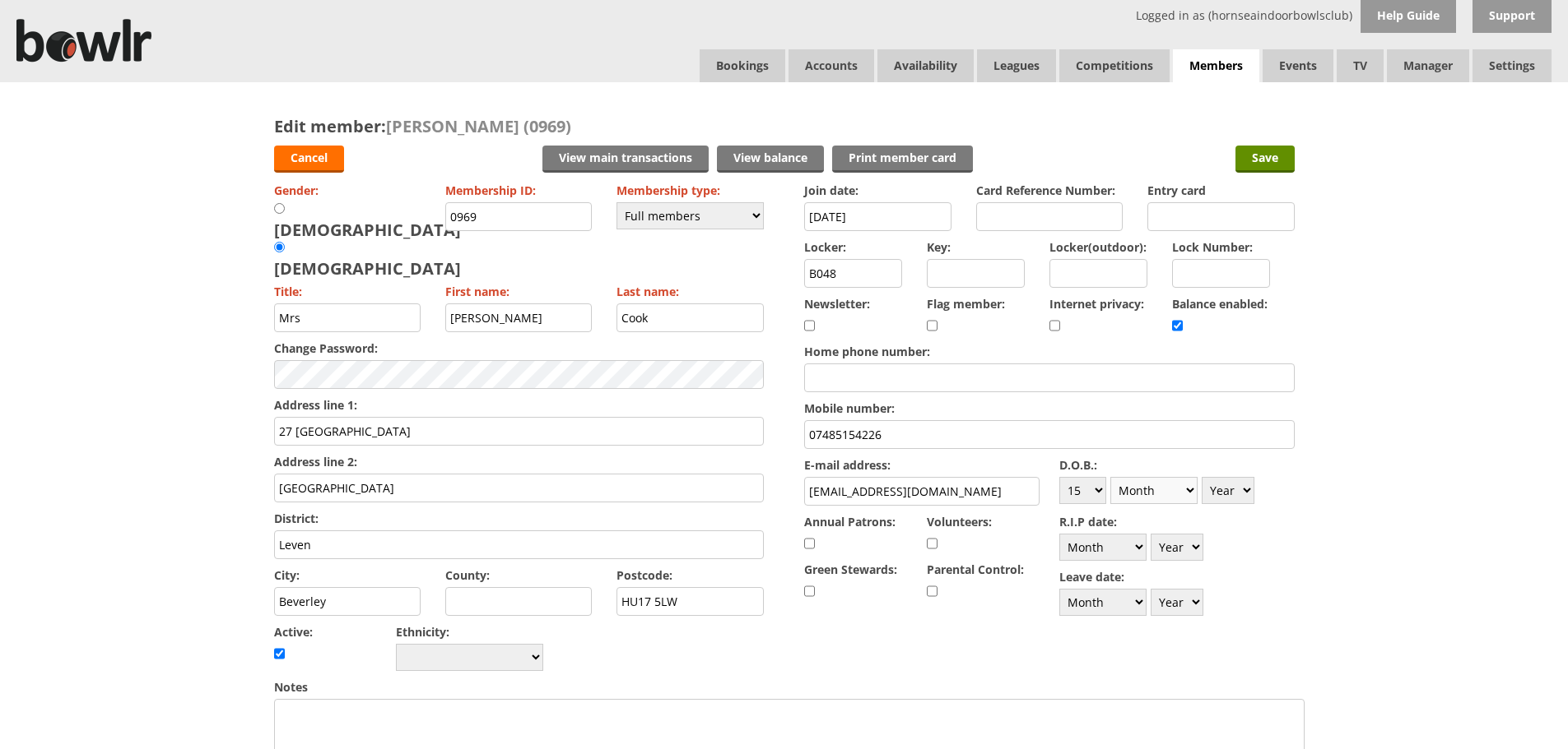
click at [1110, 477] on select "Month January February March April May June July August September October Novem…" at bounding box center [1154, 490] width 88 height 27
click at [1243, 490] on select "Year [DATE] 1901 1902 1903 1904 1905 1906 1907 1908 1909 1910 1911 1912 1913 19…" at bounding box center [1227, 490] width 53 height 27
select select "1968"
click at [1202, 477] on select "Year [DATE] 1901 1902 1903 1904 1905 1906 1907 1908 1909 1910 1911 1912 1913 19…" at bounding box center [1227, 490] width 53 height 27
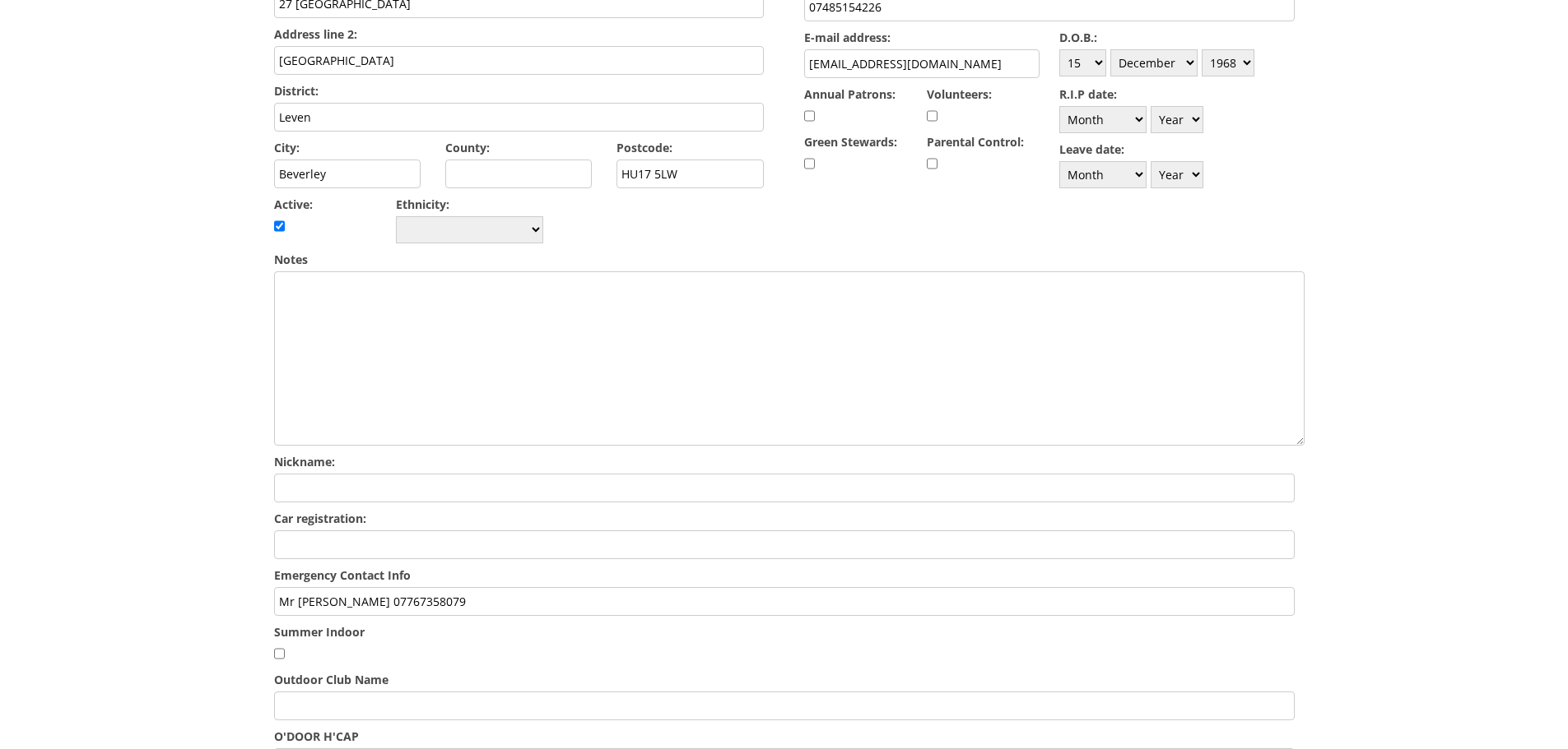
scroll to position [576, 0]
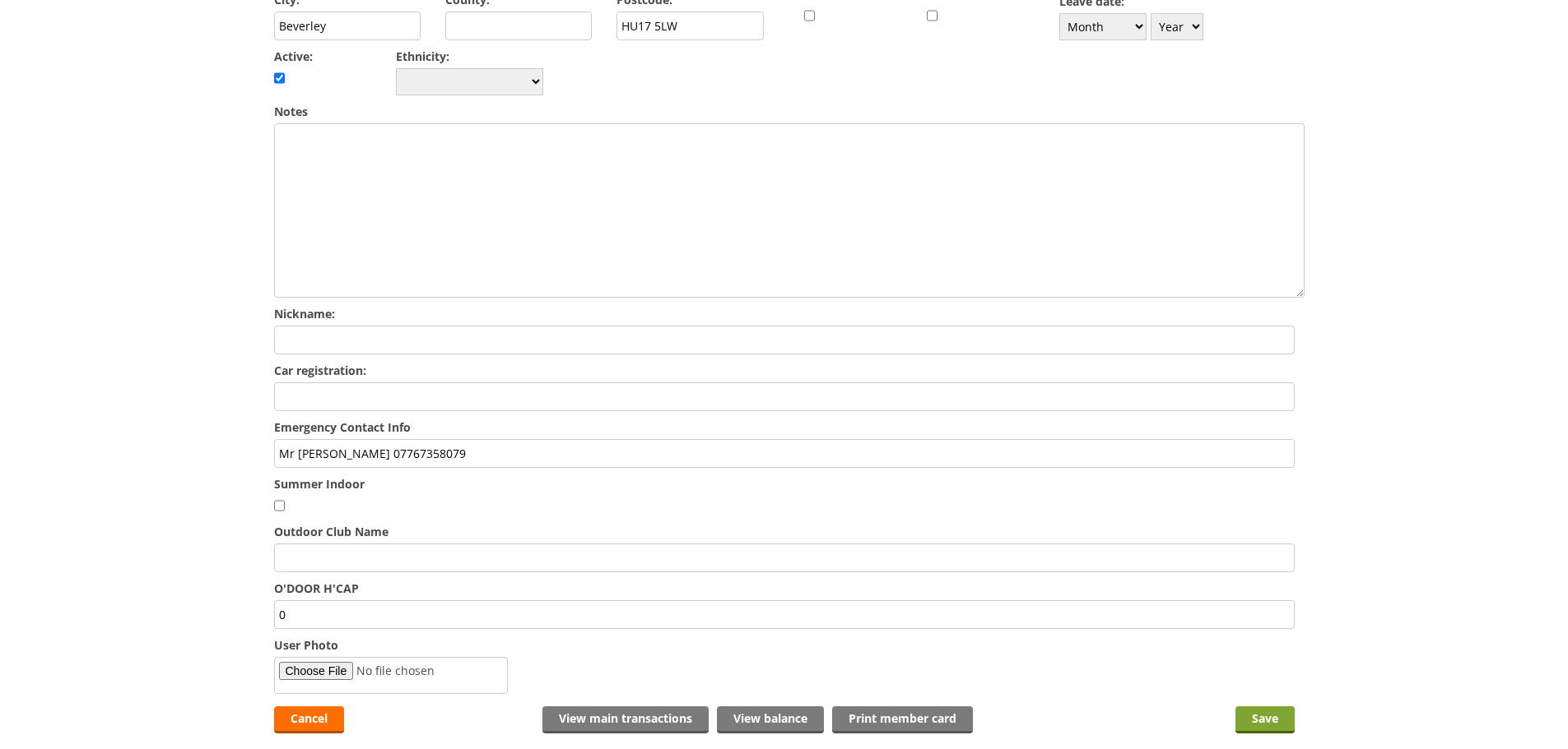
click at [1257, 707] on input "Save" at bounding box center [1264, 719] width 59 height 27
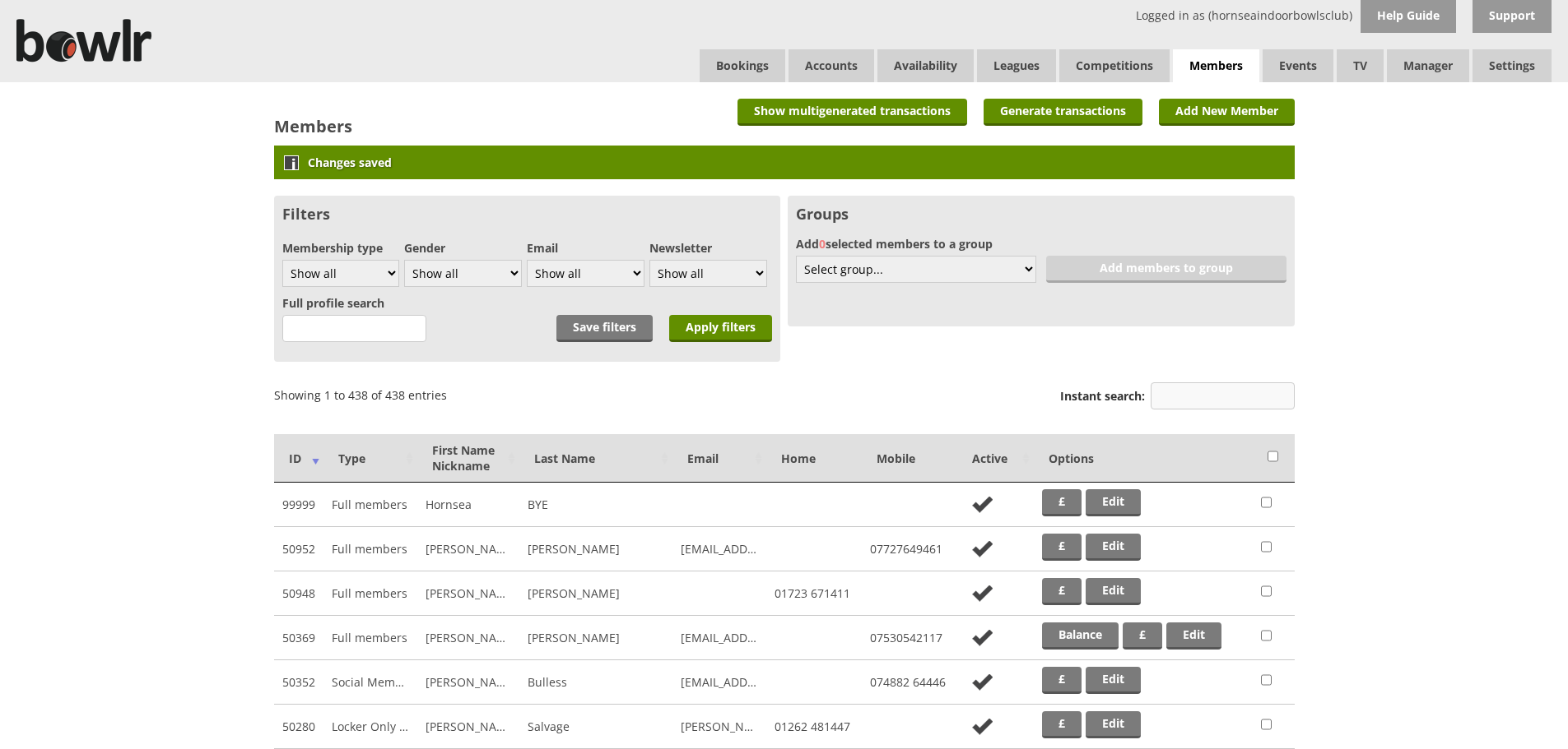
click at [1229, 403] on input "Instant search:" at bounding box center [1223, 396] width 144 height 27
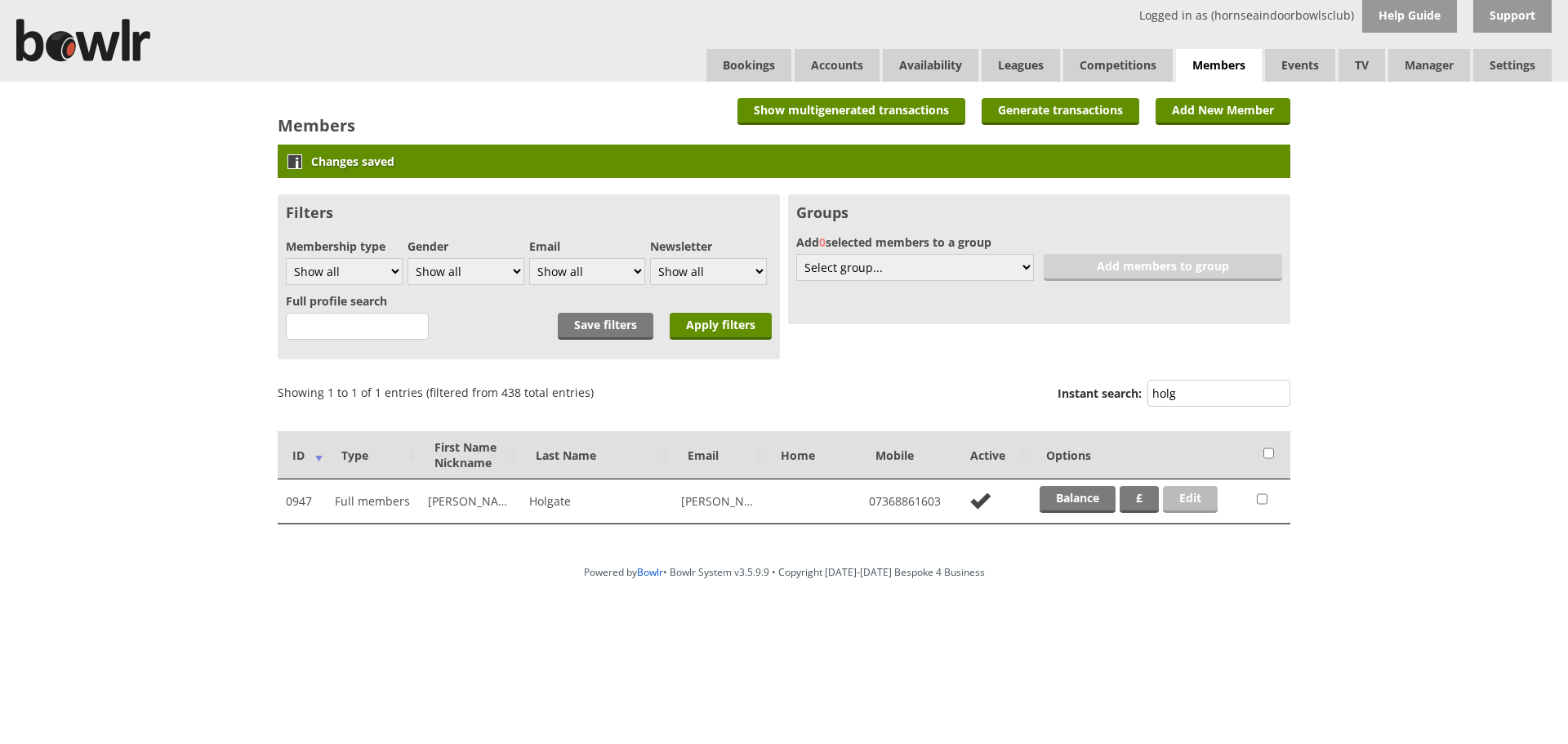
type input "holg"
click at [1210, 494] on link "Edit" at bounding box center [1191, 499] width 55 height 27
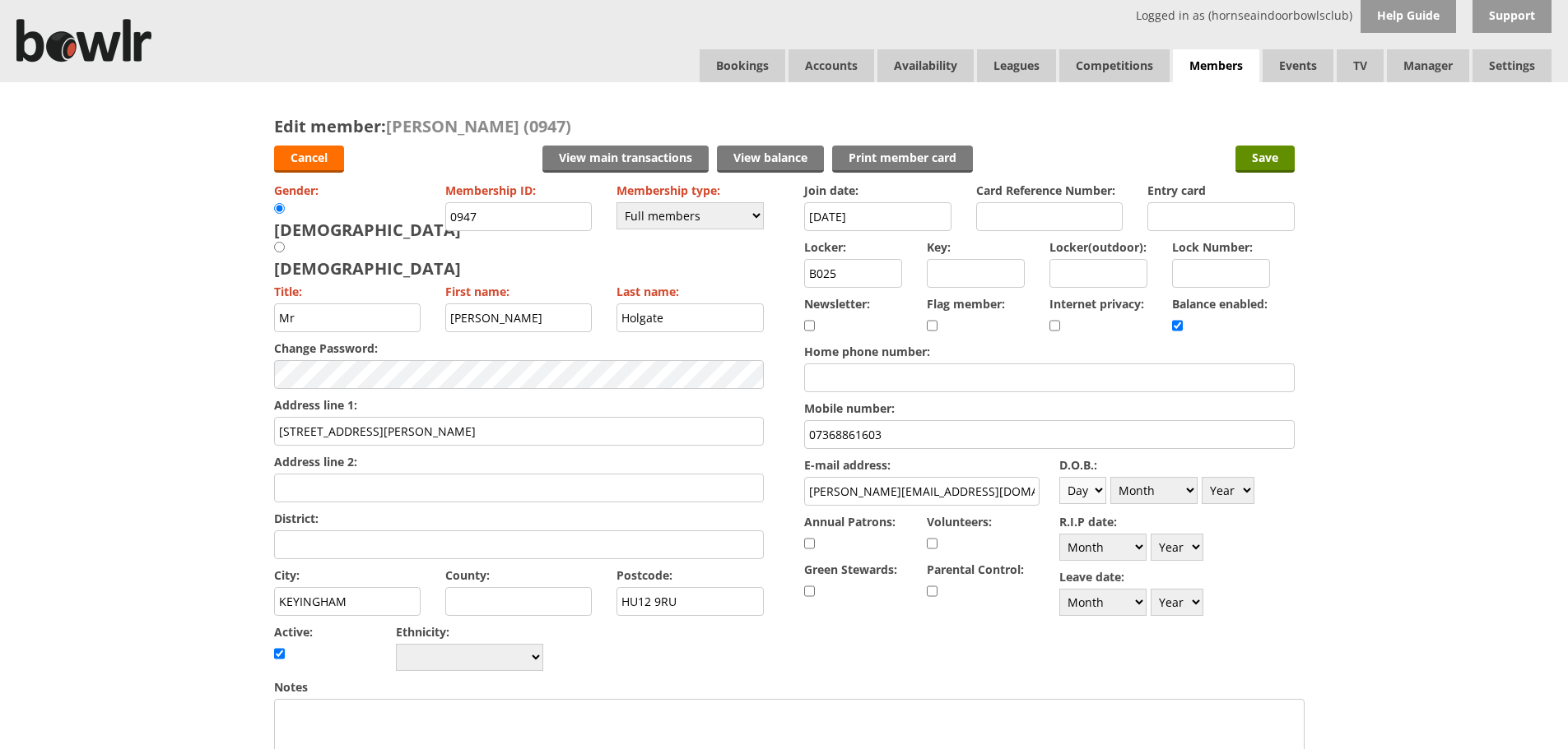
click at [1083, 490] on select "Day 1 2 3 4 5 6 7 8 9 10 11 12 13 14 15 16 17 18 19 20 21 22 23 24 25 26 27 28 …" at bounding box center [1083, 490] width 47 height 27
select select "10"
click at [1059, 477] on select "Day 1 2 3 4 5 6 7 8 9 10 11 12 13 14 15 16 17 18 19 20 21 22 23 24 25 26 27 28 …" at bounding box center [1083, 490] width 47 height 27
click at [1176, 492] on select "Month January February March April May June July August September October Novem…" at bounding box center [1154, 490] width 88 height 27
select select "7"
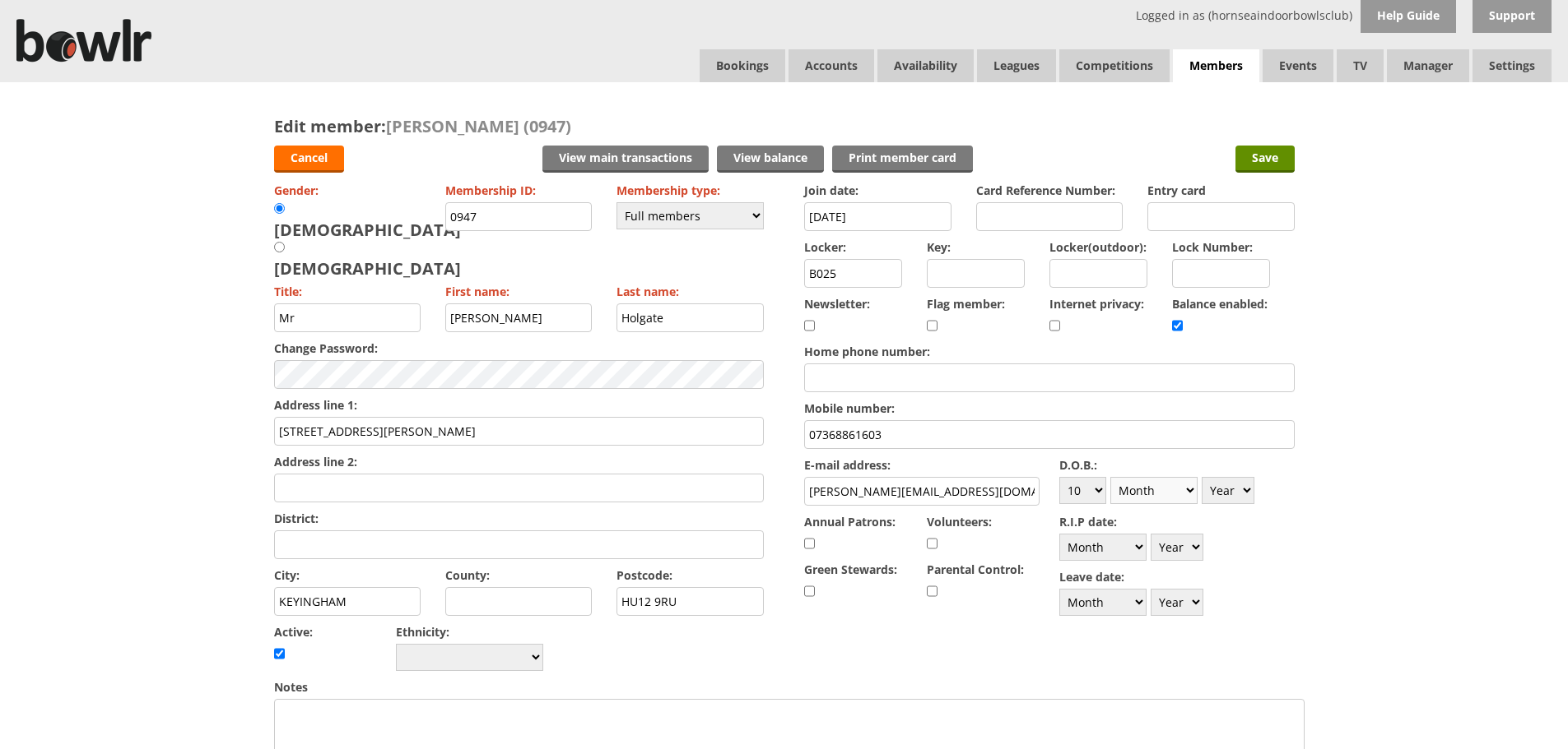
click at [1110, 477] on select "Month January February March April May June July August September October Novem…" at bounding box center [1154, 490] width 88 height 27
click at [1209, 481] on select "Year 1900 1901 1902 1903 1904 1905 1906 1907 1908 1909 1910 1911 1912 1913 1914…" at bounding box center [1227, 490] width 53 height 27
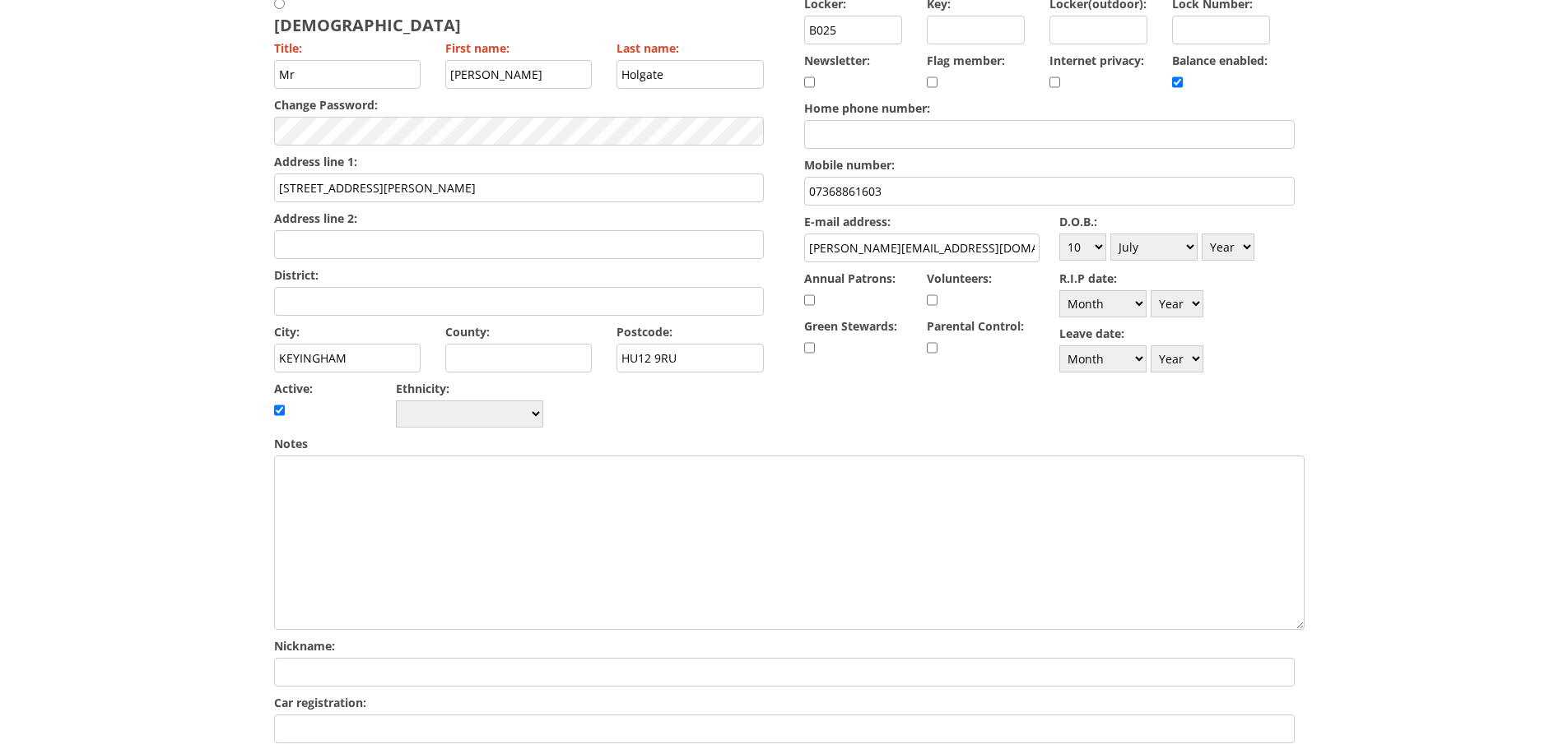
scroll to position [246, 0]
click at [1236, 234] on select "Year 1900 1901 1902 1903 1904 1905 1906 1907 1908 1909 1910 1911 1912 1913 1914…" at bounding box center [1227, 244] width 53 height 27
select select "1954"
click at [1202, 231] on select "Year 1900 1901 1902 1903 1904 1905 1906 1907 1908 1909 1910 1911 1912 1913 1914…" at bounding box center [1227, 244] width 53 height 27
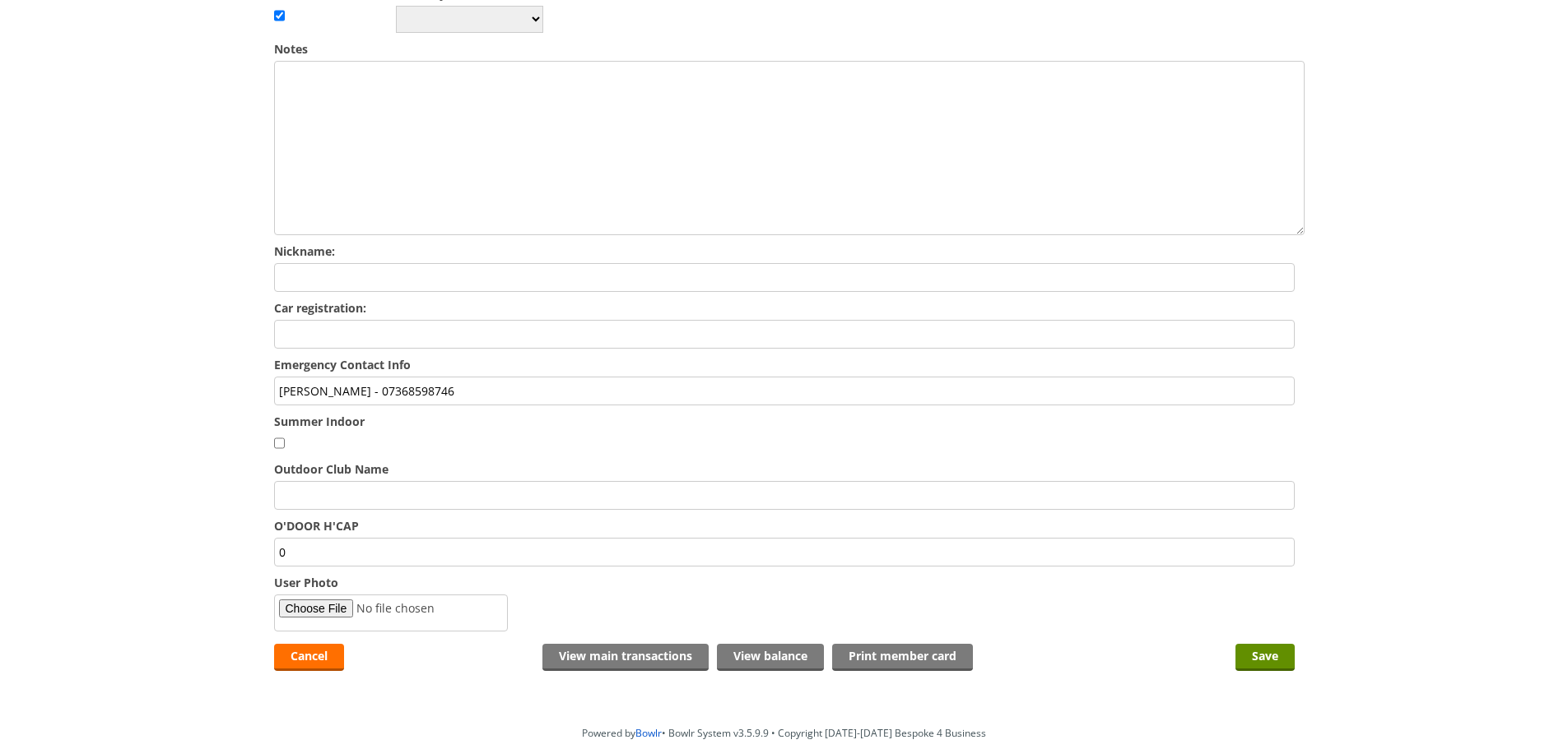
scroll to position [658, 0]
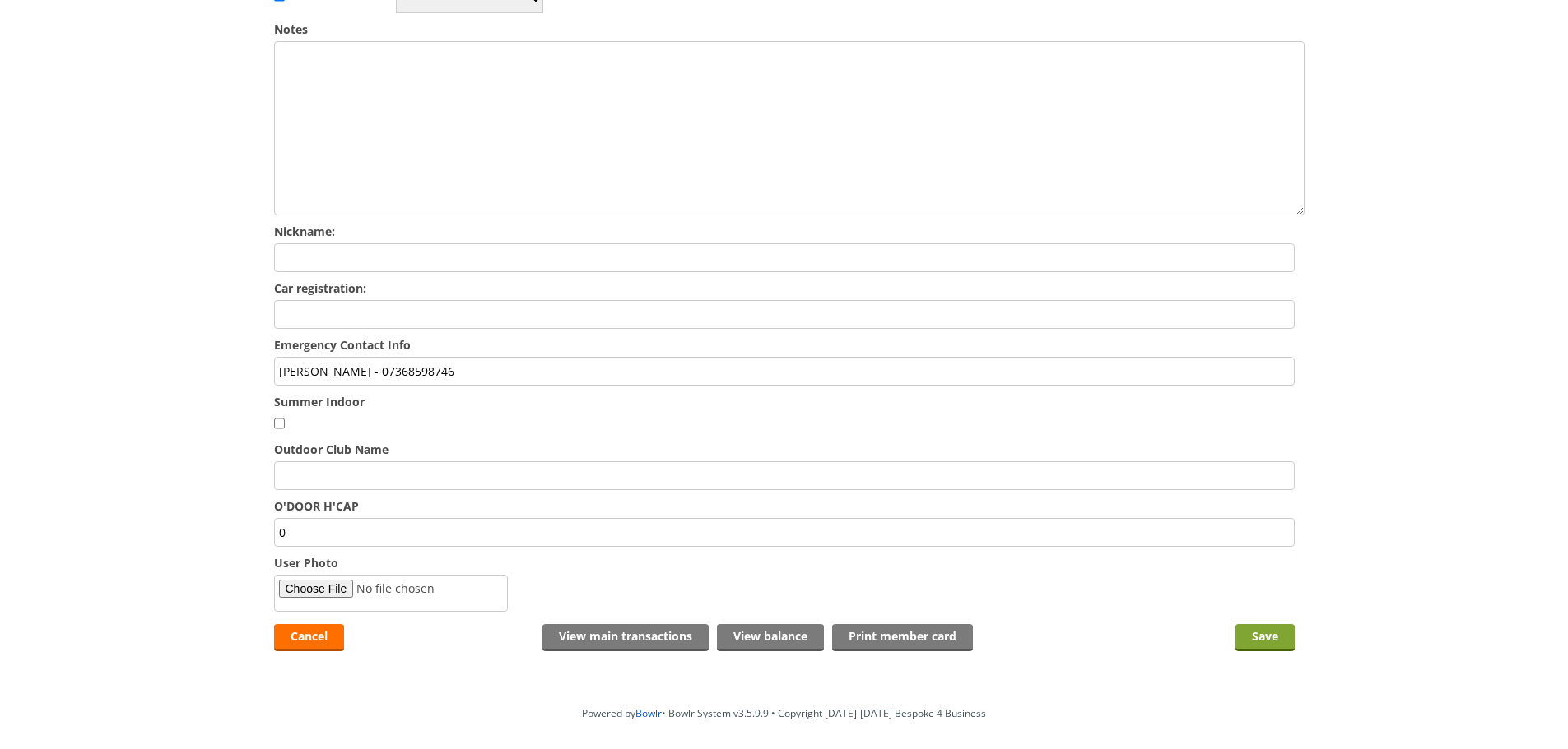
click at [1251, 624] on input "Save" at bounding box center [1264, 637] width 59 height 27
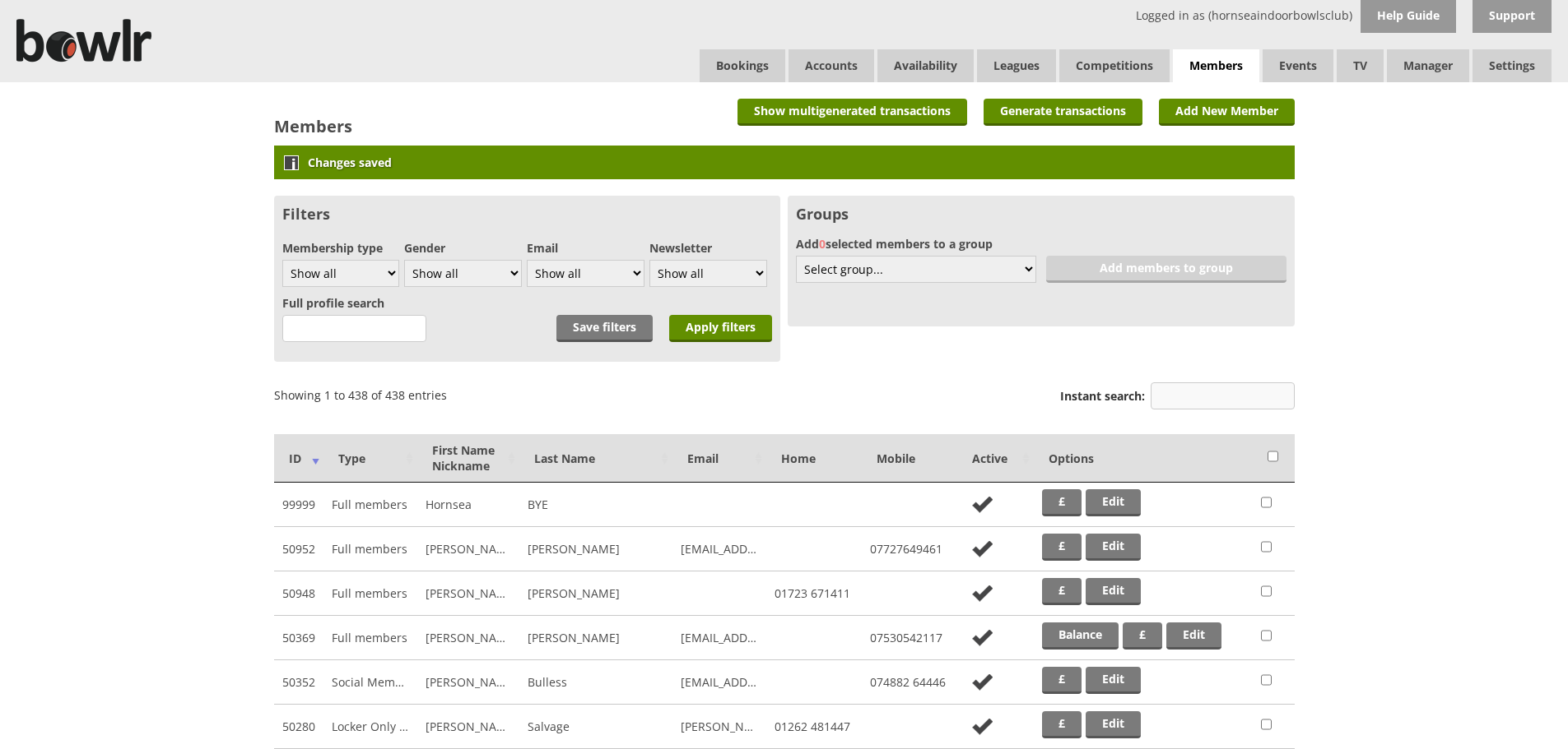
click at [1188, 394] on input "Instant search:" at bounding box center [1223, 396] width 144 height 27
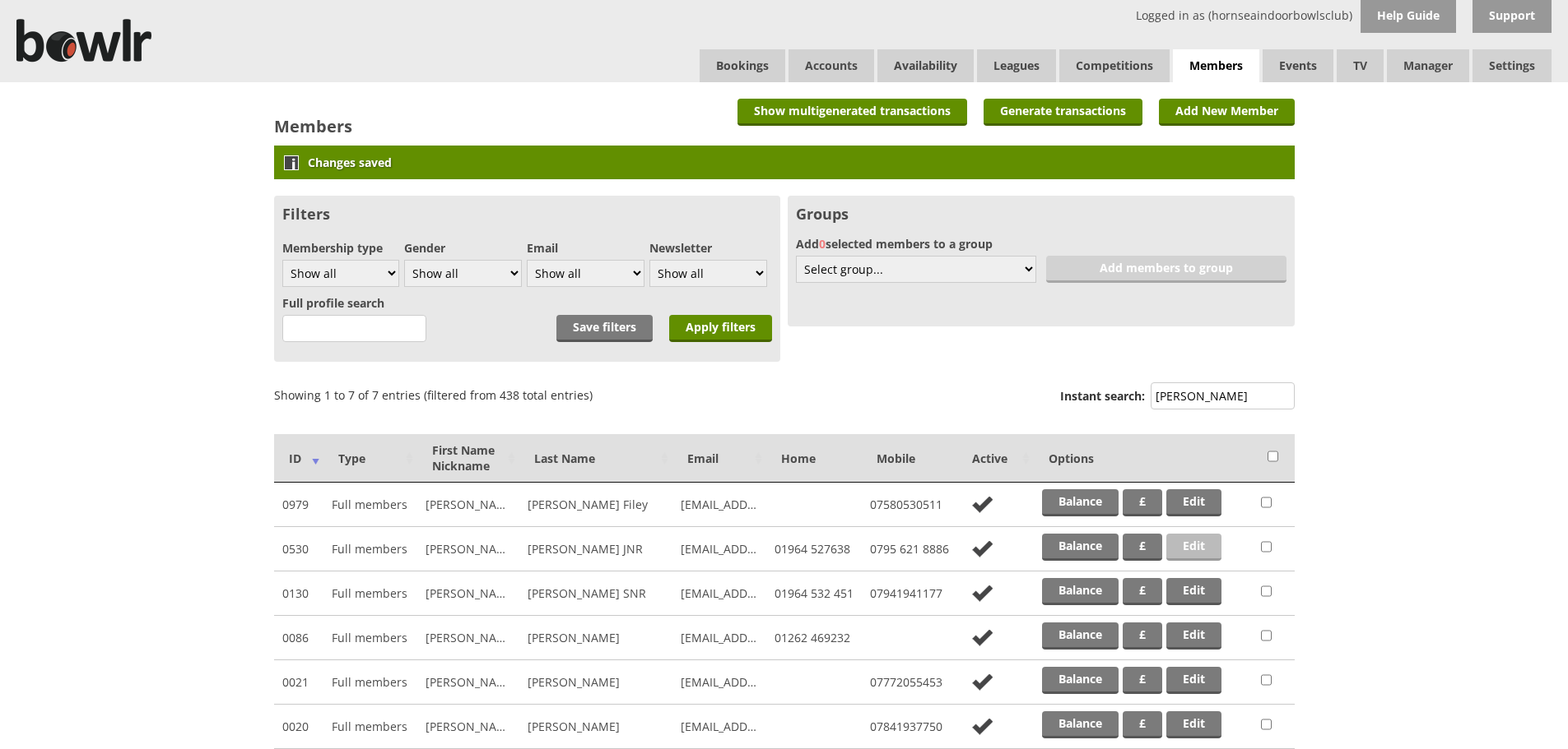
type input "[PERSON_NAME]"
click at [1193, 547] on link "Edit" at bounding box center [1193, 547] width 55 height 27
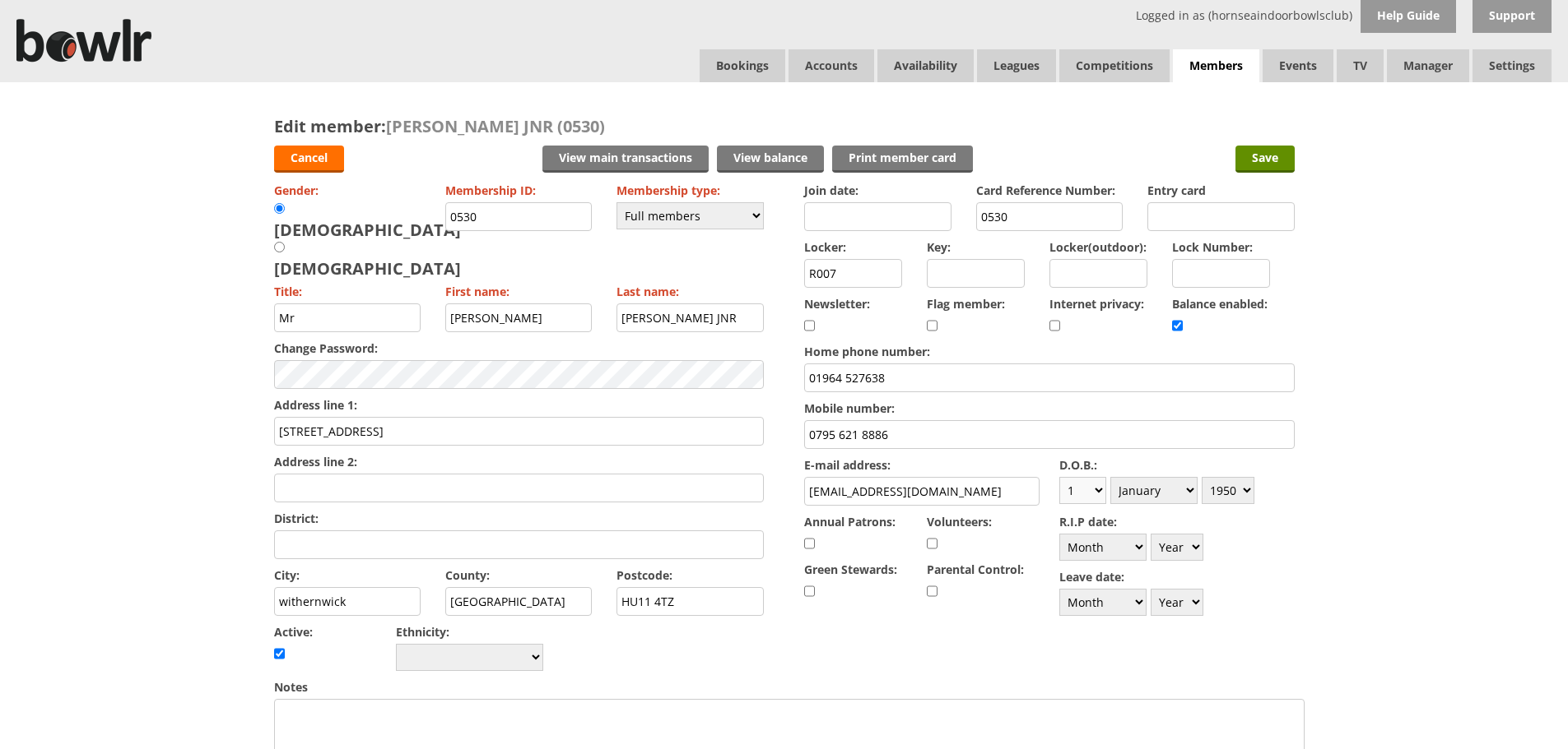
click at [1096, 490] on select "Day 1 2 3 4 5 6 7 8 9 10 11 12 13 14 15 16 17 18 19 20 21 22 23 24 25 26 27 28 …" at bounding box center [1083, 490] width 47 height 27
select select "24"
click at [1059, 477] on select "Day 1 2 3 4 5 6 7 8 9 10 11 12 13 14 15 16 17 18 19 20 21 22 23 24 25 26 27 28 …" at bounding box center [1083, 490] width 47 height 27
click at [1178, 503] on select "Month January February March April May June July August September October Novem…" at bounding box center [1154, 490] width 88 height 27
click at [1110, 477] on select "Month January February March April May June July August September October Novem…" at bounding box center [1154, 490] width 88 height 27
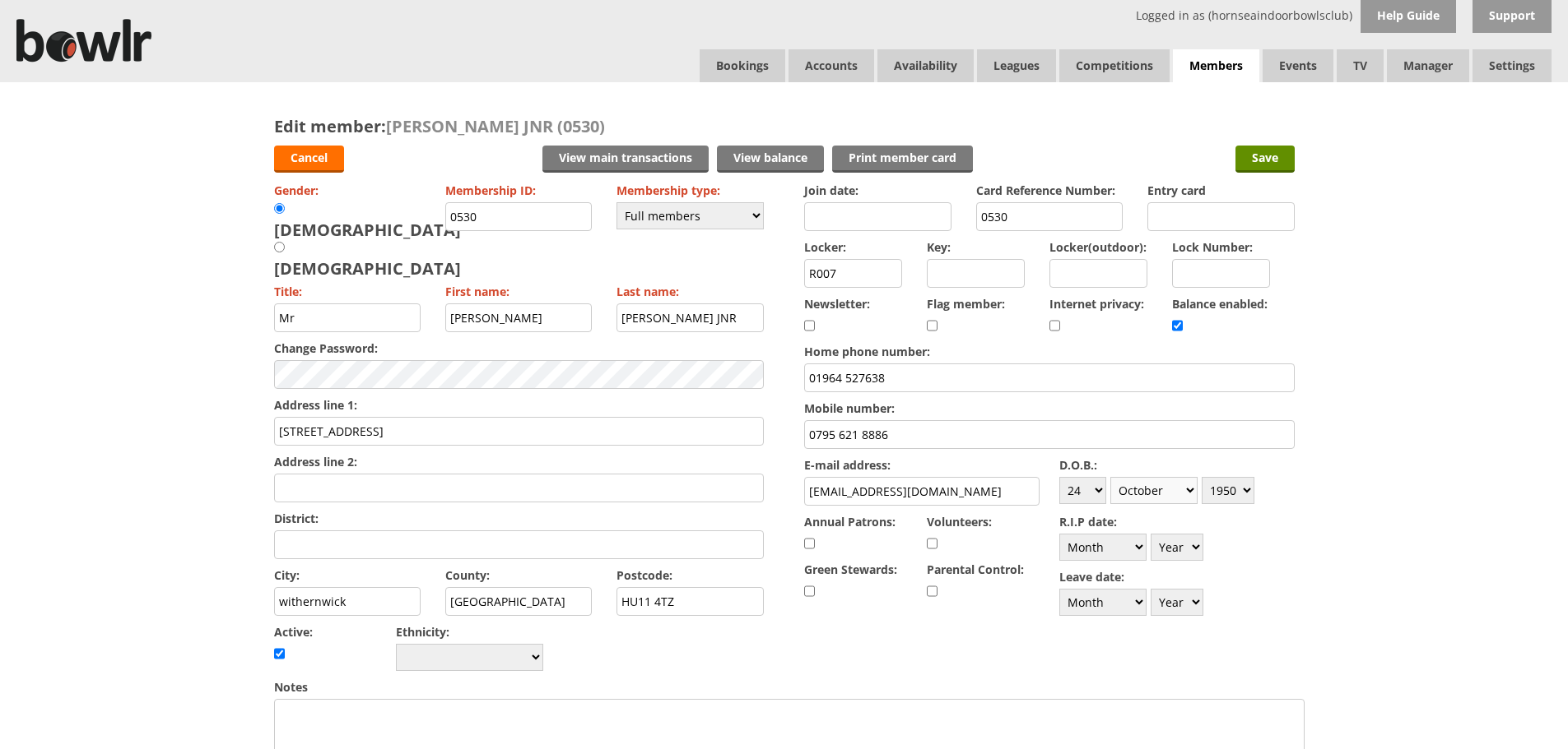
click at [1167, 489] on select "Month January February March April May June July August September October Novem…" at bounding box center [1154, 490] width 88 height 27
select select "11"
click at [1110, 477] on select "Month January February March April May June July August September October Novem…" at bounding box center [1154, 490] width 88 height 27
click at [1228, 499] on select "Year [DATE] 1901 1902 1903 1904 1905 1906 1907 1908 1909 1910 1911 1912 1913 19…" at bounding box center [1227, 490] width 53 height 27
select select "1957"
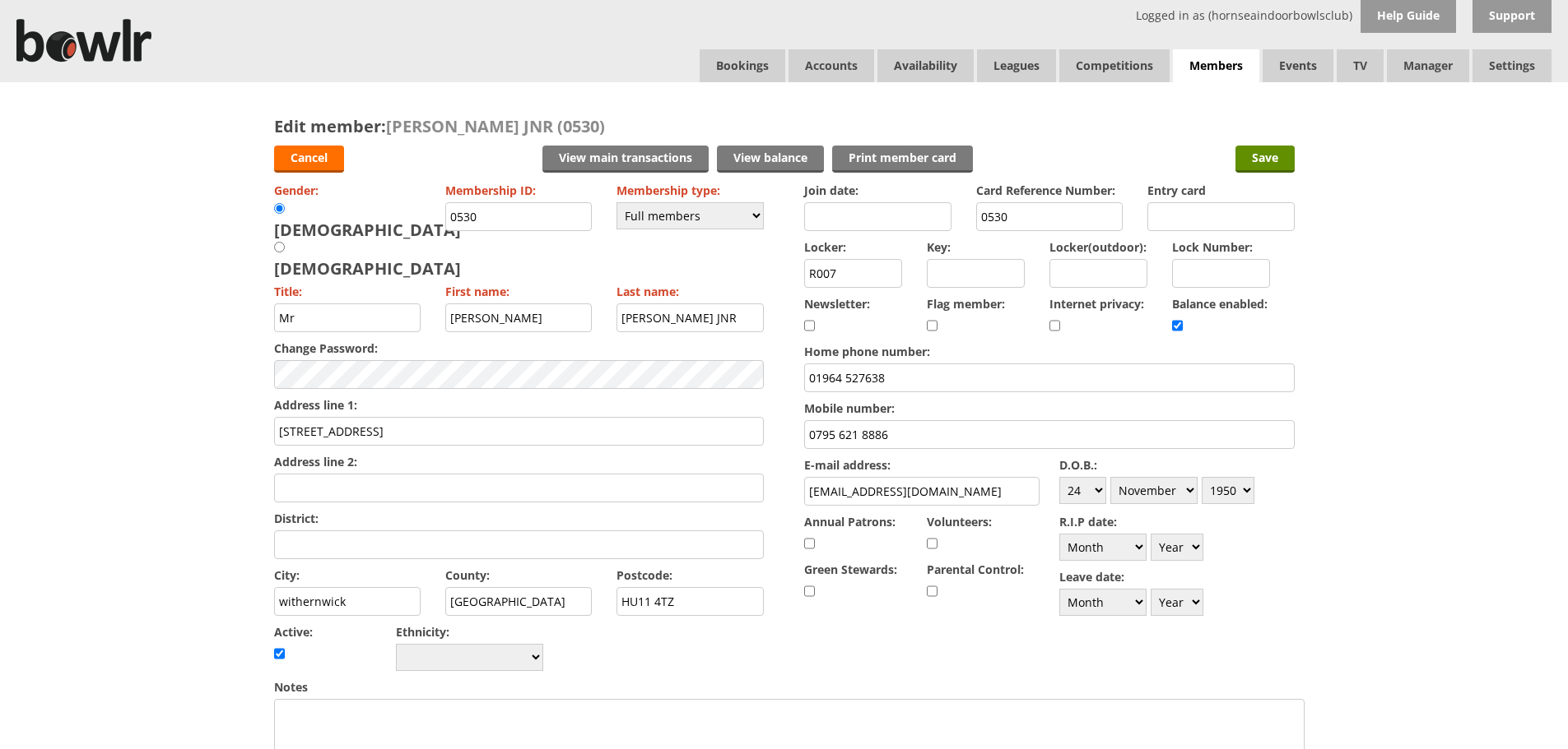
click at [1202, 477] on select "Year [DATE] 1901 1902 1903 1904 1905 1906 1907 1908 1909 1910 1911 1912 1913 19…" at bounding box center [1227, 490] width 53 height 27
click at [1272, 158] on input "Save" at bounding box center [1264, 159] width 59 height 27
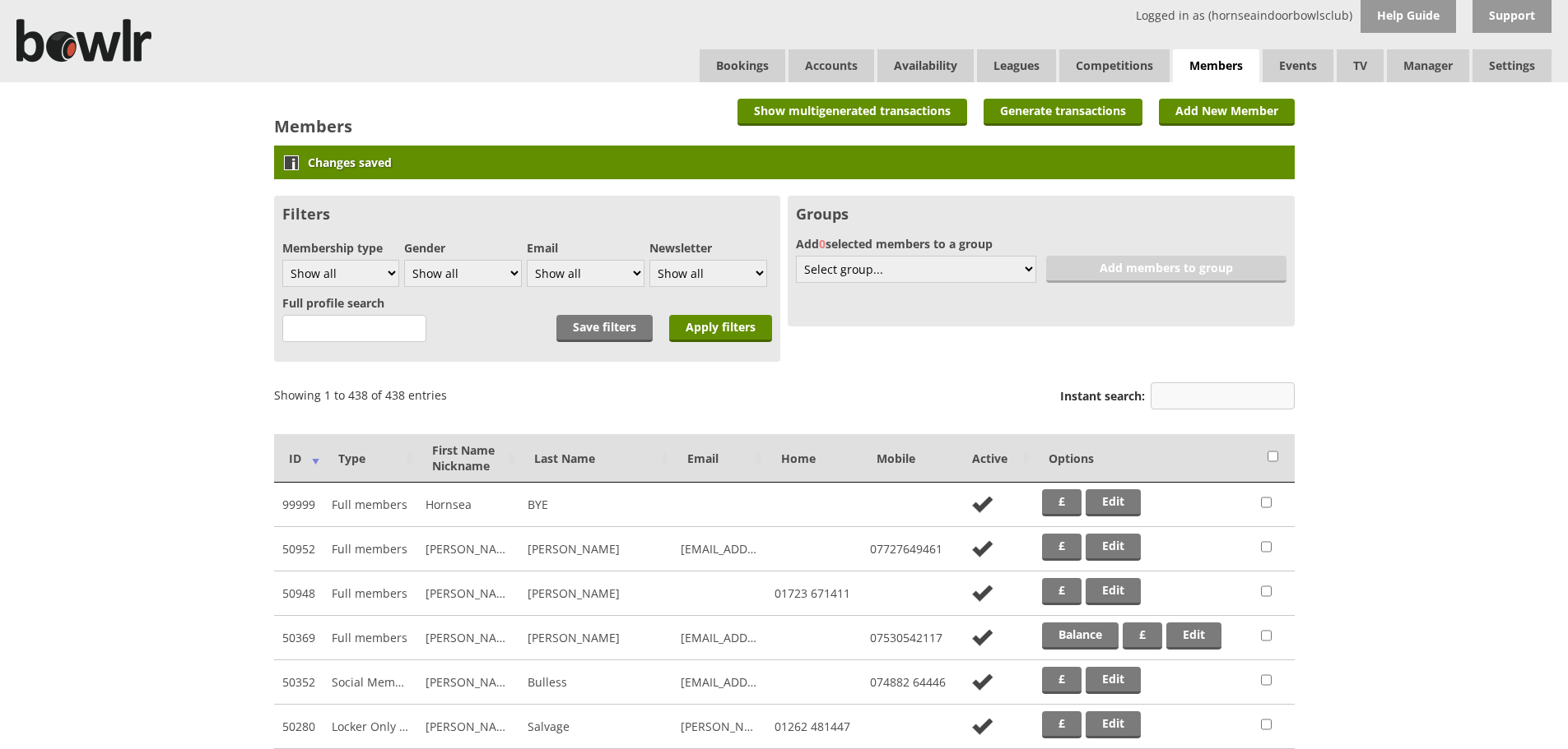
click at [1211, 387] on input "Instant search:" at bounding box center [1223, 396] width 144 height 27
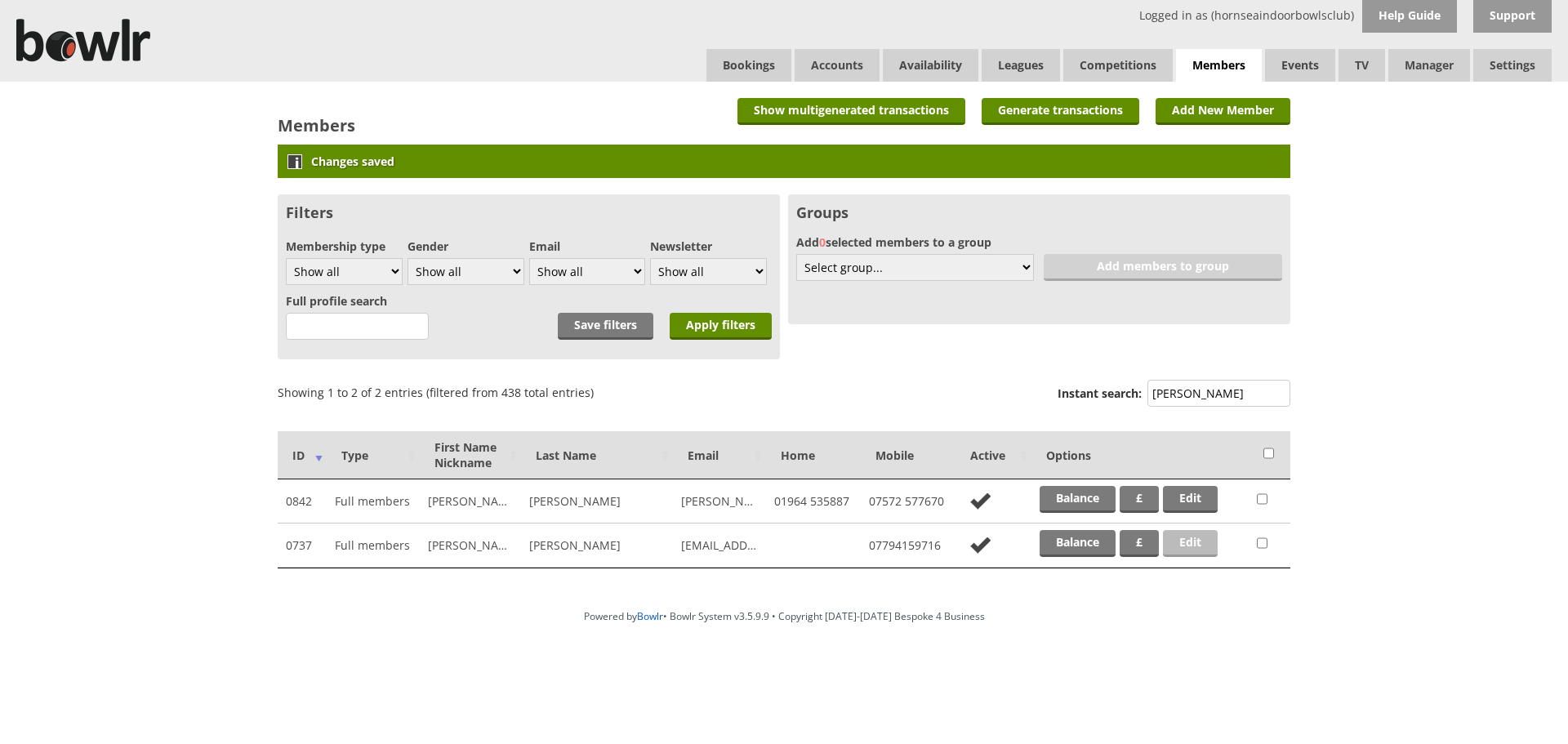
type input "dix"
click at [1194, 535] on link "Edit" at bounding box center [1191, 543] width 55 height 27
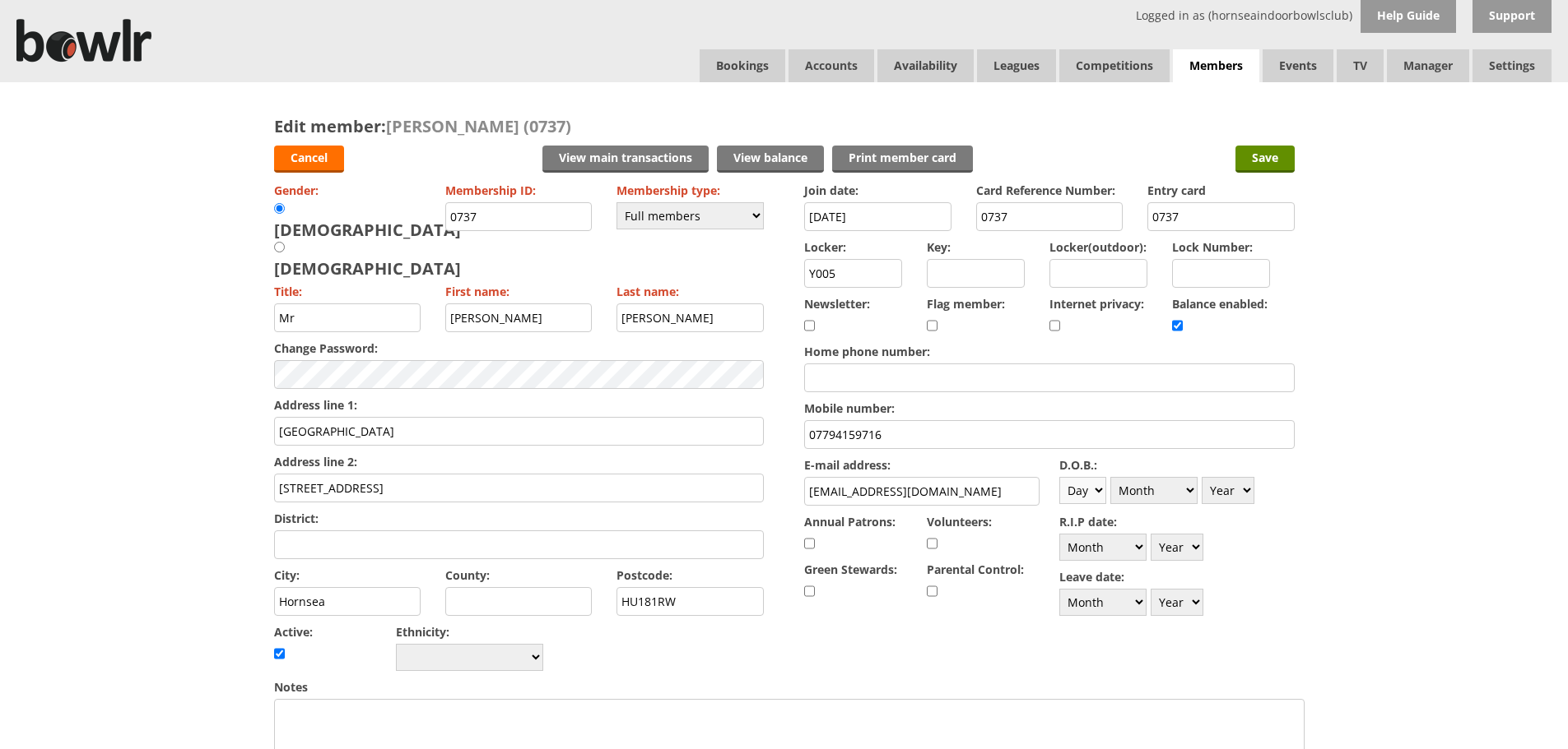
click at [1083, 482] on select "Day 1 2 3 4 5 6 7 8 9 10 11 12 13 14 15 16 17 18 19 20 21 22 23 24 25 26 27 28 …" at bounding box center [1083, 490] width 47 height 27
select select "13"
click at [1059, 477] on select "Day 1 2 3 4 5 6 7 8 9 10 11 12 13 14 15 16 17 18 19 20 21 22 23 24 25 26 27 28 …" at bounding box center [1083, 490] width 47 height 27
click at [1151, 482] on select "Month January February March April May June July August September October Novem…" at bounding box center [1154, 490] width 88 height 27
select select "3"
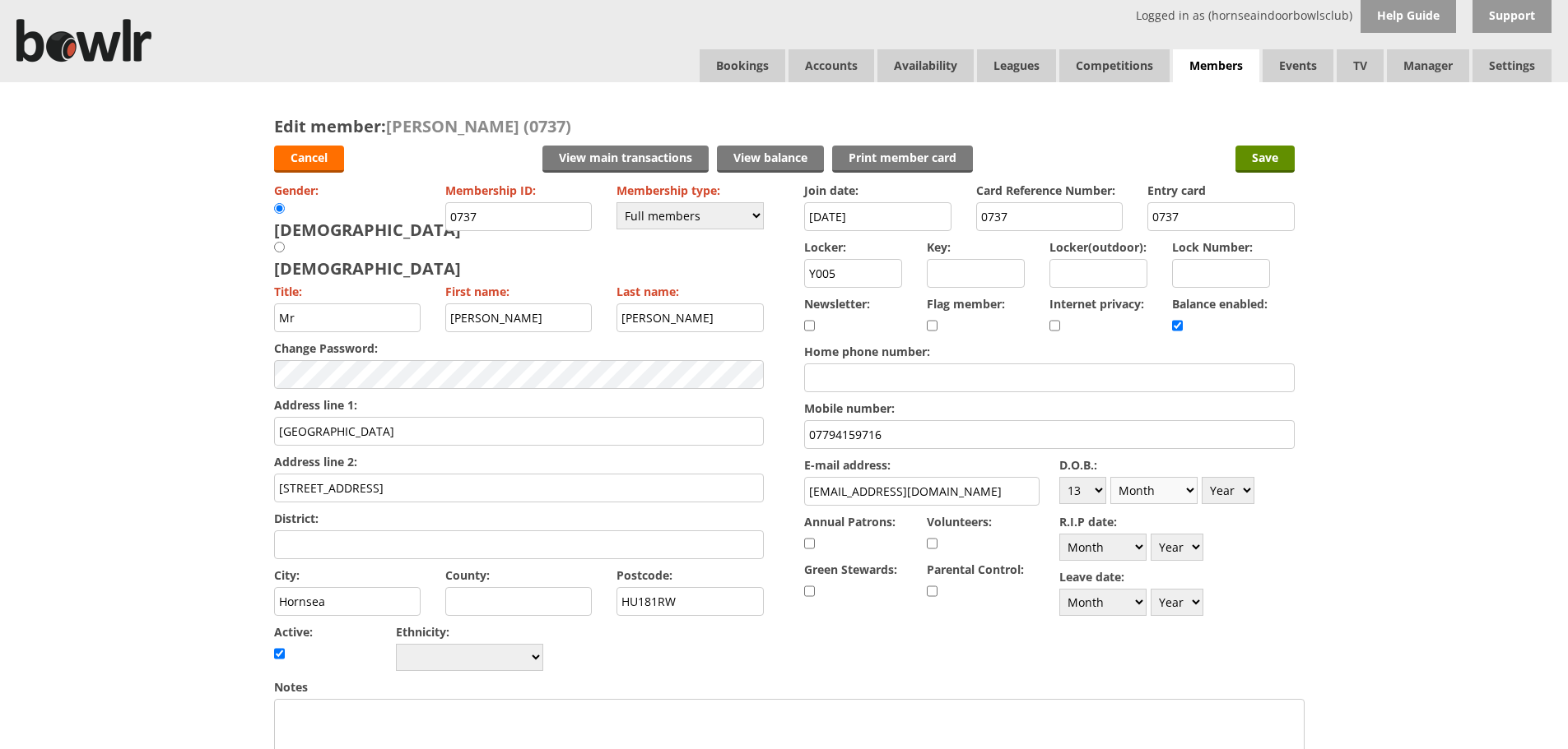
click at [1110, 477] on select "Month January February March April May June July August September October Novem…" at bounding box center [1154, 490] width 88 height 27
click at [1231, 499] on select "Year [DATE] 1901 1902 1903 1904 1905 1906 1907 1908 1909 1910 1911 1912 1913 19…" at bounding box center [1227, 490] width 53 height 27
select select "1954"
click at [1202, 477] on select "Year [DATE] 1901 1902 1903 1904 1905 1906 1907 1908 1909 1910 1911 1912 1913 19…" at bounding box center [1227, 490] width 53 height 27
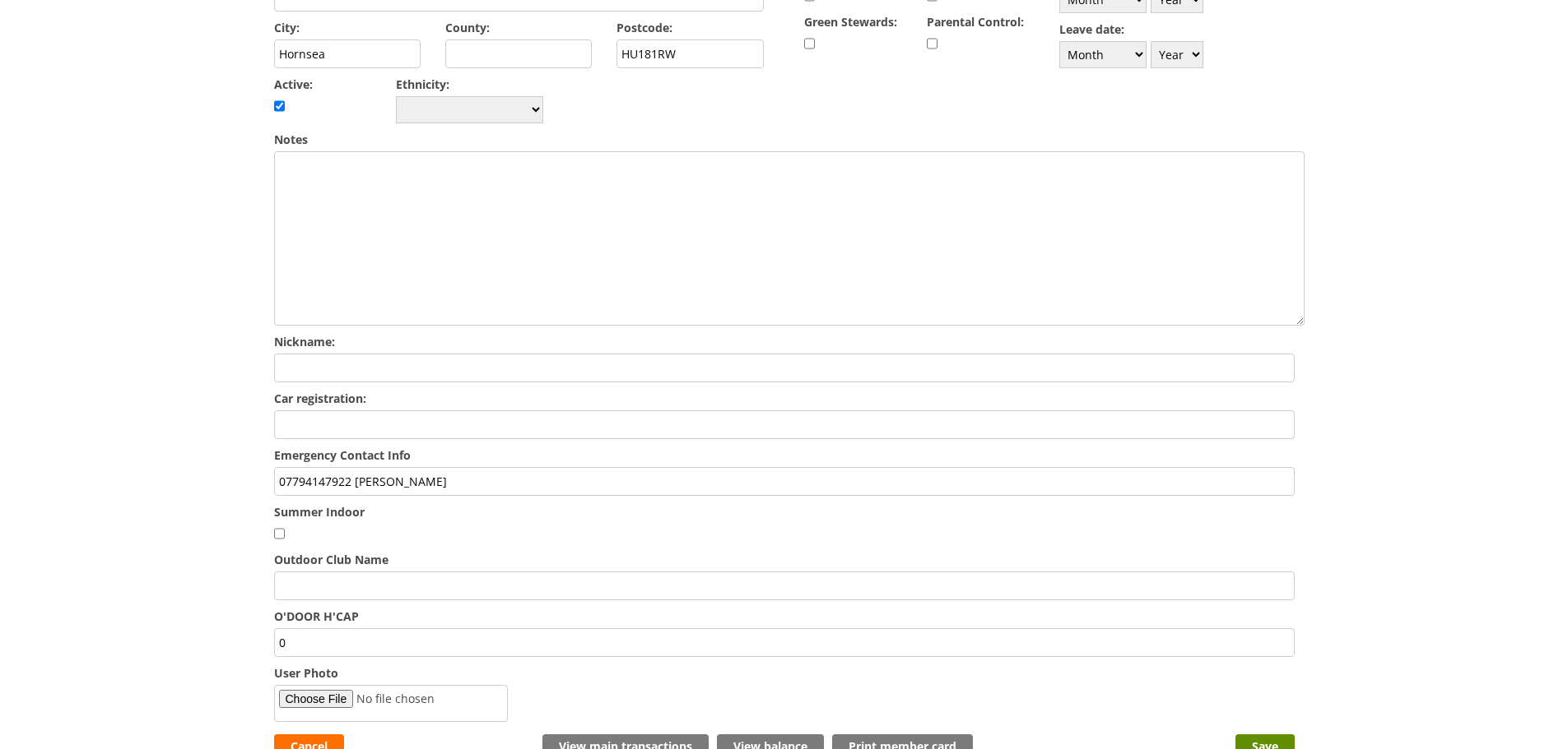
scroll to position [576, 0]
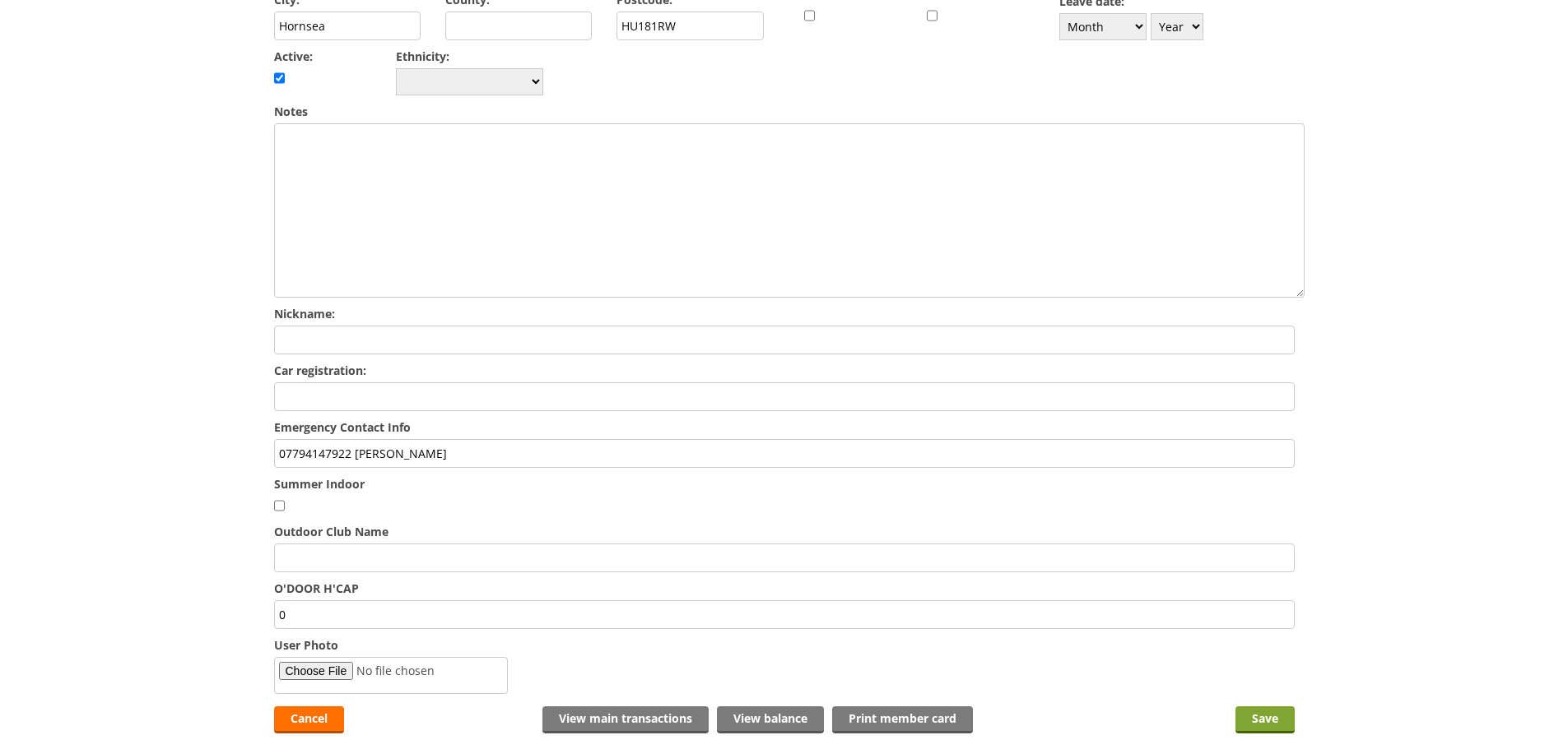
click at [1274, 707] on input "Save" at bounding box center [1264, 719] width 59 height 27
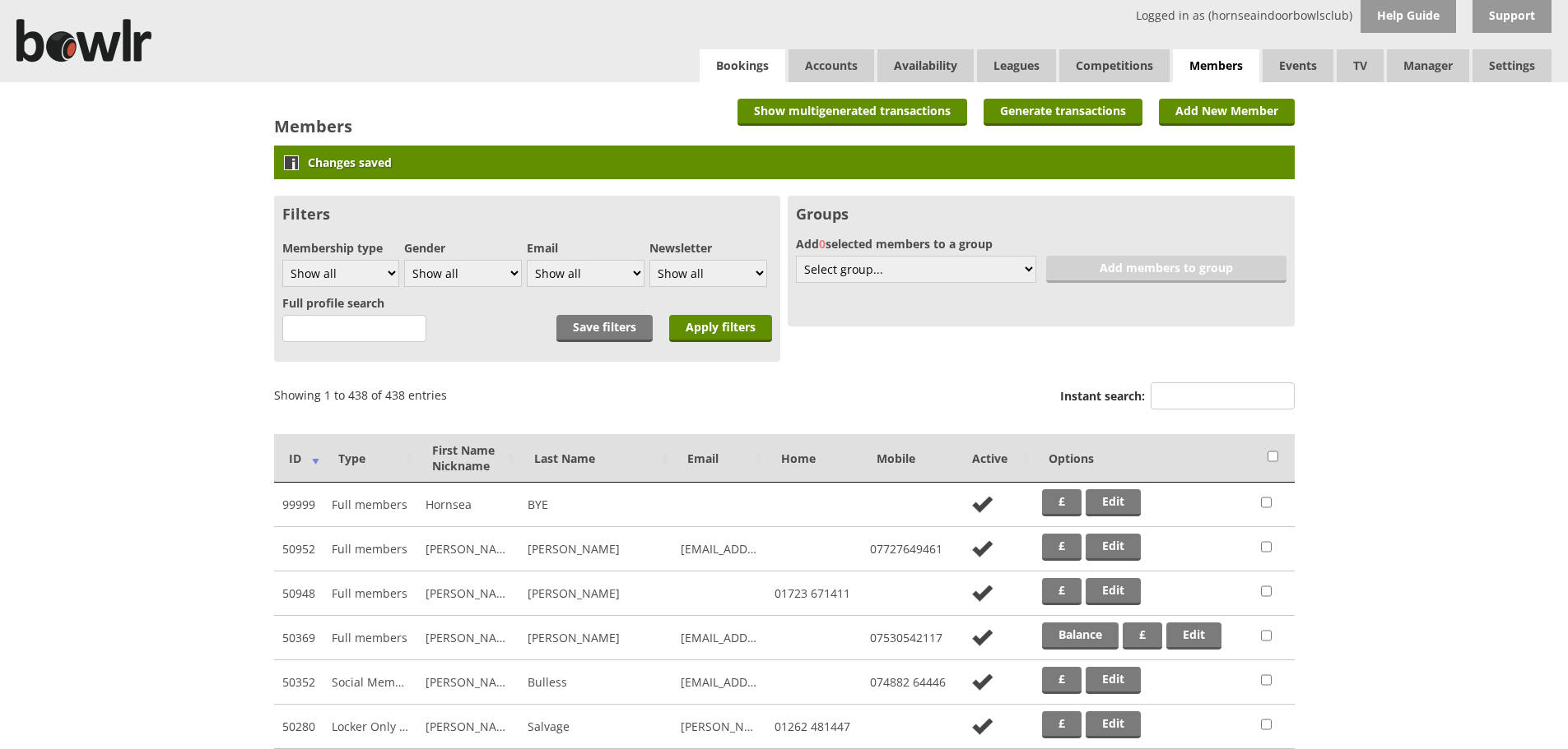
click at [739, 66] on link "Bookings" at bounding box center [742, 65] width 86 height 33
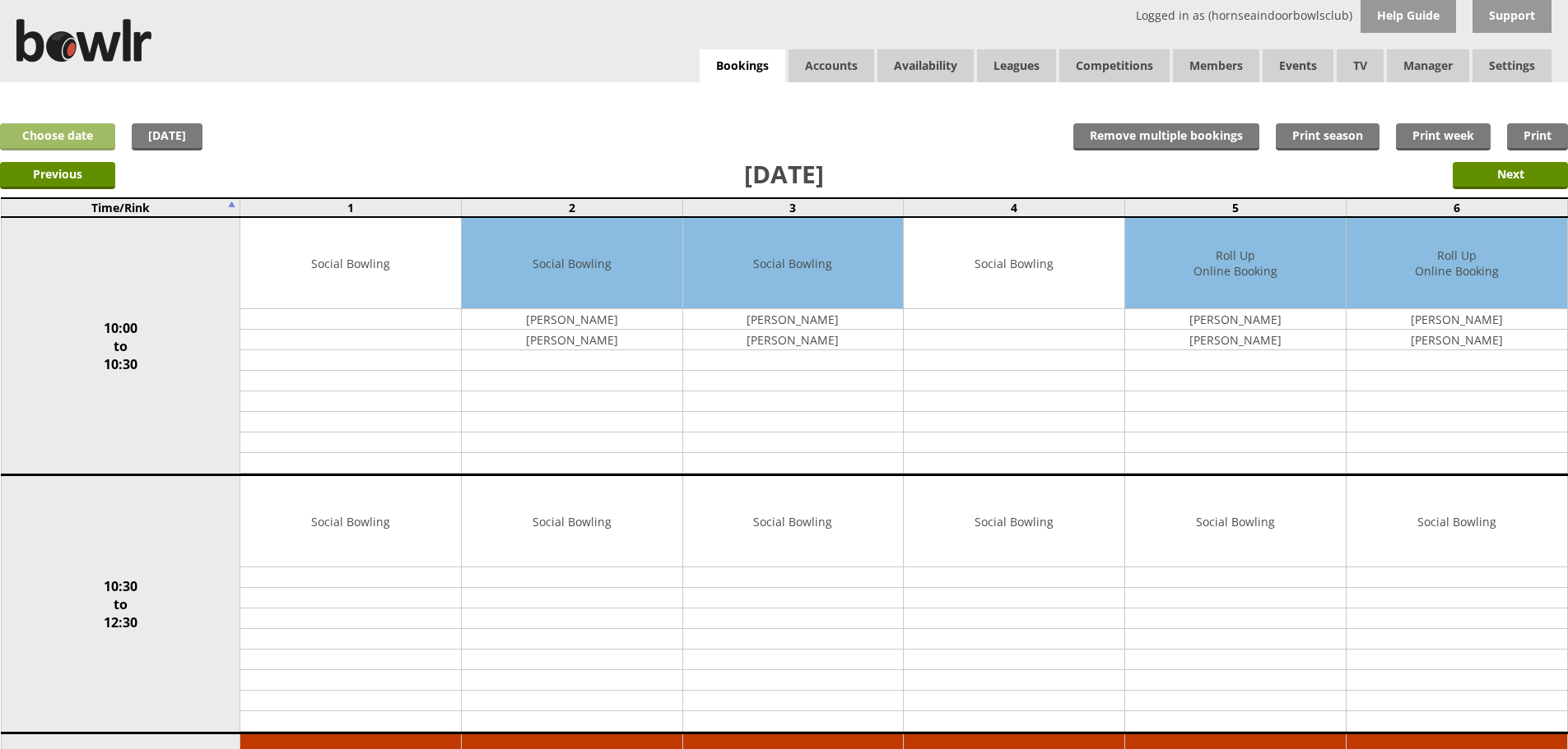
click at [77, 125] on link "Choose date" at bounding box center [57, 137] width 115 height 27
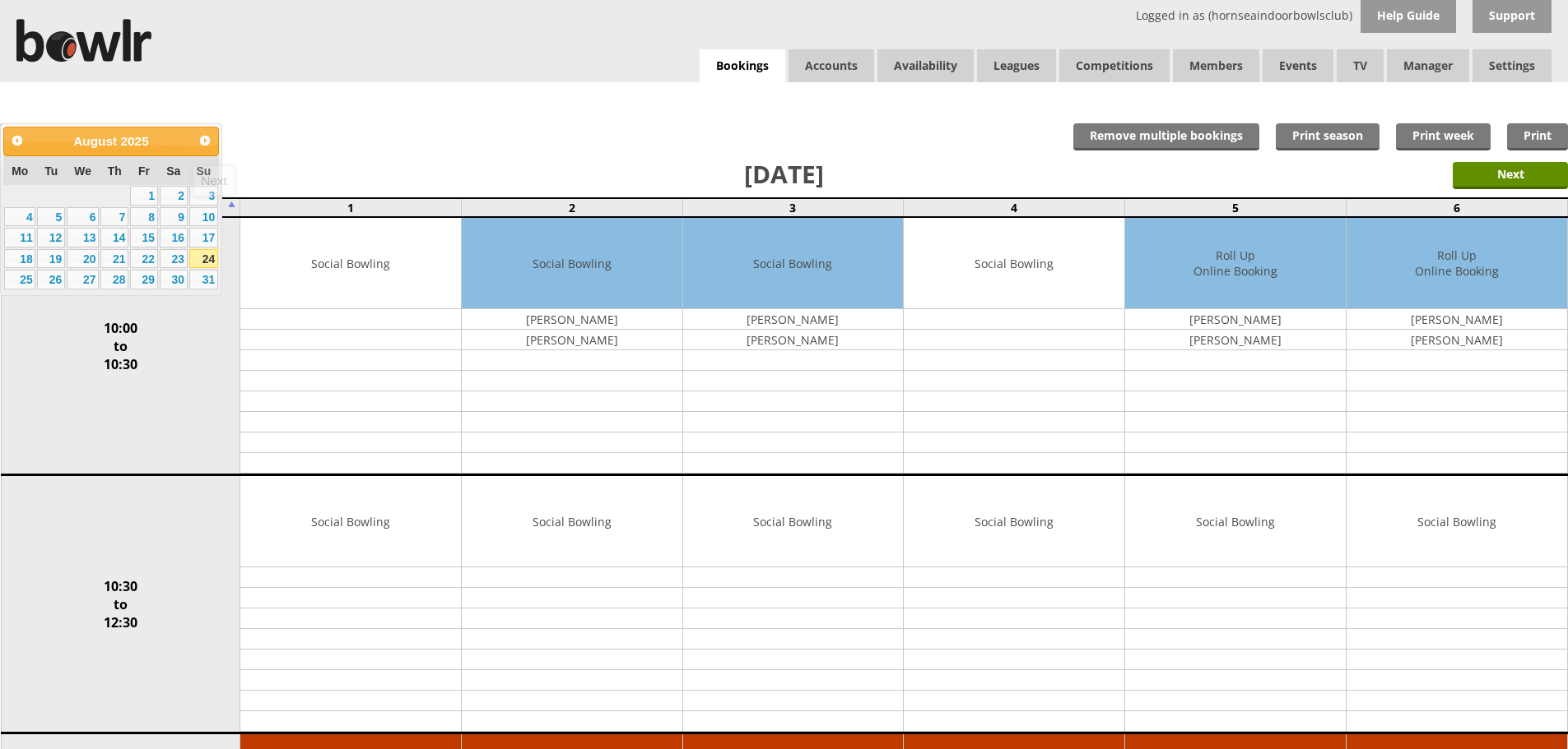
click at [217, 137] on div "Prev Next August 2025" at bounding box center [112, 141] width 216 height 30
click at [207, 134] on span "Next" at bounding box center [205, 140] width 13 height 13
click at [54, 199] on link "2" at bounding box center [51, 196] width 28 height 19
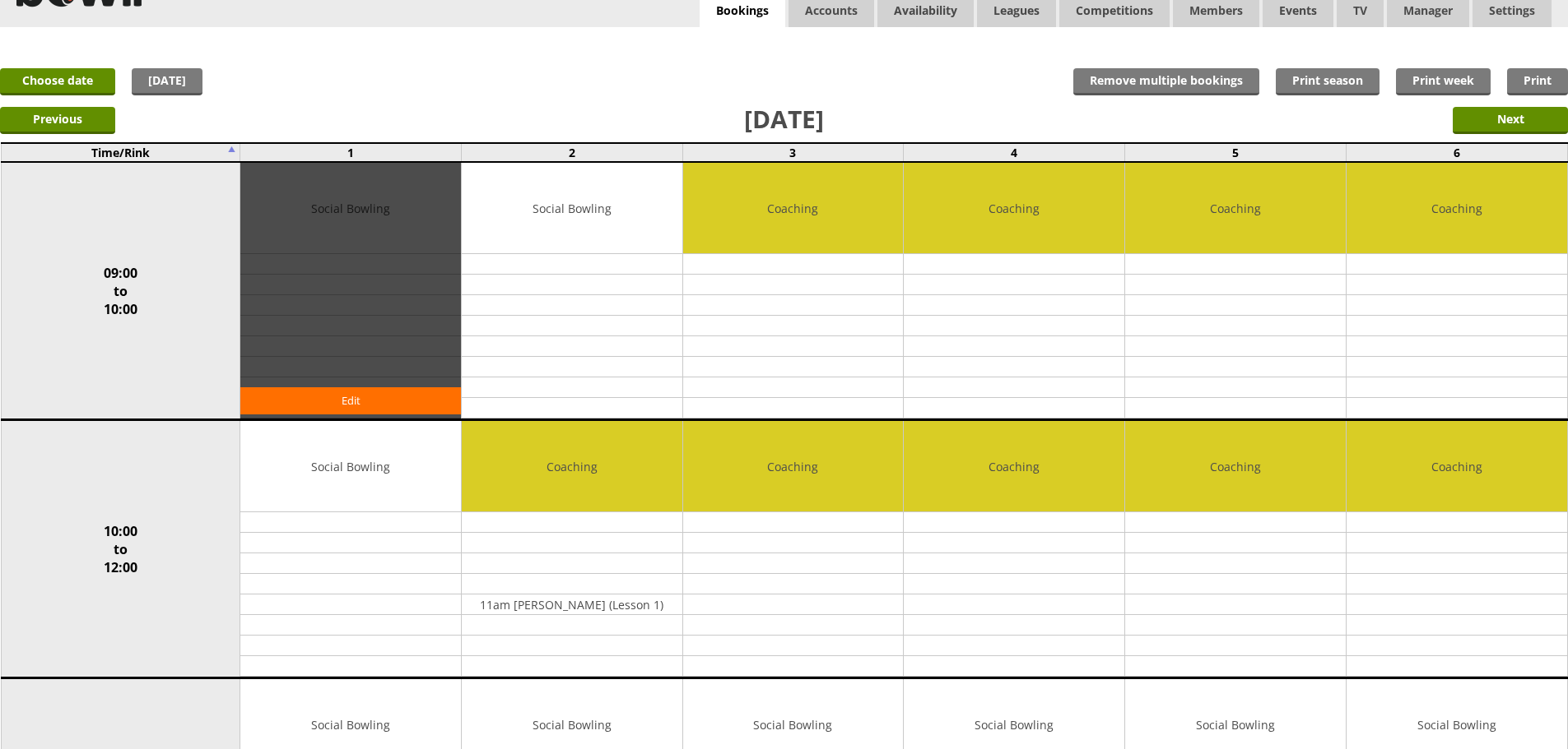
scroll to position [82, 0]
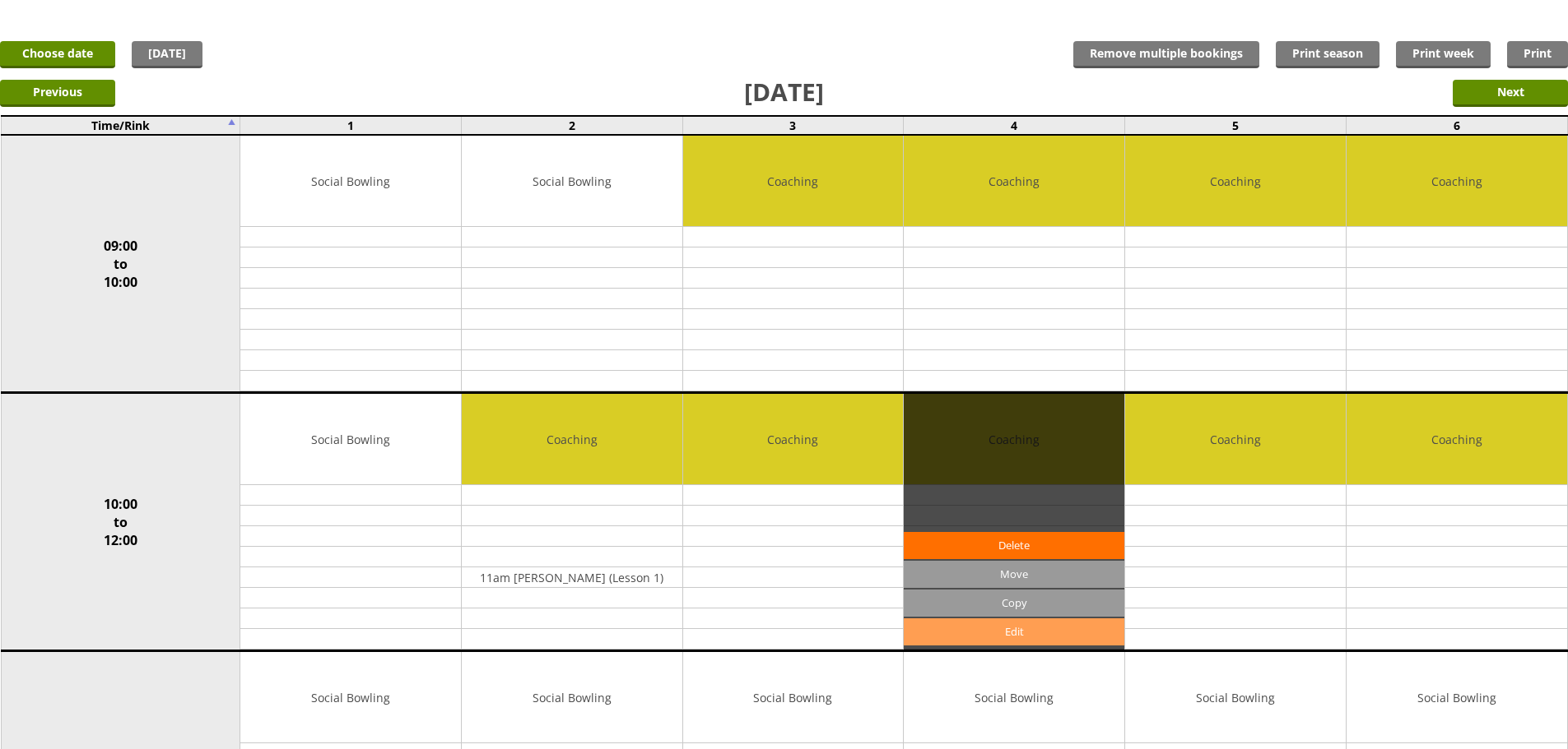
click at [1006, 622] on link "Edit" at bounding box center [1013, 632] width 221 height 27
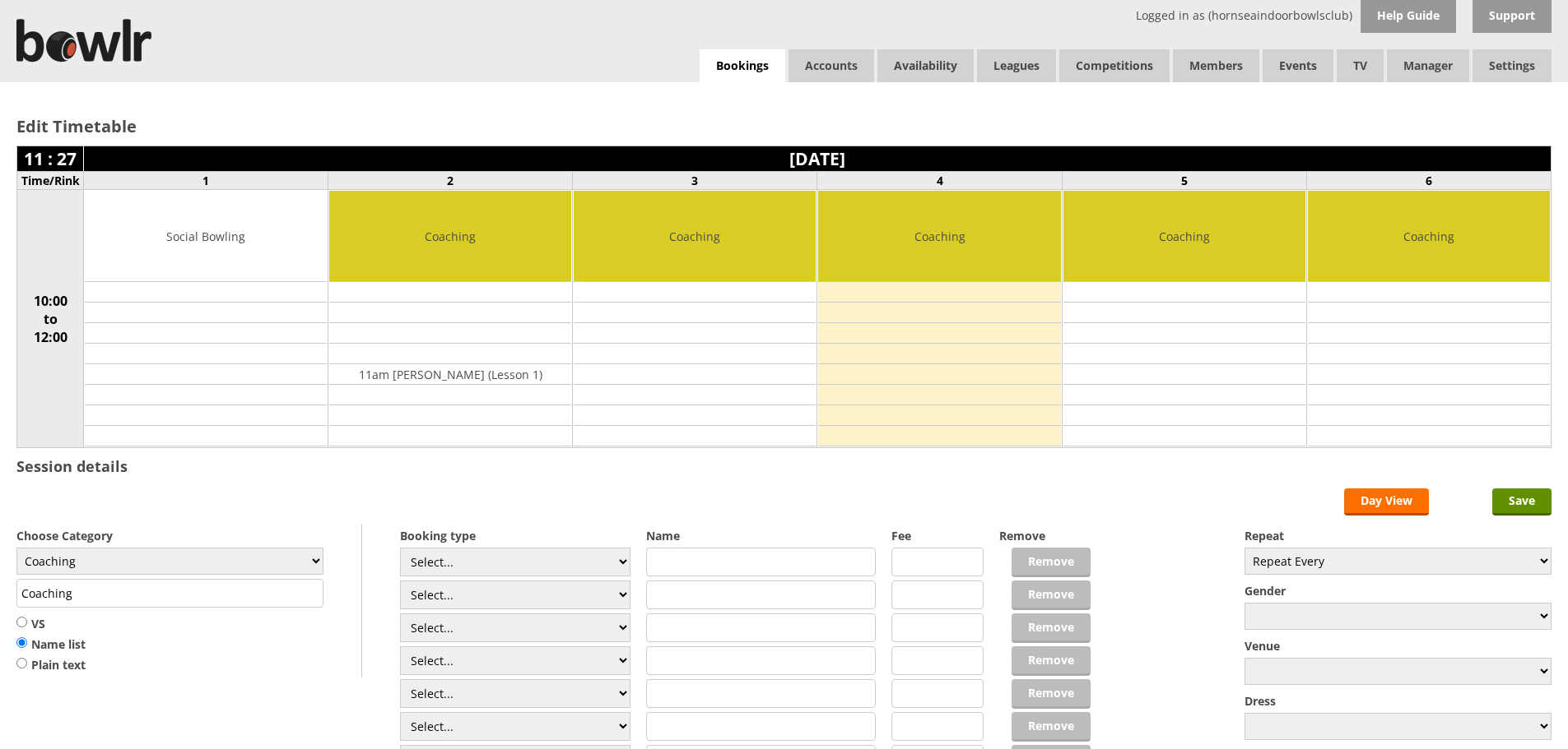
click at [730, 562] on input "text" at bounding box center [761, 562] width 231 height 29
type input "diane ford"
click at [714, 579] on div "diane ford Select... Select... TEST MEMBER Linda Acaster Johanna Akeroyd Sandra…" at bounding box center [761, 679] width 231 height 263
click at [712, 594] on input "text" at bounding box center [761, 594] width 231 height 29
type input "john ford"
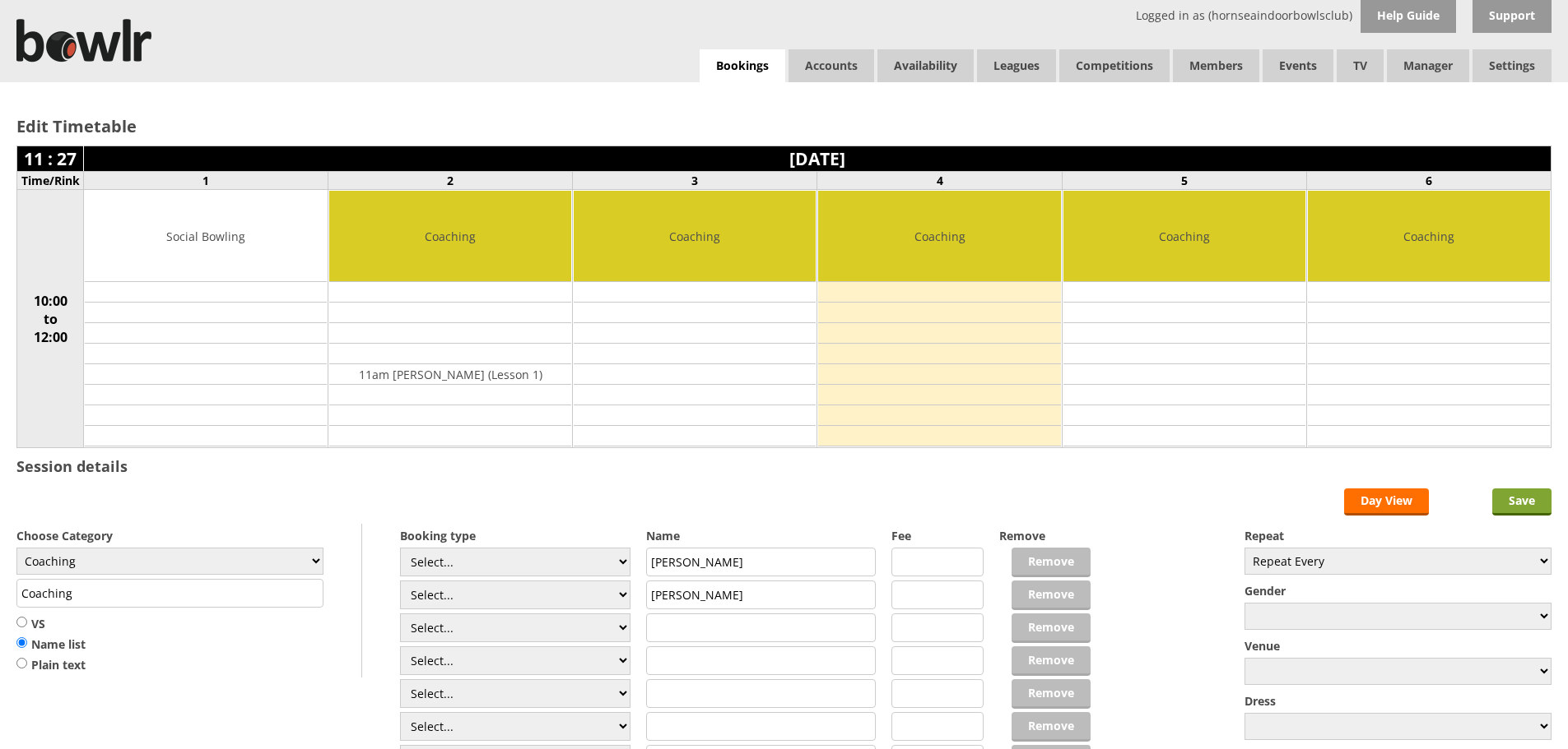
click at [1507, 504] on input "Save" at bounding box center [1522, 502] width 59 height 27
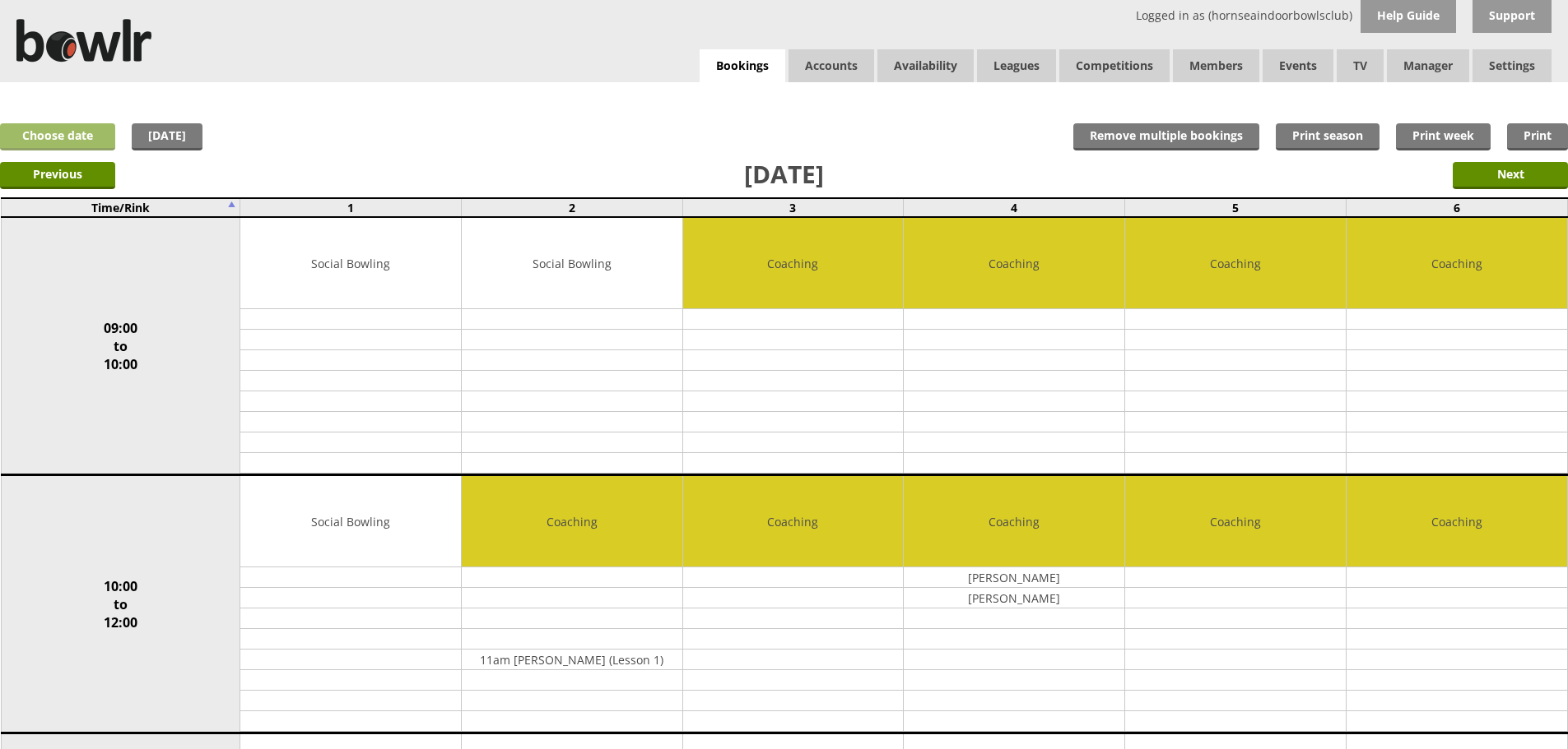
click at [88, 139] on link "Choose date" at bounding box center [57, 137] width 115 height 27
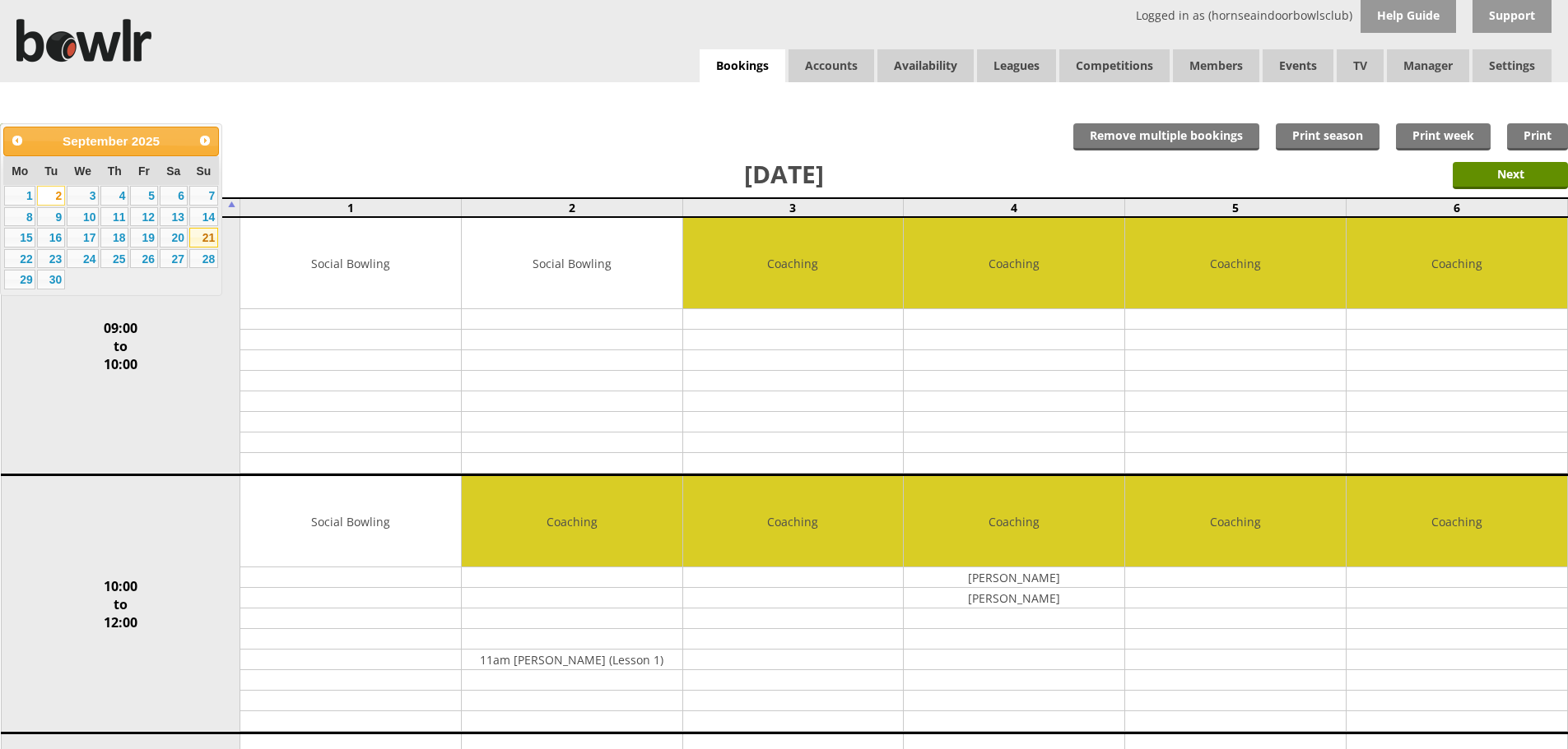
click at [200, 238] on link "21" at bounding box center [203, 237] width 29 height 19
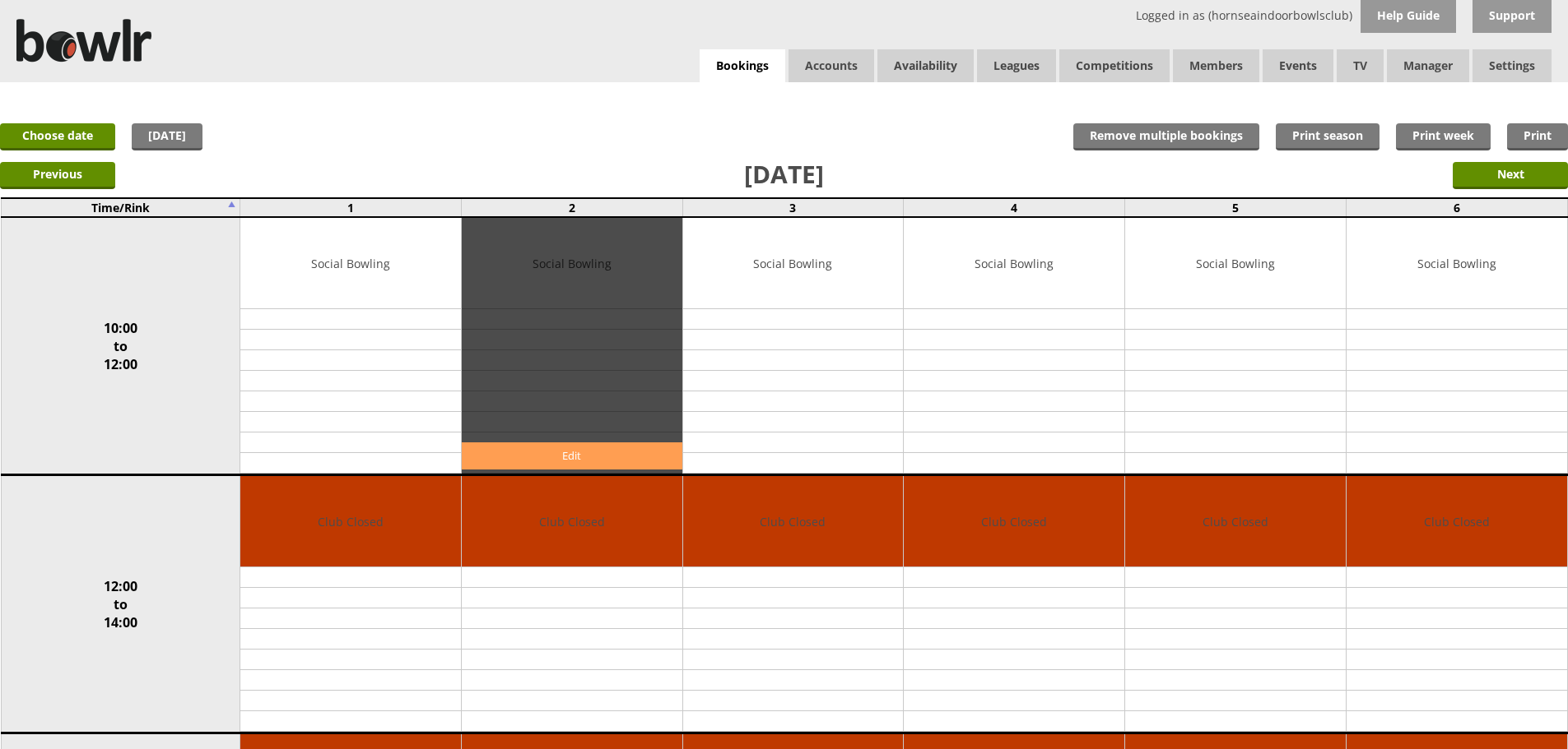
click at [589, 452] on link "Edit" at bounding box center [571, 456] width 221 height 27
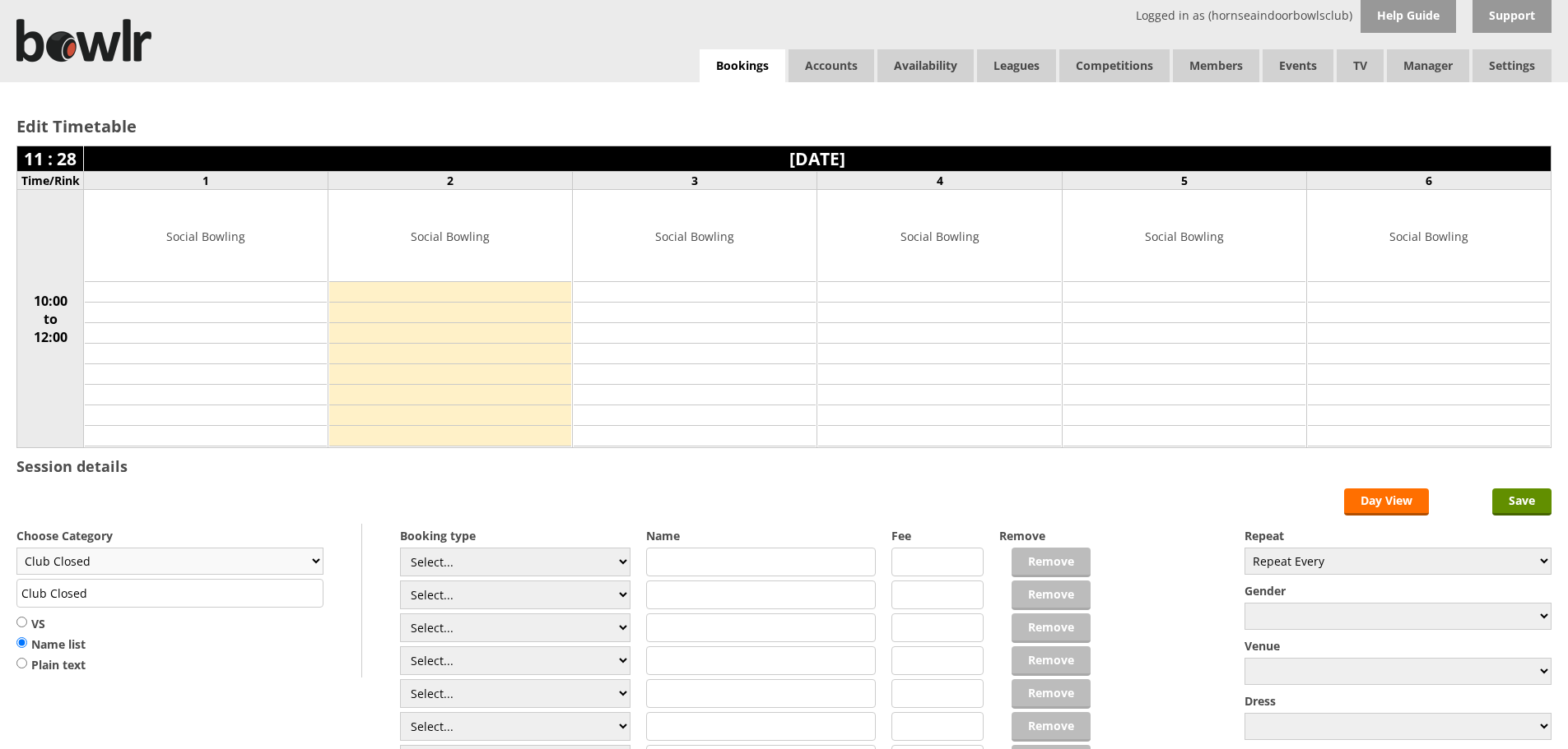
click at [303, 559] on select "Club Closed Singles League Triples League Pairs League Friendly Social Bowling …" at bounding box center [170, 561] width 307 height 27
click at [733, 64] on link "Bookings" at bounding box center [742, 65] width 86 height 34
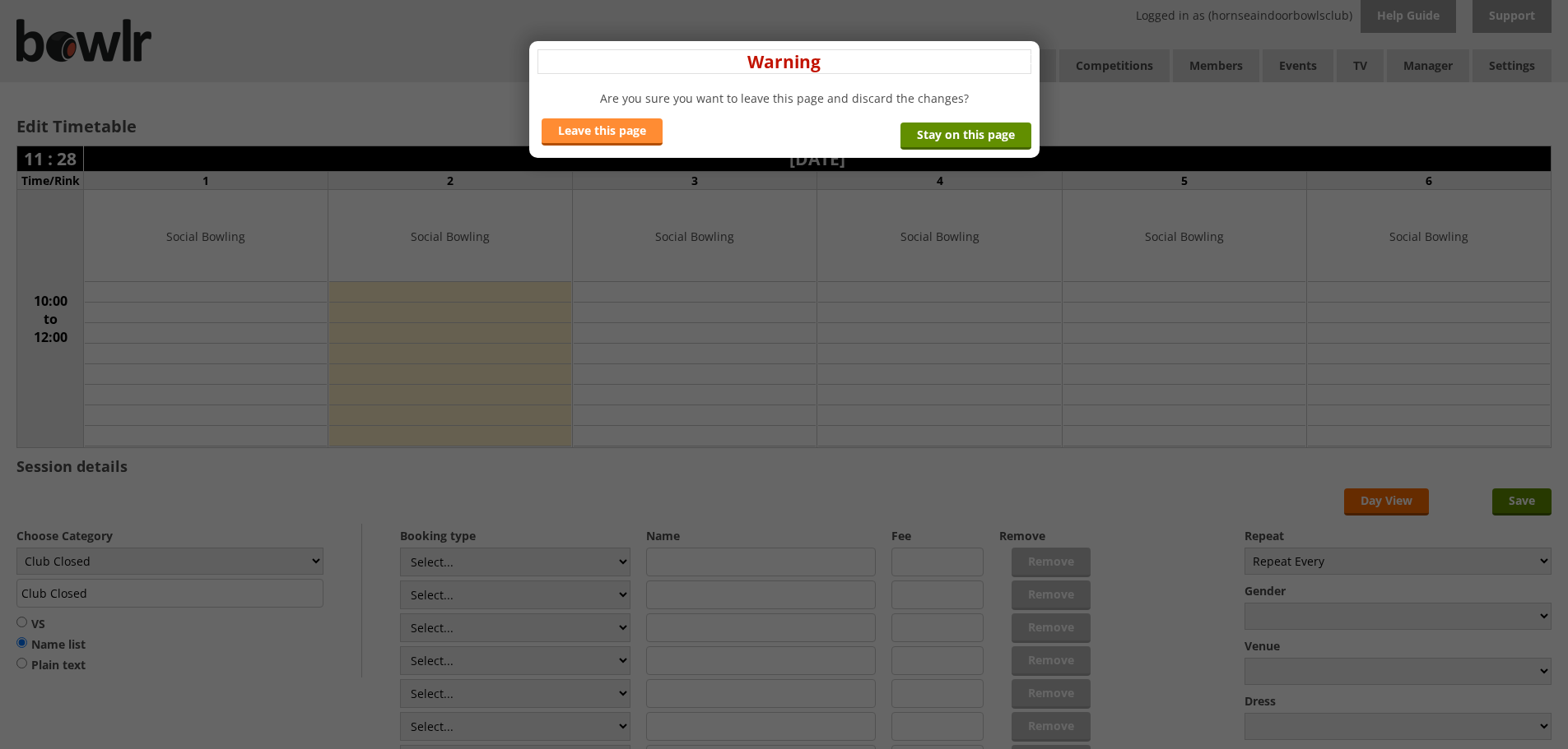
click at [625, 129] on link "Leave this page" at bounding box center [602, 131] width 121 height 27
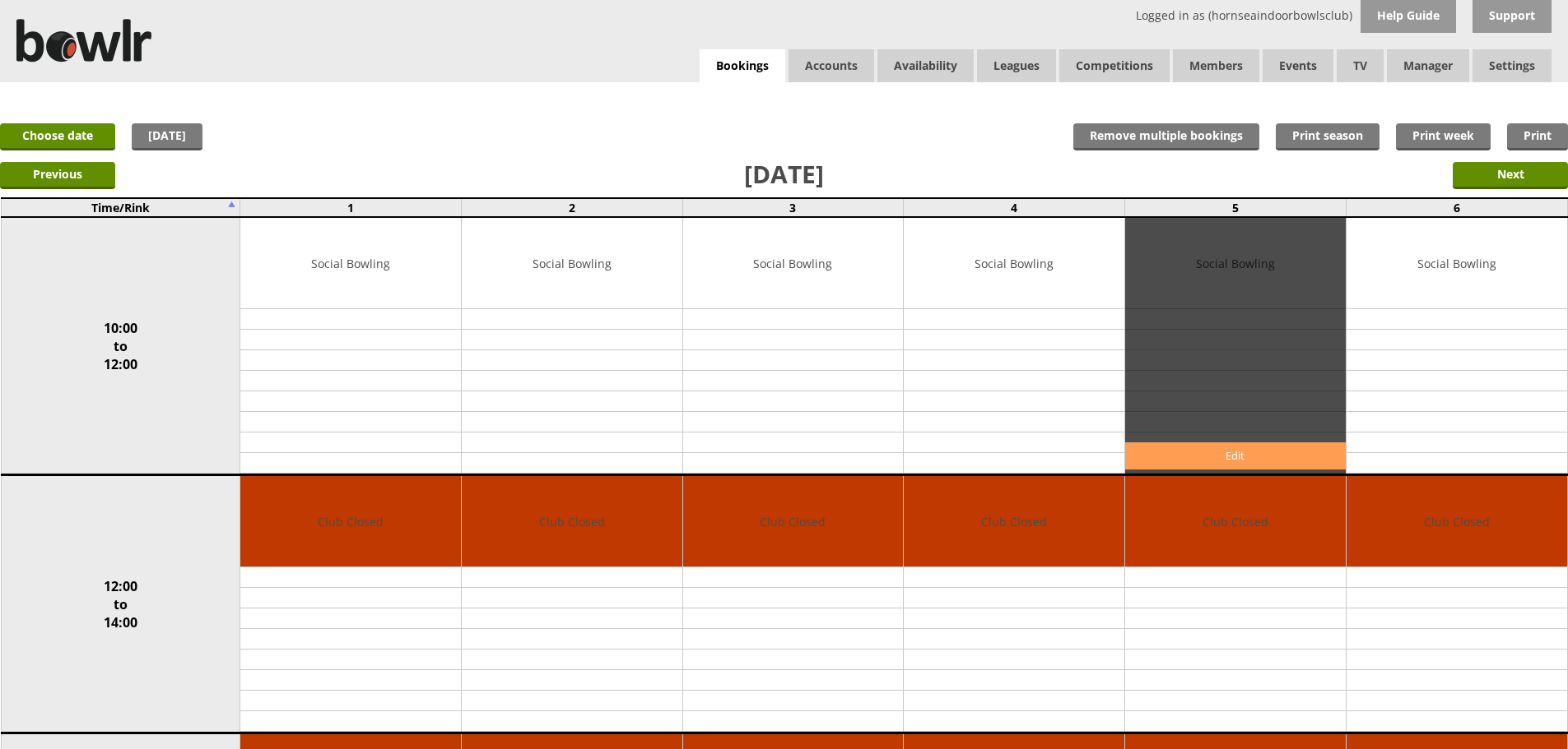
click at [1272, 446] on link "Edit" at bounding box center [1235, 456] width 221 height 27
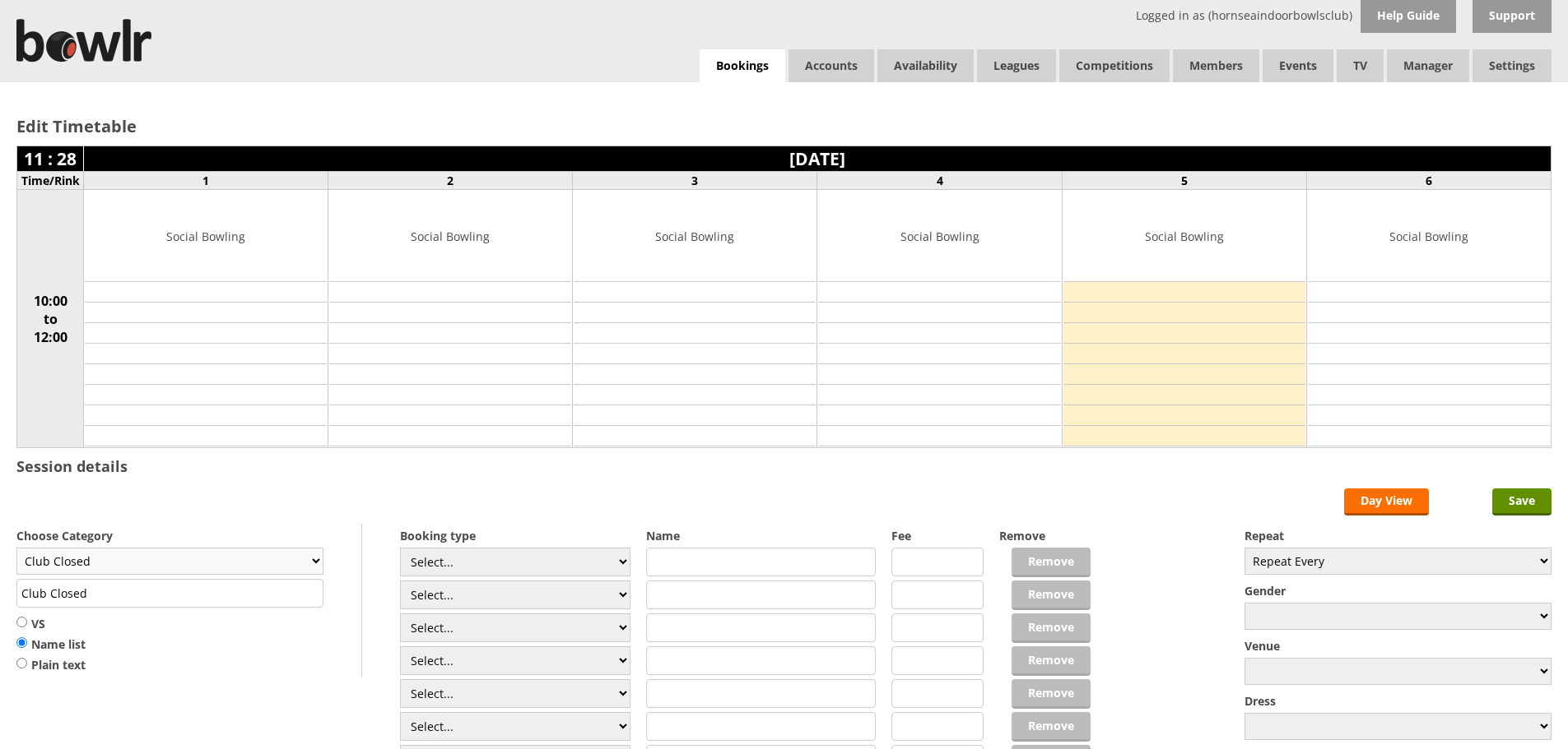
click at [297, 558] on select "Club Closed Singles League Triples League Pairs League Friendly Social Bowling …" at bounding box center [170, 561] width 307 height 27
select select "132"
click at [17, 548] on select "Club Closed Singles League Triples League Pairs League Friendly Social Bowling …" at bounding box center [170, 561] width 307 height 27
type input "Social Bowling"
click at [676, 564] on input "text" at bounding box center [761, 562] width 231 height 29
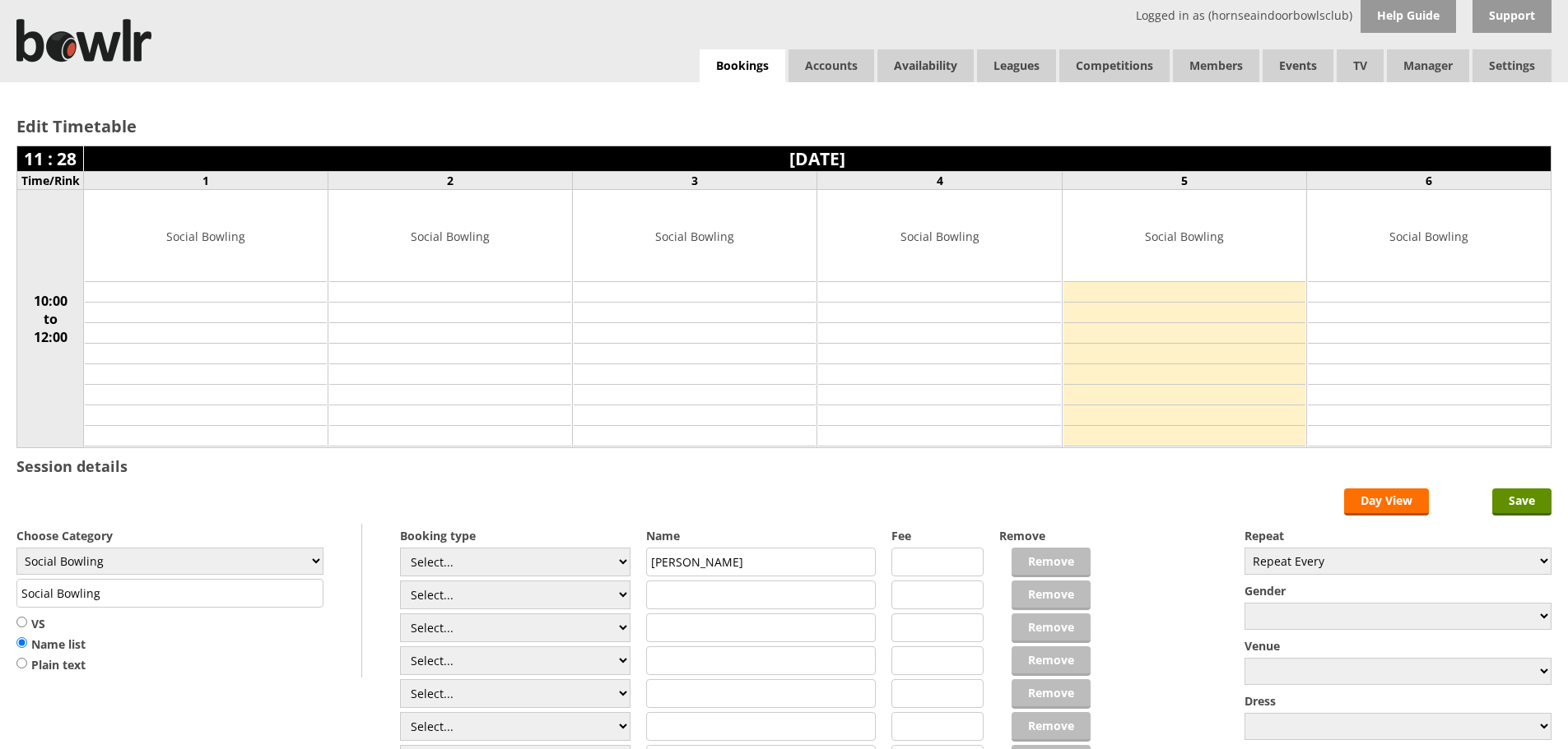
type input "diane ford"
click at [697, 593] on input "text" at bounding box center [761, 594] width 231 height 29
type input "john ford"
click at [559, 563] on select "Select... Club Competition (Member) Club Competition (Visitor) National (Member…" at bounding box center [515, 562] width 231 height 29
select select "1_54"
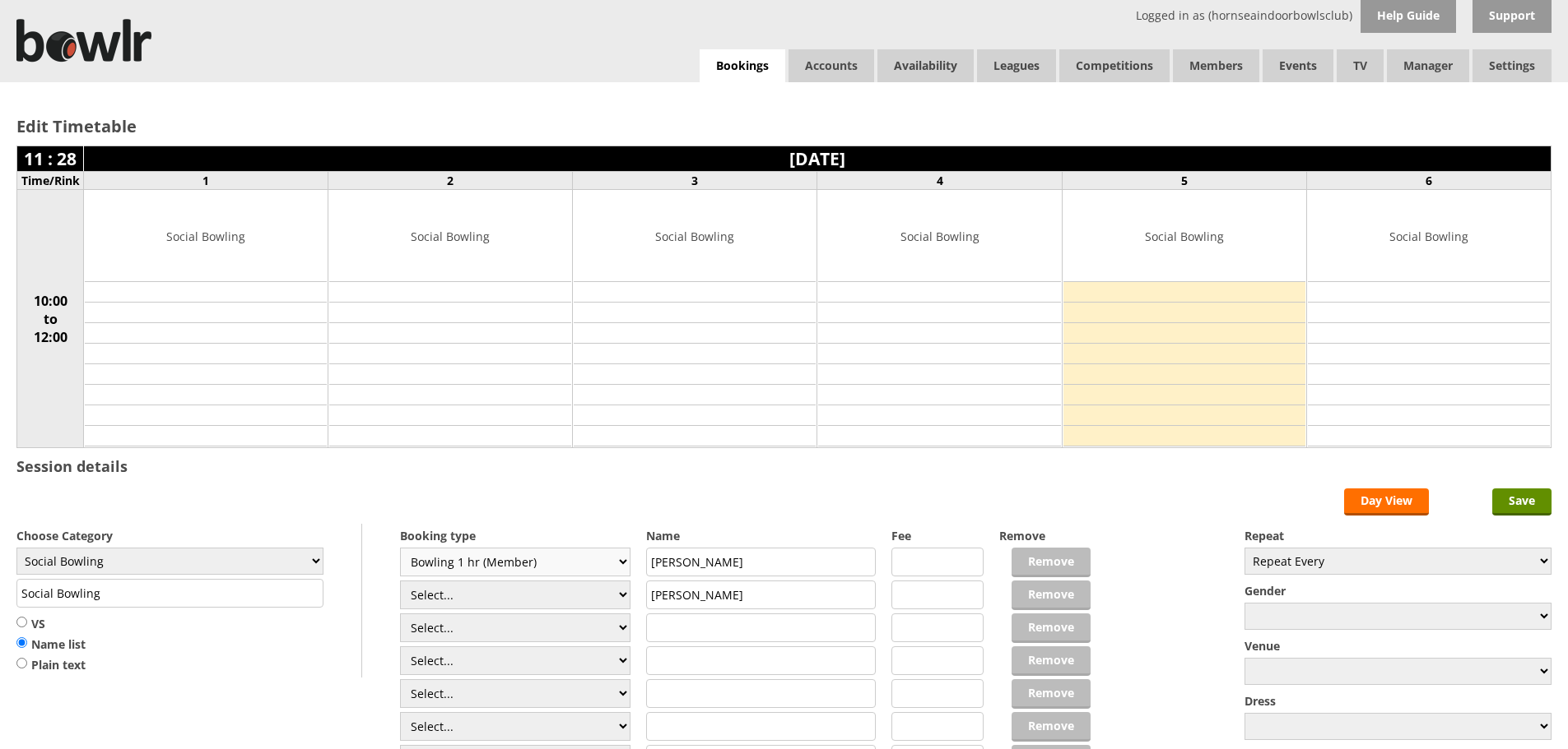
click at [400, 548] on select "Select... Club Competition (Member) Club Competition (Visitor) National (Member…" at bounding box center [515, 562] width 231 height 29
type input "3.0000"
click at [496, 595] on select "Select... Club Competition (Member) Club Competition (Visitor) National (Member…" at bounding box center [515, 594] width 231 height 29
select select "1_54"
click at [400, 580] on select "Select... Club Competition (Member) Club Competition (Visitor) National (Member…" at bounding box center [515, 594] width 231 height 29
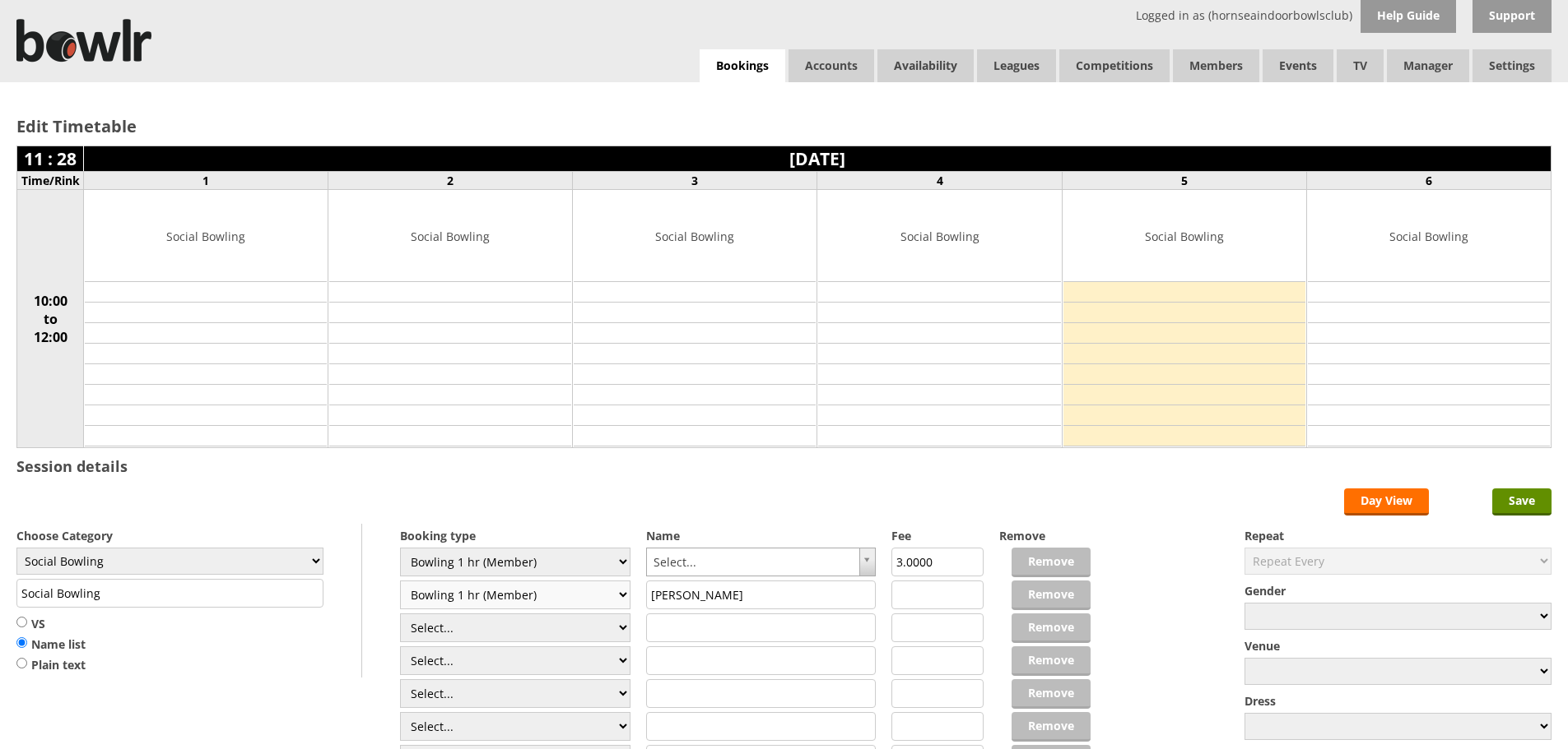
type input "3.0000"
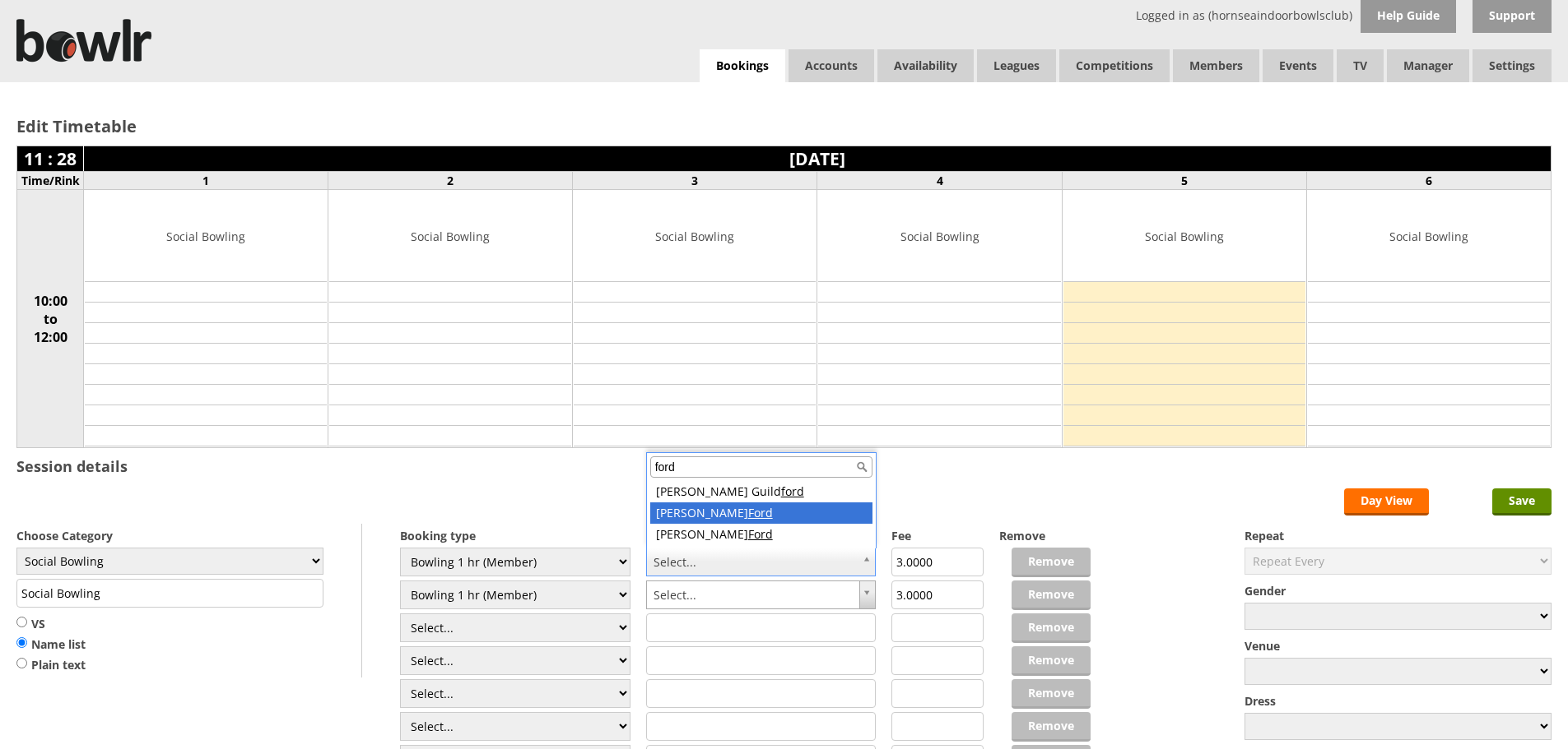
type input "ford"
drag, startPoint x: 708, startPoint y: 535, endPoint x: 715, endPoint y: 563, distance: 28.9
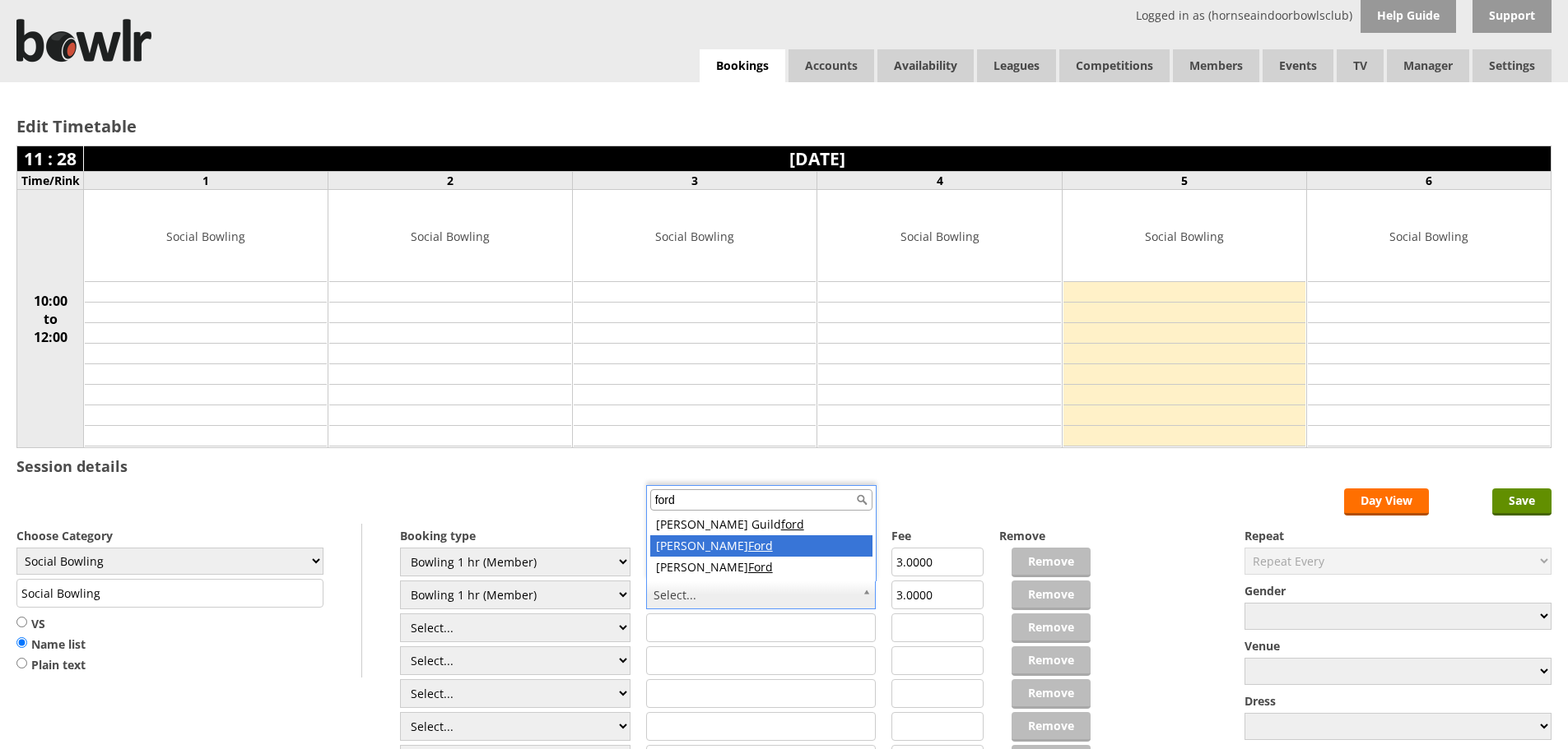
type input "ford"
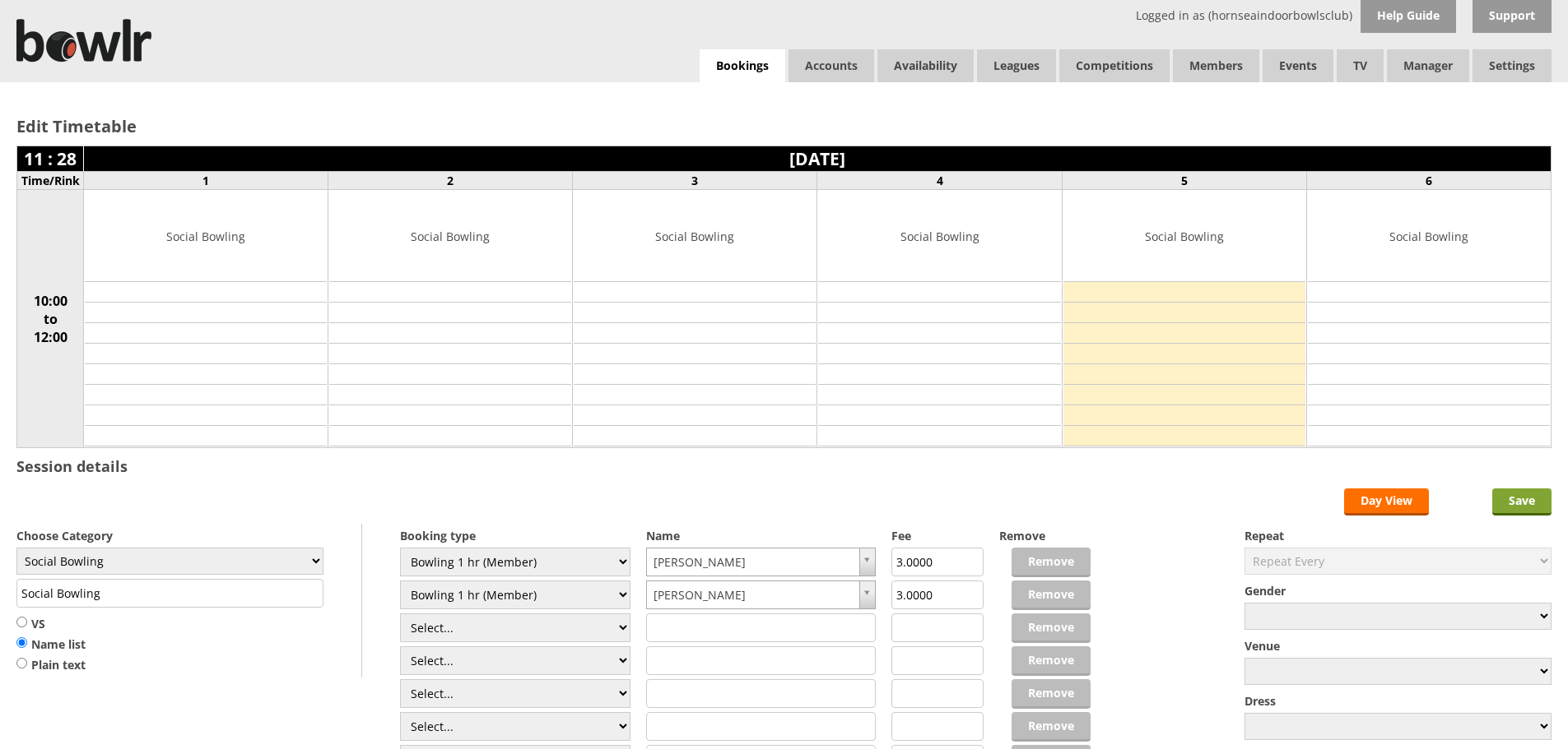
click at [1513, 495] on input "Save" at bounding box center [1522, 502] width 59 height 27
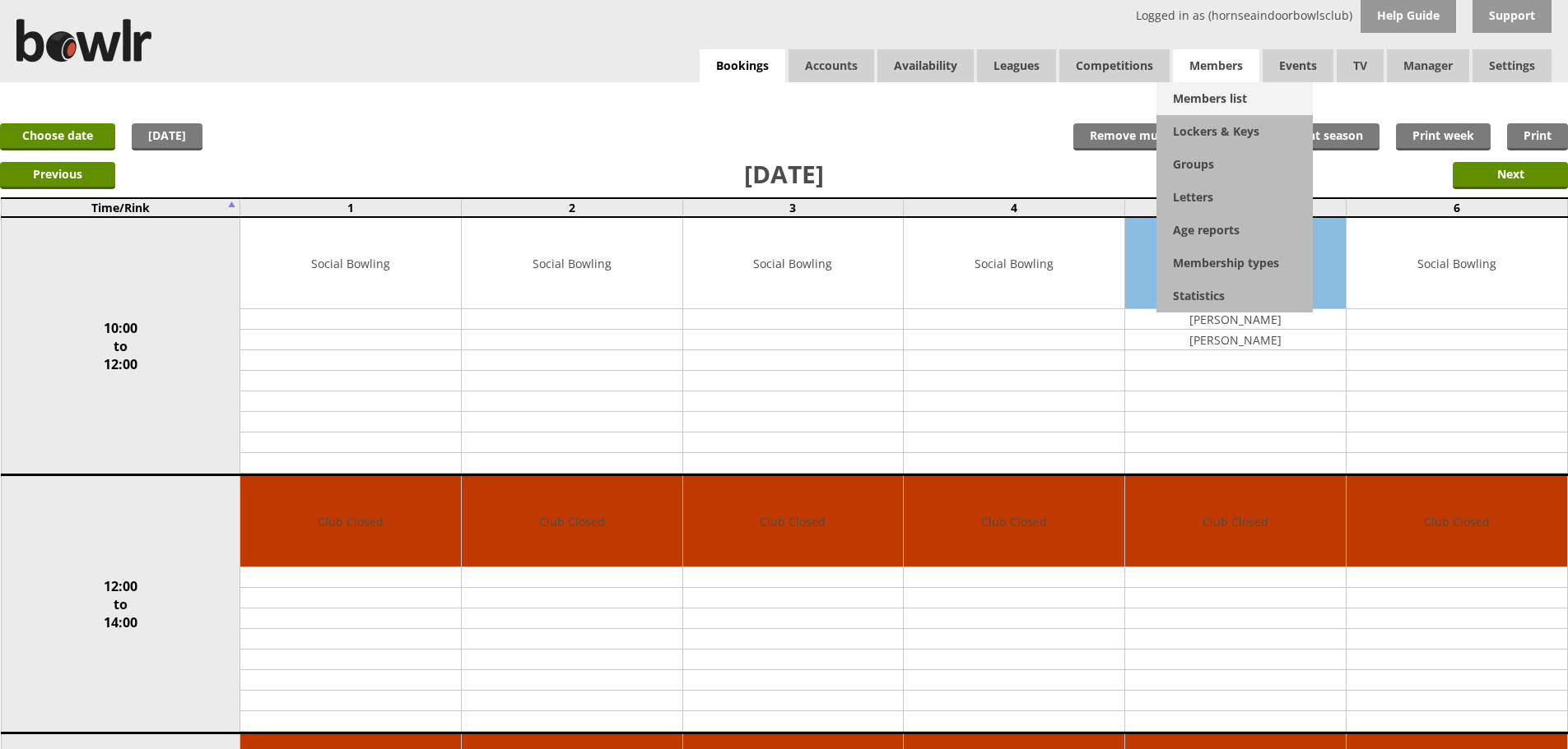
click at [1227, 101] on link "Members list" at bounding box center [1234, 99] width 156 height 33
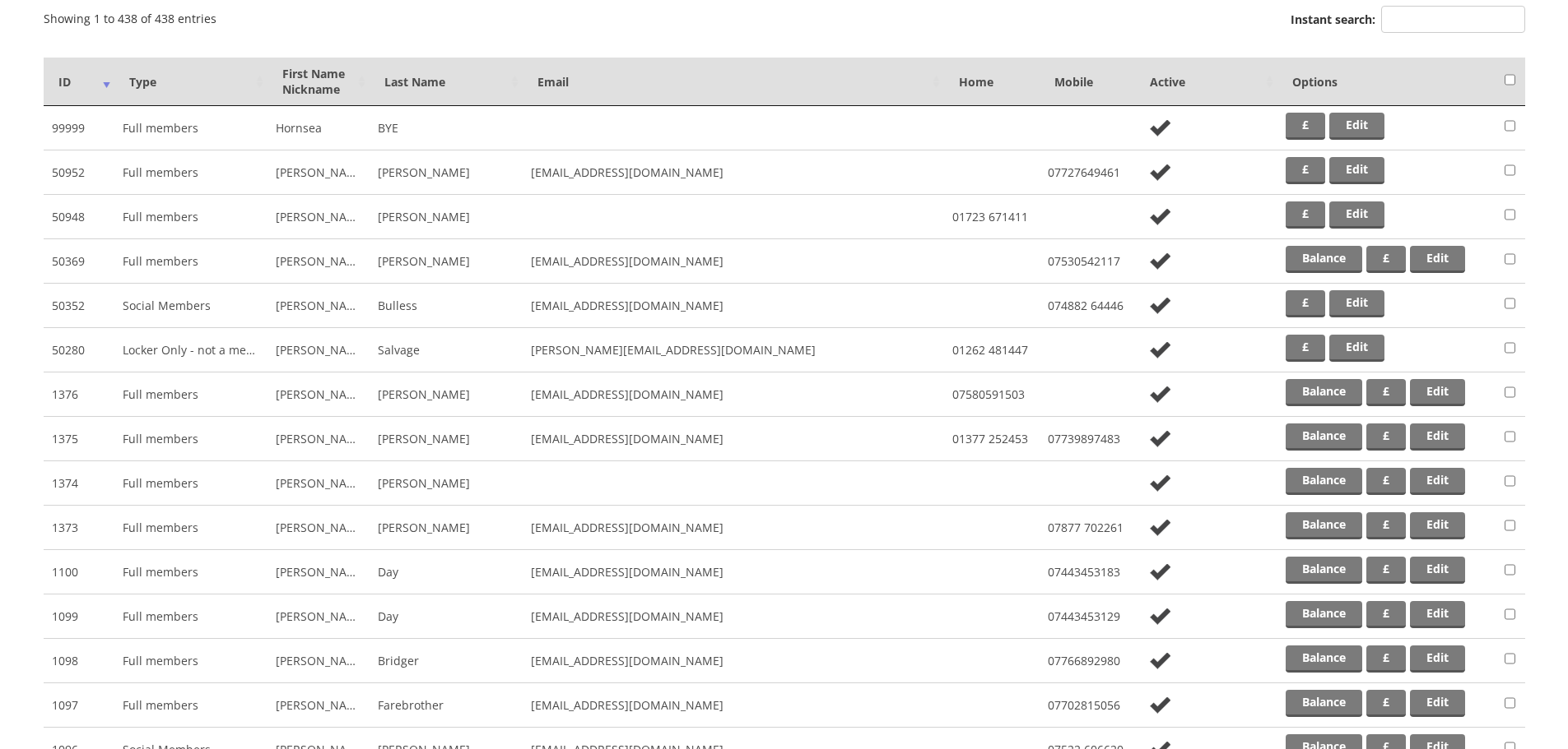
scroll to position [79, 0]
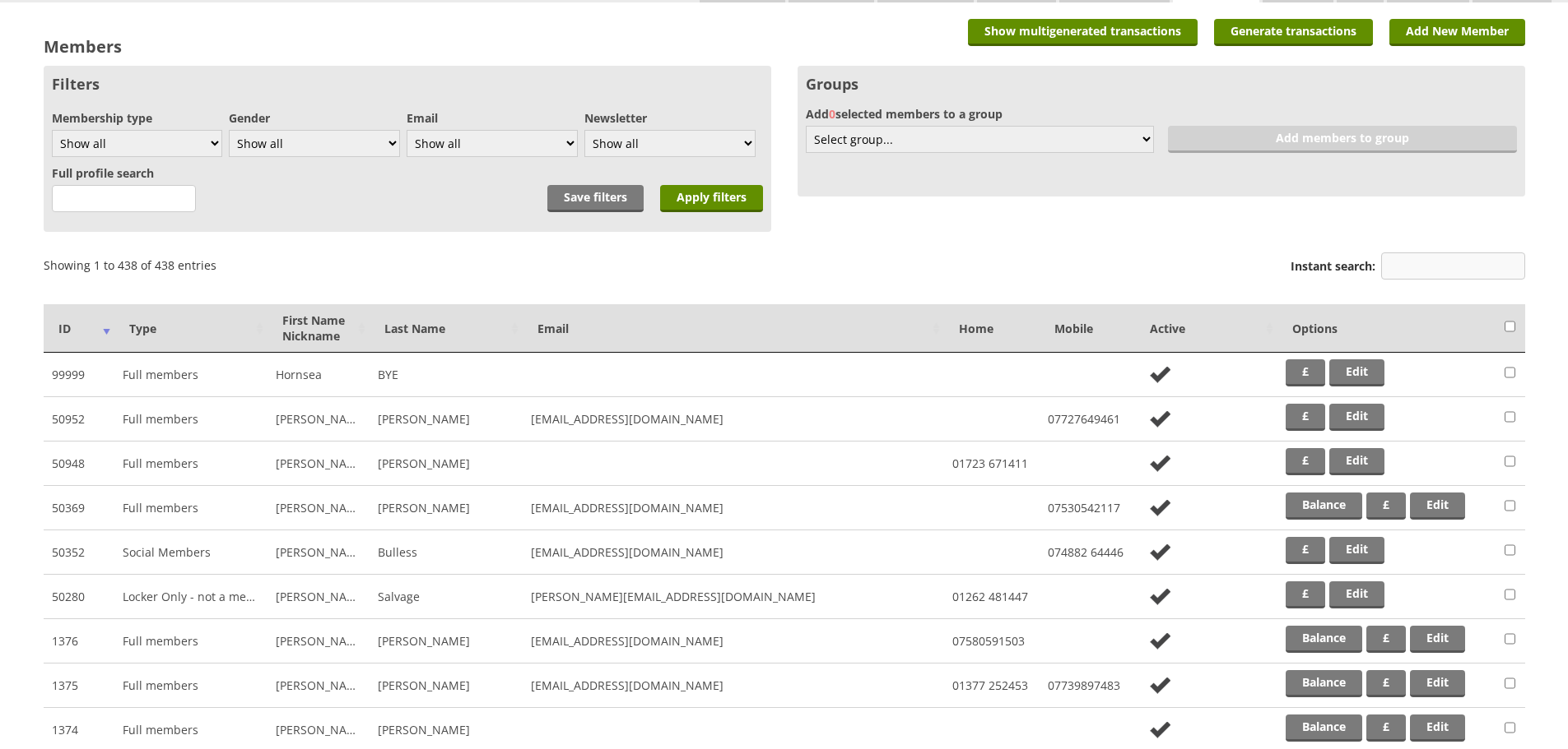
click at [1442, 263] on input "Instant search:" at bounding box center [1453, 266] width 144 height 27
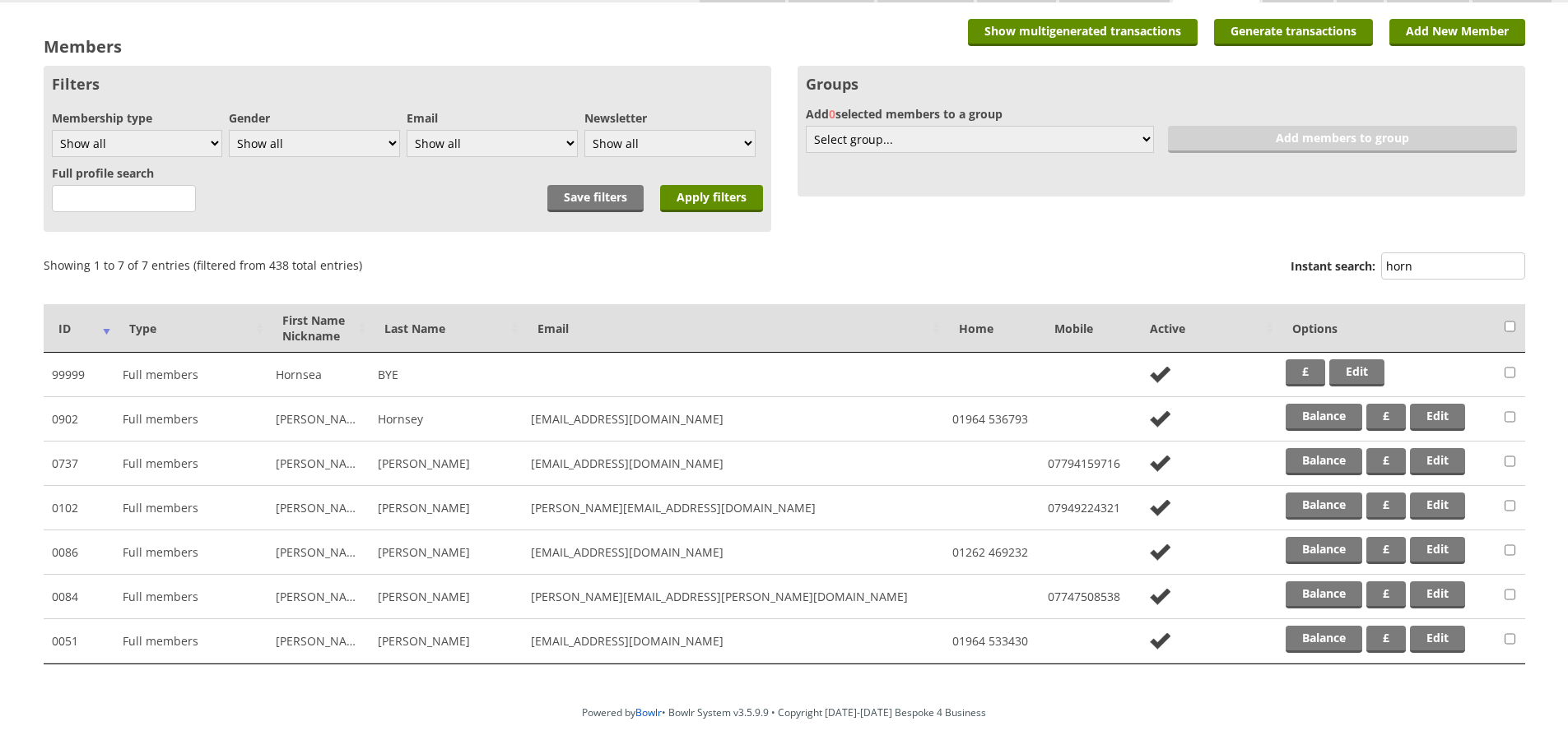
scroll to position [54, 0]
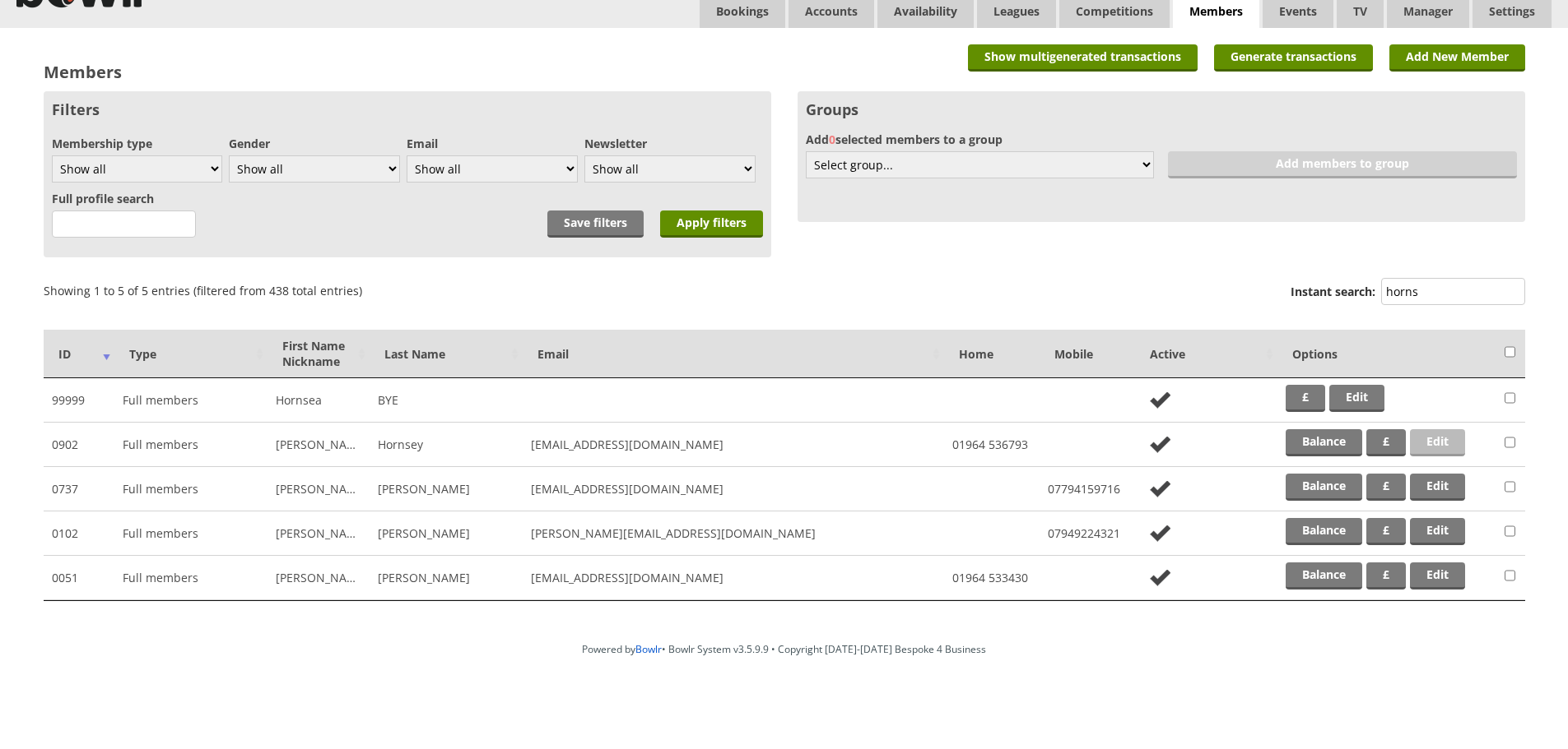
type input "horns"
click at [1451, 437] on link "Edit" at bounding box center [1437, 442] width 55 height 27
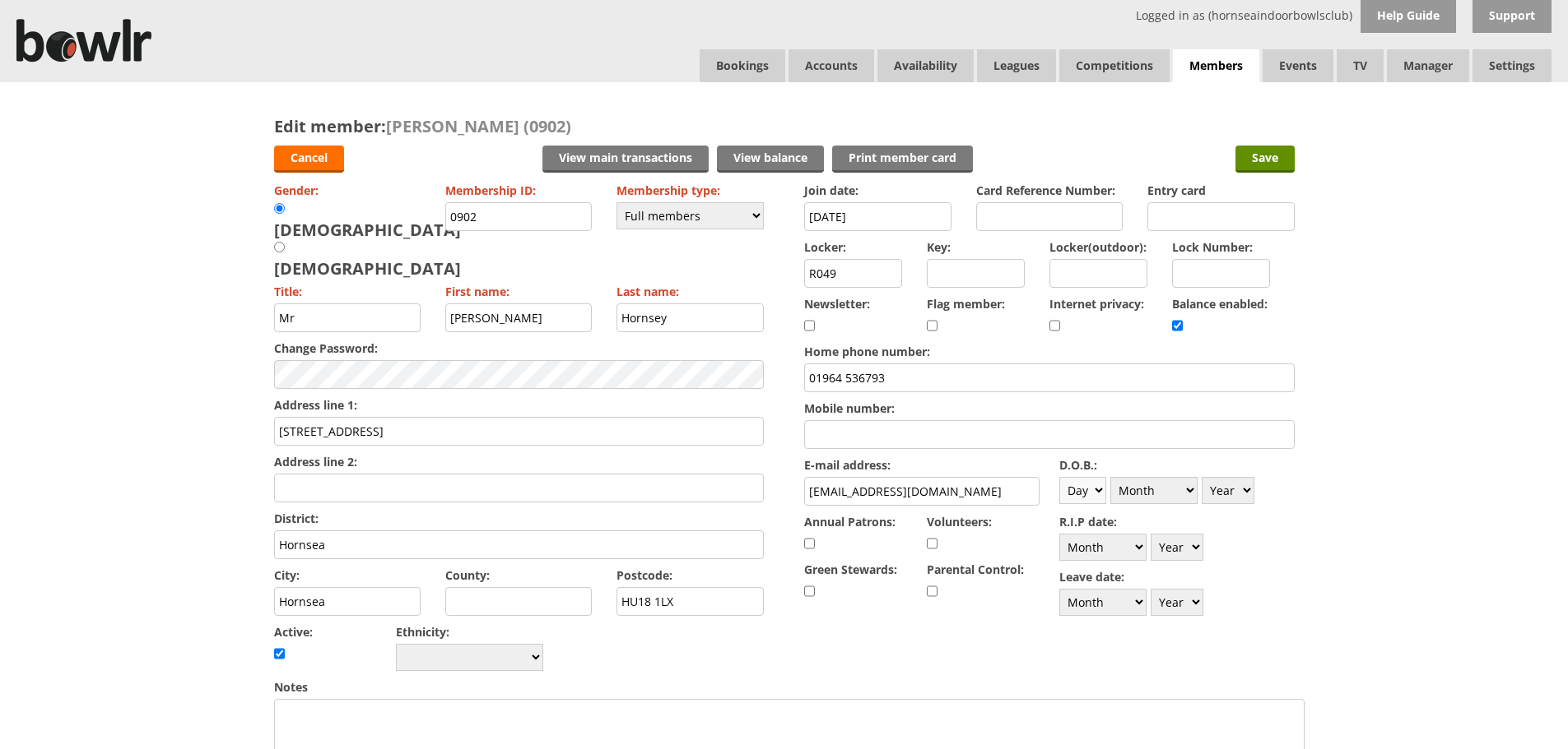
click at [1083, 491] on select "Day 1 2 3 4 5 6 7 8 9 10 11 12 13 14 15 16 17 18 19 20 21 22 23 24 25 26 27 28 …" at bounding box center [1083, 490] width 47 height 27
click at [1470, 432] on div "Edit member: [PERSON_NAME] (0902) Cancel View main transactions View balance Pr…" at bounding box center [784, 719] width 1568 height 1274
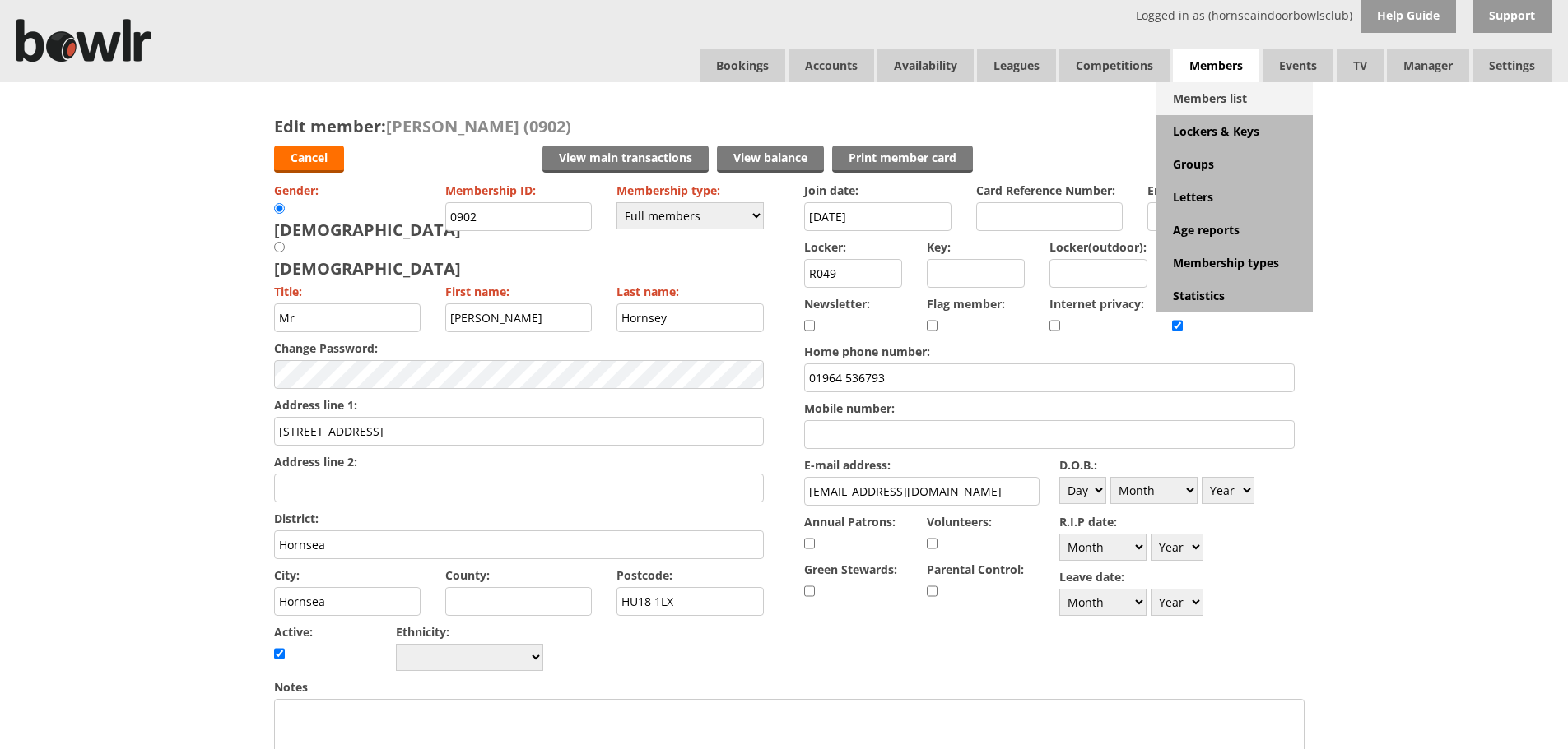
click at [1239, 101] on link "Members list" at bounding box center [1234, 99] width 156 height 33
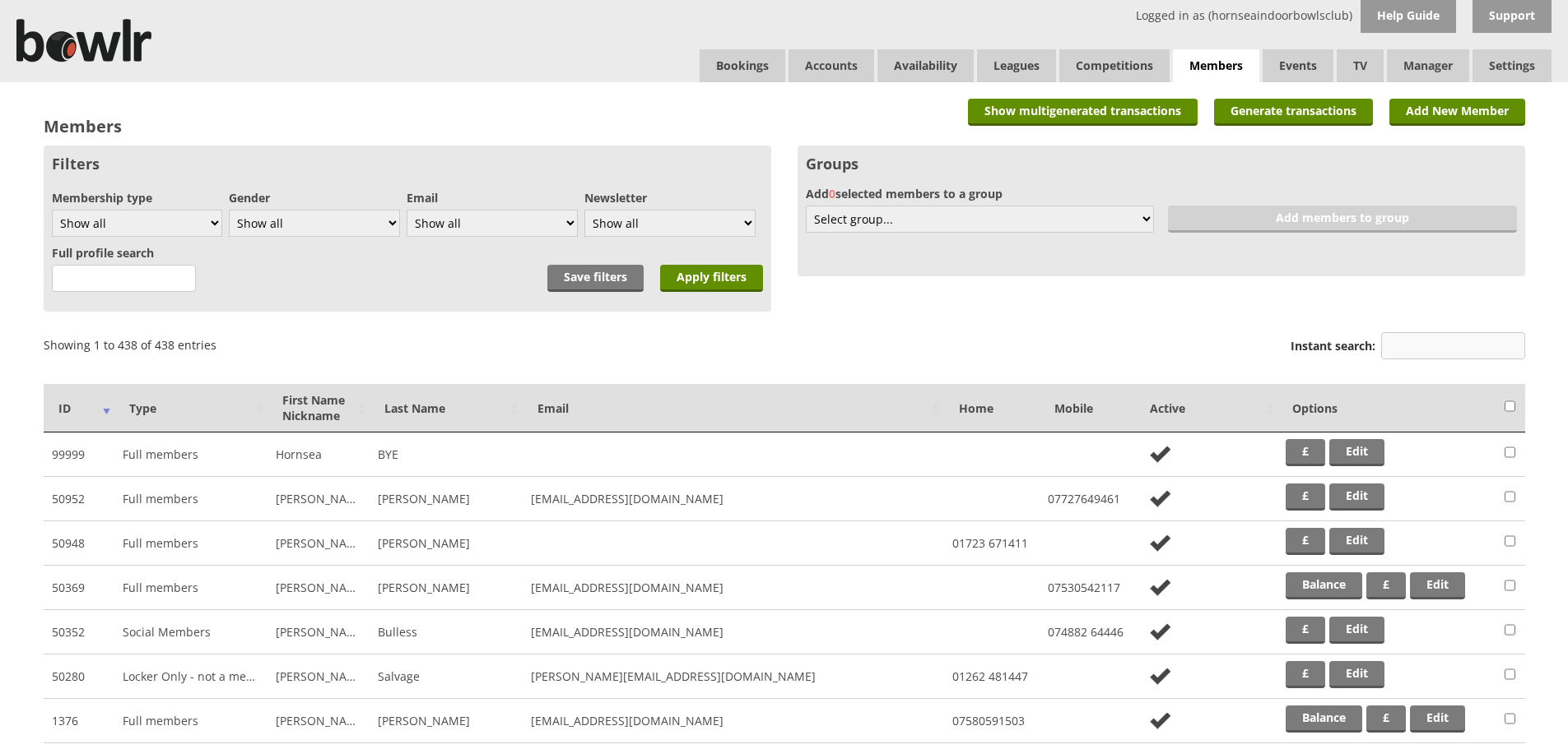
click at [1400, 348] on input "Instant search:" at bounding box center [1453, 345] width 144 height 27
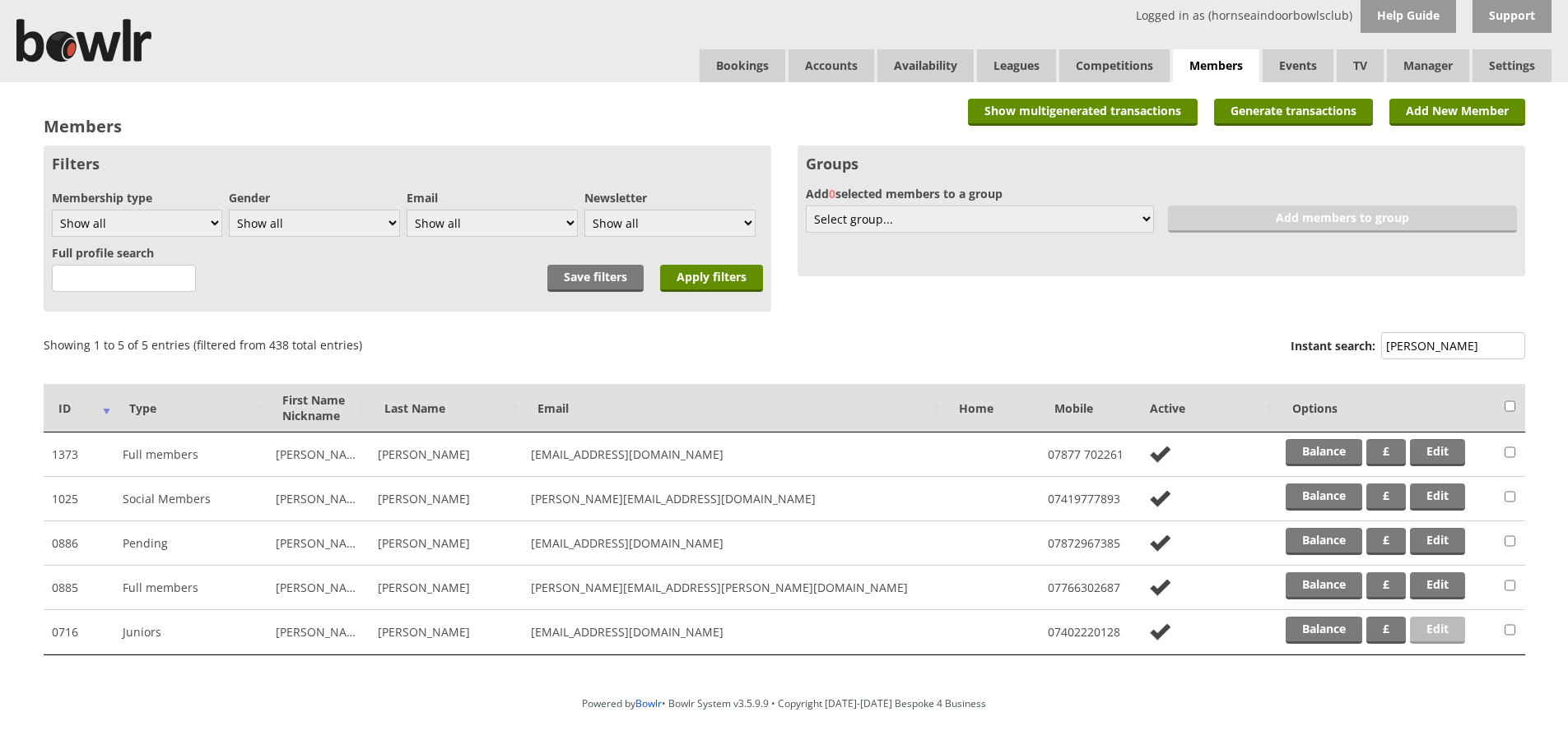
type input "bradshaw"
click at [1429, 634] on link "Edit" at bounding box center [1437, 630] width 55 height 27
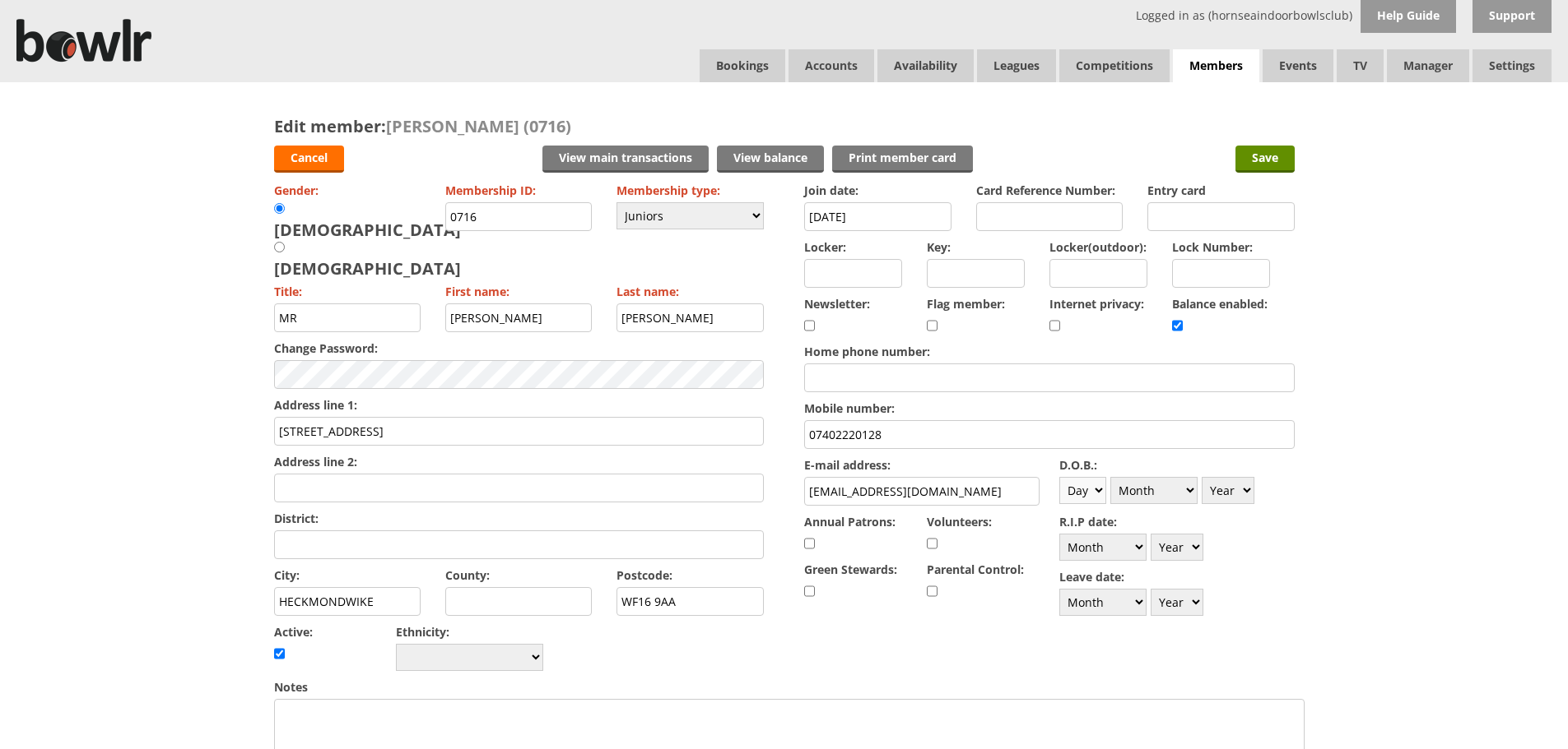
click at [1091, 495] on select "Day 1 2 3 4 5 6 7 8 9 10 11 12 13 14 15 16 17 18 19 20 21 22 23 24 25 26 27 28 …" at bounding box center [1083, 490] width 47 height 27
click at [1059, 477] on select "Day 1 2 3 4 5 6 7 8 9 10 11 12 13 14 15 16 17 18 19 20 21 22 23 24 25 26 27 28 …" at bounding box center [1083, 490] width 47 height 27
click at [1095, 492] on select "Day 1 2 3 4 5 6 7 8 9 10 11 12 13 14 15 16 17 18 19 20 21 22 23 24 25 26 27 28 …" at bounding box center [1083, 490] width 47 height 27
select select "18"
click at [1059, 477] on select "Day 1 2 3 4 5 6 7 8 9 10 11 12 13 14 15 16 17 18 19 20 21 22 23 24 25 26 27 28 …" at bounding box center [1083, 490] width 47 height 27
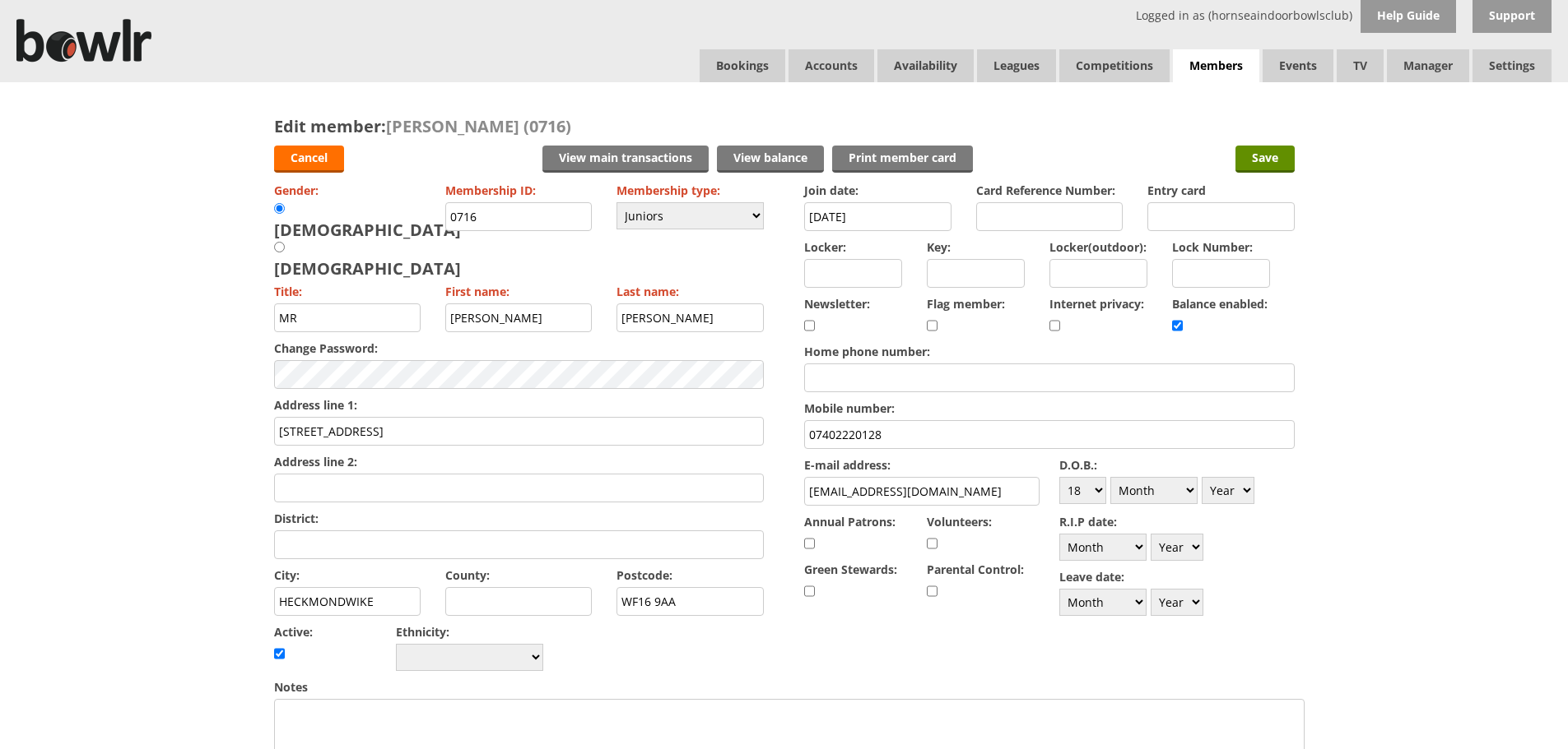
click at [1174, 505] on div "D.O.B.: Day 1 2 3 4 5 6 7 8 9 10 11 12 13 14 15 16 17 18 19 20 21 22 23 24 25 2…" at bounding box center [1177, 481] width 235 height 55
click at [1178, 484] on select "Month January February March April May June July August September October Novem…" at bounding box center [1154, 490] width 88 height 27
select select "7"
click at [1110, 477] on select "Month January February March April May June July August September October Novem…" at bounding box center [1154, 490] width 88 height 27
click at [1238, 481] on select "Year [DATE] 1901 1902 1903 1904 1905 1906 1907 1908 1909 1910 1911 1912 1913 19…" at bounding box center [1227, 490] width 53 height 27
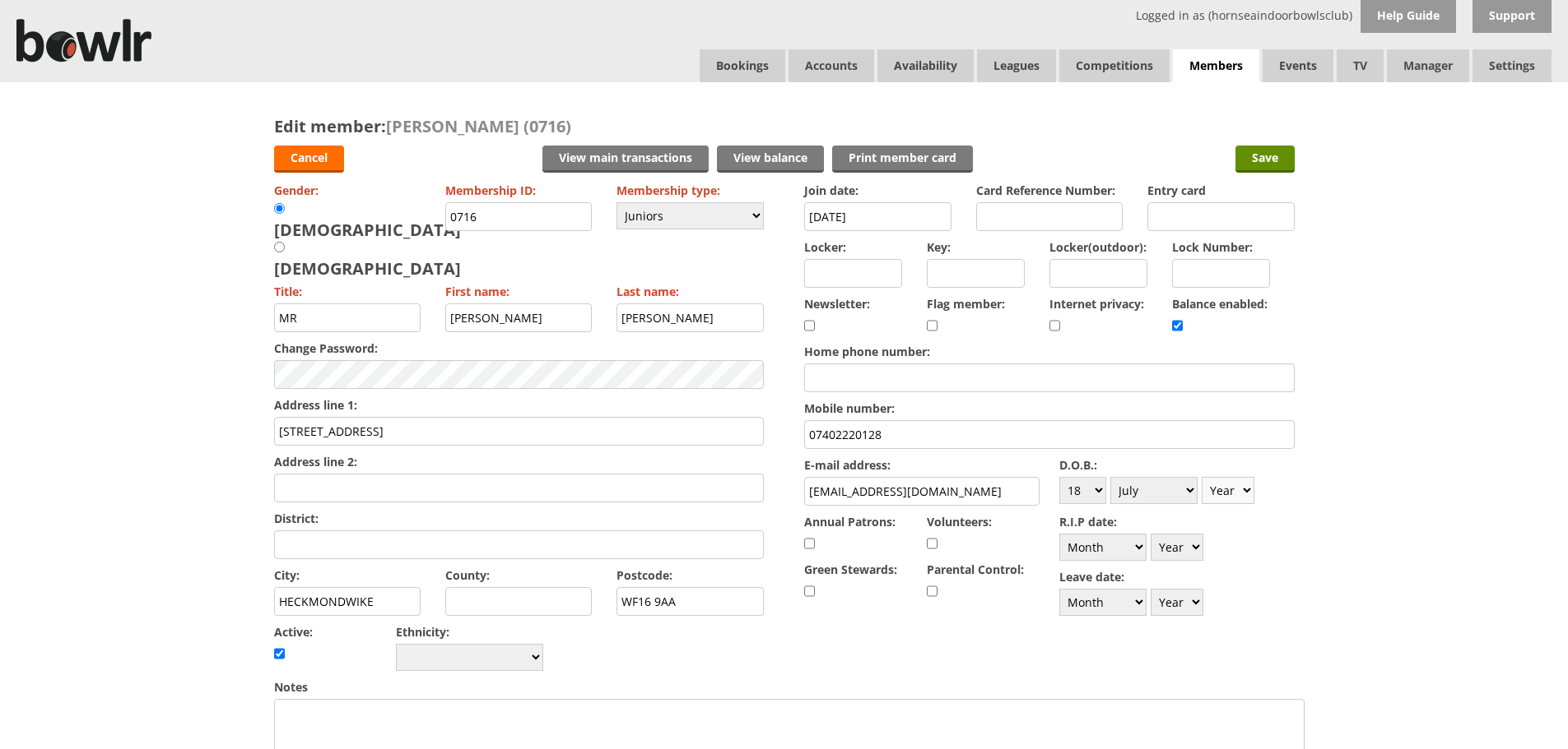
select select "2010"
click at [1202, 477] on select "Year [DATE] 1901 1902 1903 1904 1905 1906 1907 1908 1909 1910 1911 1912 1913 19…" at bounding box center [1227, 490] width 53 height 27
click at [316, 417] on input "57 LEADS OLD ROAD" at bounding box center [519, 431] width 490 height 29
type input "57 LEEDS OLD ROAD"
click at [1260, 156] on input "Save" at bounding box center [1264, 159] width 59 height 27
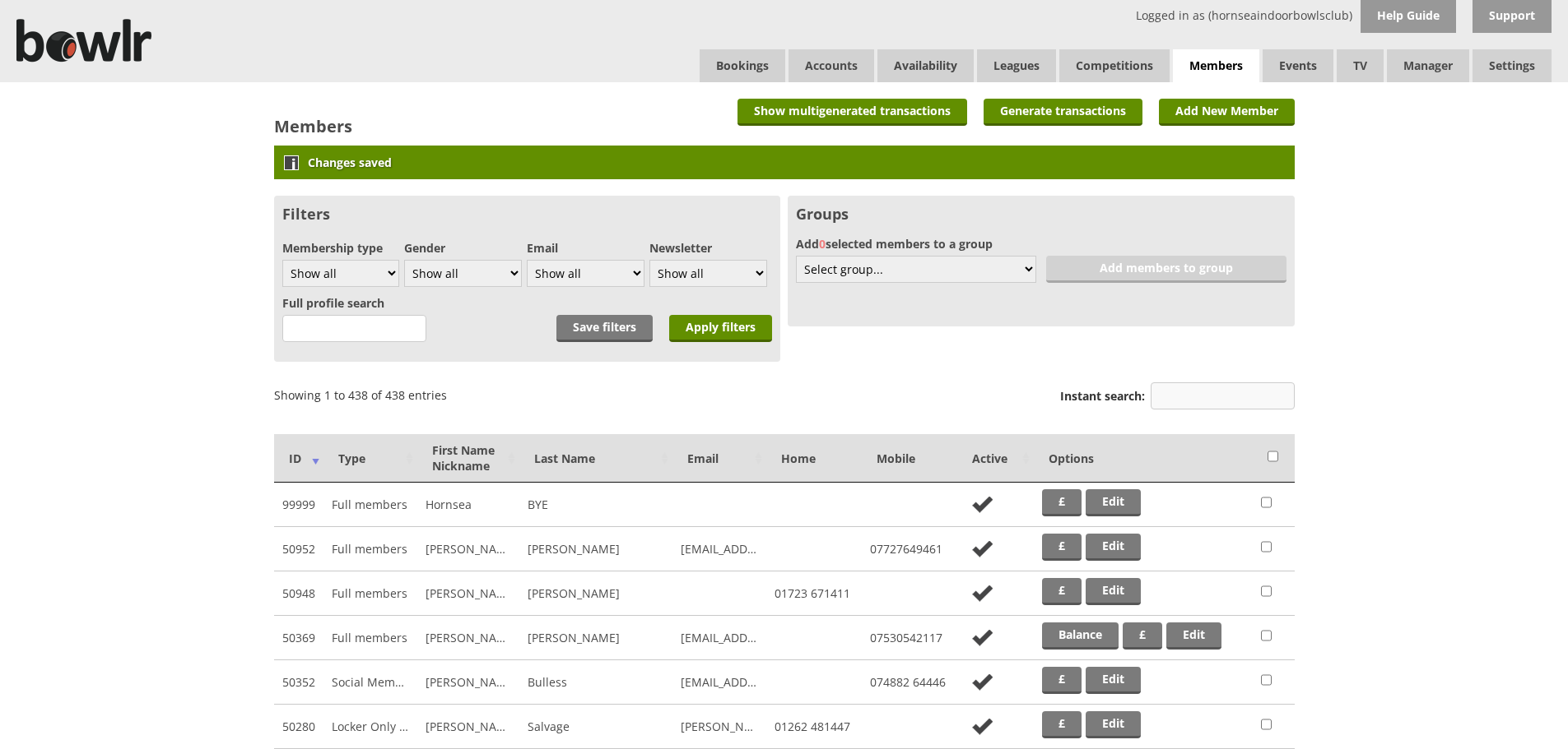
click at [1232, 396] on input "Instant search:" at bounding box center [1223, 396] width 144 height 27
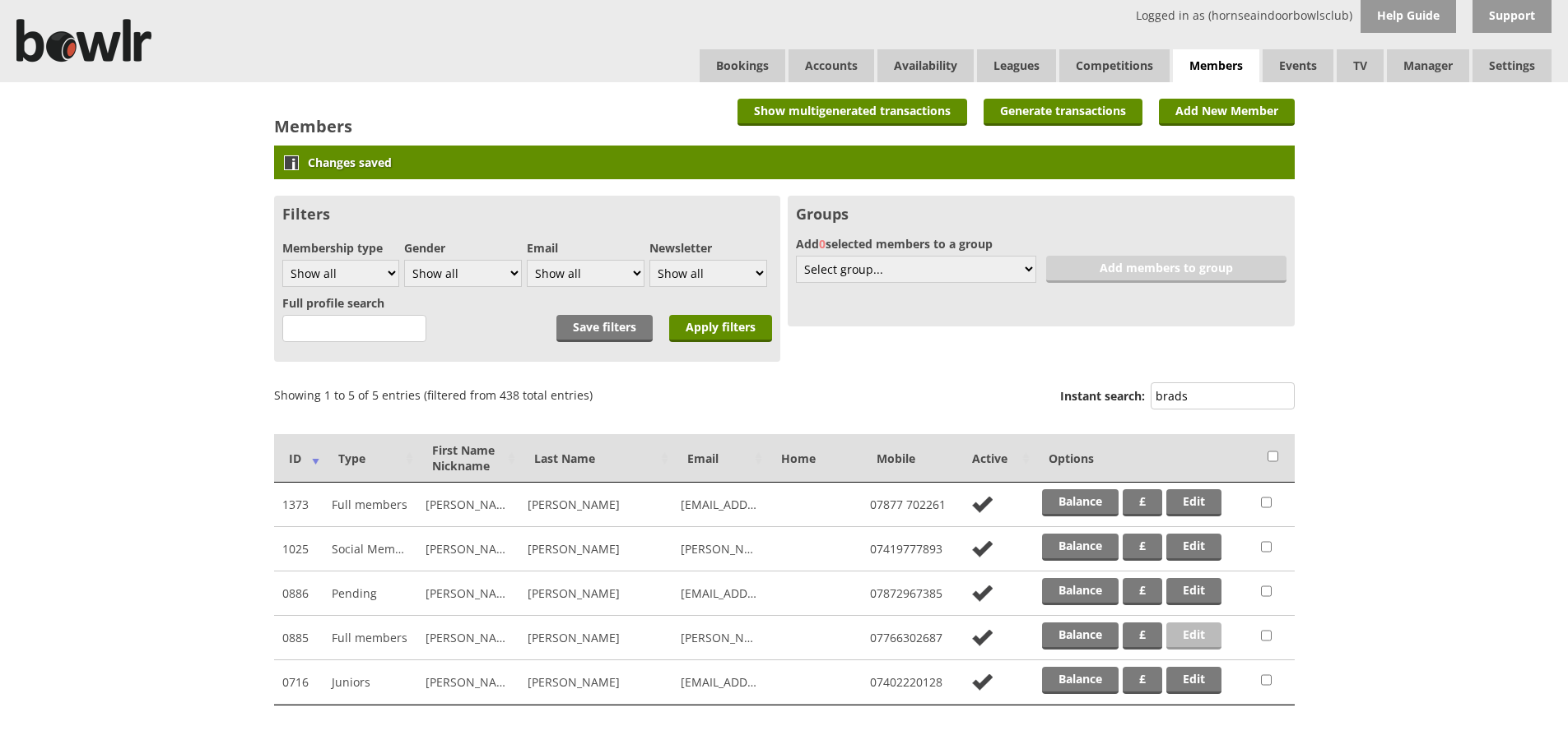
type input "brads"
click at [1198, 641] on link "Edit" at bounding box center [1193, 636] width 55 height 27
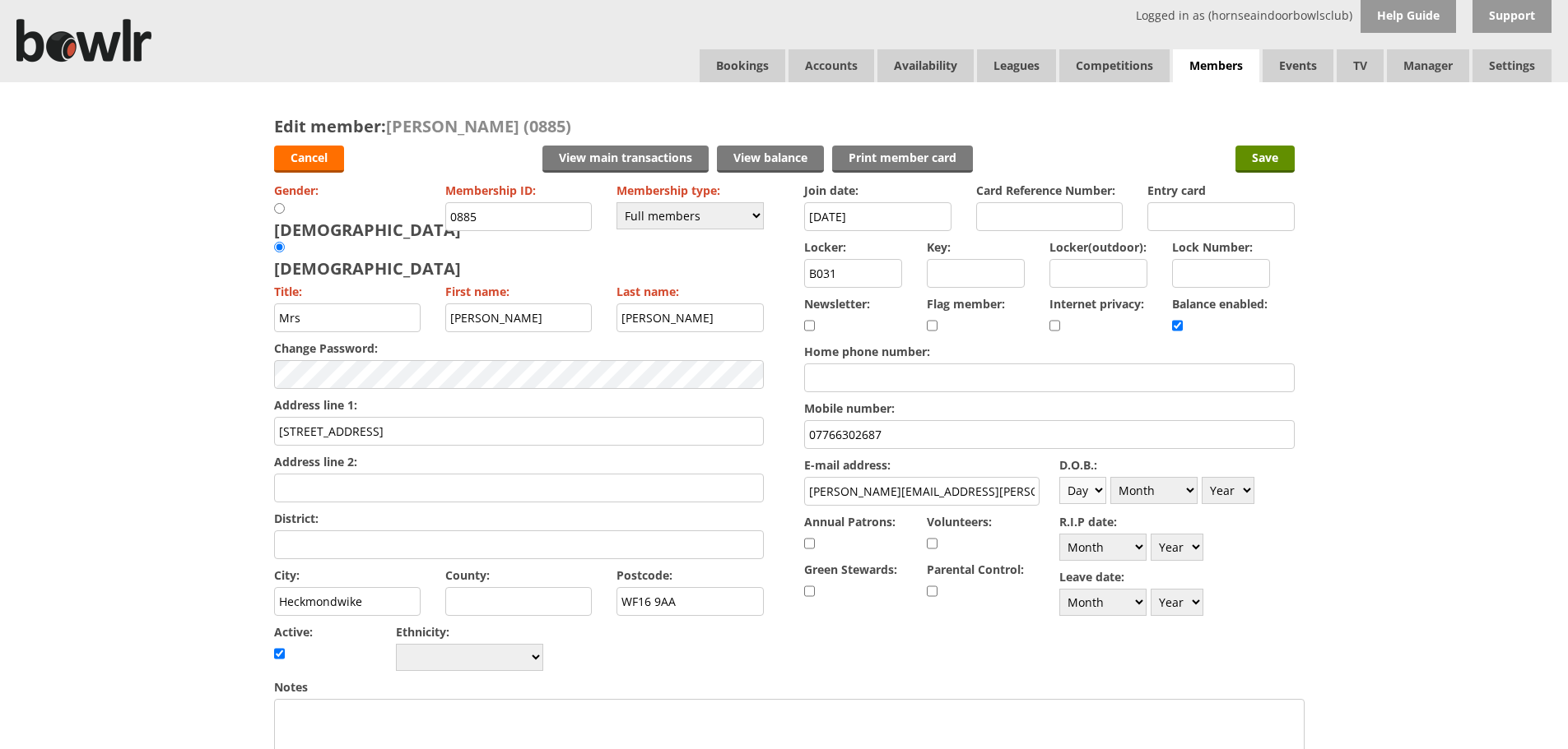
click at [1087, 497] on select "Day 1 2 3 4 5 6 7 8 9 10 11 12 13 14 15 16 17 18 19 20 21 22 23 24 25 26 27 28 …" at bounding box center [1083, 490] width 47 height 27
select select "10"
click at [1059, 477] on select "Day 1 2 3 4 5 6 7 8 9 10 11 12 13 14 15 16 17 18 19 20 21 22 23 24 25 26 27 28 …" at bounding box center [1083, 490] width 47 height 27
click at [1177, 490] on select "Month January February March April May June July August September October Novem…" at bounding box center [1154, 490] width 88 height 27
select select "7"
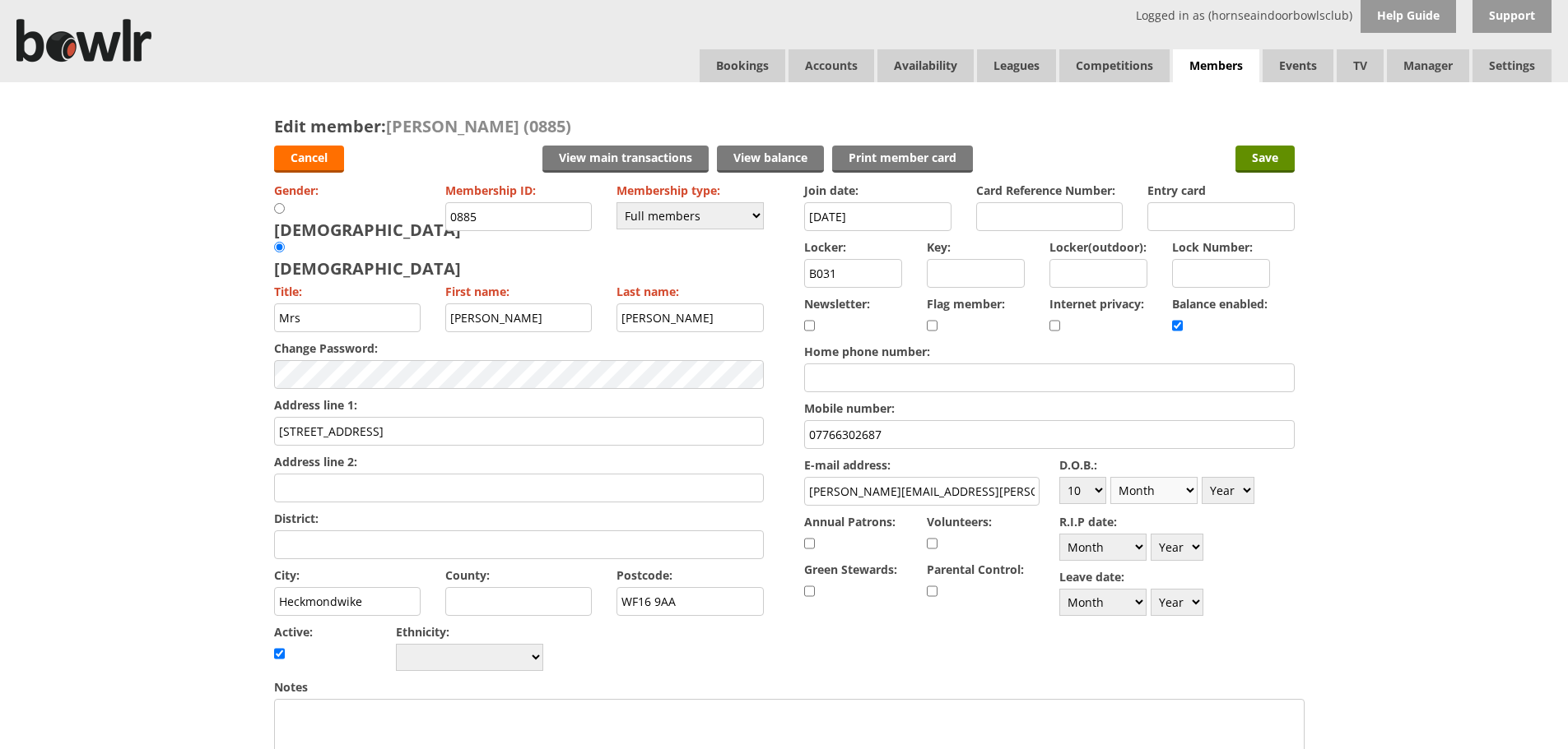
click at [1110, 477] on select "Month January February March April May June July August September October Novem…" at bounding box center [1154, 490] width 88 height 27
click at [1247, 493] on select "Year 1900 1901 1902 1903 1904 1905 1906 1907 1908 1909 1910 1911 1912 1913 1914…" at bounding box center [1227, 490] width 53 height 27
select select "1985"
click at [1202, 477] on select "Year 1900 1901 1902 1903 1904 1905 1906 1907 1908 1909 1910 1911 1912 1913 1914…" at bounding box center [1227, 490] width 53 height 27
click at [1261, 150] on input "Save" at bounding box center [1264, 159] width 59 height 27
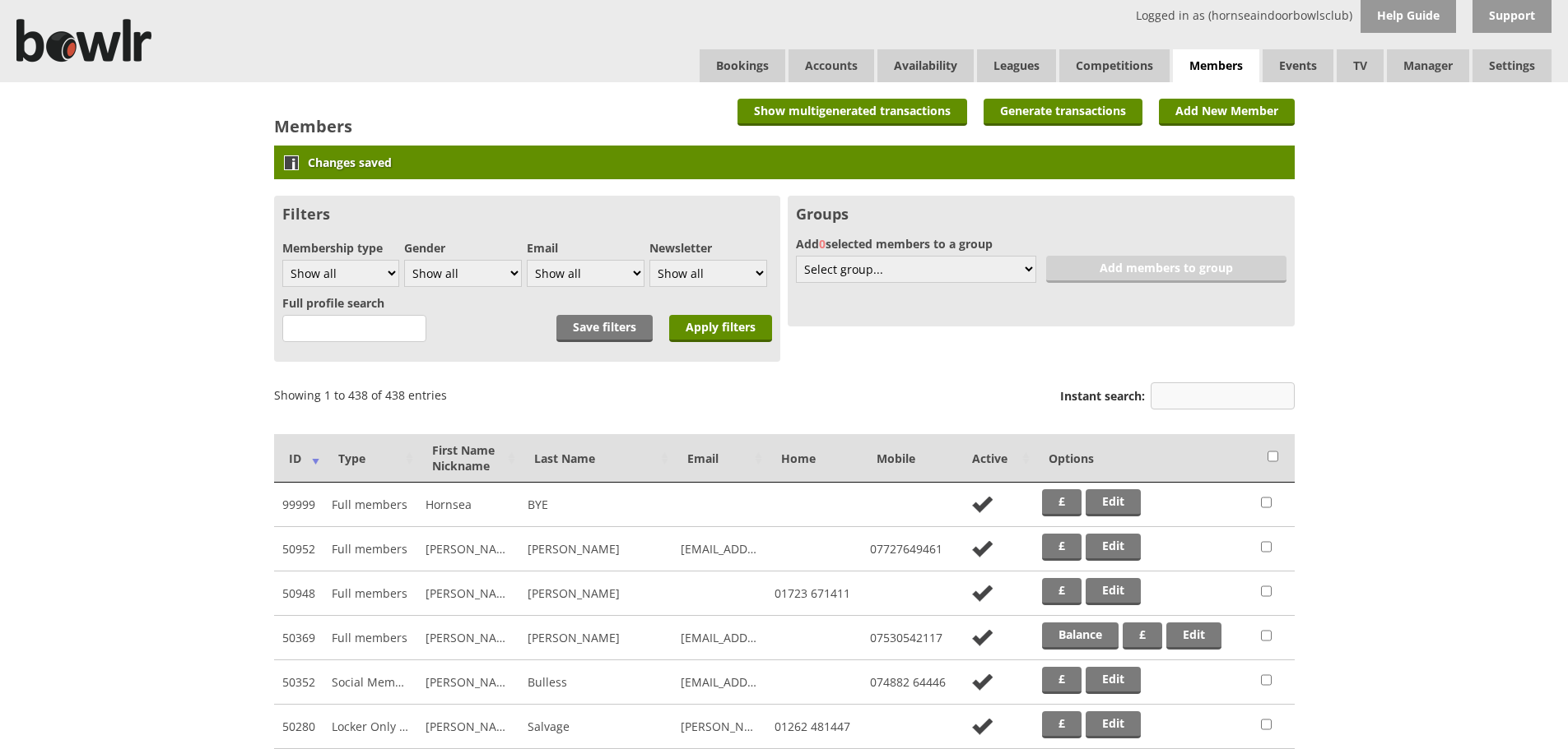
click at [1189, 395] on input "Instant search:" at bounding box center [1223, 396] width 144 height 27
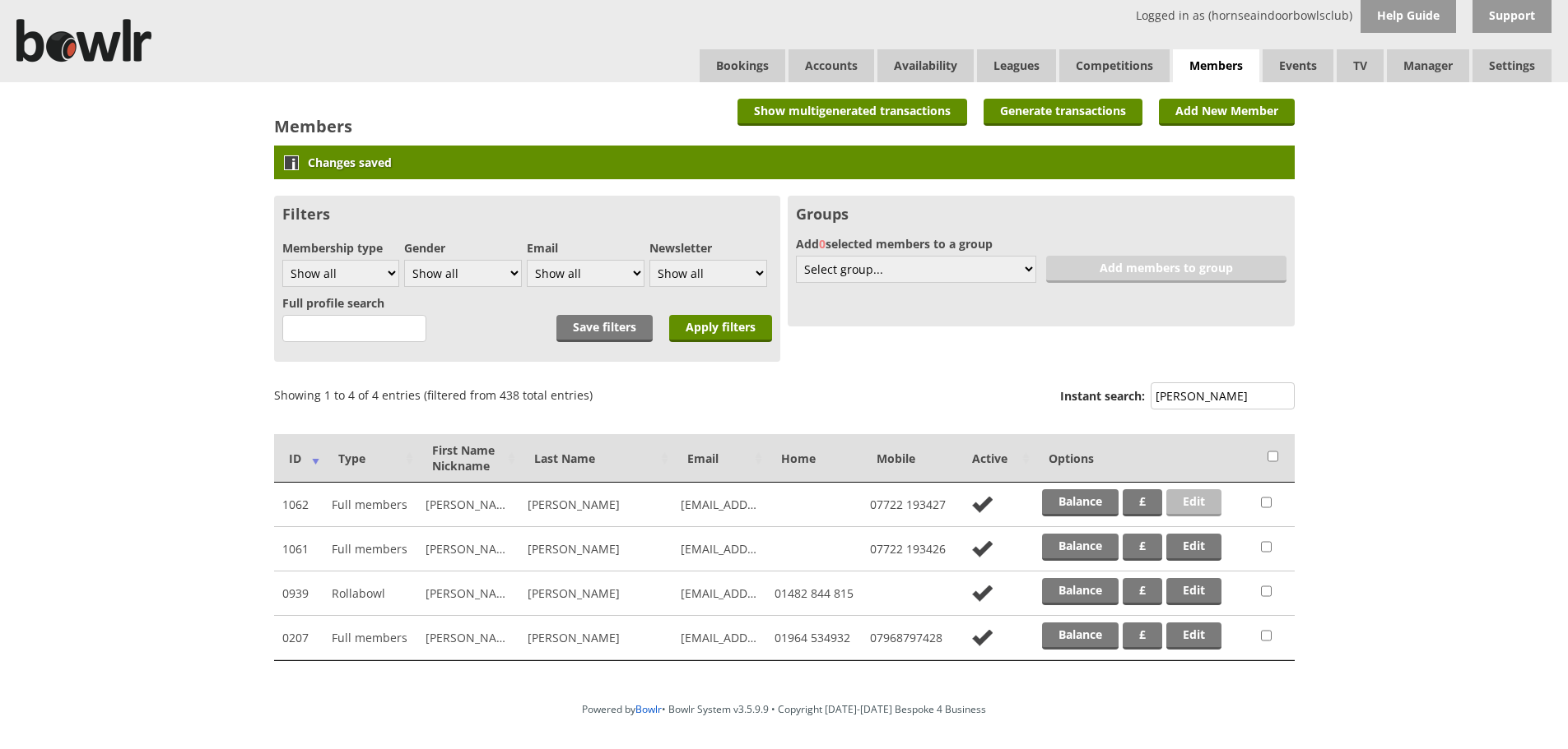
type input "thom"
click at [1212, 505] on link "Edit" at bounding box center [1193, 503] width 55 height 27
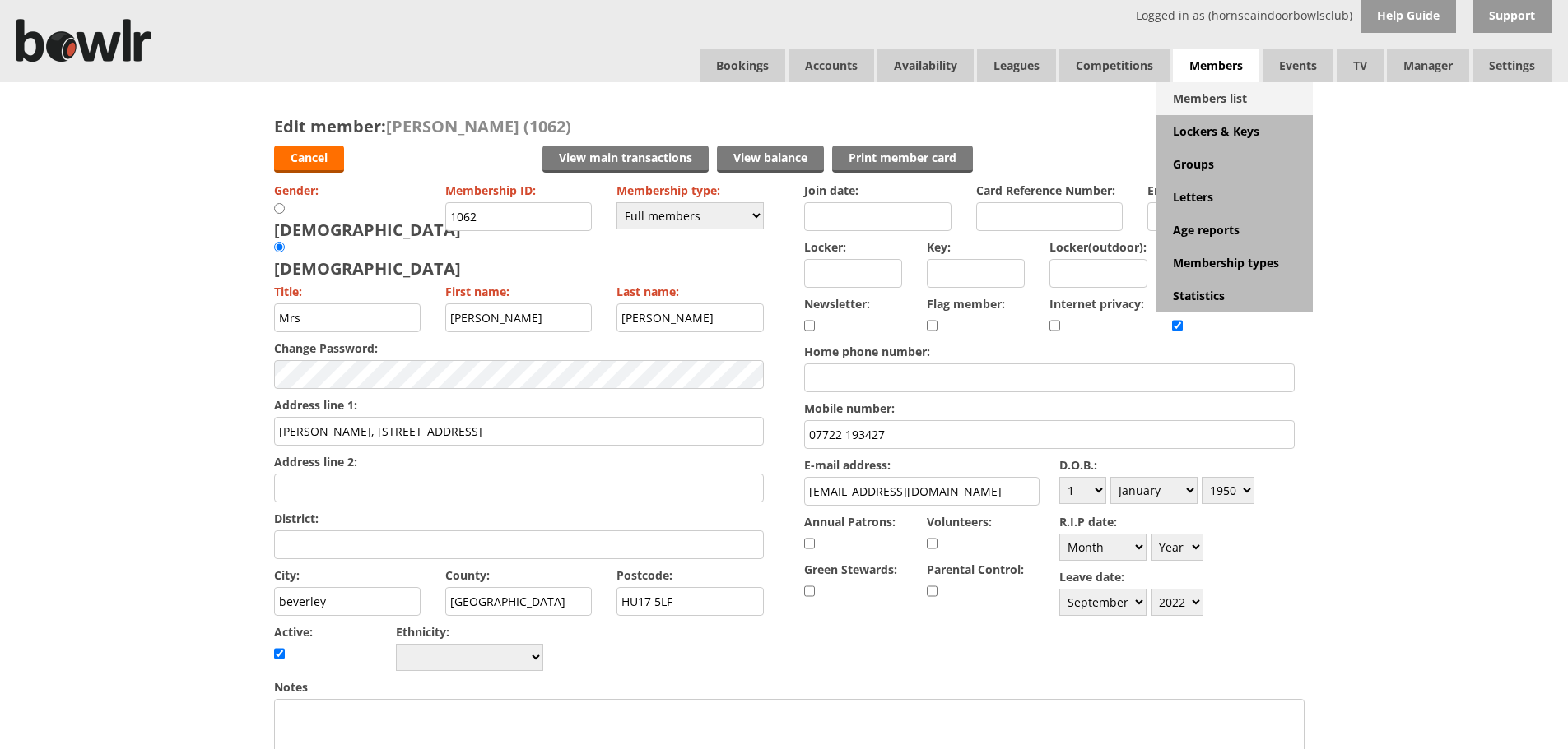
click at [1225, 86] on link "Members list" at bounding box center [1234, 99] width 156 height 33
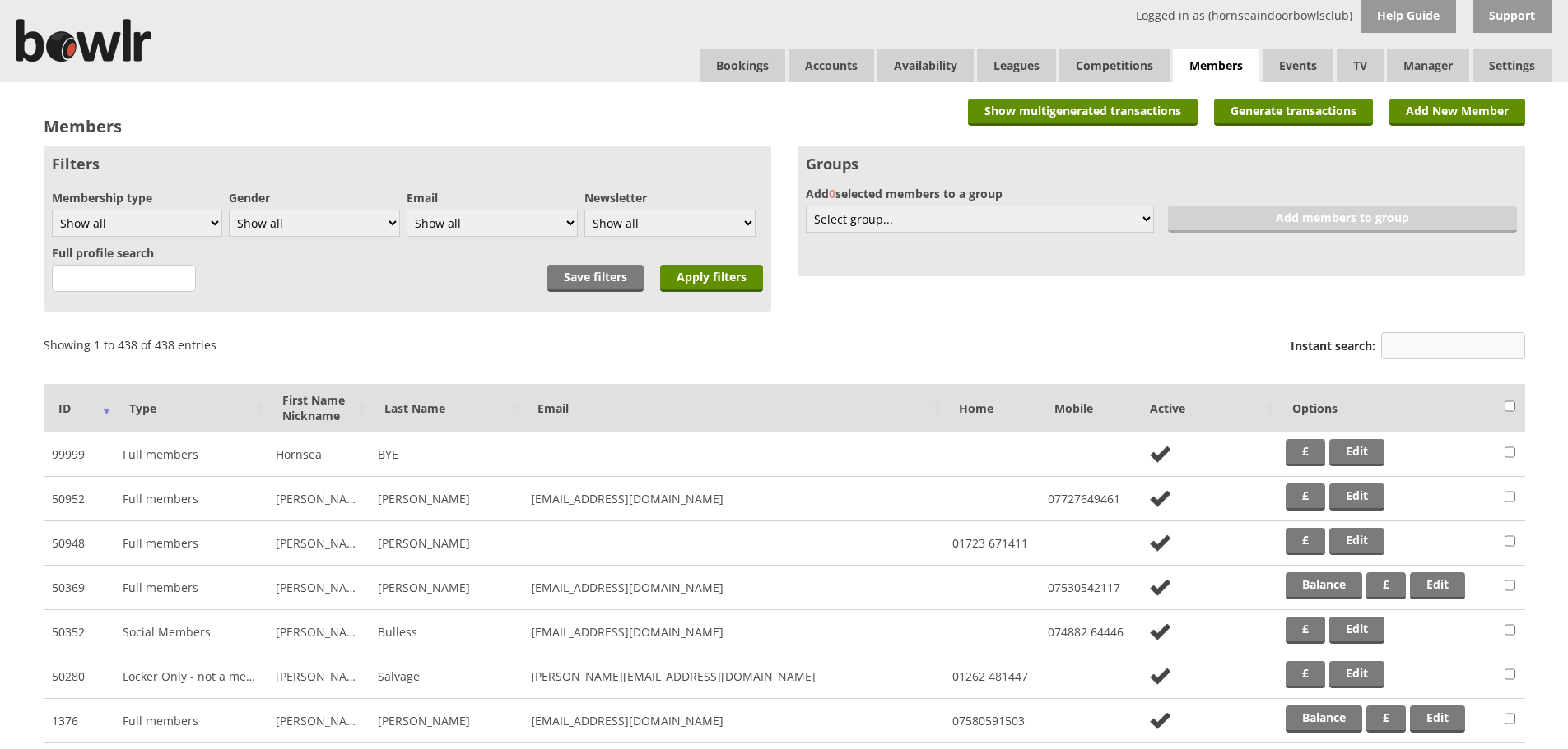
click at [1457, 348] on input "Instant search:" at bounding box center [1453, 345] width 144 height 27
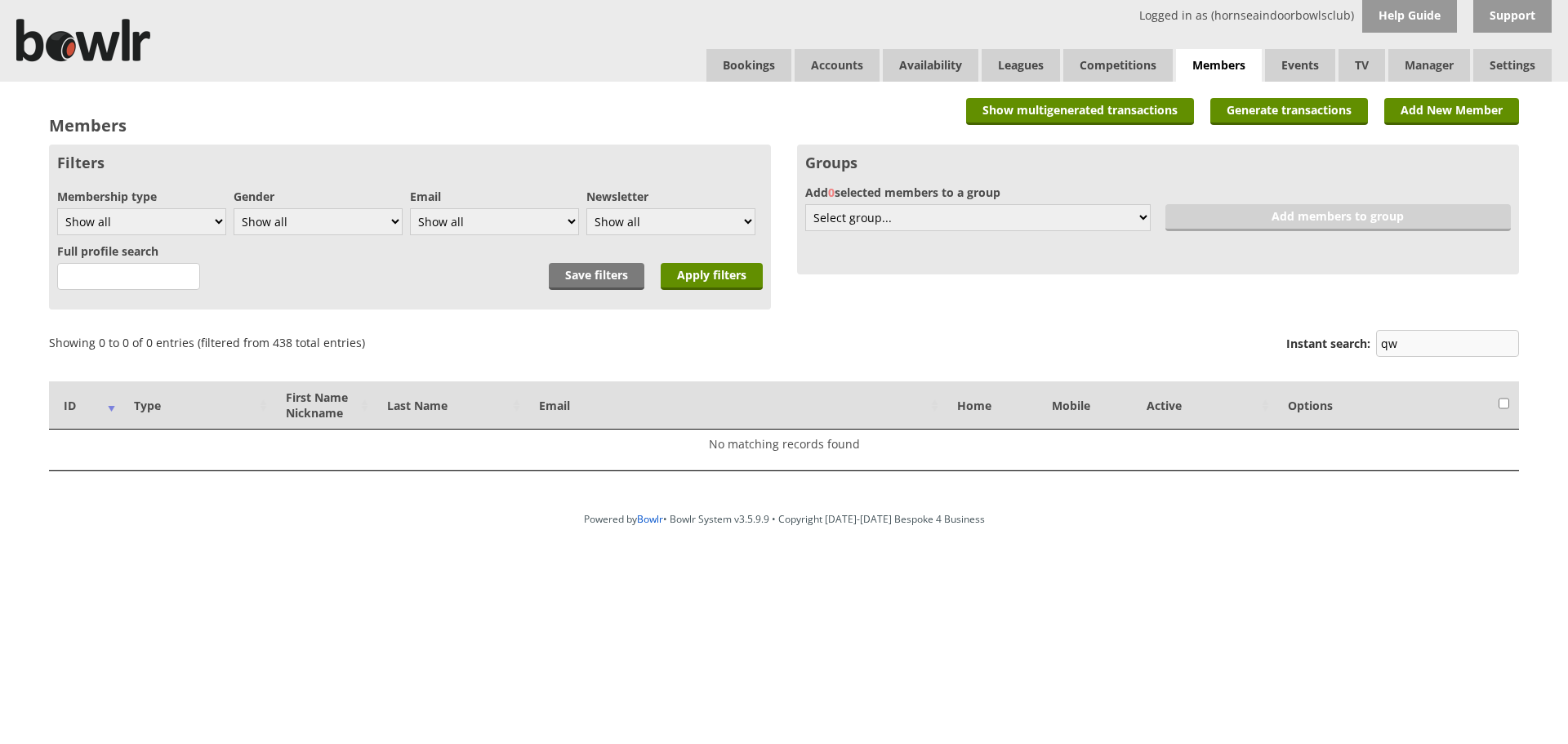
type input "q"
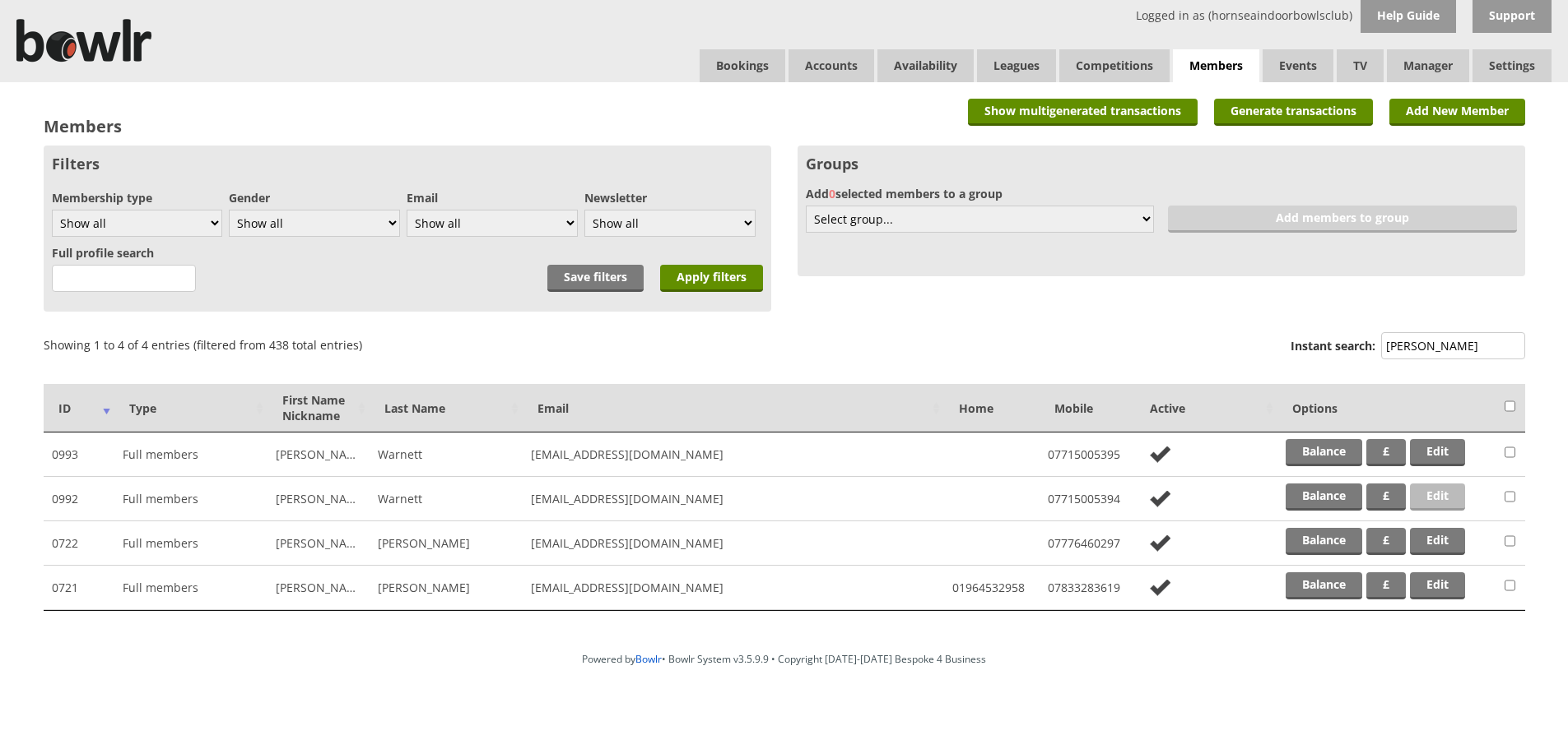
type input "warne"
click at [1444, 500] on link "Edit" at bounding box center [1437, 496] width 55 height 27
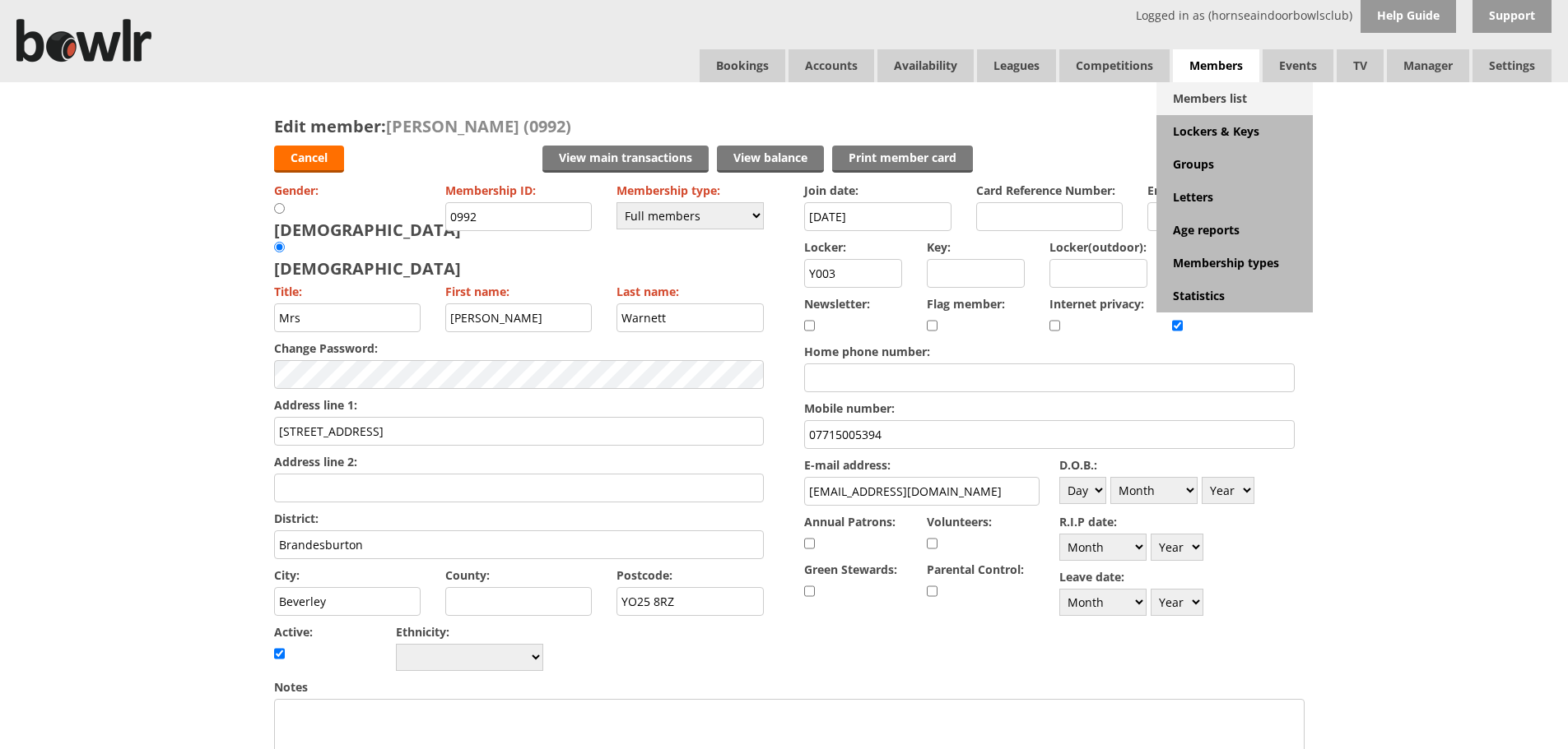
click at [1210, 95] on link "Members list" at bounding box center [1234, 99] width 156 height 33
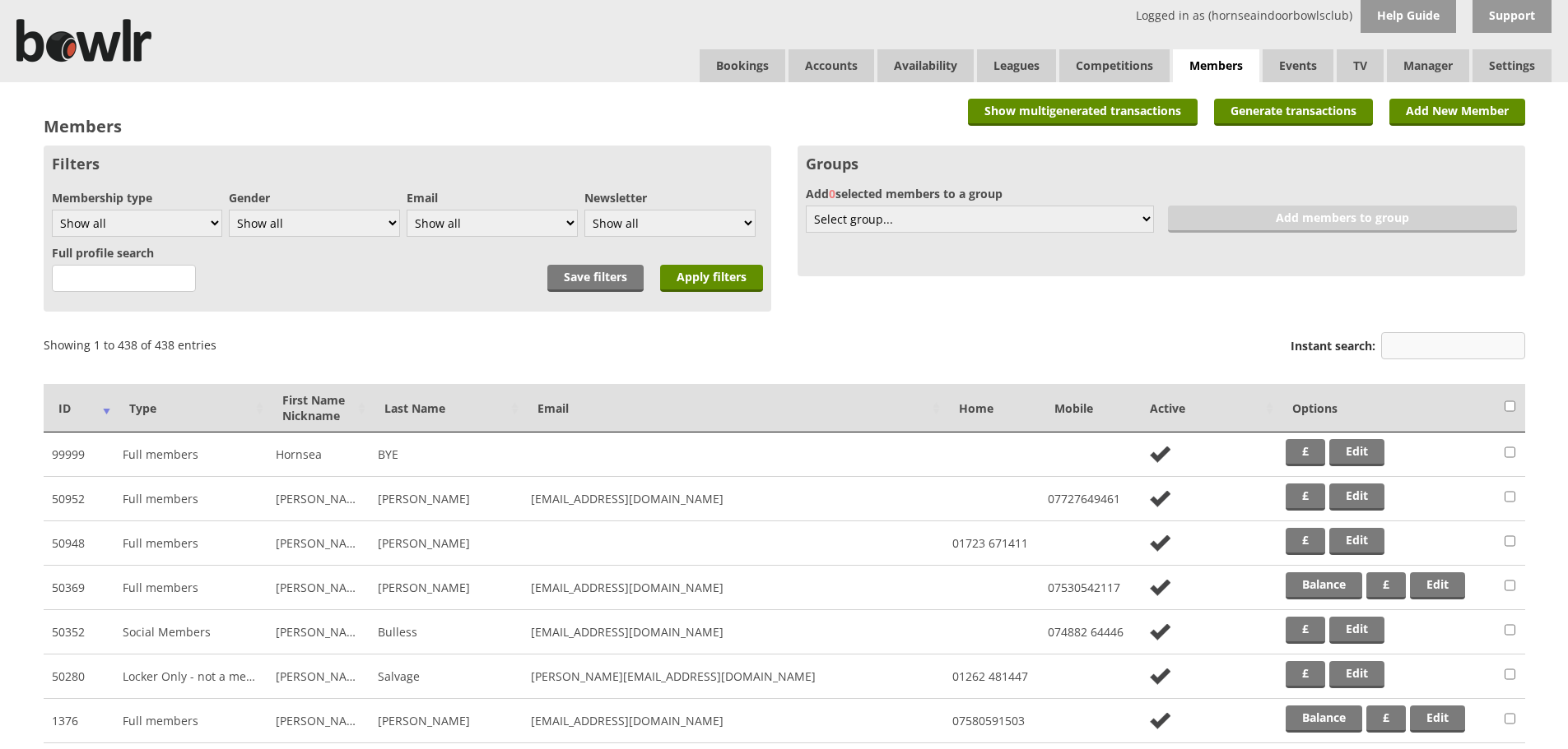
click at [1459, 353] on input "Instant search:" at bounding box center [1453, 345] width 144 height 27
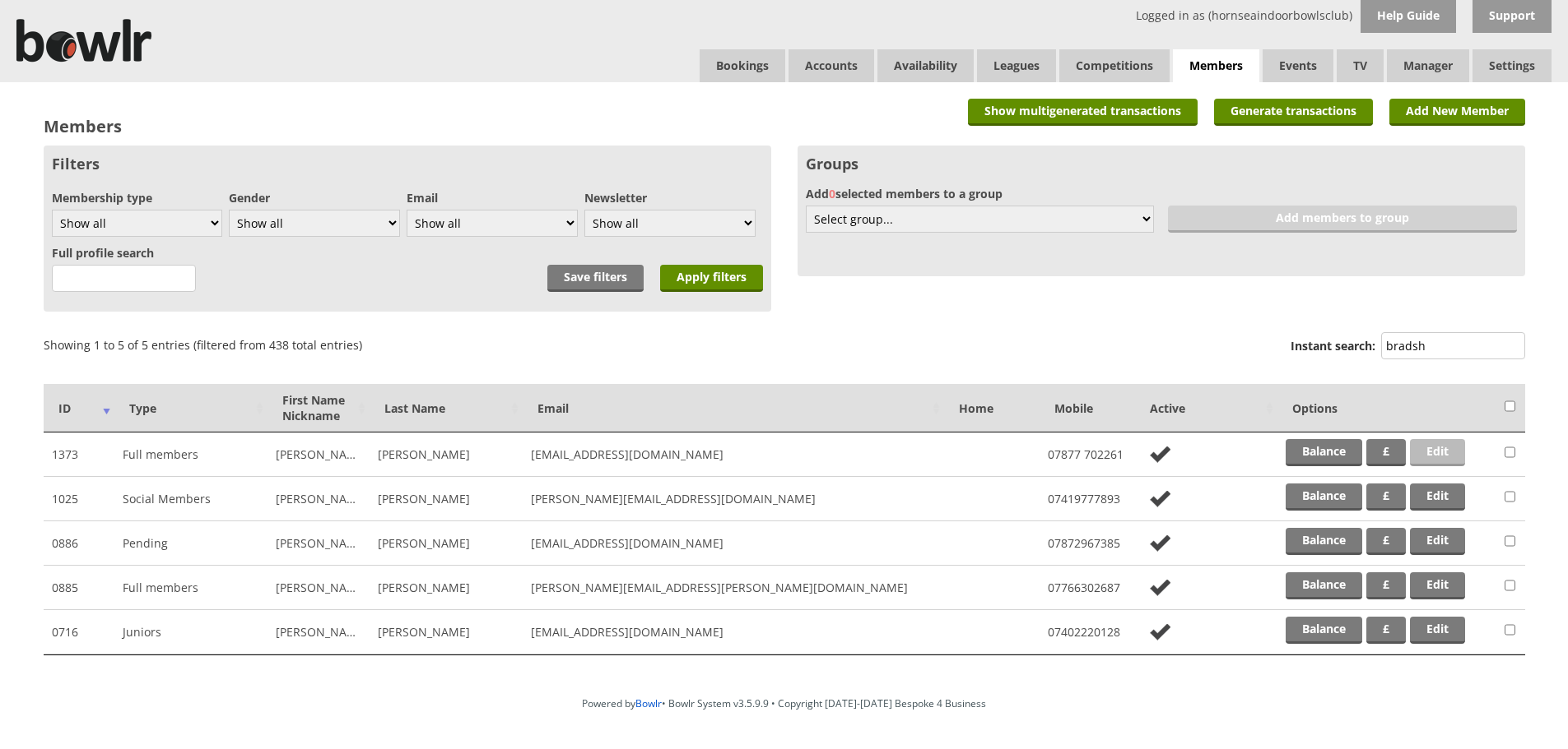
type input "bradsh"
click at [1431, 447] on link "Edit" at bounding box center [1437, 452] width 55 height 27
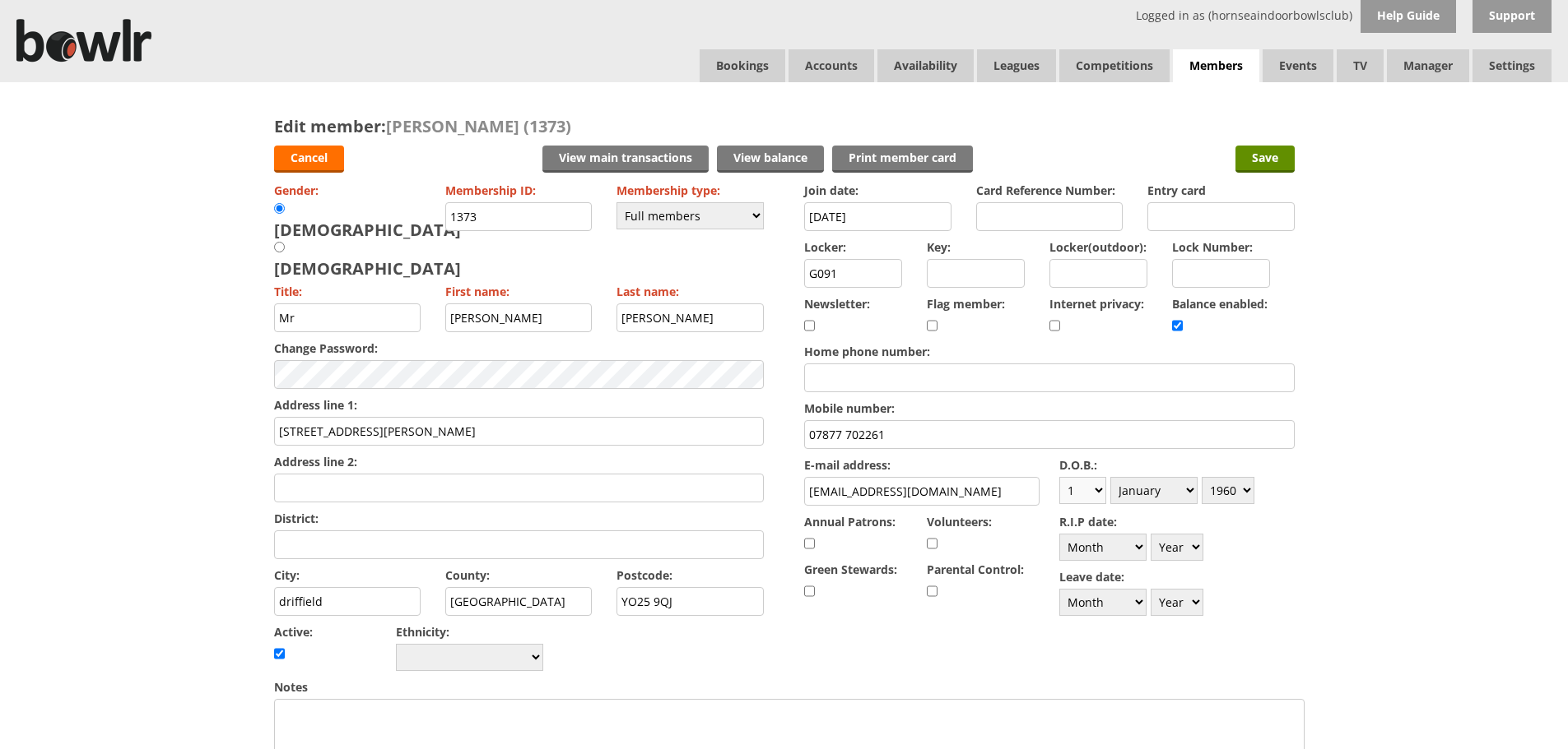
drag, startPoint x: 1097, startPoint y: 495, endPoint x: 1088, endPoint y: 499, distance: 9.8
click at [1090, 499] on select "Day 1 2 3 4 5 6 7 8 9 10 11 12 13 14 15 16 17 18 19 20 21 22 23 24 25 26 27 28 …" at bounding box center [1083, 490] width 47 height 27
select select "6"
click at [1059, 477] on select "Day 1 2 3 4 5 6 7 8 9 10 11 12 13 14 15 16 17 18 19 20 21 22 23 24 25 26 27 28 …" at bounding box center [1083, 490] width 47 height 27
click at [1152, 487] on select "Month January February March April May June July August September October Novem…" at bounding box center [1154, 490] width 88 height 27
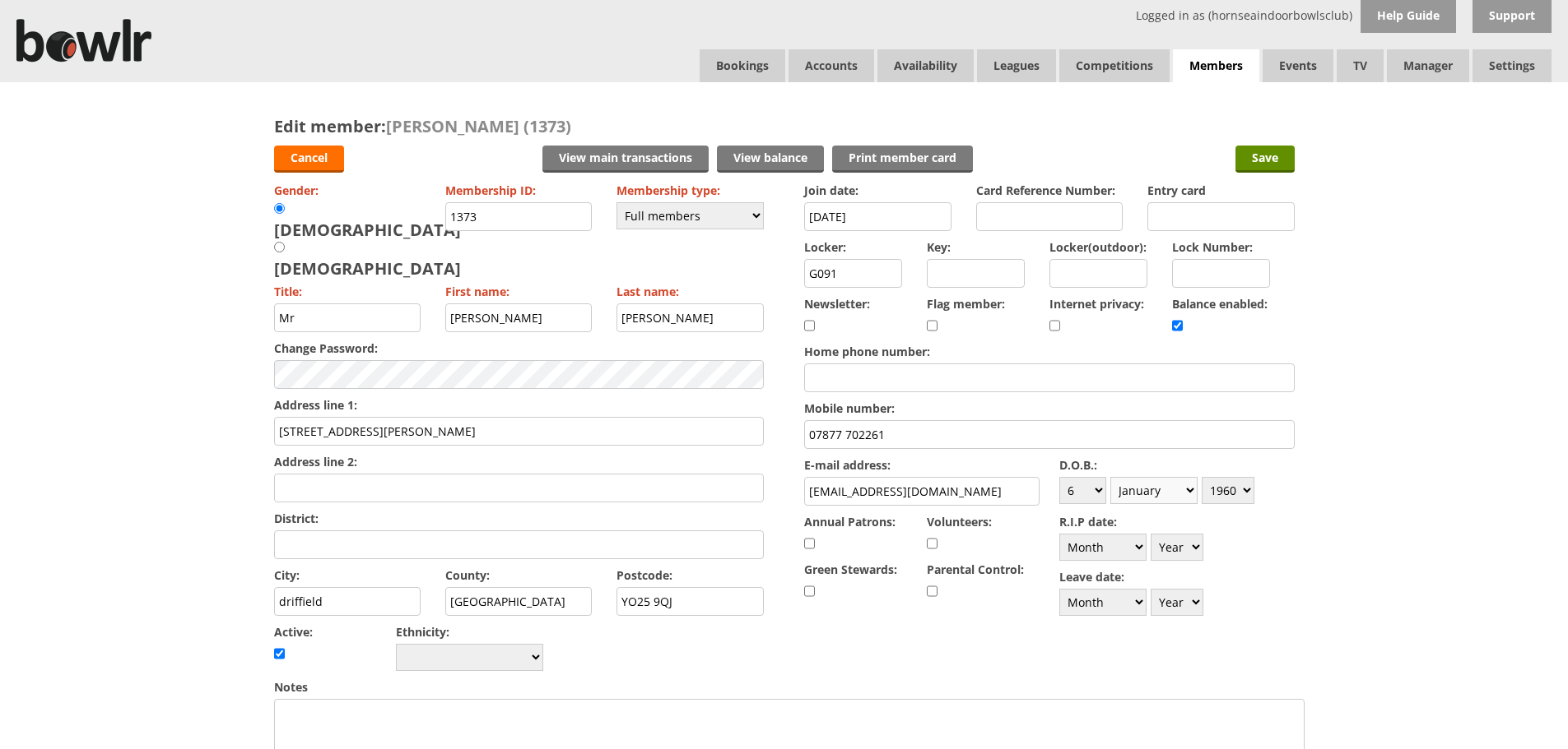
select select "4"
click at [1110, 477] on select "Month January February March April May June July August September October Novem…" at bounding box center [1154, 490] width 88 height 27
click at [1220, 497] on select "Year [DATE] 1901 1902 1903 1904 1905 1906 1907 1908 1909 1910 1911 1912 1913 19…" at bounding box center [1227, 490] width 53 height 27
select select "1959"
click at [1202, 477] on select "Year 1900 1901 1902 1903 1904 1905 1906 1907 1908 1909 1910 1911 1912 1913 1914…" at bounding box center [1227, 490] width 53 height 27
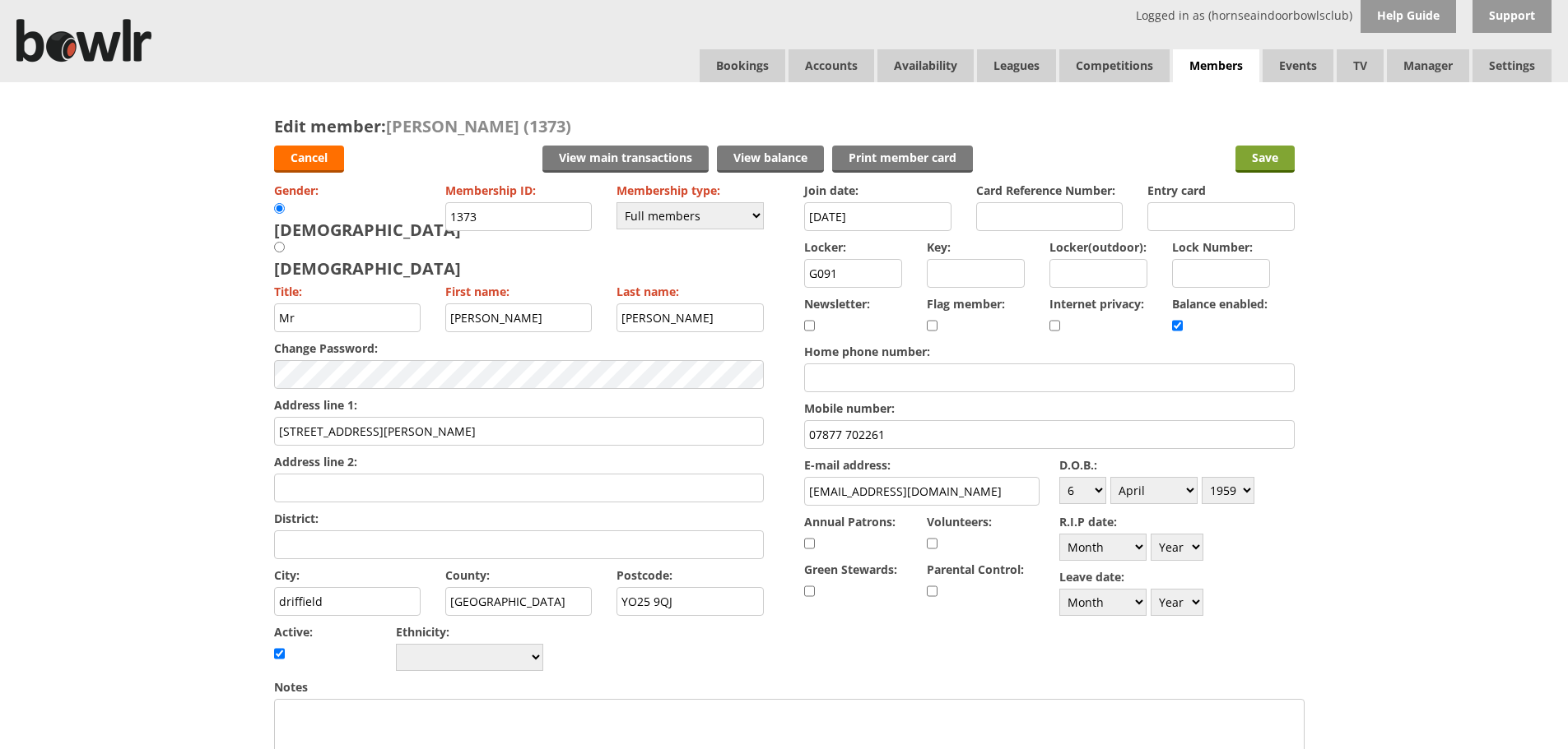
click at [1272, 154] on input "Save" at bounding box center [1264, 159] width 59 height 27
